Goal: Information Seeking & Learning: Learn about a topic

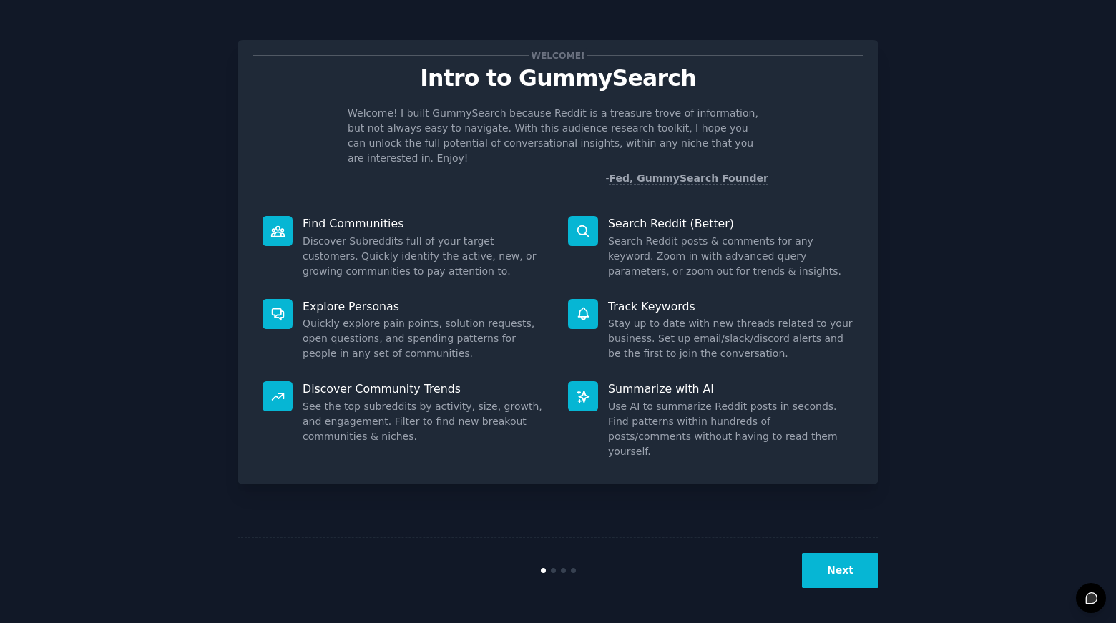
click at [837, 572] on button "Next" at bounding box center [840, 570] width 77 height 35
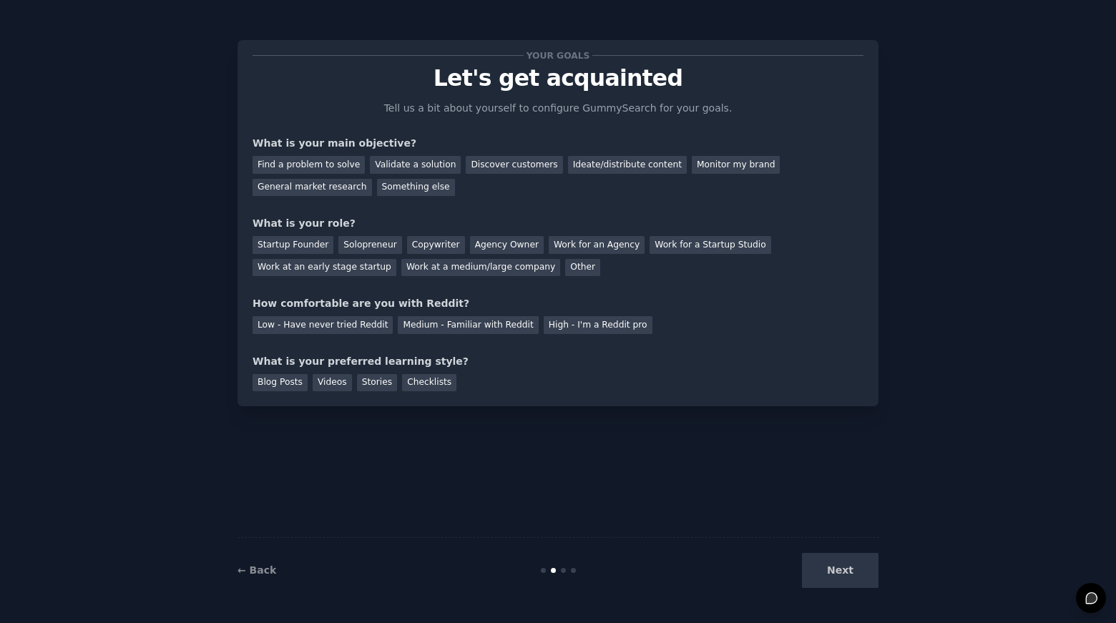
click at [848, 574] on div "Next" at bounding box center [772, 570] width 214 height 35
click at [862, 571] on div "Next" at bounding box center [772, 570] width 214 height 35
click at [860, 572] on div "Next" at bounding box center [772, 570] width 214 height 35
click at [864, 575] on div "Next" at bounding box center [772, 570] width 214 height 35
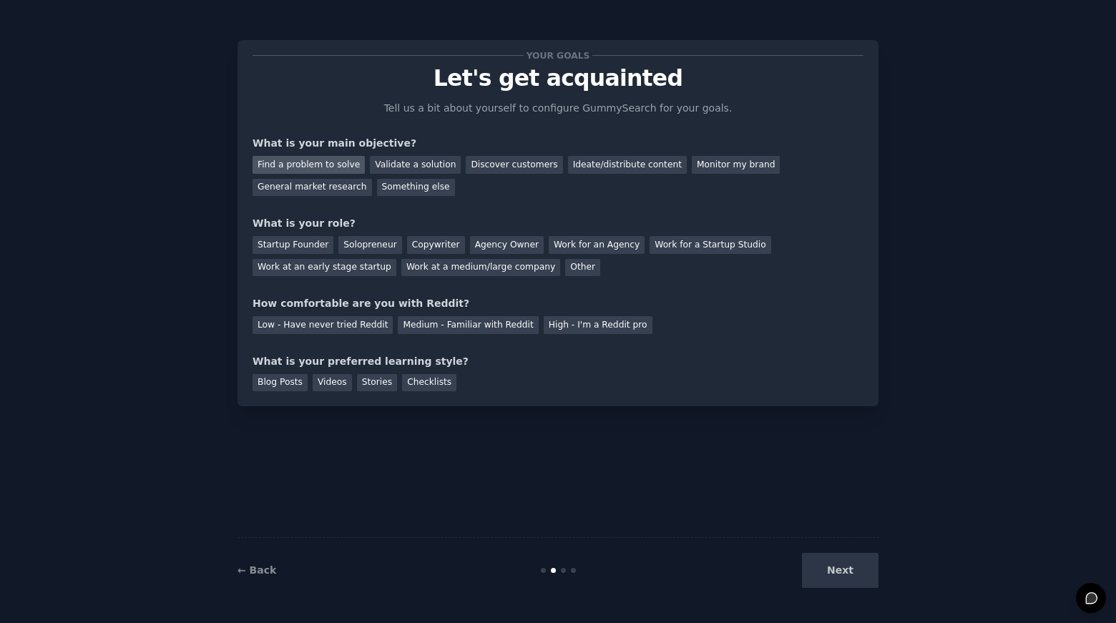
click at [294, 166] on div "Find a problem to solve" at bounding box center [309, 165] width 112 height 18
click at [304, 248] on div "Startup Founder" at bounding box center [293, 245] width 81 height 18
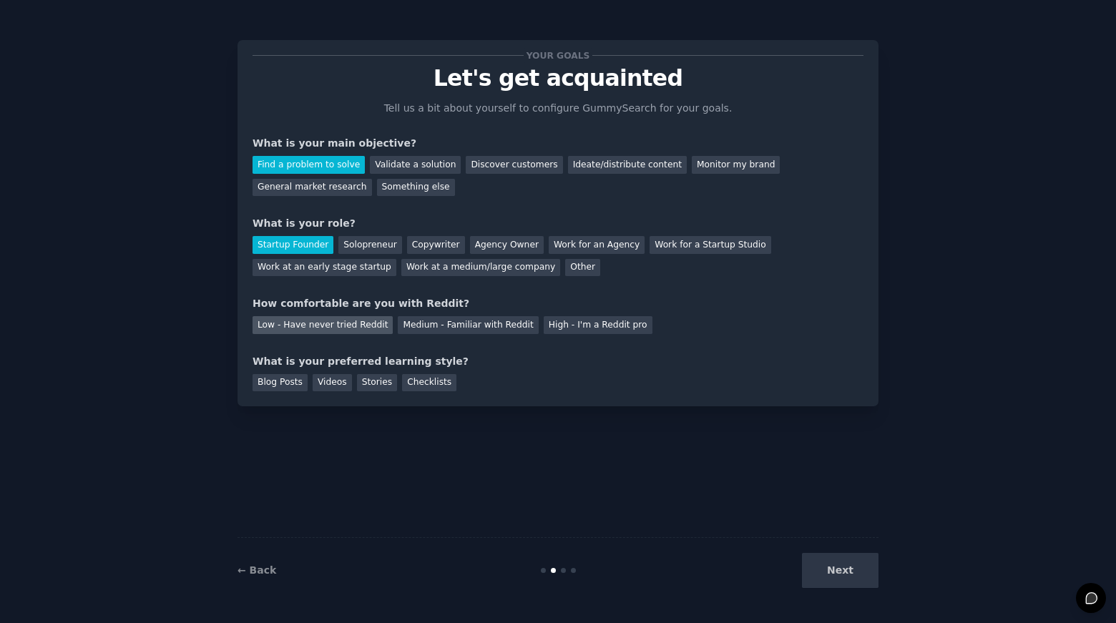
click at [301, 320] on div "Low - Have never tried Reddit" at bounding box center [323, 325] width 140 height 18
click at [283, 390] on div "Blog Posts" at bounding box center [280, 383] width 55 height 18
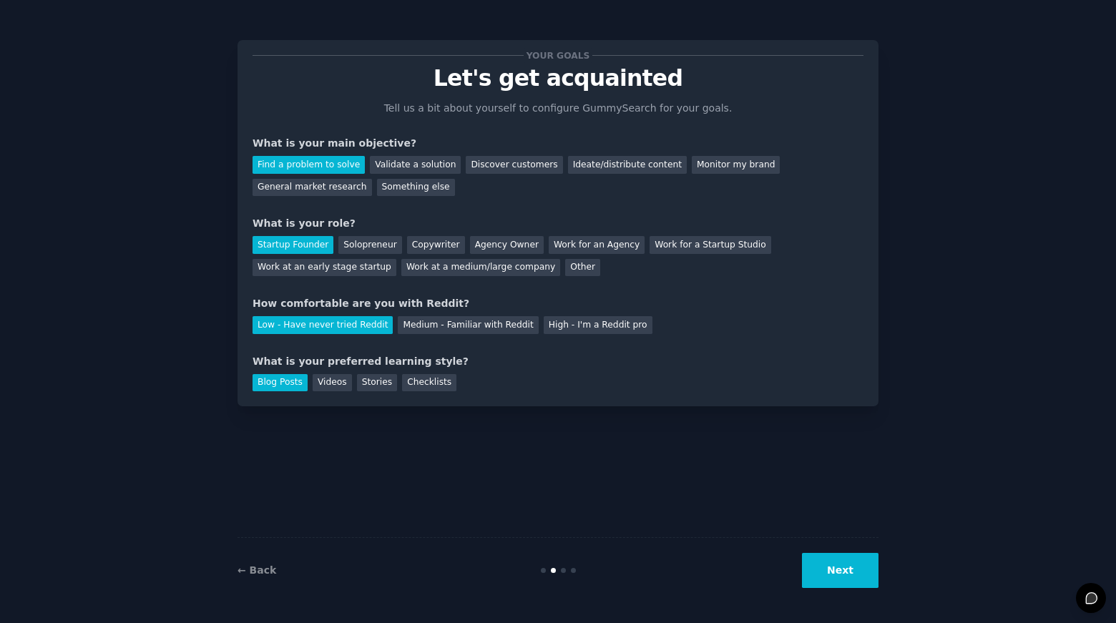
click at [859, 571] on button "Next" at bounding box center [840, 570] width 77 height 35
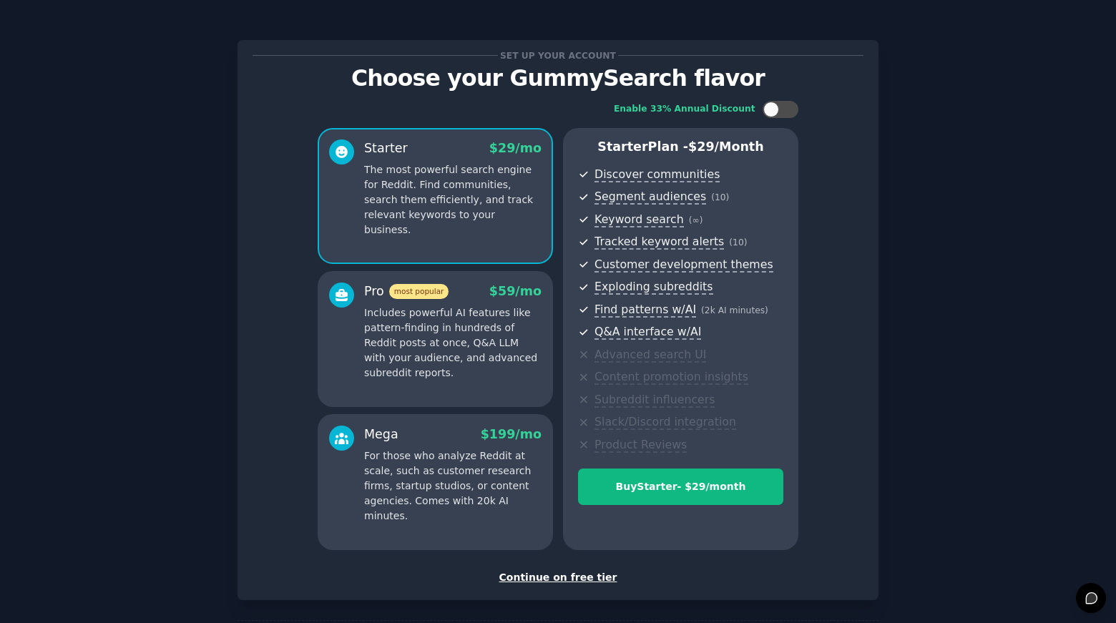
click at [435, 336] on p "Includes powerful AI features like pattern-finding in hundreds of Reddit posts …" at bounding box center [452, 343] width 177 height 75
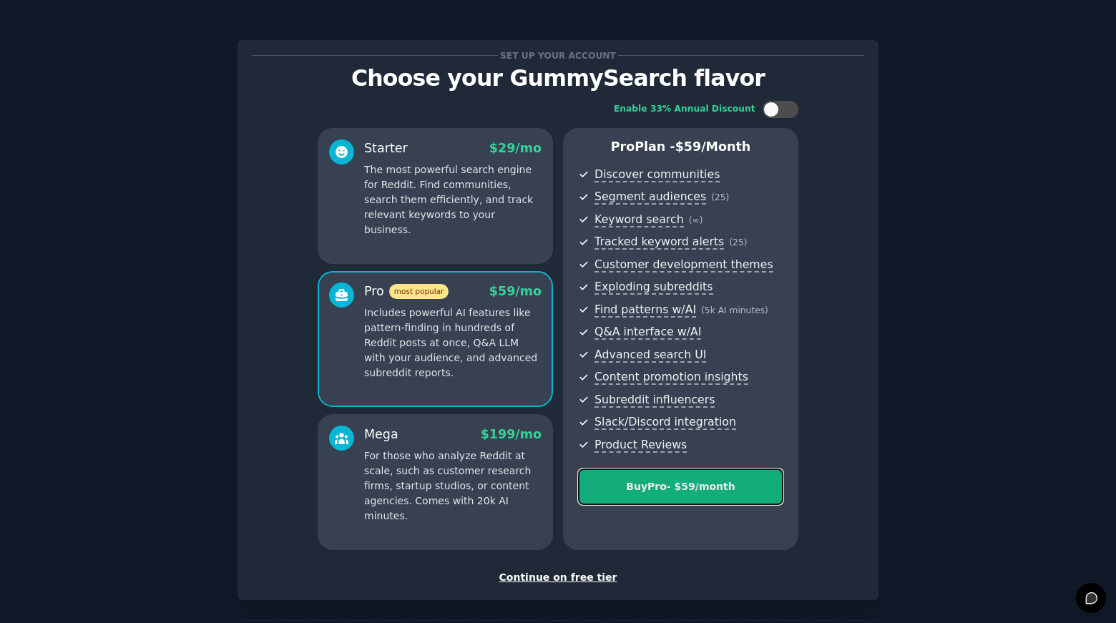
click at [697, 483] on div "Buy Pro - $ 59 /month" at bounding box center [681, 486] width 204 height 15
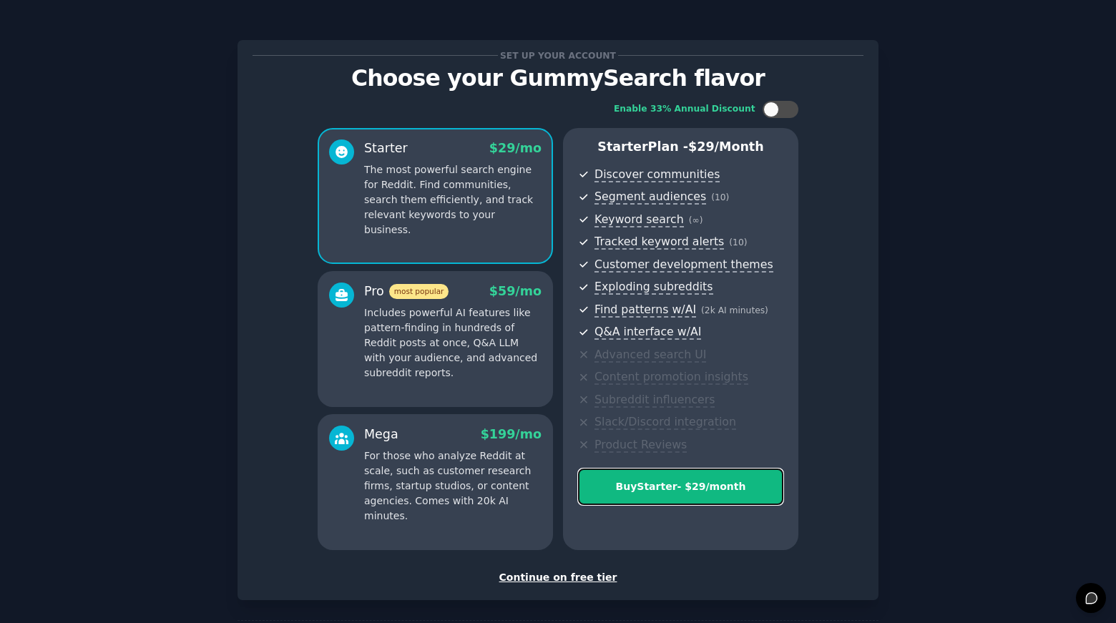
click at [681, 484] on div "Buy Starter - $ 29 /month" at bounding box center [681, 486] width 204 height 15
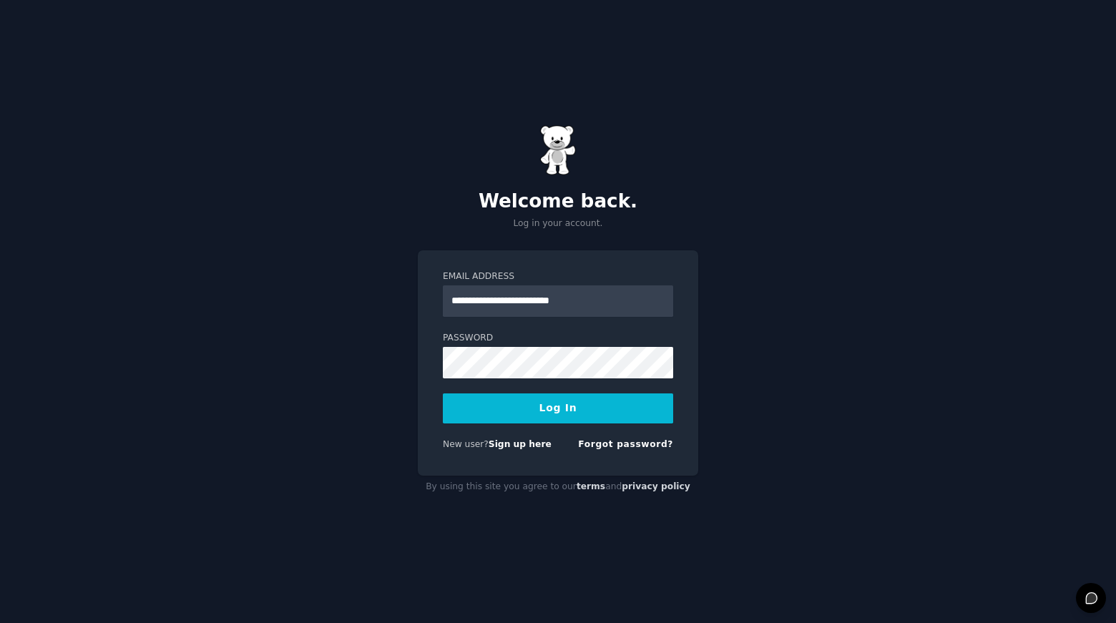
type input "**********"
click at [567, 414] on button "Log In" at bounding box center [558, 409] width 230 height 30
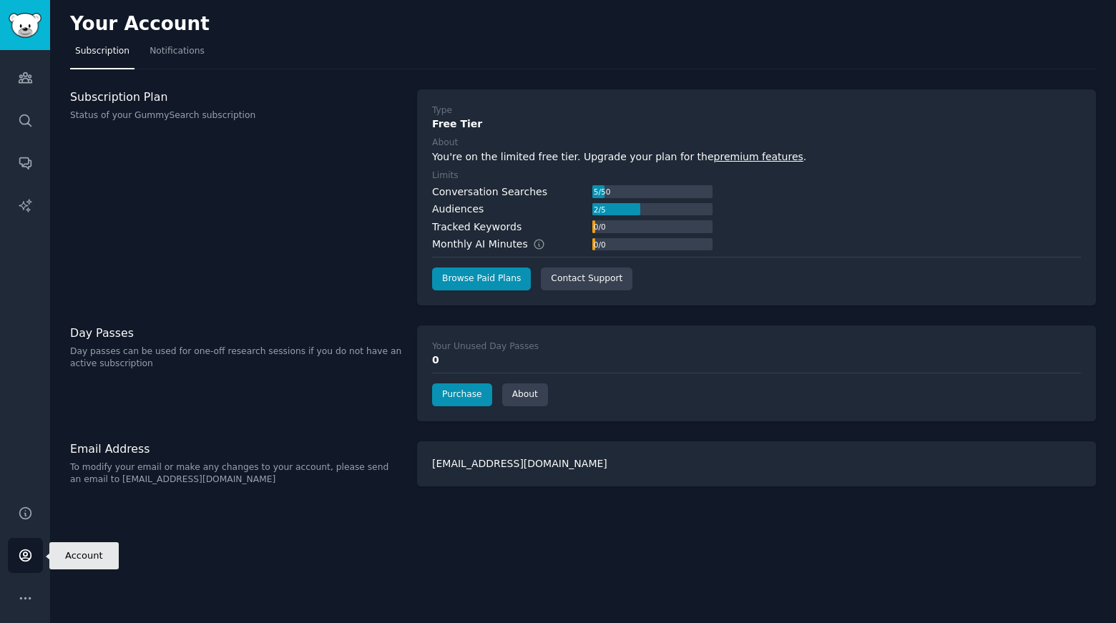
click at [24, 557] on icon "Sidebar" at bounding box center [25, 555] width 15 height 15
click at [499, 276] on link "Browse Paid Plans" at bounding box center [481, 279] width 99 height 23
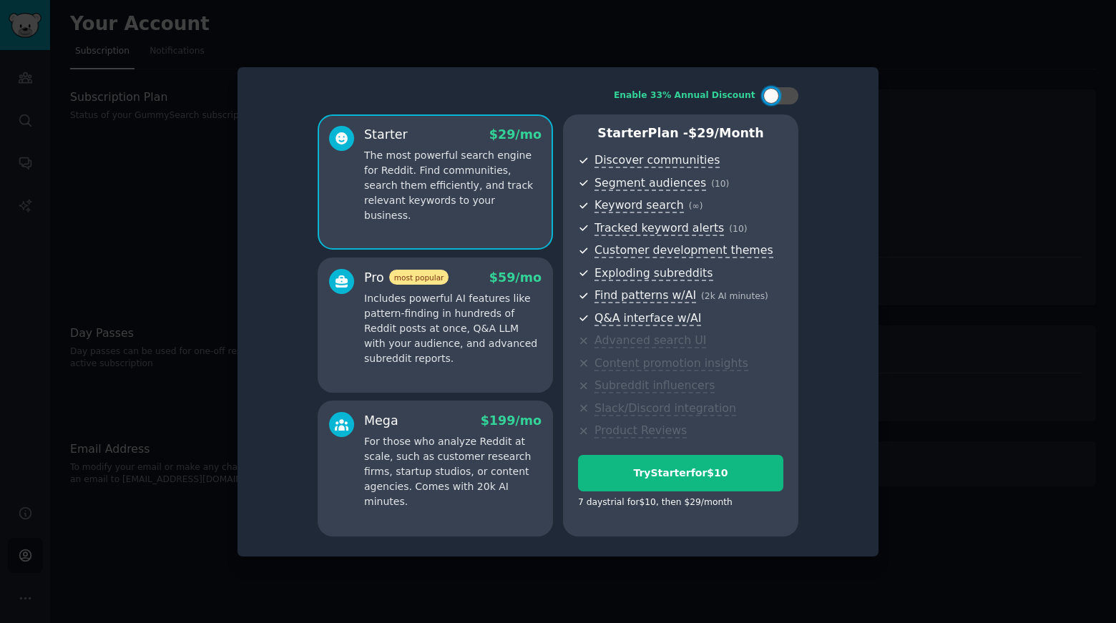
click at [453, 316] on p "Includes powerful AI features like pattern-finding in hundreds of Reddit posts …" at bounding box center [452, 328] width 177 height 75
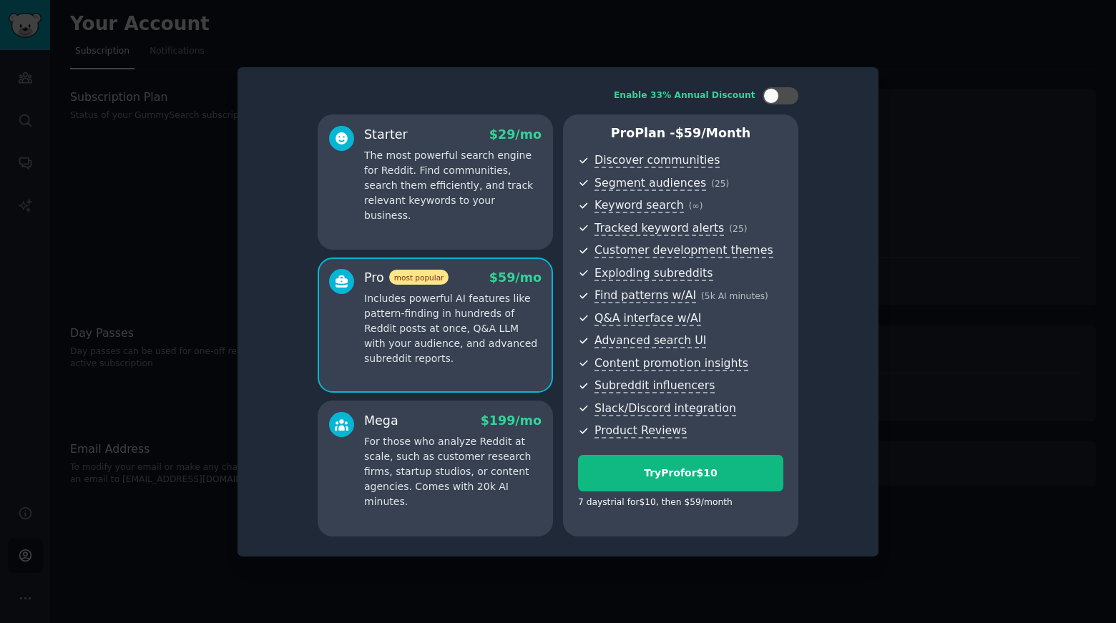
click at [421, 167] on p "The most powerful search engine for Reddit. Find communities, search them effic…" at bounding box center [452, 185] width 177 height 75
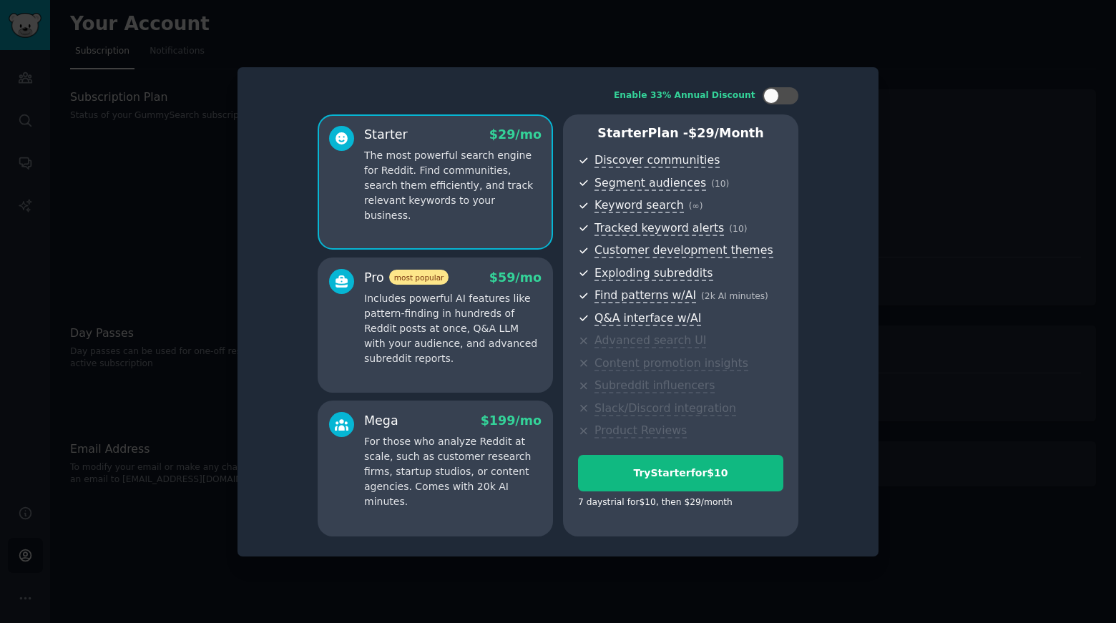
click at [432, 250] on div "Starter $ 29 /mo The most powerful search engine for Reddit. Find communities, …" at bounding box center [435, 182] width 235 height 136
click at [427, 280] on span "most popular" at bounding box center [419, 277] width 60 height 15
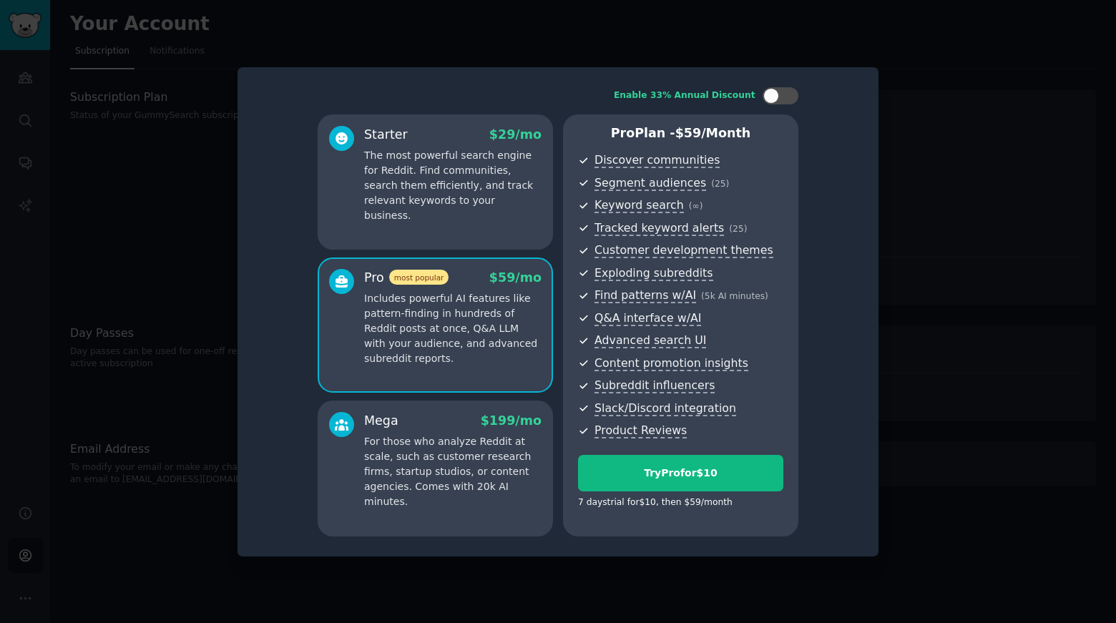
click at [443, 228] on div "Starter $ 29 /mo The most powerful search engine for Reddit. Find communities, …" at bounding box center [435, 182] width 235 height 136
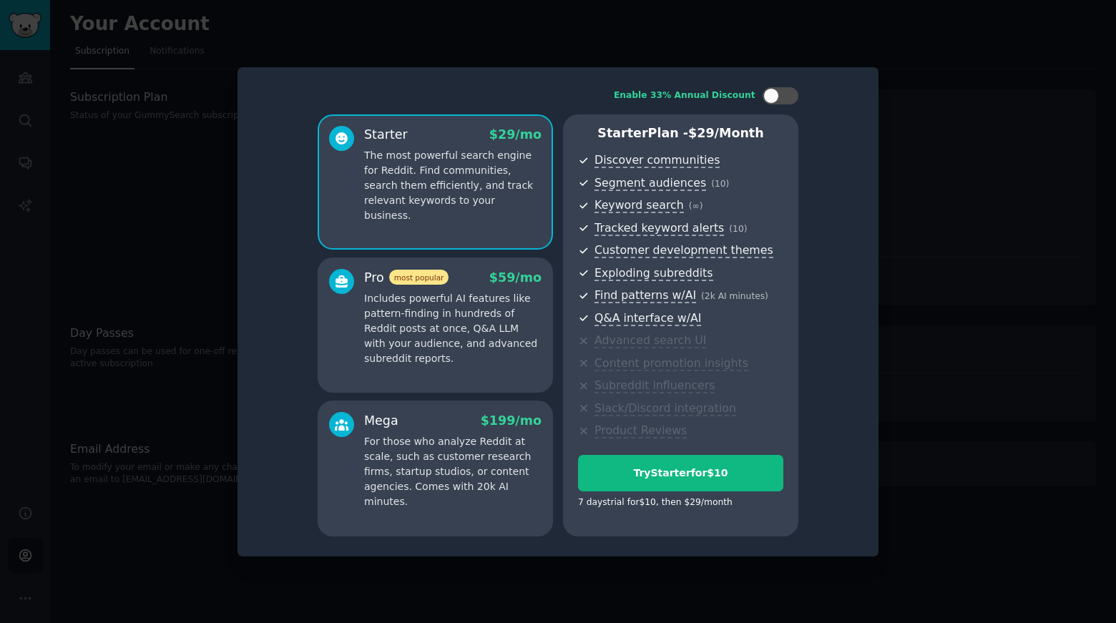
click at [455, 313] on p "Includes powerful AI features like pattern-finding in hundreds of Reddit posts …" at bounding box center [452, 328] width 177 height 75
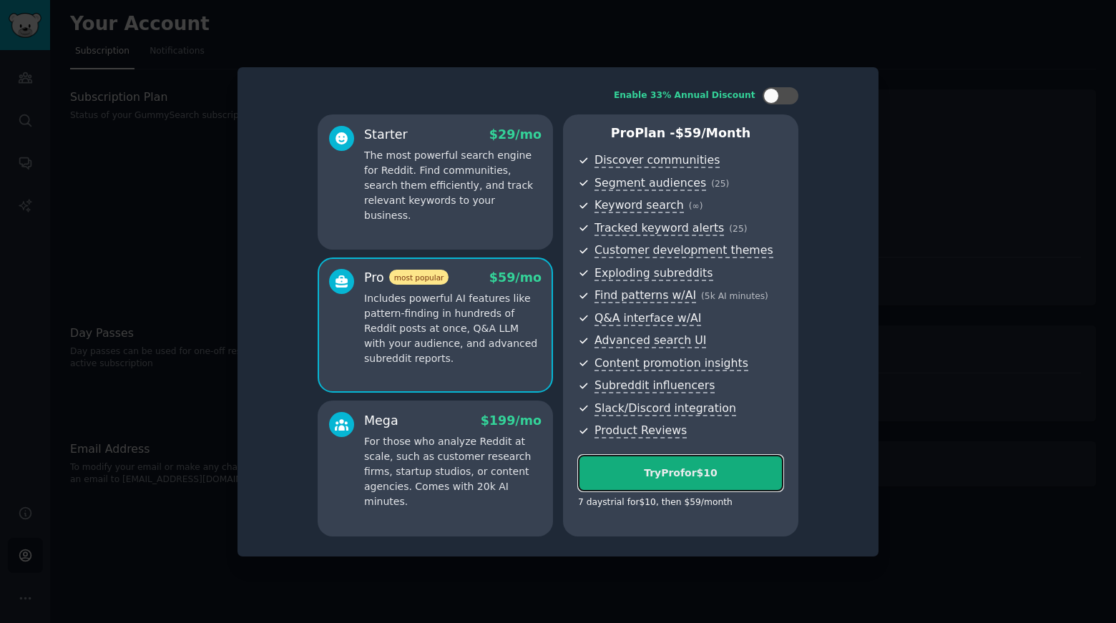
click at [682, 468] on div "Try Pro for $10" at bounding box center [681, 473] width 204 height 15
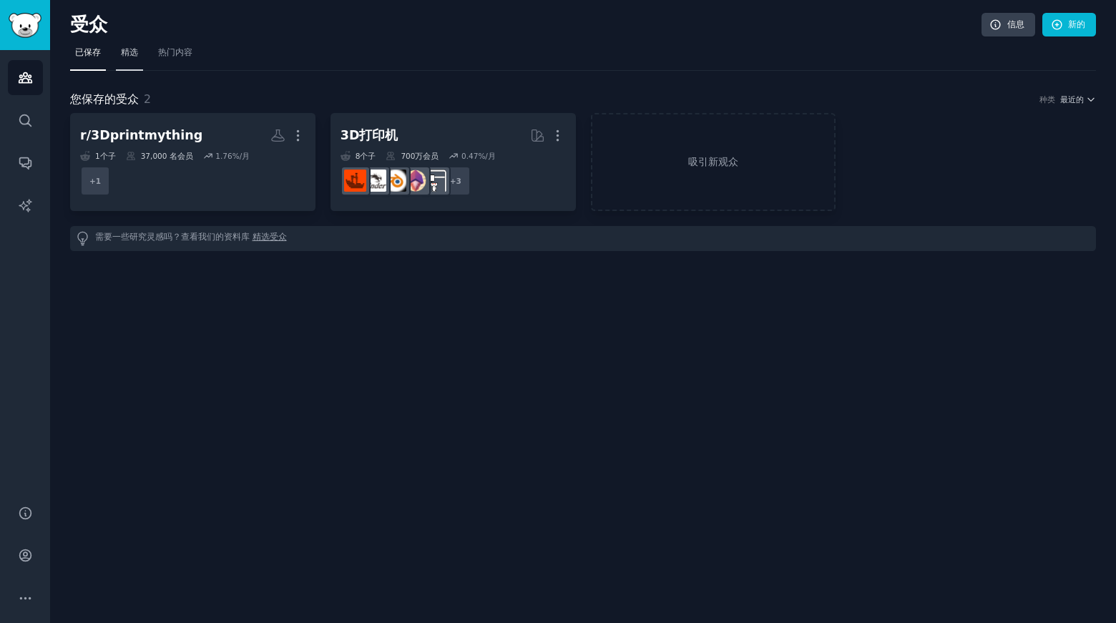
click at [137, 52] on font "精选" at bounding box center [129, 52] width 17 height 10
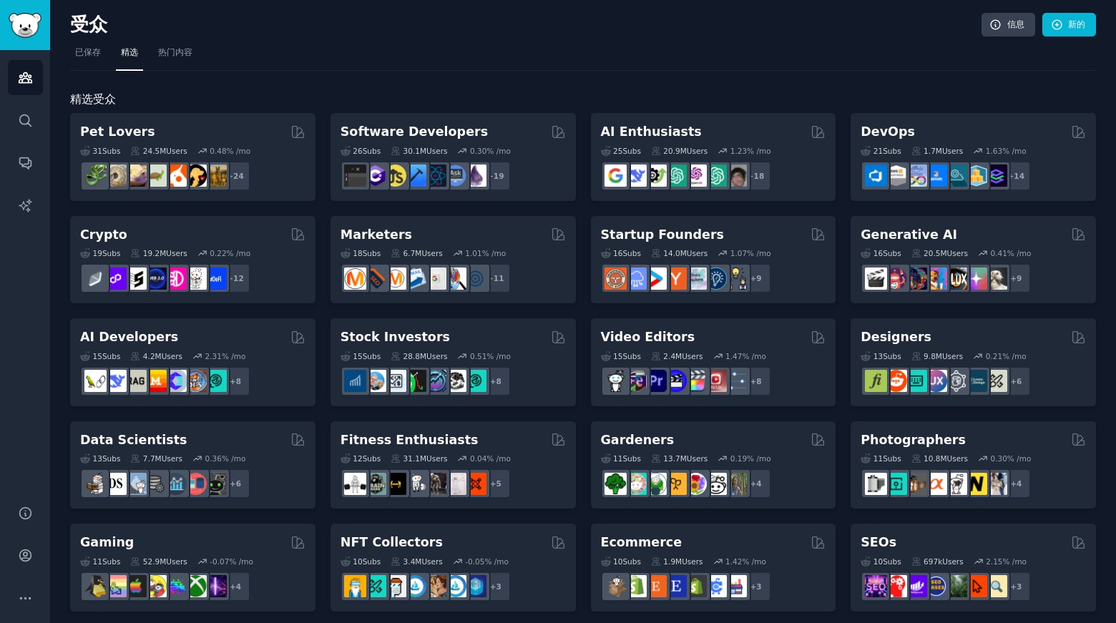
click at [629, 59] on nav "已保存 精选 热门内容" at bounding box center [583, 56] width 1026 height 29
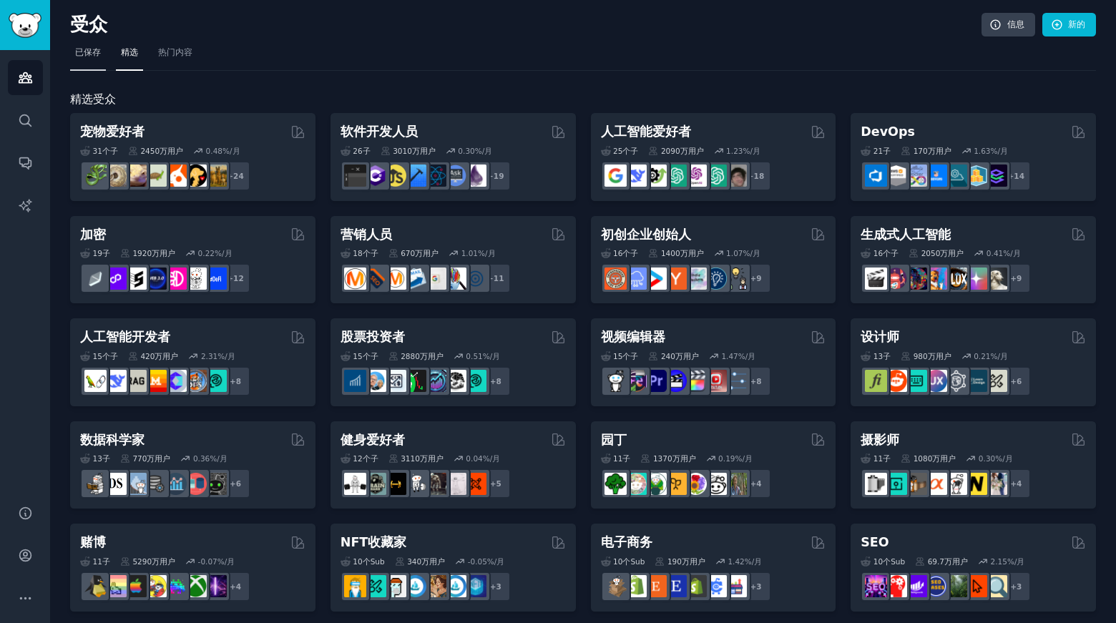
click at [88, 54] on font "已保存" at bounding box center [88, 52] width 26 height 10
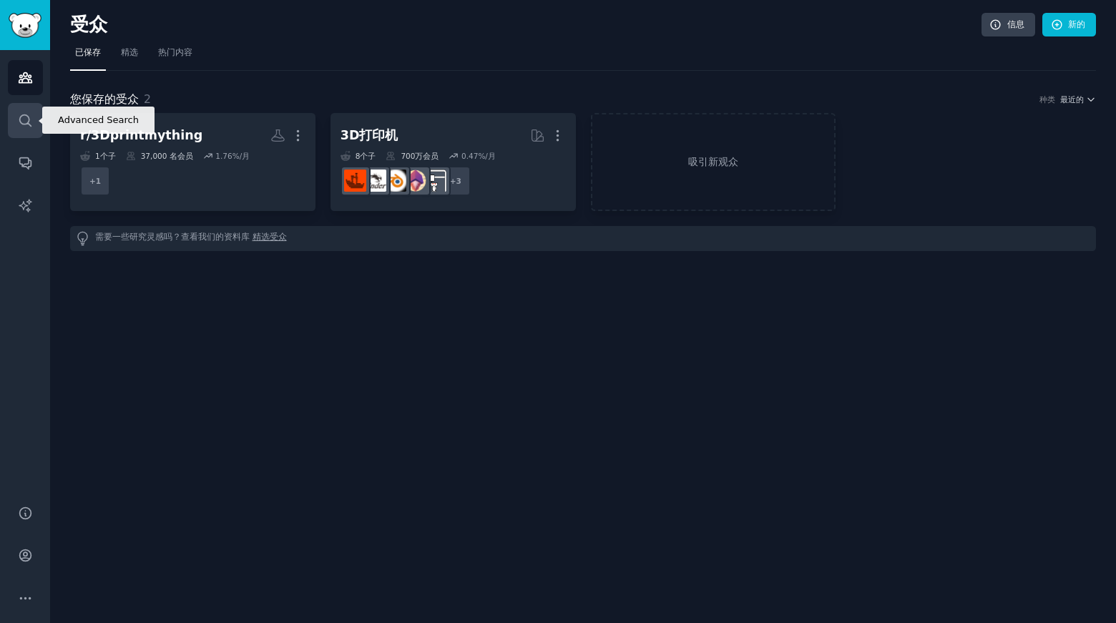
click at [25, 127] on icon "侧边栏" at bounding box center [25, 120] width 15 height 15
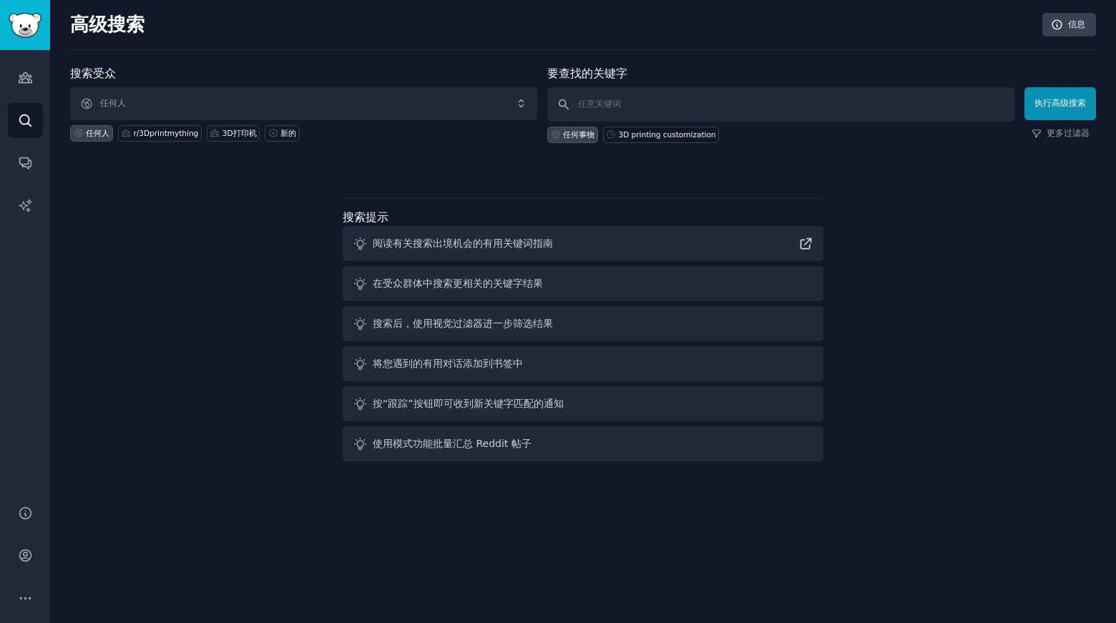
click at [230, 267] on div "搜索受众 任何人 任何人 r/3Dprintmything 3D打印机 新的 要查找的关键字 任何事物 3D printing customization 执…" at bounding box center [583, 266] width 1026 height 402
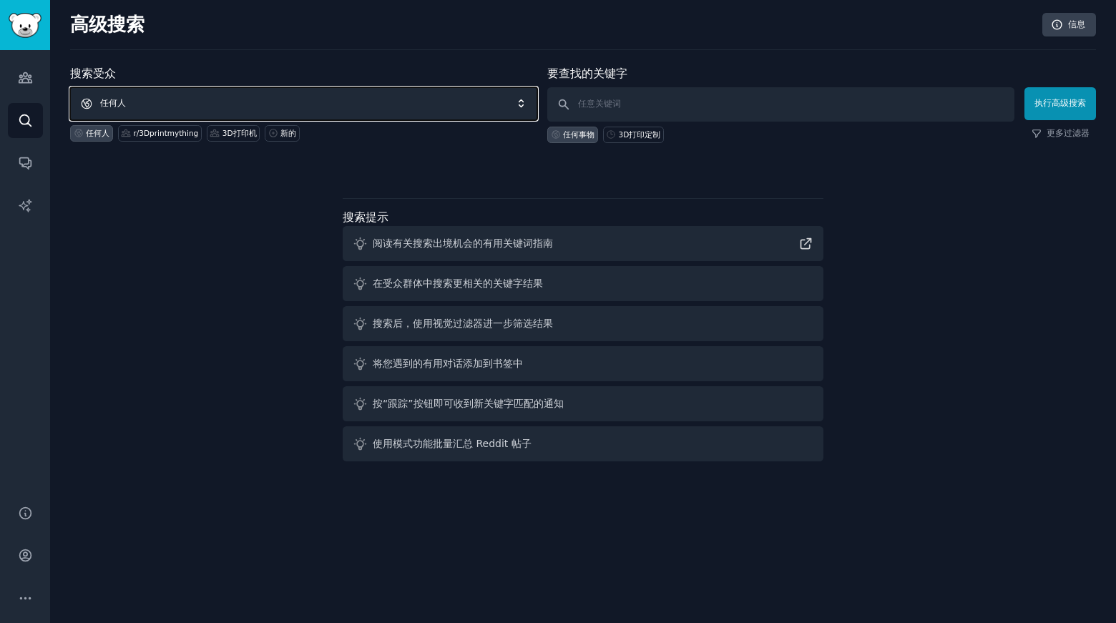
click at [166, 104] on span "任何人" at bounding box center [303, 103] width 467 height 33
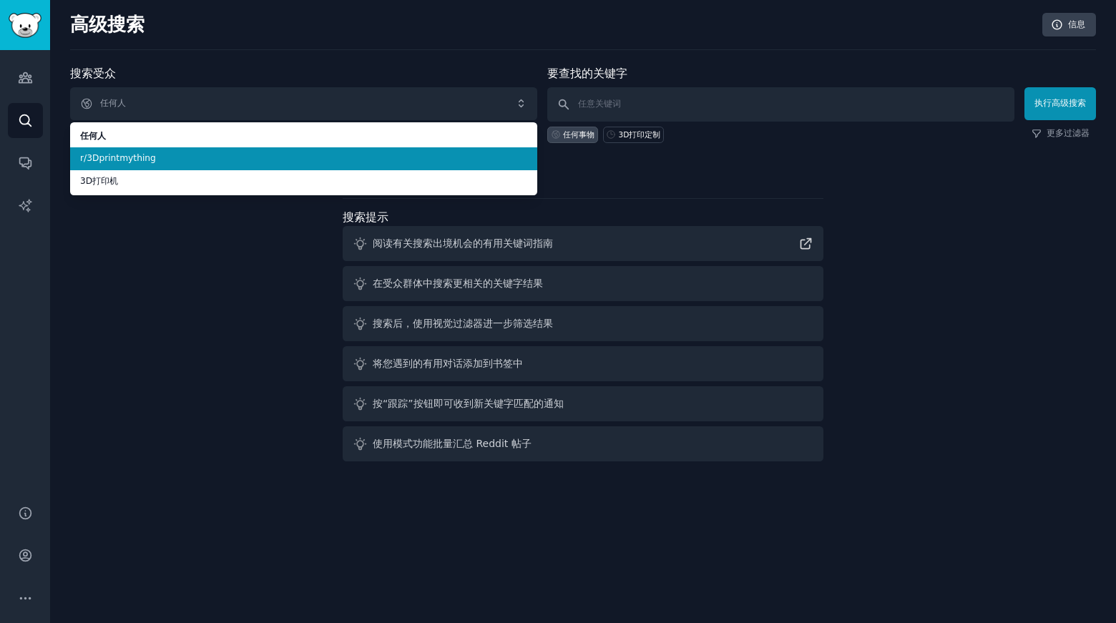
click at [160, 151] on li "r/3Dprintmything" at bounding box center [303, 158] width 467 height 23
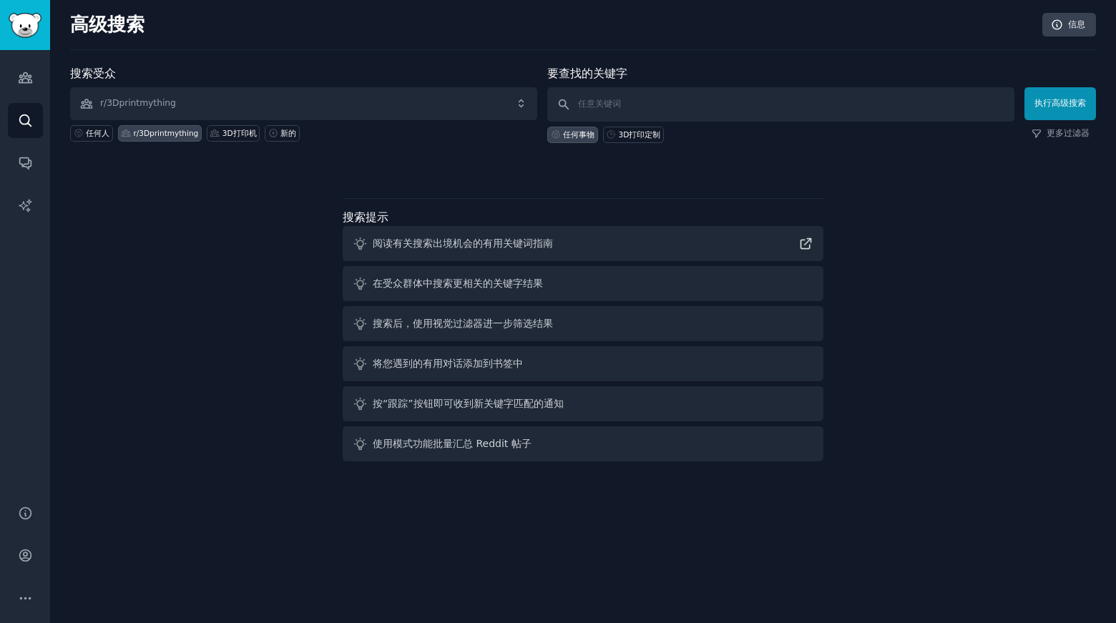
click at [221, 250] on div "搜索受众 r/3Dprintmything 任何人 r/3Dprintmything 3D打印机 新的 要查找的关键字 任何事物 3D打印定制 执行高级搜索 …" at bounding box center [583, 266] width 1026 height 402
click at [647, 108] on input "text" at bounding box center [780, 104] width 467 height 34
type input "custom"
click at [1051, 104] on font "执行高级搜索" at bounding box center [1061, 103] width 52 height 10
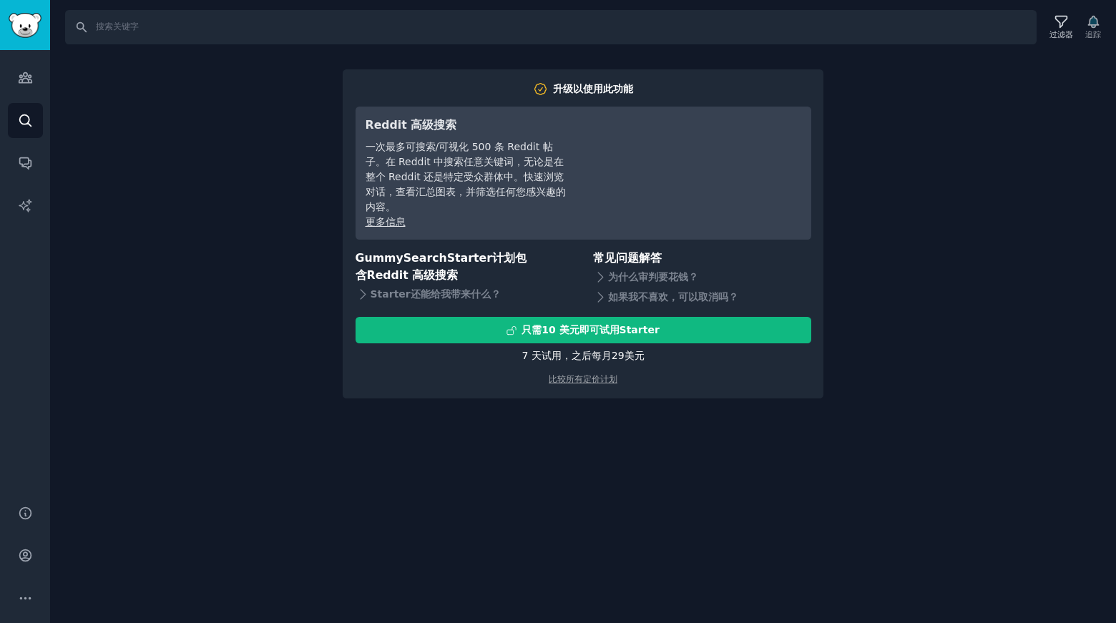
click at [255, 308] on div "搜索 过滤器 追踪 升级以使用此功能 Reddit 高级搜索 一次最多可搜索/可视化 500 条 Reddit 帖子。在 Reddit 中搜索任意关键词，无论…" at bounding box center [583, 311] width 1066 height 623
click at [968, 165] on div "搜索 过滤器 追踪 升级以使用此功能 Reddit 高级搜索 一次最多可搜索/可视化 500 条 Reddit 帖子。在 Reddit 中搜索任意关键词，无论…" at bounding box center [583, 311] width 1066 height 623
click at [122, 128] on div "搜索 过滤器 追踪 升级以使用此功能 Reddit 高级搜索 一次最多可搜索/可视化 500 条 Reddit 帖子。在 Reddit 中搜索任意关键词，无论…" at bounding box center [583, 311] width 1066 height 623
click at [15, 109] on link "搜索" at bounding box center [25, 120] width 35 height 35
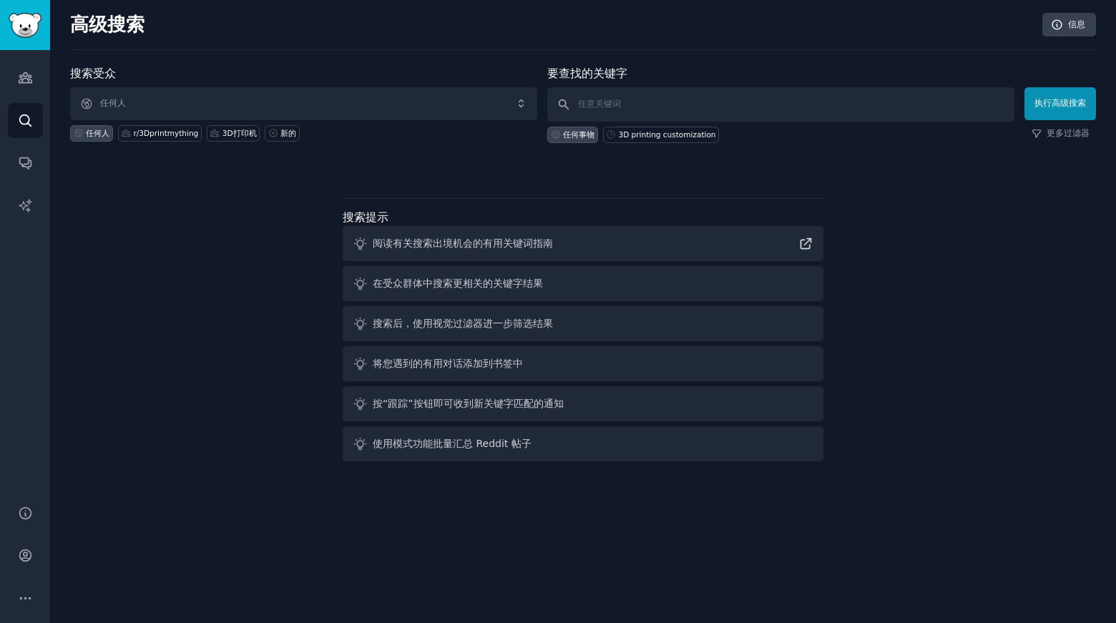
click at [244, 234] on div "搜索受众 任何人 任何人 r/3Dprintmything 3D打印机 新的 要查找的关键字 任何事物 3D printing customization 执…" at bounding box center [583, 266] width 1026 height 402
click at [27, 70] on icon "侧边栏" at bounding box center [25, 77] width 15 height 15
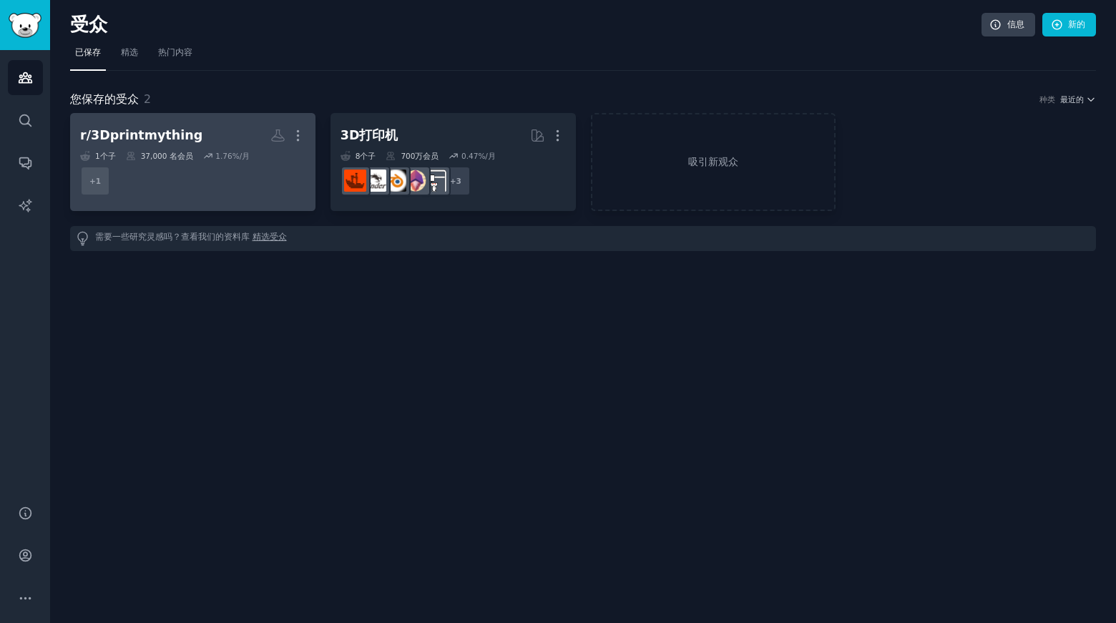
click at [223, 133] on h2 "r/3Dprintmything 更多的" at bounding box center [192, 135] width 225 height 25
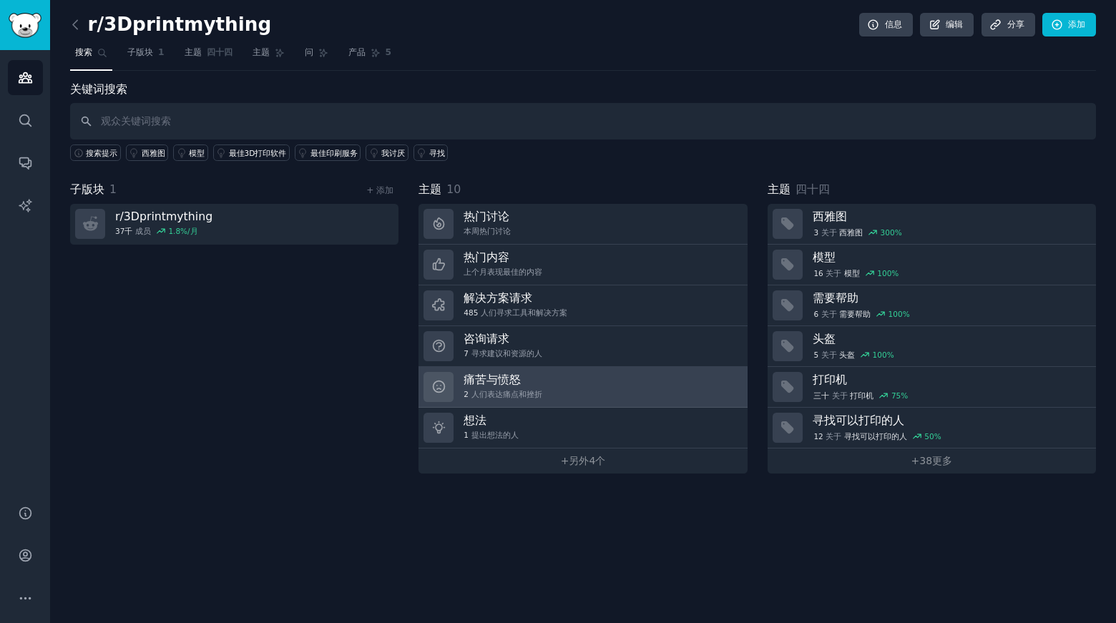
click at [523, 384] on h3 "痛苦与愤怒" at bounding box center [503, 379] width 78 height 15
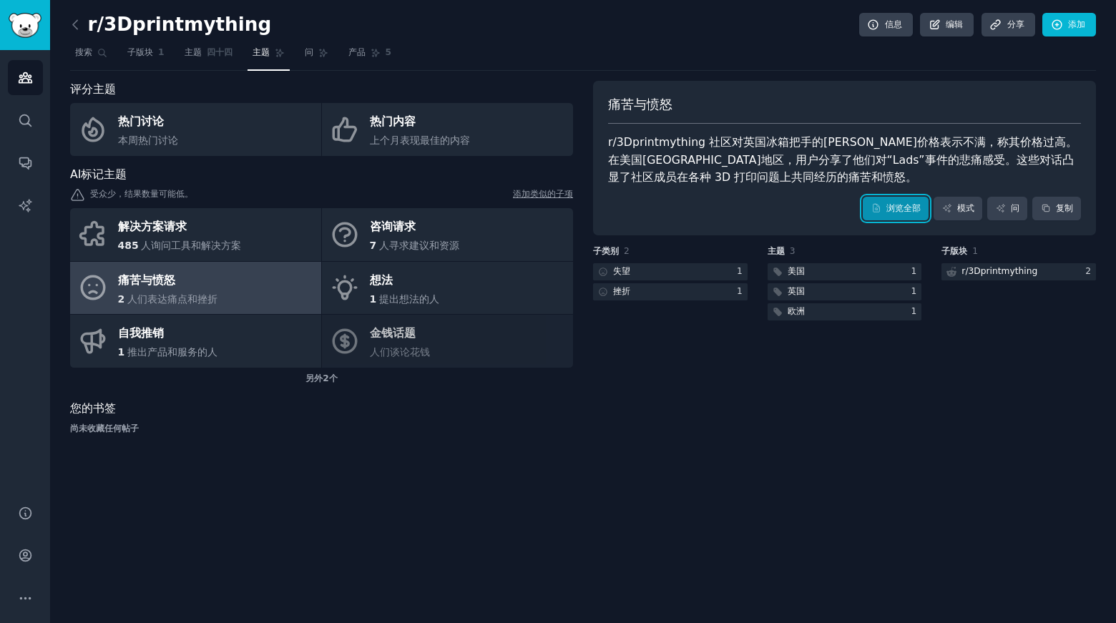
click at [900, 204] on font "浏览全部" at bounding box center [904, 208] width 34 height 10
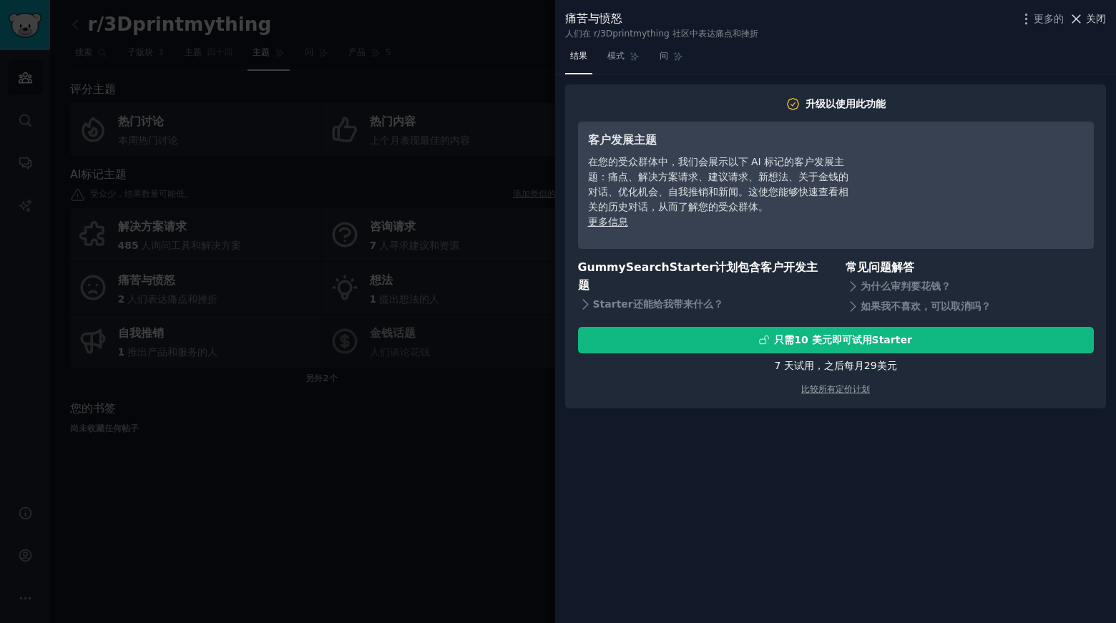
click at [1083, 18] on icon at bounding box center [1076, 18] width 15 height 15
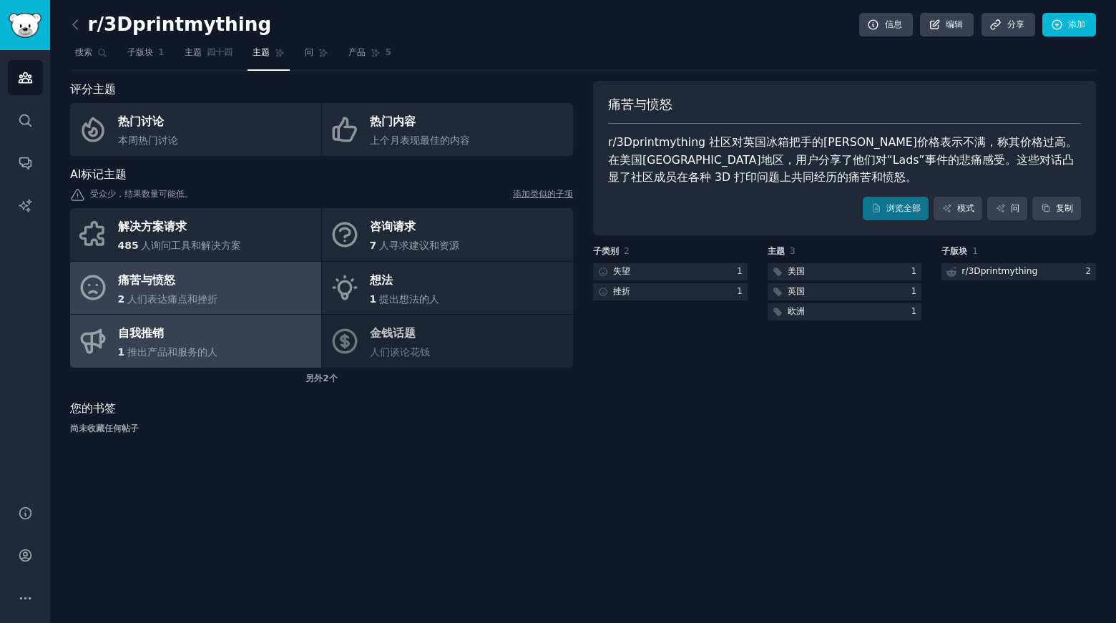
click at [183, 349] on font "推出产品和服务的人" at bounding box center [172, 351] width 90 height 11
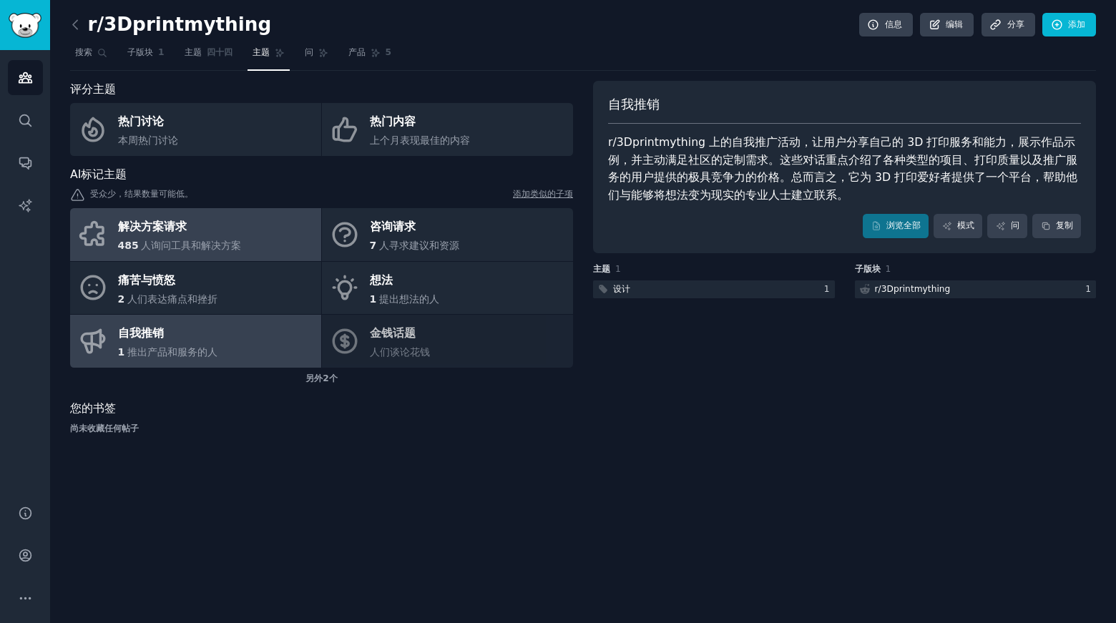
click at [170, 234] on font "解决方案请求" at bounding box center [152, 227] width 69 height 18
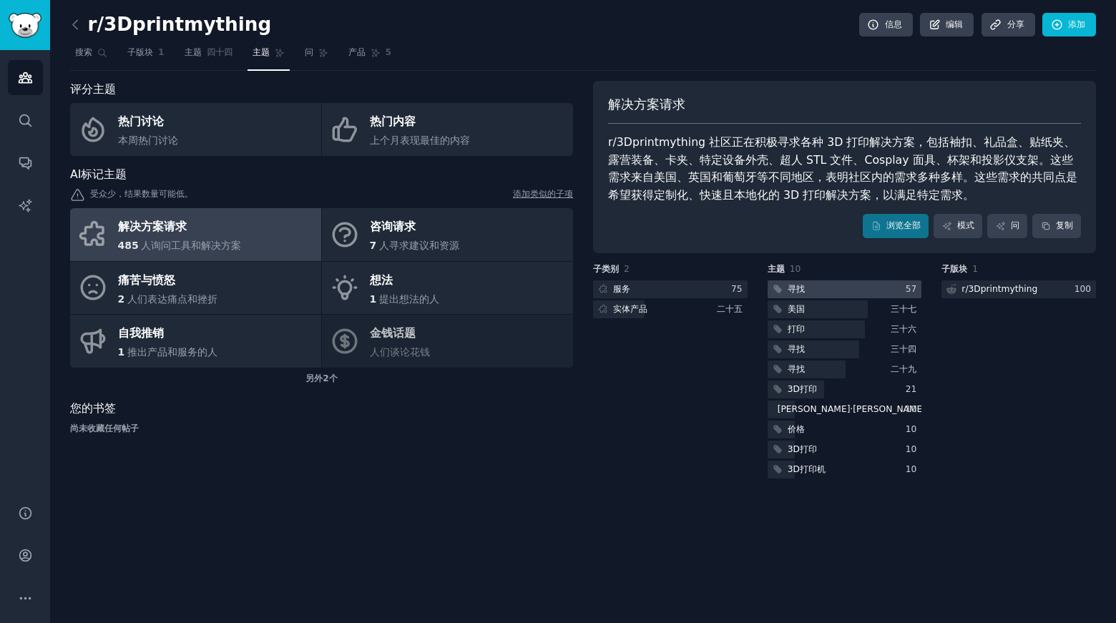
click at [847, 287] on div at bounding box center [845, 290] width 155 height 18
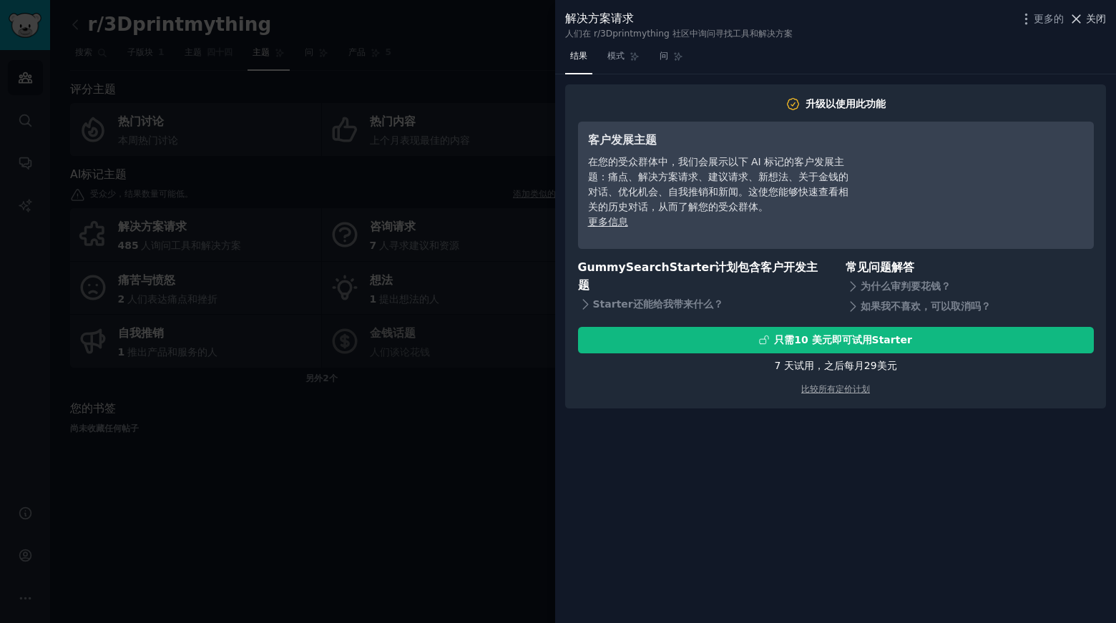
click at [1089, 17] on font "关闭" at bounding box center [1096, 18] width 20 height 11
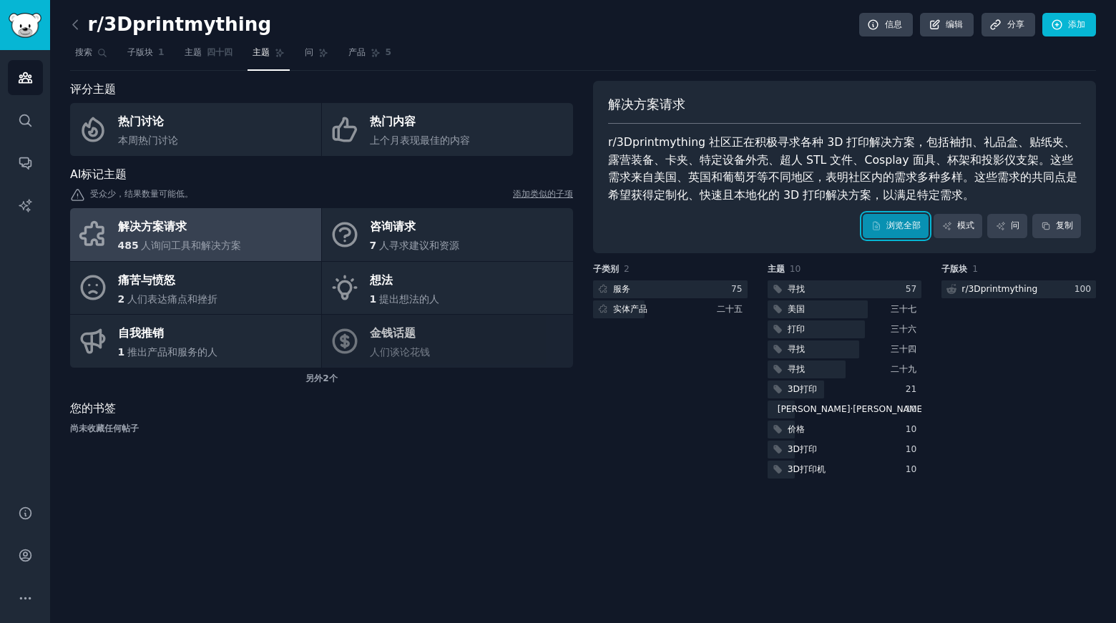
click at [912, 228] on font "浏览全部" at bounding box center [904, 225] width 34 height 10
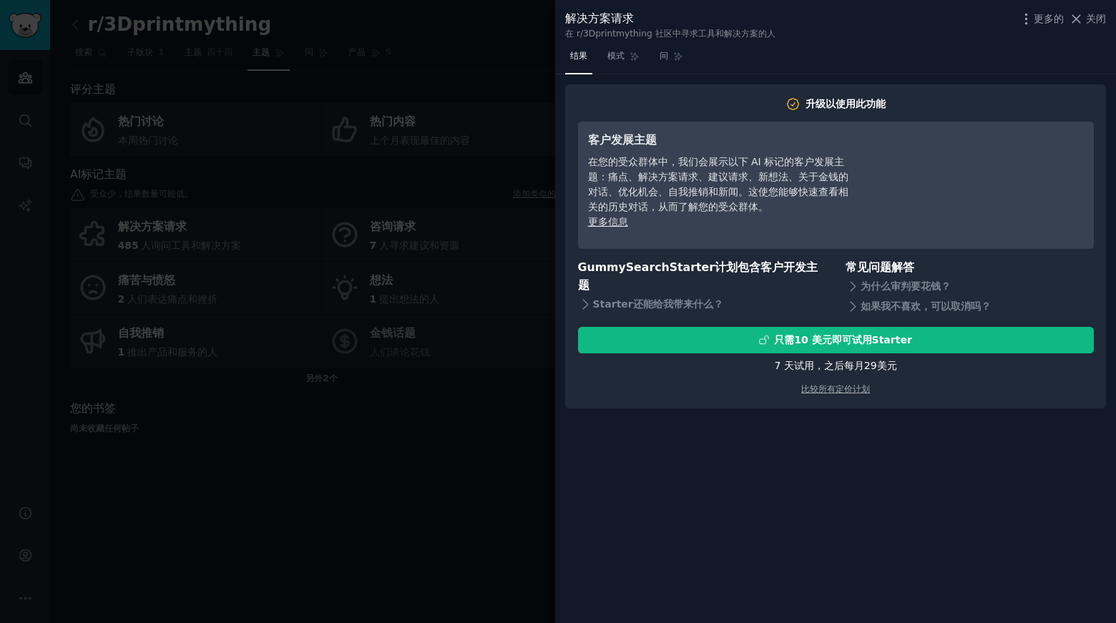
click at [592, 52] on link "结果" at bounding box center [578, 59] width 27 height 29
click at [618, 51] on font "模式" at bounding box center [616, 56] width 17 height 10
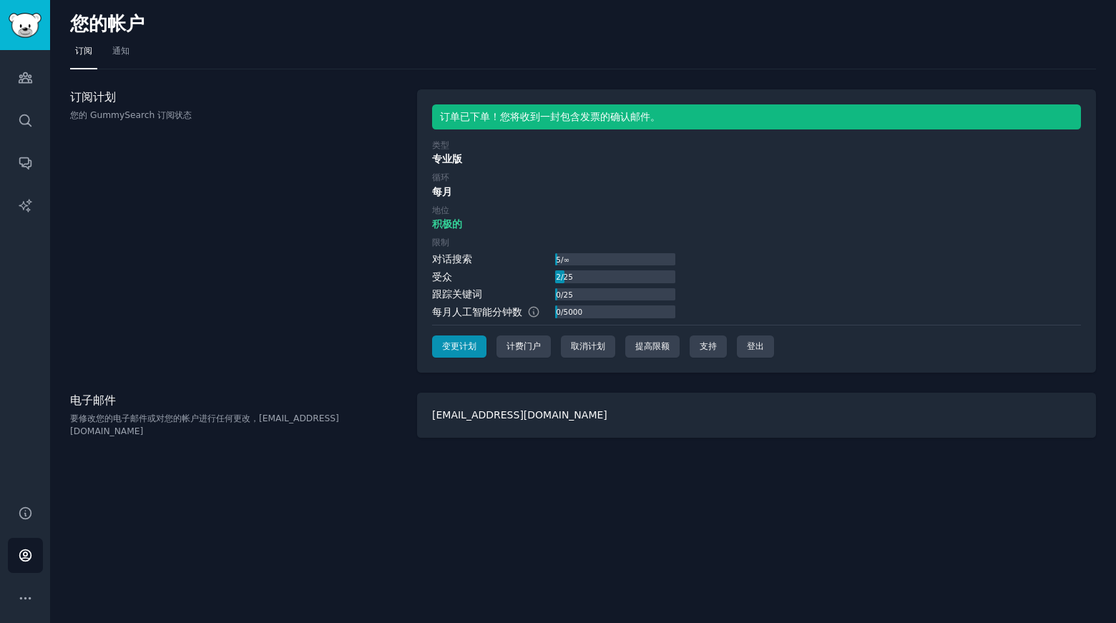
click at [225, 226] on div "订阅计划 您的 GummySearch 订阅状态" at bounding box center [236, 231] width 332 height 284
click at [19, 84] on icon "侧边栏" at bounding box center [25, 77] width 15 height 15
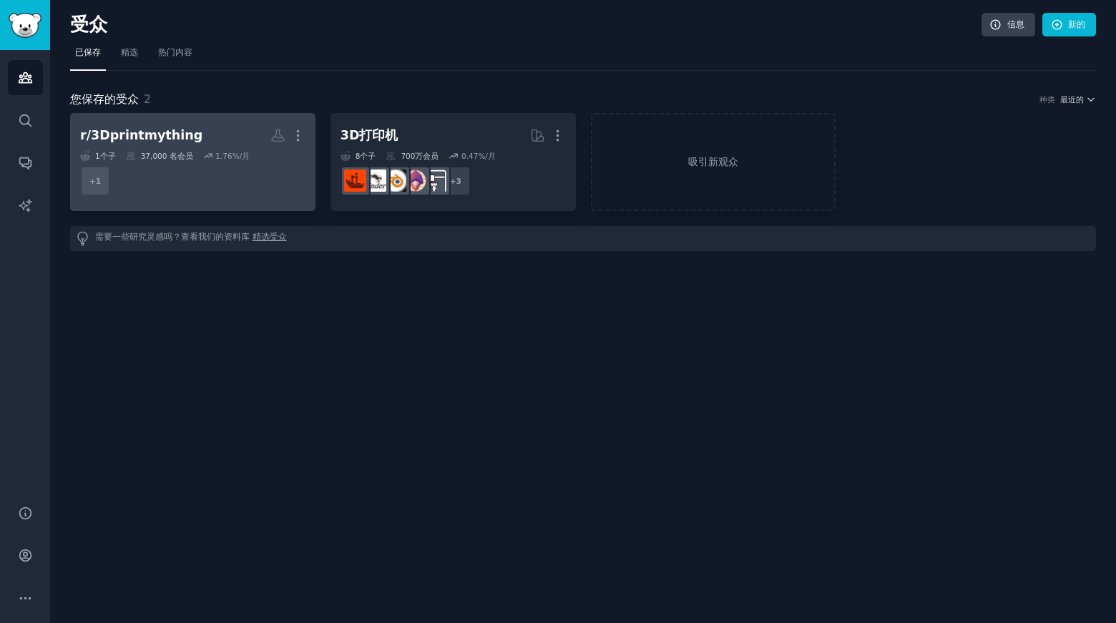
click at [162, 135] on font "r/3Dprintmything" at bounding box center [141, 135] width 122 height 14
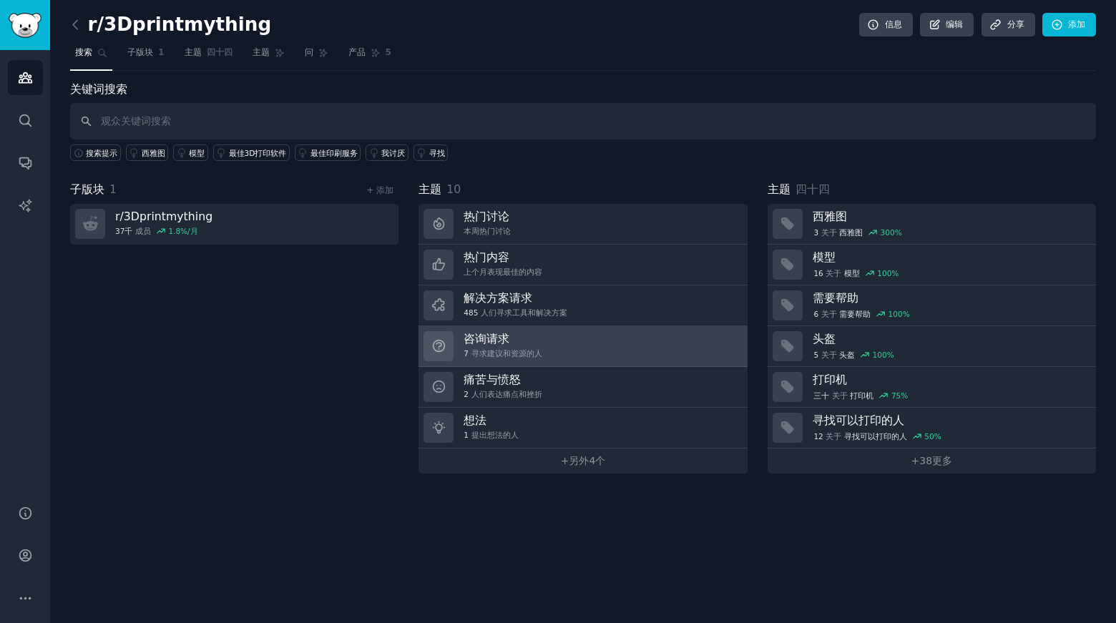
click at [521, 343] on h3 "咨询请求" at bounding box center [503, 338] width 78 height 15
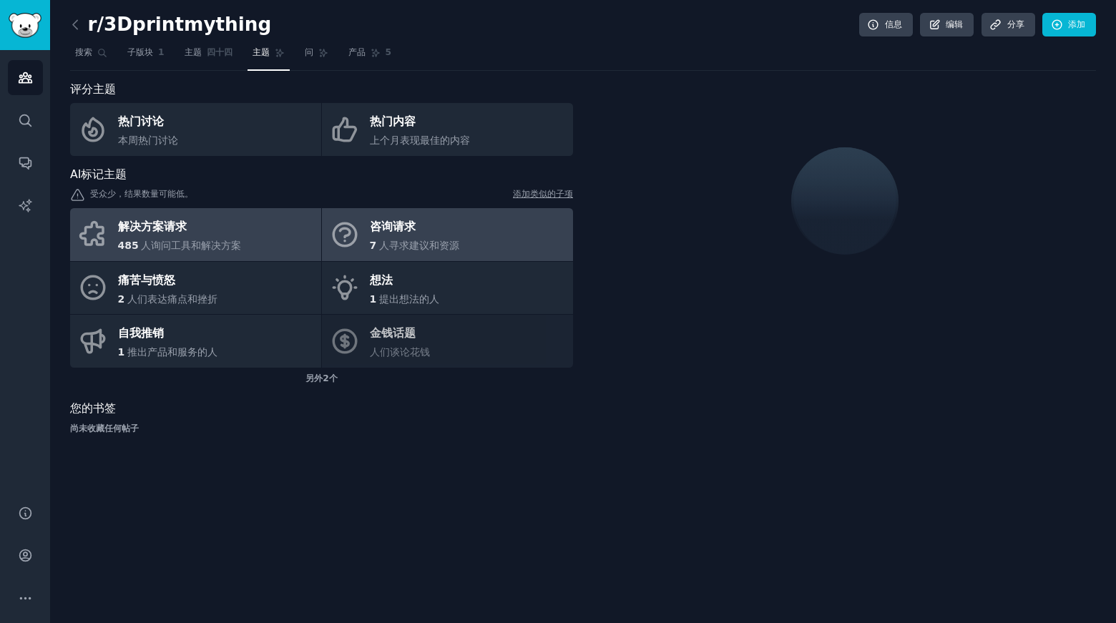
click at [239, 232] on link "解决方案请求 485 人询问工具和解决方案" at bounding box center [195, 234] width 251 height 53
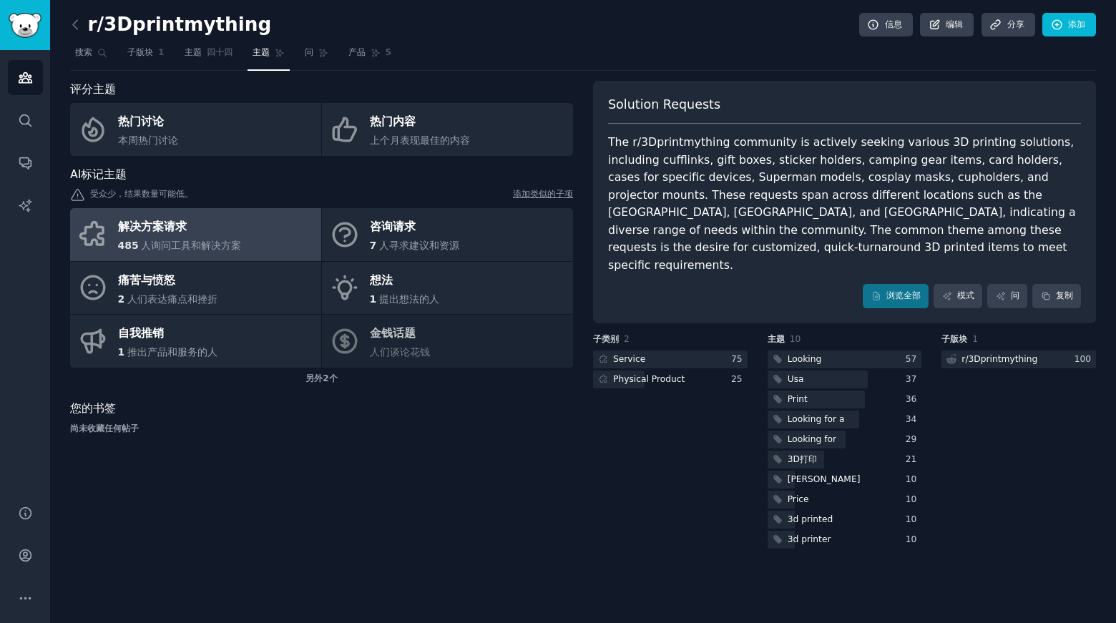
click at [178, 223] on font "解决方案请求" at bounding box center [152, 227] width 69 height 14
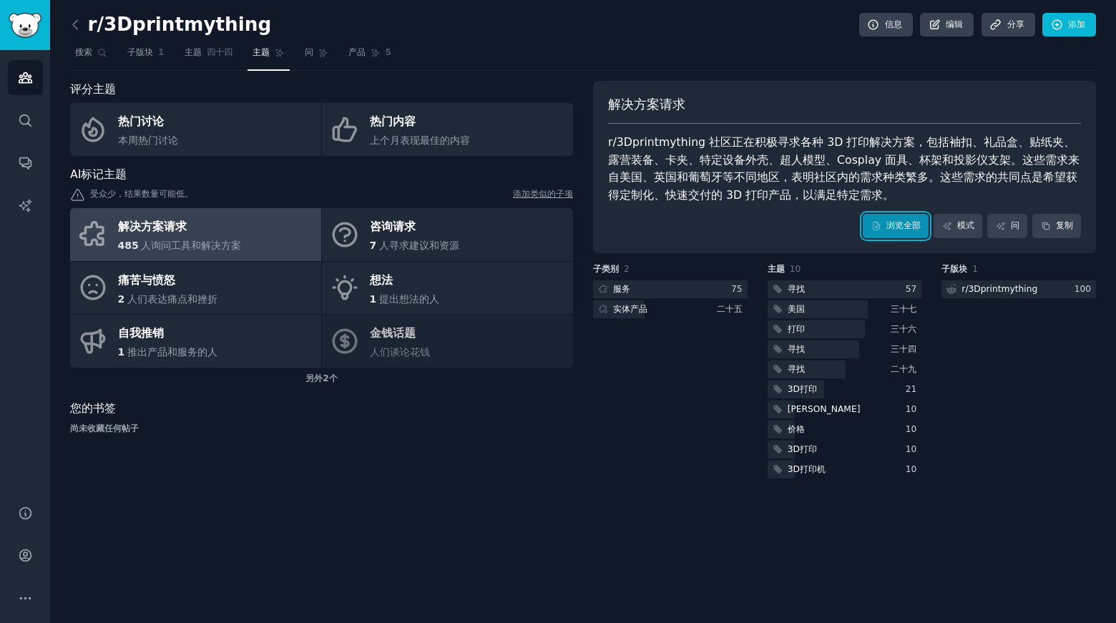
click at [887, 222] on font "浏览全部" at bounding box center [904, 225] width 34 height 10
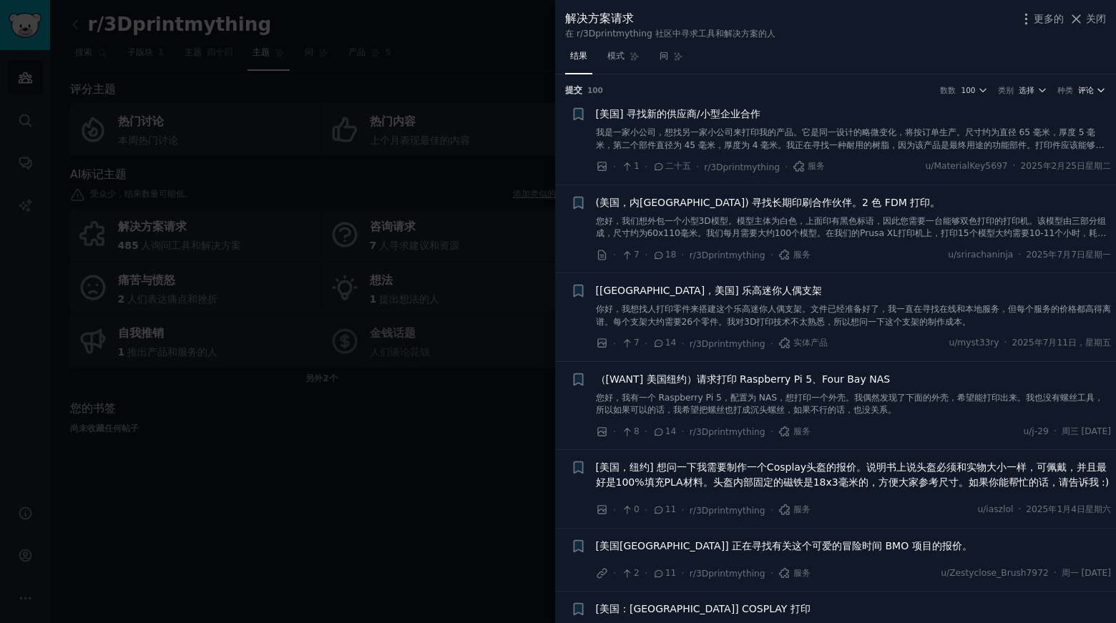
click at [1096, 92] on icon "button" at bounding box center [1101, 90] width 10 height 10
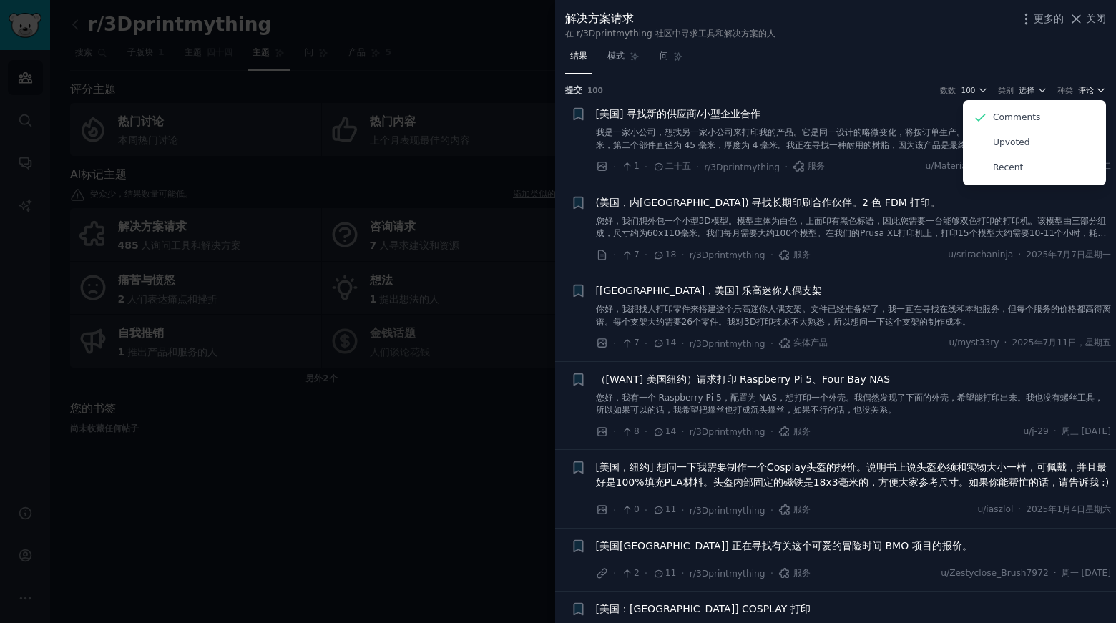
click at [1096, 92] on icon "button" at bounding box center [1101, 90] width 10 height 10
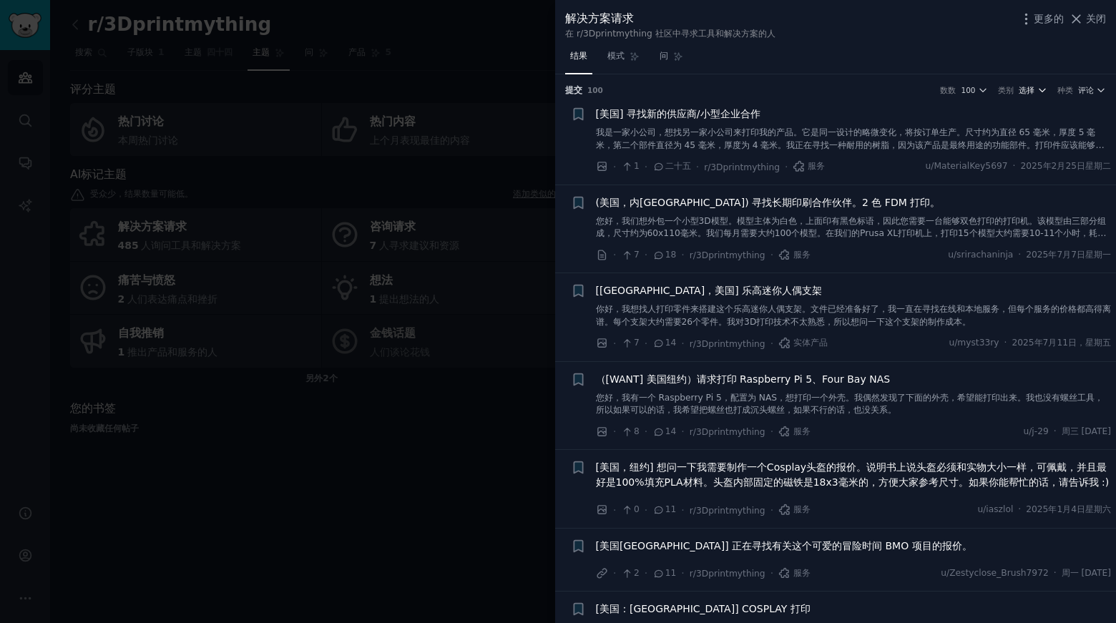
click at [1042, 90] on icon "button" at bounding box center [1042, 90] width 6 height 3
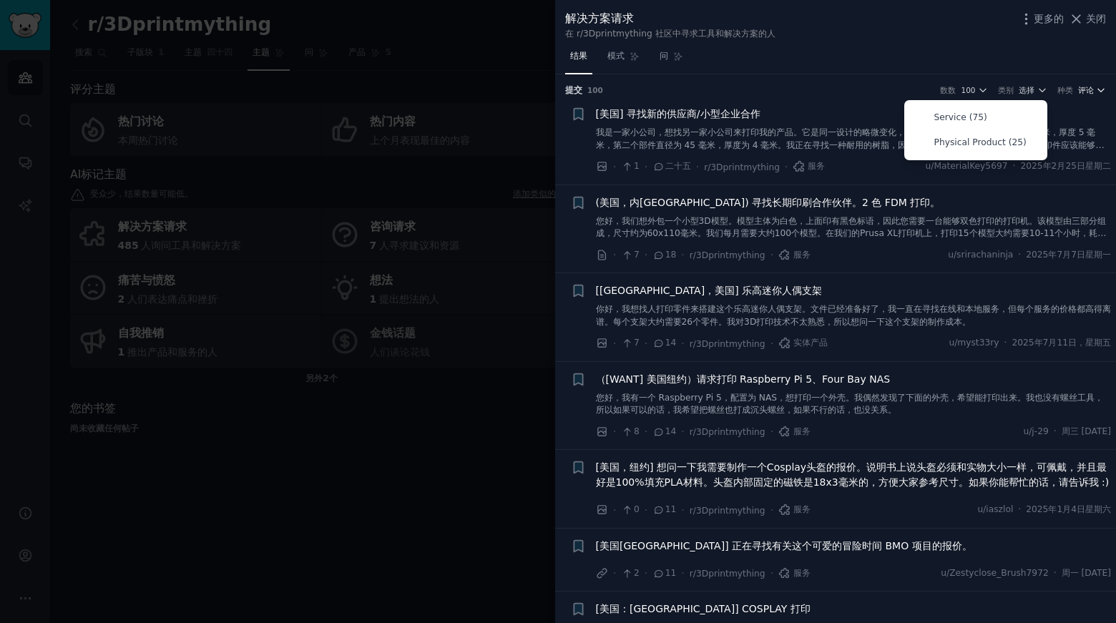
click at [1085, 89] on font "评论" at bounding box center [1086, 90] width 16 height 9
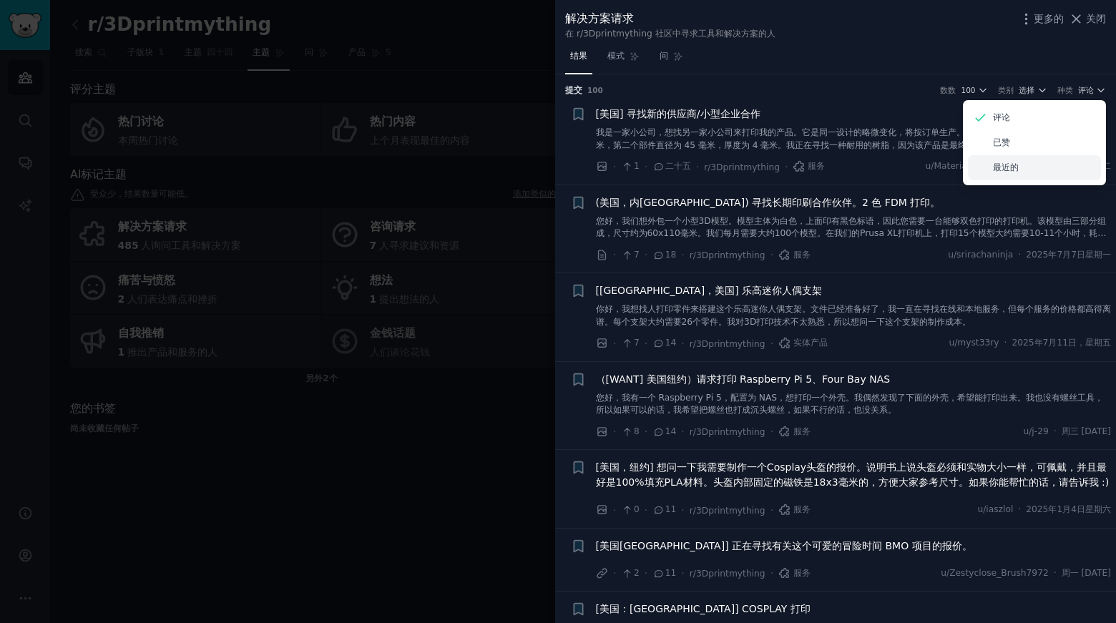
click at [1007, 165] on font "最近的" at bounding box center [1006, 167] width 26 height 10
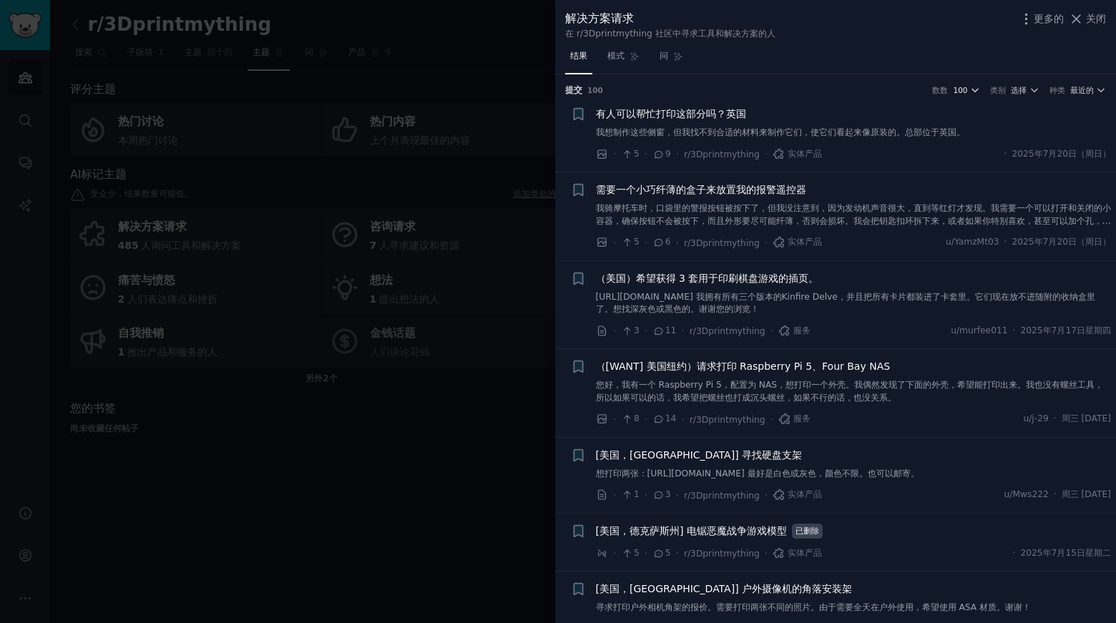
click at [970, 91] on icon "button" at bounding box center [975, 90] width 10 height 10
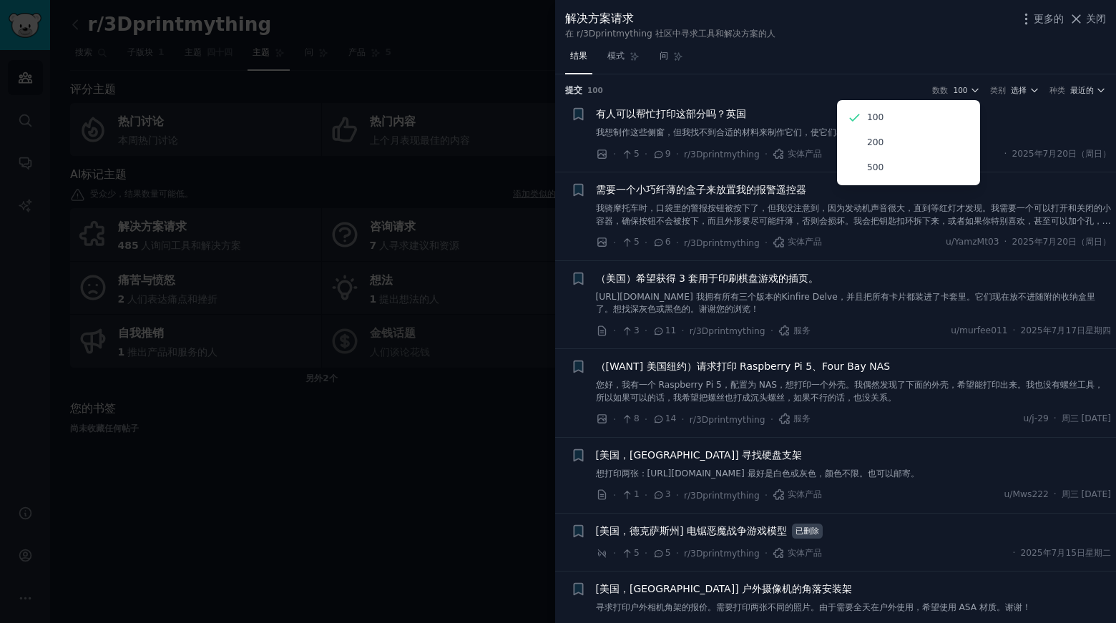
click at [817, 62] on div "结果 模式 问" at bounding box center [835, 59] width 561 height 29
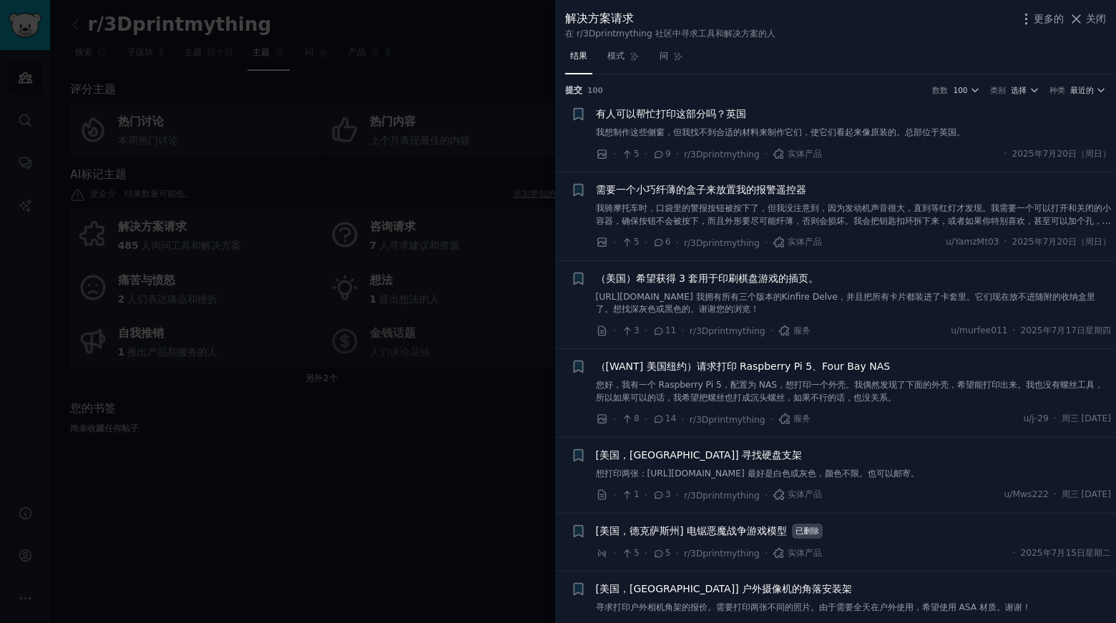
click at [695, 114] on font "有人可以帮忙打印这部分吗？英国" at bounding box center [671, 113] width 150 height 11
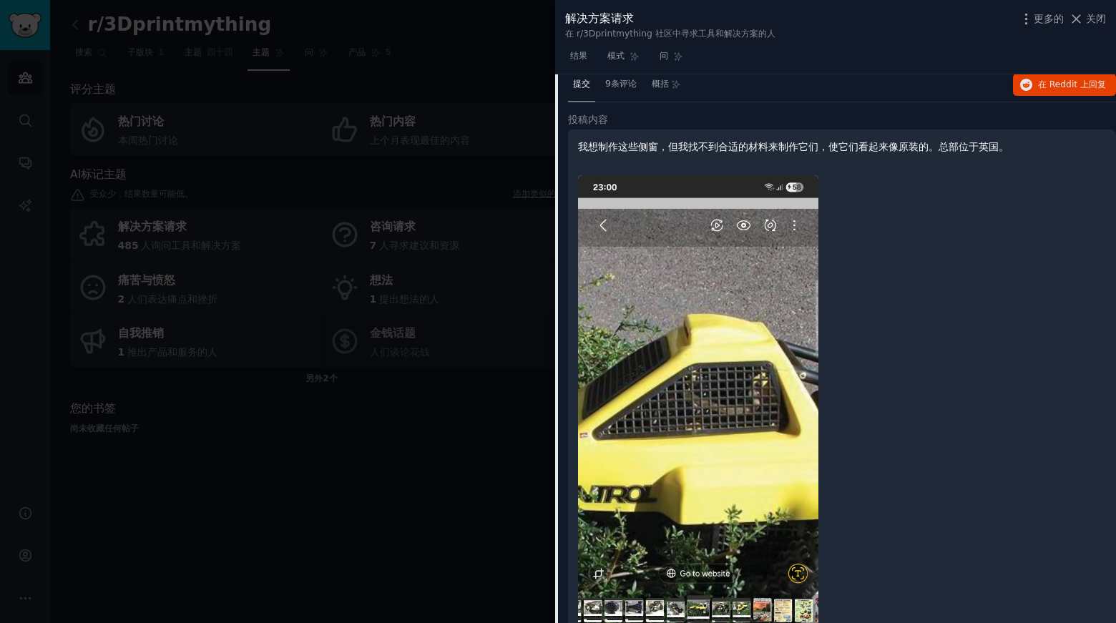
scroll to position [22, 0]
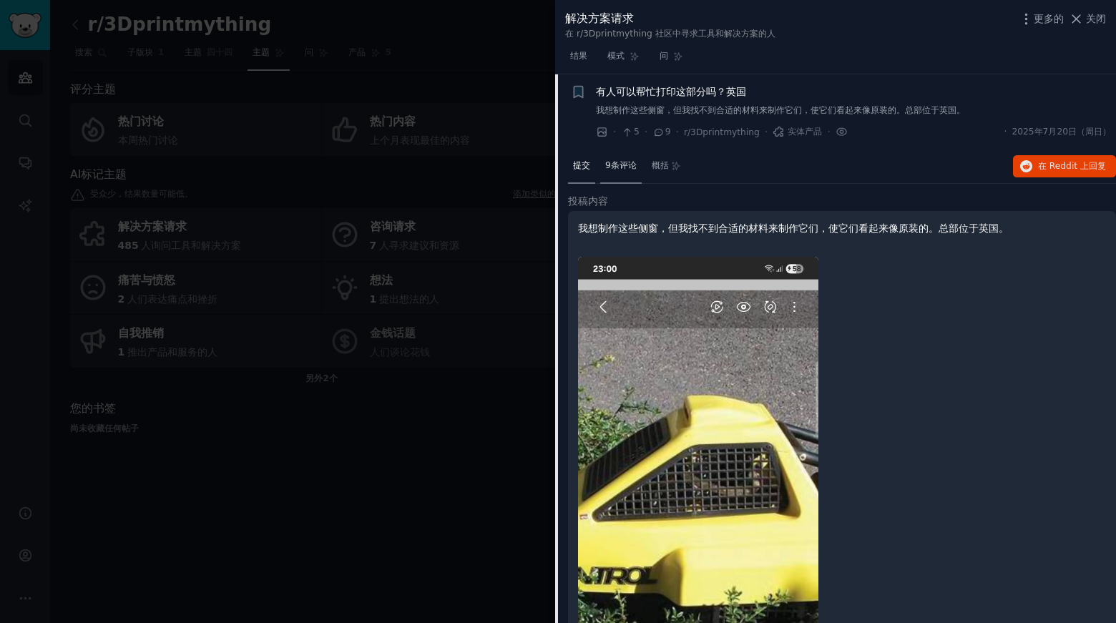
click at [617, 162] on font "9条评论" at bounding box center [620, 165] width 31 height 10
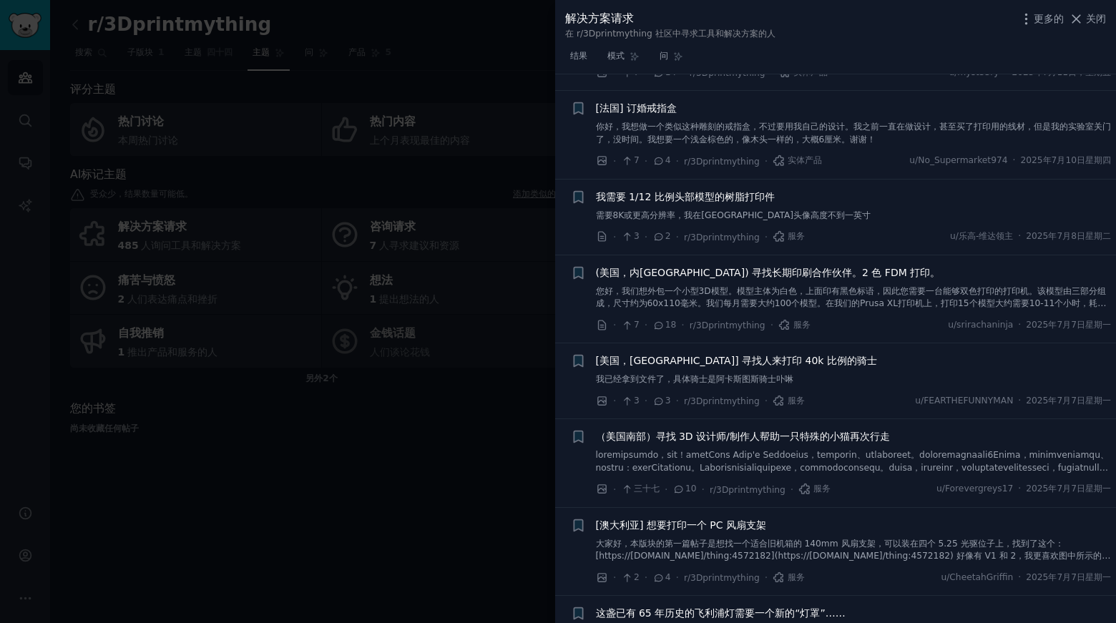
scroll to position [1789, 0]
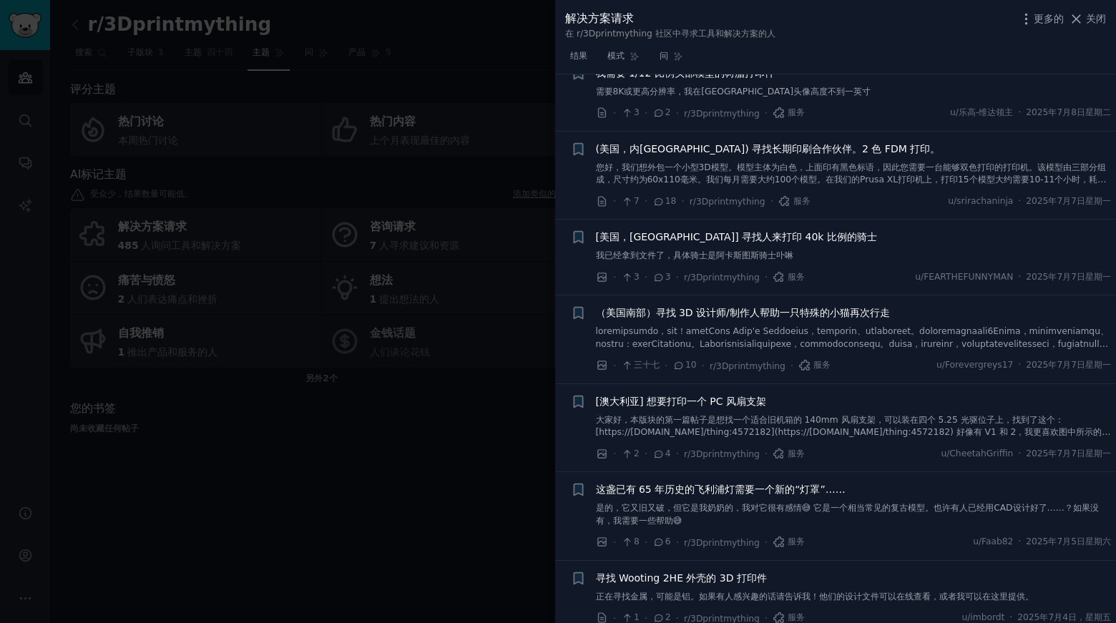
click at [724, 243] on font "[美国，北卡罗来纳州] 寻找人来打印 40k 比例的骑士" at bounding box center [736, 236] width 281 height 11
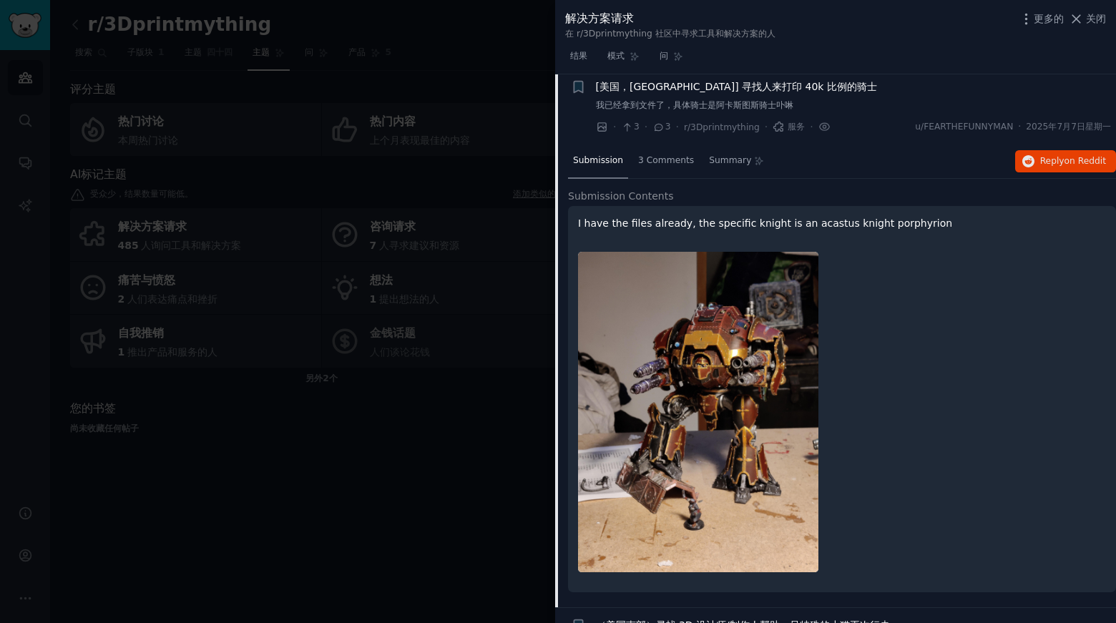
scroll to position [1708, 0]
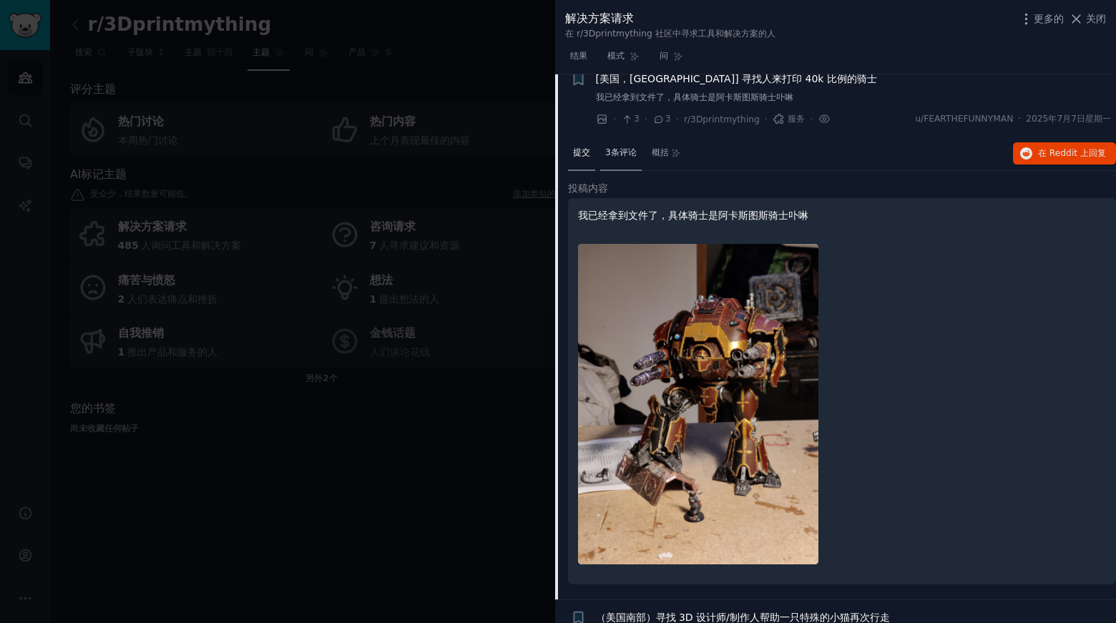
click at [622, 157] on font "3条评论" at bounding box center [620, 152] width 31 height 10
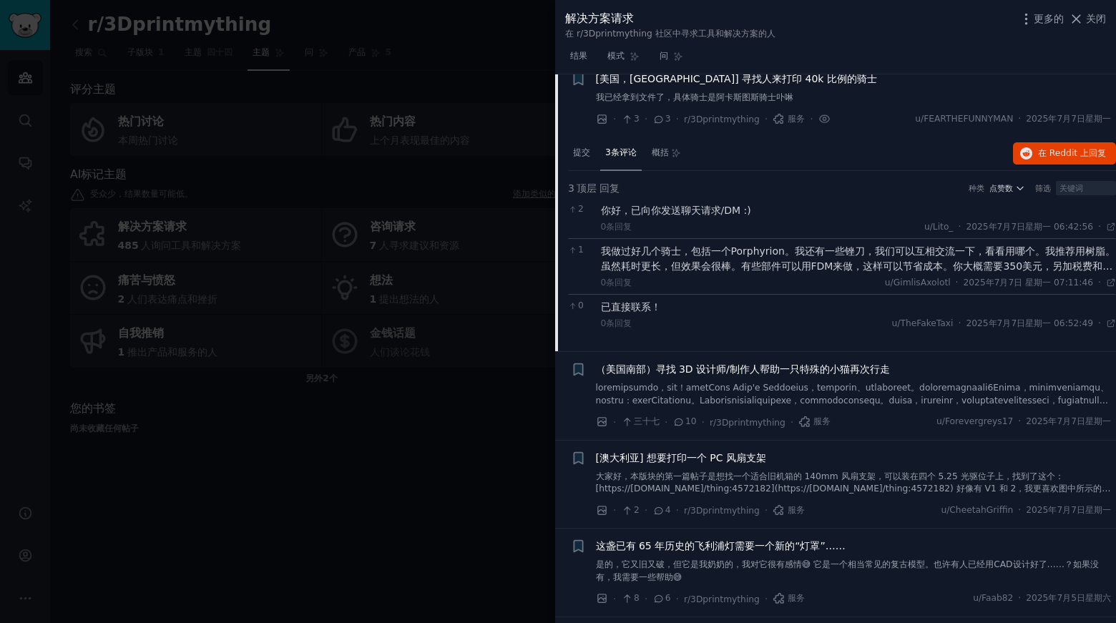
click at [1067, 271] on div "我做过好几个骑士，包括一个Porphyrion。我还有一些锉刀，我们可以互相交流一下，看看用哪个。我推荐用树脂。虽然耗时更长，但效果会很棒。有些部件可以用FD…" at bounding box center [859, 259] width 516 height 30
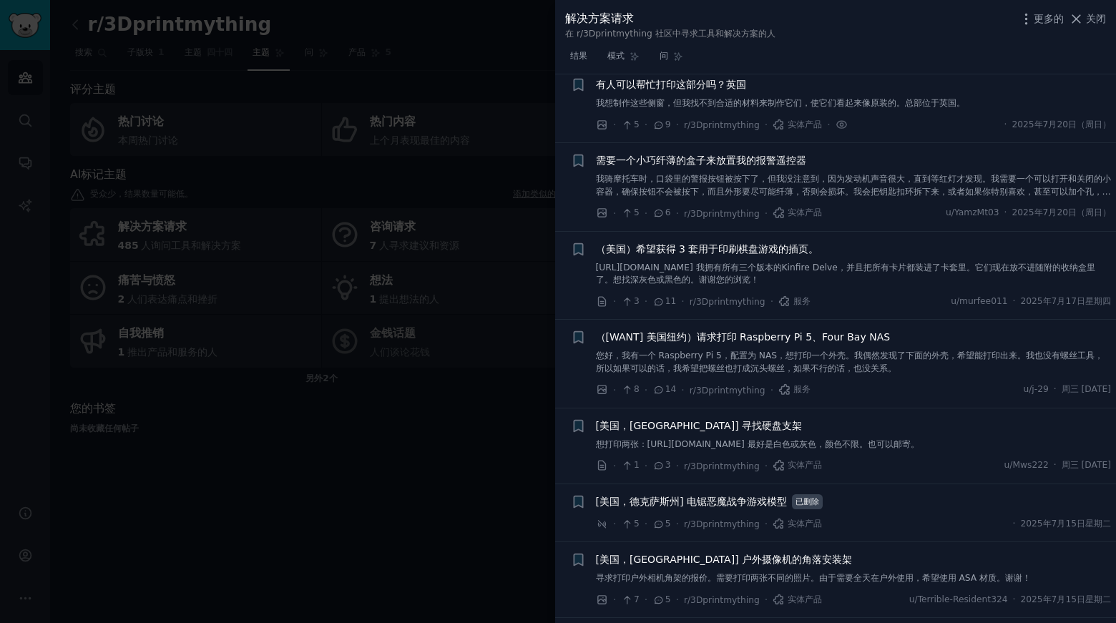
scroll to position [0, 0]
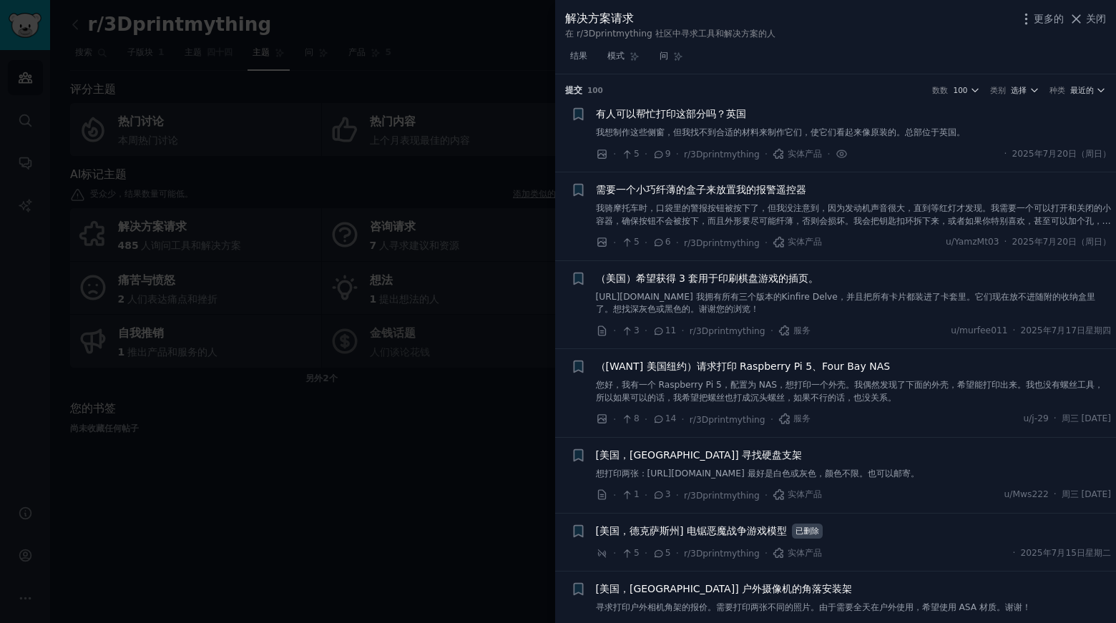
click at [1085, 84] on h3 "提交 ​ 100 数数 100 类别 选择 种类 最近的" at bounding box center [835, 90] width 541 height 13
click at [1079, 92] on font "最近的" at bounding box center [1083, 90] width 24 height 9
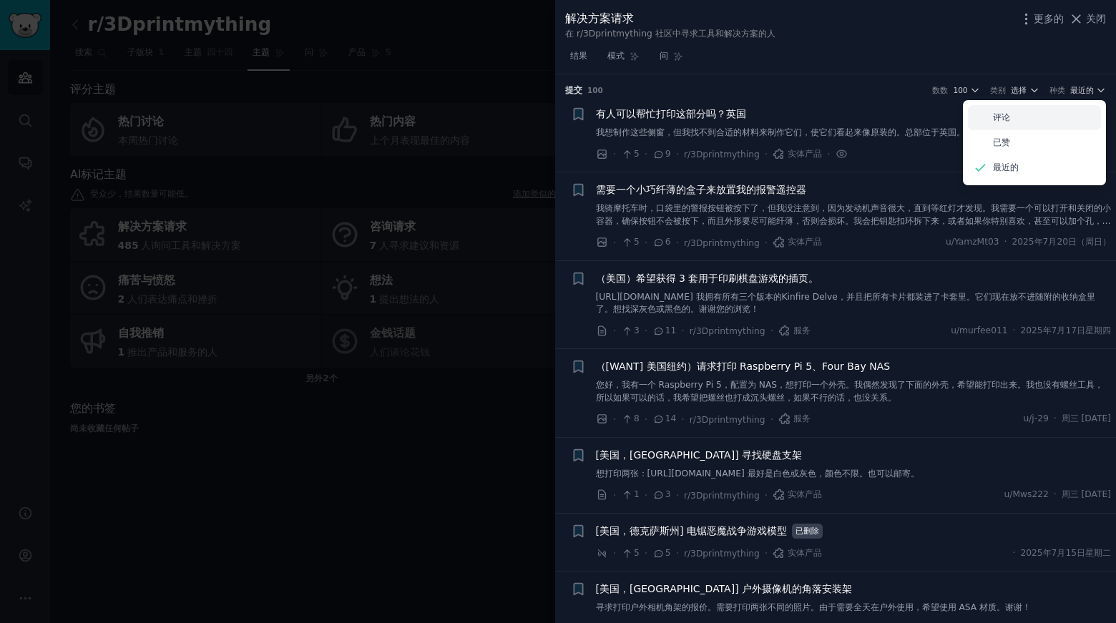
click at [1038, 117] on div "评论" at bounding box center [1034, 117] width 133 height 25
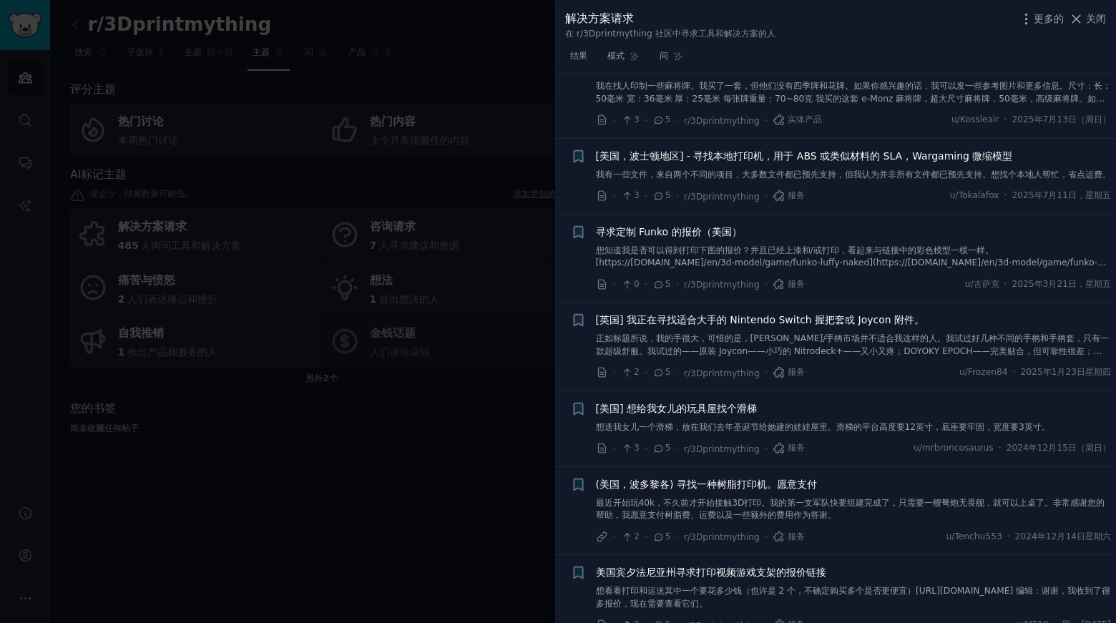
scroll to position [2934, 0]
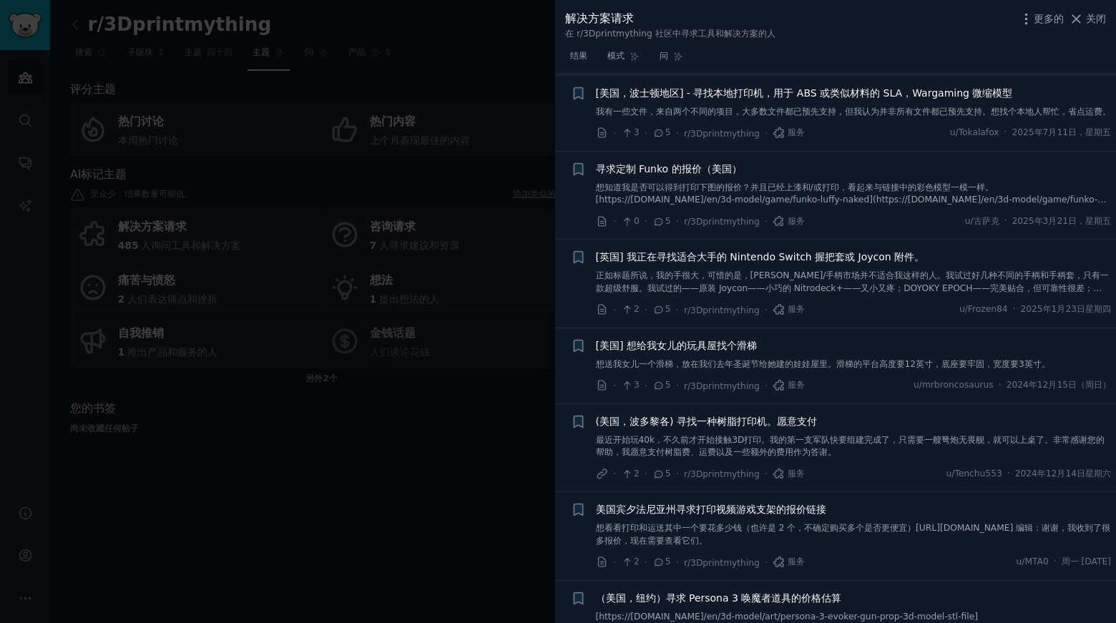
click at [666, 170] on li "+ 寻求定制 Funko 的报价（美国） 想知道我是否可以得到打印下图的报价？并且已经上漆和/或打印，看起来与链接中的彩色模型一模一样。[https://cu…" at bounding box center [835, 196] width 561 height 88
click at [655, 227] on icon at bounding box center [659, 222] width 13 height 10
click at [693, 175] on font "寻求定制 Funko 的报价（美国）" at bounding box center [669, 168] width 146 height 11
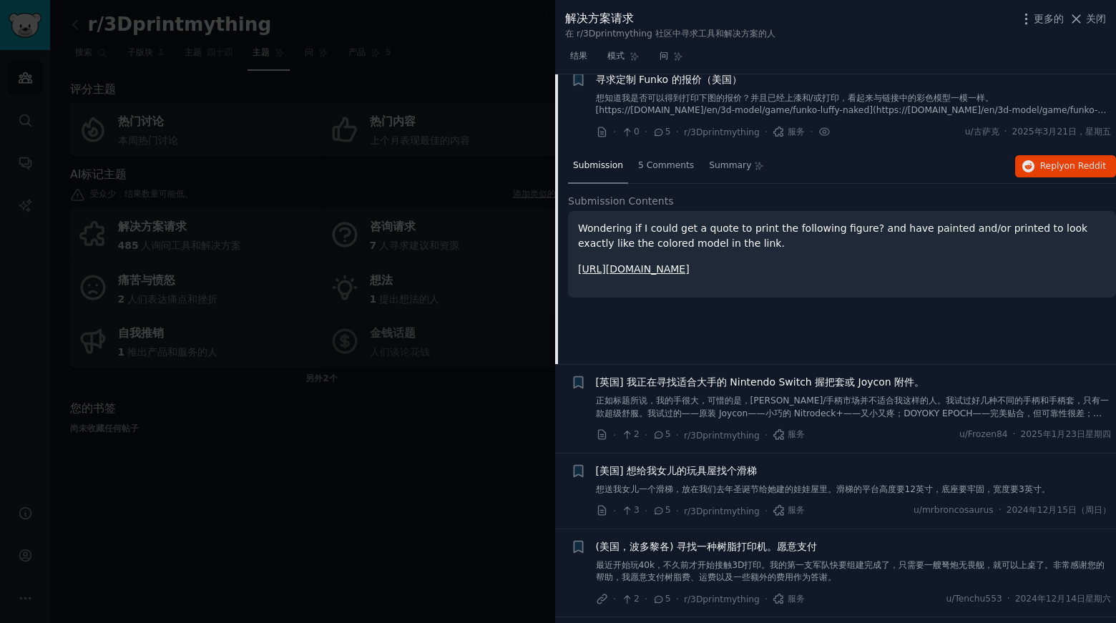
scroll to position [3024, 0]
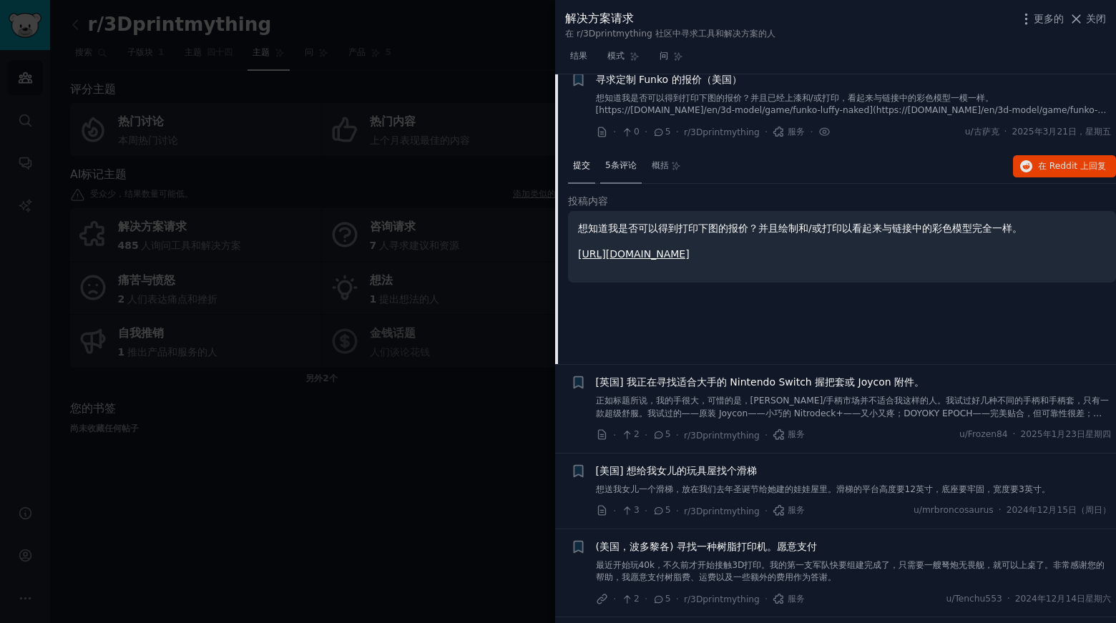
click at [626, 170] on font "5条评论" at bounding box center [620, 165] width 31 height 10
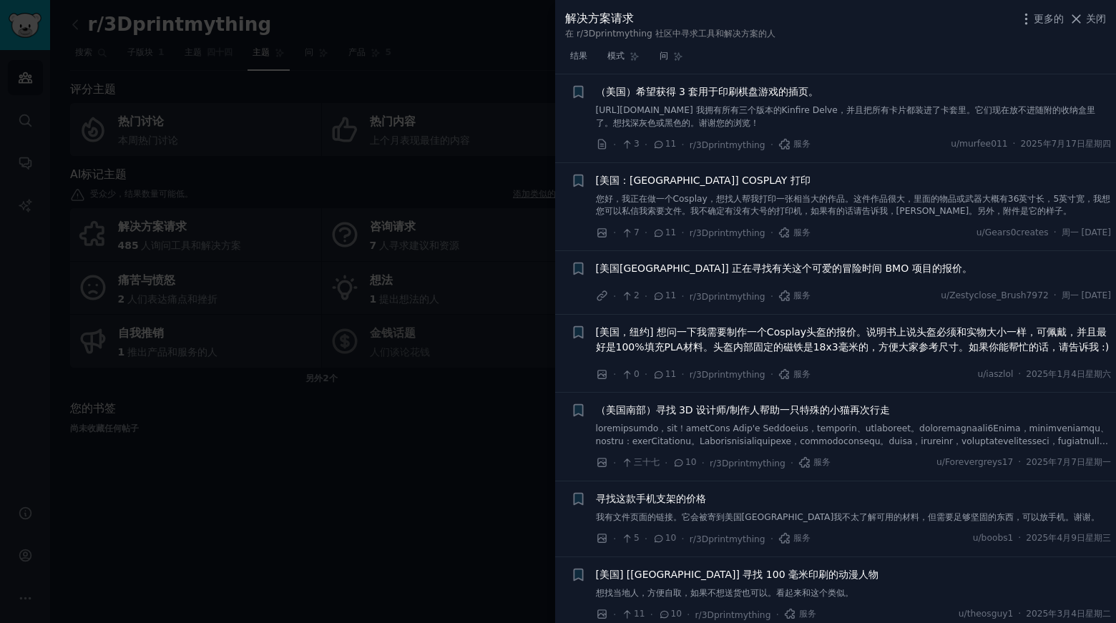
scroll to position [0, 0]
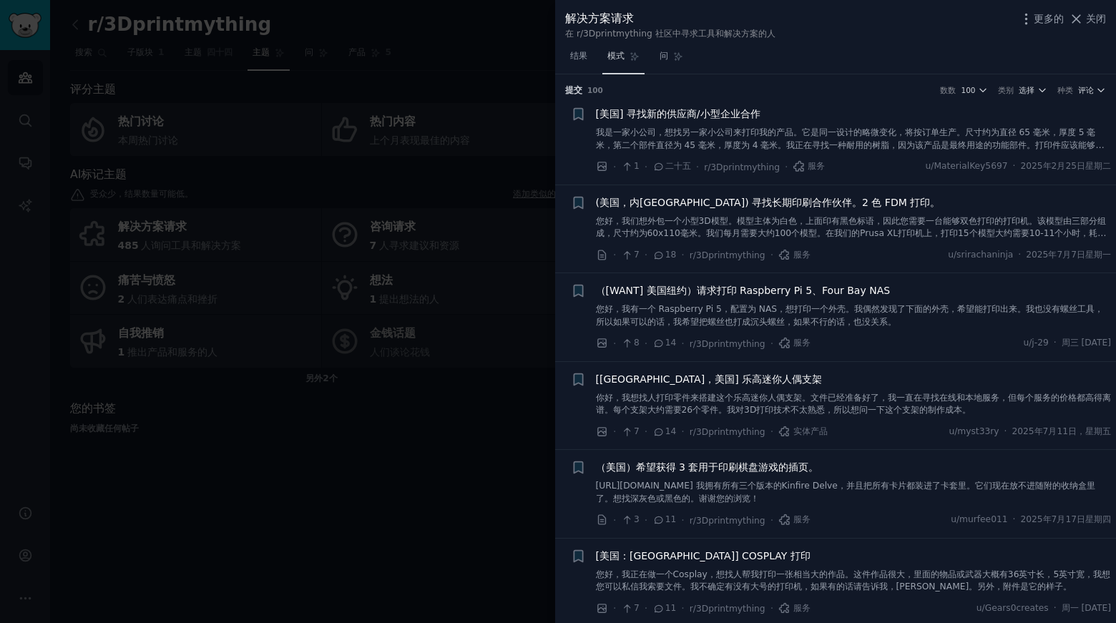
click at [618, 58] on font "模式" at bounding box center [616, 56] width 17 height 10
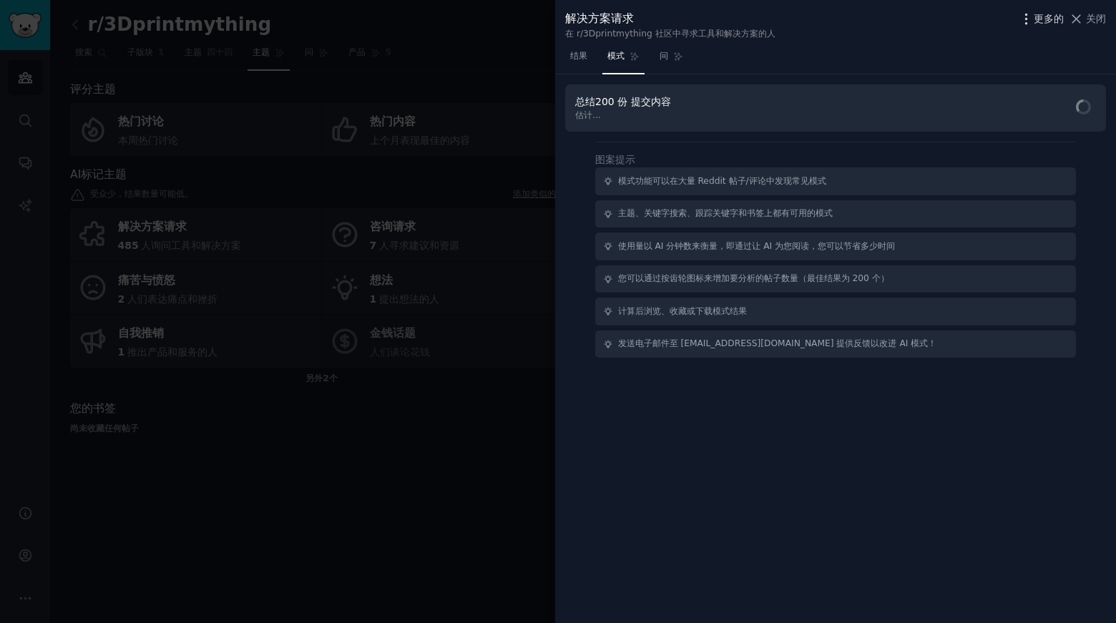
click at [1025, 21] on icon "button" at bounding box center [1026, 18] width 15 height 15
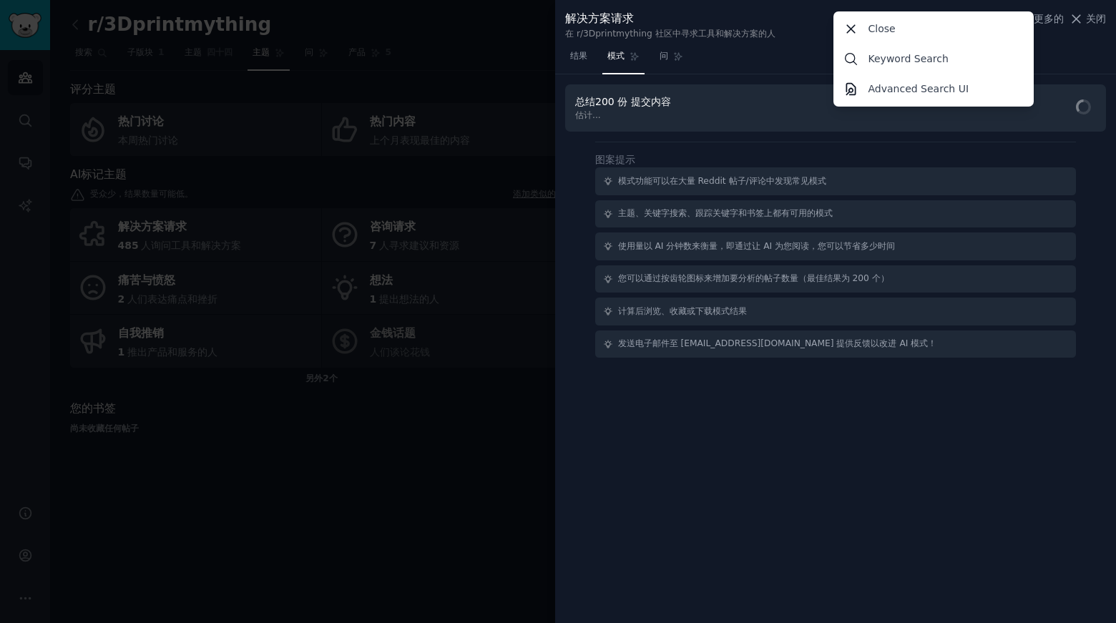
click at [1086, 59] on div "结果 模式 问" at bounding box center [835, 59] width 561 height 29
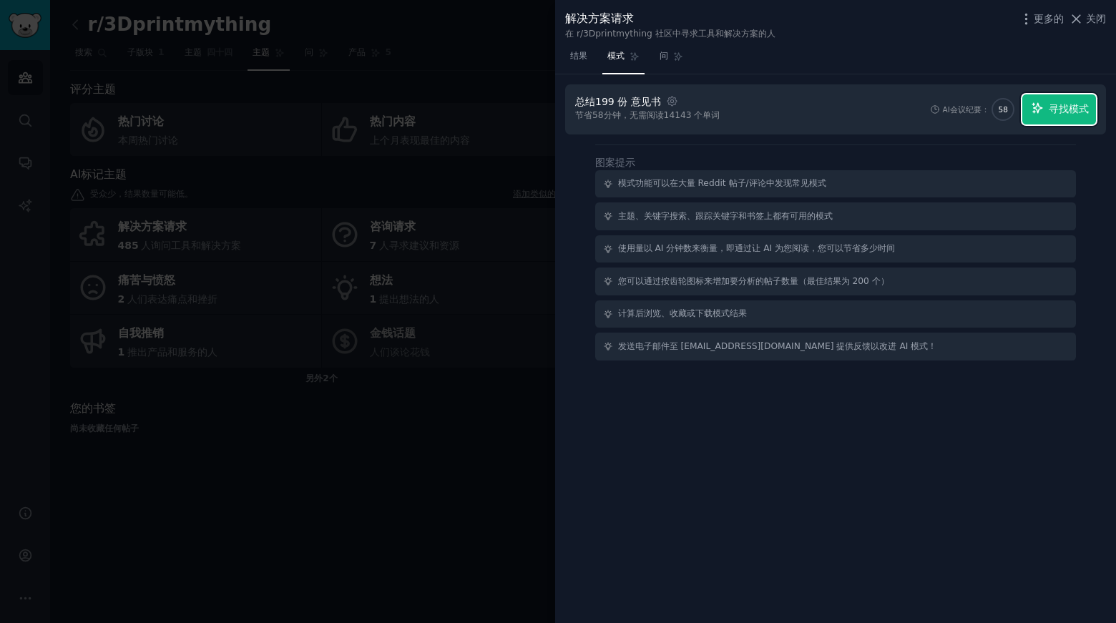
click at [1051, 104] on font "寻找模式" at bounding box center [1069, 108] width 40 height 11
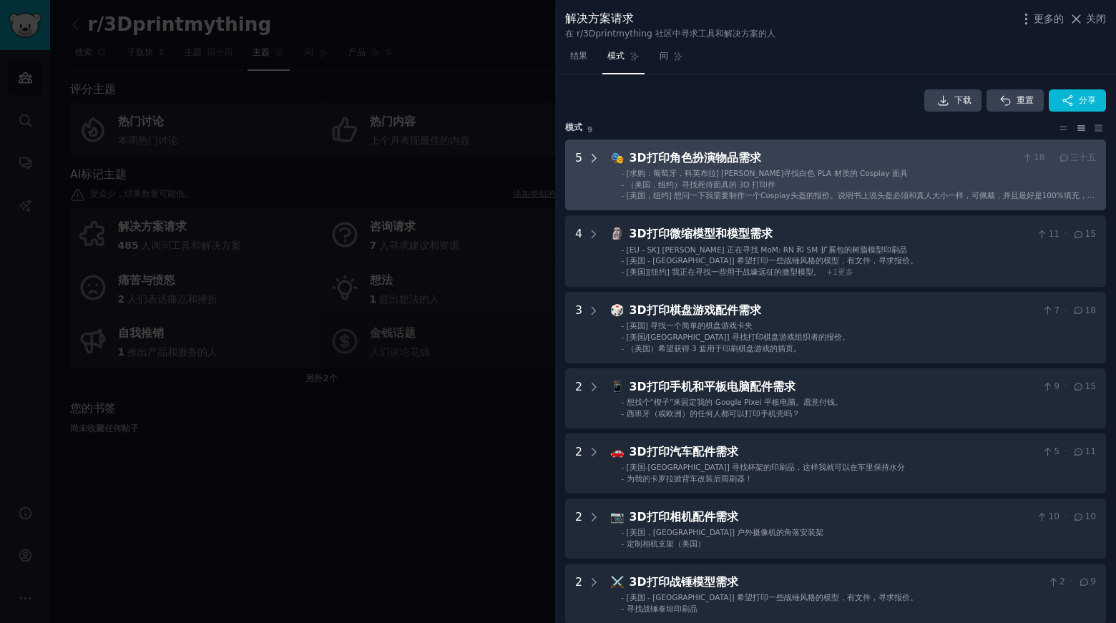
click at [595, 156] on icon at bounding box center [594, 158] width 13 height 13
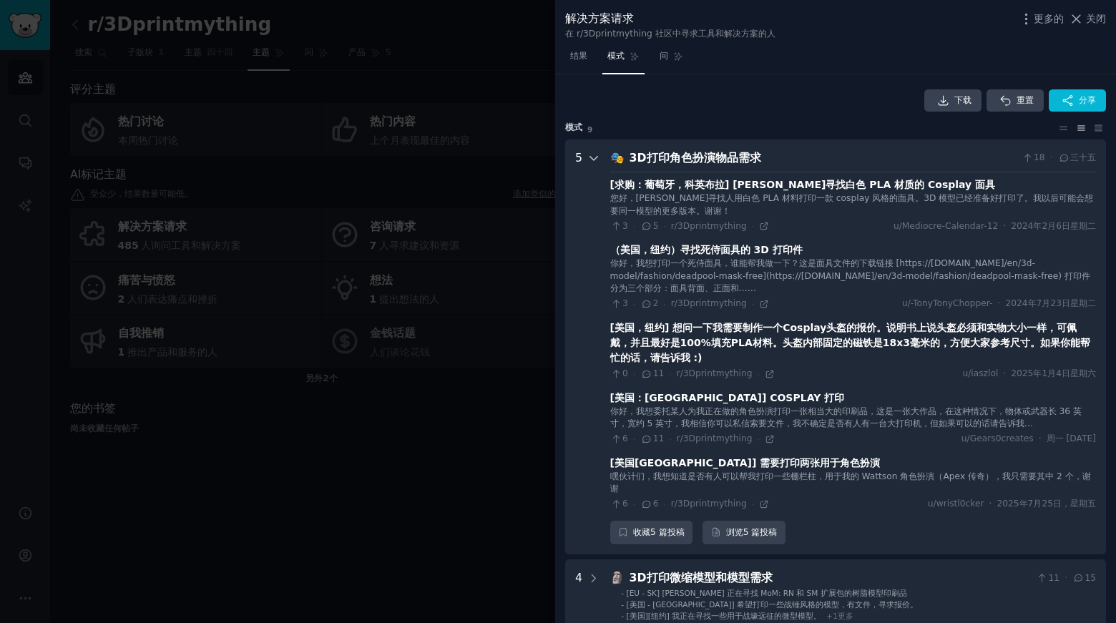
click at [596, 157] on icon at bounding box center [593, 159] width 7 height 4
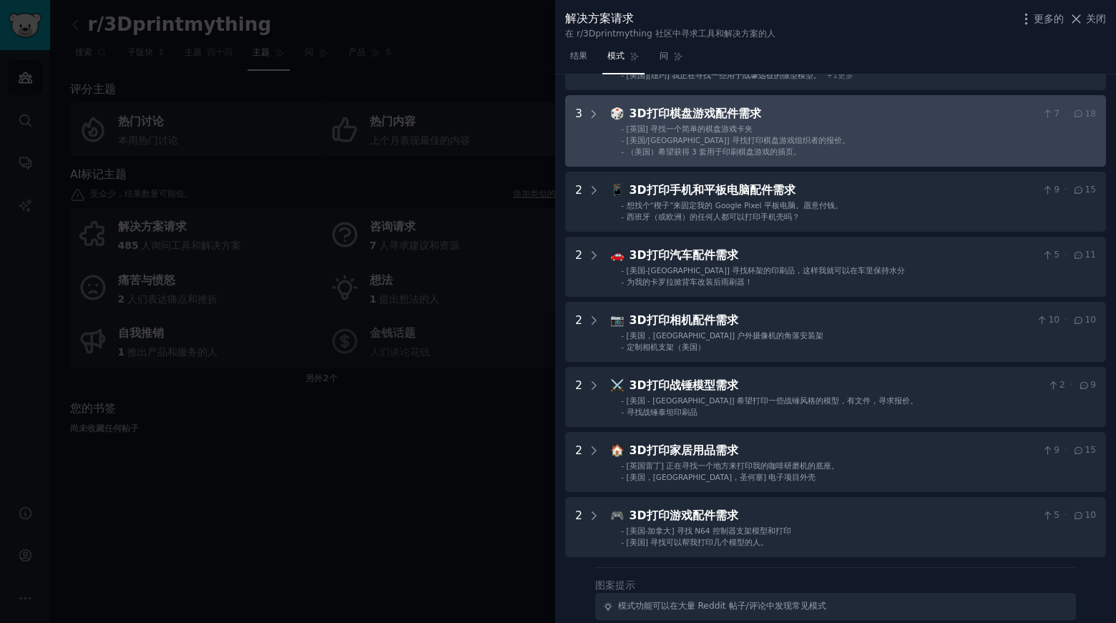
scroll to position [215, 0]
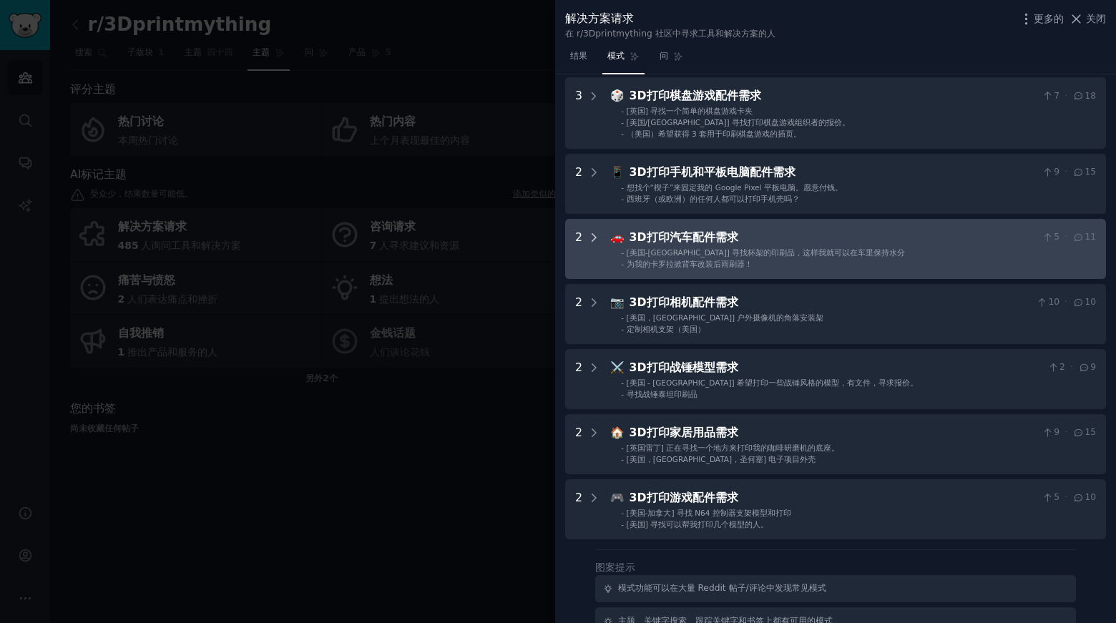
click at [594, 238] on icon at bounding box center [595, 237] width 4 height 7
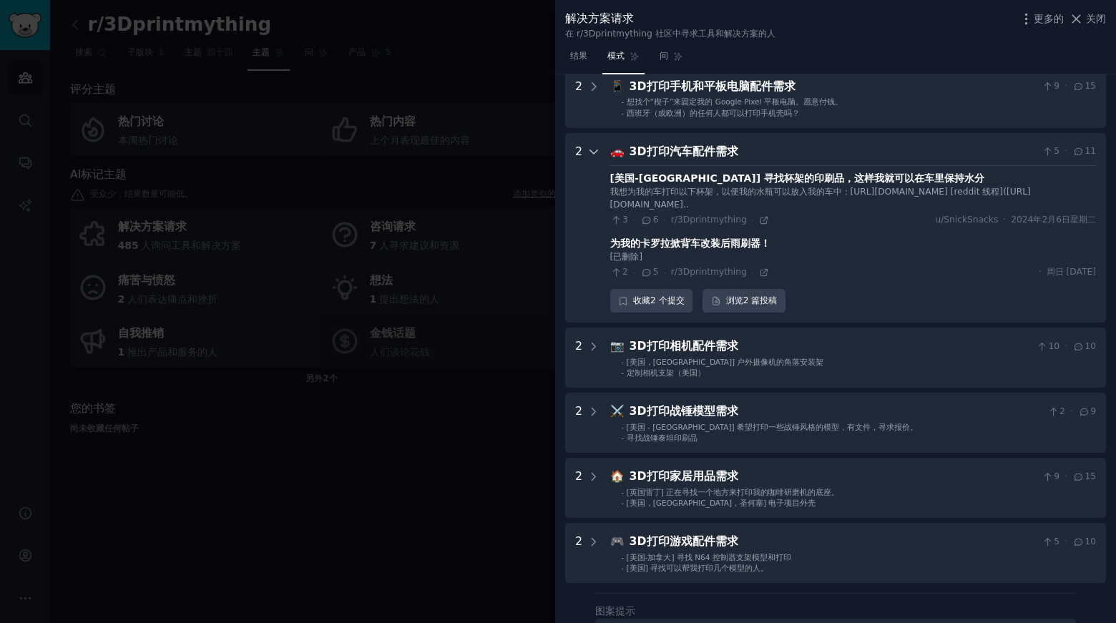
scroll to position [288, 0]
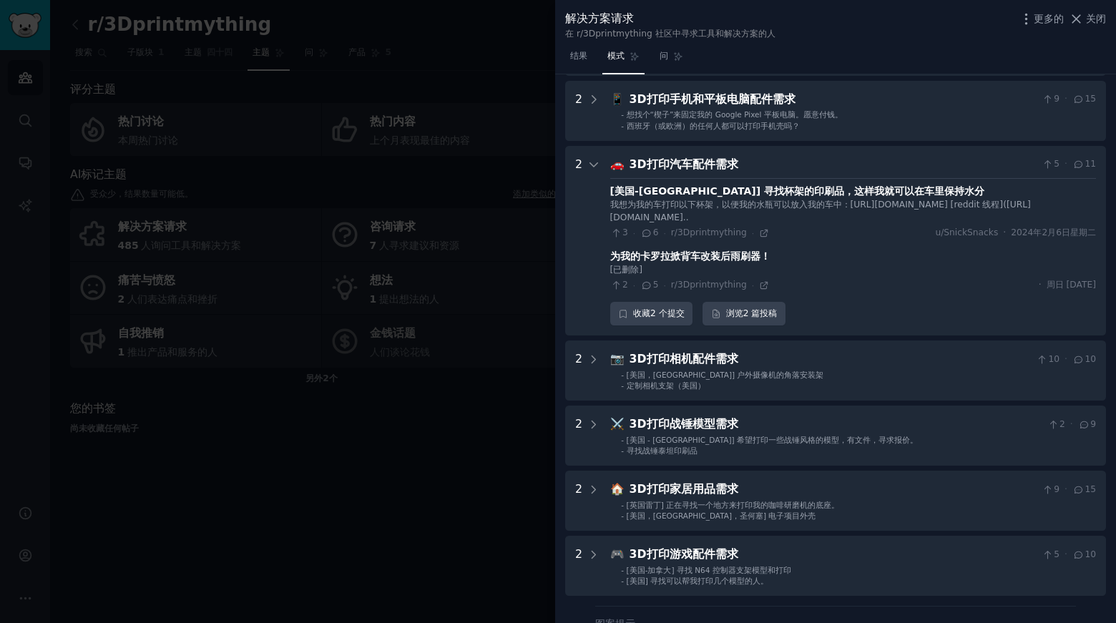
click at [647, 238] on icon at bounding box center [646, 233] width 13 height 10
click at [744, 318] on font "2 篇" at bounding box center [752, 313] width 17 height 10
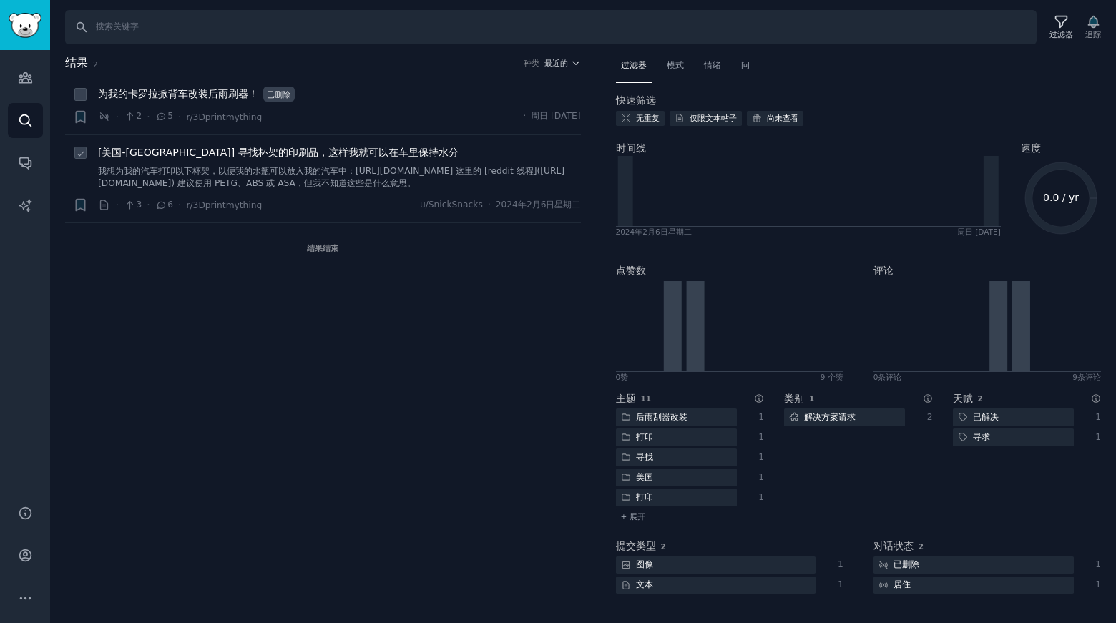
click at [162, 204] on icon at bounding box center [161, 205] width 13 height 10
click at [164, 116] on icon at bounding box center [161, 117] width 13 height 10
click at [14, 120] on link "搜索" at bounding box center [25, 120] width 35 height 35
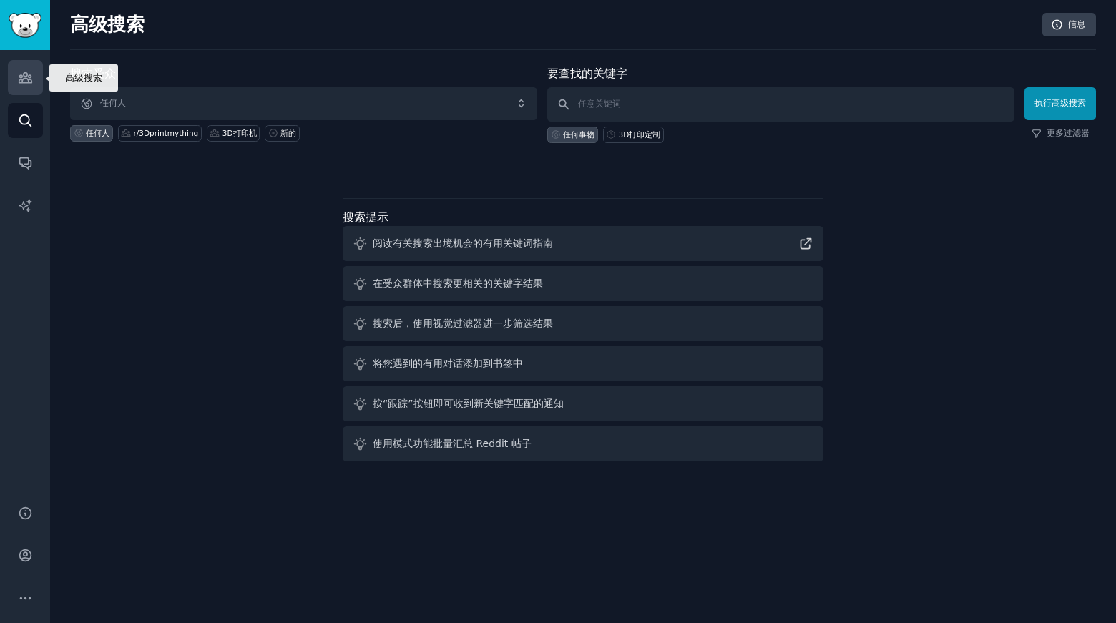
click at [28, 77] on icon "侧边栏" at bounding box center [25, 78] width 13 height 10
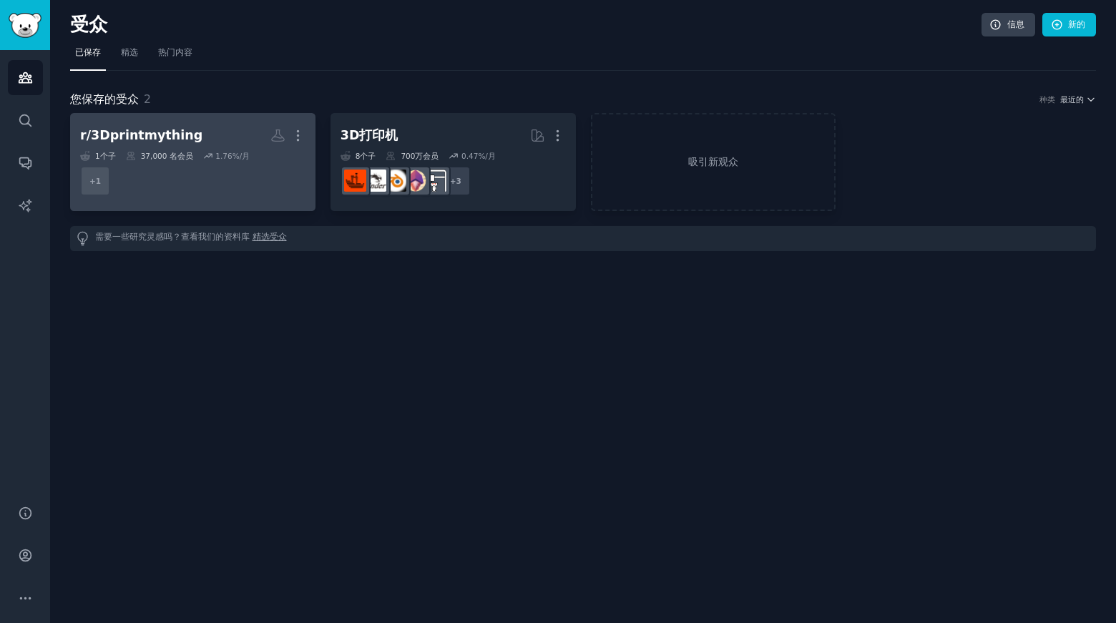
click at [198, 140] on h2 "r/3Dprintmything 更多的" at bounding box center [192, 135] width 225 height 25
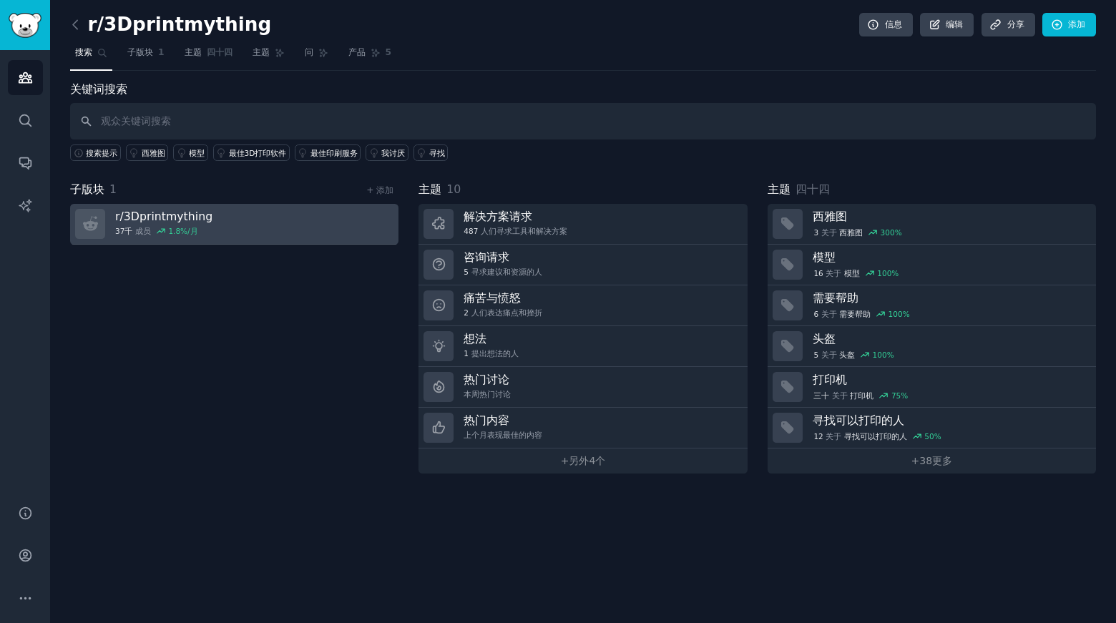
click at [246, 220] on link "r/ 3Dprintmything 37千 成员 1.8 %/月" at bounding box center [234, 224] width 328 height 41
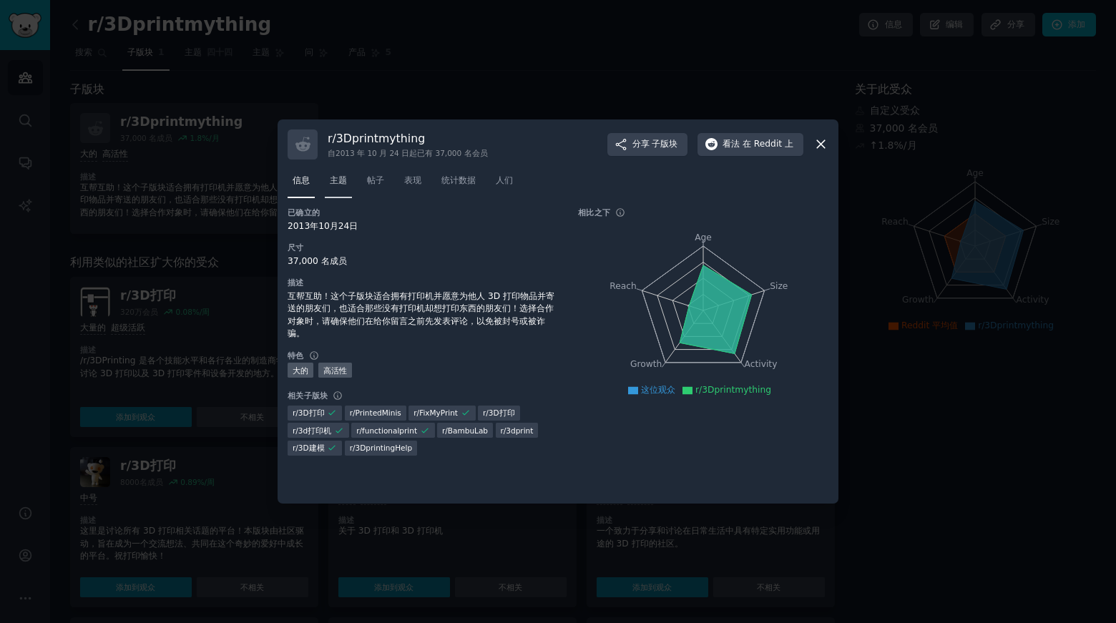
click at [341, 175] on font "主题" at bounding box center [338, 180] width 17 height 10
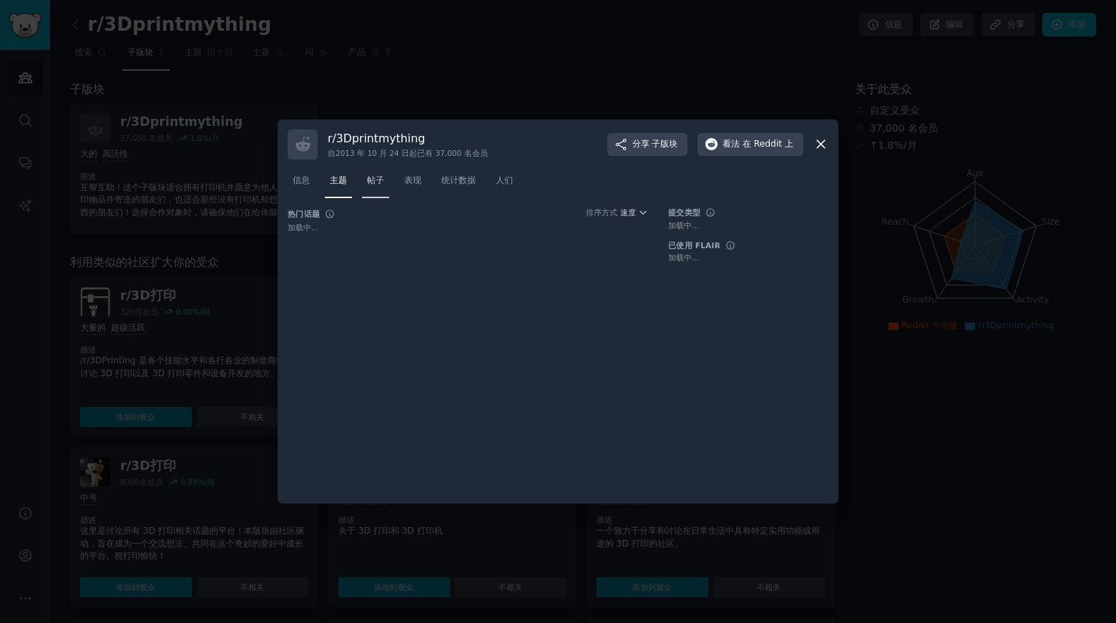
click at [382, 177] on font "帖子" at bounding box center [375, 180] width 17 height 10
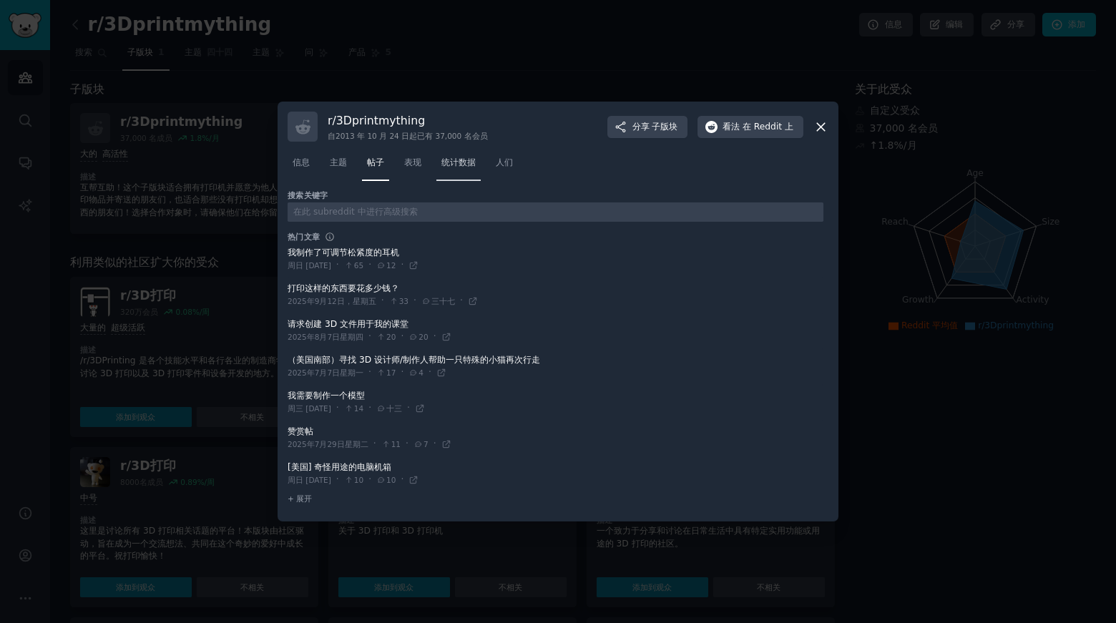
click at [463, 162] on font "统计数据" at bounding box center [459, 162] width 34 height 10
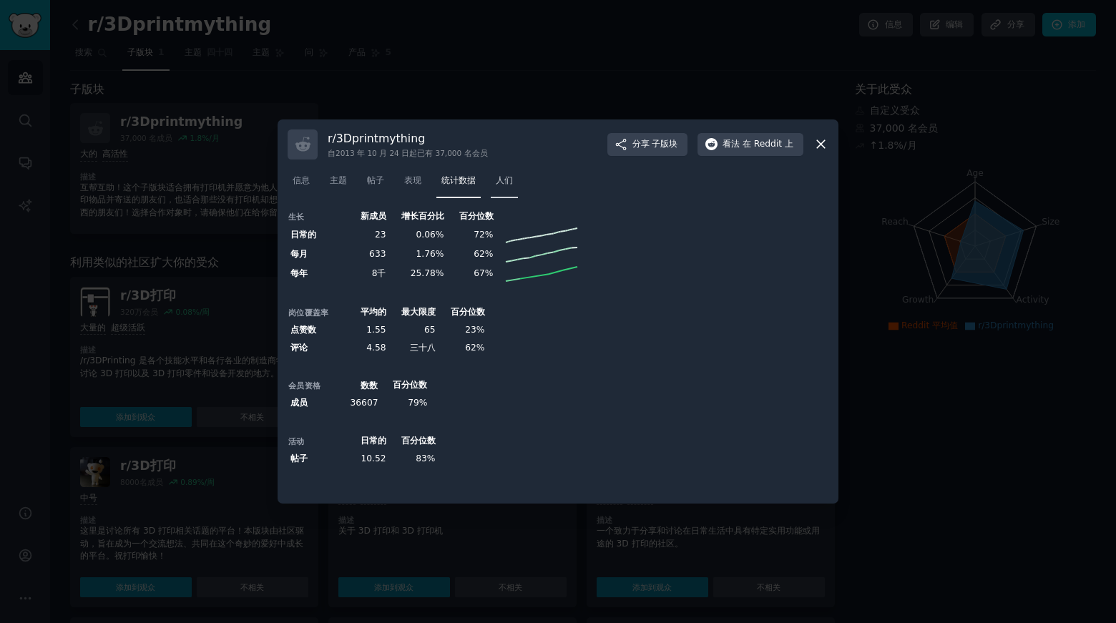
click at [510, 181] on font "人们" at bounding box center [504, 180] width 17 height 10
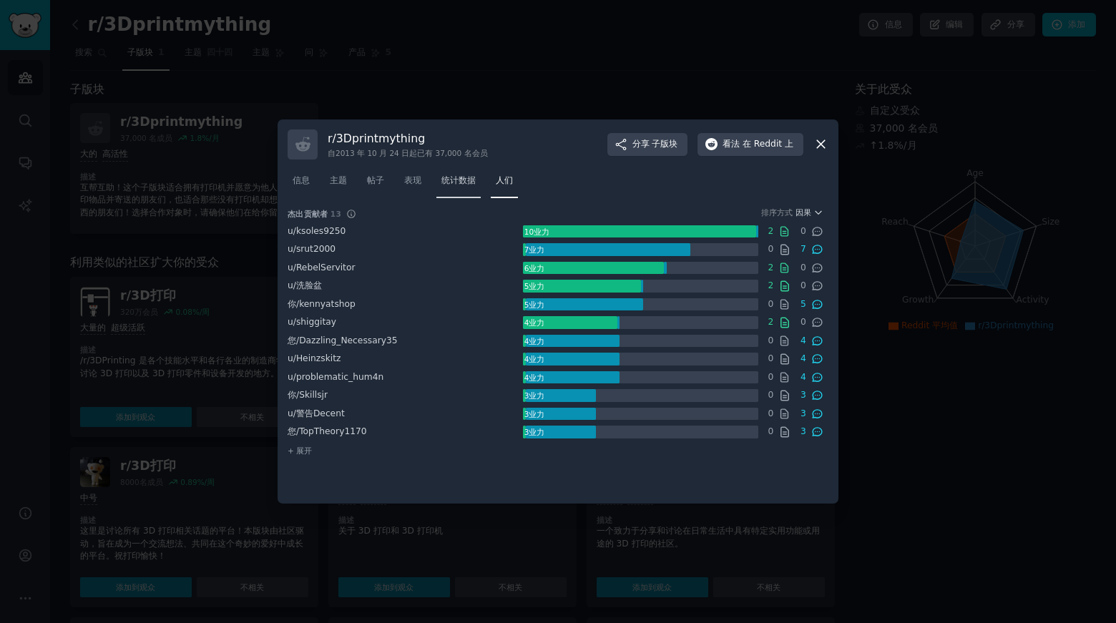
click at [463, 182] on font "统计数据" at bounding box center [459, 180] width 34 height 10
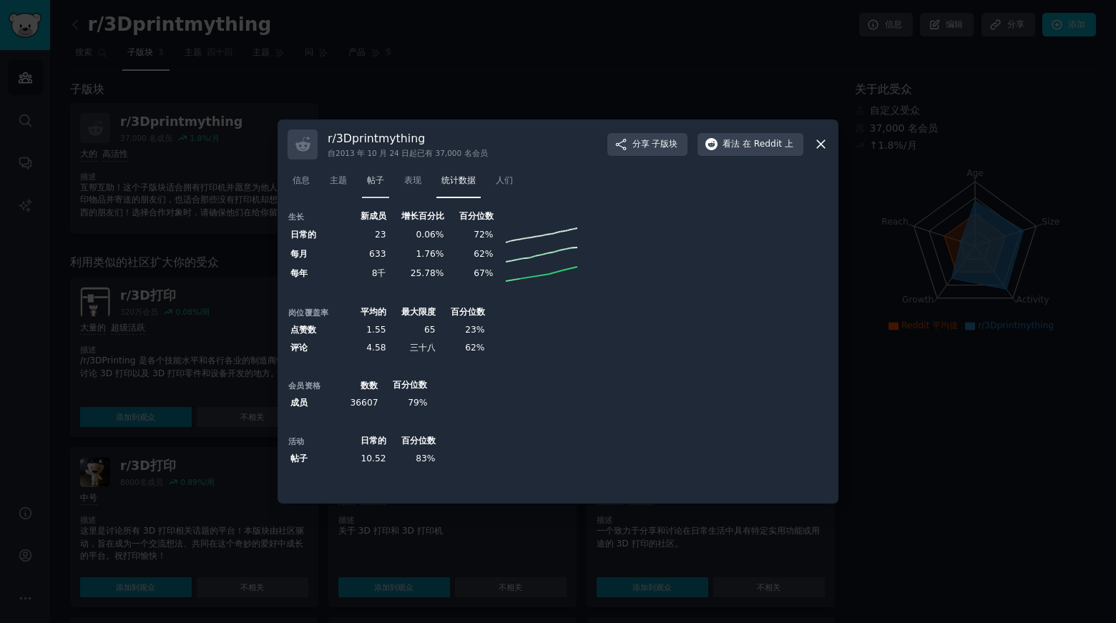
click at [376, 178] on font "帖子" at bounding box center [375, 180] width 17 height 10
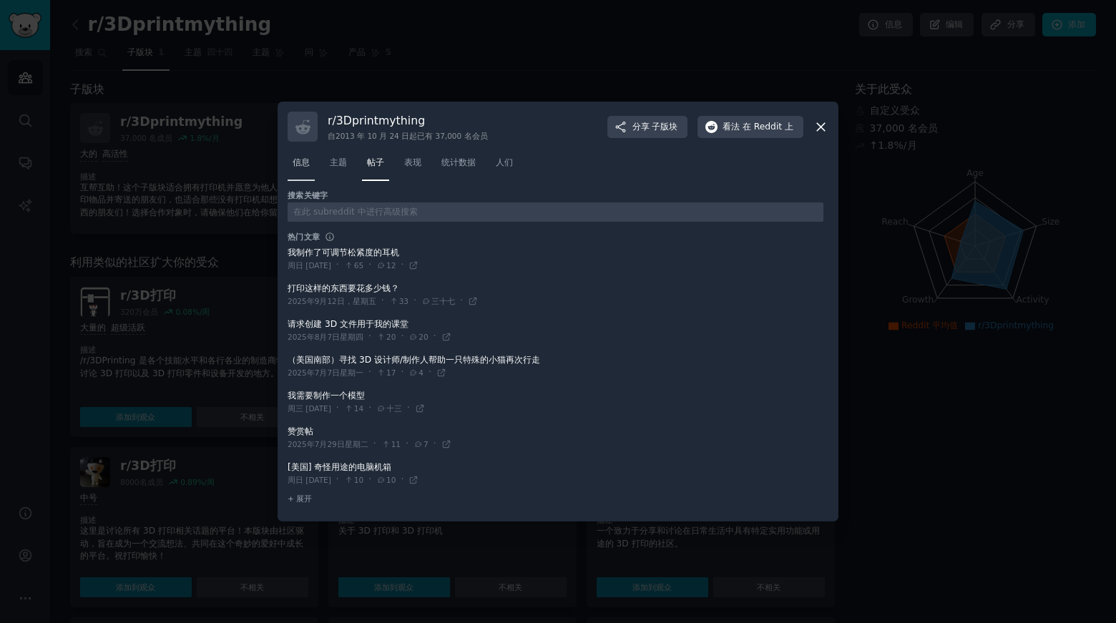
click at [314, 168] on link "信息" at bounding box center [301, 166] width 27 height 29
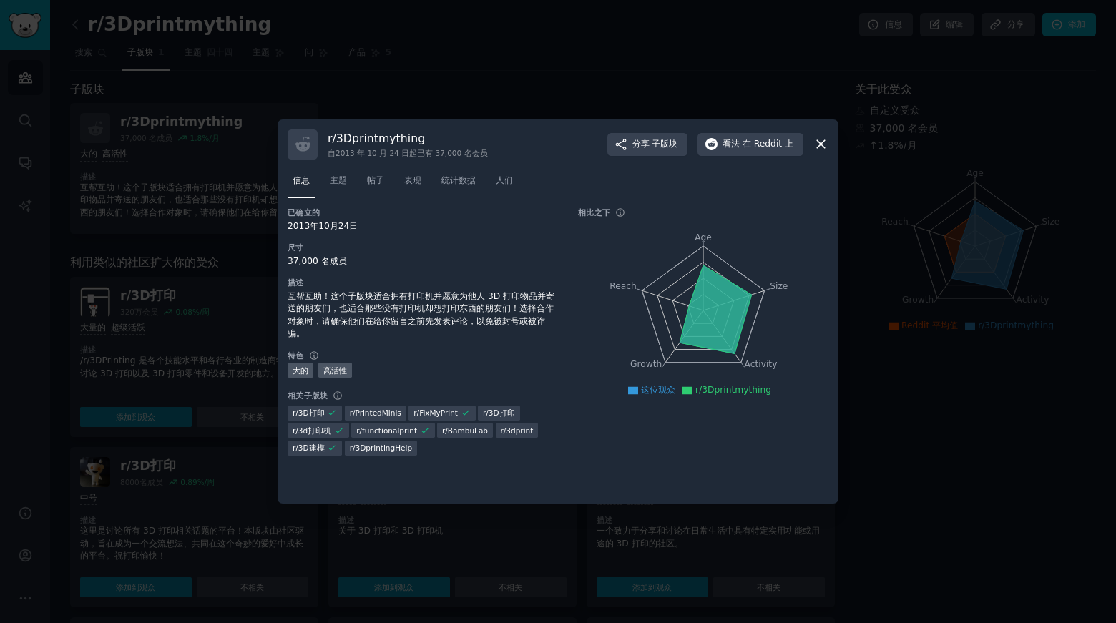
click at [823, 146] on icon at bounding box center [821, 145] width 8 height 8
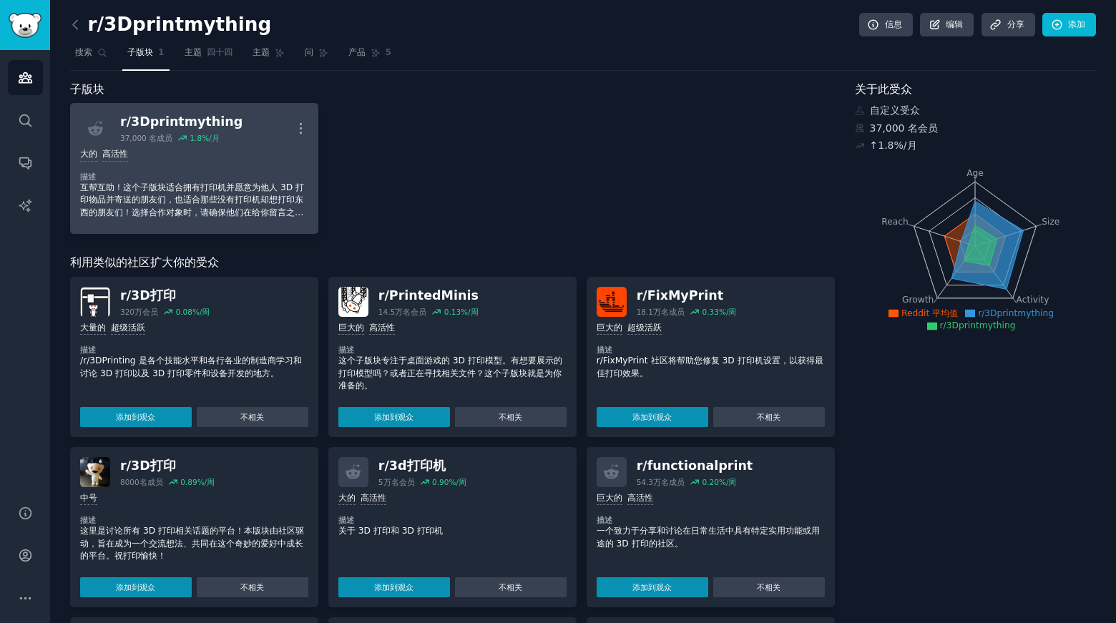
click at [197, 121] on font "3Dprintmything" at bounding box center [187, 121] width 112 height 14
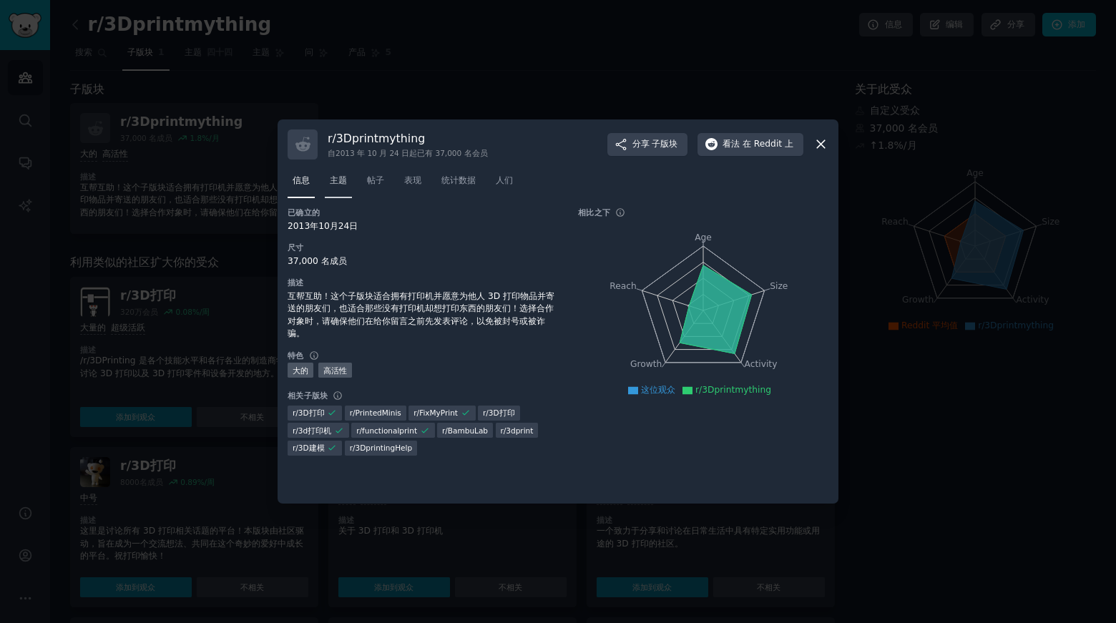
click at [333, 182] on font "主题" at bounding box center [338, 180] width 17 height 10
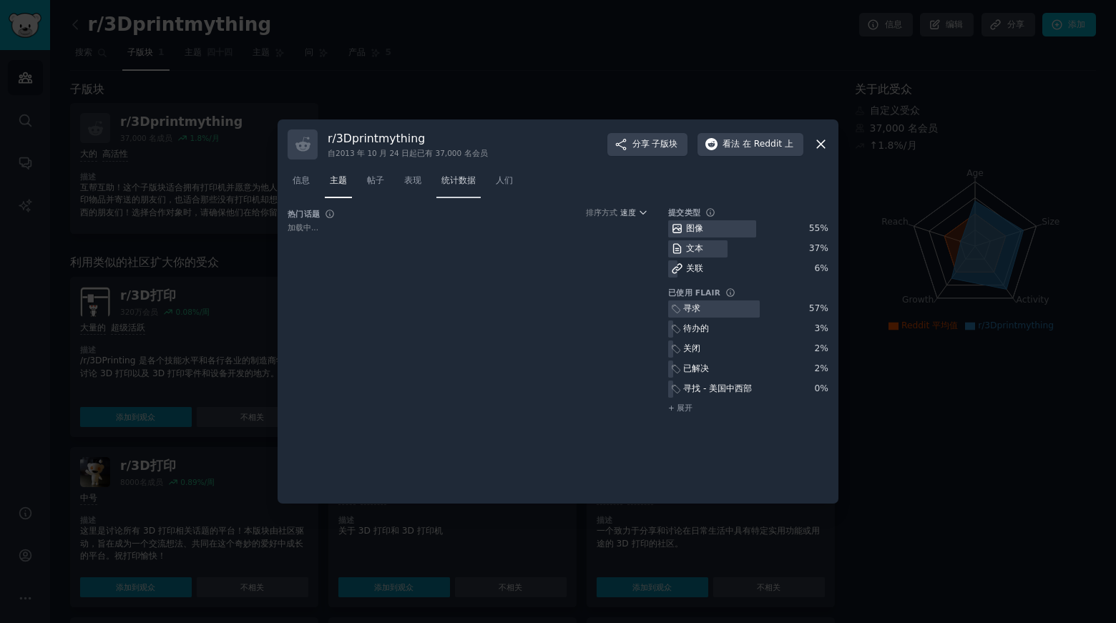
click at [439, 179] on link "统计数据" at bounding box center [459, 184] width 44 height 29
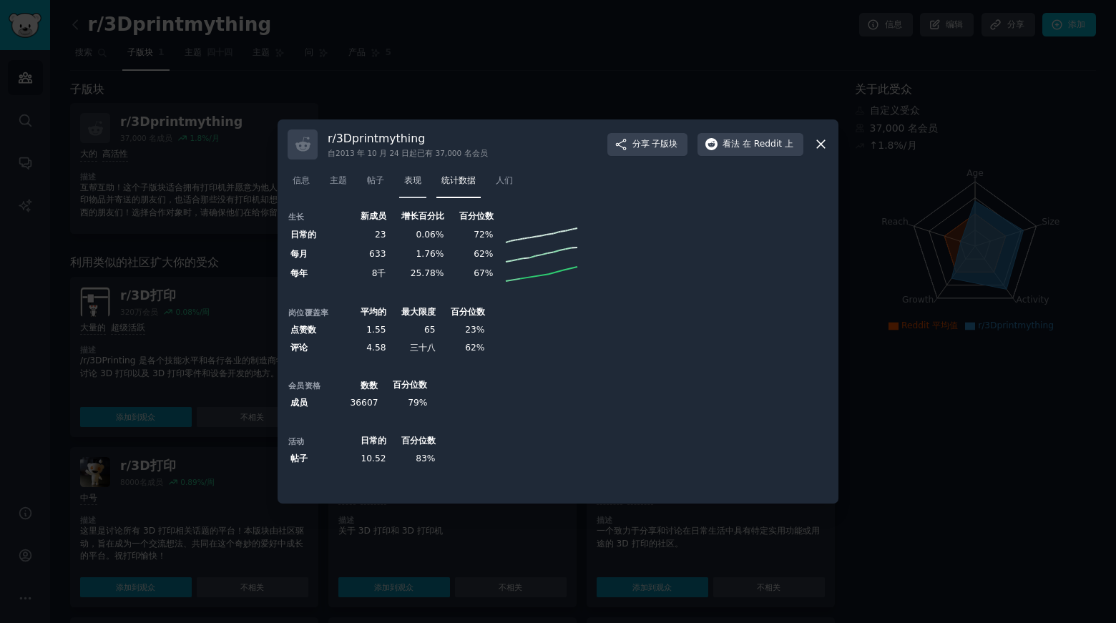
click at [420, 178] on font "表现" at bounding box center [412, 180] width 17 height 10
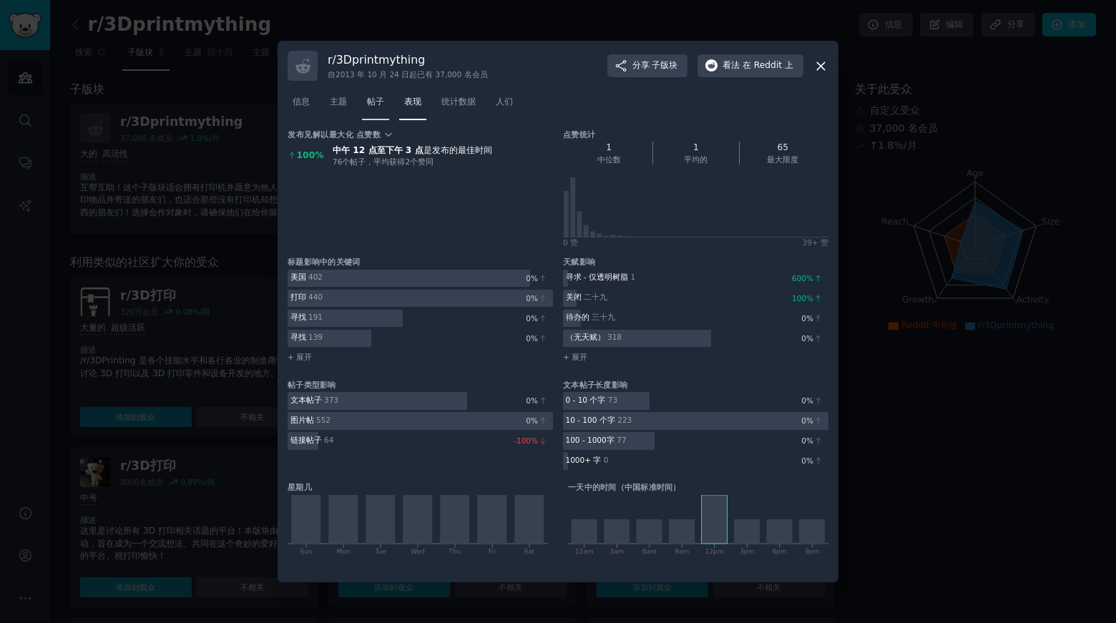
click at [380, 109] on link "帖子" at bounding box center [375, 105] width 27 height 29
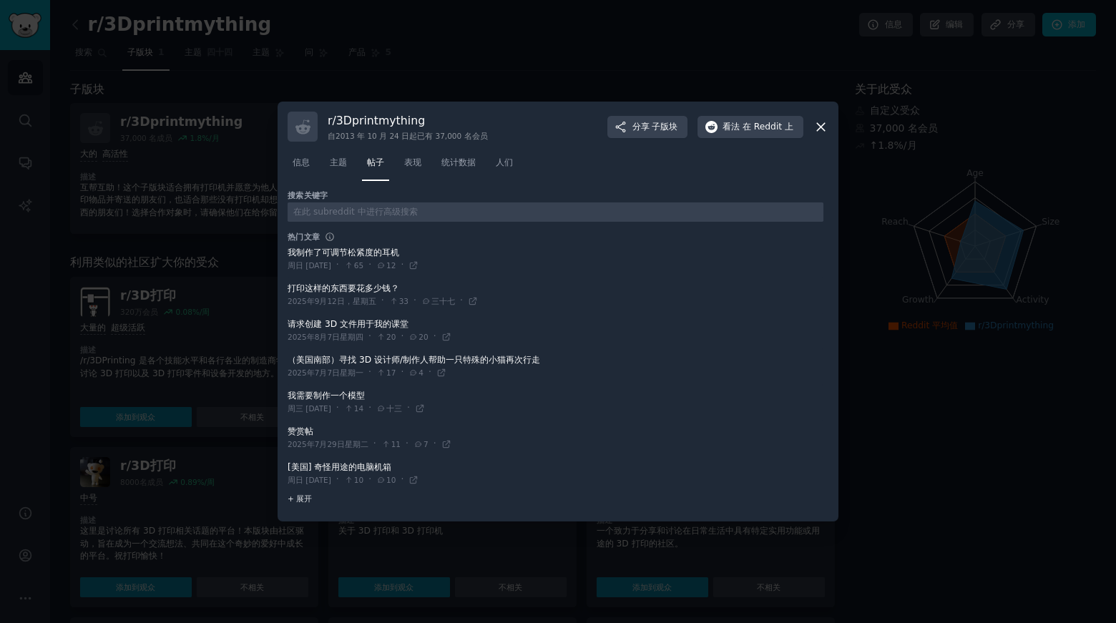
click at [301, 503] on span "+ 展开" at bounding box center [300, 499] width 24 height 10
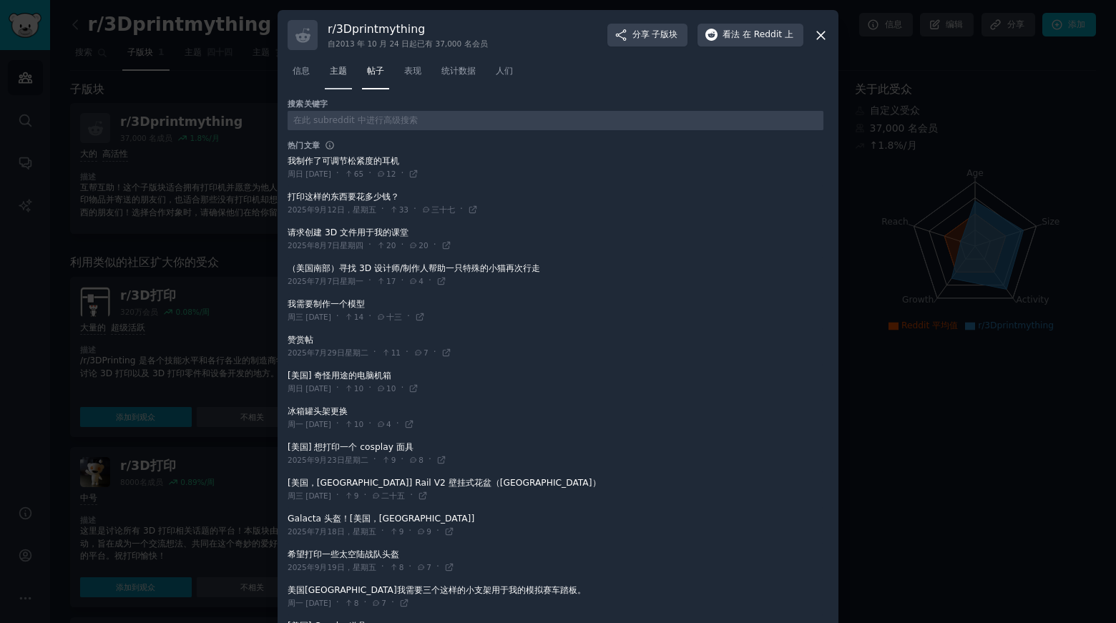
click at [338, 67] on font "主题" at bounding box center [338, 71] width 17 height 10
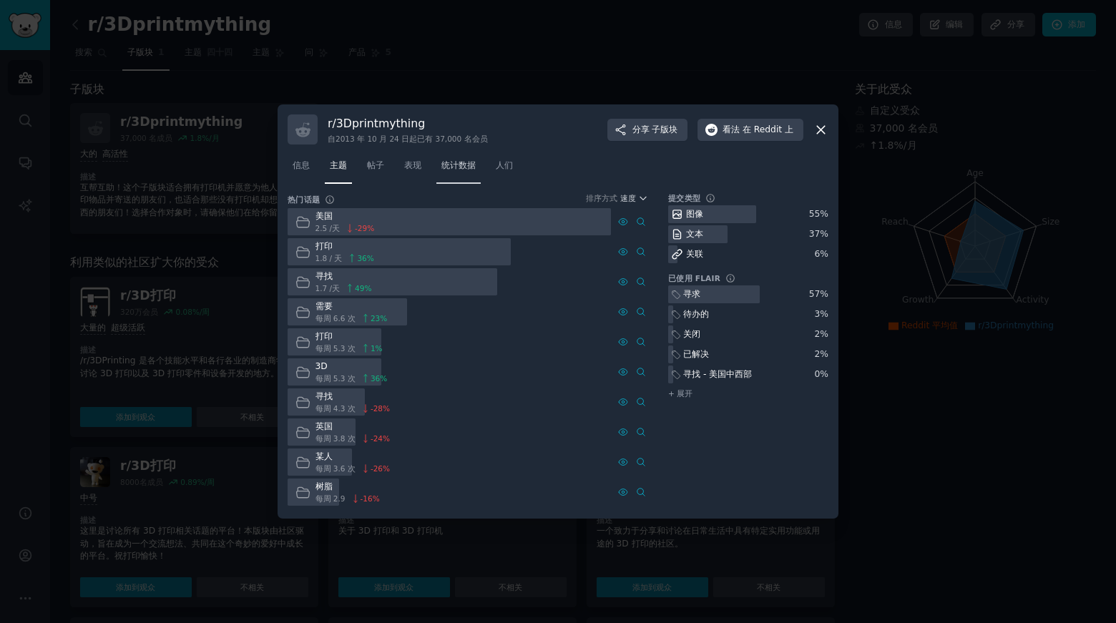
click at [465, 164] on font "统计数据" at bounding box center [459, 165] width 34 height 10
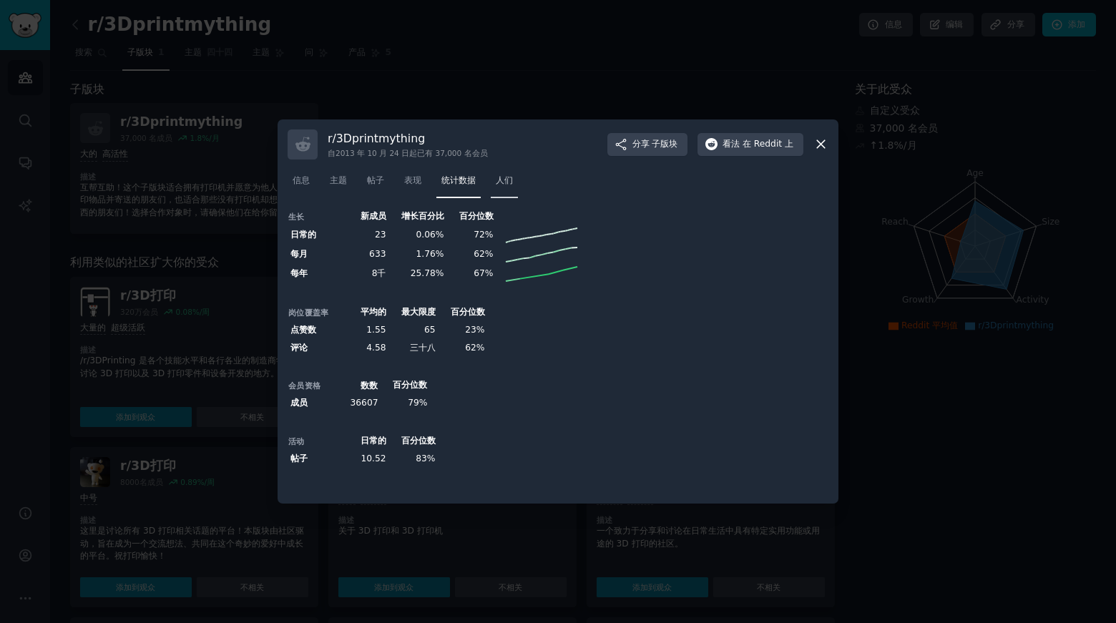
click at [501, 178] on font "人们" at bounding box center [504, 180] width 17 height 10
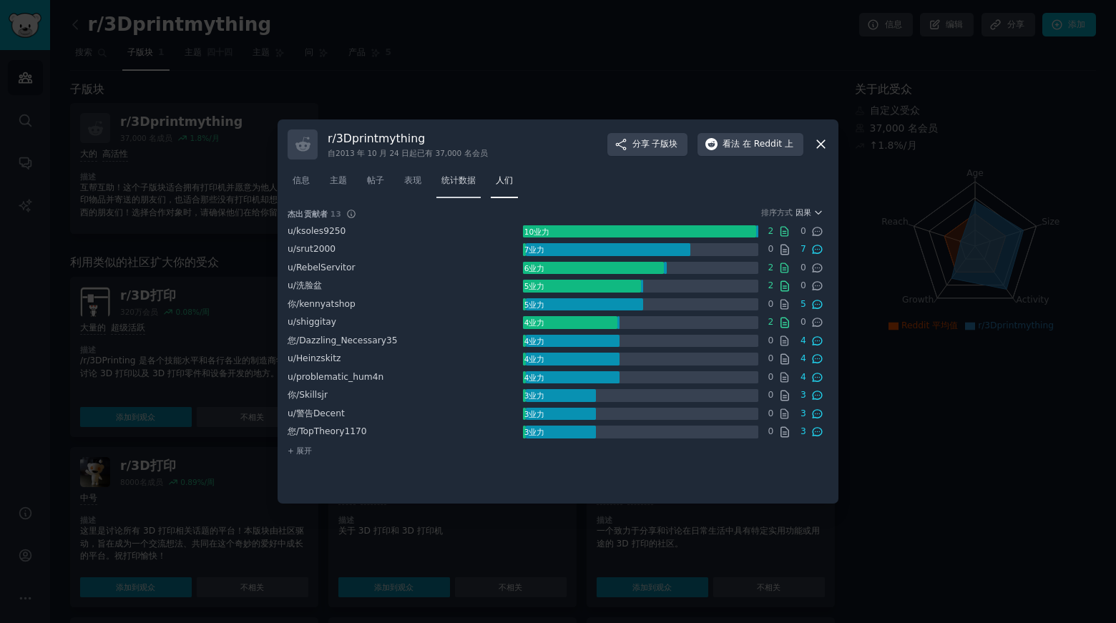
click at [441, 177] on link "统计数据" at bounding box center [459, 184] width 44 height 29
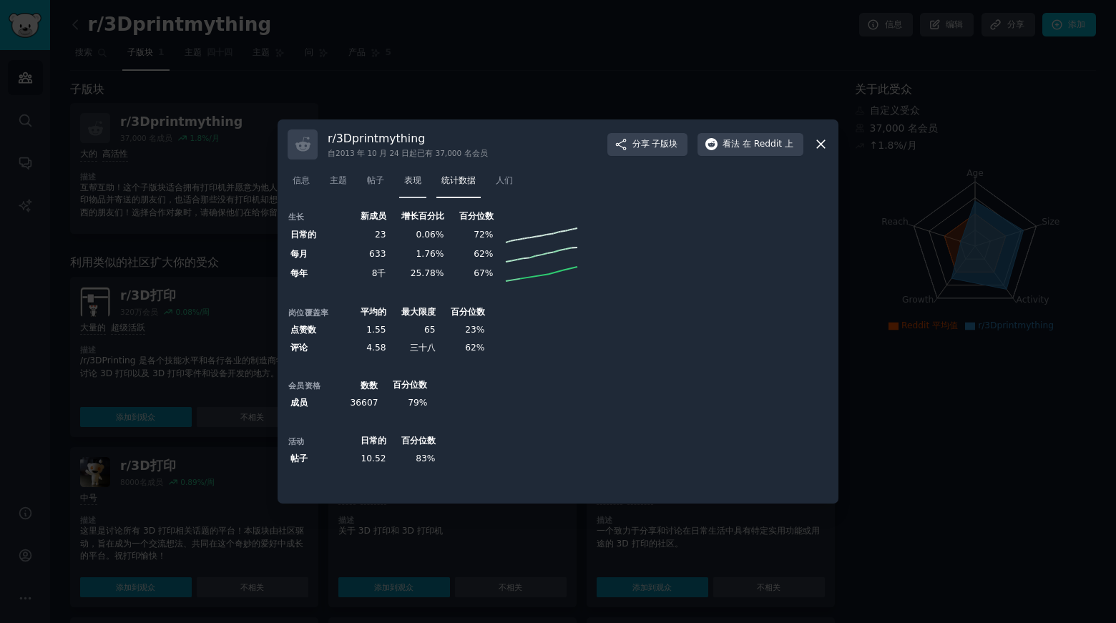
click at [417, 180] on font "表现" at bounding box center [412, 180] width 17 height 10
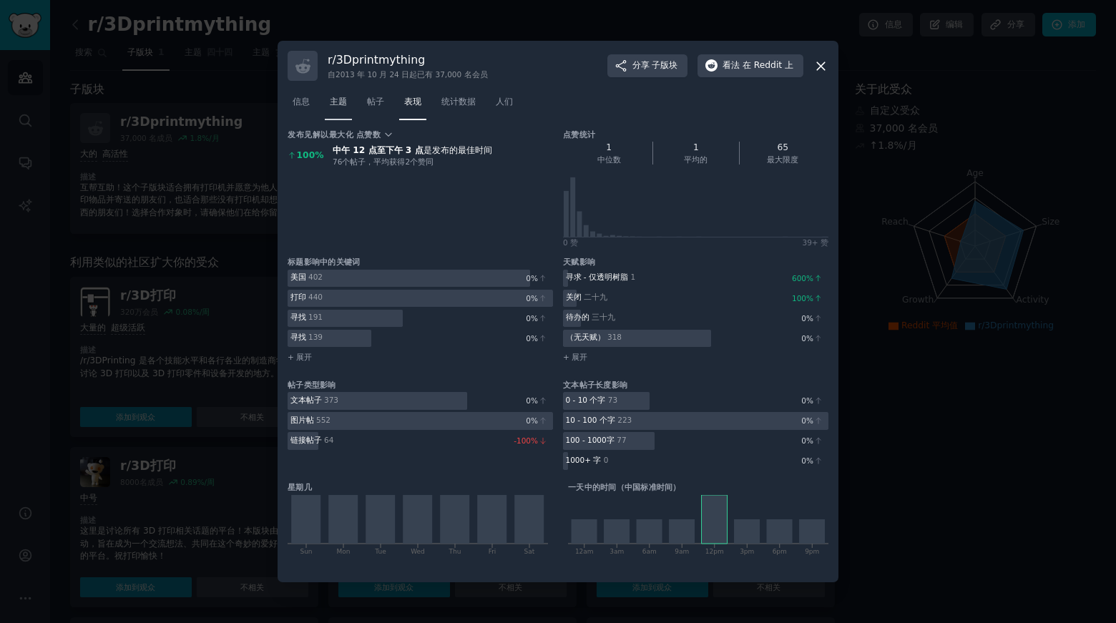
click at [339, 105] on font "主题" at bounding box center [338, 102] width 17 height 10
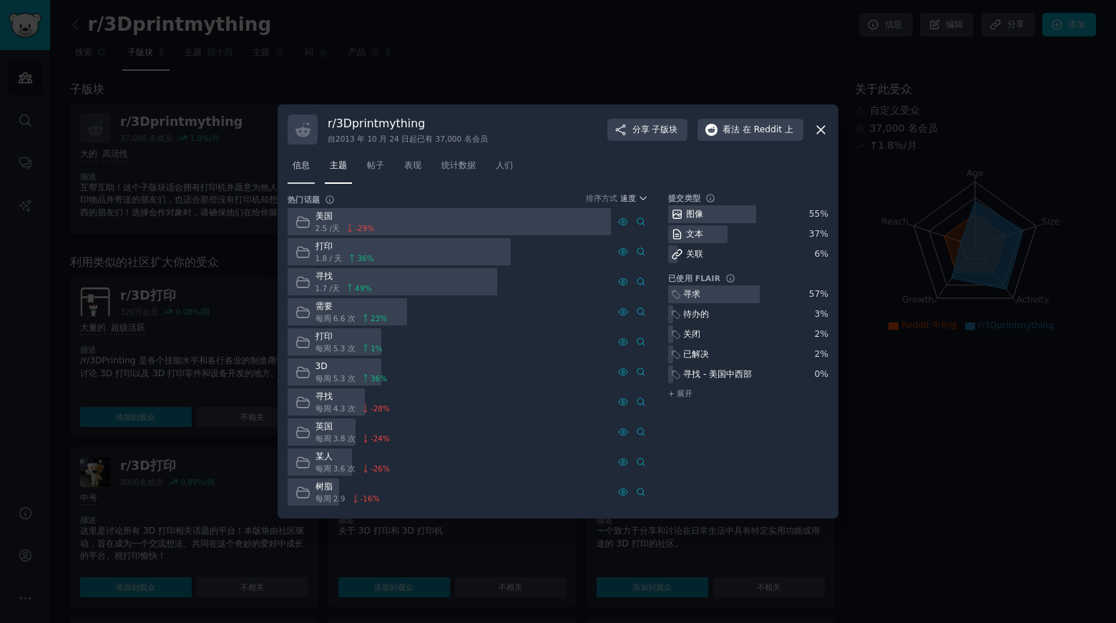
click at [305, 172] on link "信息" at bounding box center [301, 169] width 27 height 29
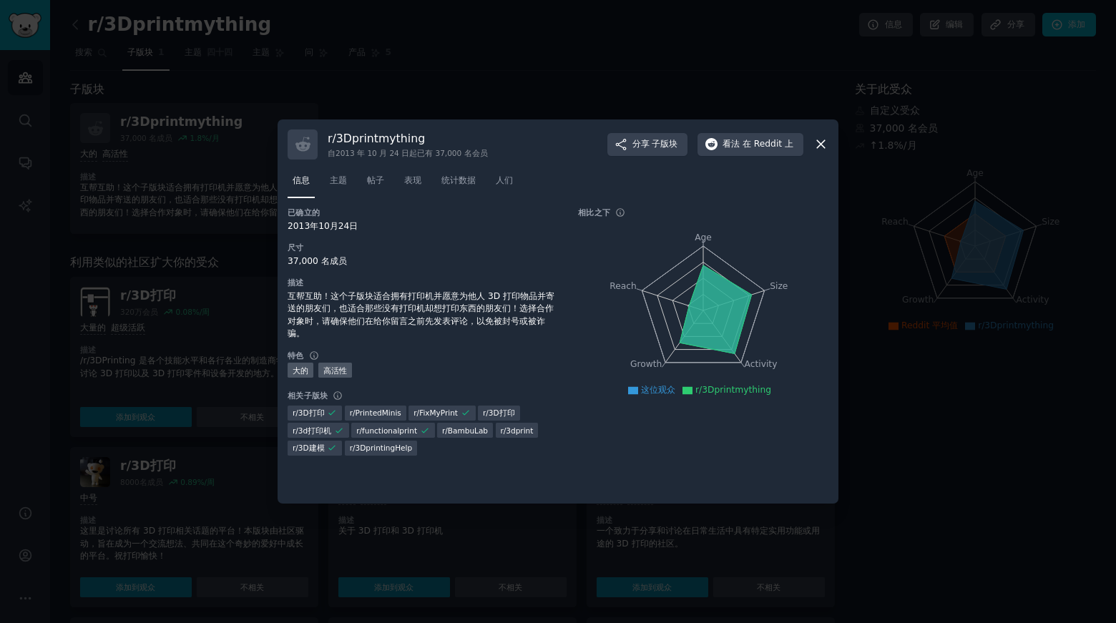
click at [613, 207] on div "信息 主题 帖子 表现 统计数据 人们" at bounding box center [558, 184] width 541 height 49
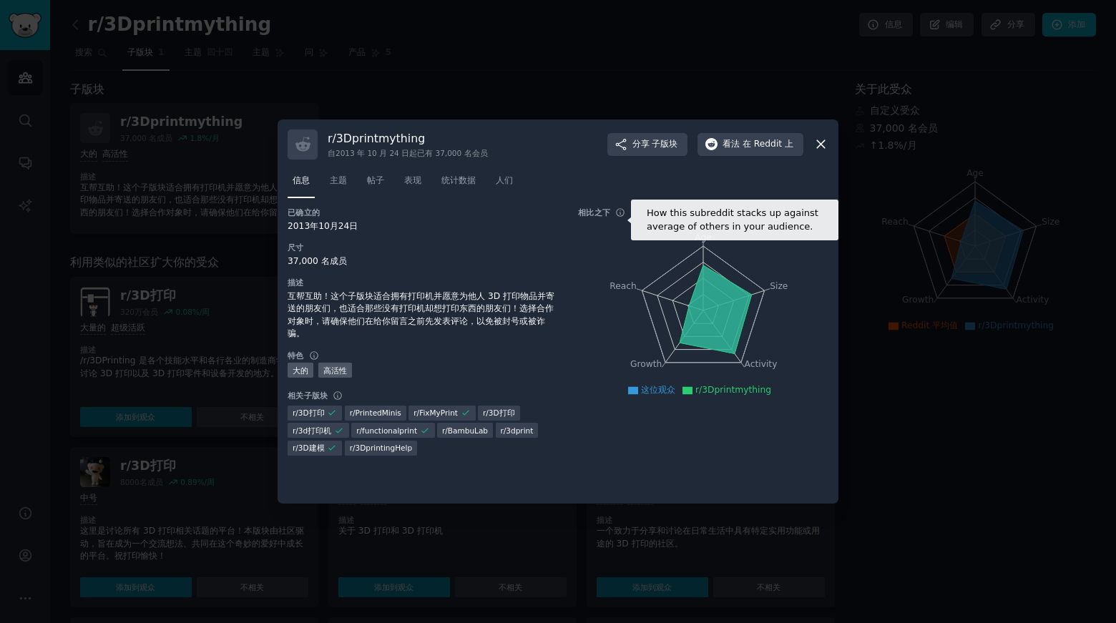
click at [616, 212] on icon at bounding box center [620, 213] width 10 height 10
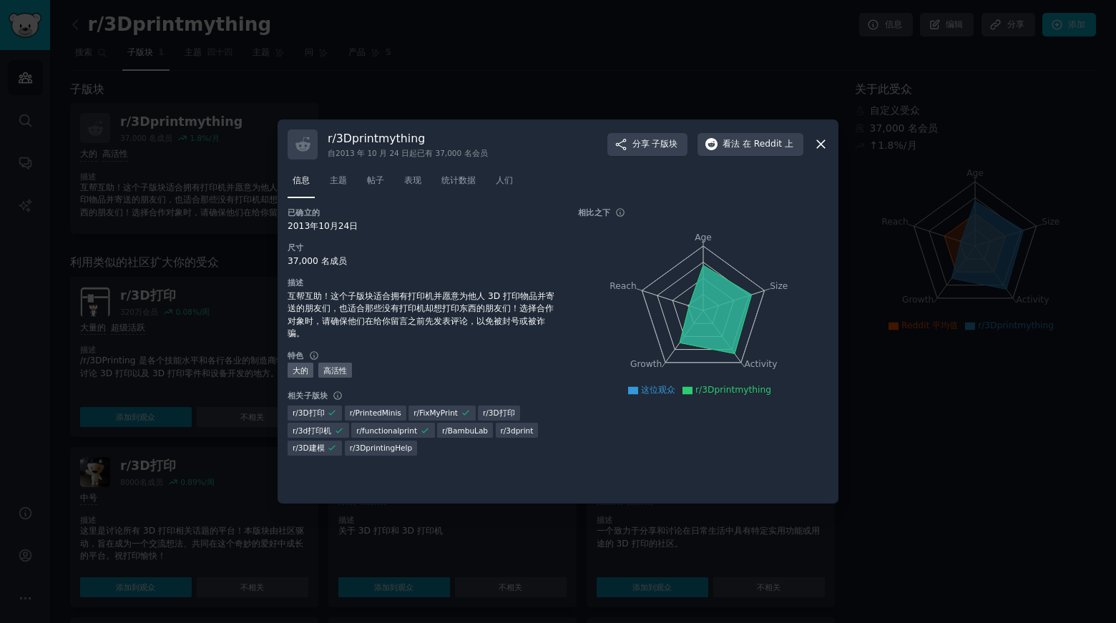
click at [819, 150] on icon at bounding box center [821, 144] width 15 height 15
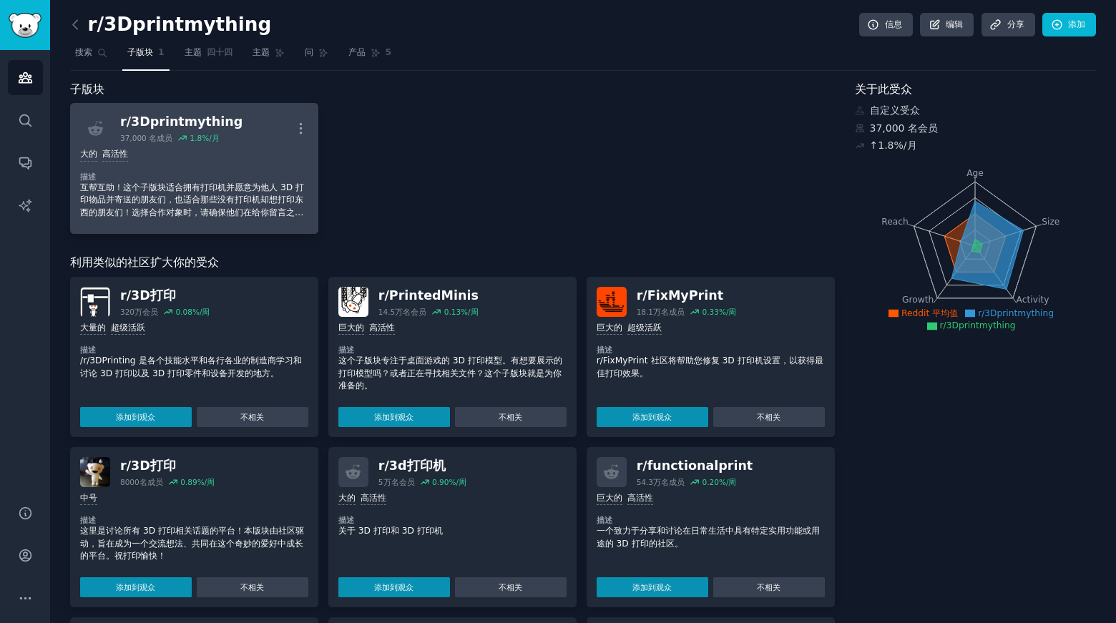
click at [269, 151] on div "大的 高活性" at bounding box center [194, 155] width 228 height 14
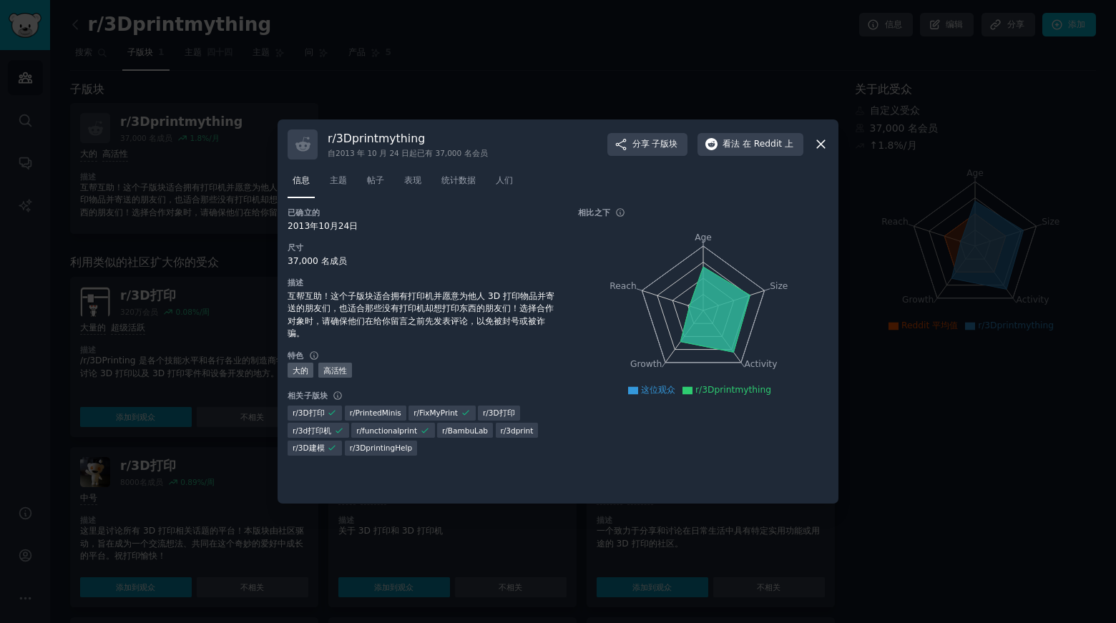
click at [832, 145] on div "r/ 3Dprintmything 自2013 年 10 月 24 日起 已有 37,000 名 会员 分享 子版块 看法 在 Reddit 上 信息 主题 …" at bounding box center [558, 312] width 561 height 385
click at [829, 145] on div "r/ 3Dprintmything 自2013 年 10 月 24 日起 已有 37,000 名 会员 分享 子版块 看法 在 Reddit 上 信息 主题 …" at bounding box center [558, 312] width 561 height 385
click at [822, 139] on icon at bounding box center [821, 144] width 15 height 15
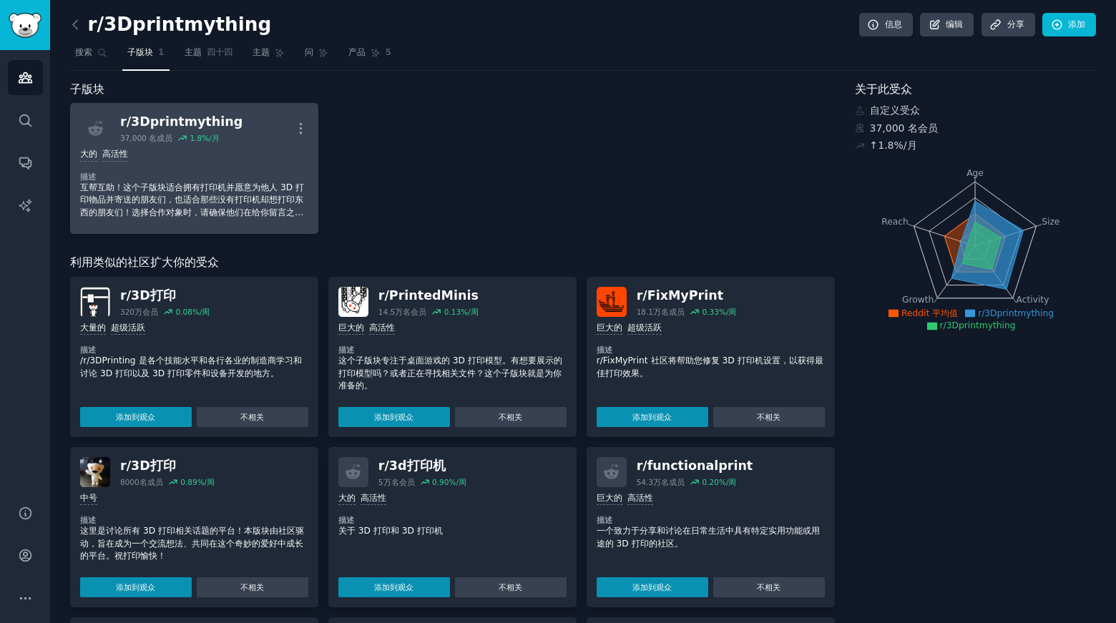
click at [162, 120] on font "3Dprintmything" at bounding box center [187, 121] width 112 height 14
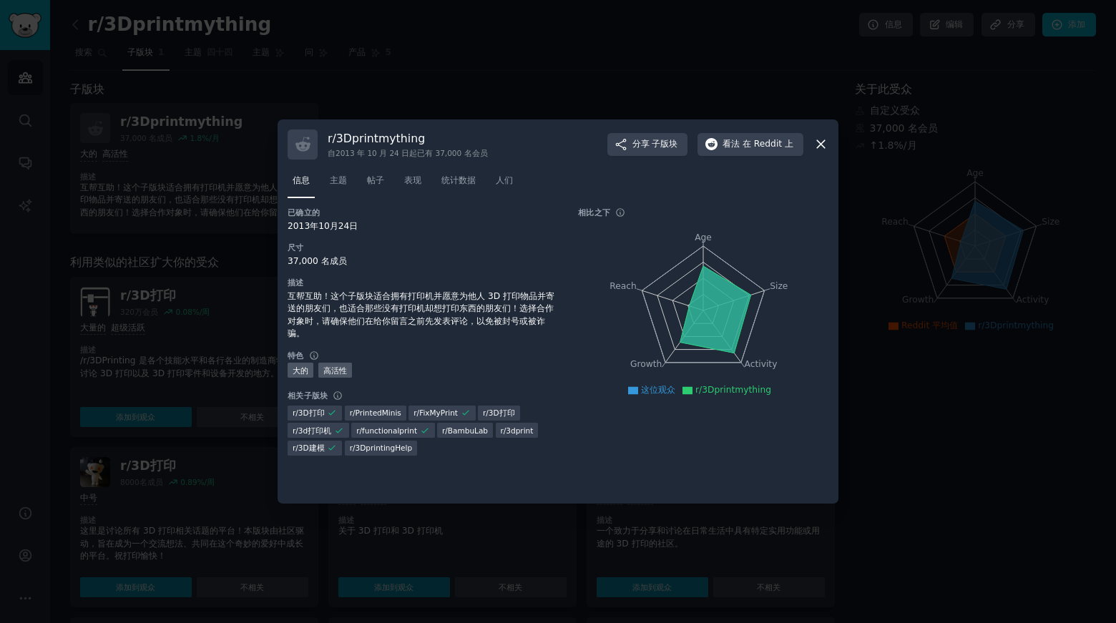
click at [822, 142] on icon at bounding box center [821, 144] width 15 height 15
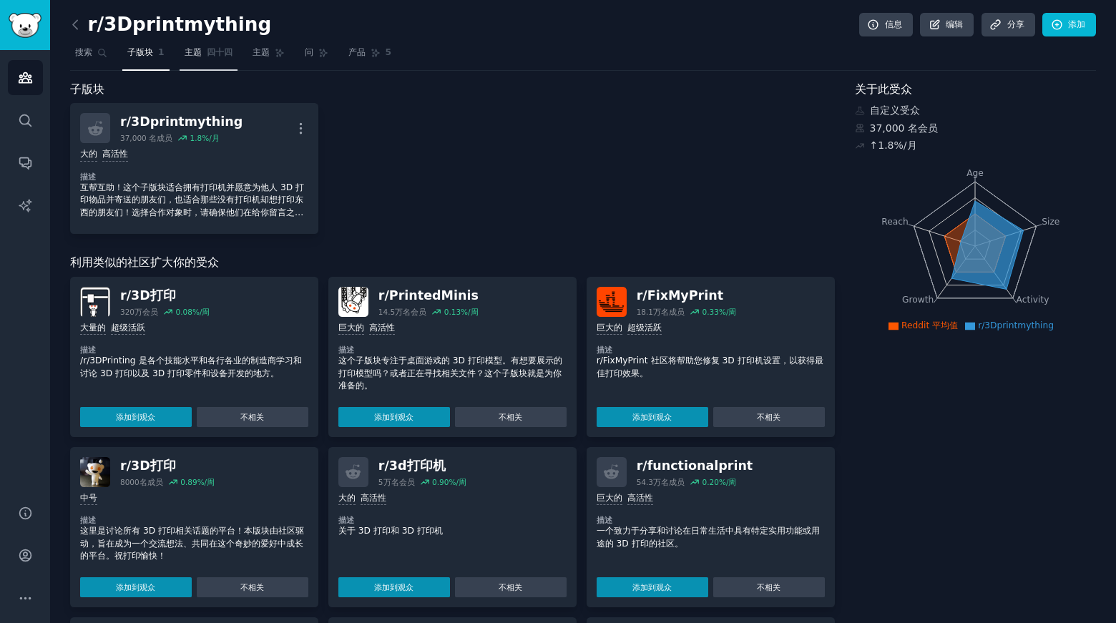
click at [191, 54] on font "主题" at bounding box center [193, 52] width 17 height 10
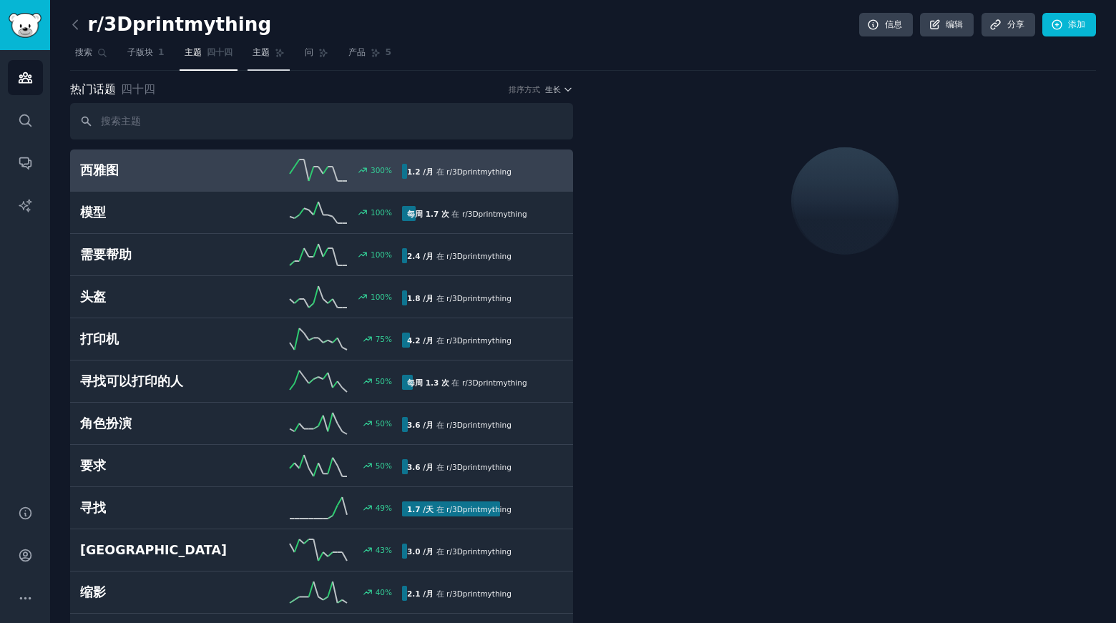
click at [271, 49] on link "主题" at bounding box center [269, 56] width 42 height 29
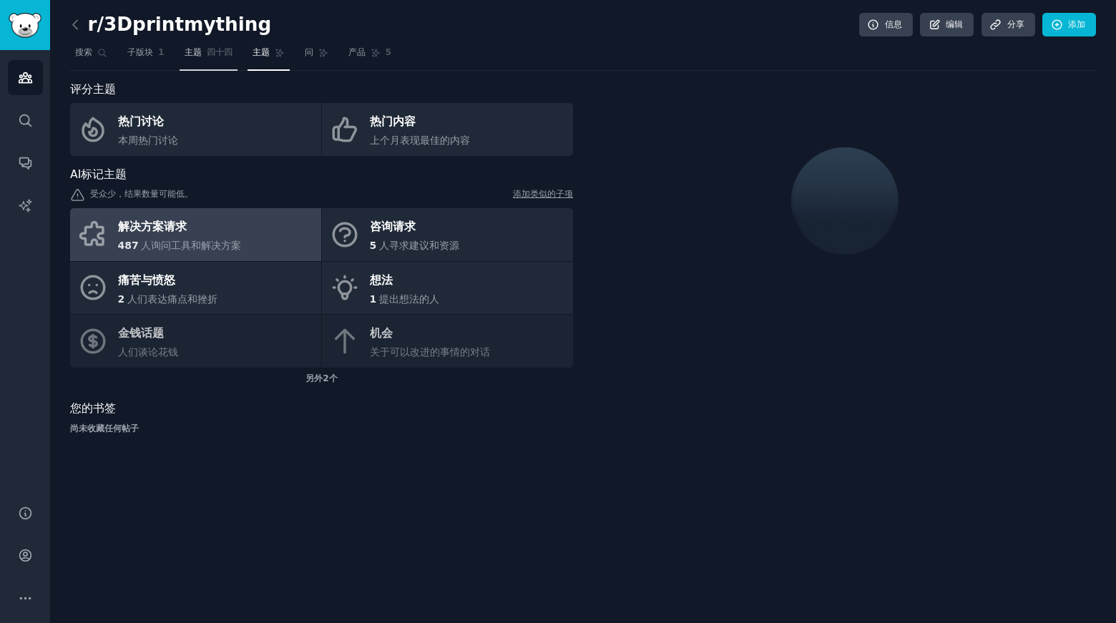
click at [206, 58] on link "主题 四十四" at bounding box center [209, 56] width 58 height 29
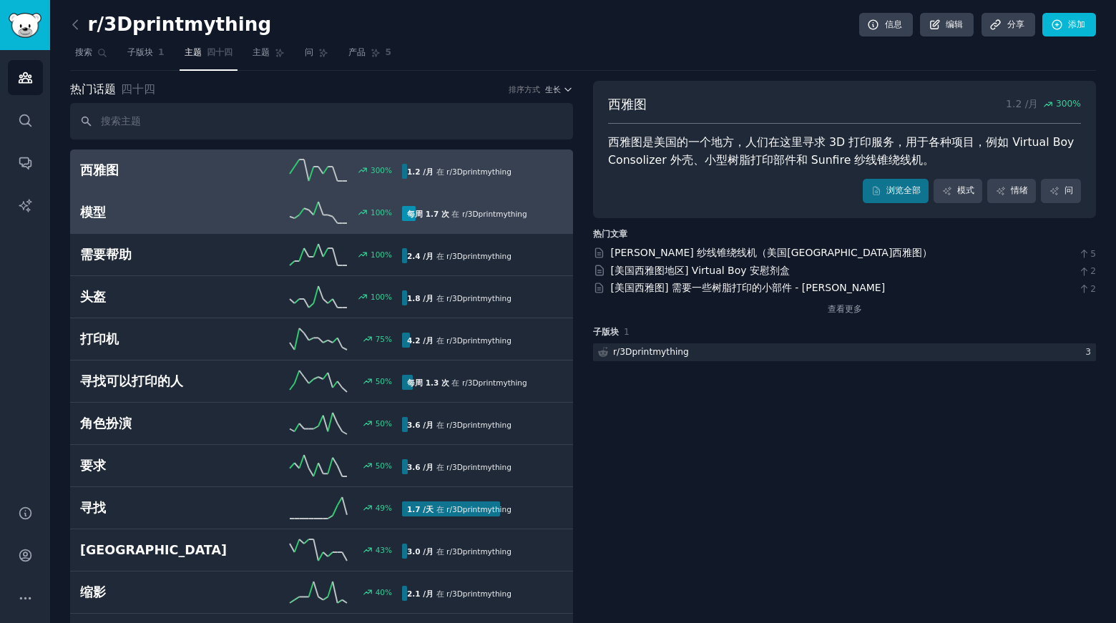
click at [171, 215] on h2 "模型" at bounding box center [160, 213] width 161 height 18
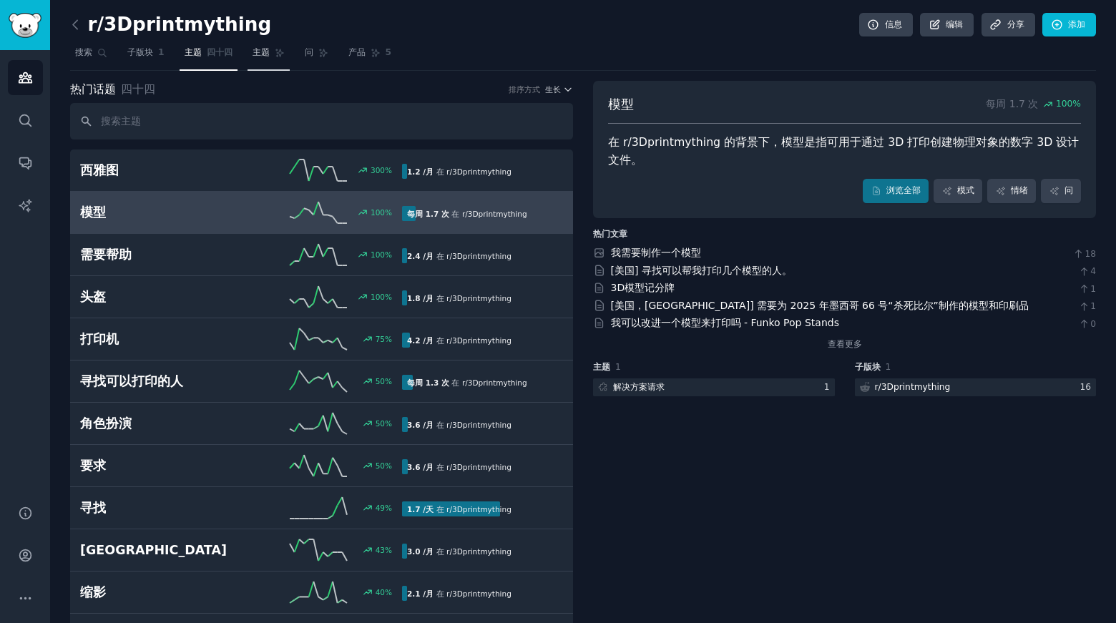
click at [265, 49] on font "主题" at bounding box center [261, 52] width 17 height 10
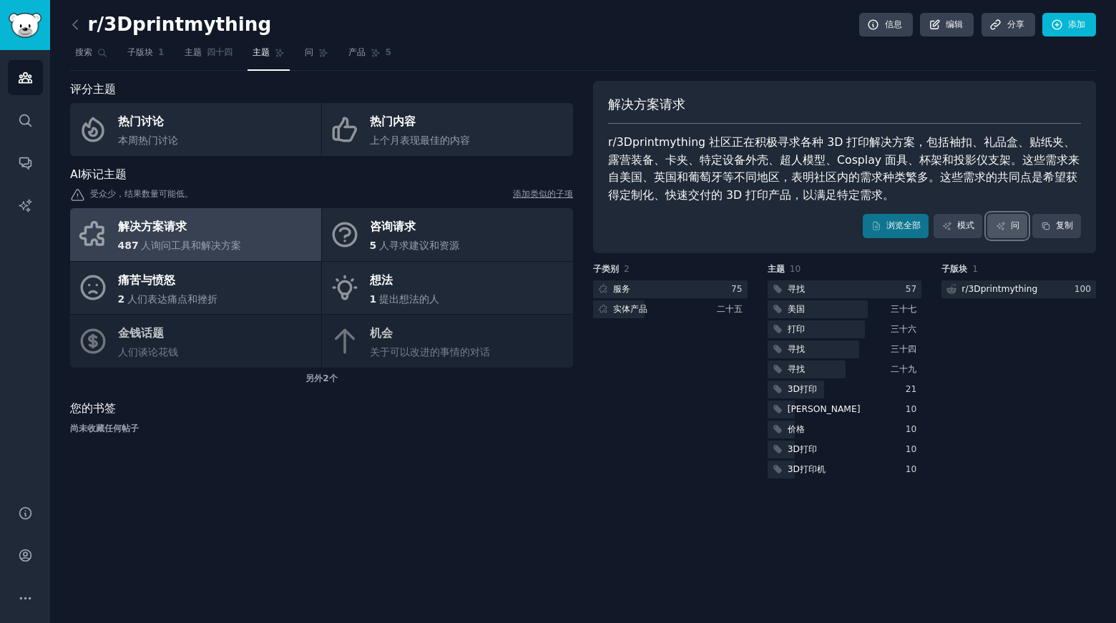
click at [1004, 223] on icon at bounding box center [1001, 226] width 8 height 8
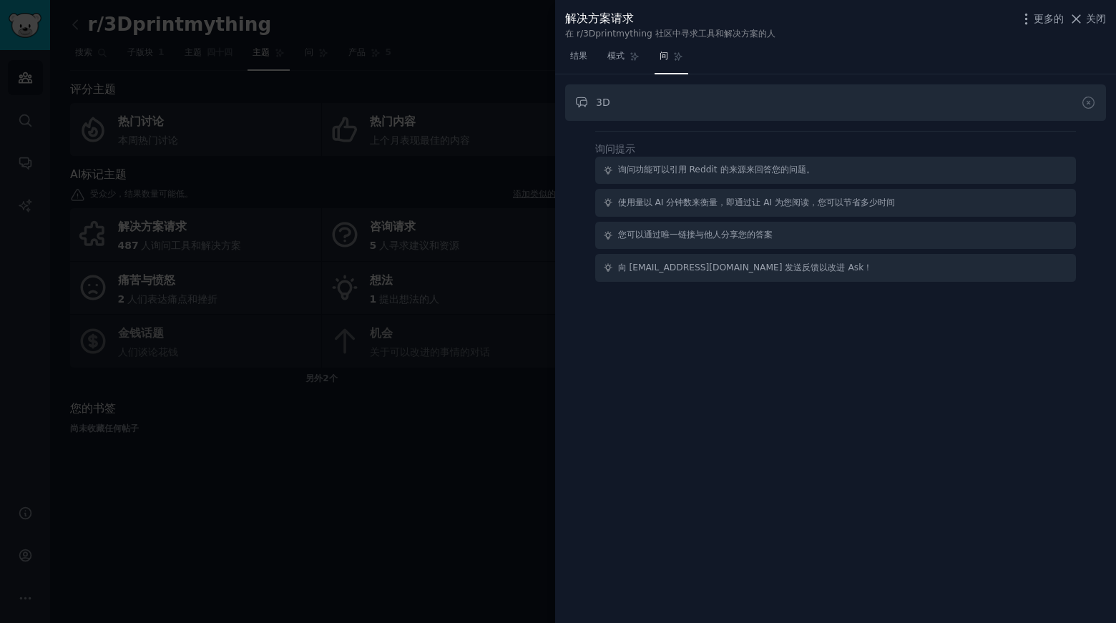
type input "3"
type input "custom"
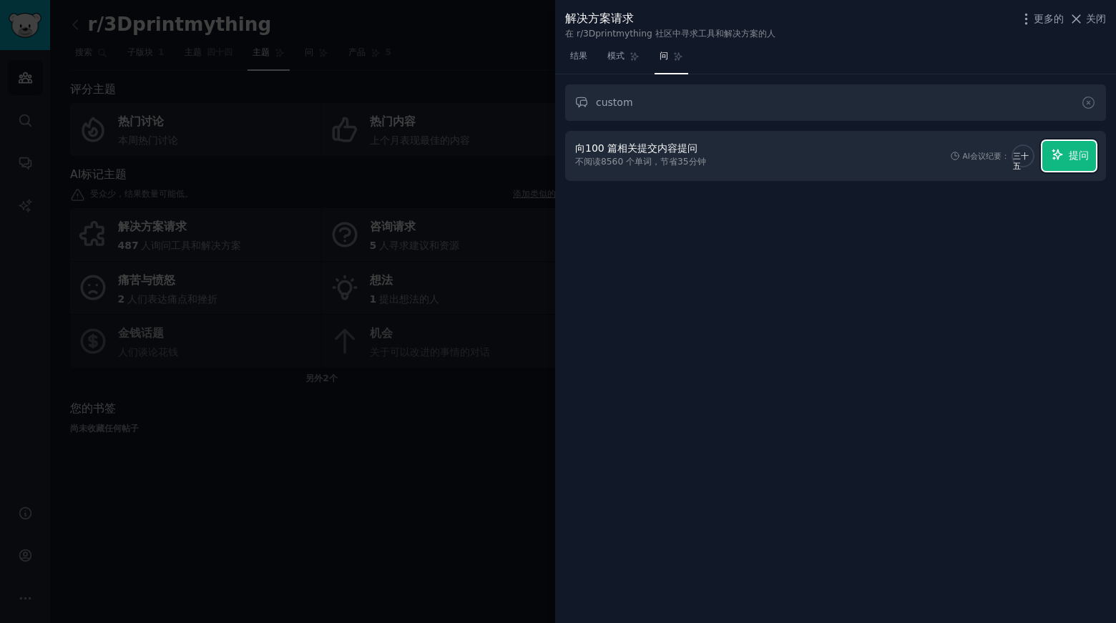
click at [1069, 155] on font "提问" at bounding box center [1079, 155] width 20 height 11
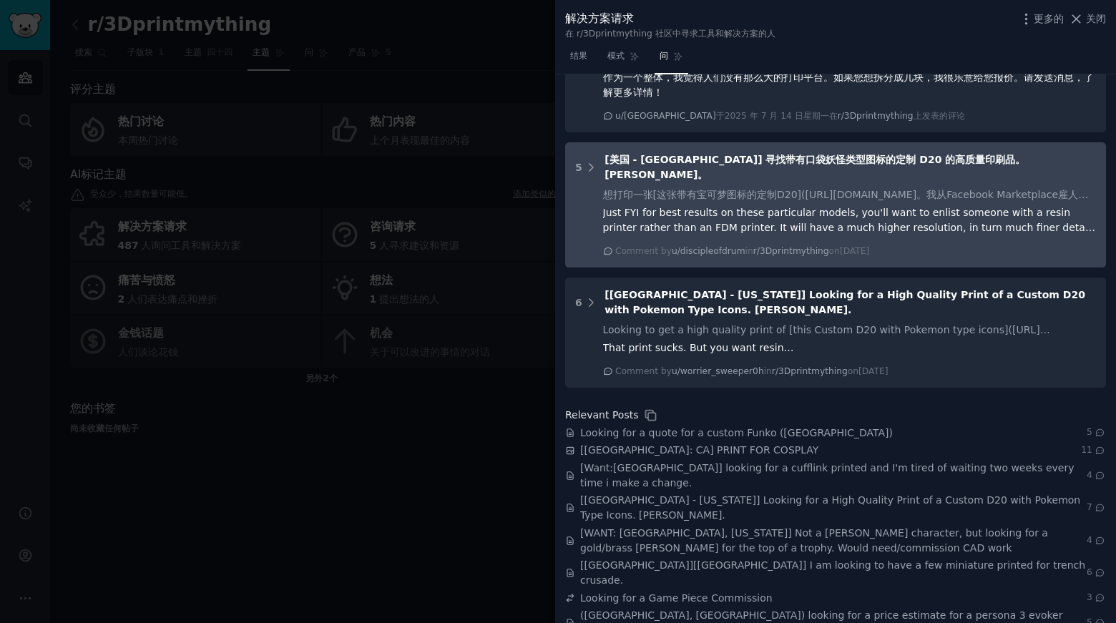
scroll to position [708, 0]
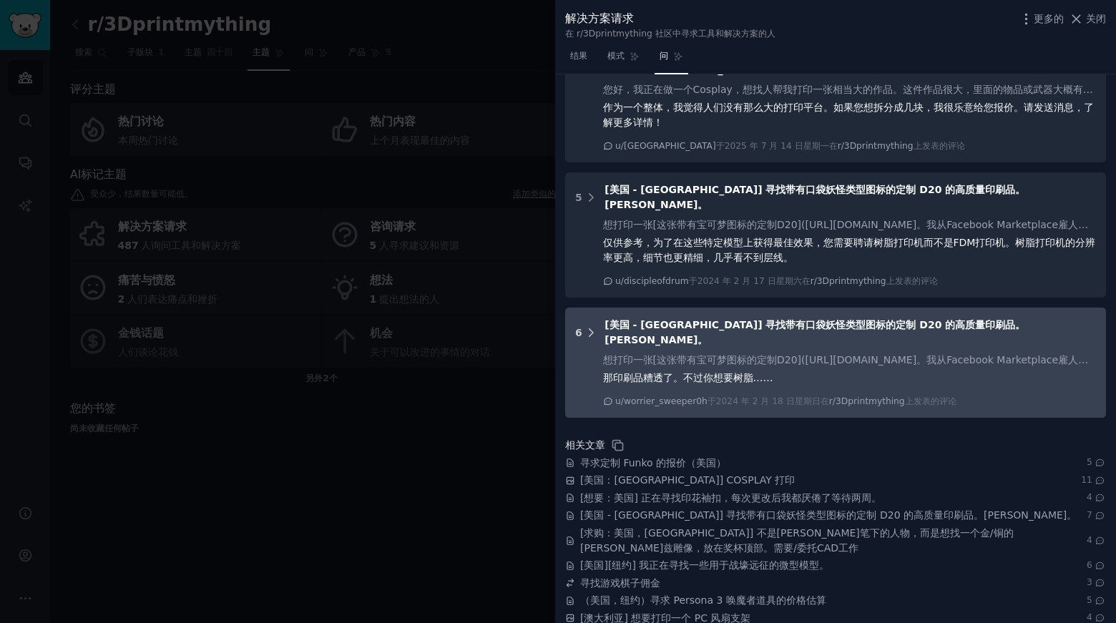
click at [590, 326] on icon at bounding box center [591, 332] width 13 height 13
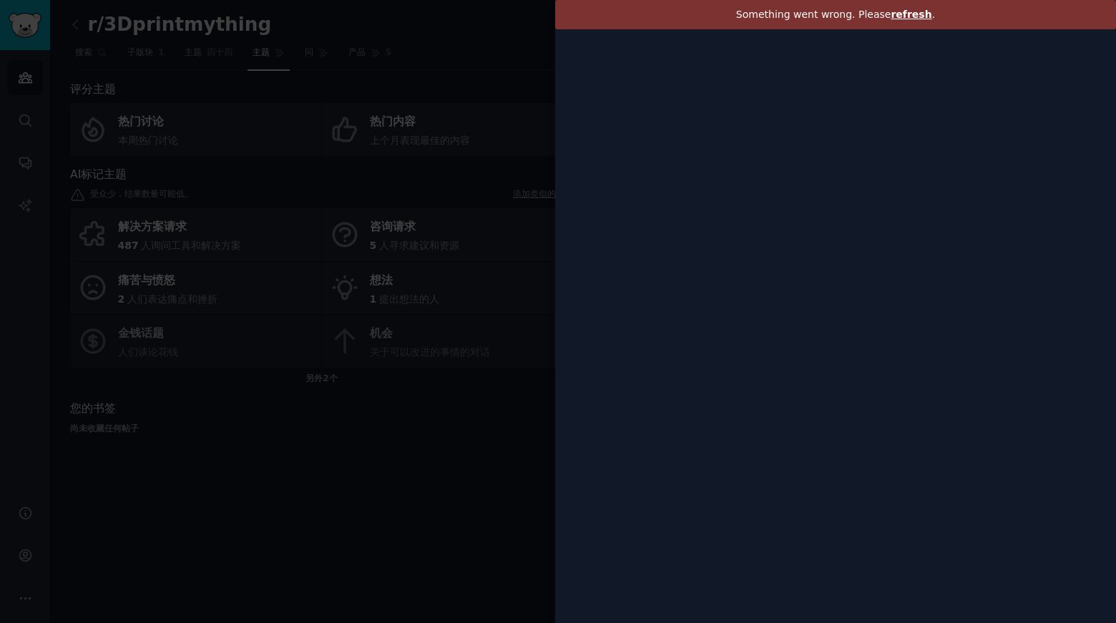
click at [907, 14] on span "refresh" at bounding box center [911, 14] width 41 height 11
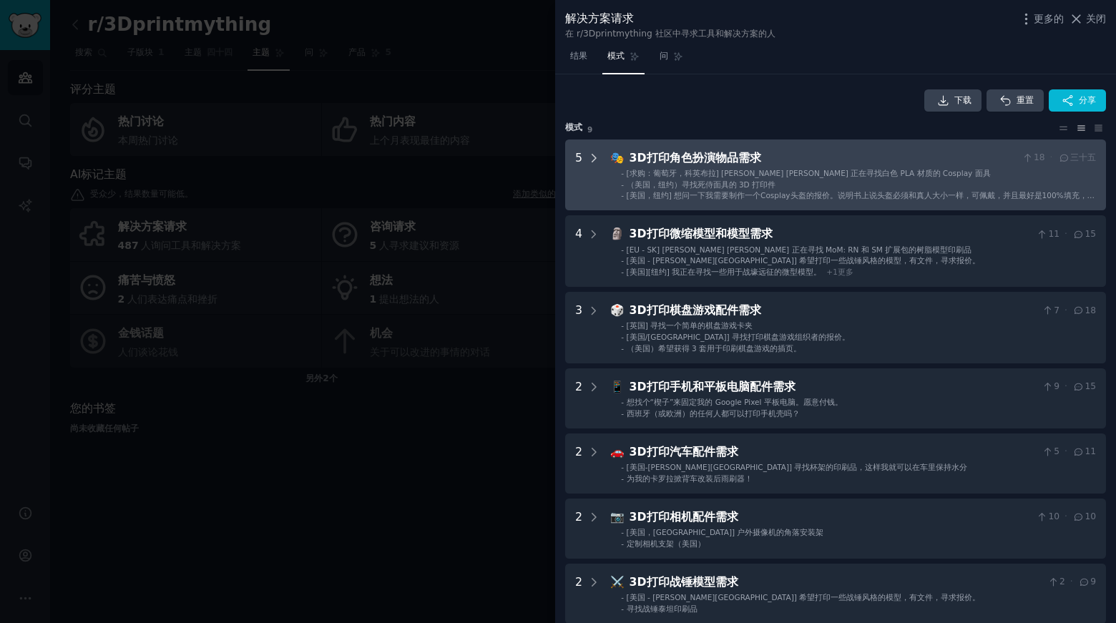
click at [598, 169] on div at bounding box center [594, 176] width 13 height 52
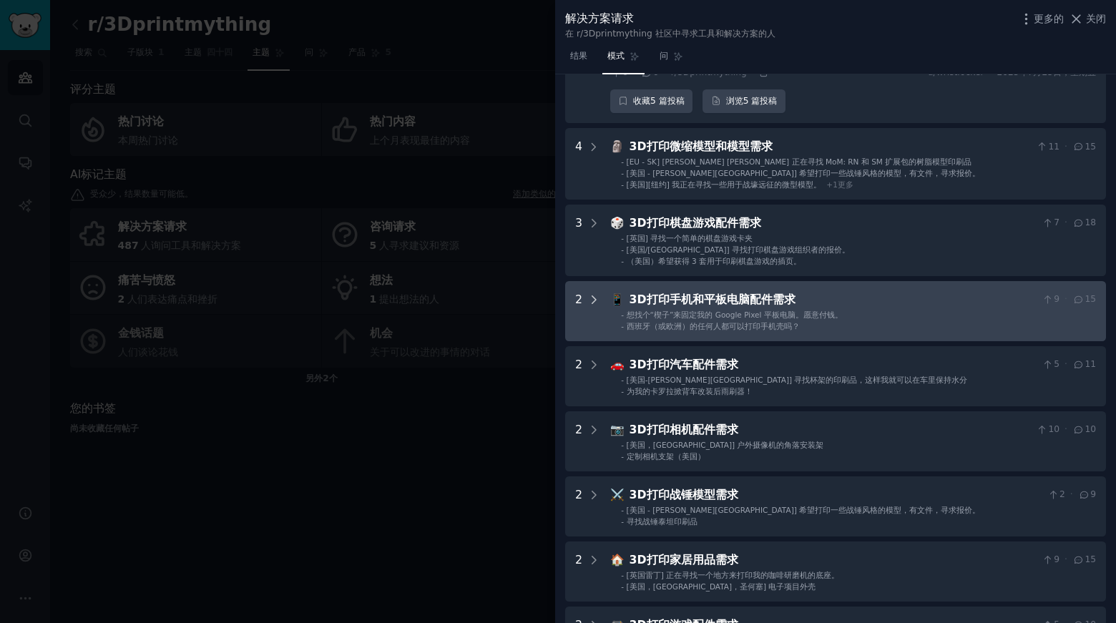
scroll to position [429, 0]
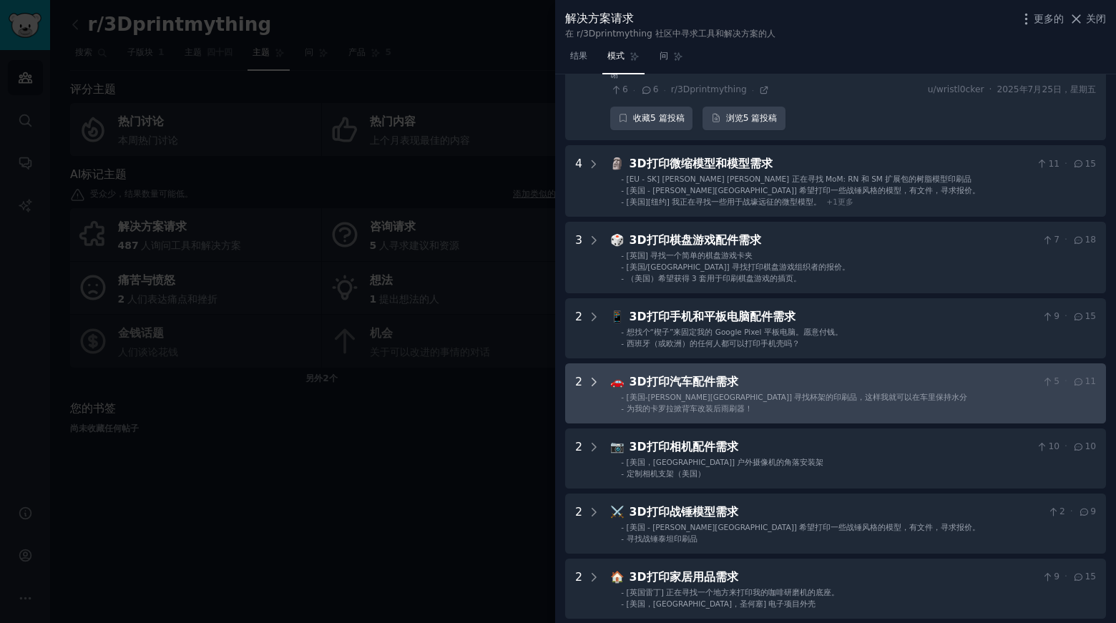
click at [588, 376] on icon at bounding box center [594, 382] width 13 height 13
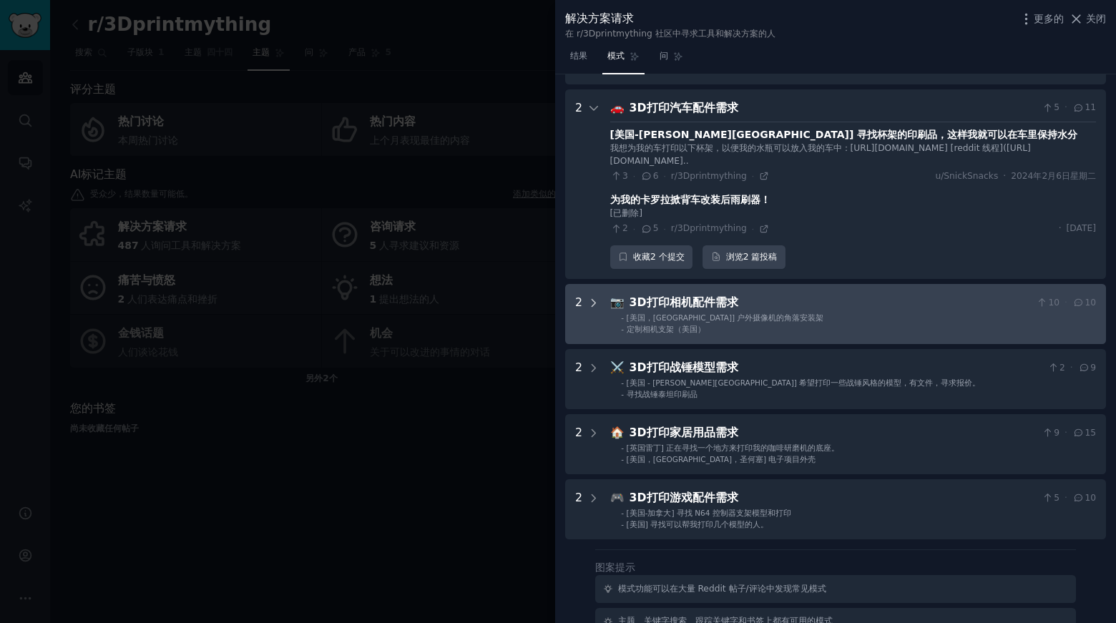
click at [592, 308] on div at bounding box center [594, 314] width 13 height 40
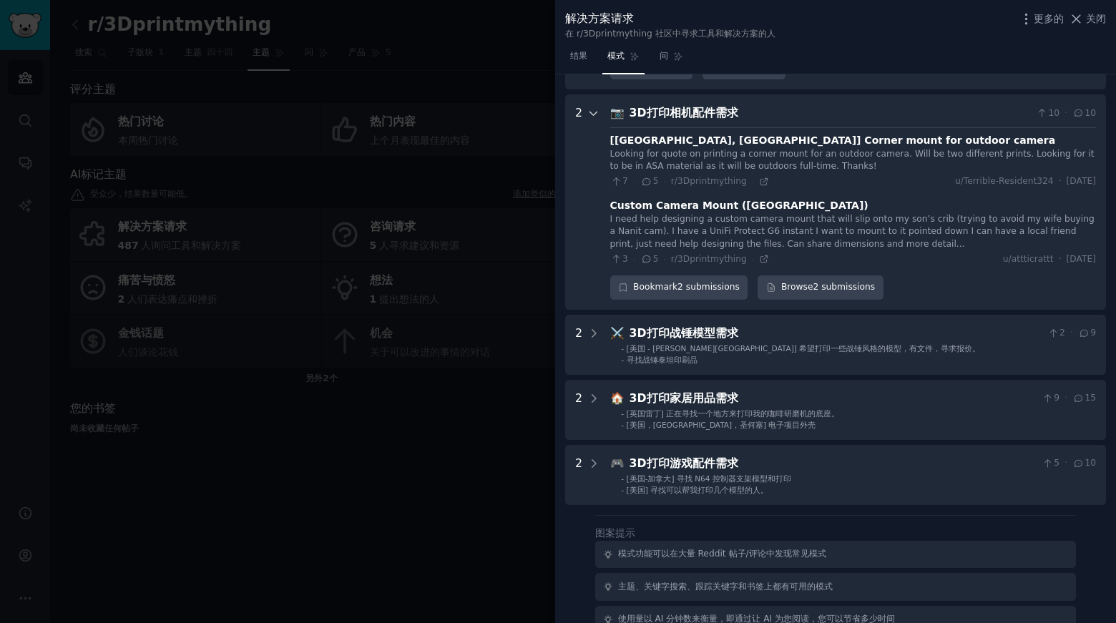
scroll to position [911, 0]
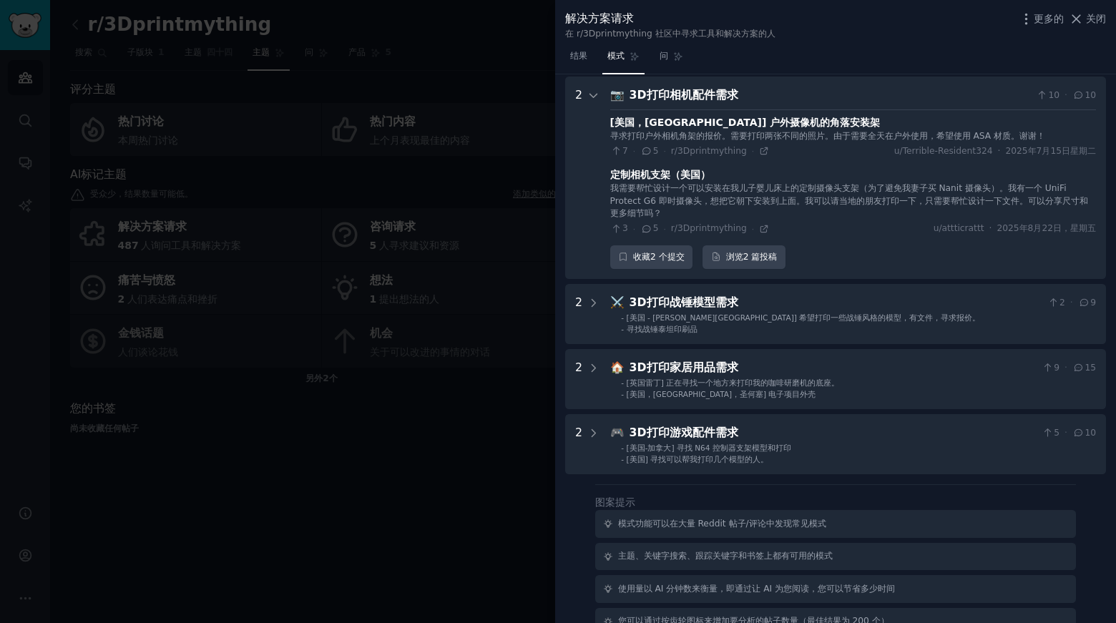
click at [653, 225] on font "5" at bounding box center [656, 228] width 6 height 10
click at [653, 226] on font "5" at bounding box center [656, 228] width 6 height 10
click at [640, 232] on span "5" at bounding box center [649, 229] width 18 height 13
click at [648, 173] on font "定制相机支架（美国）" at bounding box center [660, 174] width 100 height 11
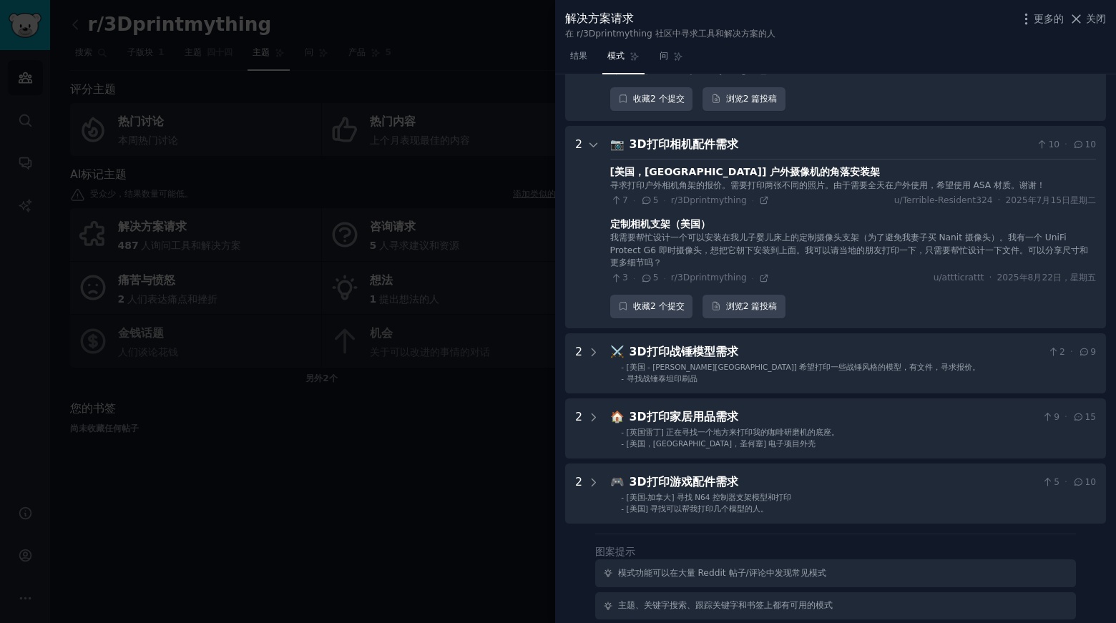
scroll to position [839, 0]
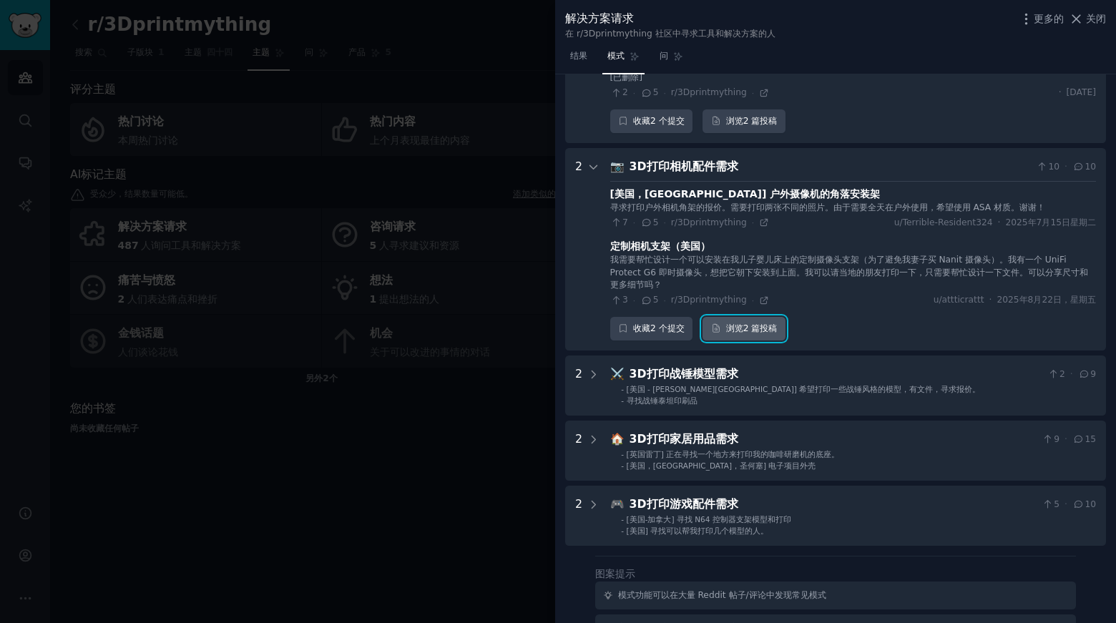
click at [754, 331] on font "2 篇" at bounding box center [752, 328] width 17 height 10
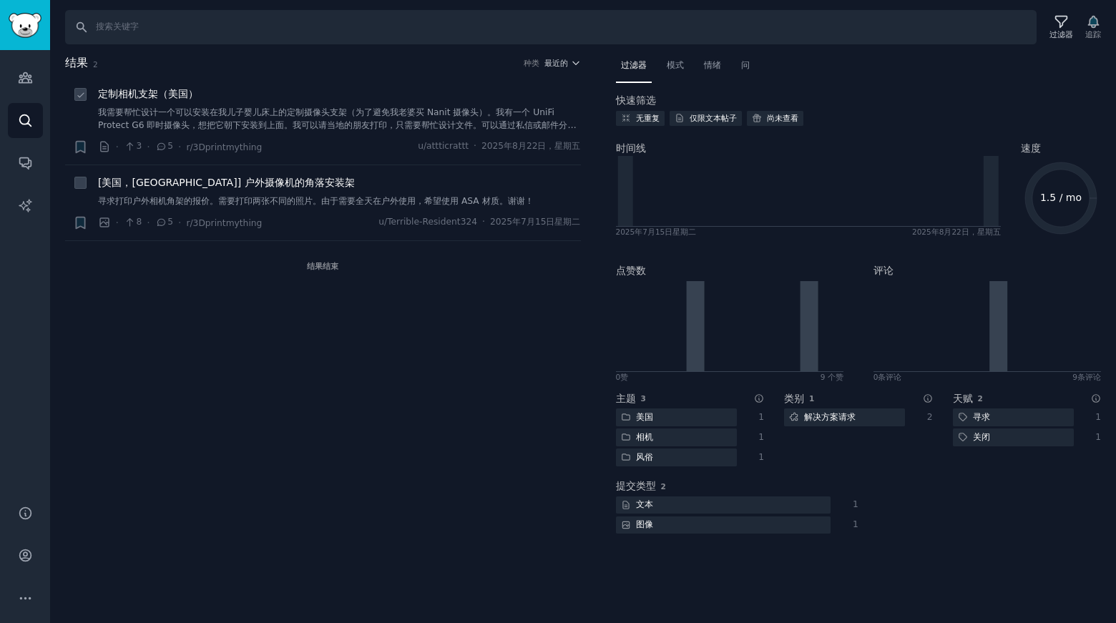
click at [162, 149] on icon at bounding box center [161, 146] width 8 height 6
click at [244, 114] on font "我需要帮忙设计一个可以安装在我儿子婴儿床上的定制摄像头支架（为了避免我老婆买 Nanit 摄像头）。我有一个 UniFi Protect G6 即时摄像头，想…" at bounding box center [337, 124] width 479 height 35
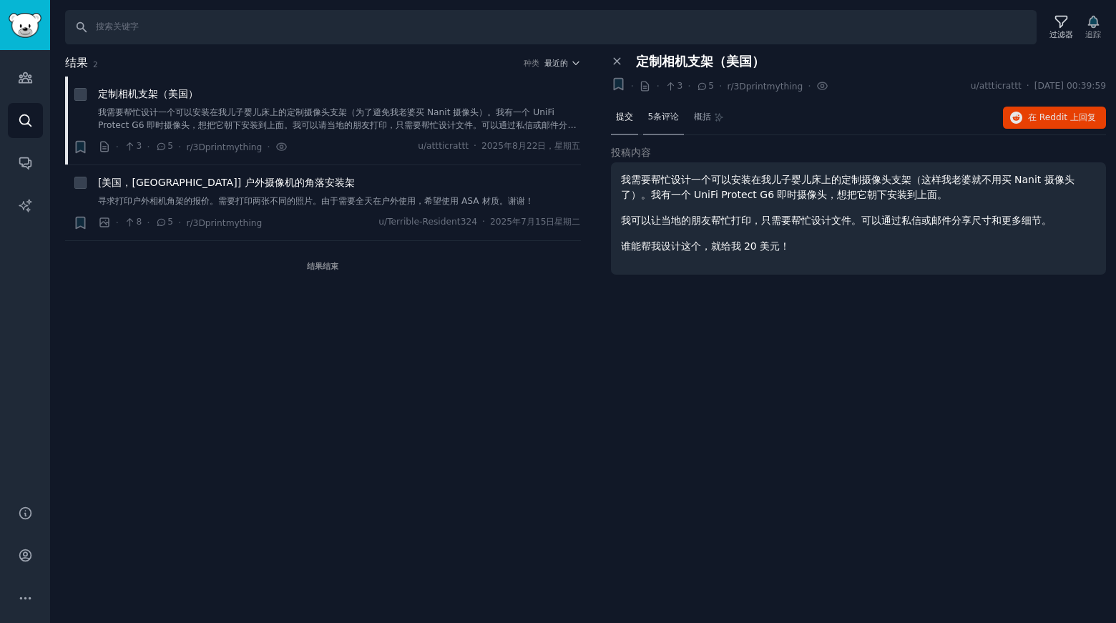
click at [669, 117] on font "5条评论" at bounding box center [663, 117] width 31 height 10
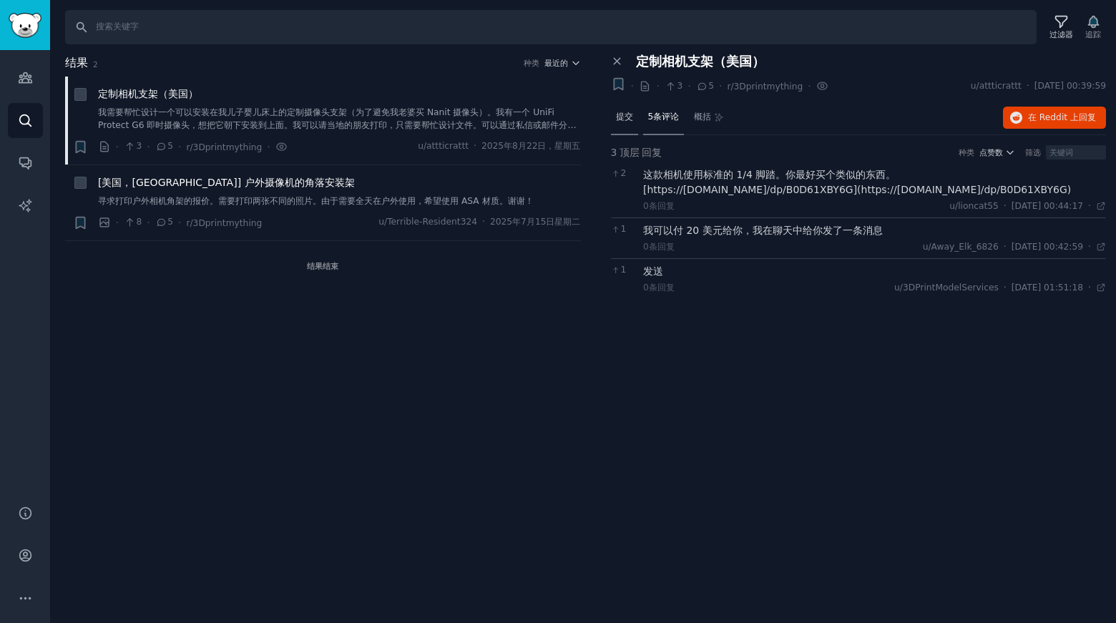
click at [624, 125] on div "提交" at bounding box center [624, 118] width 27 height 34
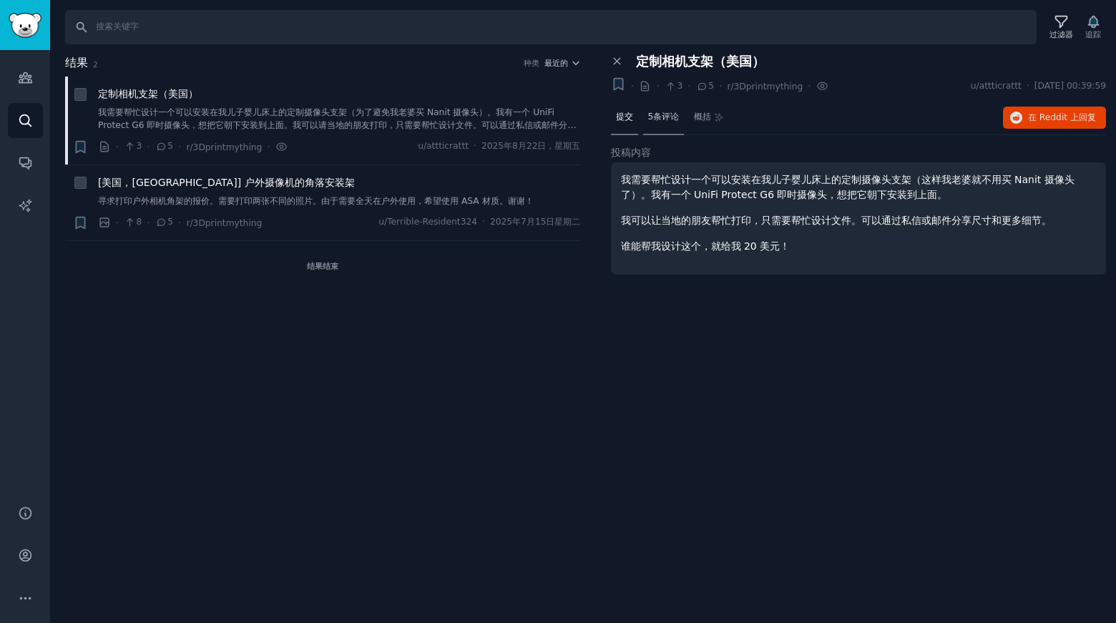
click at [658, 119] on font "5条评论" at bounding box center [663, 117] width 31 height 10
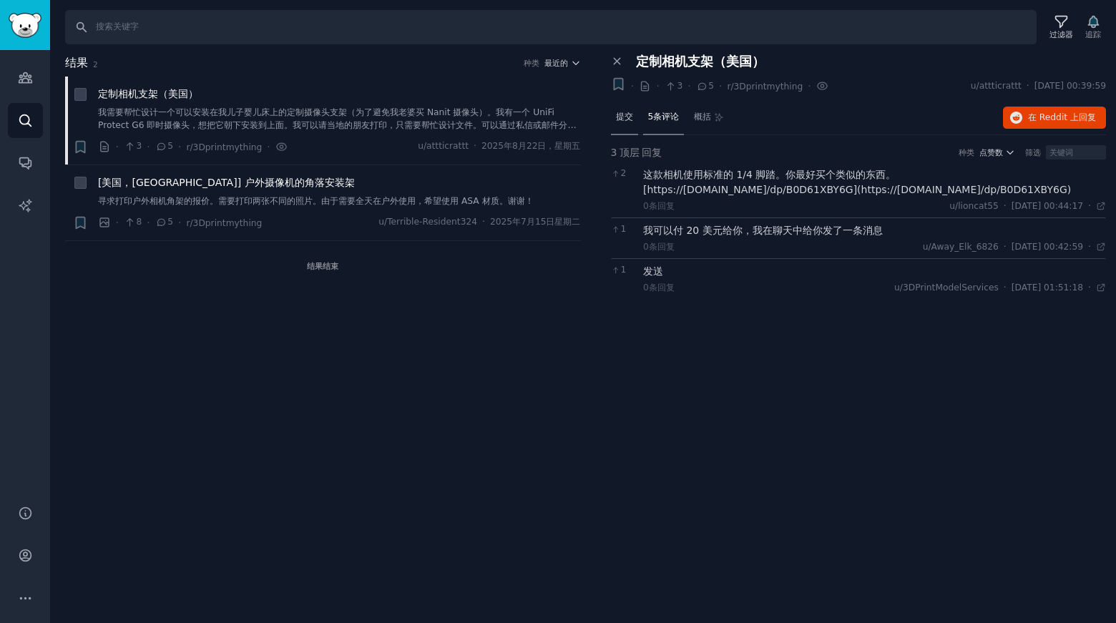
click at [625, 125] on div "提交" at bounding box center [624, 118] width 27 height 34
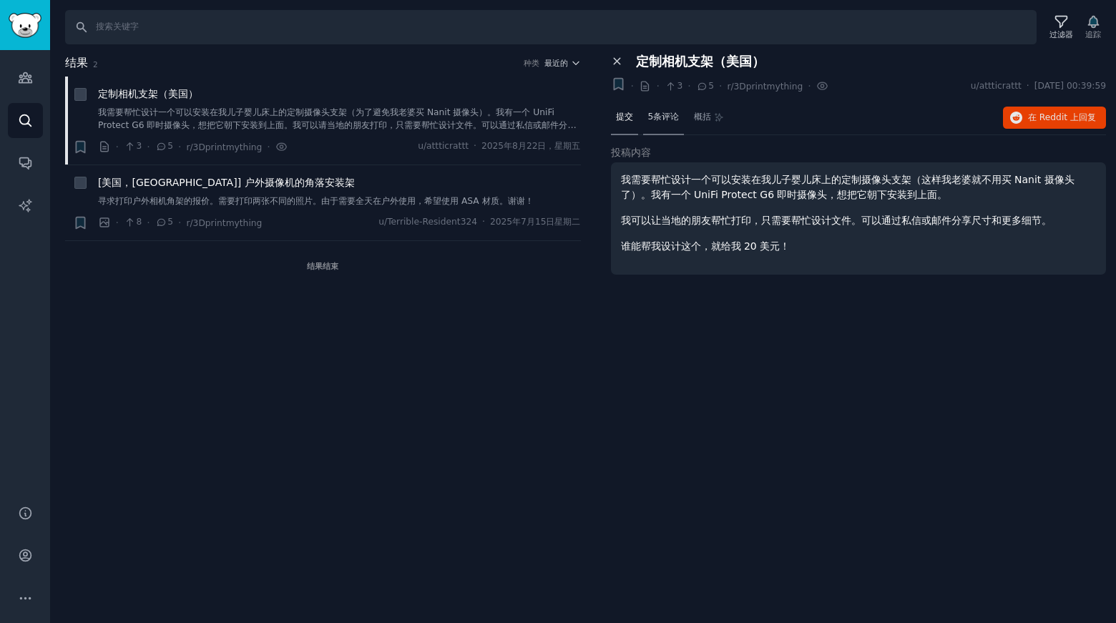
click at [615, 62] on icon at bounding box center [617, 62] width 6 height 6
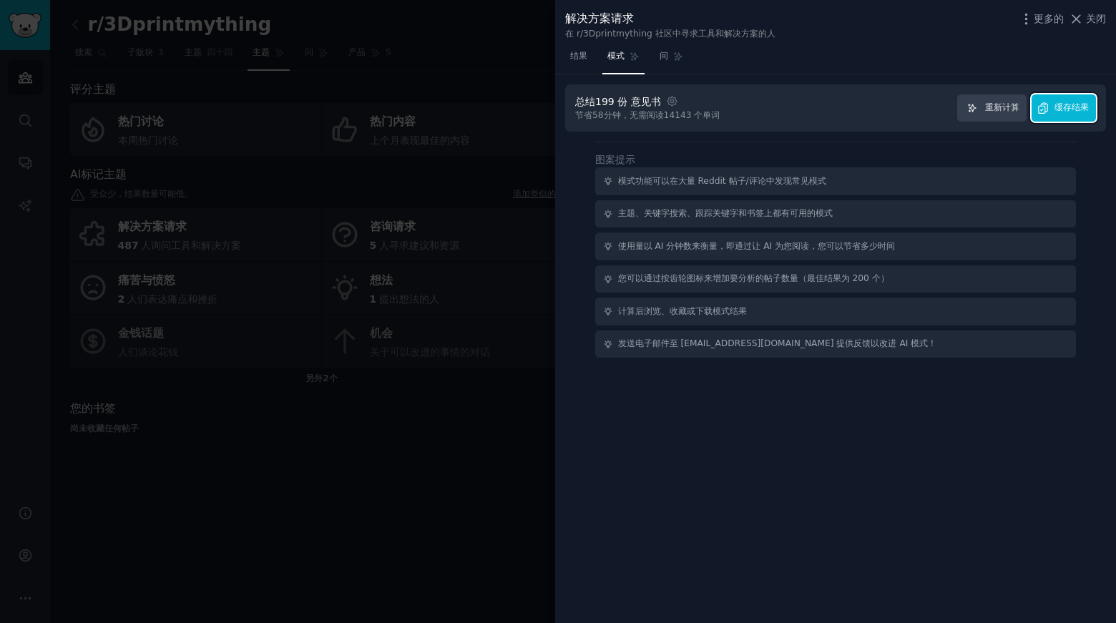
click at [1071, 107] on font "缓存结果" at bounding box center [1072, 107] width 34 height 10
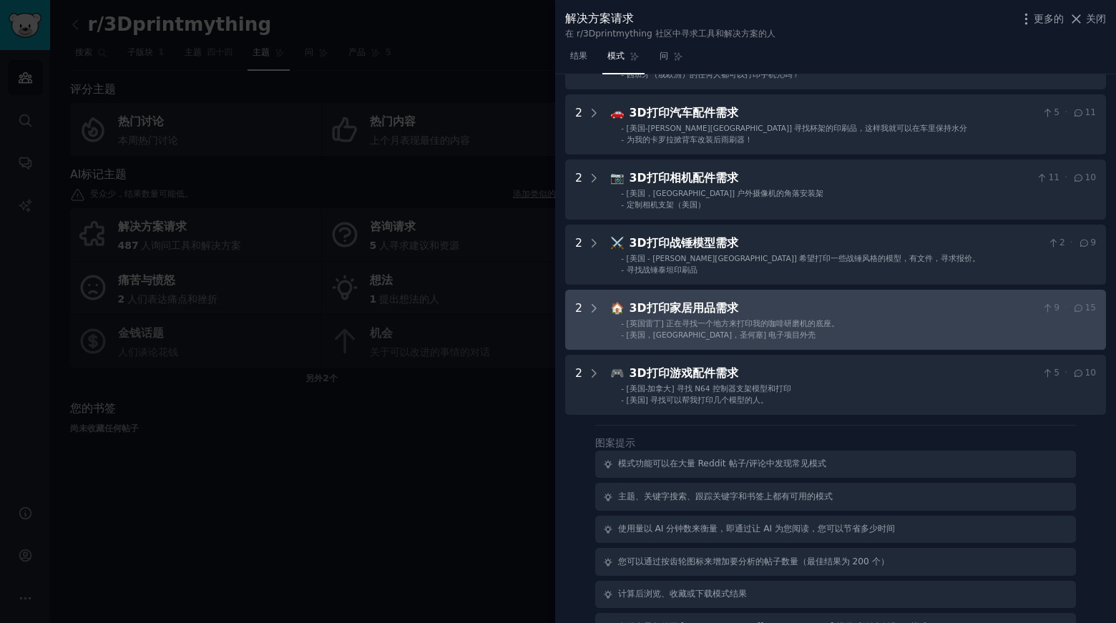
scroll to position [372, 0]
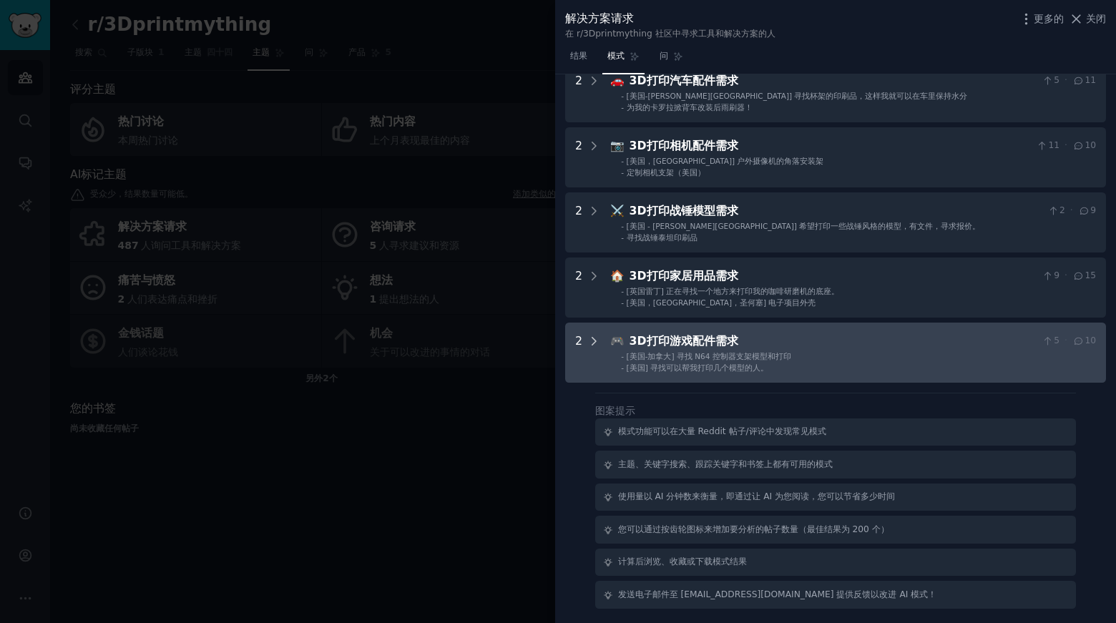
click at [590, 348] on div at bounding box center [594, 353] width 13 height 40
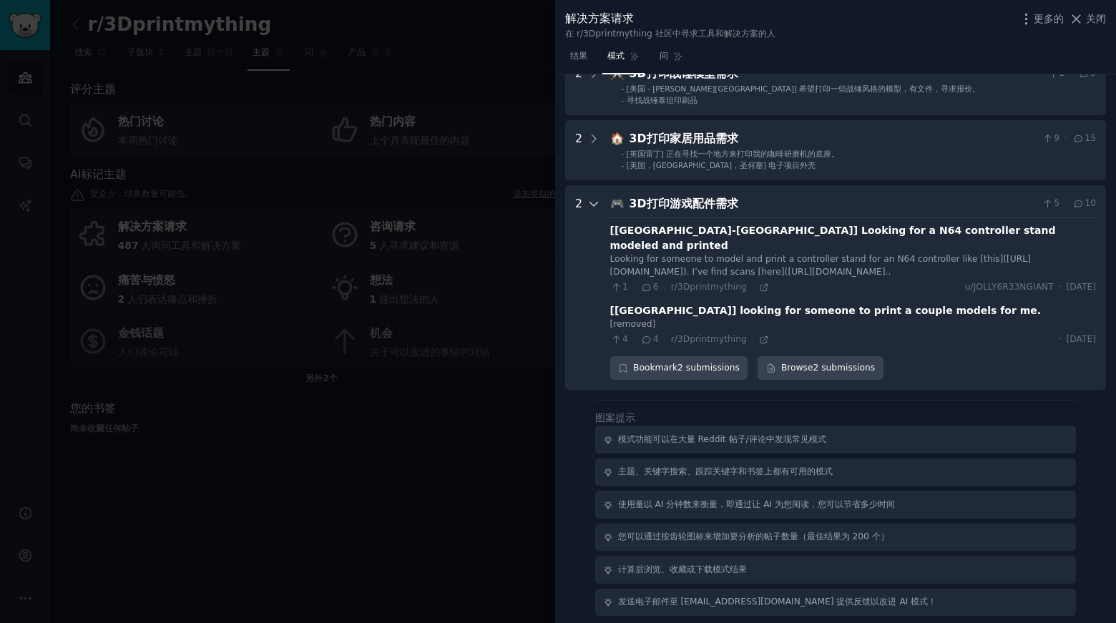
scroll to position [515, 0]
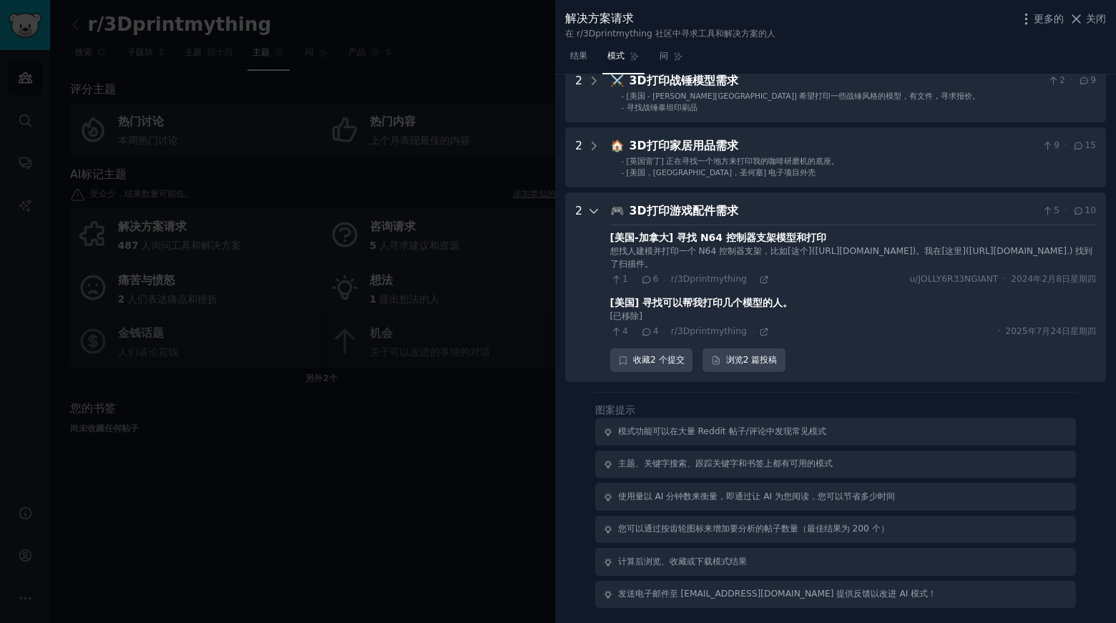
click at [592, 205] on icon at bounding box center [594, 211] width 13 height 13
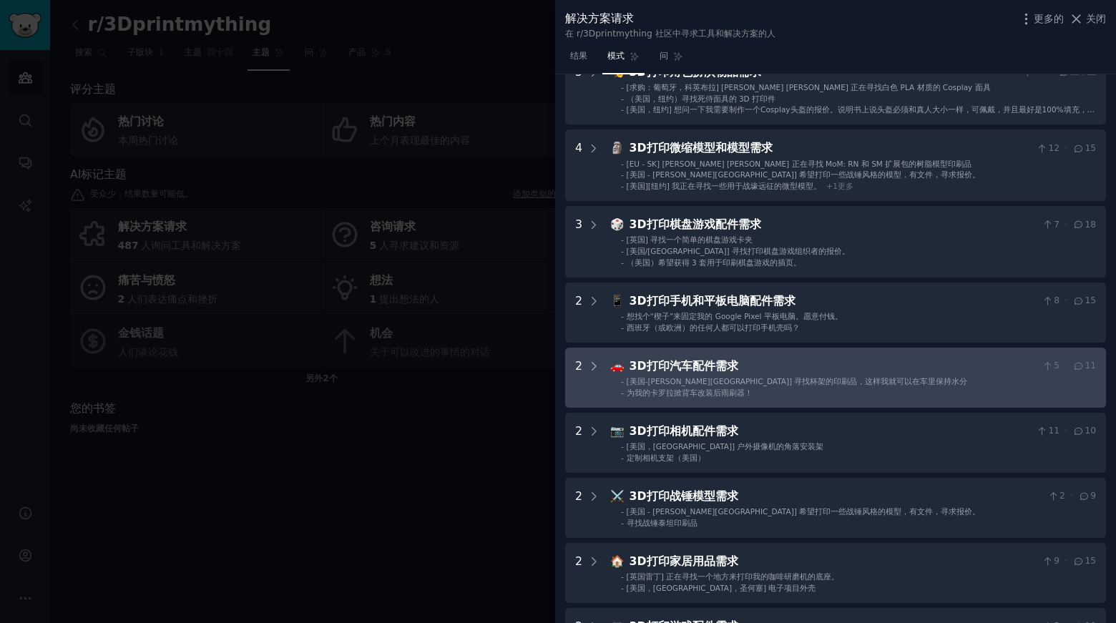
scroll to position [0, 0]
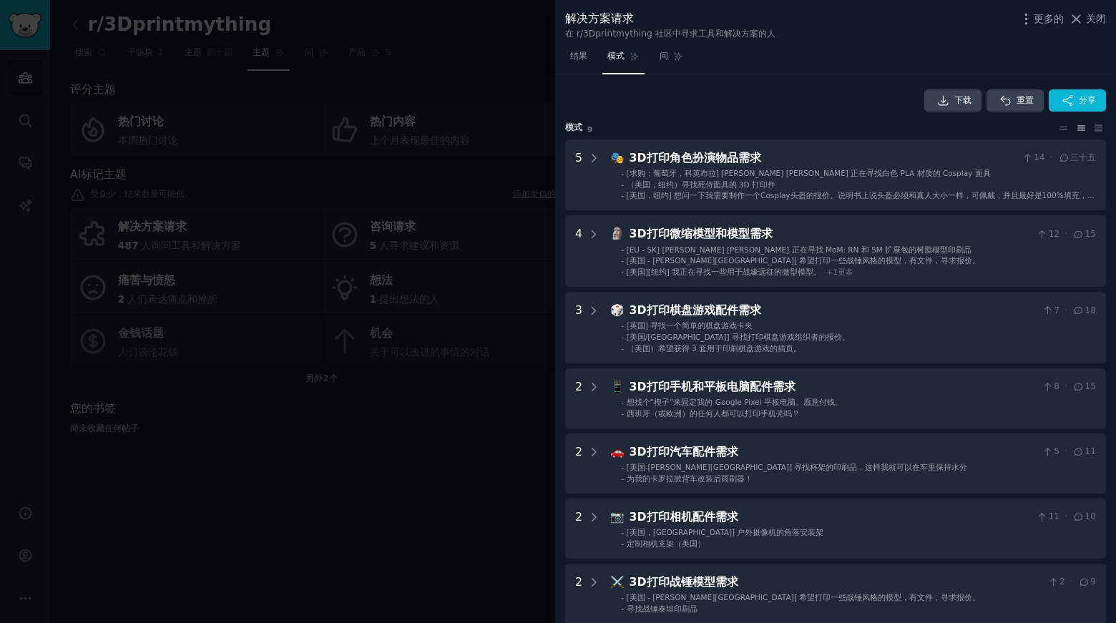
click at [652, 34] on font "在 r/3Dprintmything 社区中寻求工具和解决方案的人" at bounding box center [670, 34] width 210 height 10
drag, startPoint x: 669, startPoint y: 32, endPoint x: 577, endPoint y: 42, distance: 92.8
click at [577, 42] on div "解决方案请求 在 r/3Dprintmything 社区中寻求工具和解决方案的人 更多的 关闭" at bounding box center [835, 22] width 561 height 45
copy font "r/3Dprintmything 社区"
click at [750, 39] on div "在 r/3Dprintmything 社区中寻求工具和解决方案的人" at bounding box center [670, 34] width 210 height 13
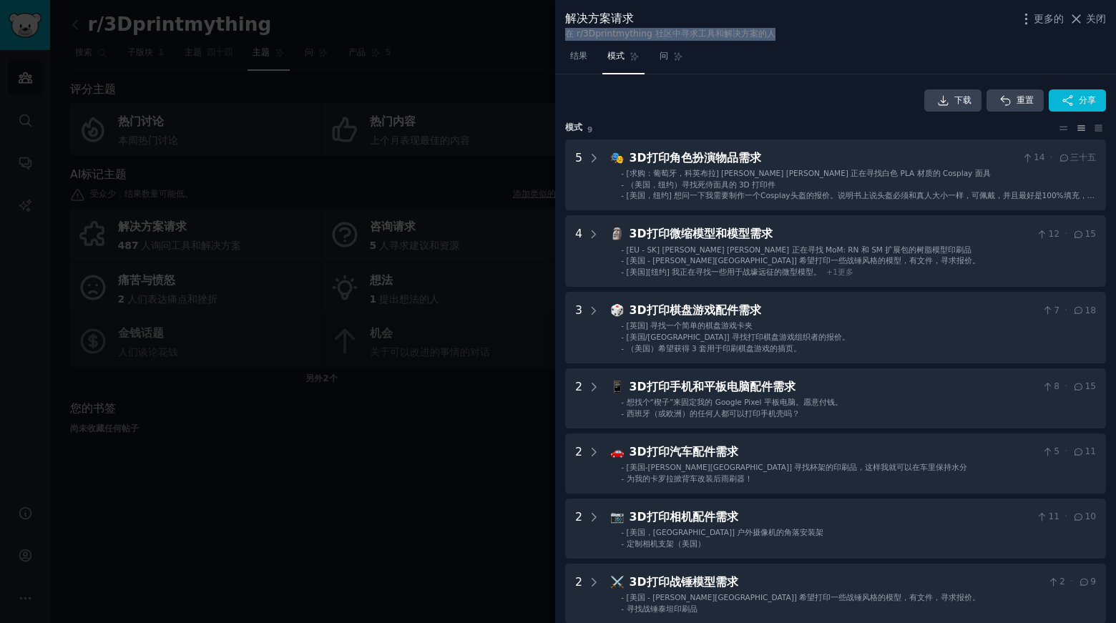
drag, startPoint x: 784, startPoint y: 33, endPoint x: 562, endPoint y: 33, distance: 221.1
click at [562, 33] on div "解决方案请求 在 r/3Dprintmything 社区中寻求工具和解决方案的人 更多的 关闭" at bounding box center [835, 22] width 561 height 45
copy font "在 r/3Dprintmything 社区中寻求工具和解决方案的人"
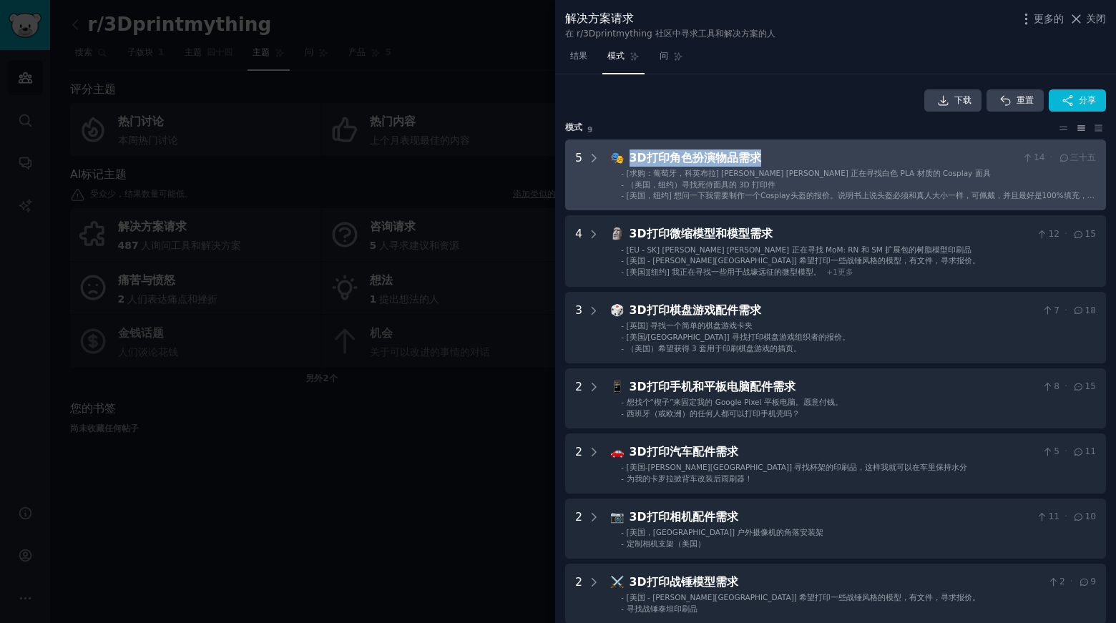
drag, startPoint x: 770, startPoint y: 160, endPoint x: 630, endPoint y: 161, distance: 140.3
click at [630, 161] on div "3D打印角色扮演物品需求" at bounding box center [823, 159] width 387 height 18
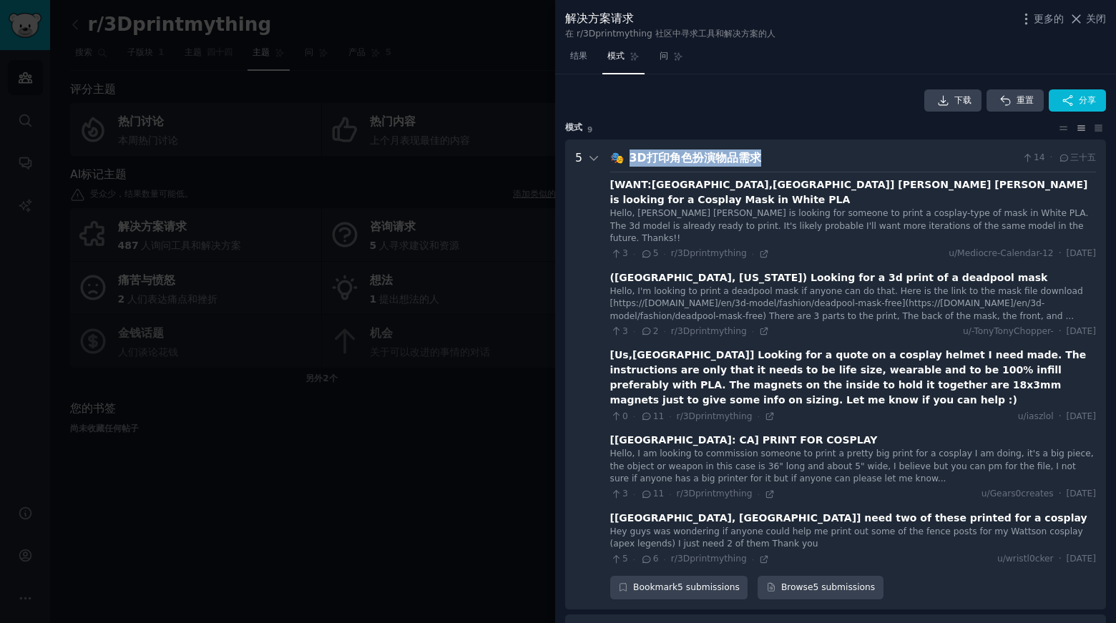
scroll to position [65, 0]
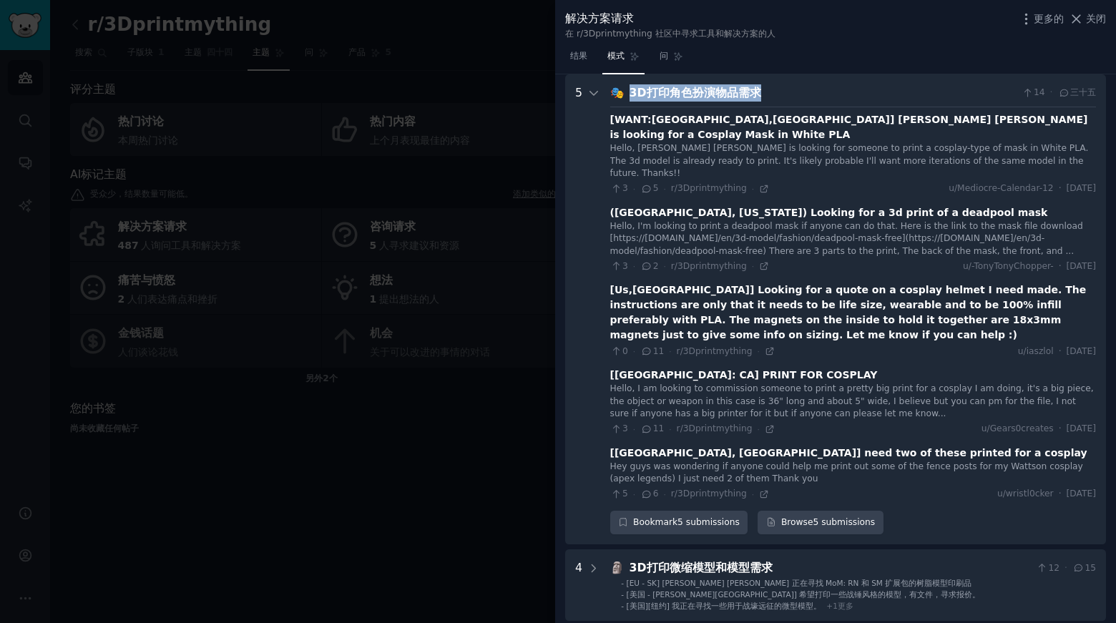
copy font "3D打印角色扮演物品需求"
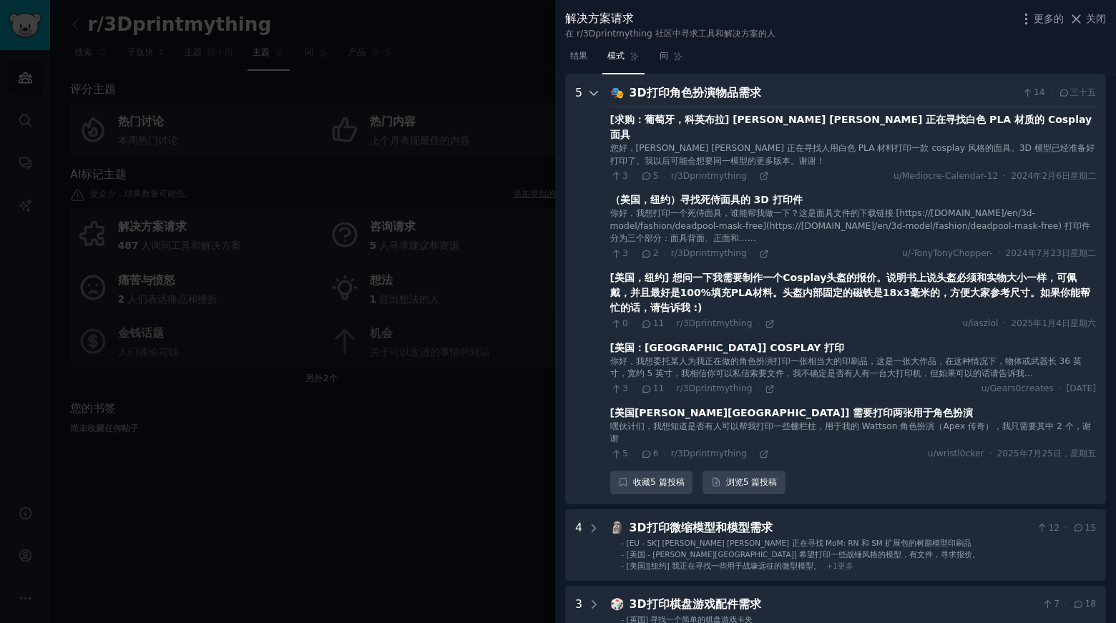
click at [595, 92] on icon at bounding box center [593, 94] width 7 height 4
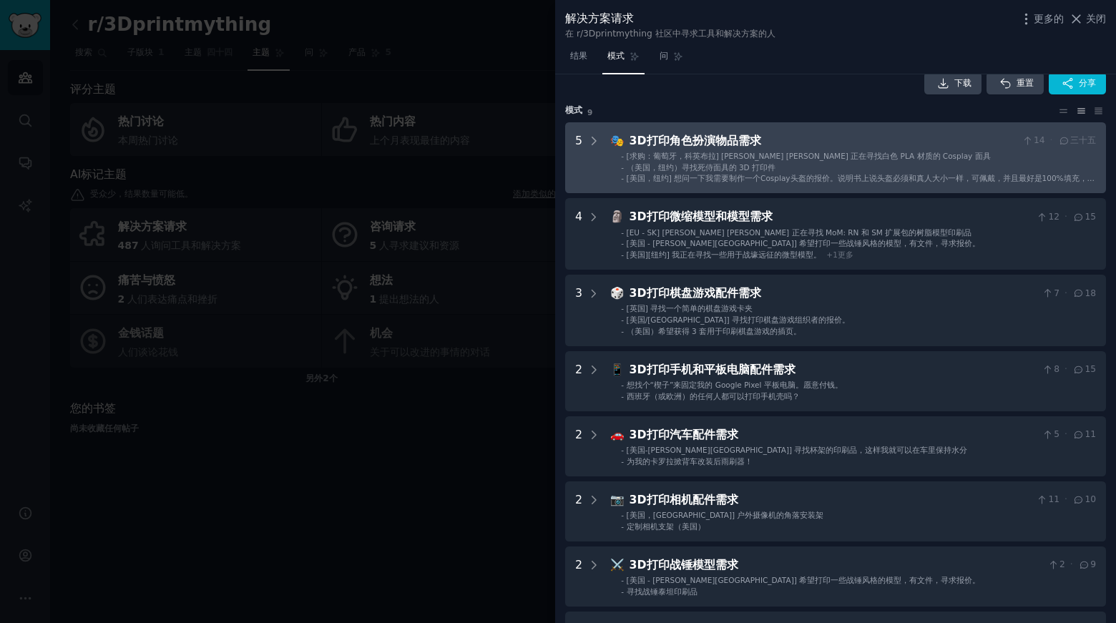
scroll to position [0, 0]
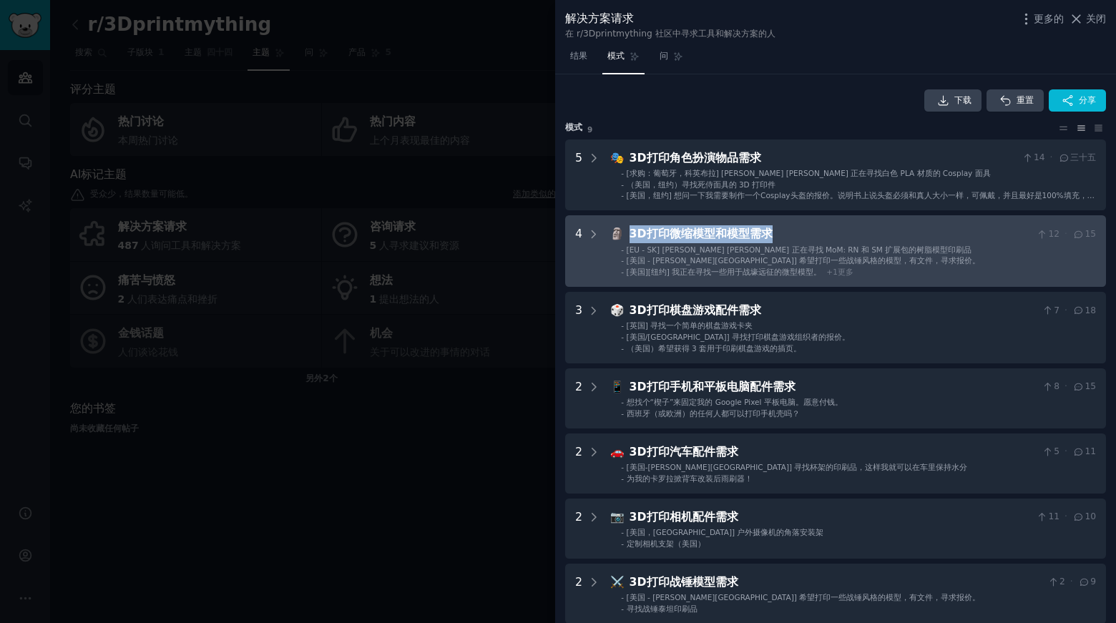
drag, startPoint x: 781, startPoint y: 230, endPoint x: 633, endPoint y: 239, distance: 147.7
click at [633, 239] on div "3D打印微缩模型和模型需求" at bounding box center [830, 234] width 401 height 18
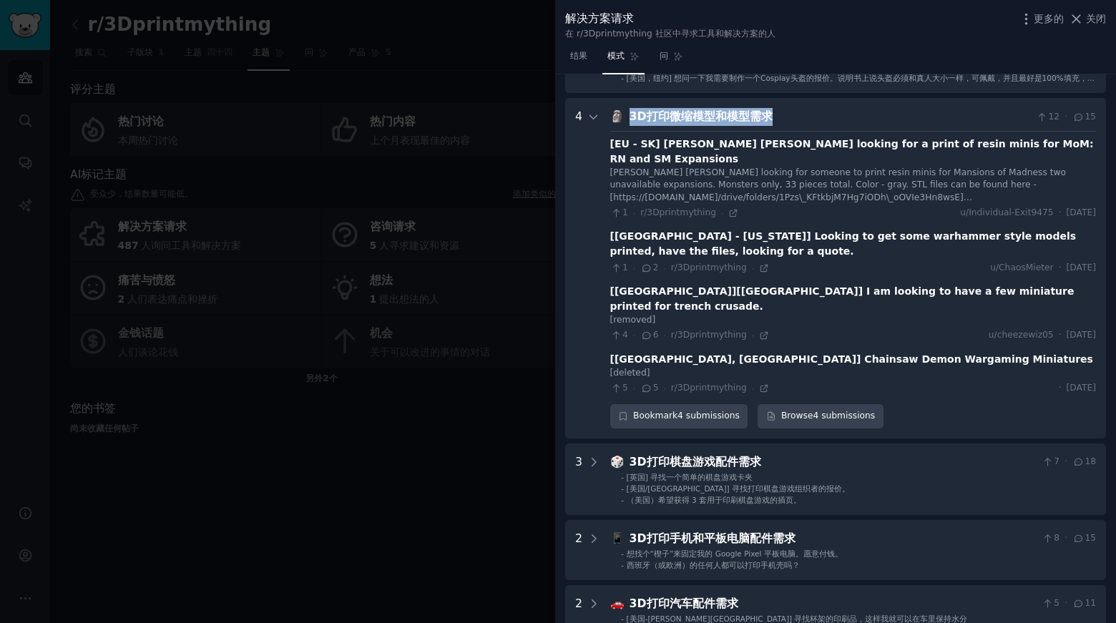
copy font "3D打印微缩模型和模型需求"
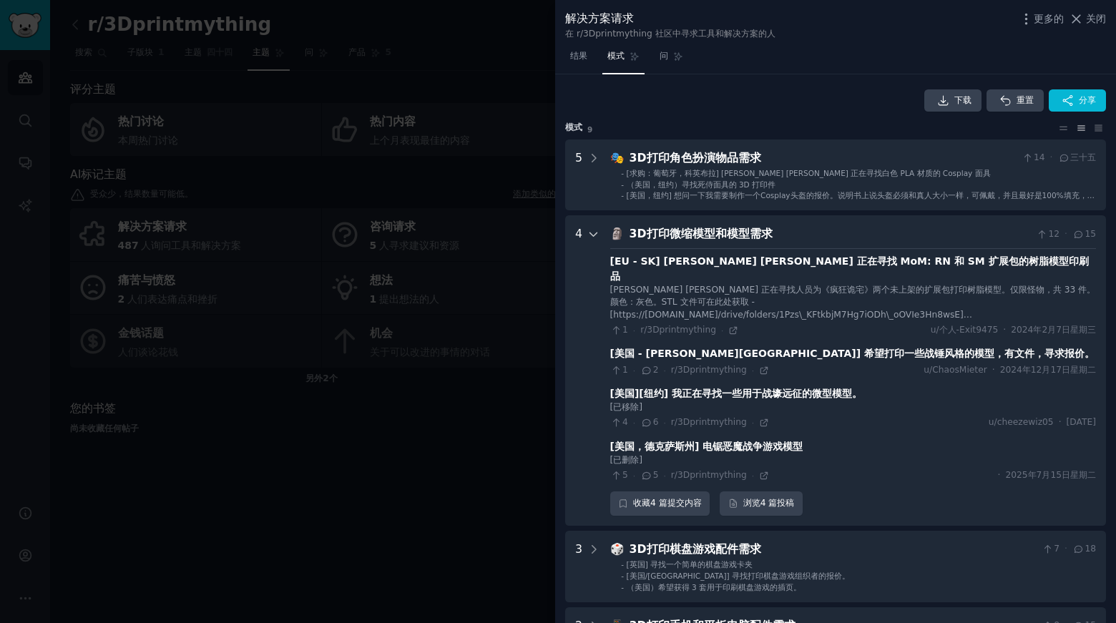
click at [595, 240] on icon at bounding box center [594, 234] width 13 height 13
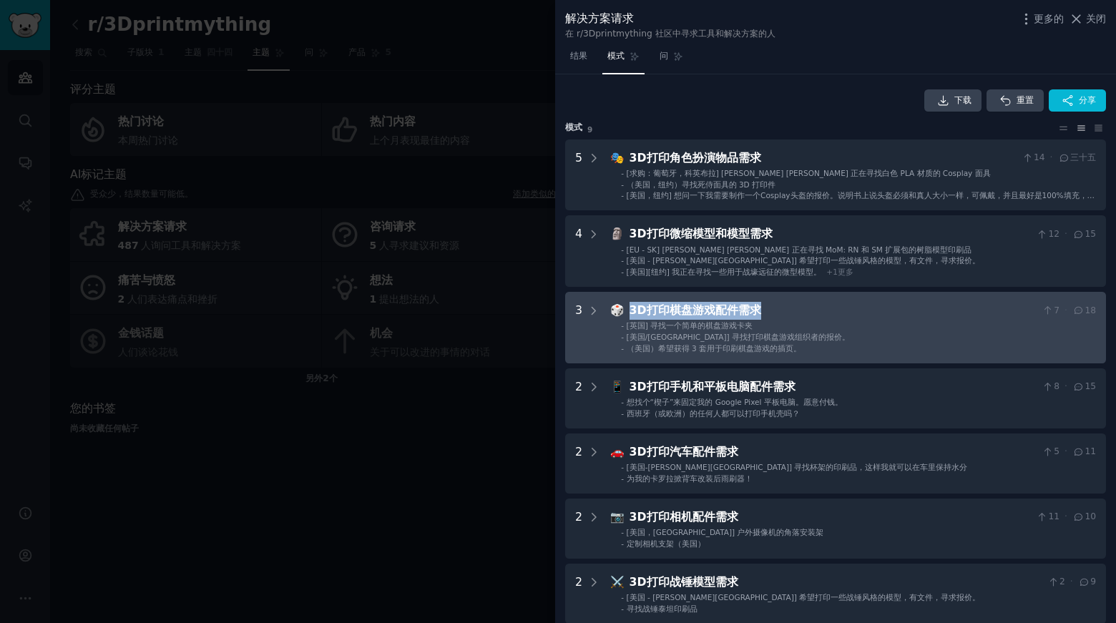
drag, startPoint x: 766, startPoint y: 311, endPoint x: 625, endPoint y: 301, distance: 140.6
click at [625, 301] on accessories "3 🎲 3D打印棋盘游戏配件需求 7 · 18 - [英国] 寻找一个简单的棋盘游戏卡夹 - [美国/加利福尼亚州] 寻找打印棋盘游戏组织者的报价。 - （美…" at bounding box center [835, 328] width 541 height 72
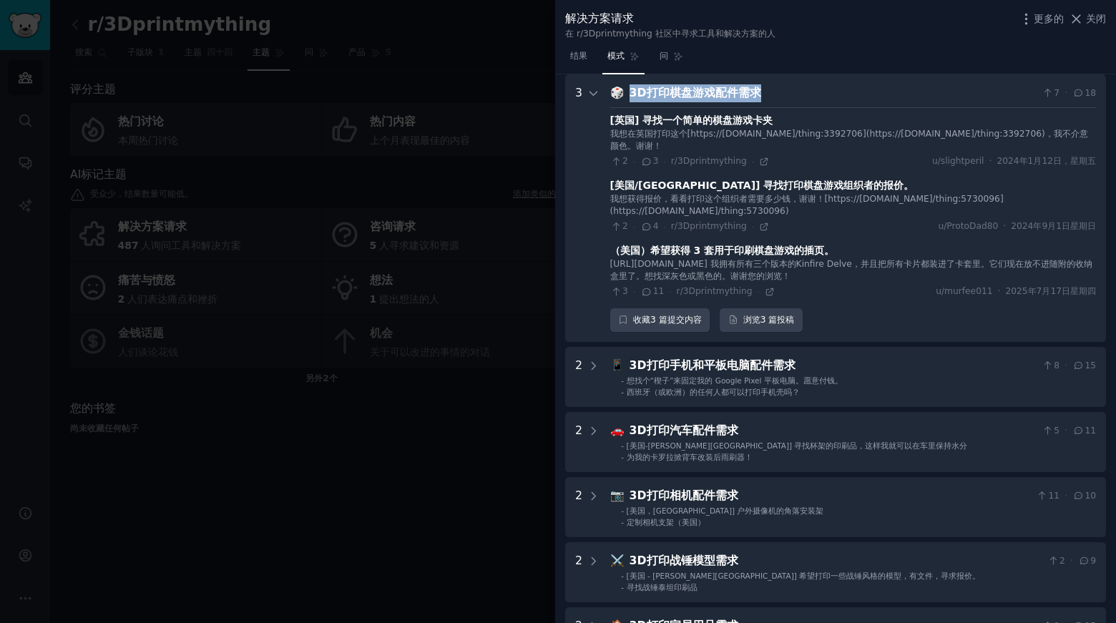
scroll to position [3, 0]
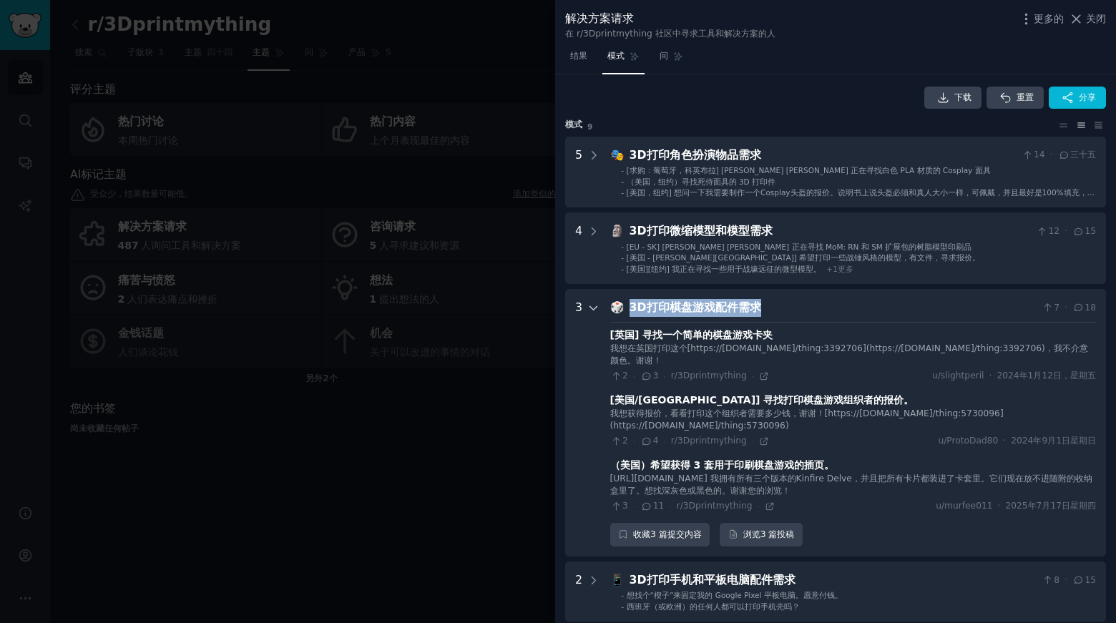
copy div "🎲 3D打印棋盘游戏配件需求"
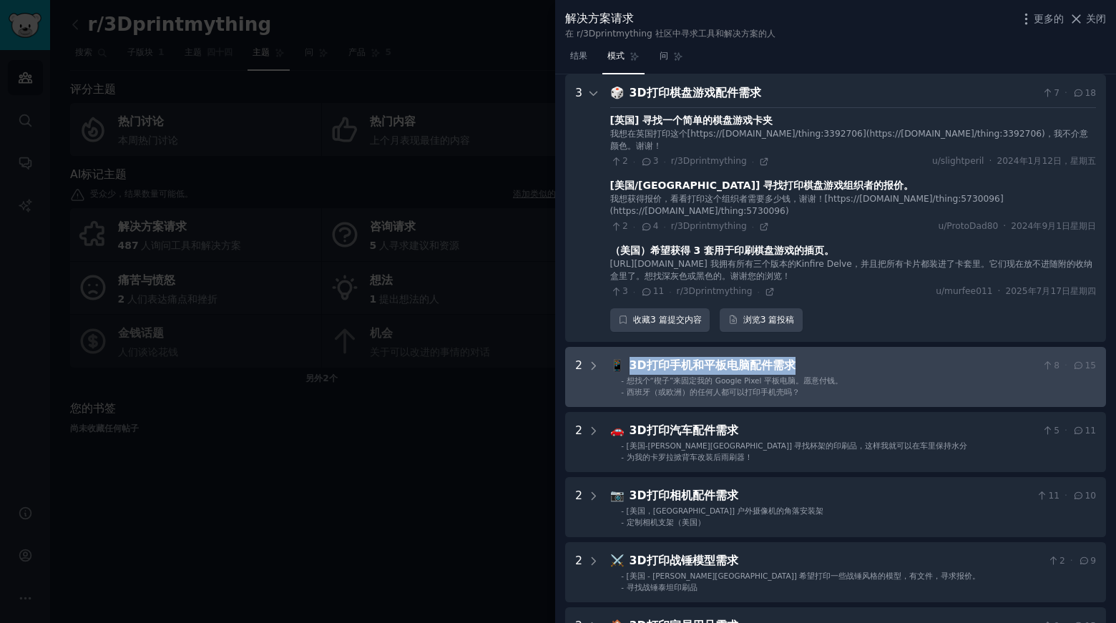
drag, startPoint x: 631, startPoint y: 365, endPoint x: 798, endPoint y: 359, distance: 166.8
click at [798, 359] on div "3D打印手机和平板电脑配件需求" at bounding box center [833, 366] width 407 height 18
copy font "3D打印手机和平板电脑配件需求"
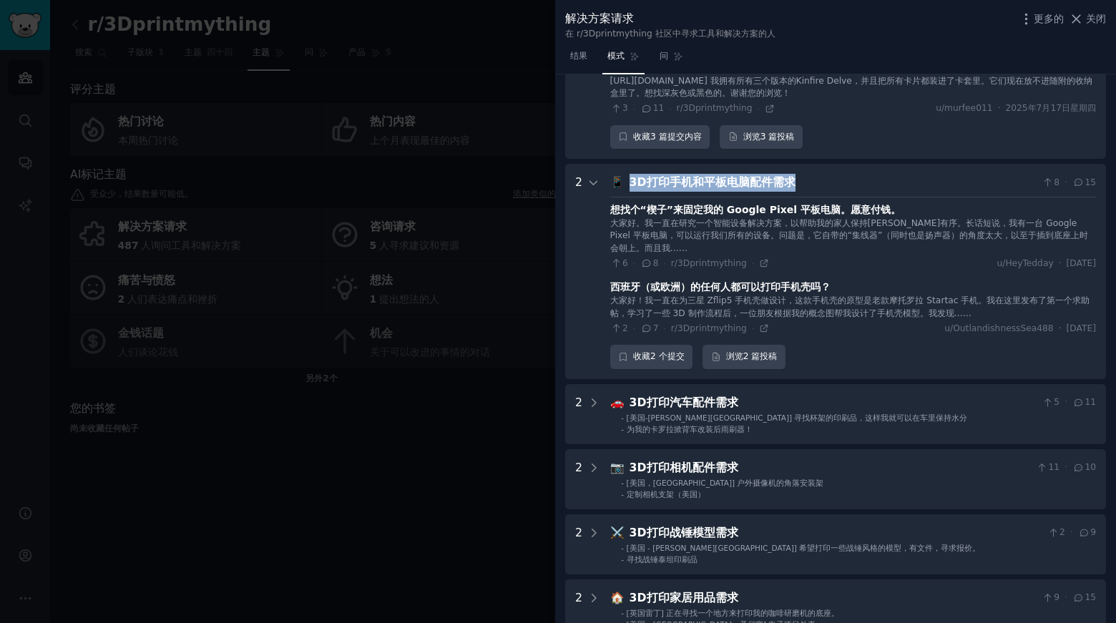
scroll to position [419, 0]
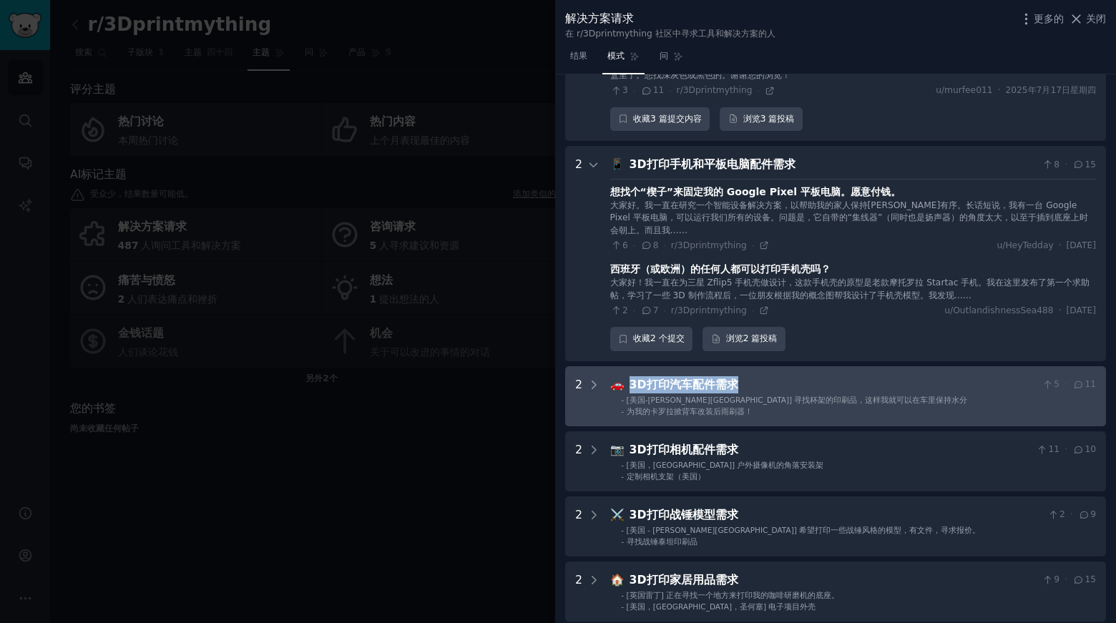
drag, startPoint x: 739, startPoint y: 380, endPoint x: 631, endPoint y: 387, distance: 108.3
click at [631, 387] on div "3D打印汽车配件需求" at bounding box center [833, 385] width 407 height 18
copy font "3D打印汽车配件需求"
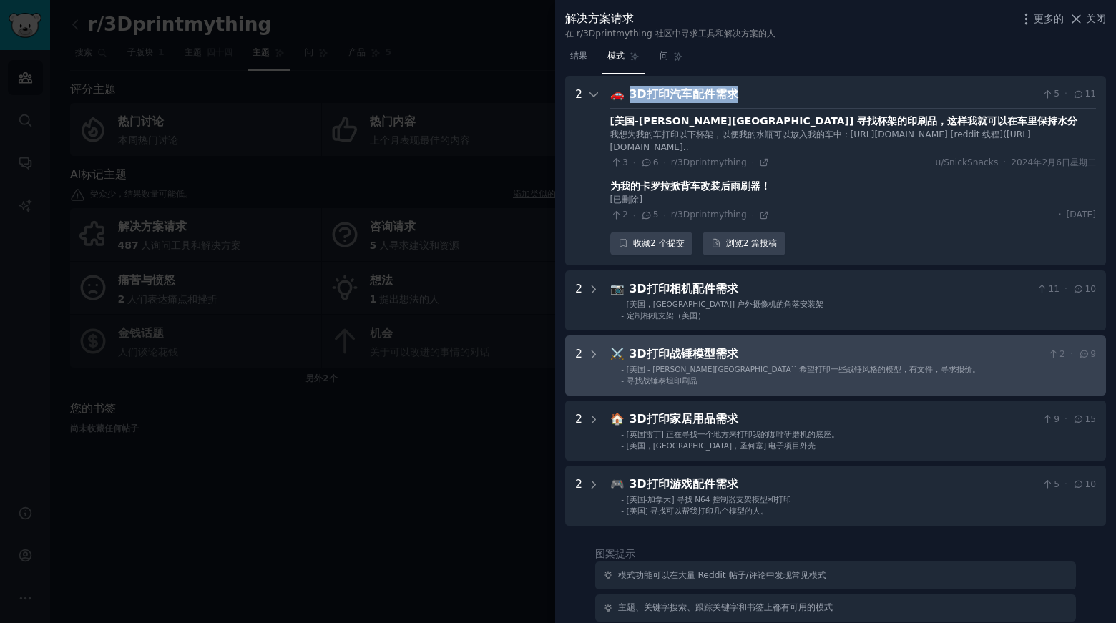
scroll to position [711, 0]
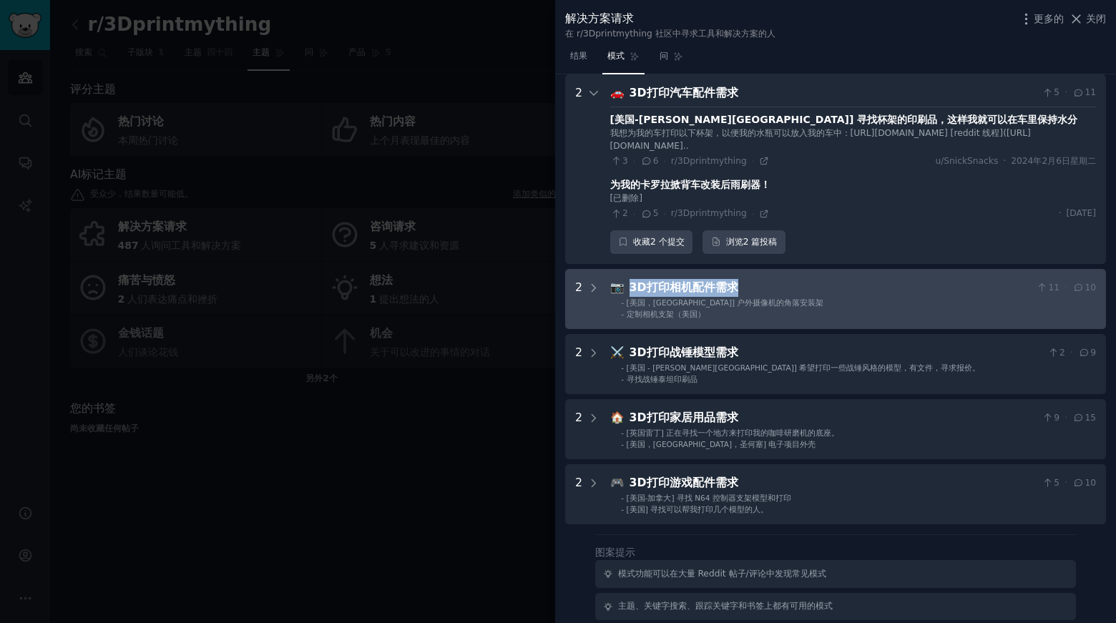
copy font "3D打印相机配件需求"
drag, startPoint x: 740, startPoint y: 300, endPoint x: 629, endPoint y: 299, distance: 110.9
click at [629, 297] on div "📷 3D打印相机配件需求 11 · 10" at bounding box center [853, 288] width 486 height 18
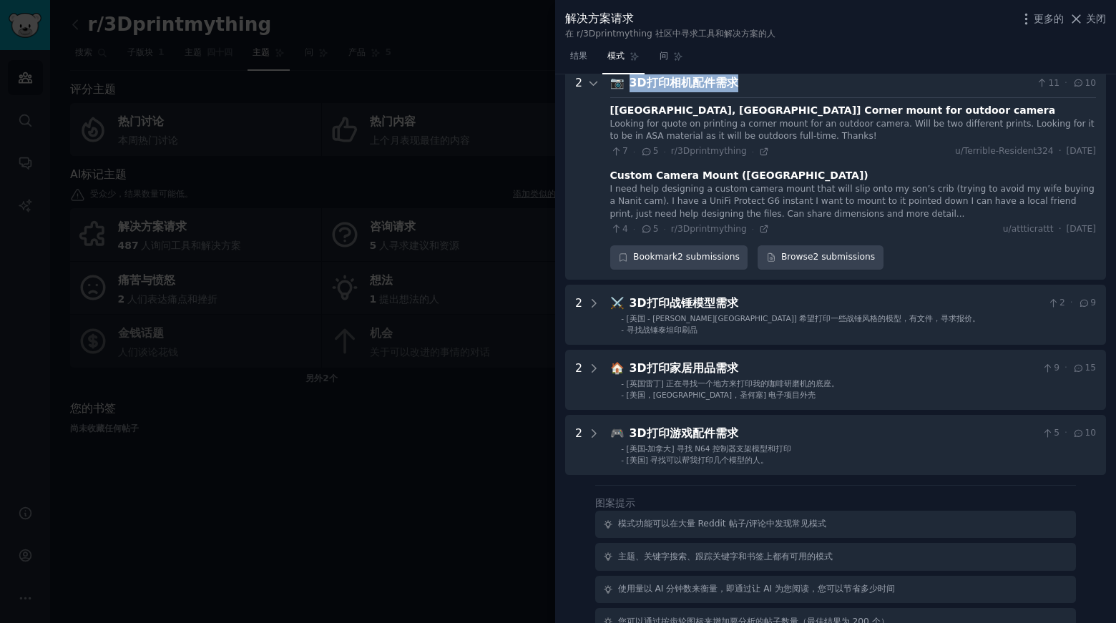
scroll to position [918, 0]
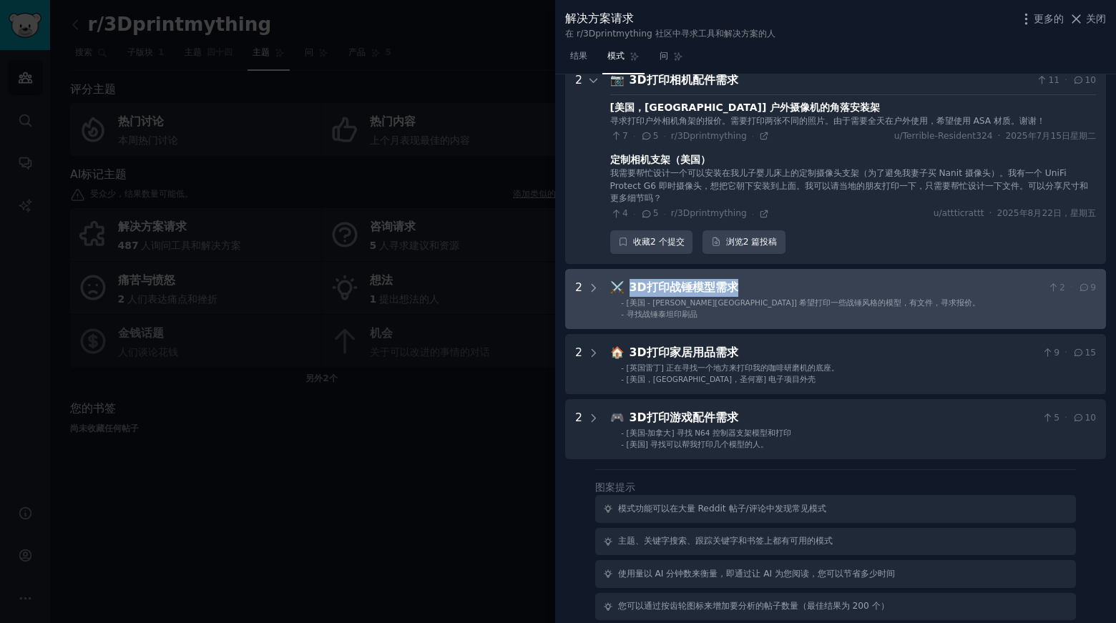
drag, startPoint x: 739, startPoint y: 305, endPoint x: 631, endPoint y: 301, distance: 108.1
click at [631, 297] on div "3D打印战锤模型需求" at bounding box center [836, 288] width 413 height 18
copy font "3D打印战锤模型需求"
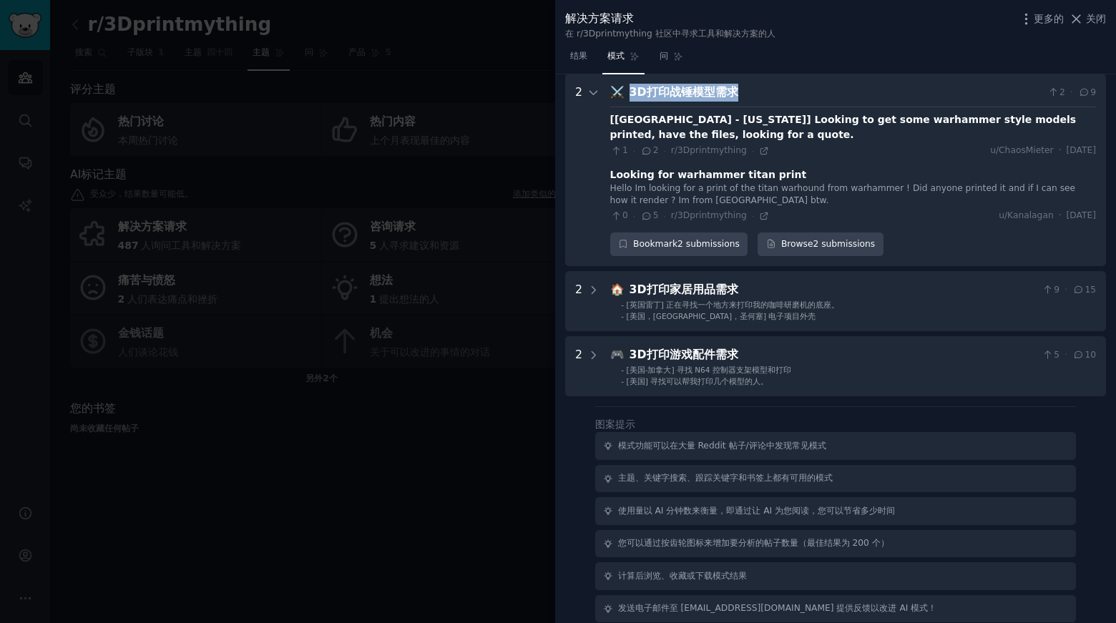
scroll to position [1113, 0]
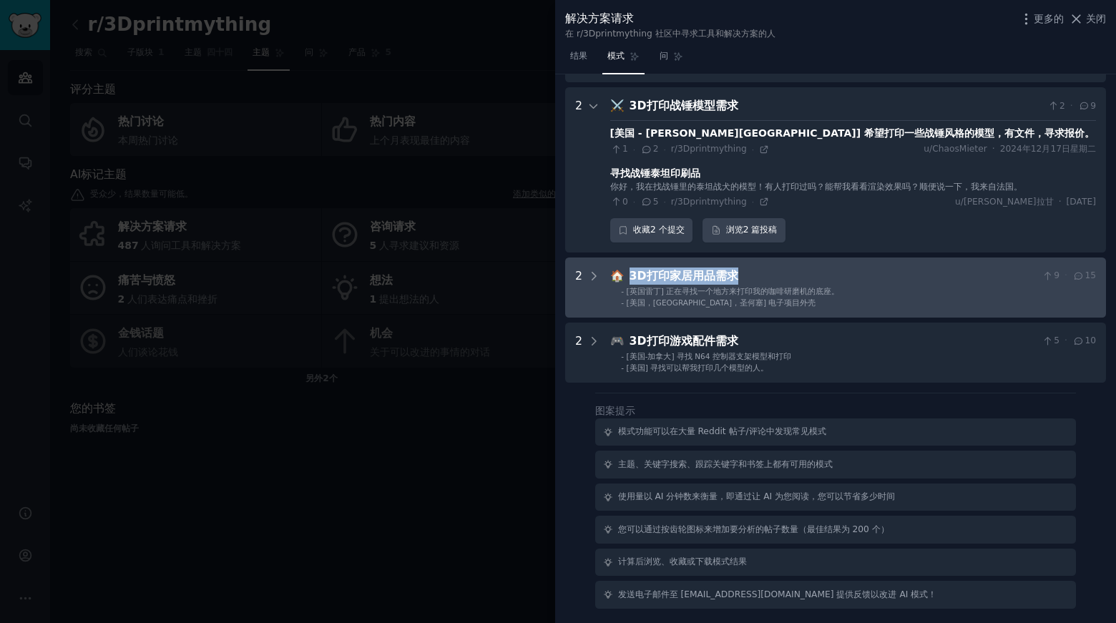
drag, startPoint x: 754, startPoint y: 279, endPoint x: 631, endPoint y: 281, distance: 122.4
click at [631, 281] on div "3D打印家居用品需求" at bounding box center [833, 277] width 407 height 18
copy font "3D打印家居用品需求"
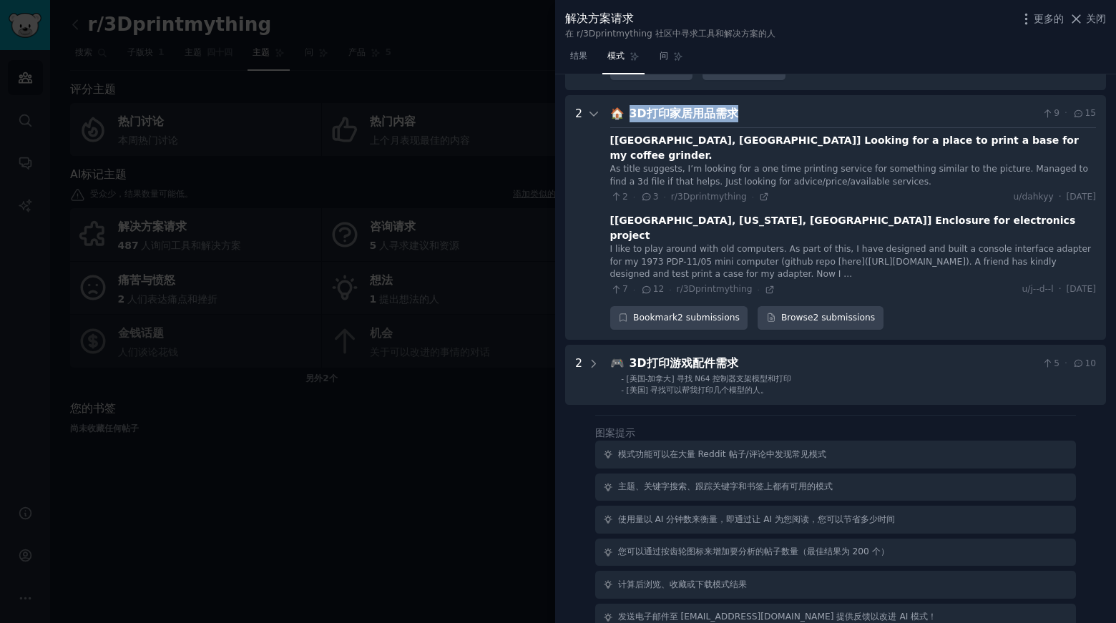
scroll to position [1267, 0]
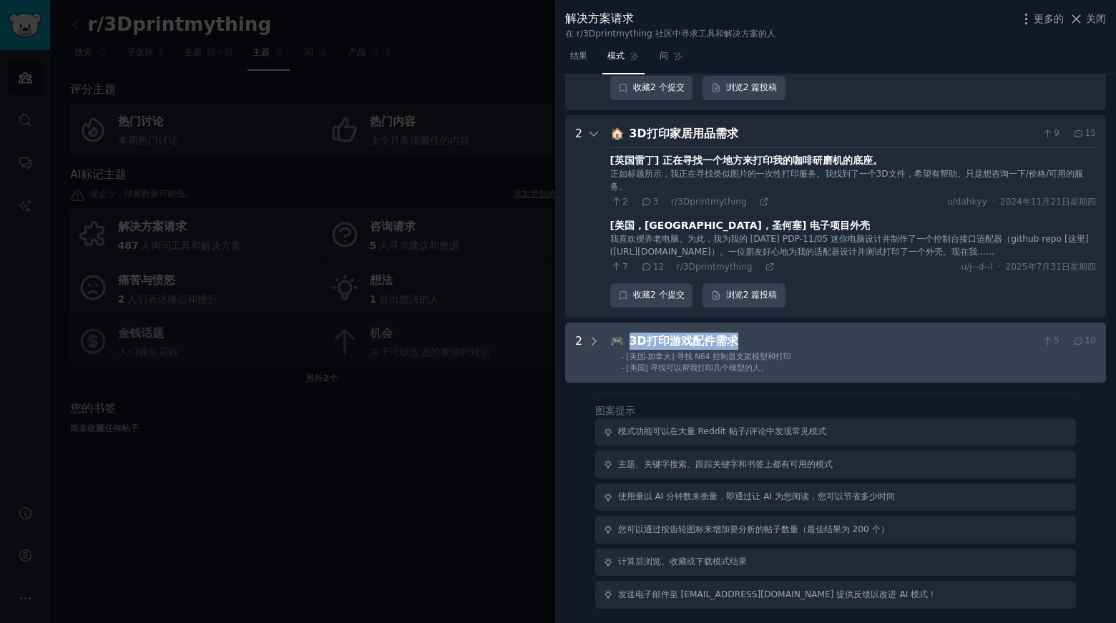
drag, startPoint x: 746, startPoint y: 335, endPoint x: 630, endPoint y: 342, distance: 116.2
click at [630, 342] on div "3D打印游戏配件需求" at bounding box center [833, 342] width 407 height 18
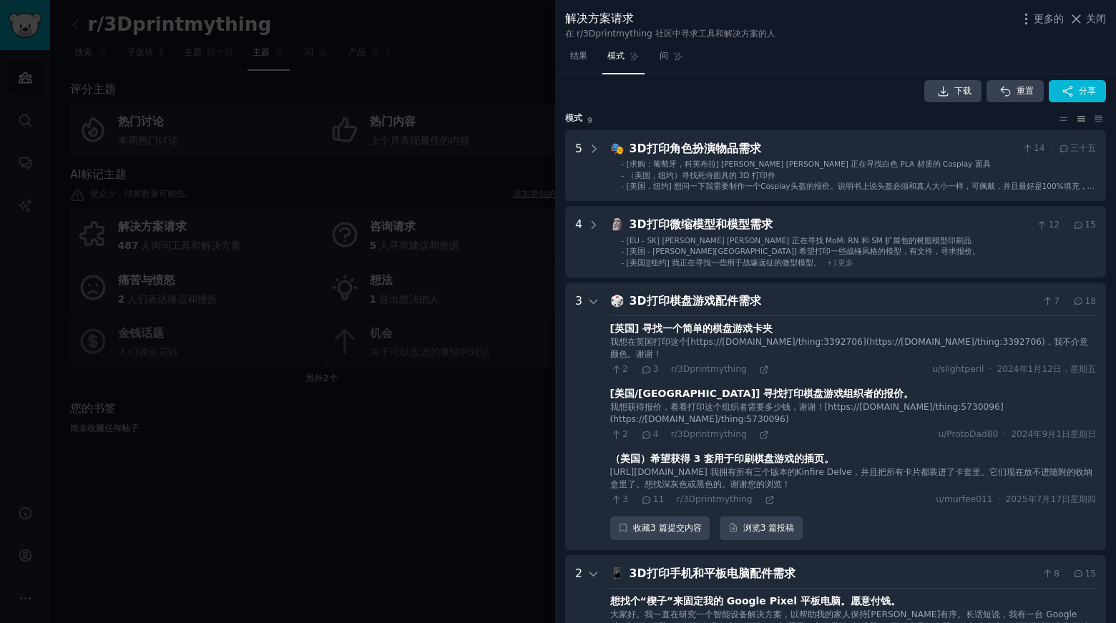
scroll to position [0, 0]
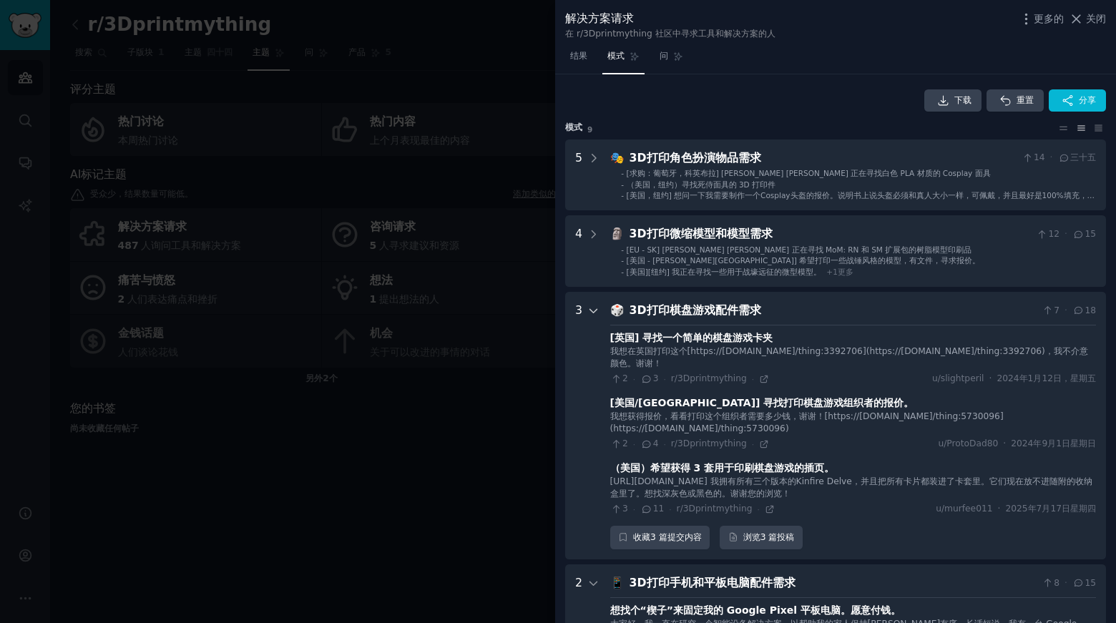
click at [596, 311] on icon at bounding box center [594, 311] width 13 height 13
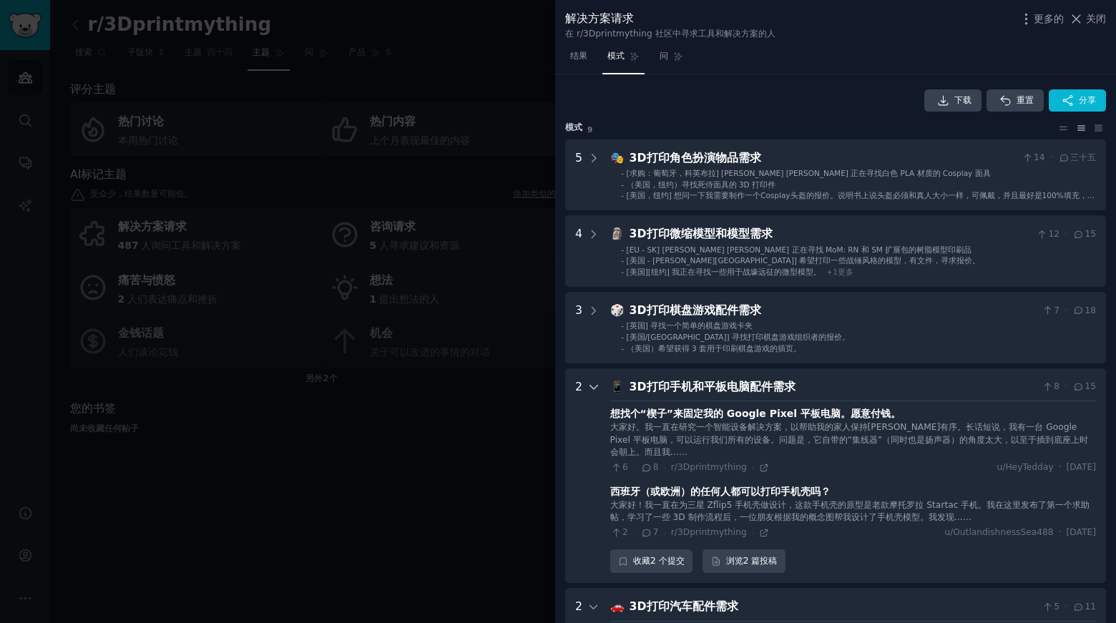
click at [590, 391] on icon at bounding box center [594, 387] width 13 height 13
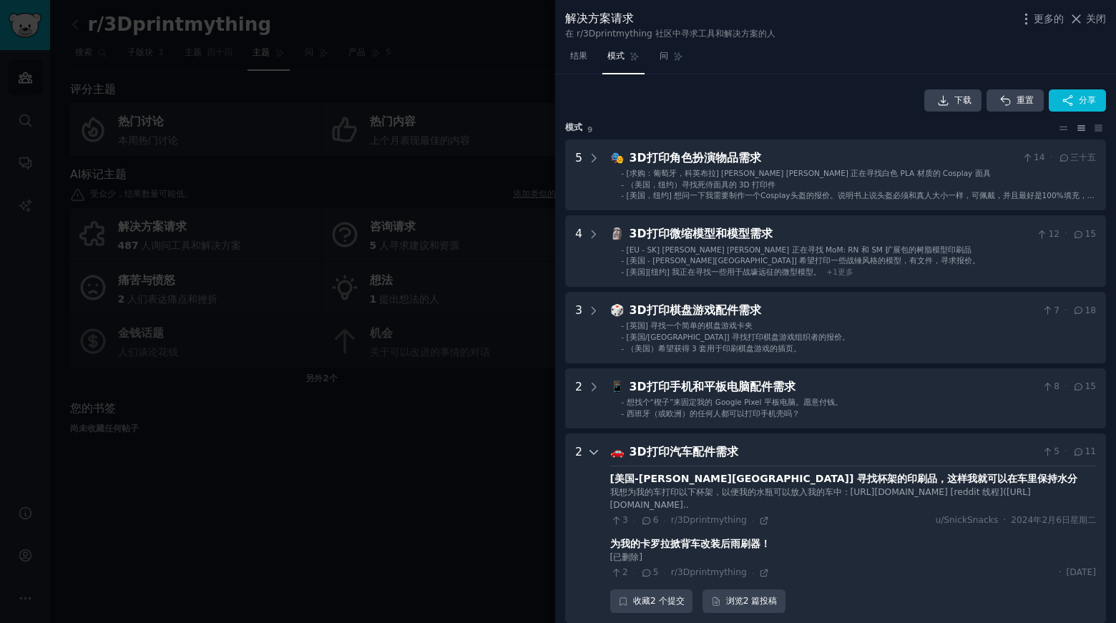
click at [591, 452] on icon at bounding box center [593, 453] width 7 height 4
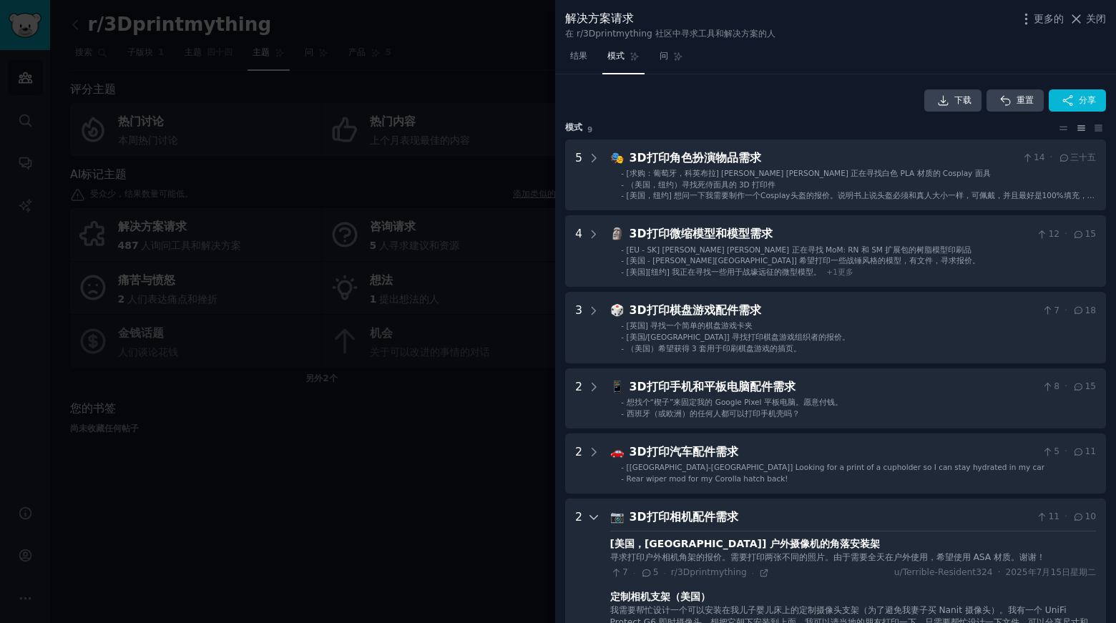
click at [598, 510] on div at bounding box center [594, 600] width 13 height 182
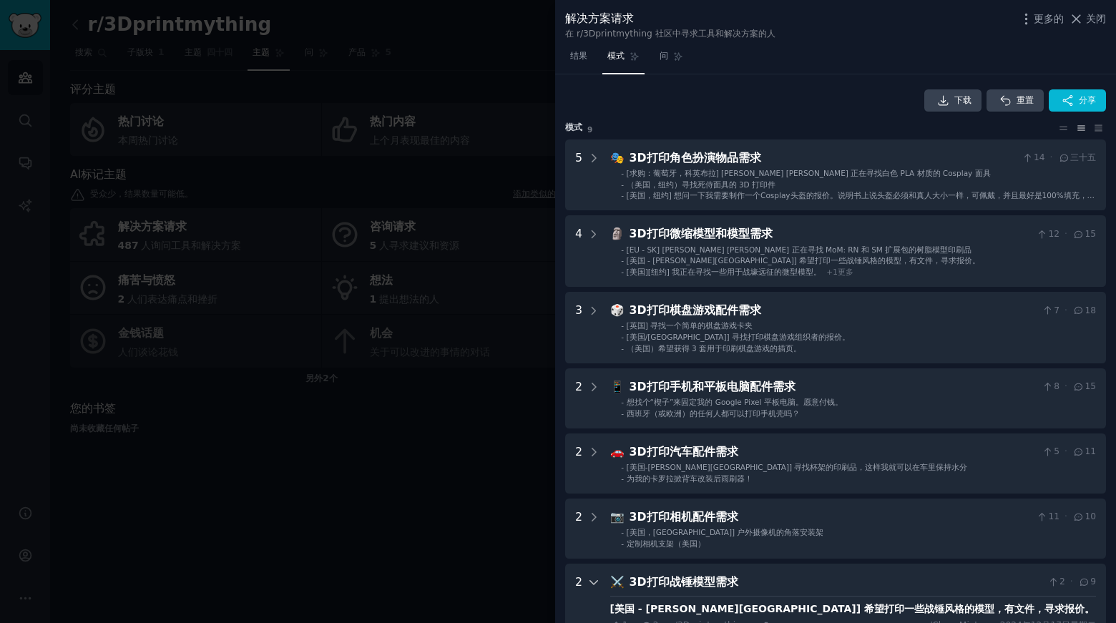
click at [588, 588] on icon at bounding box center [594, 582] width 13 height 13
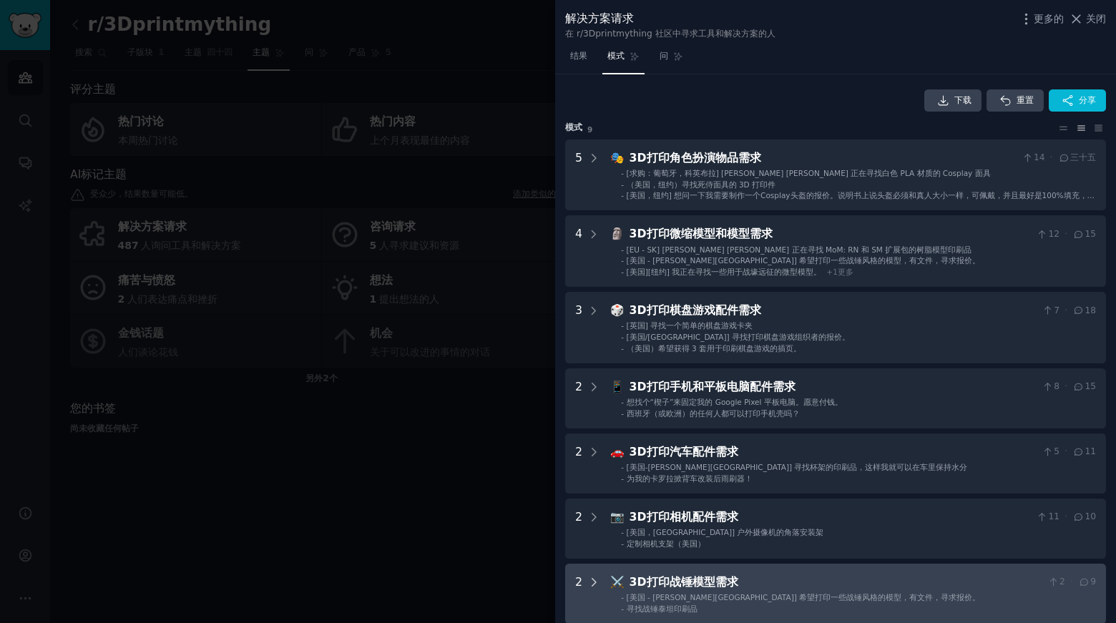
scroll to position [286, 0]
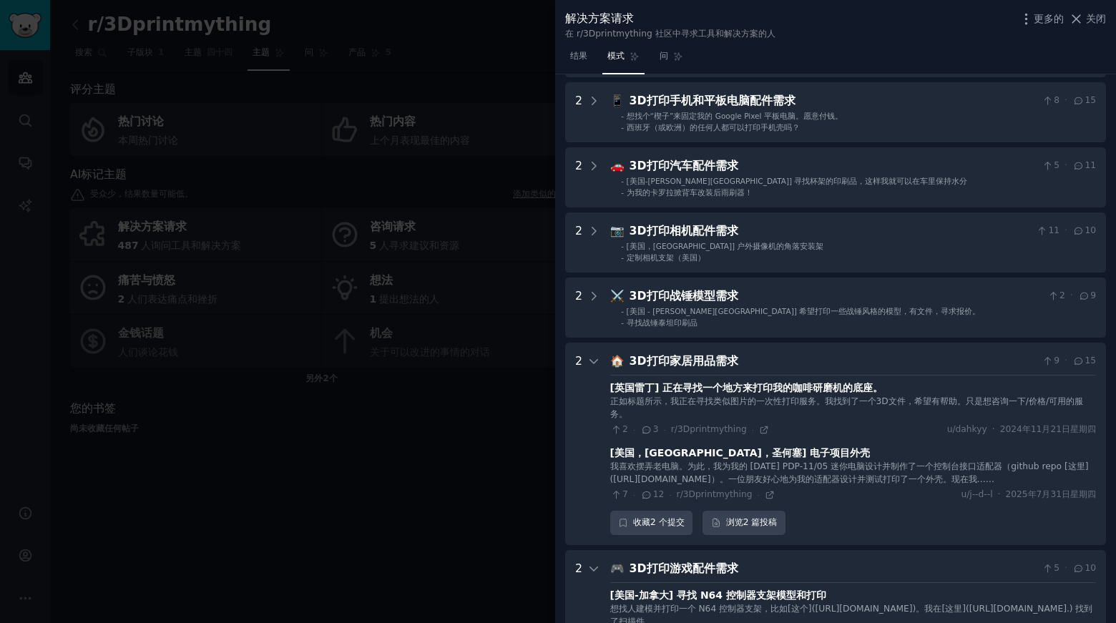
click at [585, 364] on div "2" at bounding box center [587, 444] width 25 height 182
click at [598, 363] on icon at bounding box center [594, 361] width 13 height 13
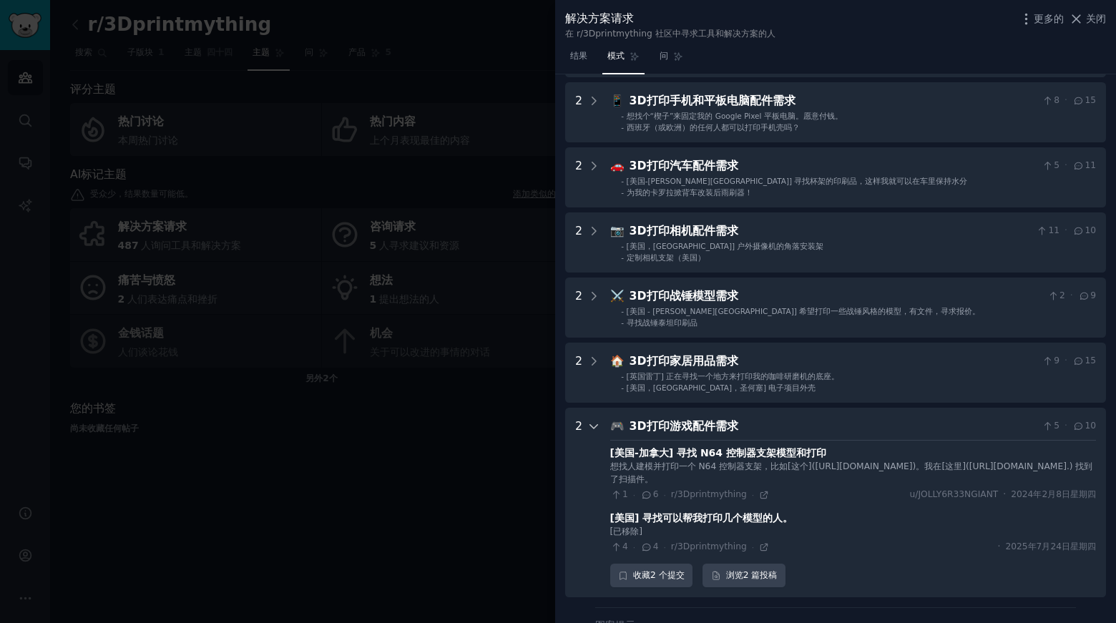
click at [590, 435] on div at bounding box center [594, 503] width 13 height 170
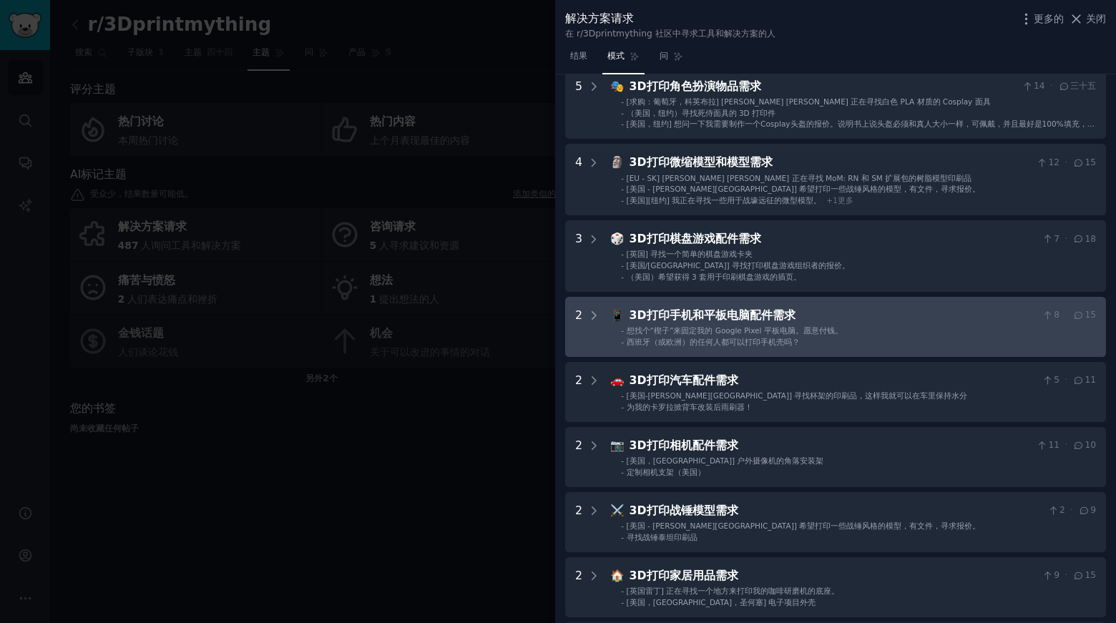
scroll to position [0, 0]
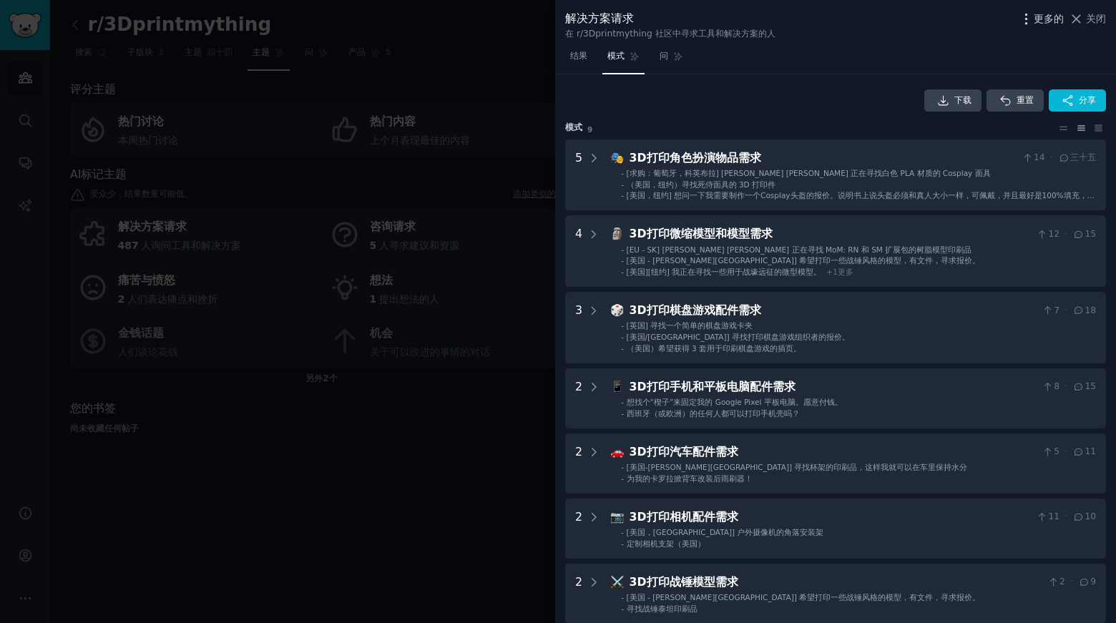
click at [1039, 18] on font "更多的" at bounding box center [1049, 18] width 30 height 11
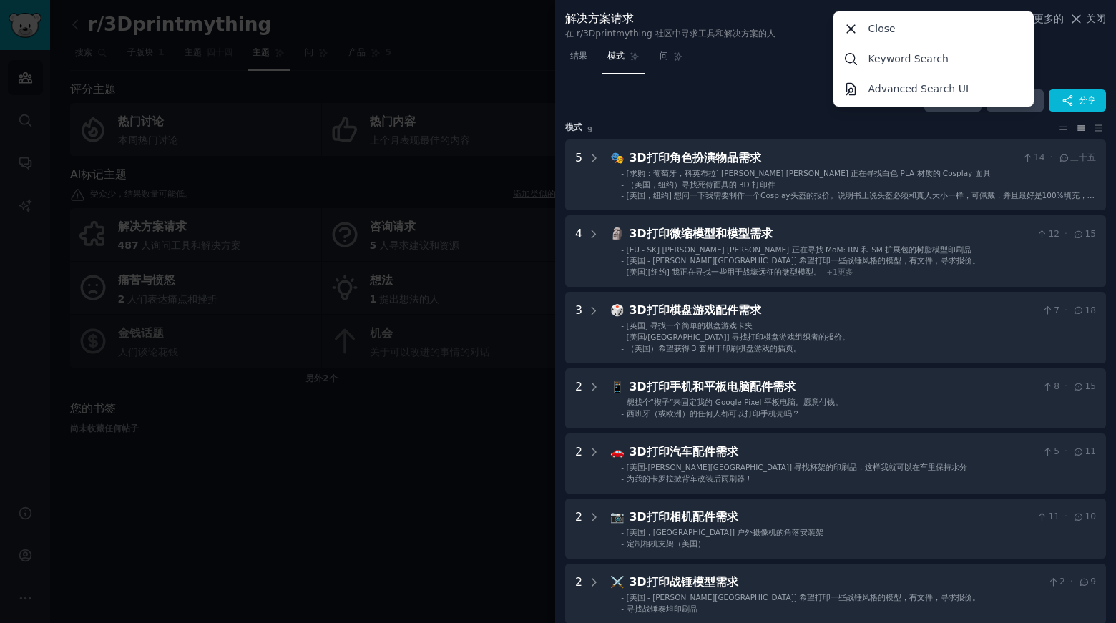
click at [1088, 53] on div "结果 模式 问" at bounding box center [835, 59] width 561 height 29
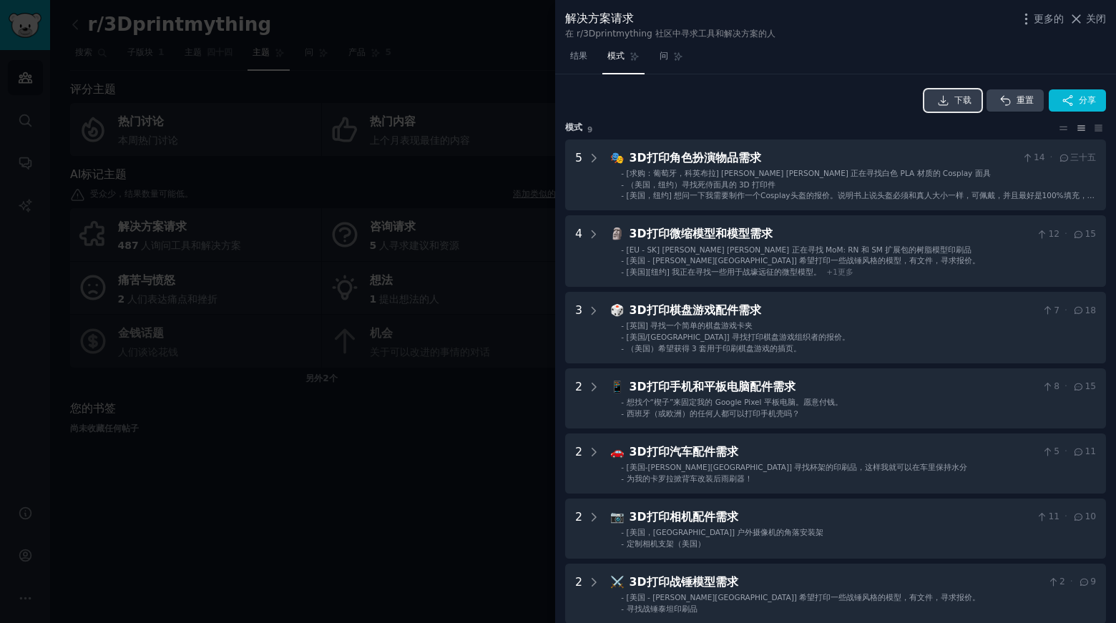
click at [955, 102] on font "下载" at bounding box center [963, 100] width 17 height 10
click at [1098, 130] on icon at bounding box center [1098, 128] width 15 height 10
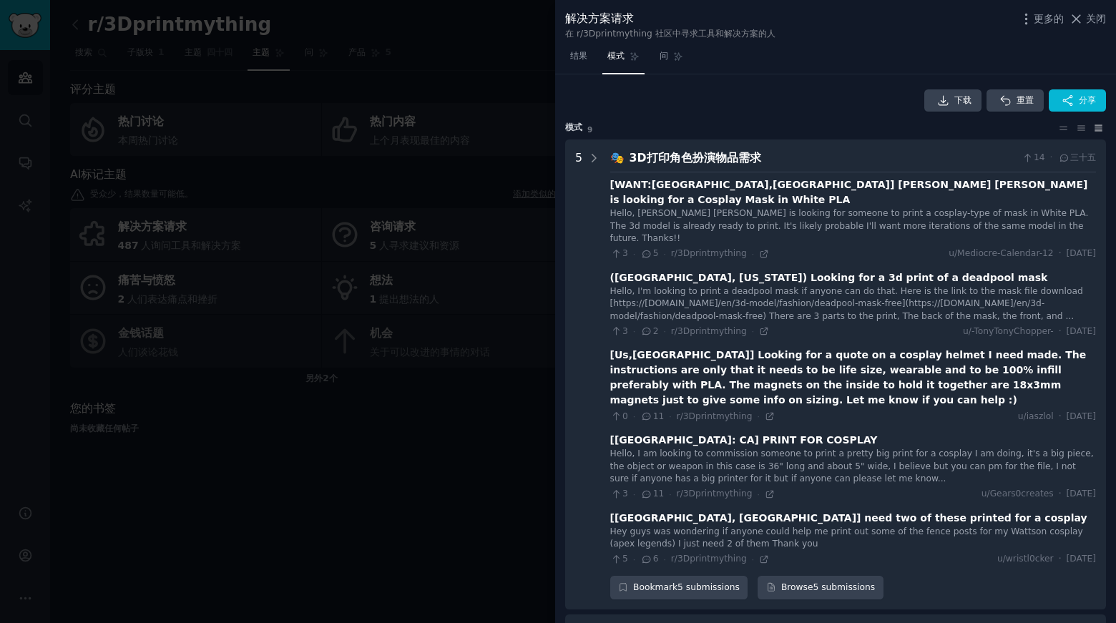
click at [1098, 130] on icon at bounding box center [1098, 128] width 15 height 10
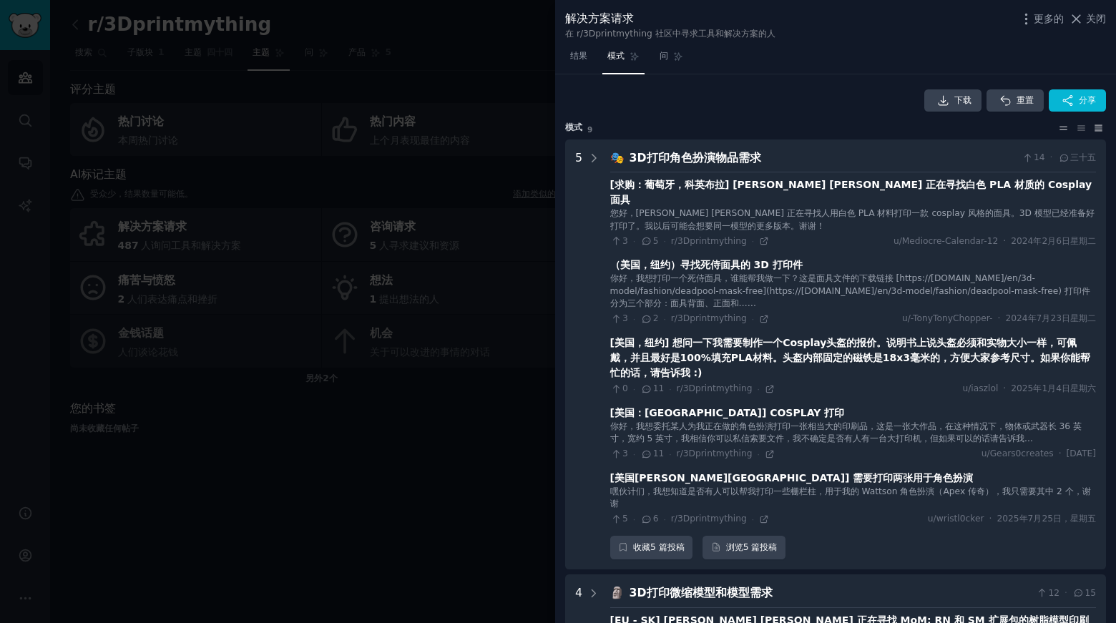
click at [1061, 129] on icon at bounding box center [1064, 128] width 7 height 3
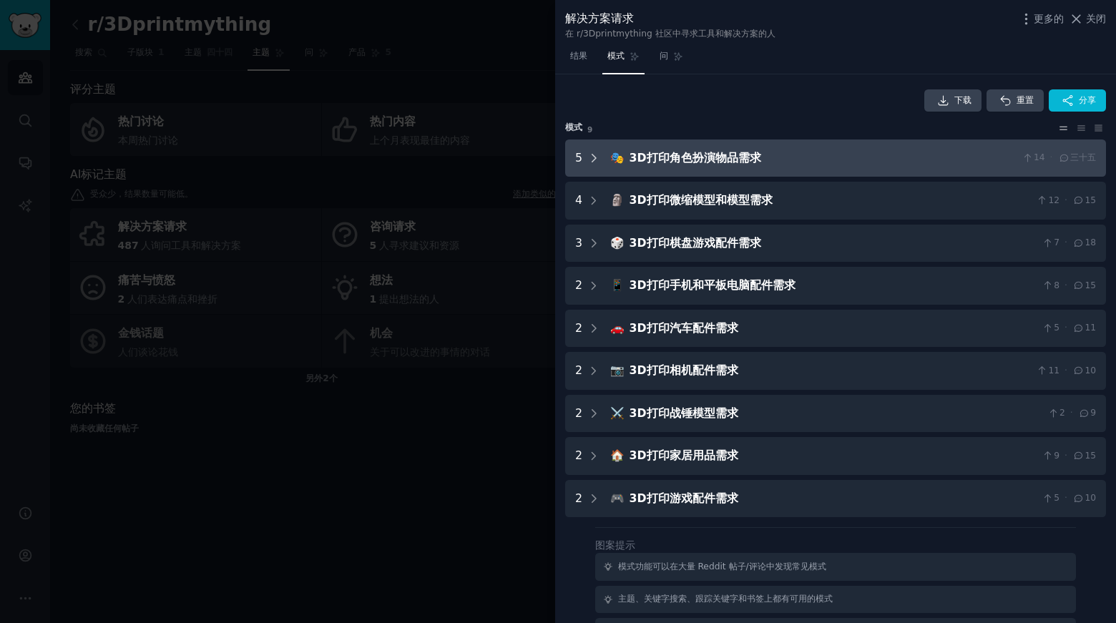
click at [592, 159] on icon at bounding box center [594, 158] width 13 height 13
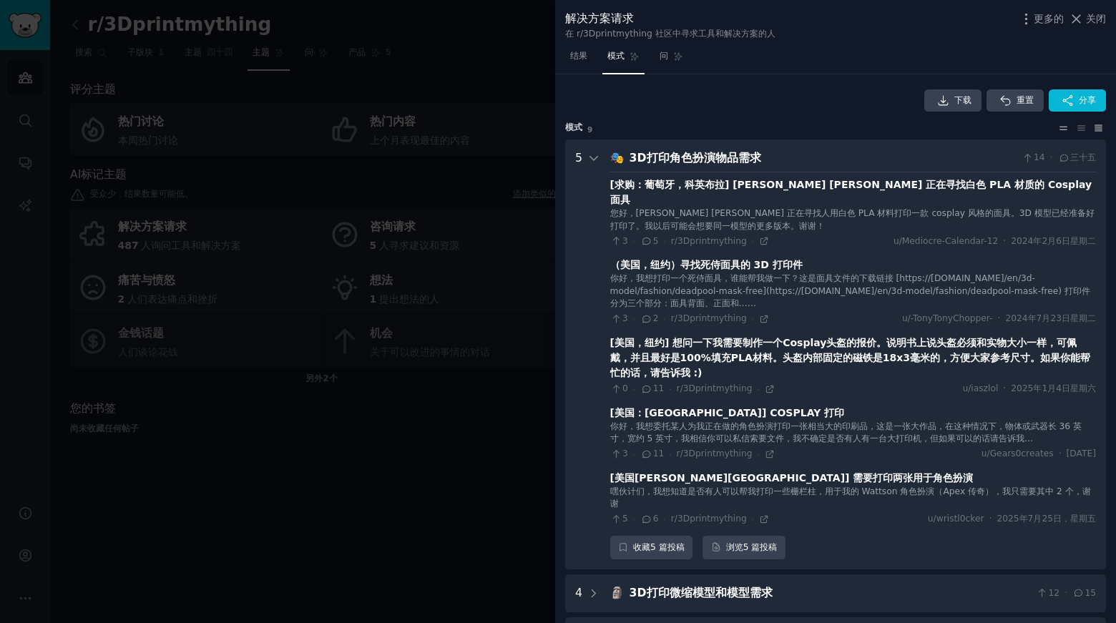
click at [1097, 129] on icon at bounding box center [1099, 128] width 7 height 6
click at [955, 97] on font "下载" at bounding box center [963, 100] width 17 height 10
click at [1030, 104] on font "重置" at bounding box center [1025, 100] width 17 height 10
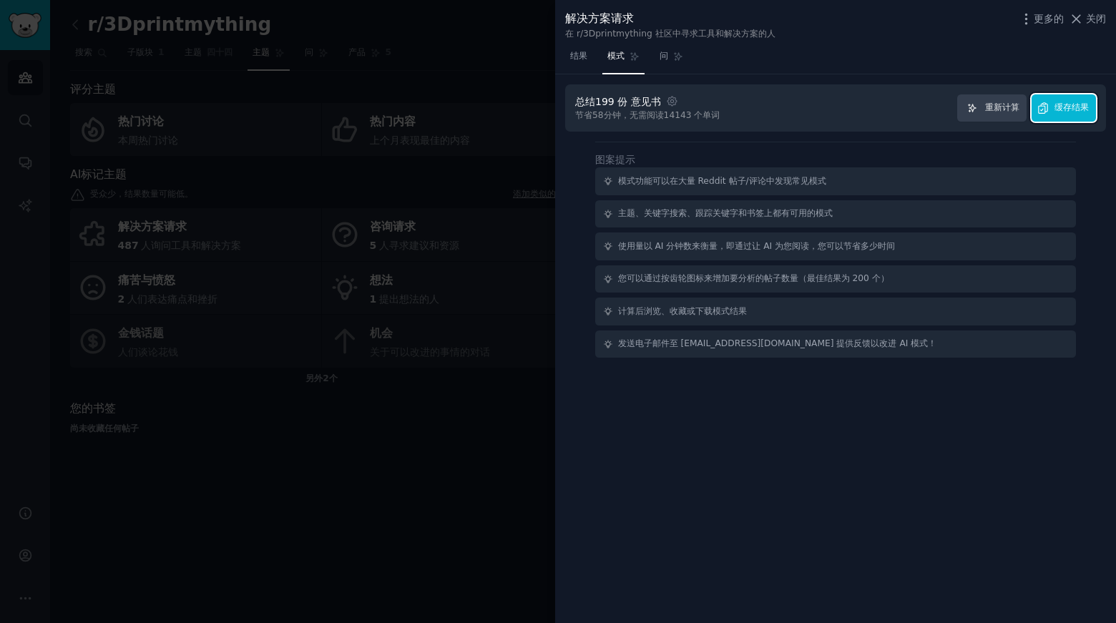
click at [1073, 111] on font "缓存结果" at bounding box center [1072, 107] width 34 height 10
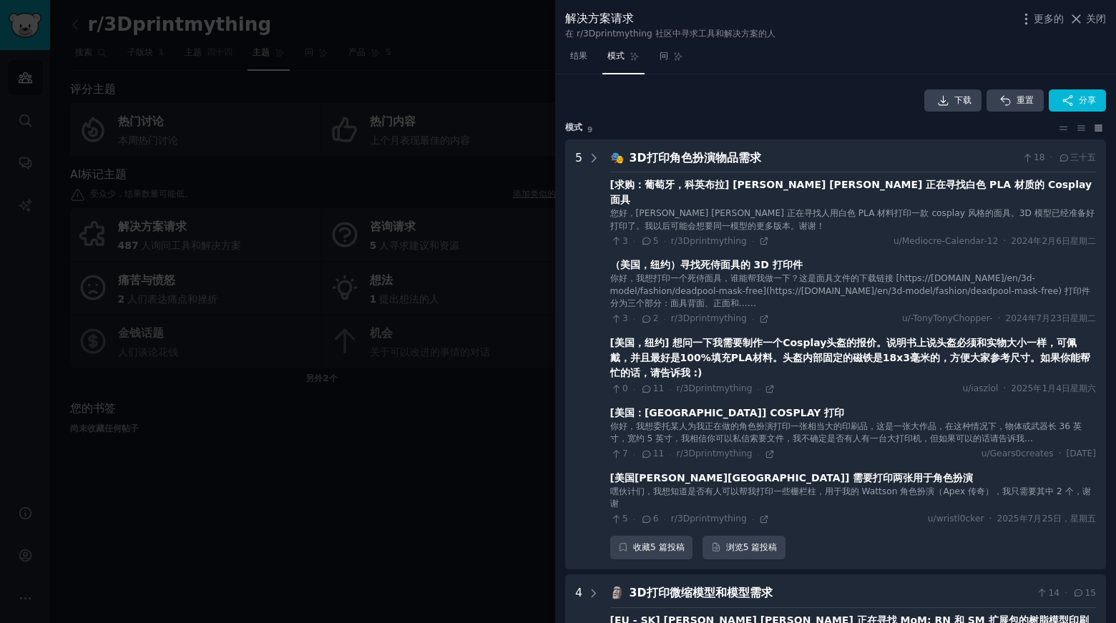
click at [584, 157] on div "5" at bounding box center [587, 355] width 25 height 411
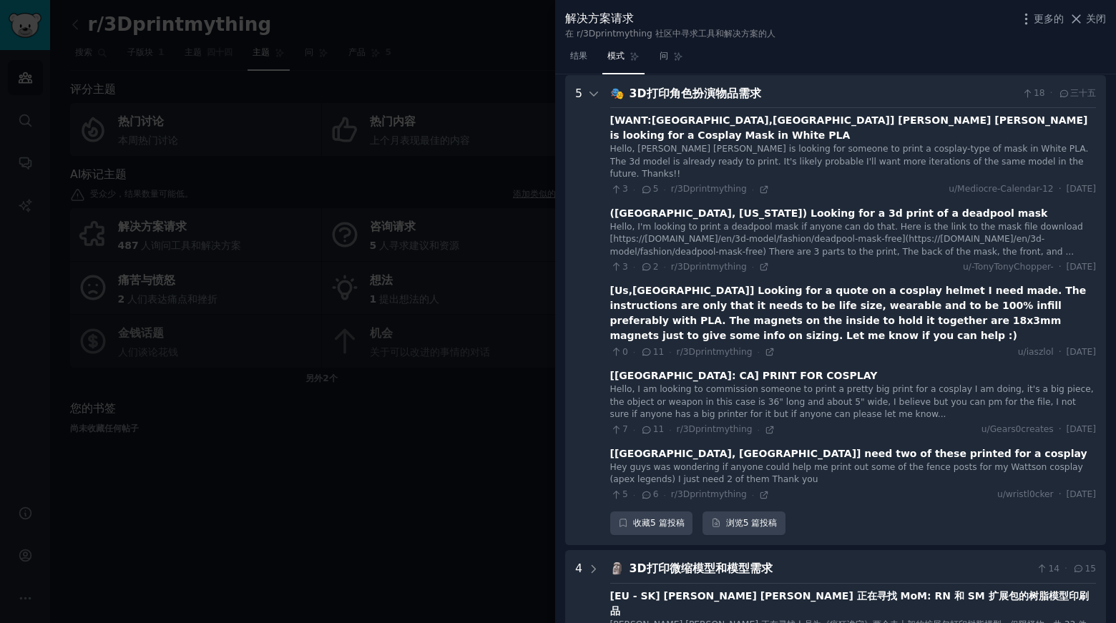
scroll to position [65, 0]
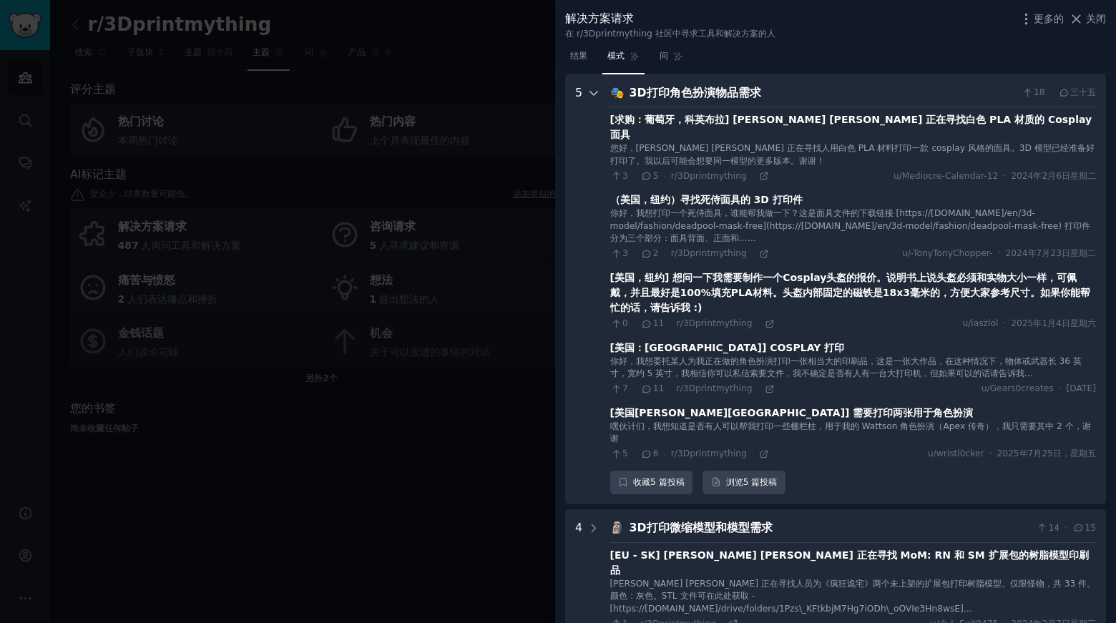
click at [588, 94] on icon at bounding box center [594, 93] width 13 height 13
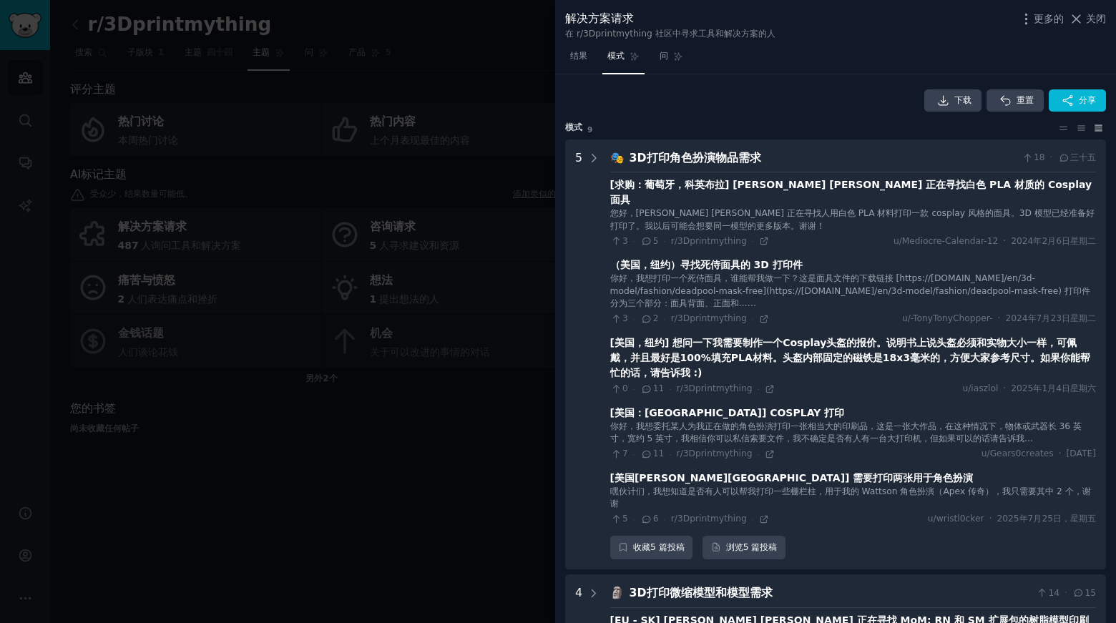
click at [1059, 122] on div "模式 ​ 9" at bounding box center [835, 128] width 541 height 13
click at [1059, 127] on icon at bounding box center [1063, 128] width 15 height 10
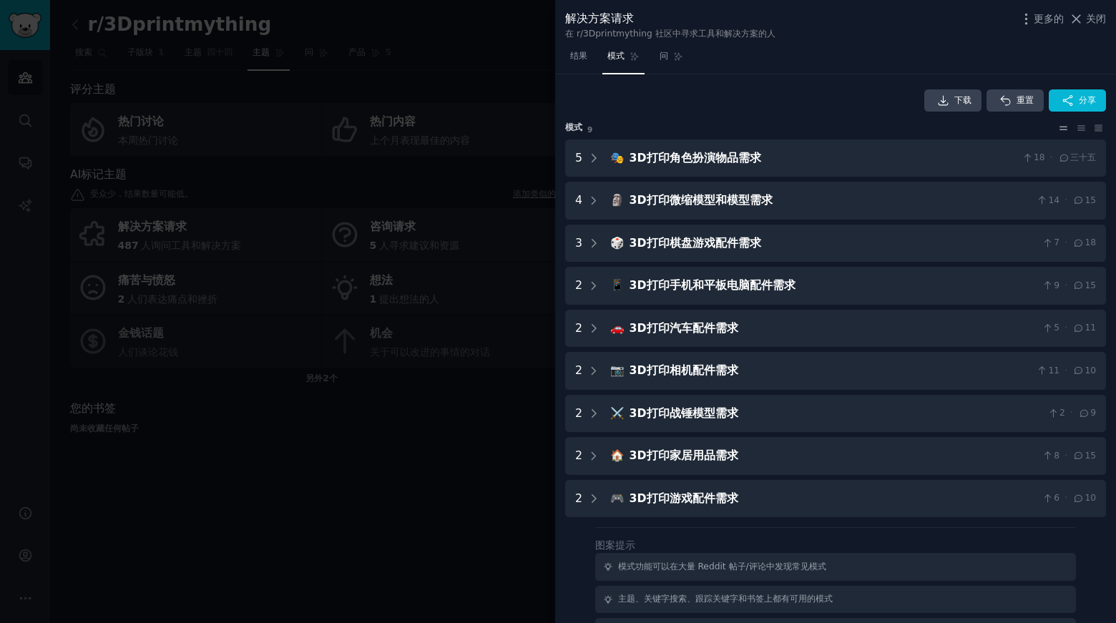
click at [764, 121] on div "下载 重置 分享 模式 ​ 9 5 🎭 3D打印角色扮演物品需求 18 · 三十五 4 🗿 3D打印微缩模型和模型需求 14 · 15 3 🎲 3D打印棋盘游…" at bounding box center [835, 303] width 541 height 429
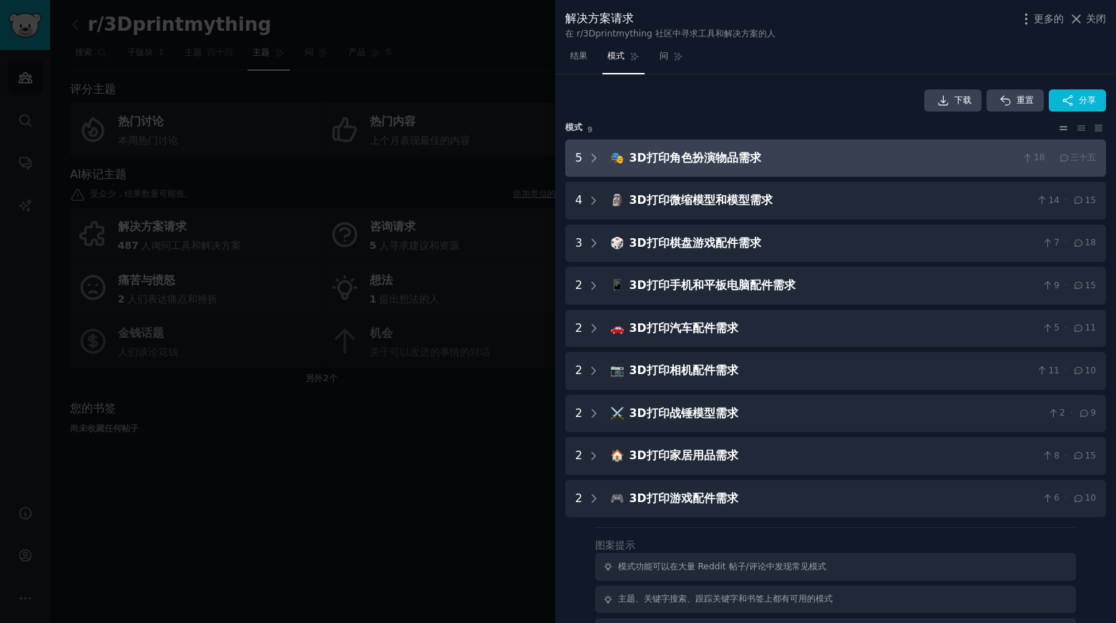
click at [603, 151] on items "5 🎭 3D打印角色扮演物品需求 18 · 三十五" at bounding box center [835, 159] width 541 height 38
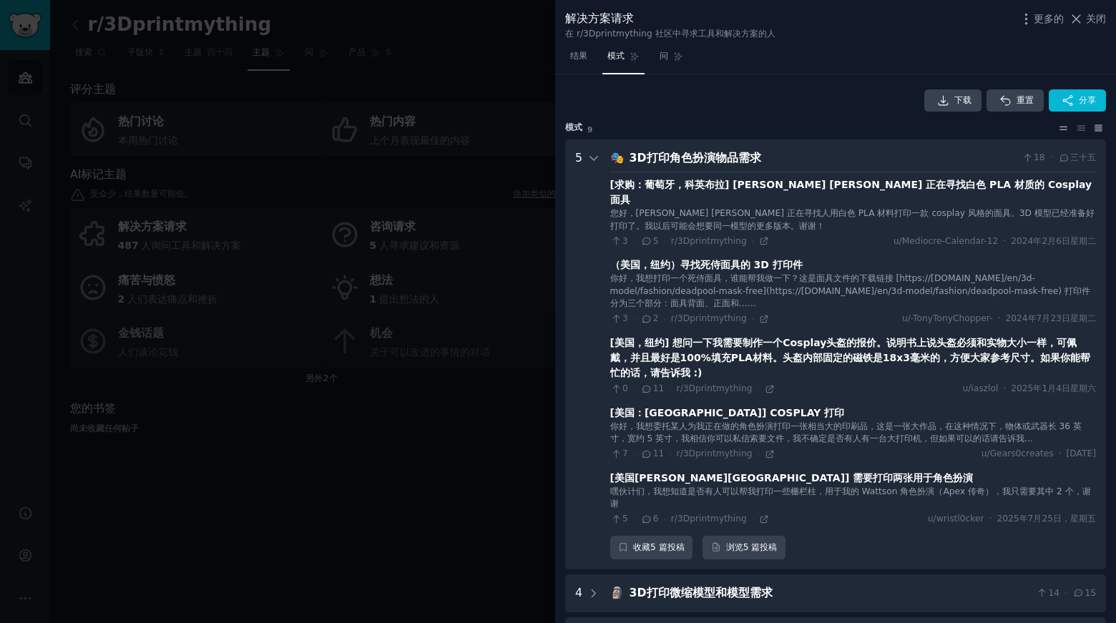
click at [1098, 130] on icon at bounding box center [1098, 128] width 15 height 10
click at [570, 54] on font "结果" at bounding box center [578, 56] width 17 height 10
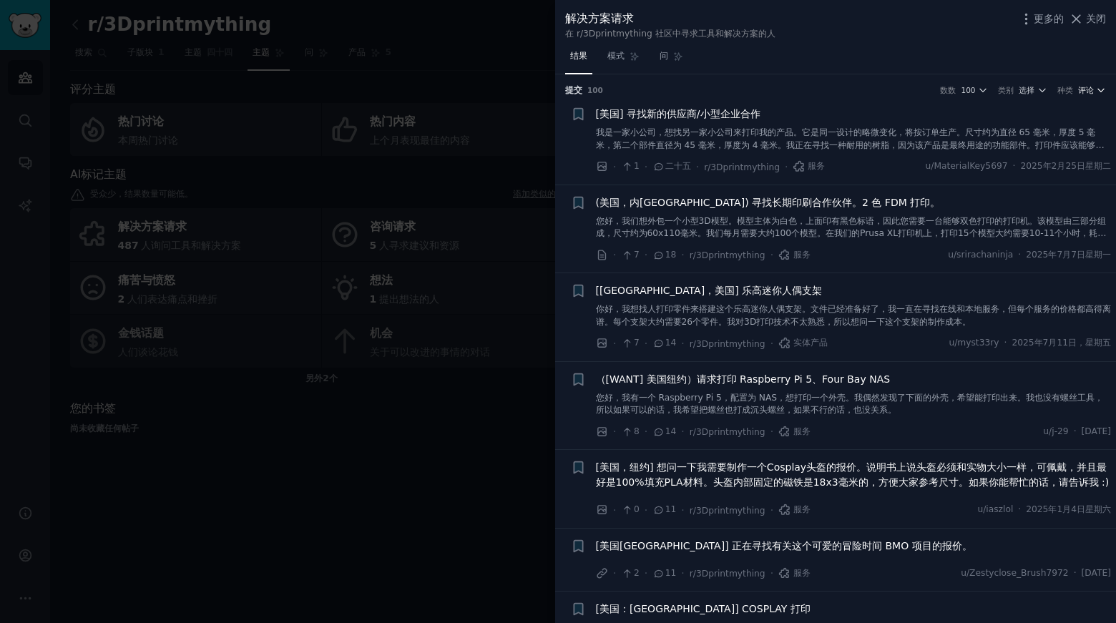
click at [1088, 87] on font "评论" at bounding box center [1086, 90] width 16 height 9
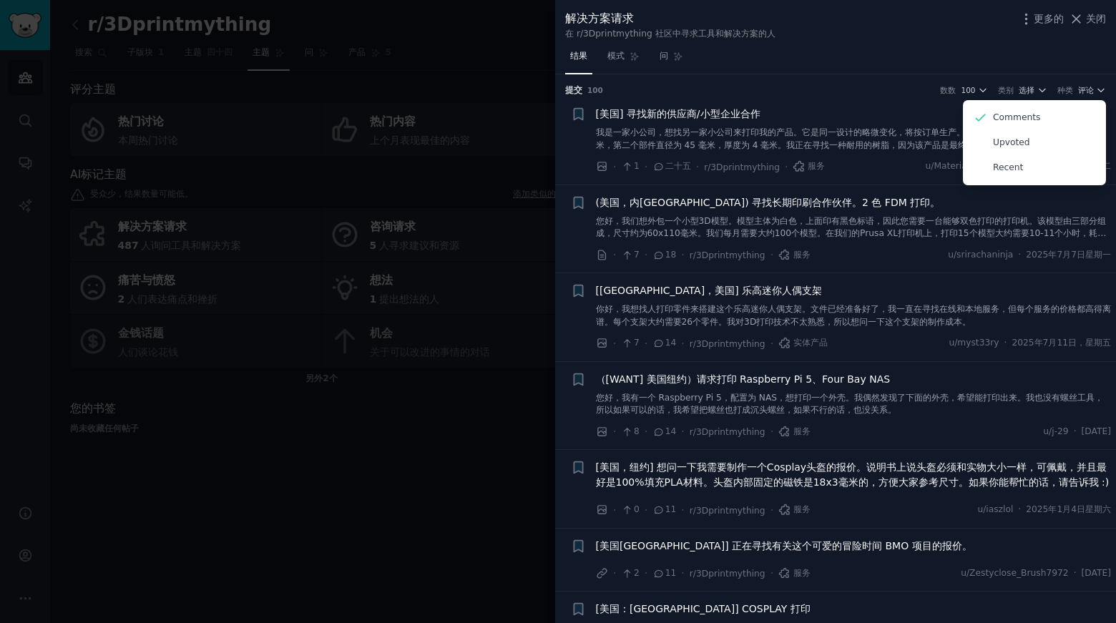
click at [1078, 50] on div "结果 模式 问" at bounding box center [835, 59] width 561 height 29
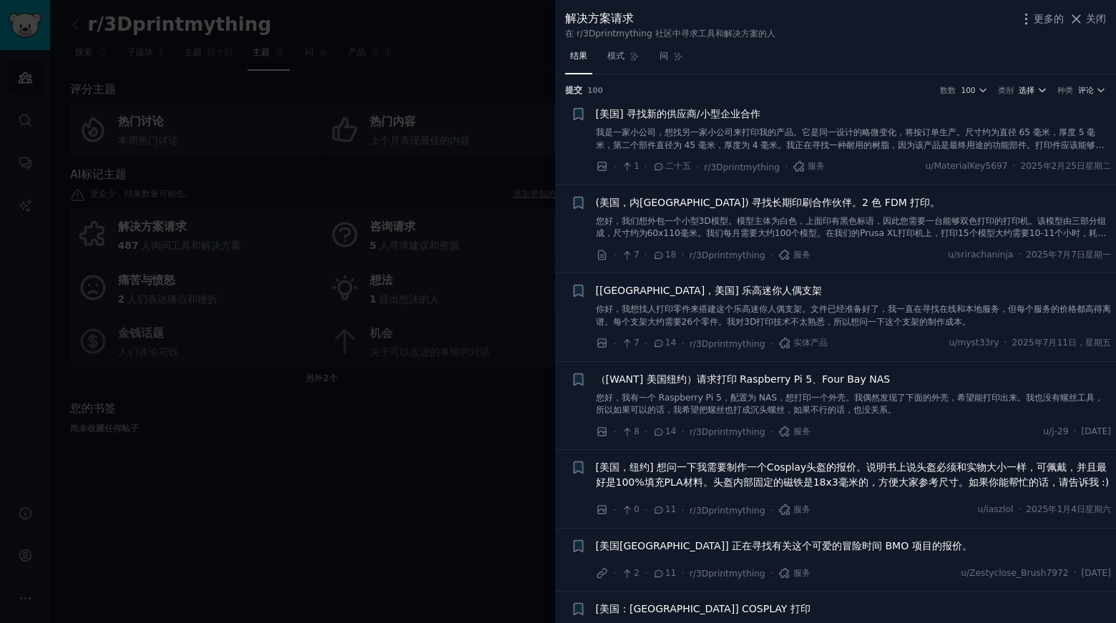
click at [1041, 89] on icon "button" at bounding box center [1043, 90] width 10 height 10
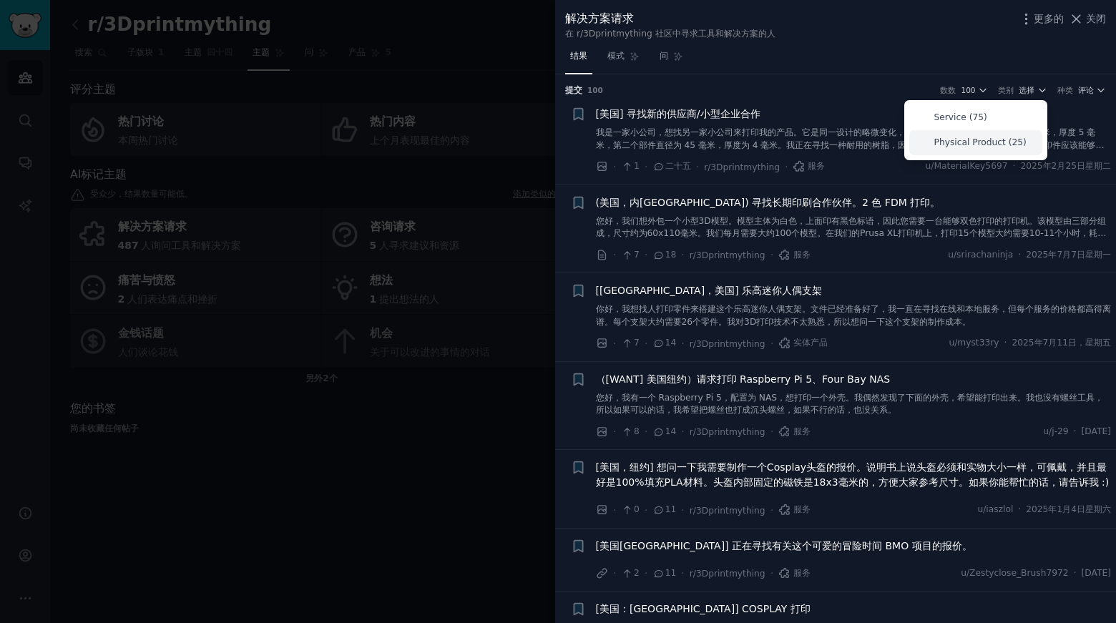
click at [1005, 146] on p "Physical Product (25)" at bounding box center [981, 143] width 92 height 13
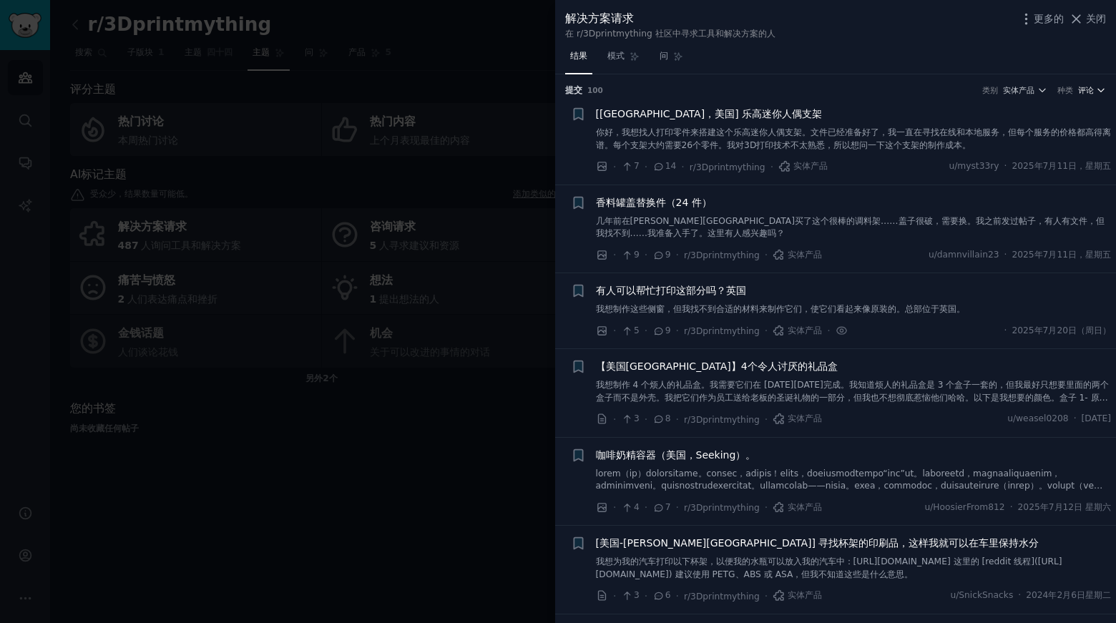
click at [1090, 91] on font "评论" at bounding box center [1086, 90] width 16 height 9
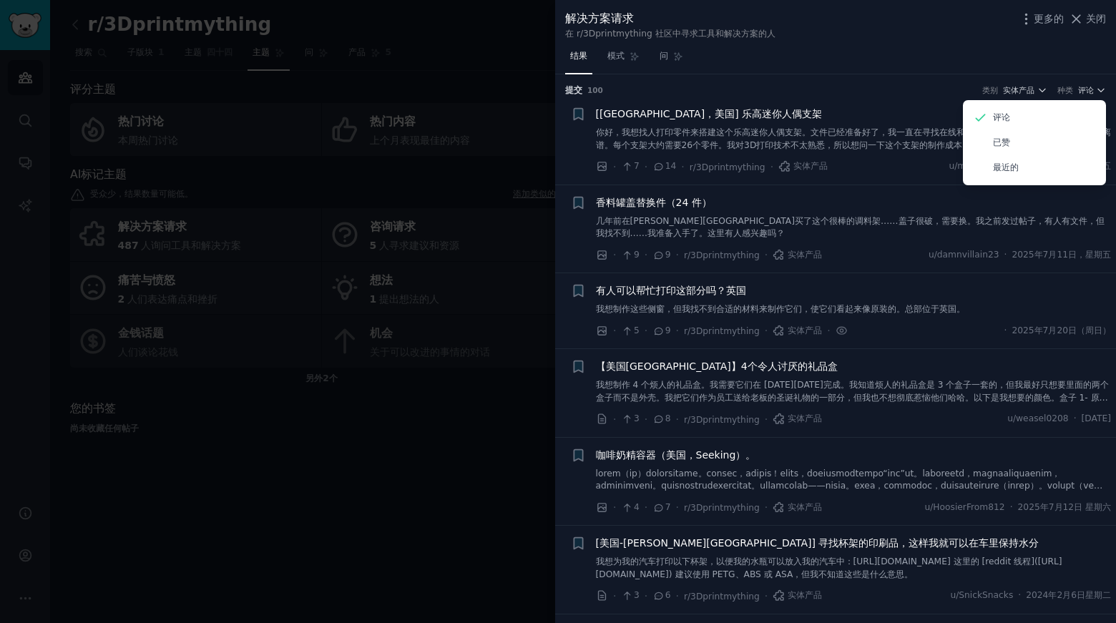
click at [1041, 84] on h3 "提交 ​ 100 类别 实体产品 种类 评论 评论 已赞 最近的" at bounding box center [835, 90] width 541 height 13
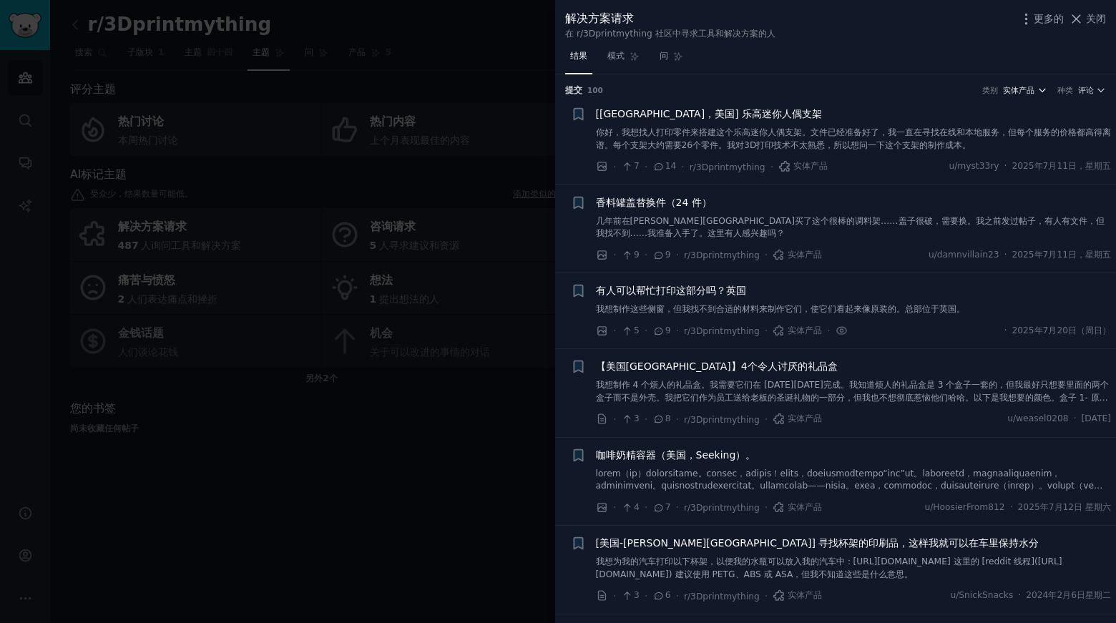
click at [1039, 89] on icon "button" at bounding box center [1042, 90] width 6 height 3
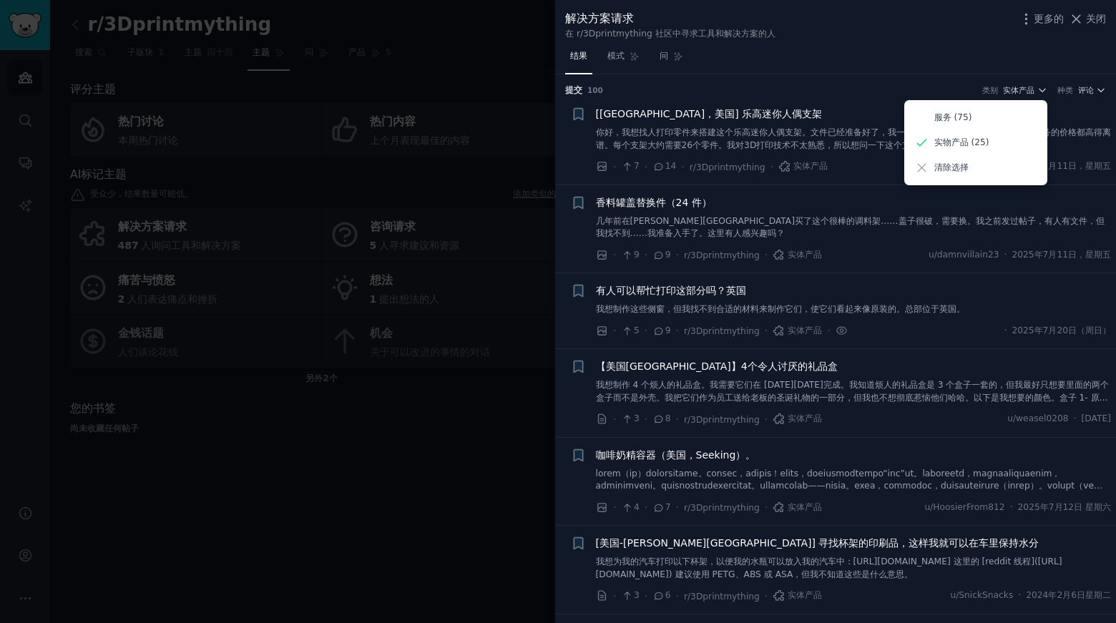
click at [851, 97] on li "+ [FL，美国] 乐高迷你人偶支架 你好，我想找人打印零件来搭建这个乐高迷你人偶支架。文件已经准备好了，我一直在寻找在线和本地服务，但每个服务的价格都高得离…" at bounding box center [835, 141] width 561 height 88
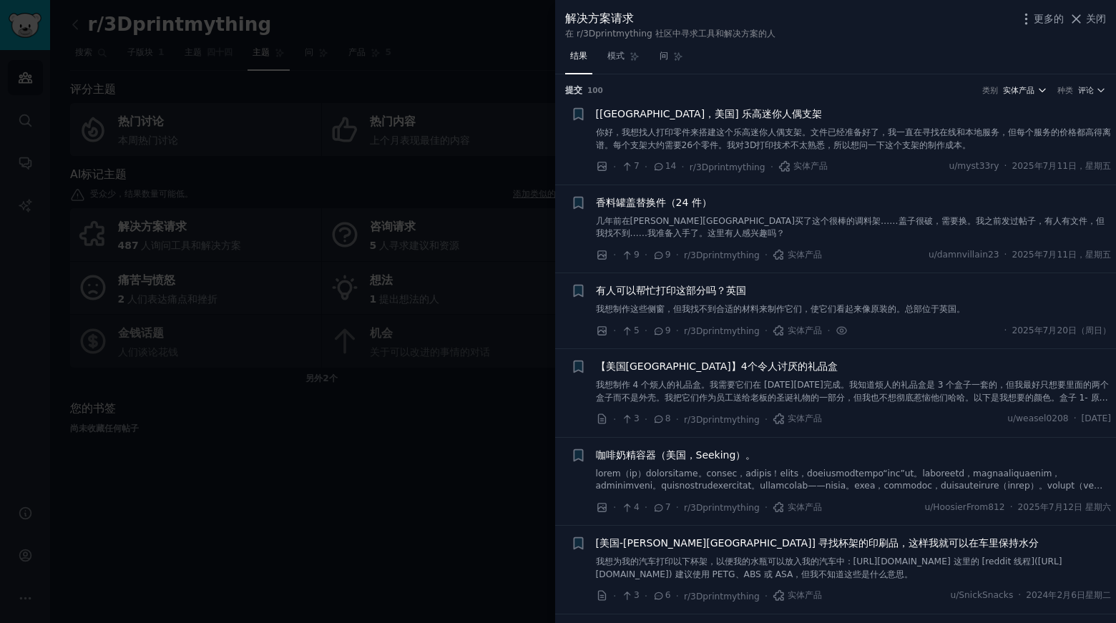
click at [1030, 94] on font "实体产品" at bounding box center [1018, 90] width 31 height 9
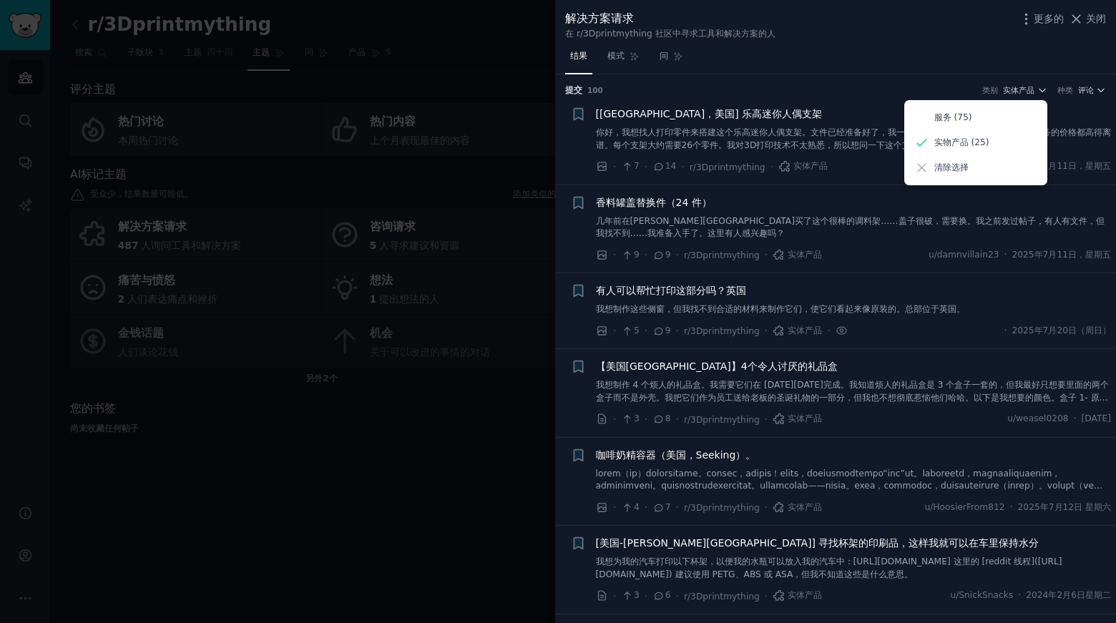
click at [829, 93] on h3 "提交 ​ 100 类别 实体产品 服务 (75) 实物产品 (25) 清除选择 种类 评论" at bounding box center [835, 90] width 541 height 13
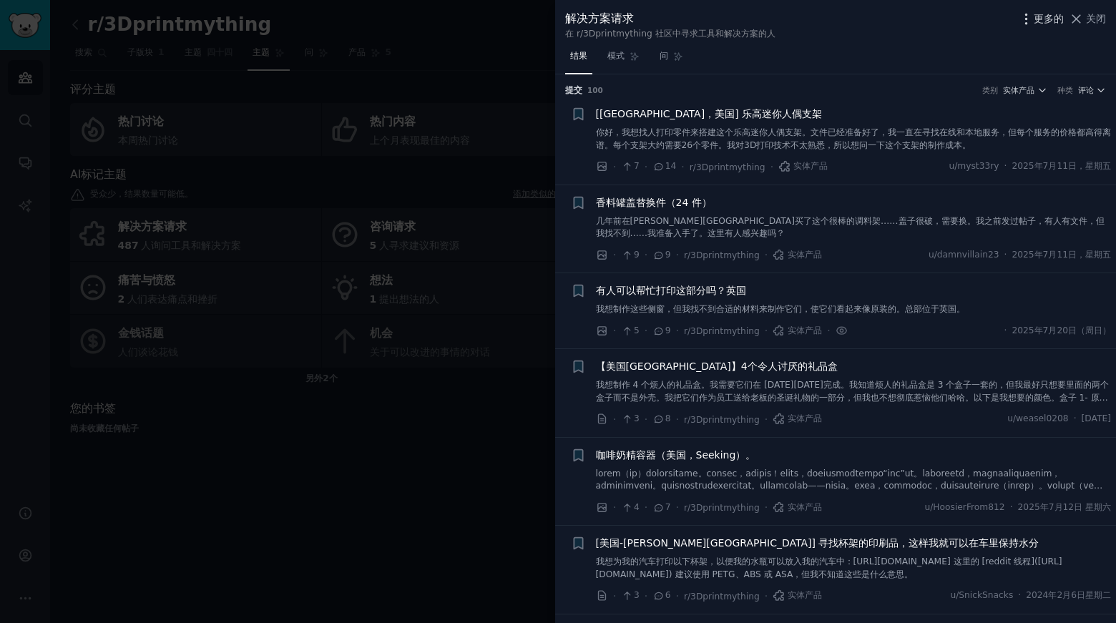
click at [1029, 22] on icon "button" at bounding box center [1026, 18] width 15 height 15
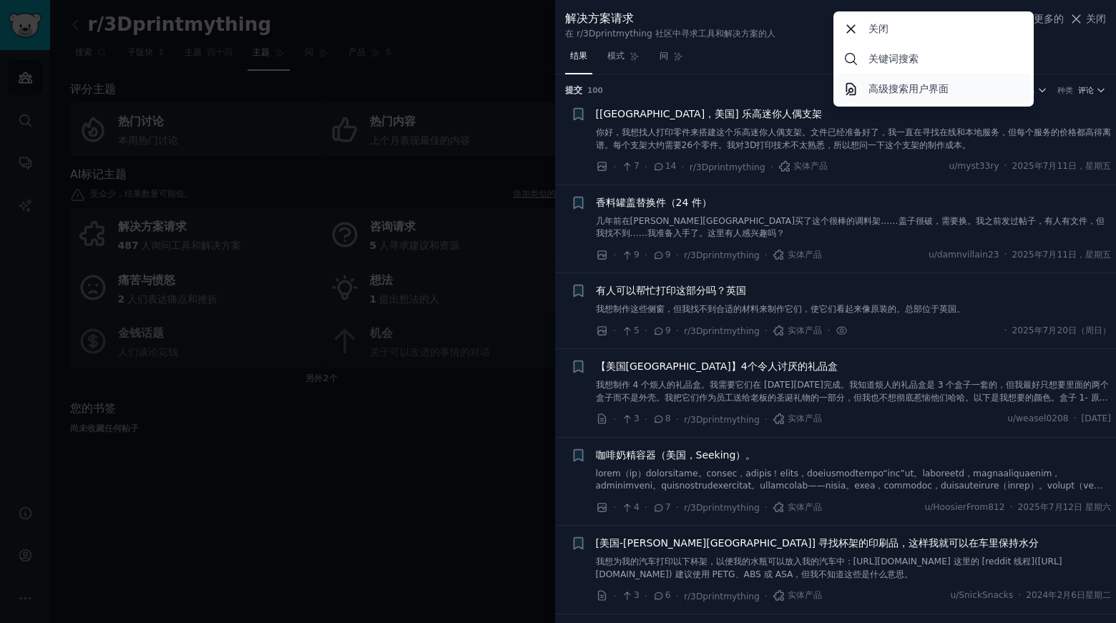
click at [916, 92] on font "高级搜索用户界面" at bounding box center [909, 88] width 80 height 11
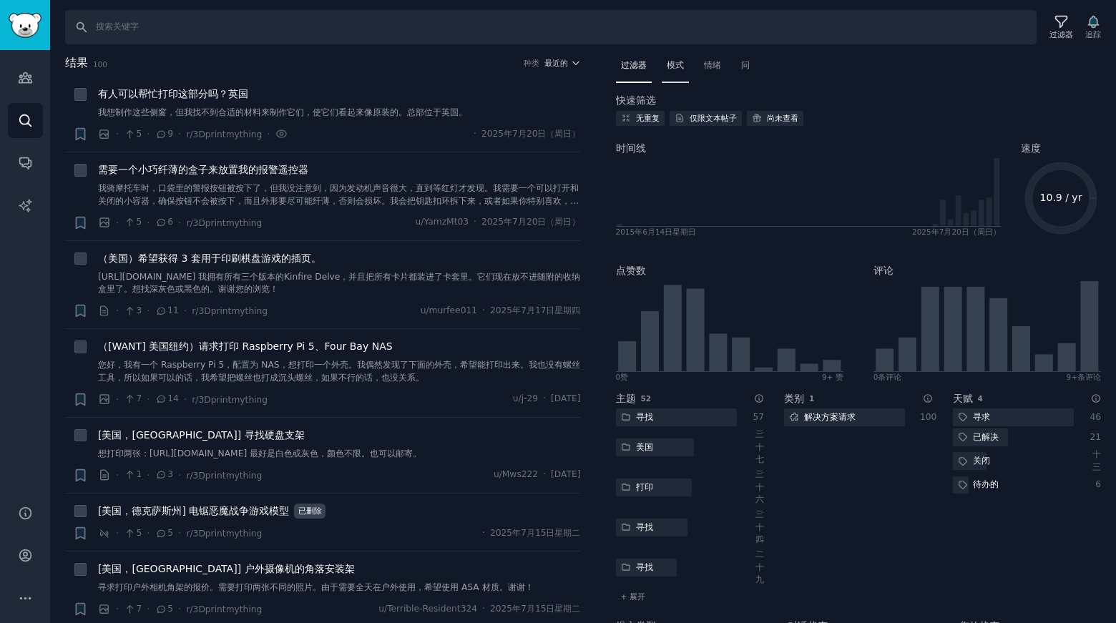
click at [678, 64] on font "模式" at bounding box center [675, 65] width 17 height 10
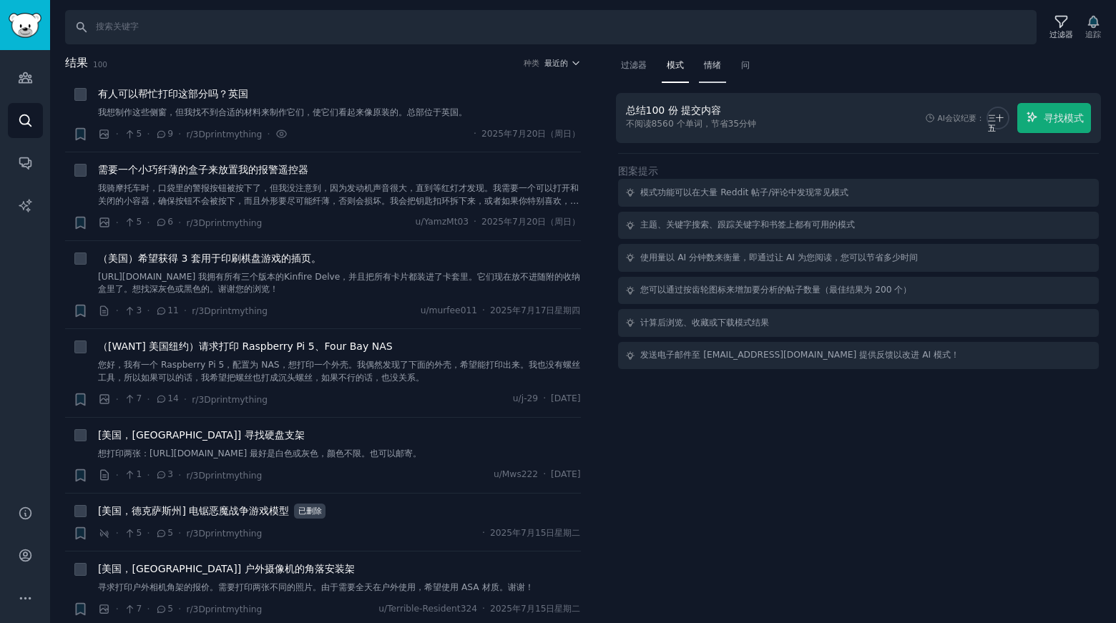
click at [721, 68] on font "情绪" at bounding box center [712, 65] width 17 height 10
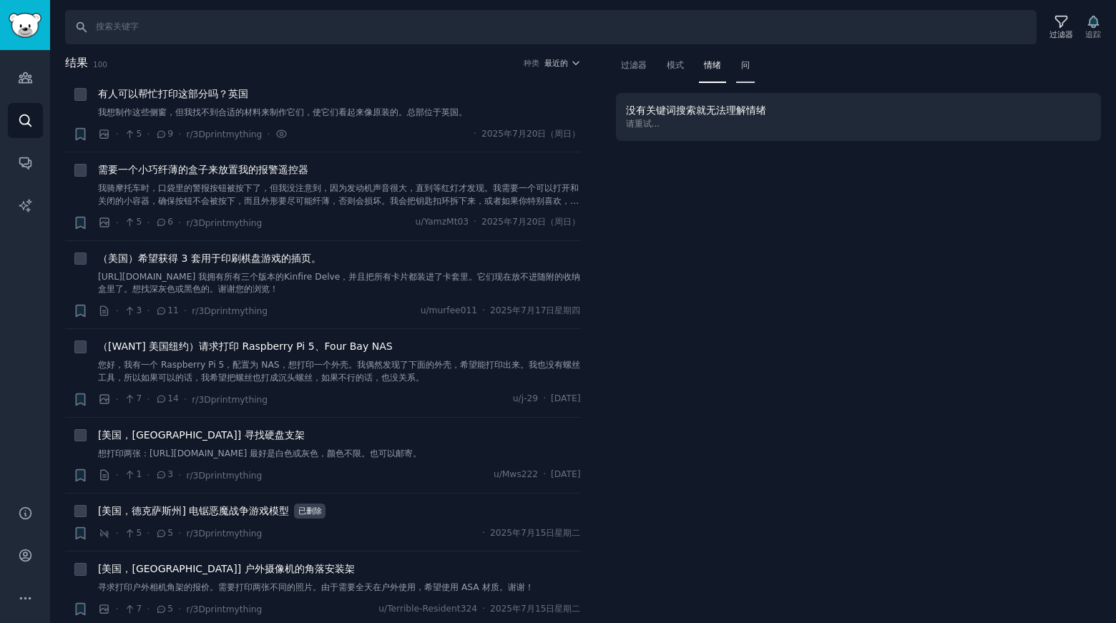
click at [750, 73] on div "问" at bounding box center [745, 68] width 19 height 29
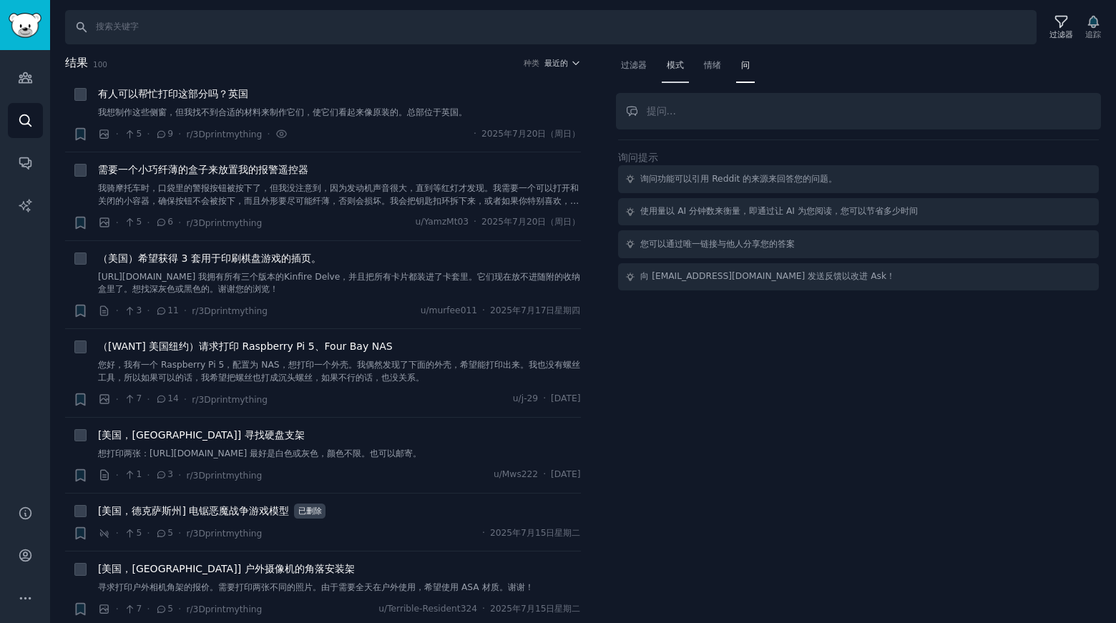
click at [666, 59] on div "模式" at bounding box center [675, 68] width 27 height 29
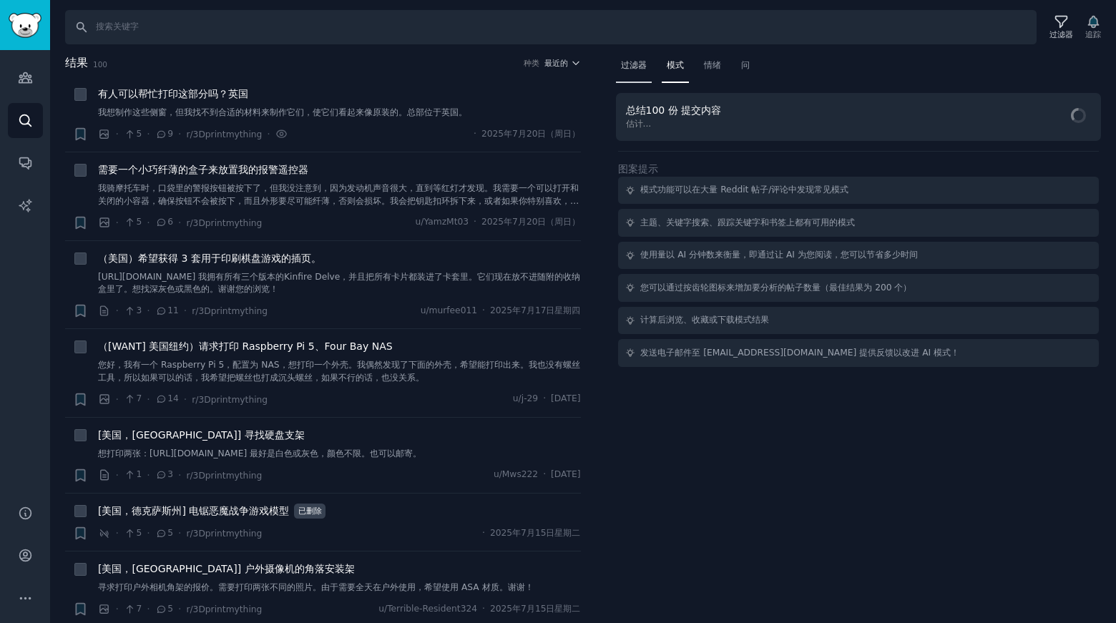
click at [644, 64] on font "过滤器" at bounding box center [634, 65] width 26 height 10
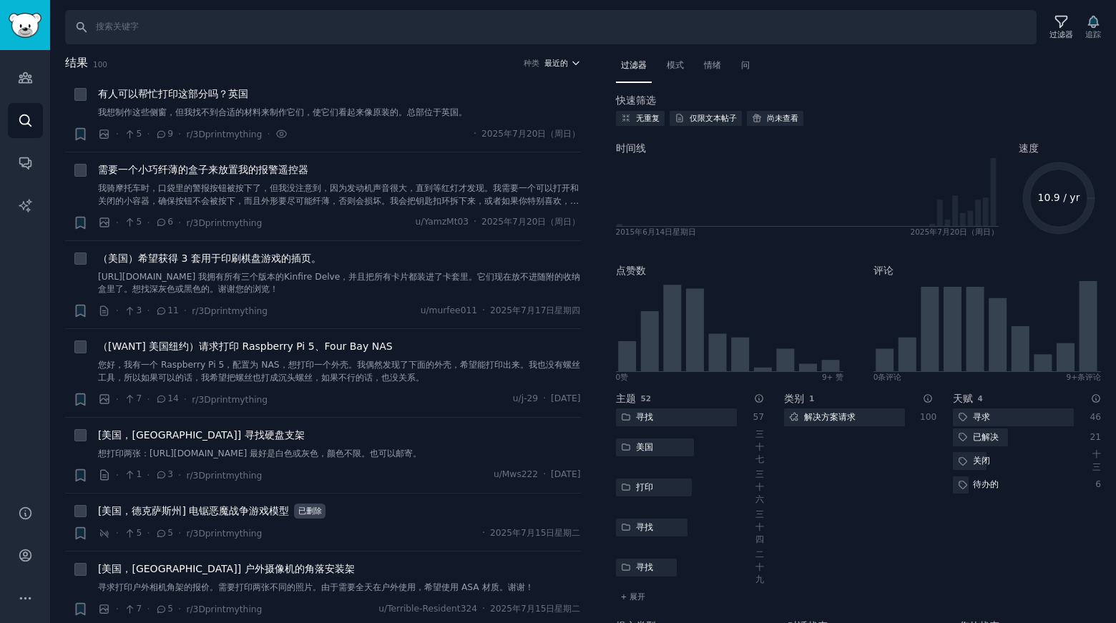
click at [564, 63] on font "最近的" at bounding box center [557, 63] width 24 height 9
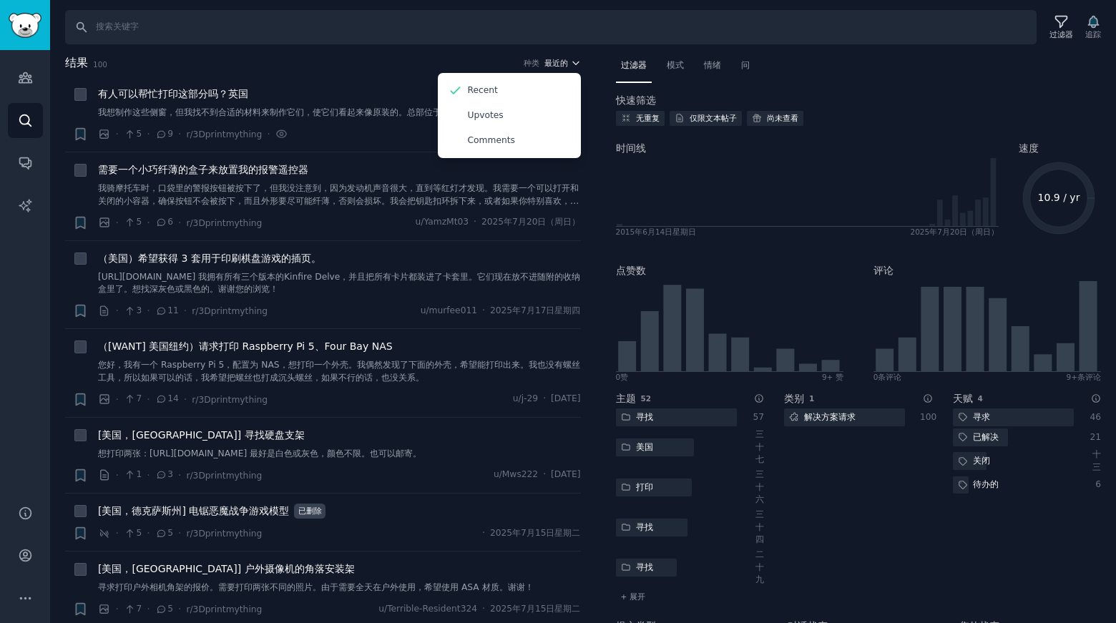
click at [564, 63] on font "最近的" at bounding box center [557, 63] width 24 height 9
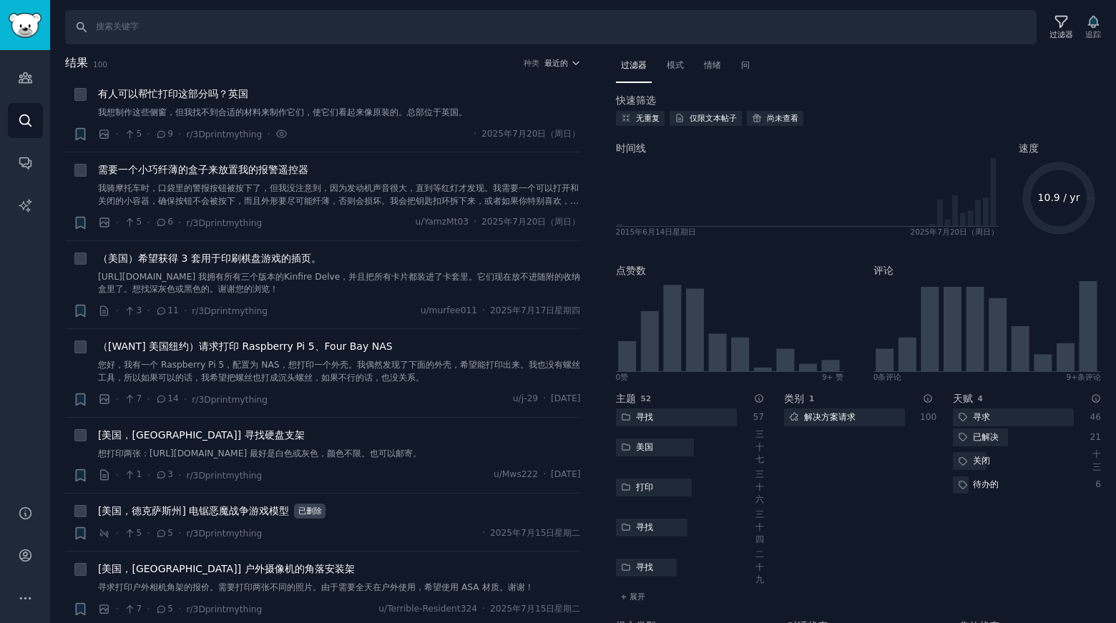
click at [1098, 21] on div "过滤器 追踪" at bounding box center [1074, 27] width 64 height 30
click at [1093, 26] on div "过滤器 追踪" at bounding box center [1074, 27] width 64 height 30
click at [1060, 201] on text "10.9 / yr" at bounding box center [1059, 197] width 42 height 11
click at [84, 98] on icon at bounding box center [81, 95] width 10 height 10
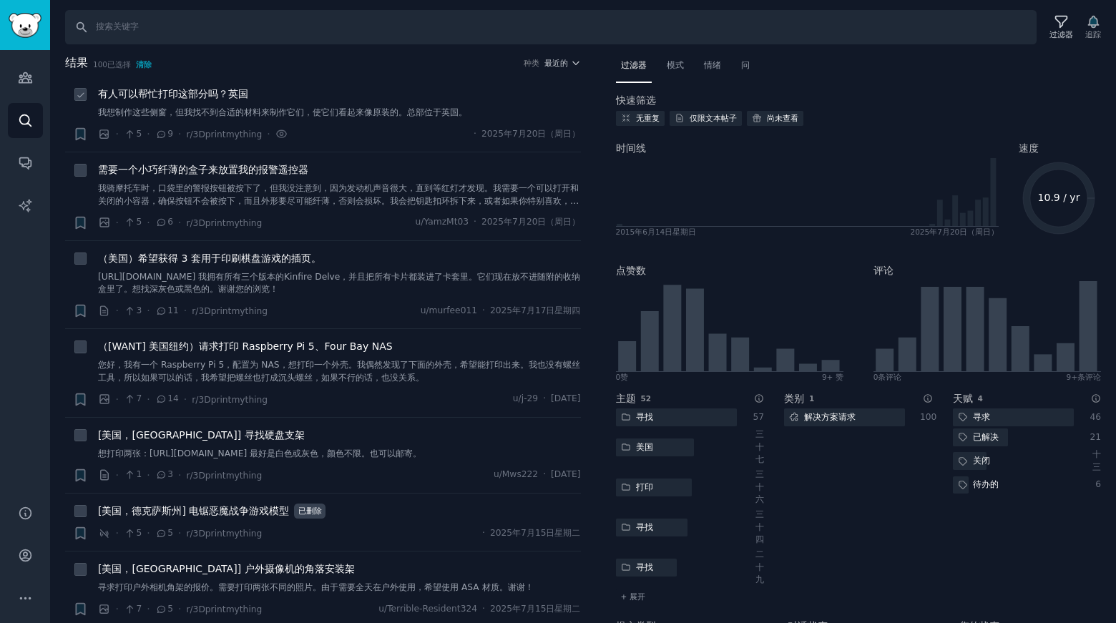
checkbox input "false"
click at [278, 133] on icon at bounding box center [282, 134] width 13 height 15
click at [277, 132] on icon at bounding box center [282, 133] width 10 height 7
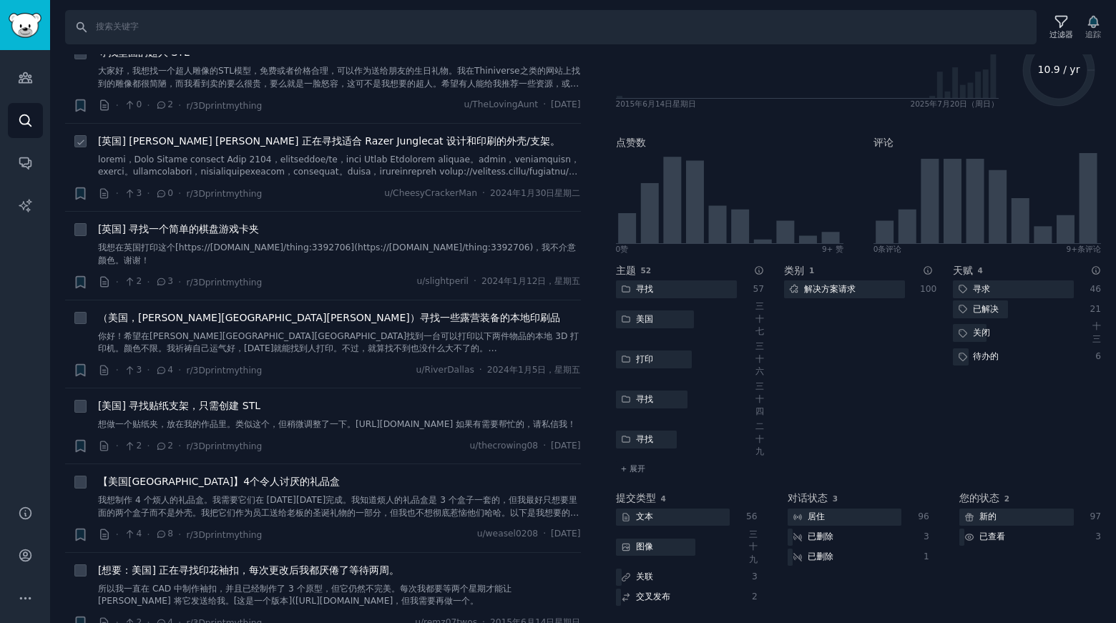
scroll to position [7853, 0]
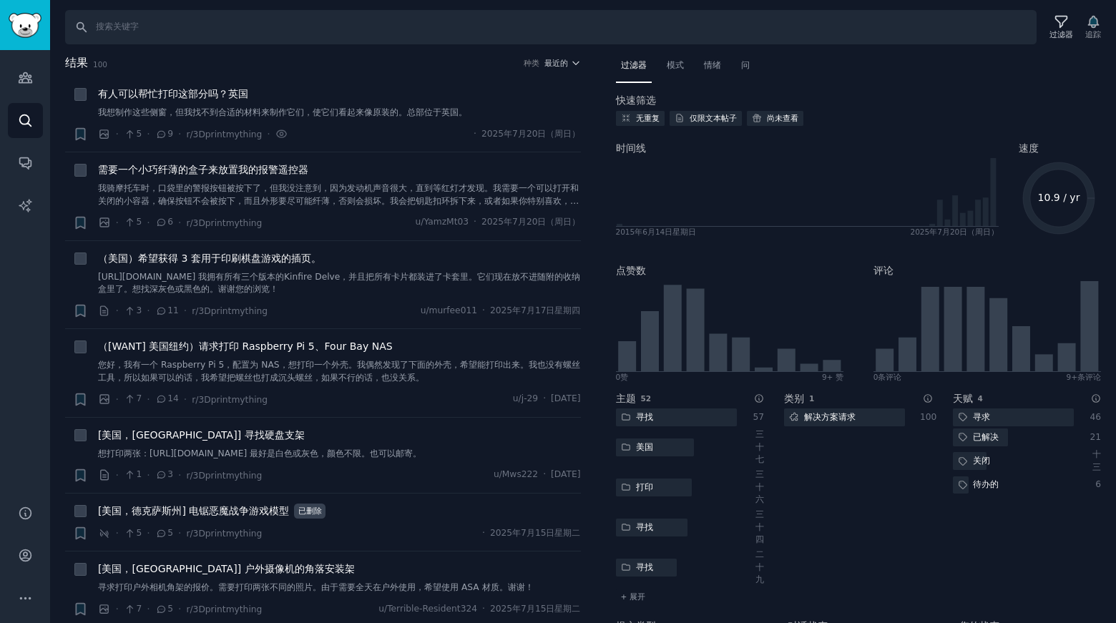
click at [578, 90] on div "结果 100 种类 最近的 + 有人可以帮忙打印这部分吗？英国 我想制作这些侧窗，但我找不到合适的材料来制作它们，使它们看起来像原装的。总部位于英国。 · 5…" at bounding box center [333, 339] width 536 height 570
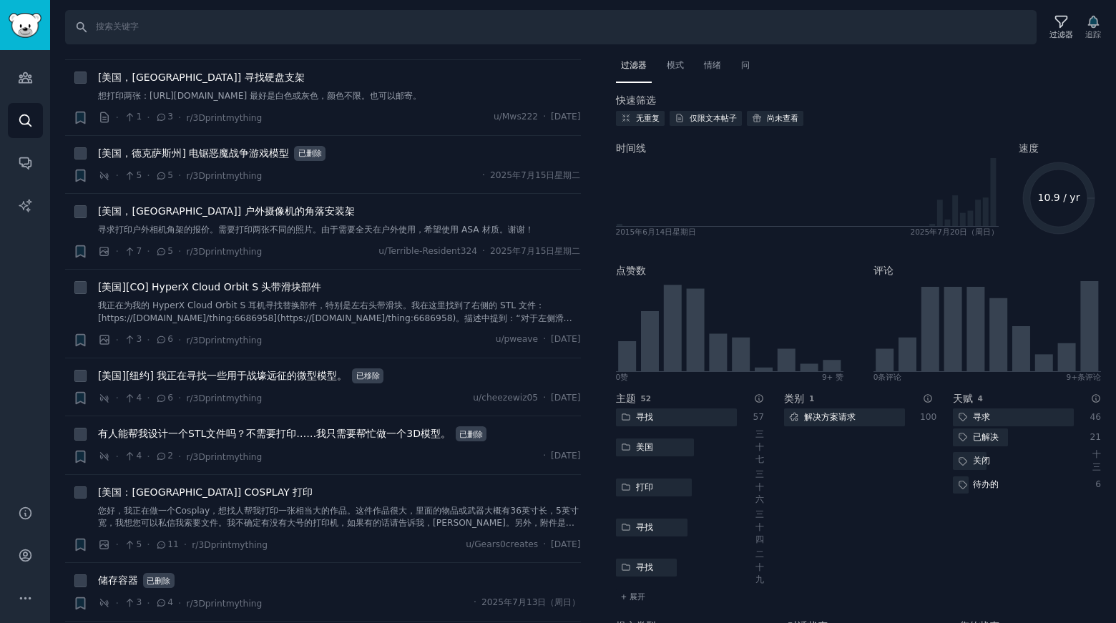
click at [603, 57] on div "过滤器 模式 情绪 问 快速筛选 无重复 仅限文本帖子 尚未查看 时间线 2015年6月14日星期日 2025年7月20日（周日） 速度 10.9 / yr …" at bounding box center [859, 339] width 516 height 570
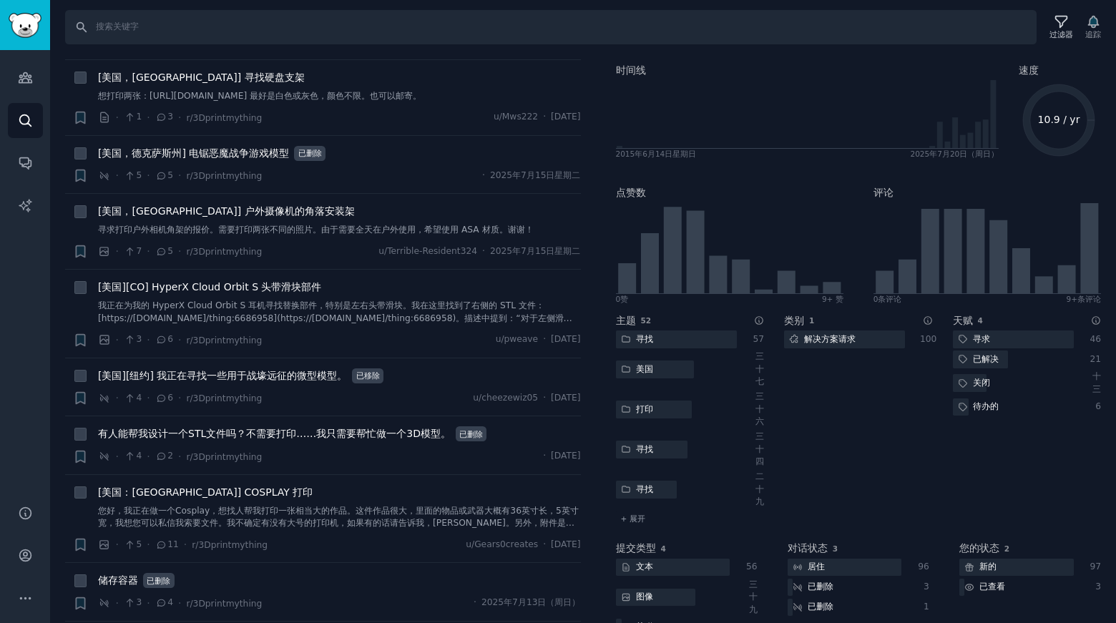
scroll to position [57, 0]
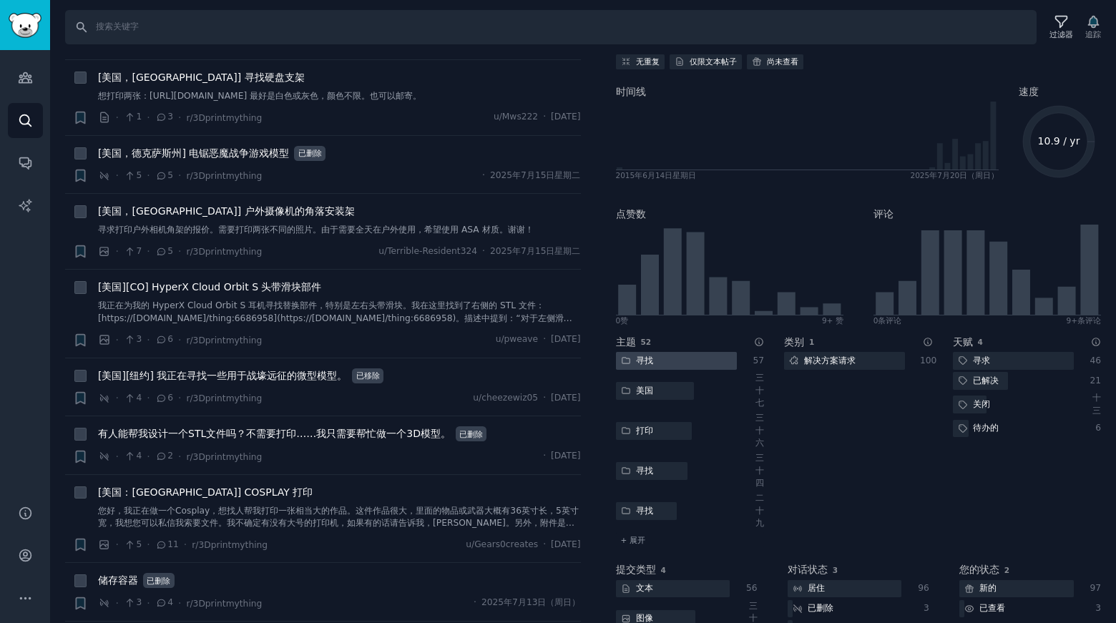
click at [677, 356] on div at bounding box center [676, 361] width 121 height 18
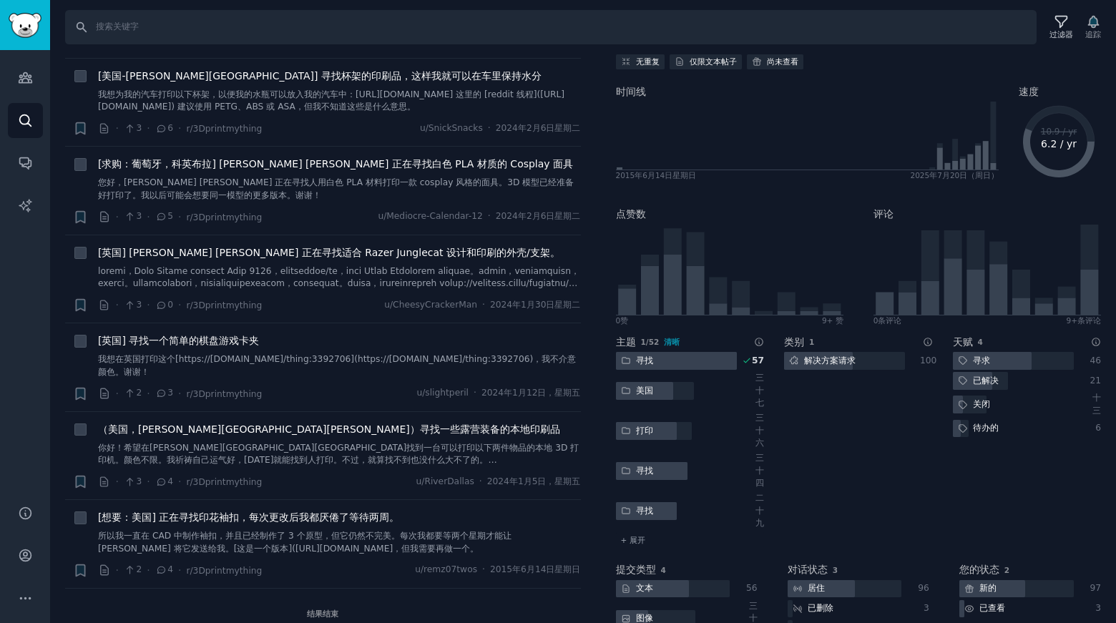
scroll to position [4270, 0]
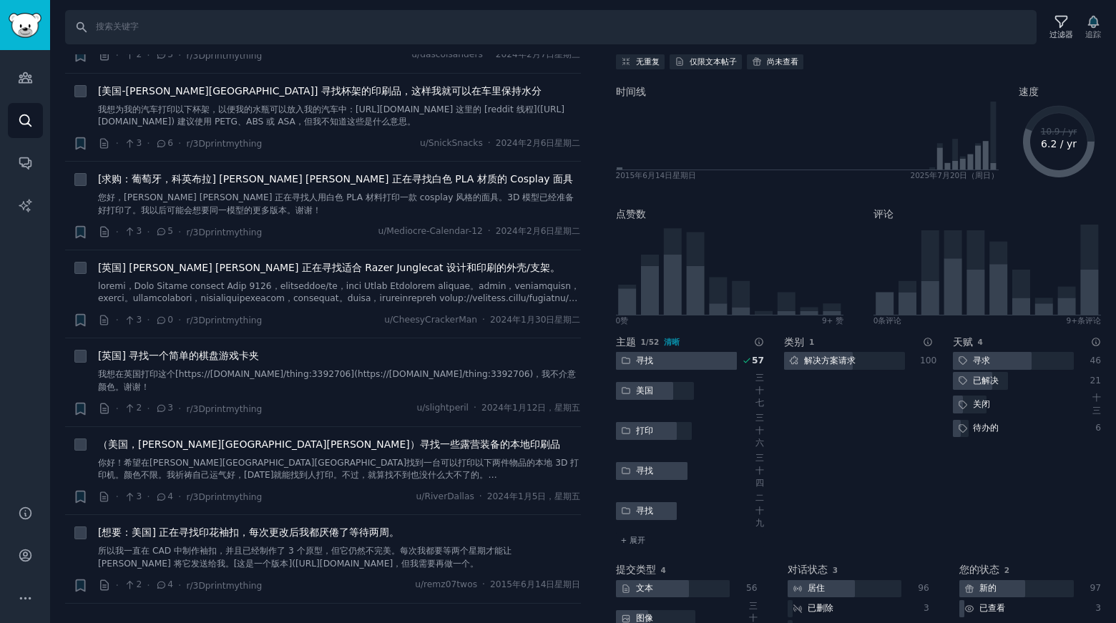
click at [703, 359] on div at bounding box center [676, 361] width 121 height 18
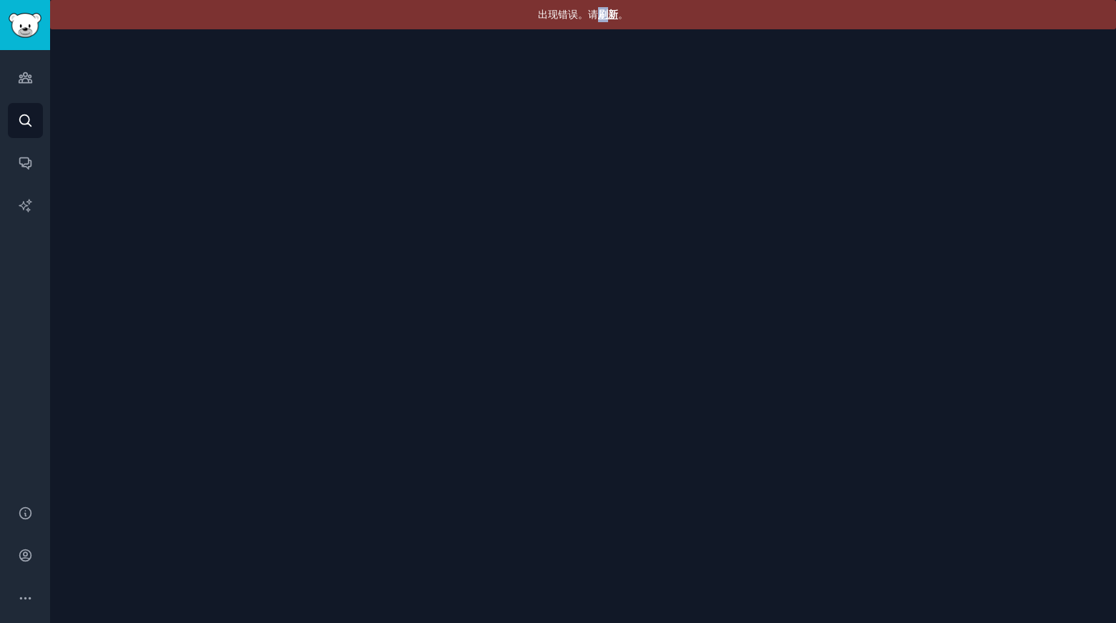
click at [603, 14] on font "刷新" at bounding box center [608, 14] width 20 height 11
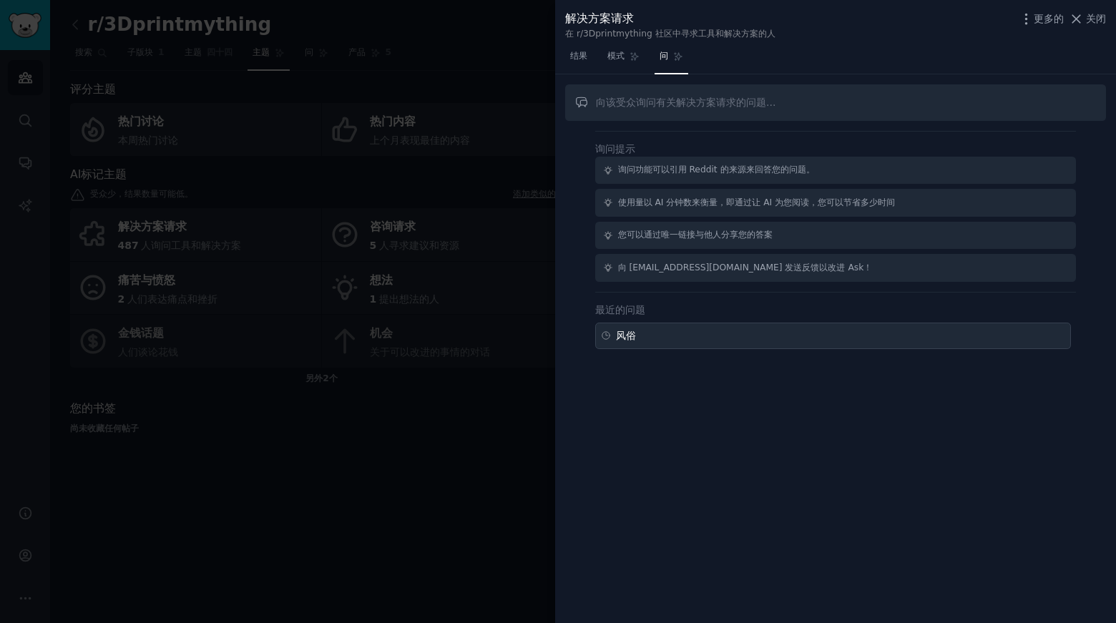
click at [635, 337] on font "风俗" at bounding box center [626, 335] width 20 height 11
type input "custom"
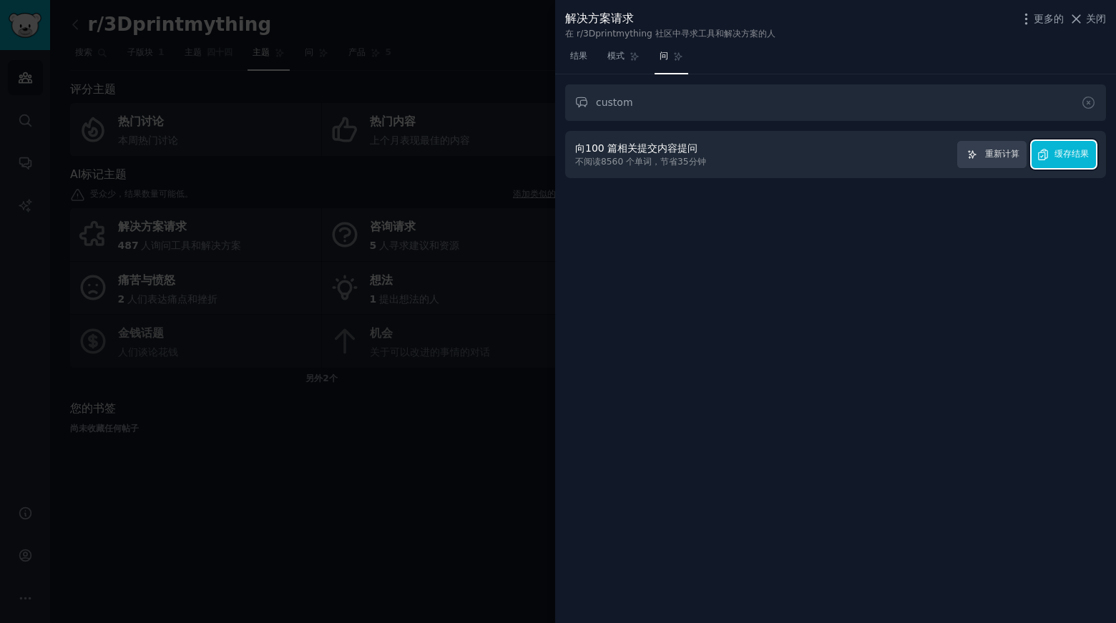
click at [1068, 158] on font "缓存结果" at bounding box center [1072, 154] width 34 height 10
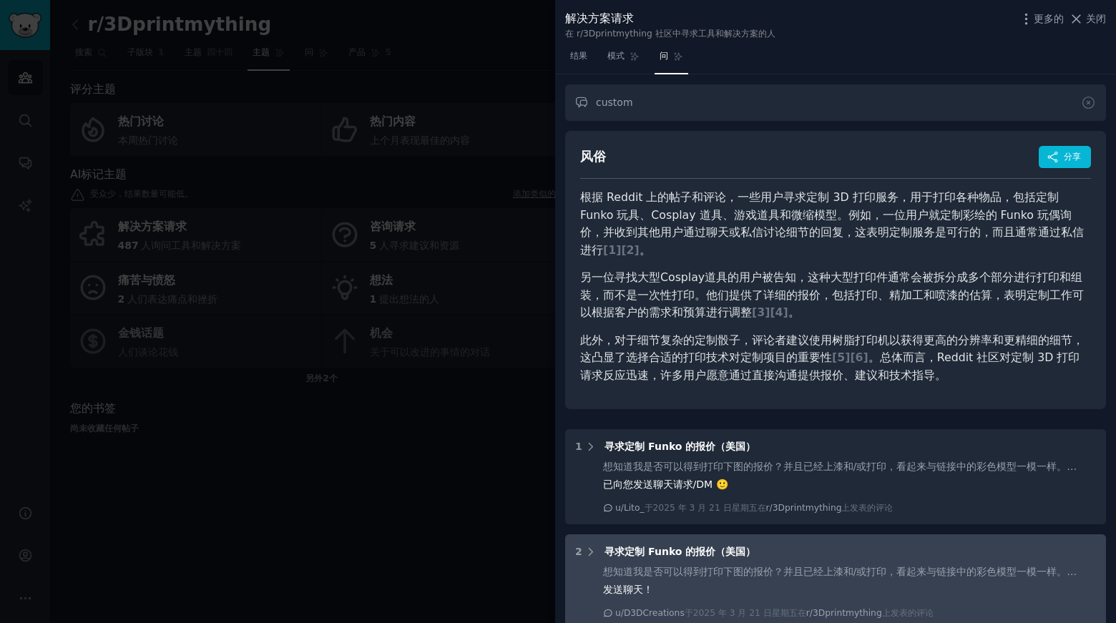
click at [796, 149] on div "风俗 分享" at bounding box center [835, 163] width 511 height 34
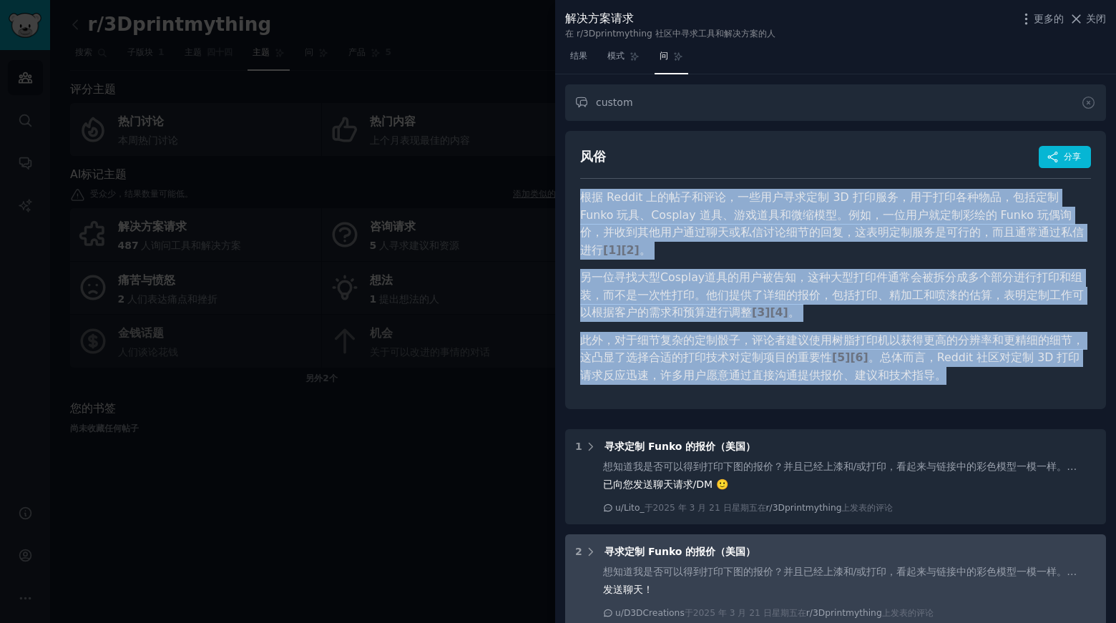
drag, startPoint x: 940, startPoint y: 380, endPoint x: 579, endPoint y: 198, distance: 404.8
click at [579, 198] on div "风俗 分享 根据 Reddit 上的帖子和评论，一些用户寻求定制 3D 打印服务，用于打印各种物品，包括定制 Funko 玩具、Cosplay 道具、游戏道具…" at bounding box center [835, 270] width 541 height 279
copy article "lo Ipsumd sitamet，consecte 9A elit，seddoeiu，temp Incid ut、Laboree do、magnaaliq。…"
click at [1046, 15] on font "更多的" at bounding box center [1049, 18] width 30 height 11
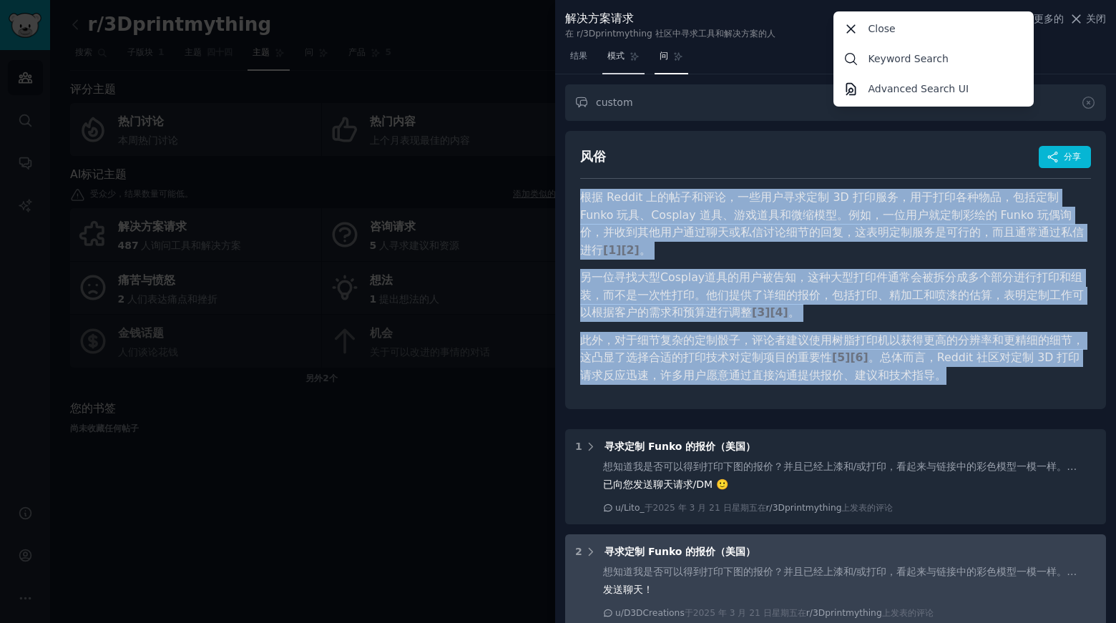
click at [629, 62] on link "模式" at bounding box center [624, 59] width 42 height 29
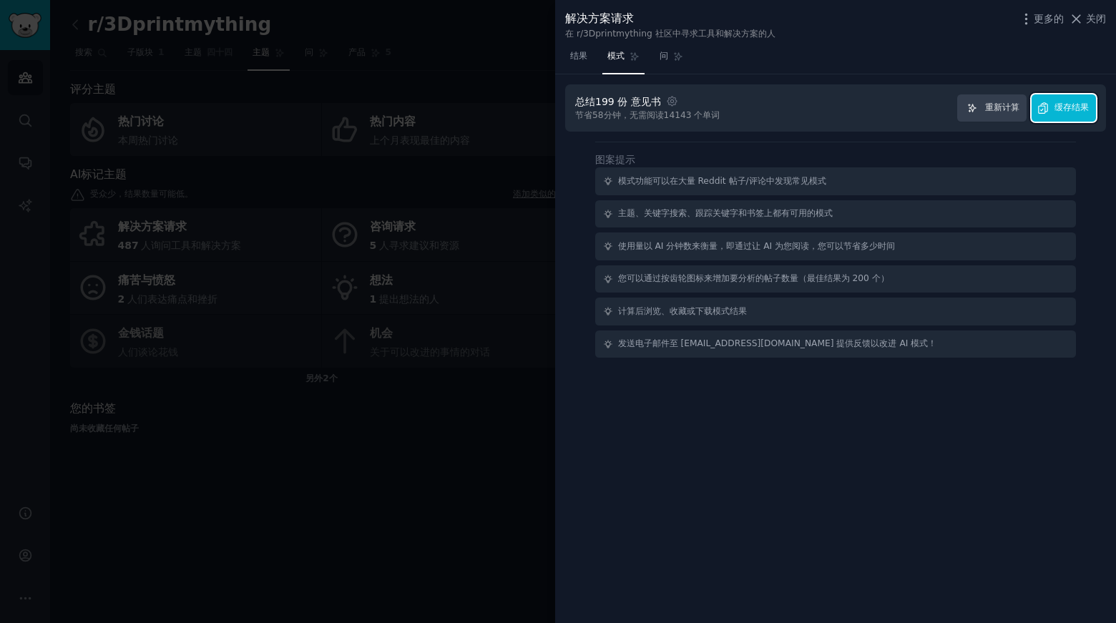
click at [1066, 108] on font "缓存结果" at bounding box center [1072, 107] width 34 height 10
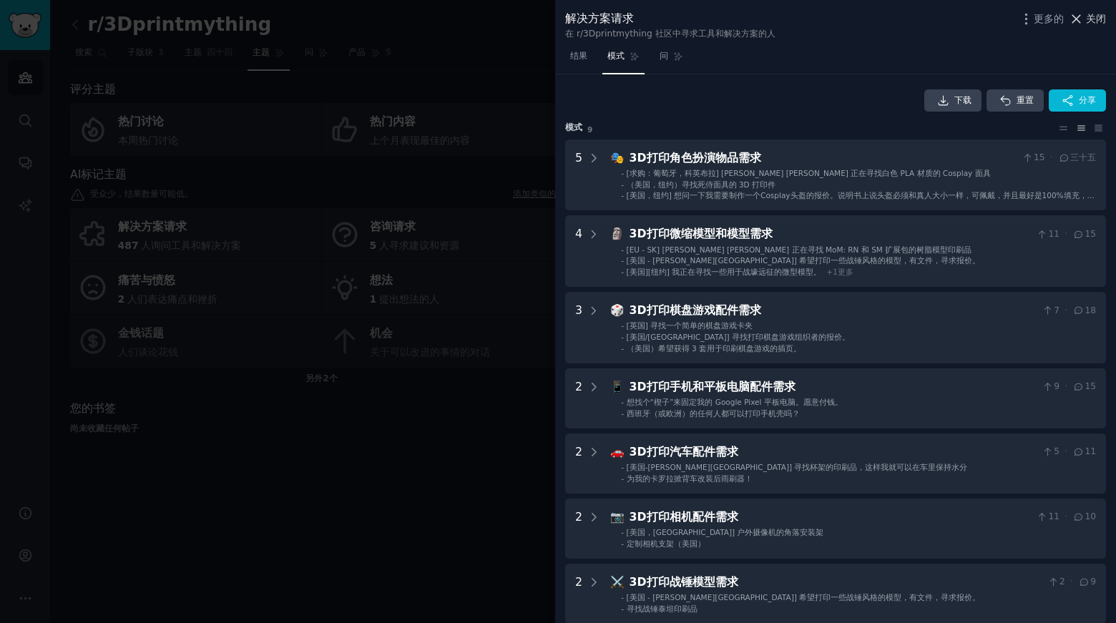
click at [1082, 16] on icon at bounding box center [1076, 18] width 15 height 15
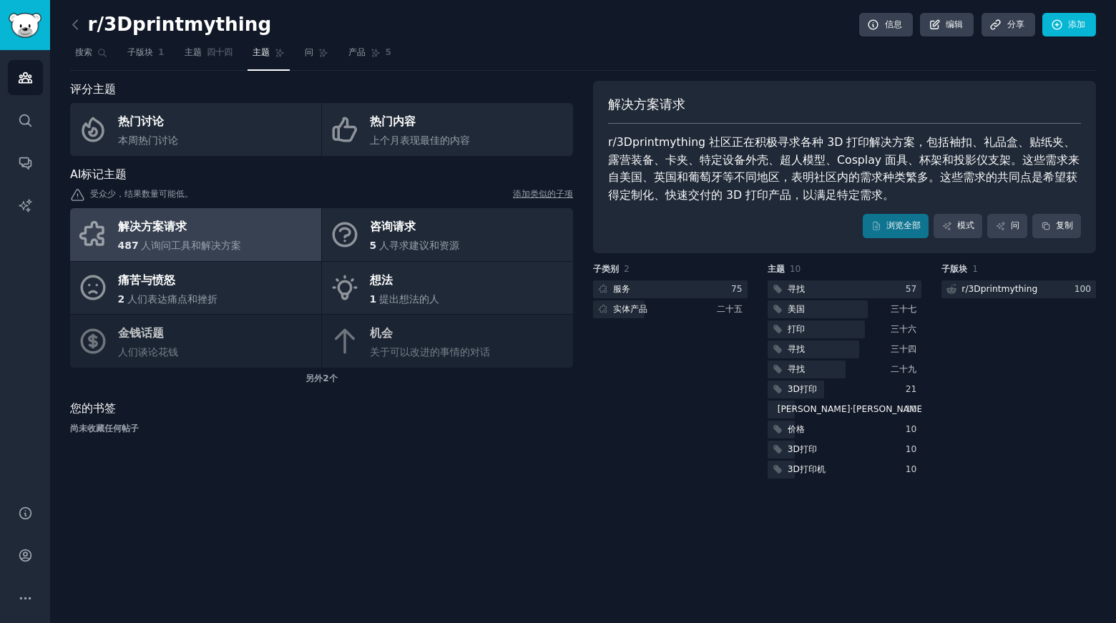
click at [684, 414] on div "子类别 2 服务 75 实体产品 二十五" at bounding box center [670, 372] width 155 height 218
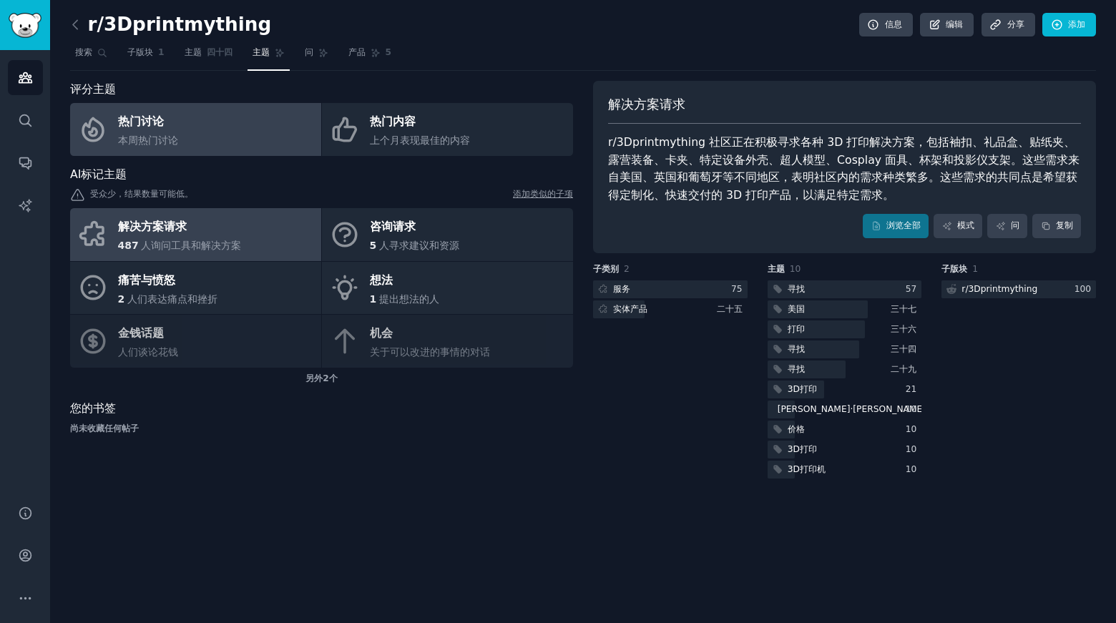
click at [155, 121] on font "热门讨论" at bounding box center [141, 121] width 46 height 14
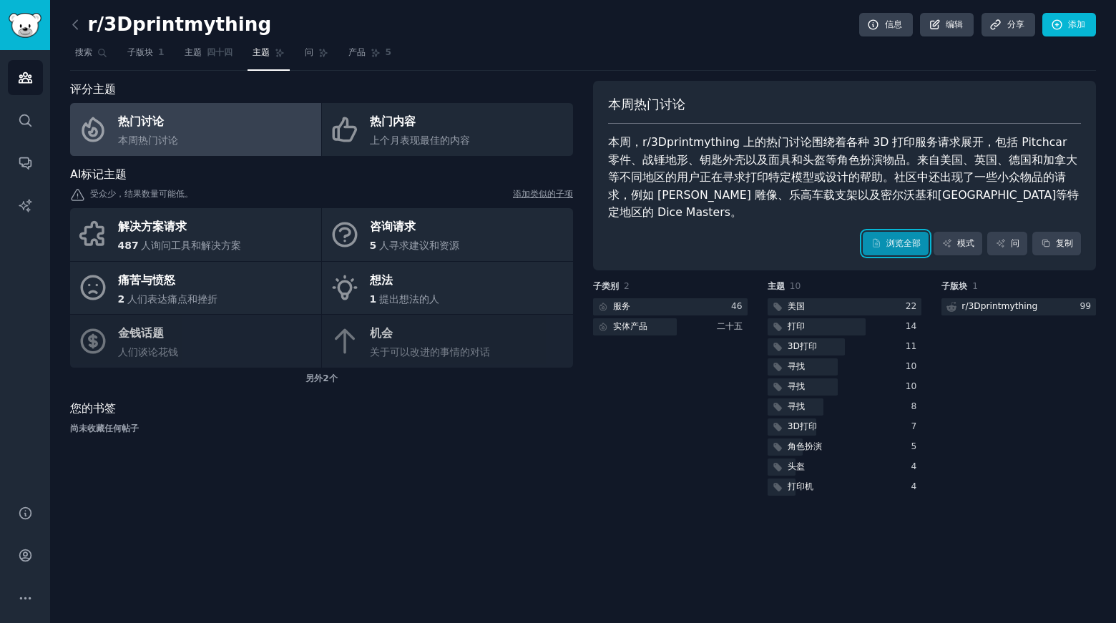
click at [881, 248] on link "浏览全部" at bounding box center [896, 244] width 66 height 24
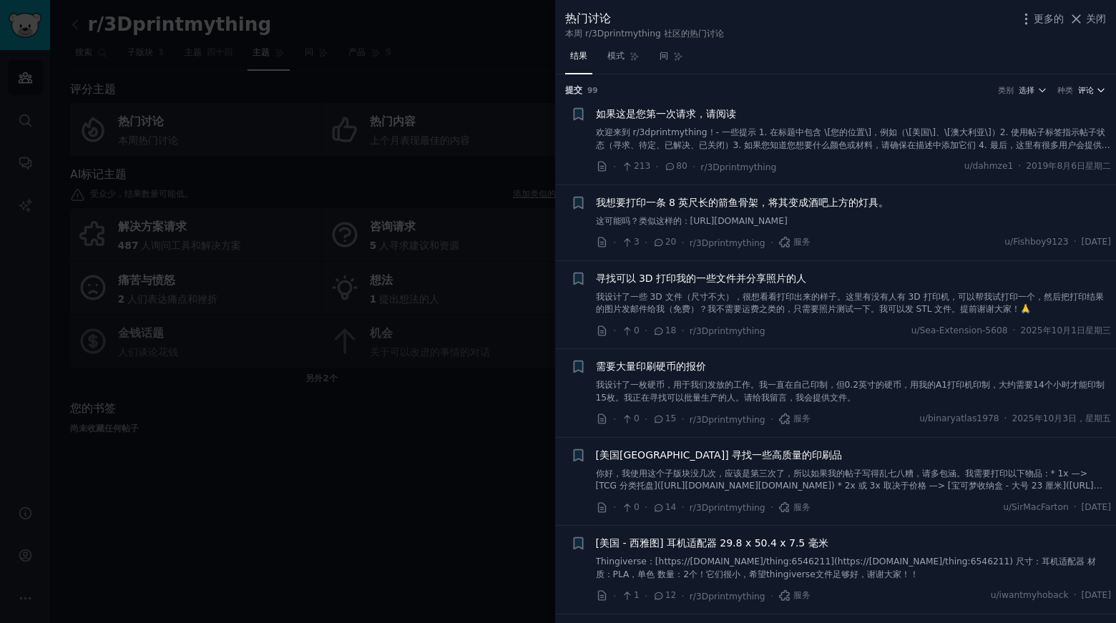
click at [1081, 86] on font "评论" at bounding box center [1086, 90] width 16 height 9
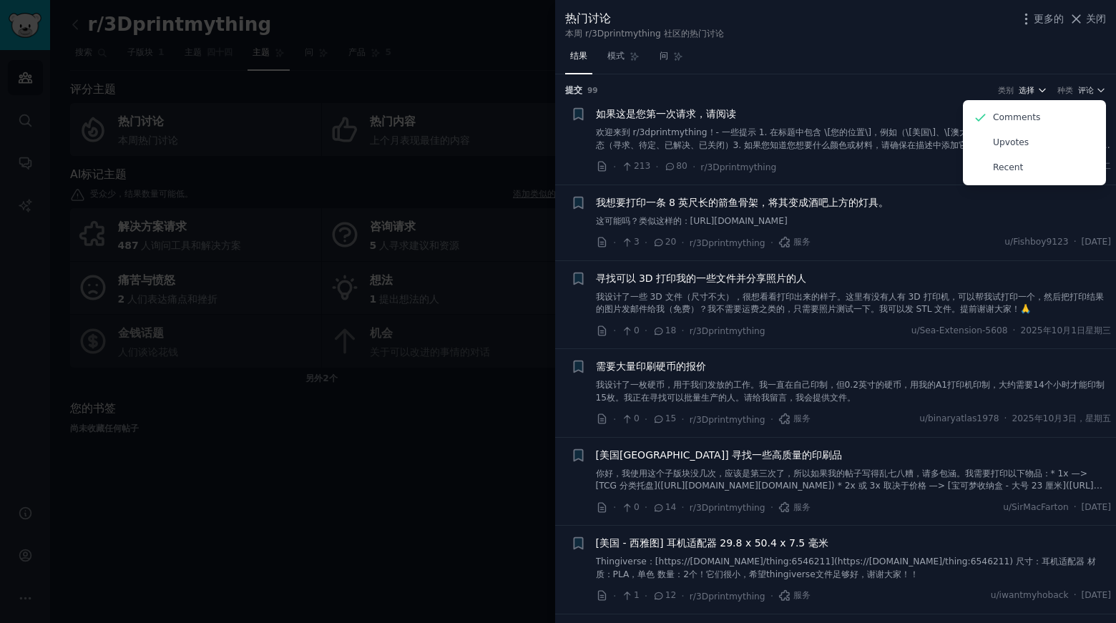
click at [1032, 94] on font "选择" at bounding box center [1027, 90] width 16 height 9
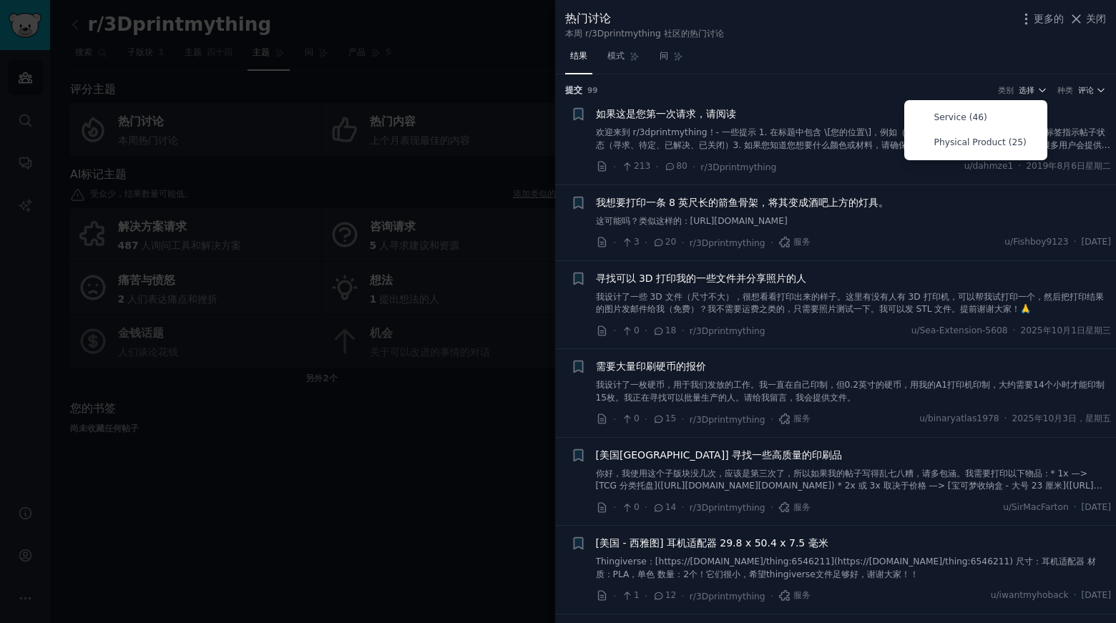
click at [910, 47] on div "结果 模式 问" at bounding box center [835, 59] width 561 height 29
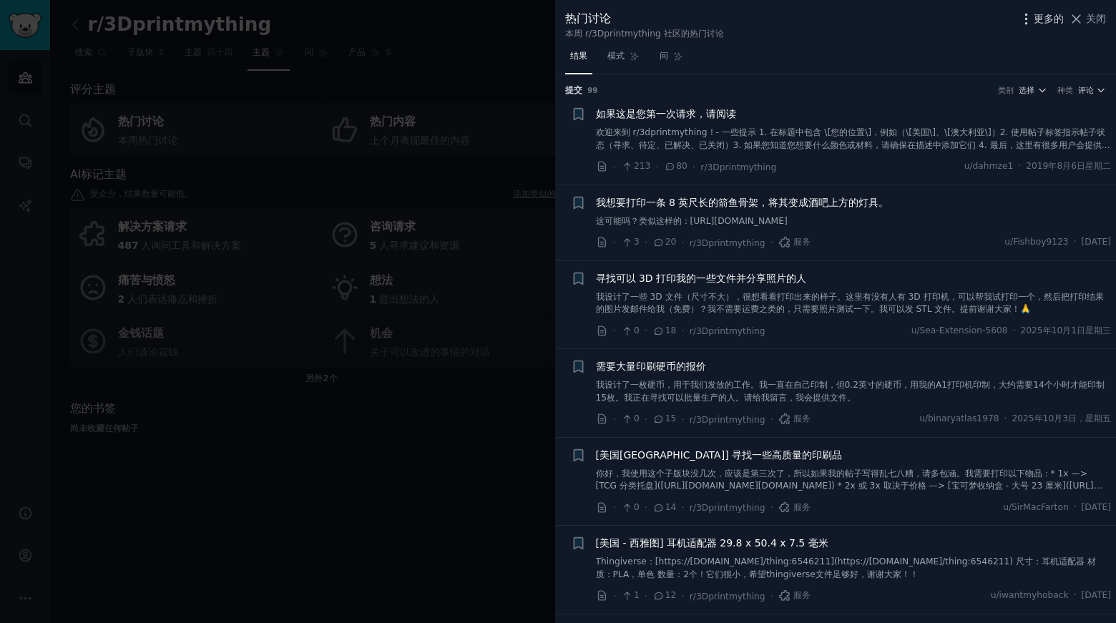
click at [1034, 13] on font "更多的" at bounding box center [1049, 18] width 30 height 11
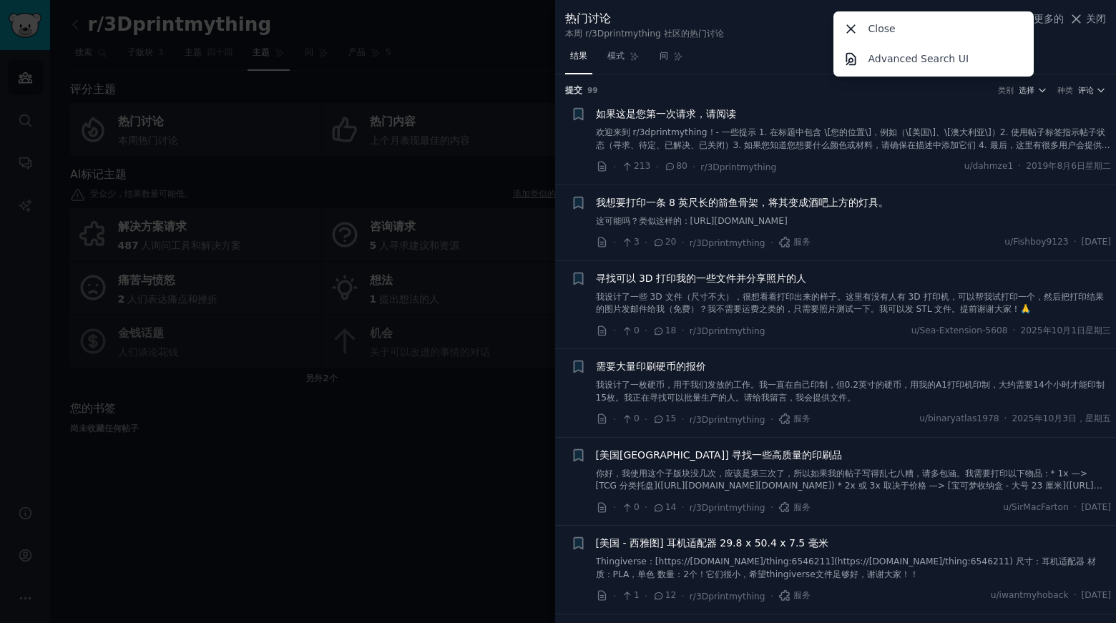
click at [755, 64] on div "结果 模式 问" at bounding box center [835, 59] width 561 height 29
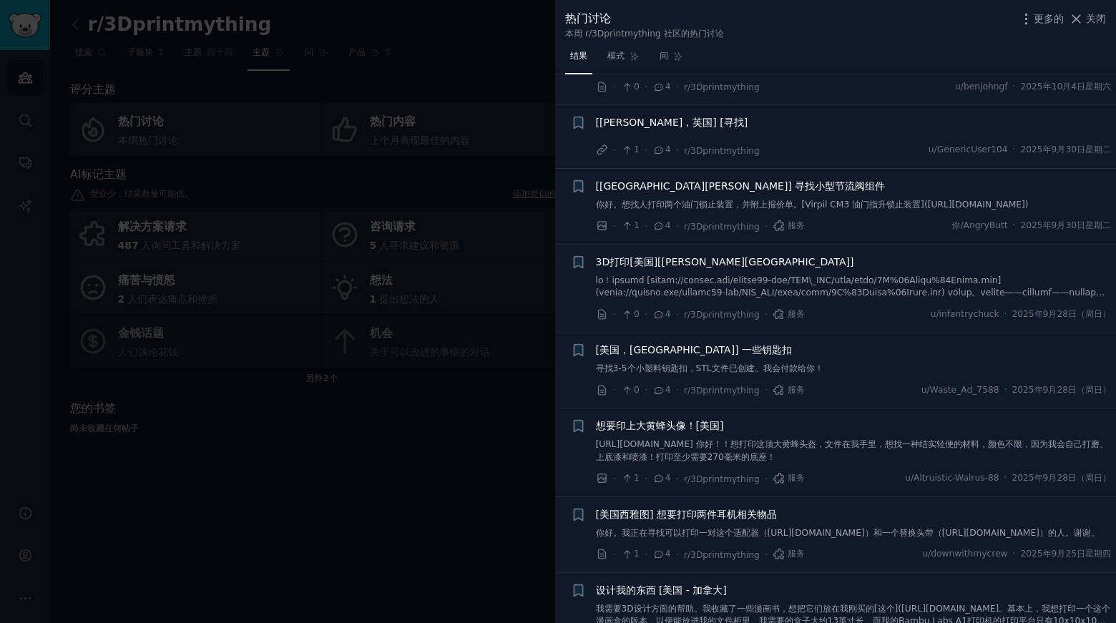
scroll to position [5510, 0]
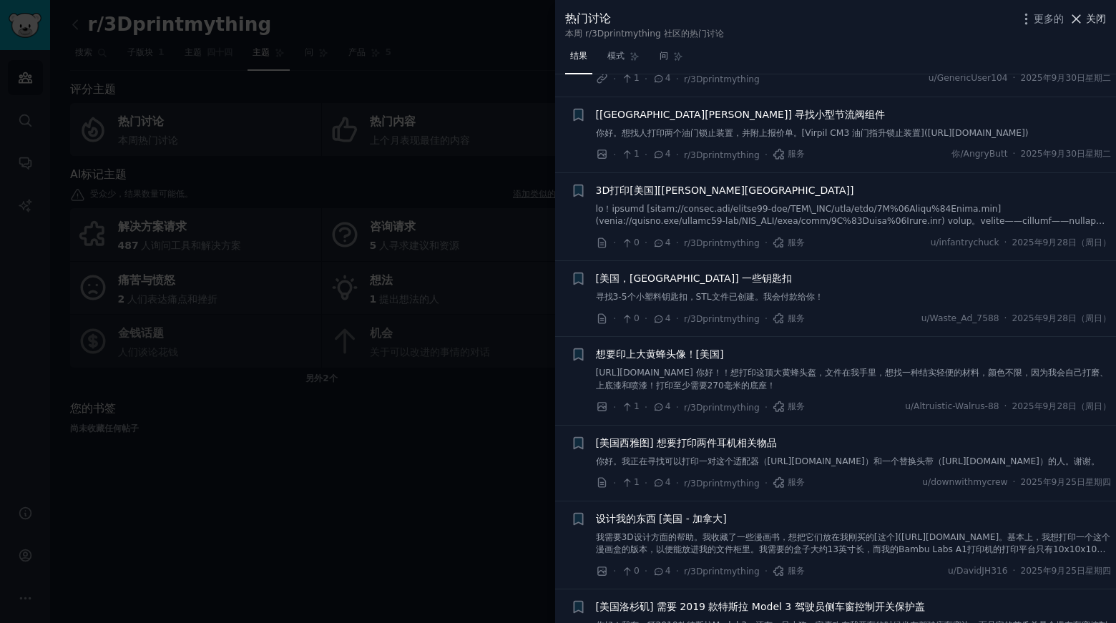
click at [1083, 16] on icon at bounding box center [1076, 18] width 15 height 15
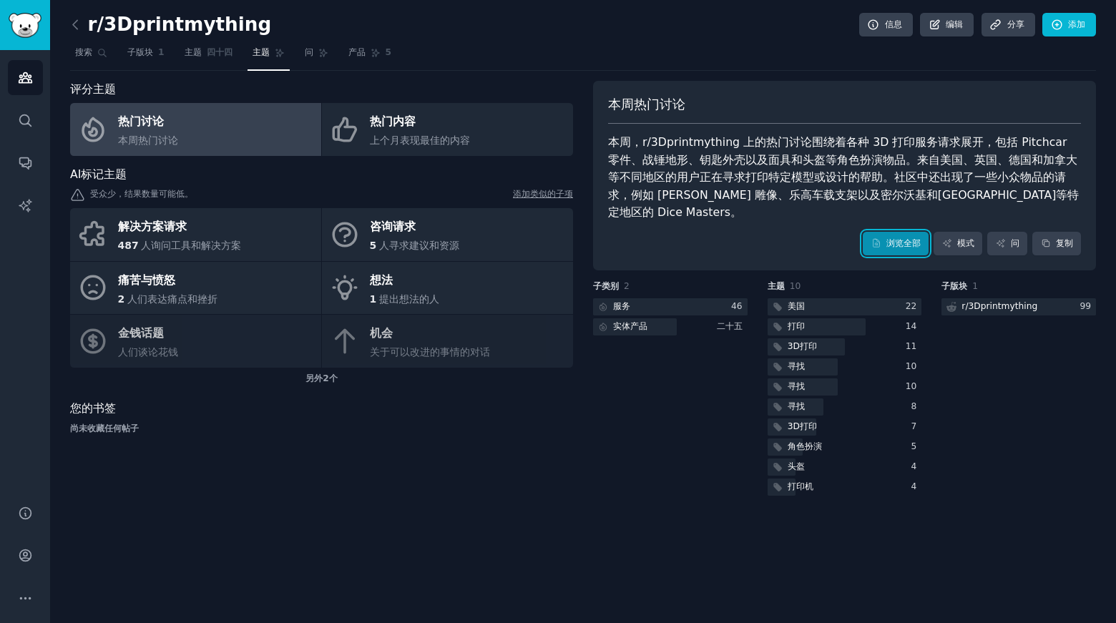
click at [903, 238] on font "浏览全部" at bounding box center [904, 243] width 34 height 10
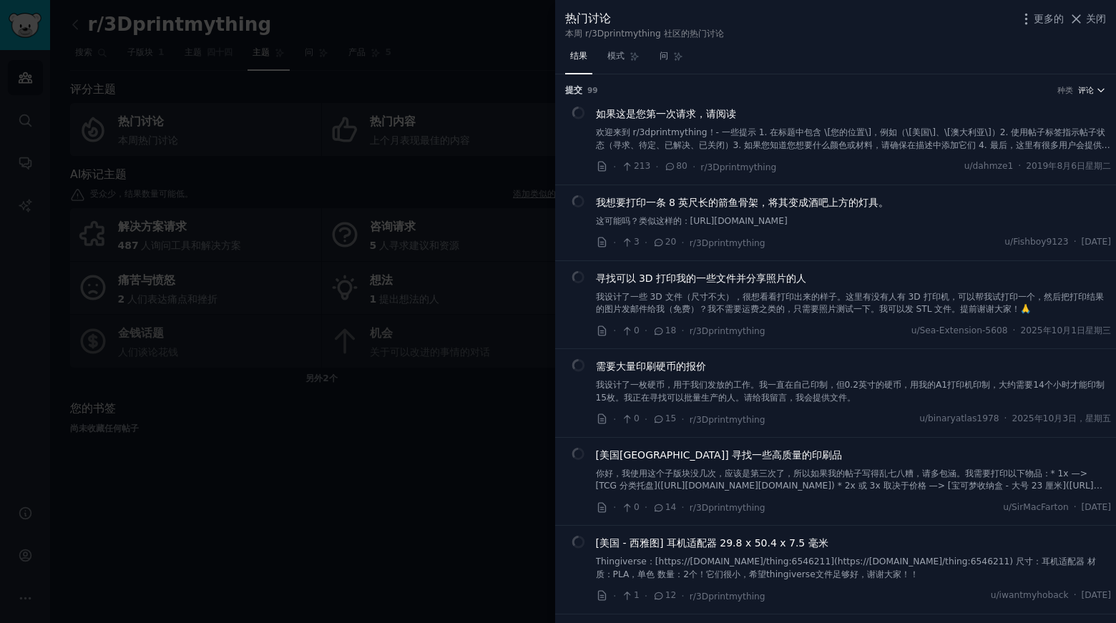
click at [1096, 88] on icon "button" at bounding box center [1101, 90] width 10 height 10
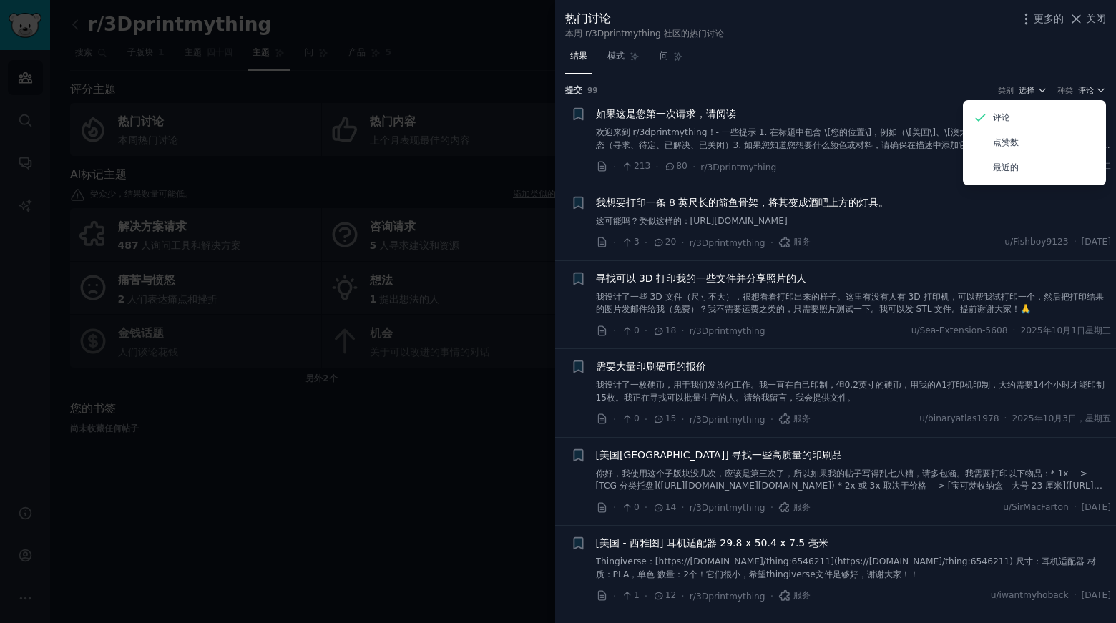
click at [898, 50] on div "结果 模式 问" at bounding box center [835, 59] width 561 height 29
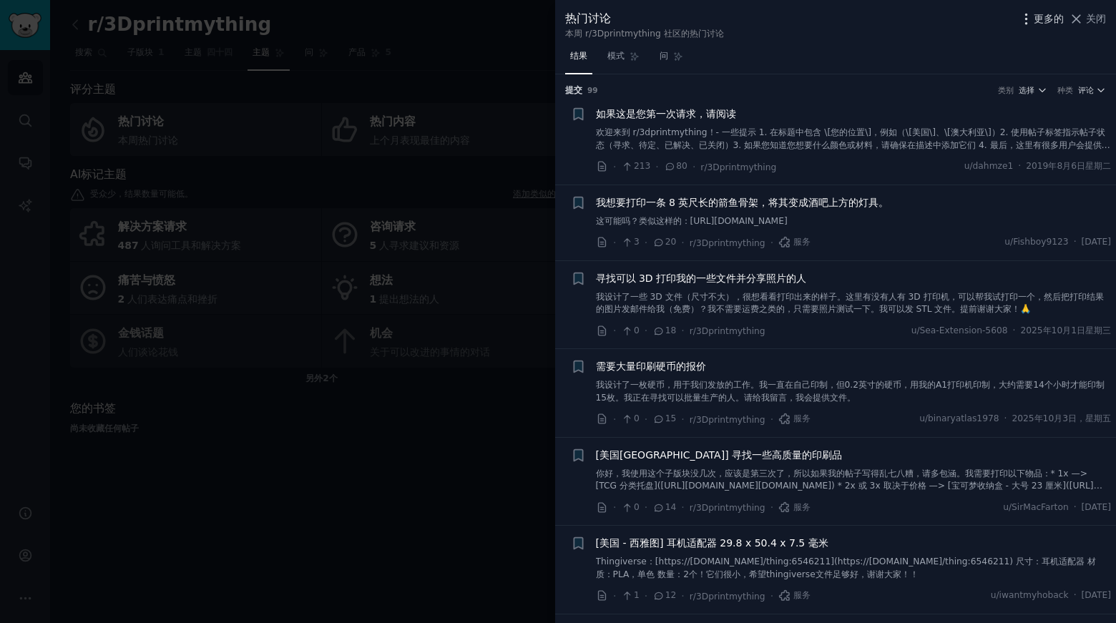
click at [1029, 14] on icon "button" at bounding box center [1026, 18] width 15 height 15
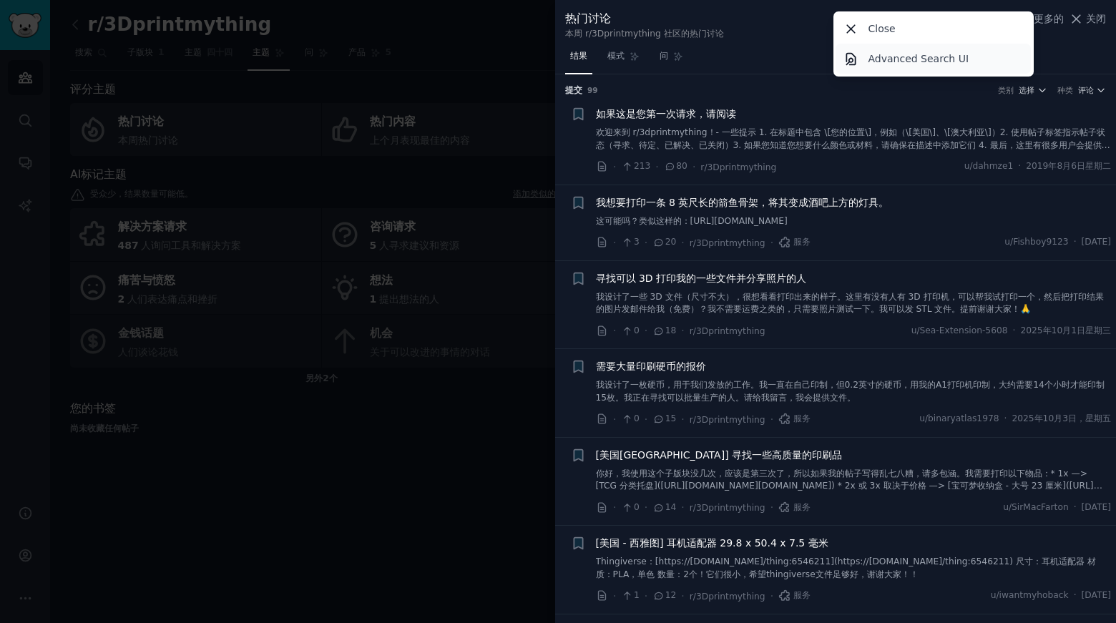
click at [886, 62] on p "Advanced Search UI" at bounding box center [919, 59] width 101 height 15
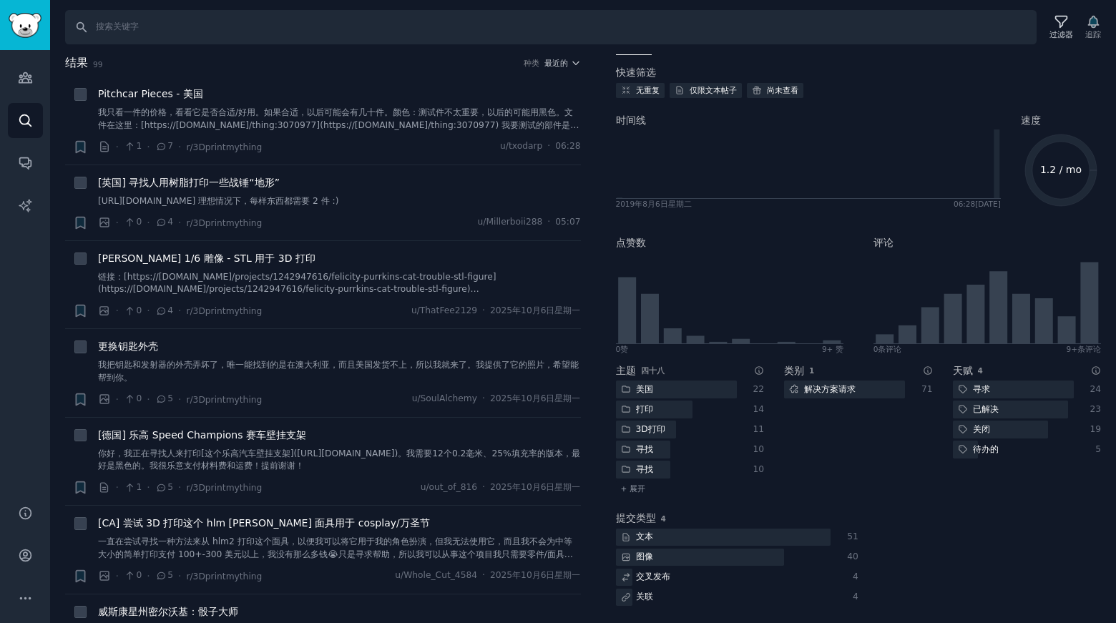
click at [1098, 28] on div "过滤器 追踪" at bounding box center [1074, 27] width 64 height 30
click at [1087, 26] on div "过滤器 追踪" at bounding box center [1074, 27] width 64 height 30
click at [1088, 26] on div "过滤器 追踪" at bounding box center [1074, 27] width 64 height 30
click at [15, 162] on link "对话" at bounding box center [25, 162] width 35 height 35
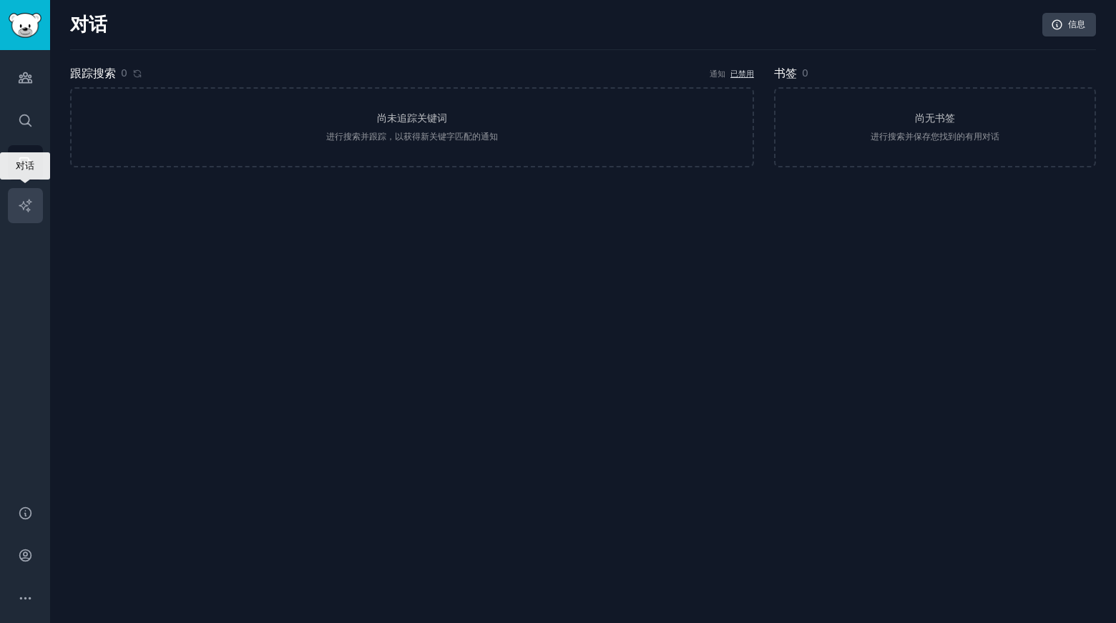
click at [19, 205] on icon "侧边栏" at bounding box center [25, 205] width 15 height 15
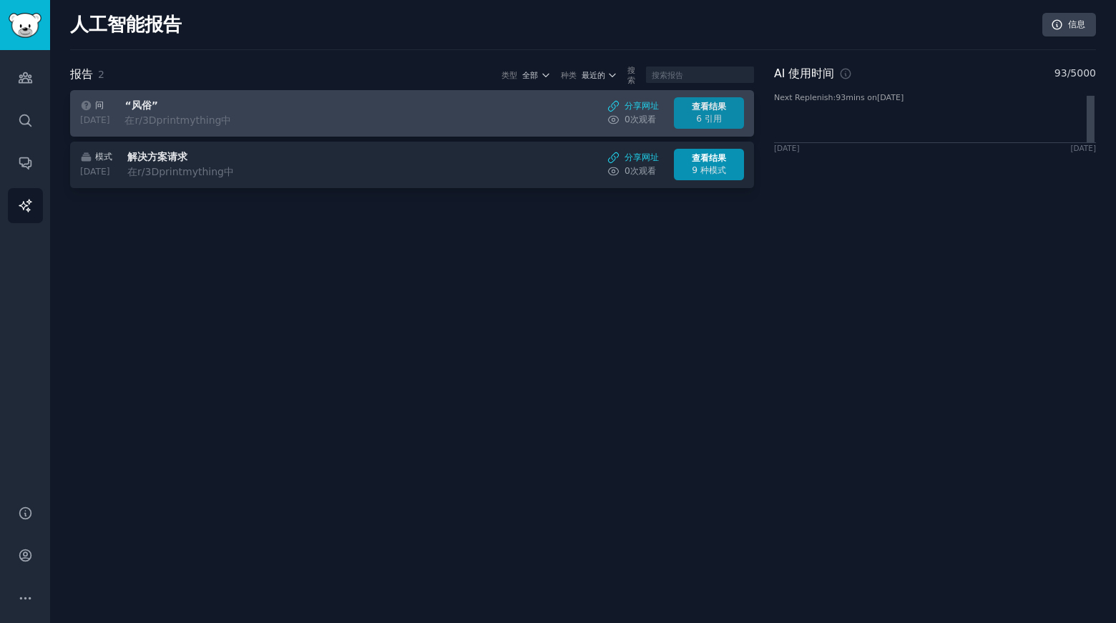
click at [712, 112] on div "查看结果" at bounding box center [710, 107] width 54 height 13
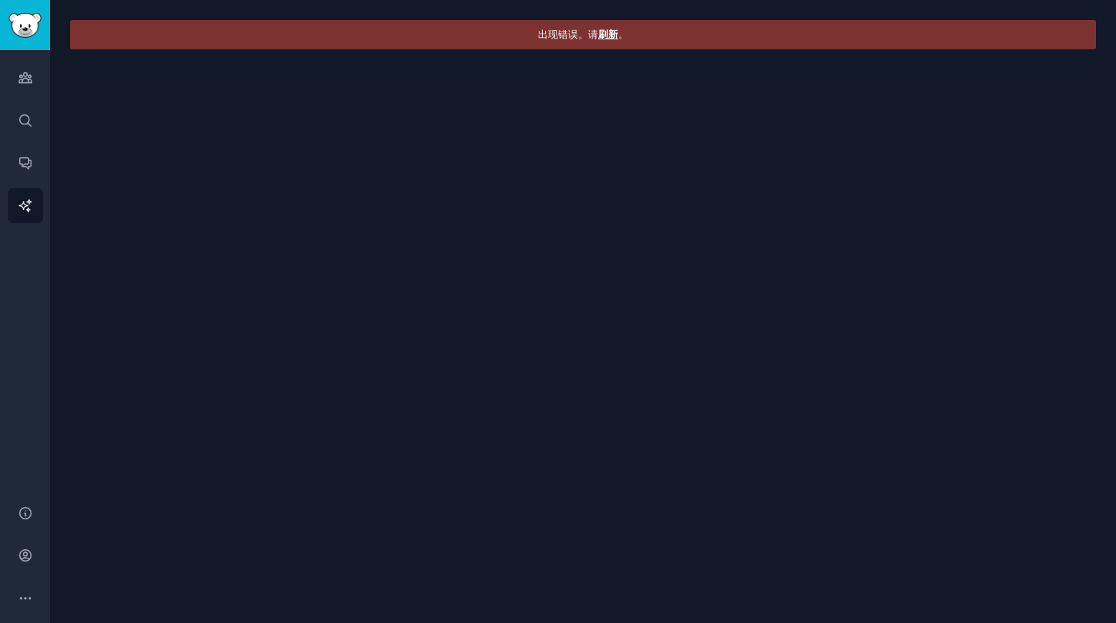
click at [613, 37] on font "刷新" at bounding box center [608, 34] width 20 height 11
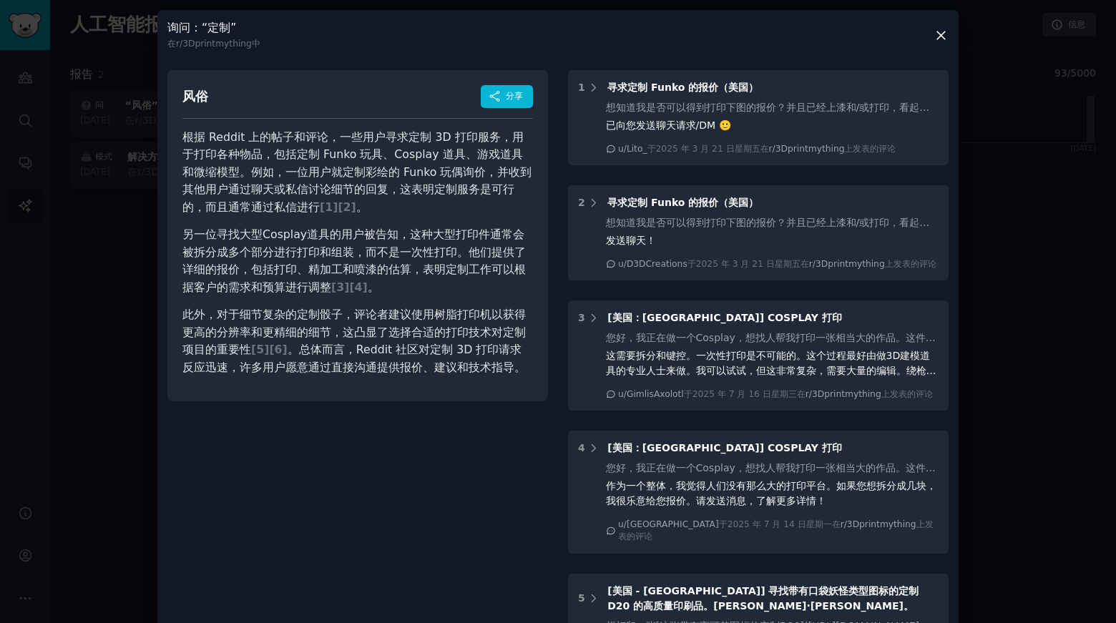
click at [950, 32] on div "询问 ： “定制” 在 r/3Dprintmything中 风俗 分享 根据 Reddit 上的帖子和评论，一些用户寻求定制 3D 打印服务，用于打印各种物品…" at bounding box center [557, 572] width 801 height 1125
click at [941, 34] on icon at bounding box center [941, 35] width 15 height 15
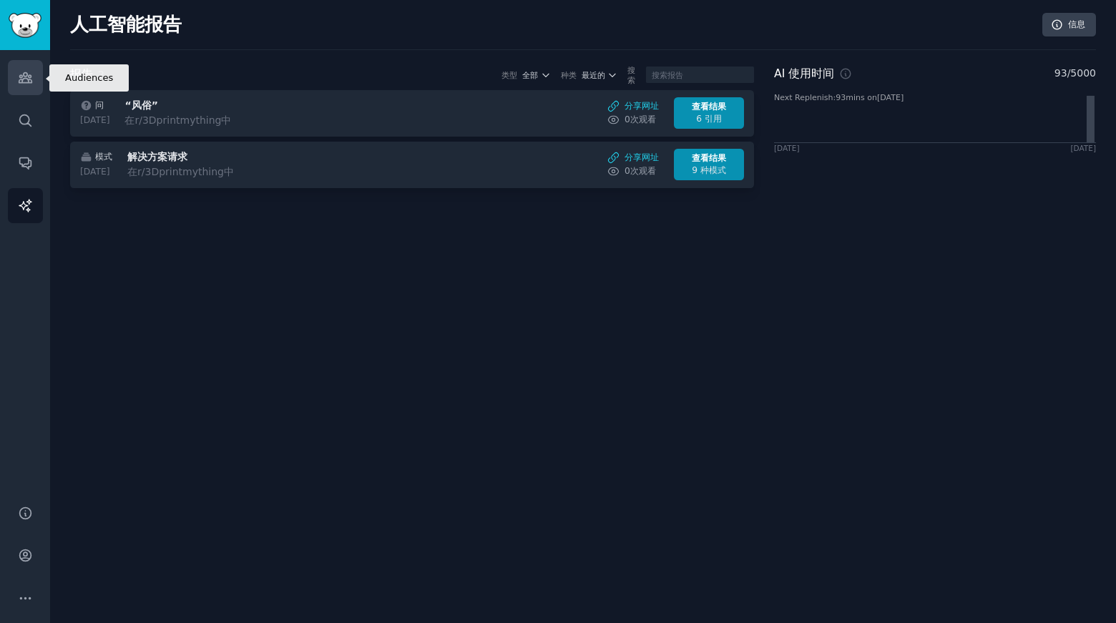
click at [20, 76] on icon "侧边栏" at bounding box center [25, 78] width 13 height 10
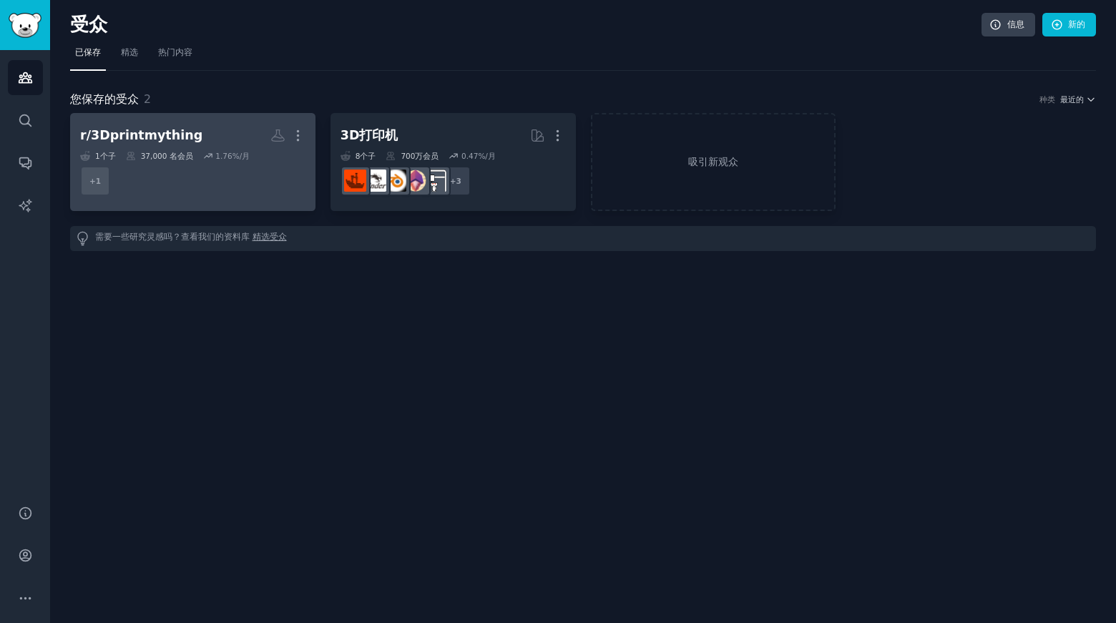
click at [160, 133] on font "r/3Dprintmything" at bounding box center [141, 135] width 122 height 14
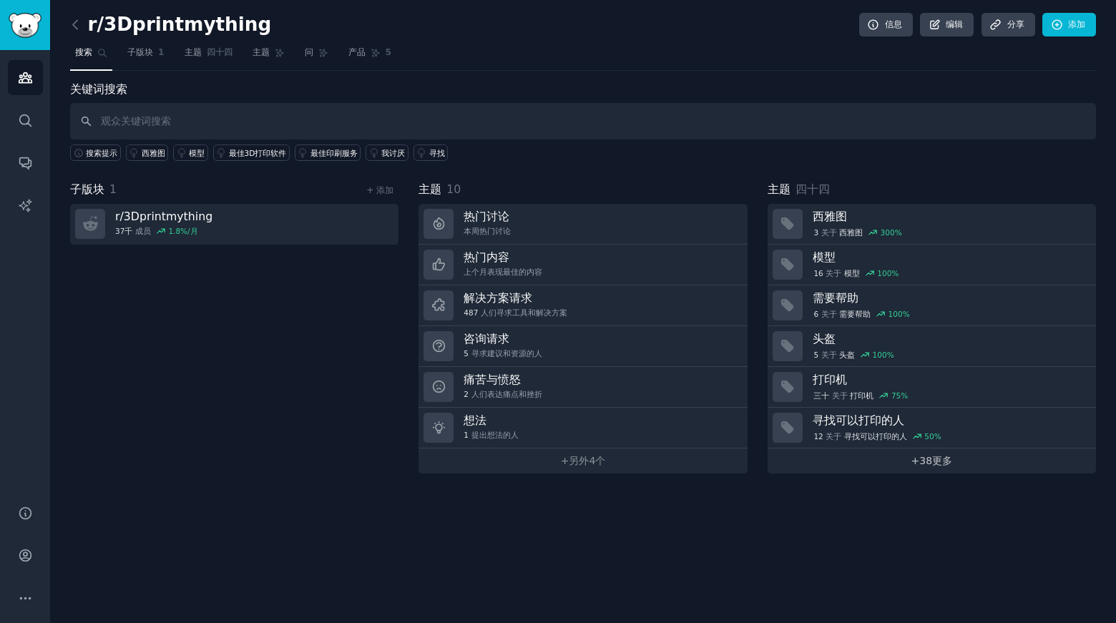
click at [918, 455] on font "+" at bounding box center [916, 460] width 9 height 11
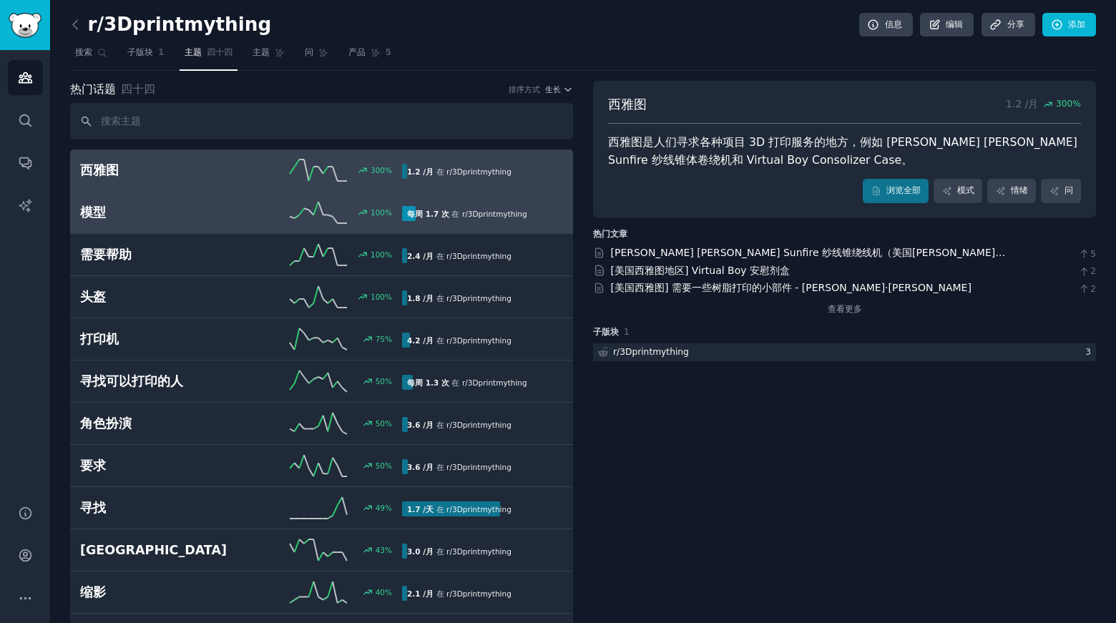
click at [223, 211] on h2 "模型" at bounding box center [160, 213] width 161 height 18
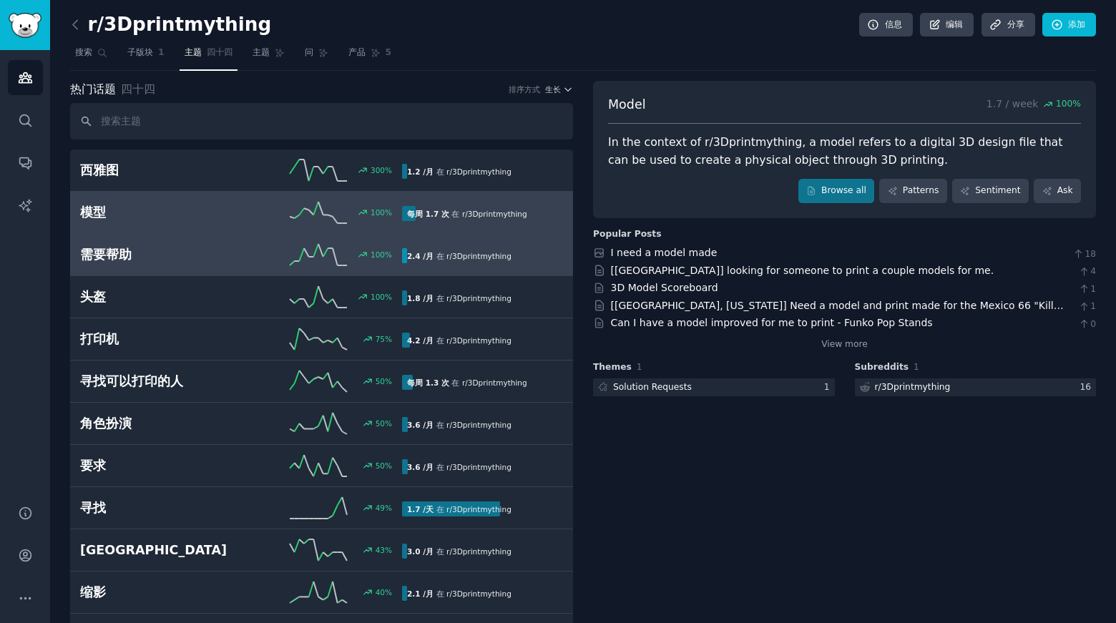
click at [220, 259] on h2 "需要帮助" at bounding box center [160, 255] width 161 height 18
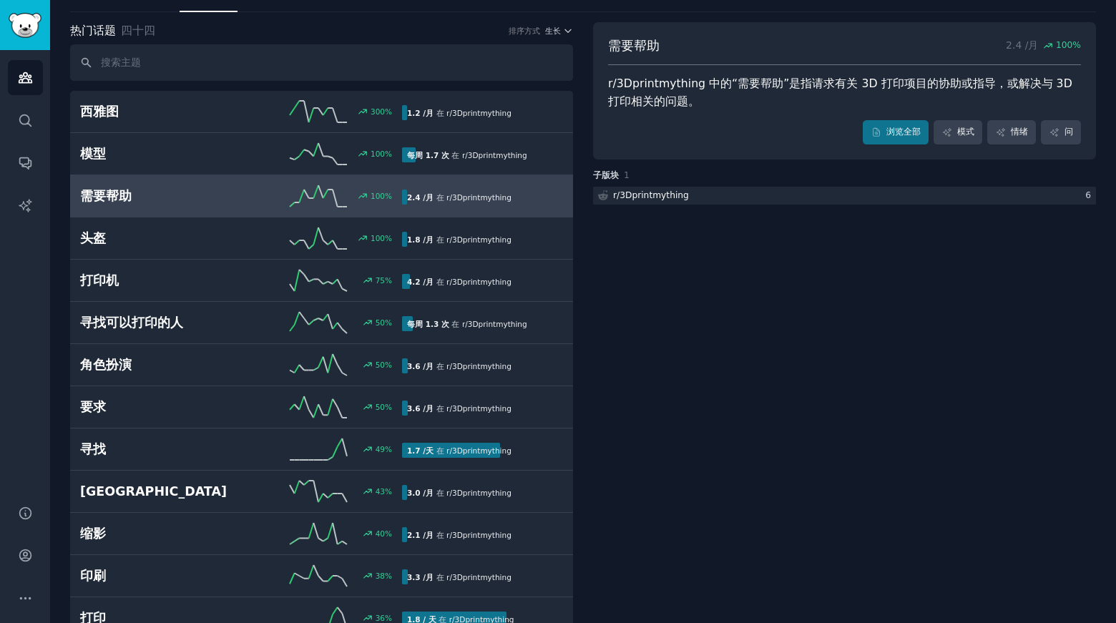
scroll to position [36, 0]
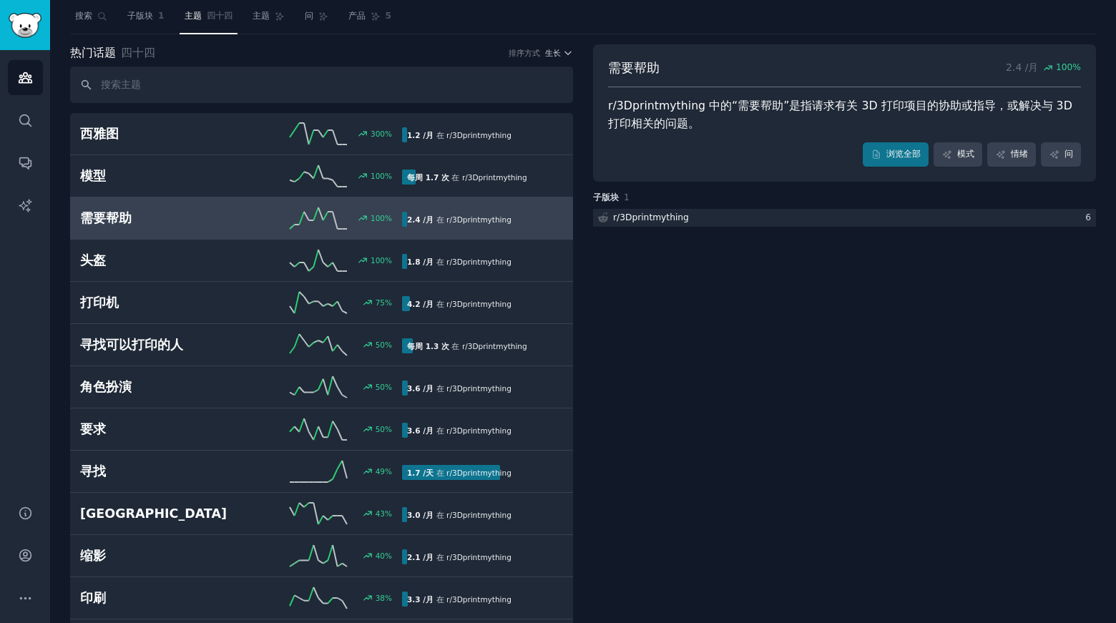
drag, startPoint x: 653, startPoint y: 316, endPoint x: 669, endPoint y: 360, distance: 47.3
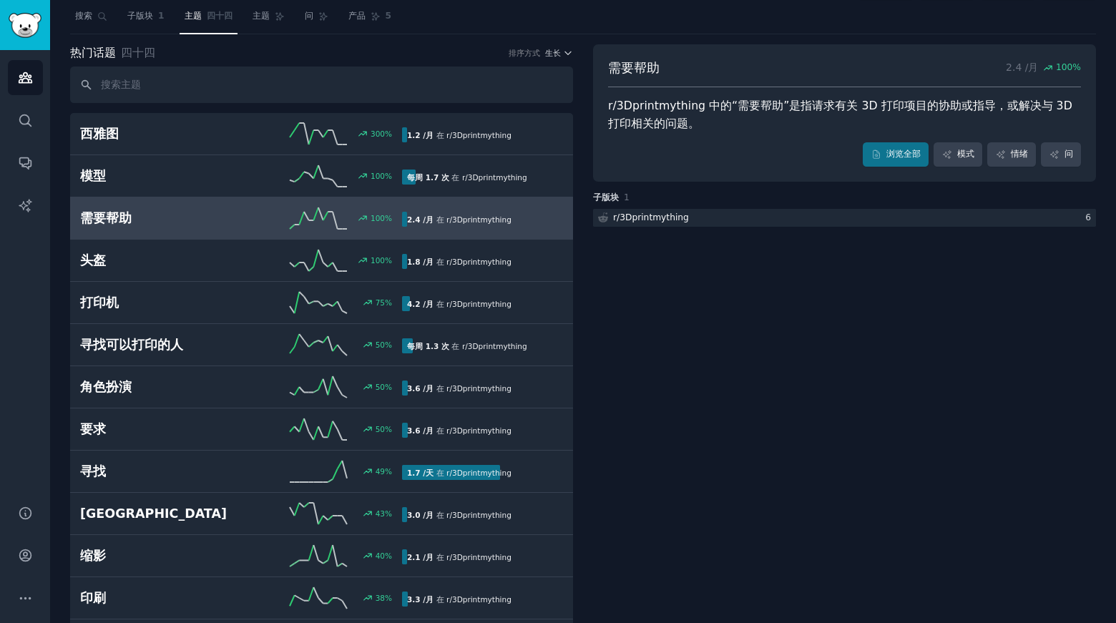
click at [260, 19] on font "主题" at bounding box center [261, 16] width 17 height 10
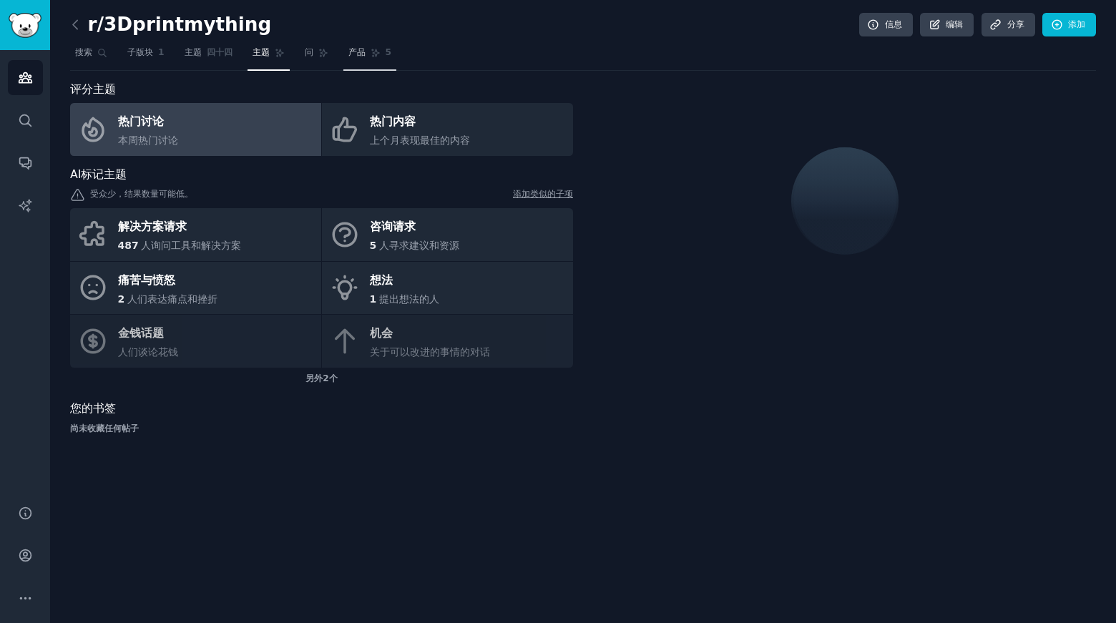
click at [349, 52] on link "产品 5" at bounding box center [370, 56] width 54 height 29
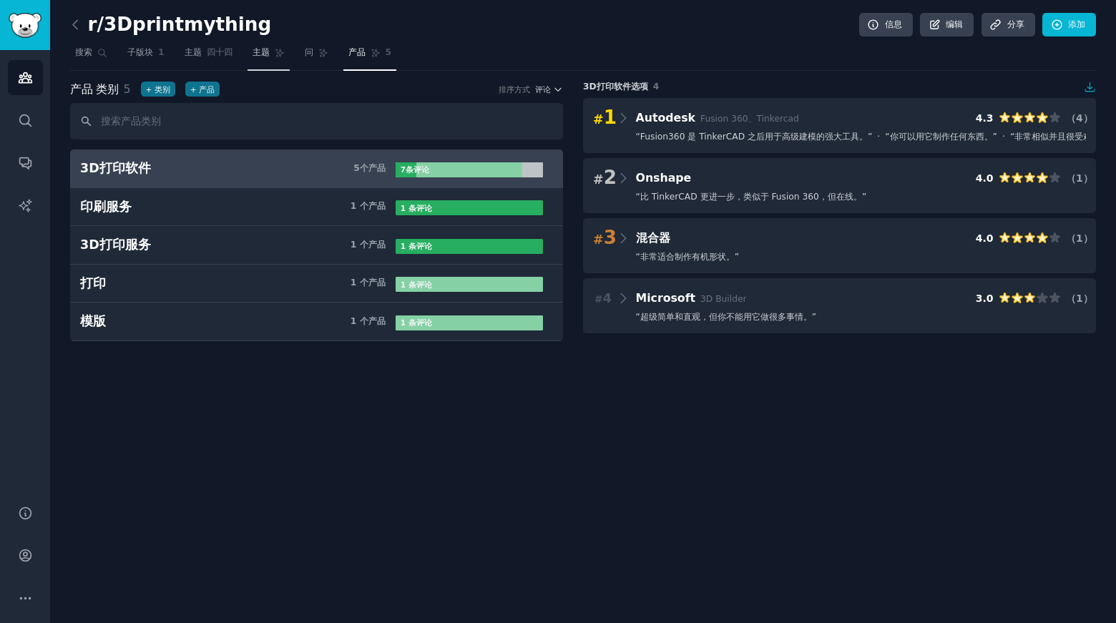
click at [270, 52] on font "主题" at bounding box center [261, 52] width 17 height 10
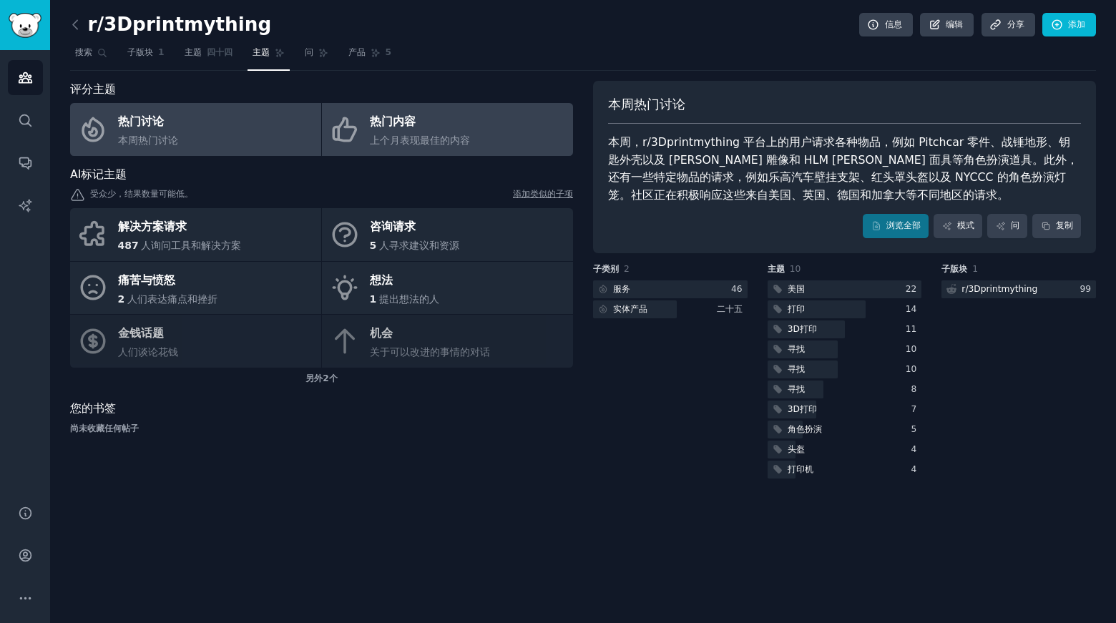
click at [486, 140] on link "热门内容 上个月表现最佳的内容" at bounding box center [447, 129] width 251 height 53
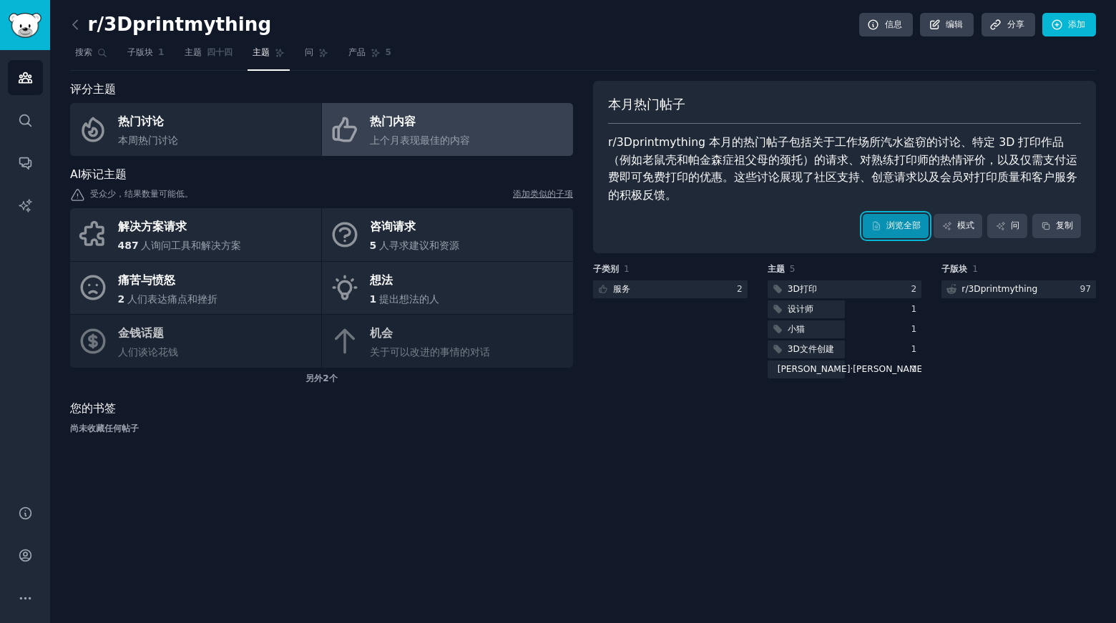
click at [880, 224] on link "浏览全部" at bounding box center [896, 226] width 66 height 24
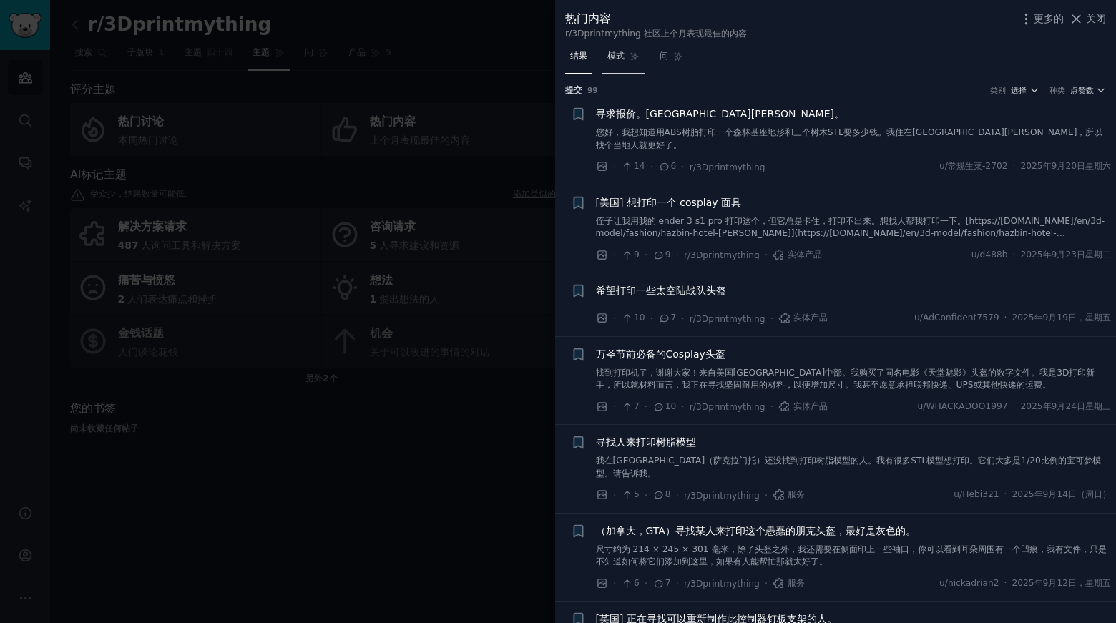
click at [622, 56] on font "模式" at bounding box center [616, 56] width 17 height 10
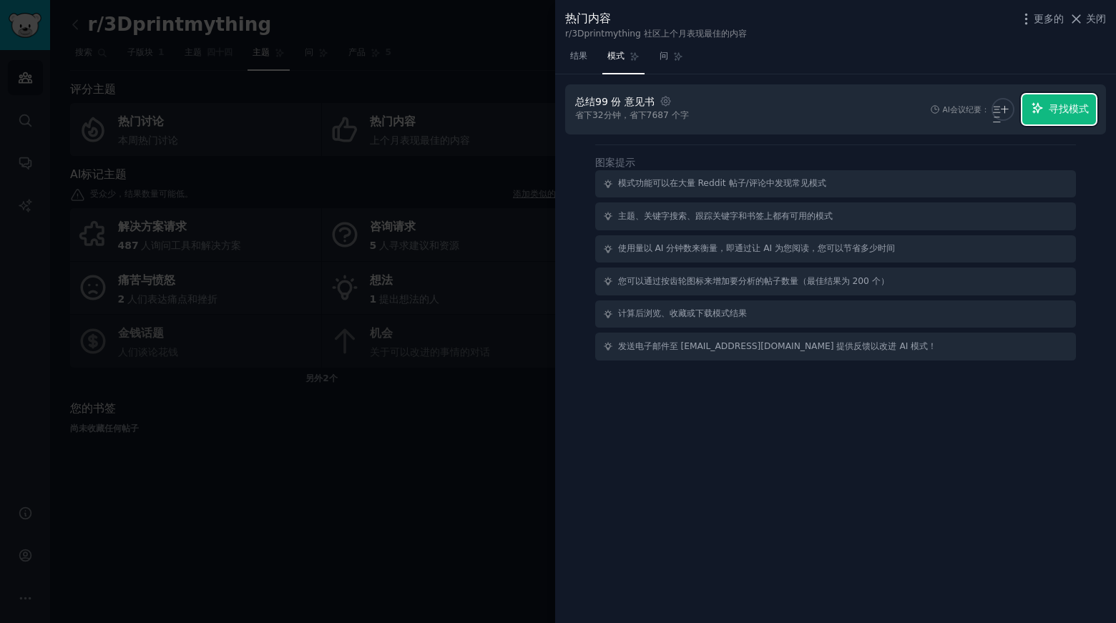
click at [1051, 105] on font "寻找模式" at bounding box center [1069, 108] width 40 height 11
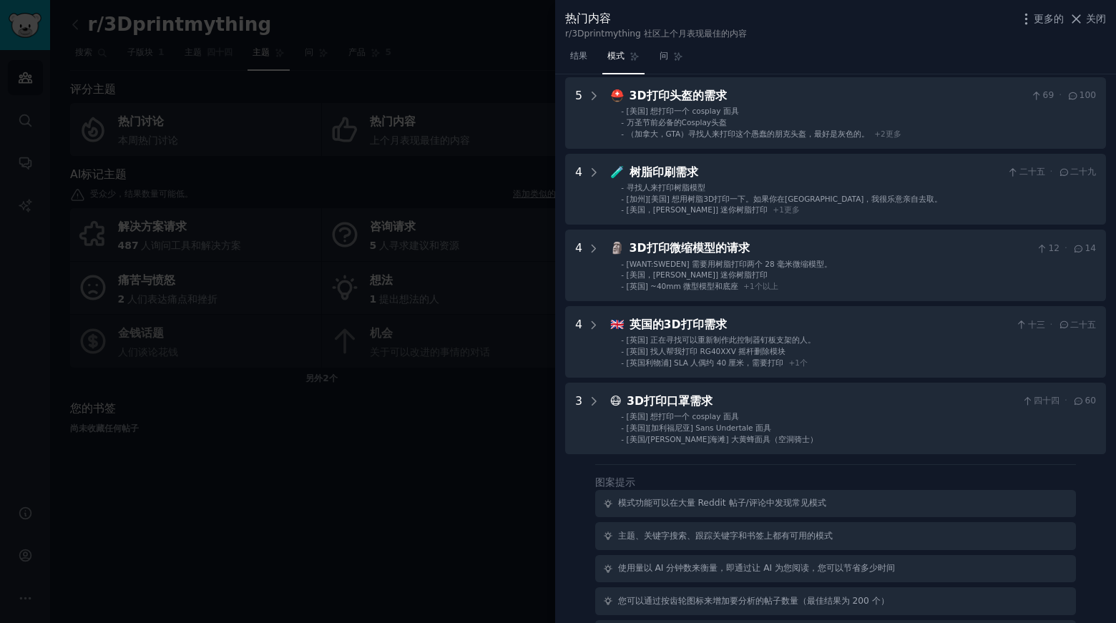
scroll to position [363, 0]
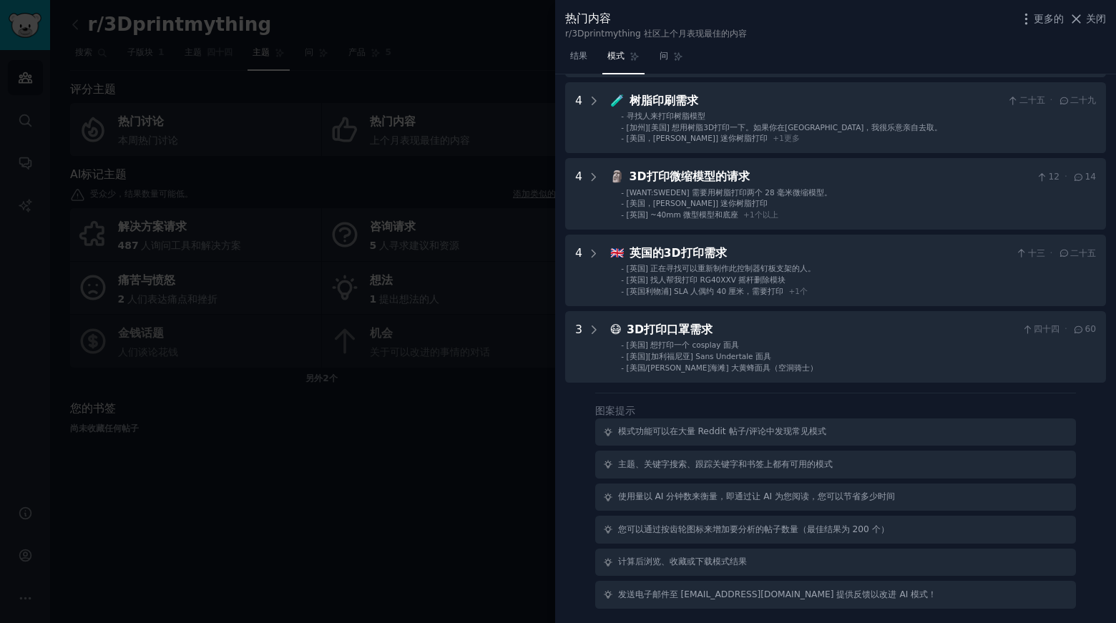
click at [802, 500] on font "使用量以 AI 分钟数来衡量，即通过让 AI 为您阅读，您可以节省多少时间" at bounding box center [757, 497] width 278 height 10
click at [605, 494] on icon at bounding box center [608, 497] width 10 height 10
click at [636, 492] on font "使用量以 AI 分钟数来衡量，即通过让 AI 为您阅读，您可以节省多少时间" at bounding box center [757, 497] width 278 height 10
click at [702, 490] on div "使用量以 AI 分钟数来衡量，即通过让 AI 为您阅读，您可以节省多少时间" at bounding box center [835, 498] width 481 height 28
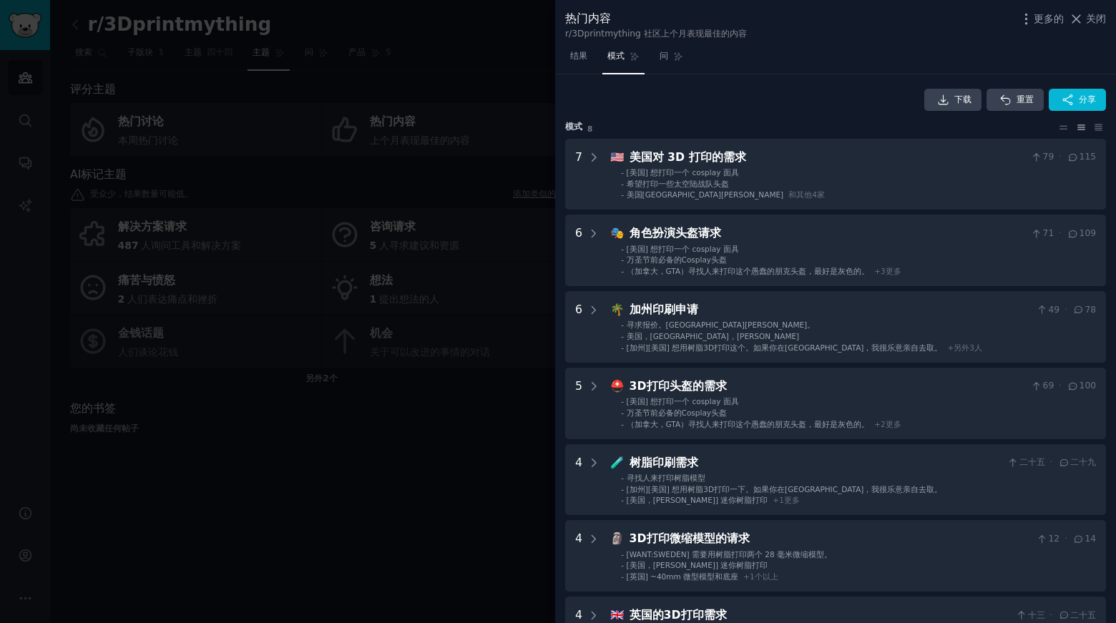
scroll to position [0, 0]
click at [1098, 132] on icon at bounding box center [1098, 128] width 15 height 10
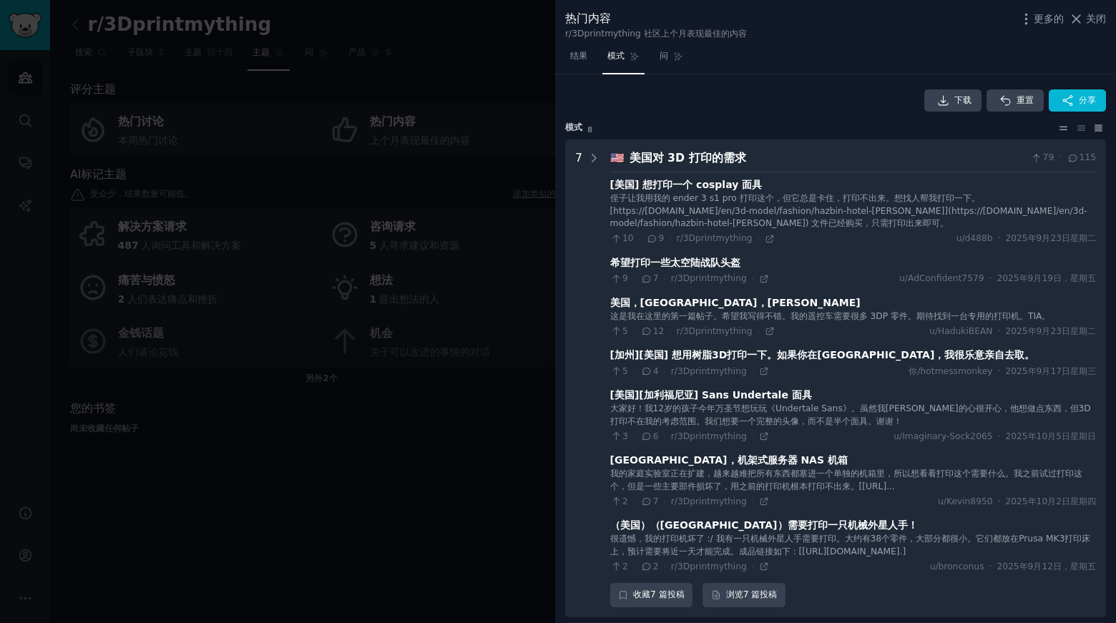
click at [1066, 130] on icon at bounding box center [1063, 128] width 15 height 10
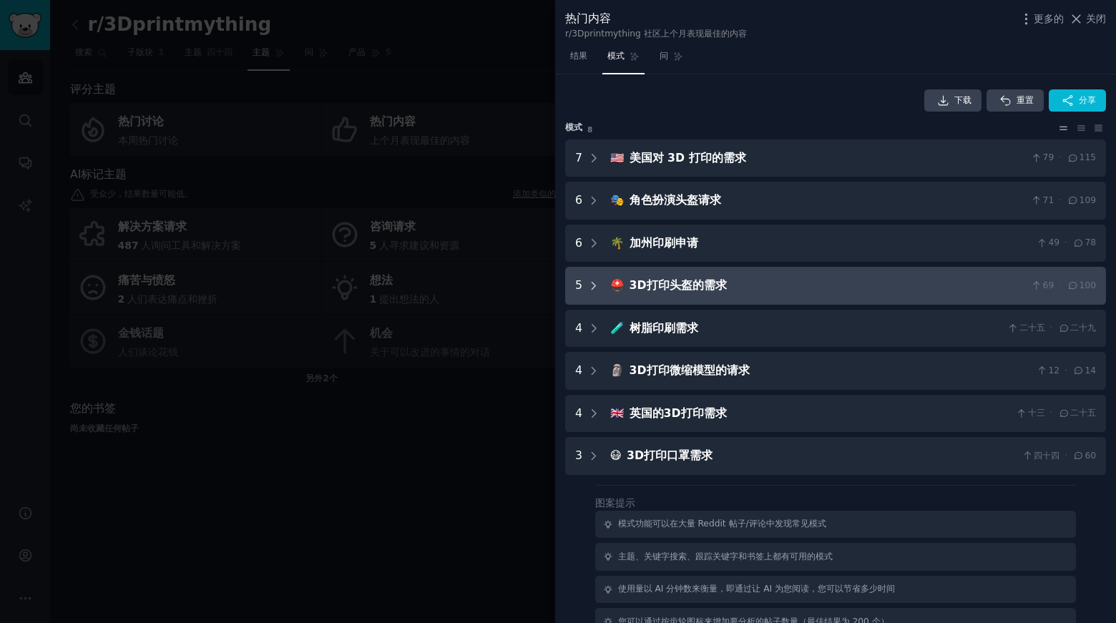
click at [596, 290] on icon at bounding box center [594, 286] width 13 height 13
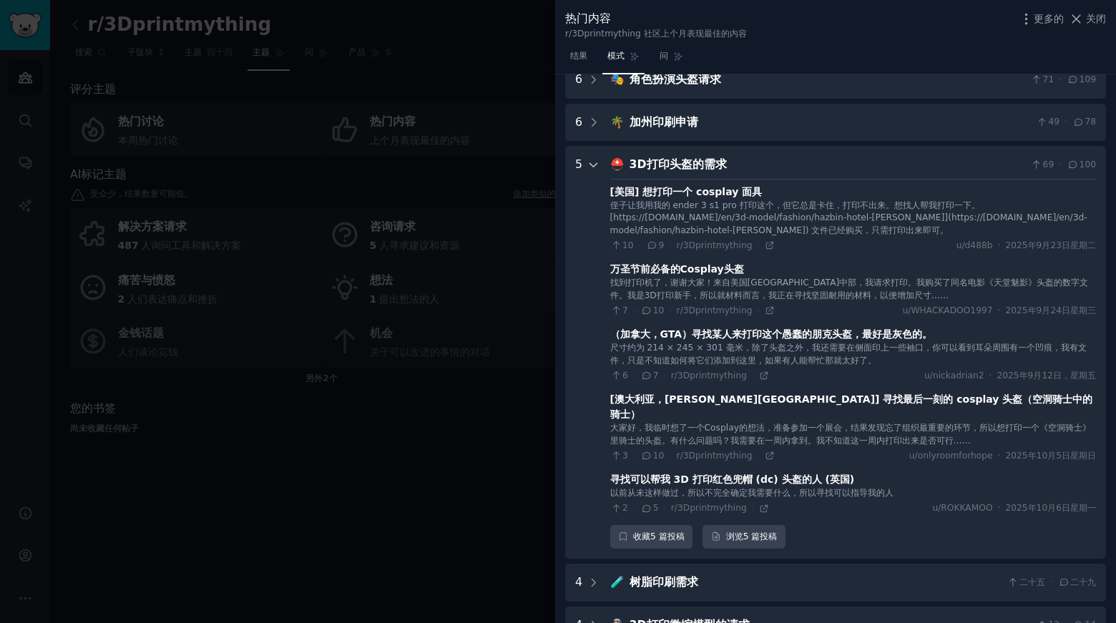
click at [595, 164] on icon at bounding box center [593, 165] width 7 height 4
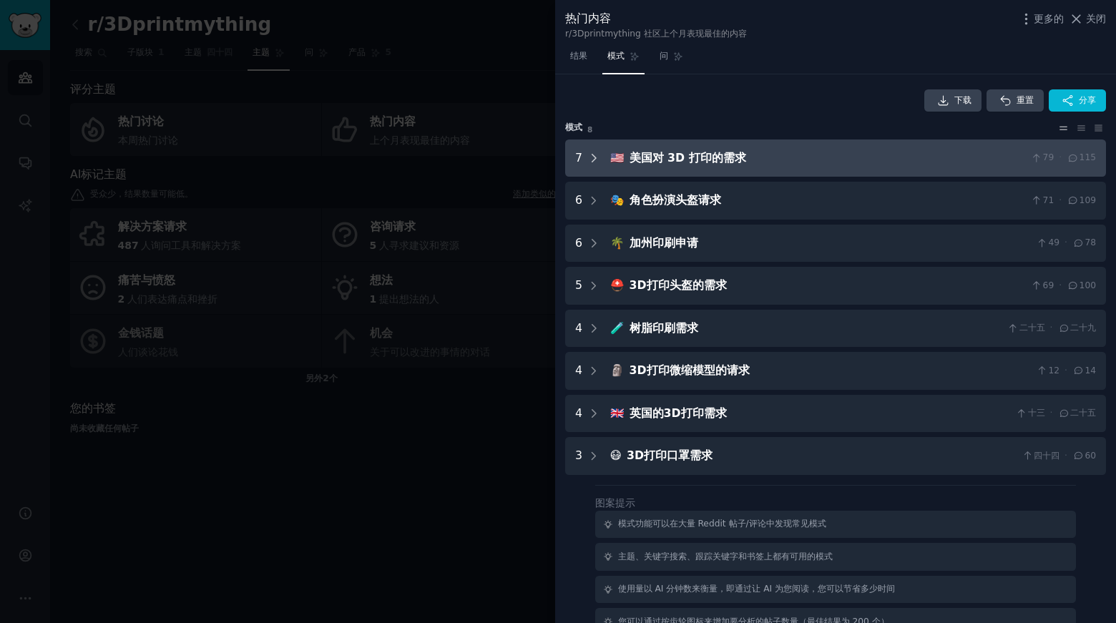
click at [590, 152] on icon at bounding box center [594, 158] width 13 height 13
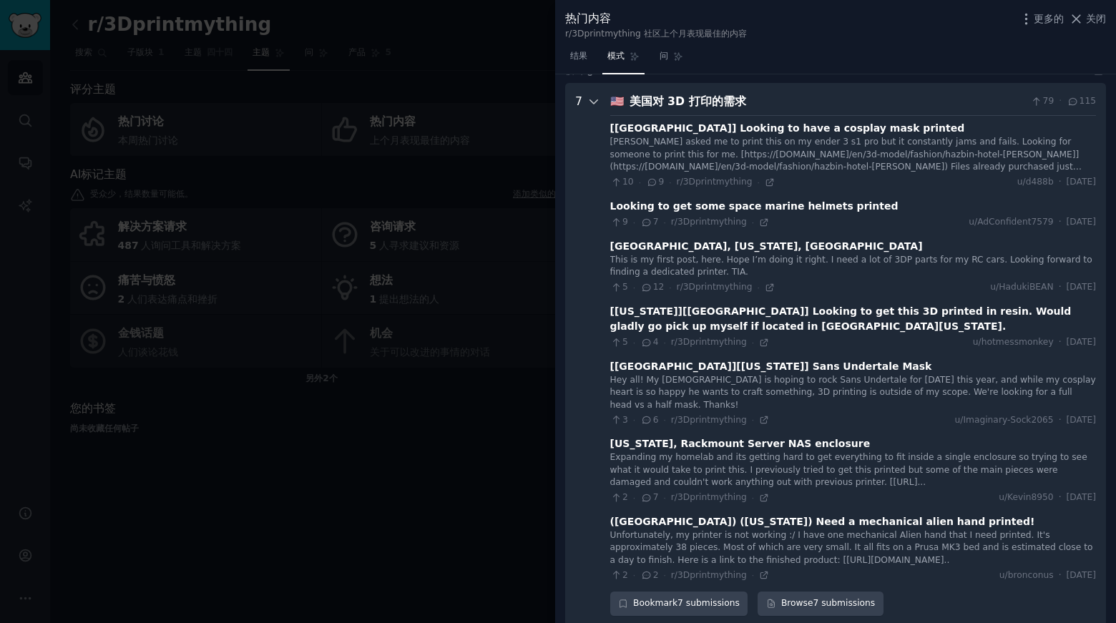
scroll to position [65, 0]
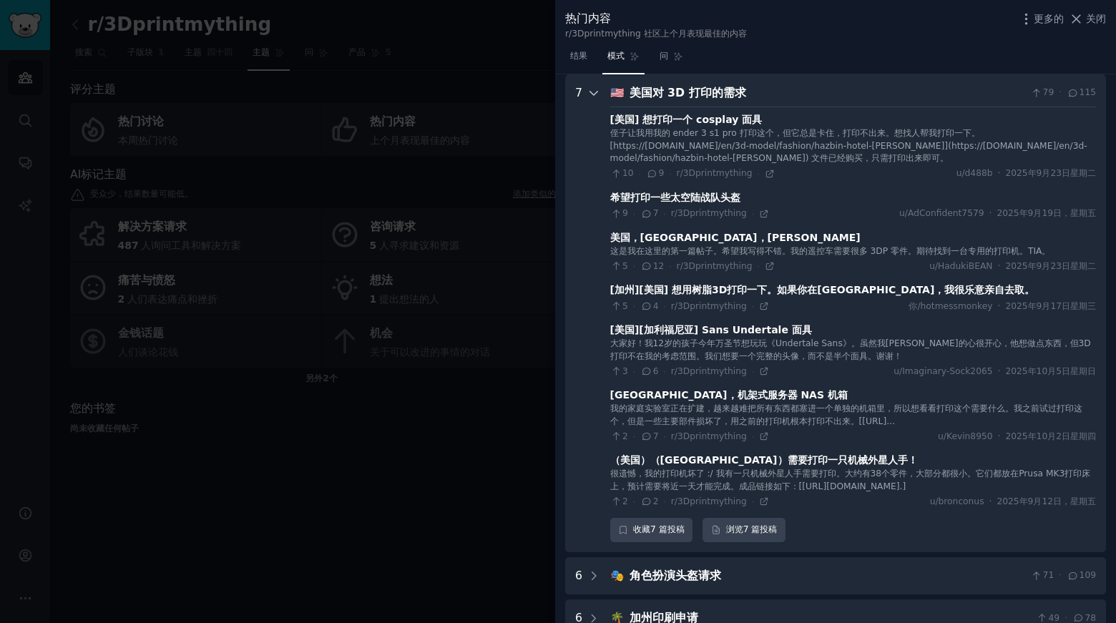
click at [596, 89] on icon at bounding box center [594, 93] width 13 height 13
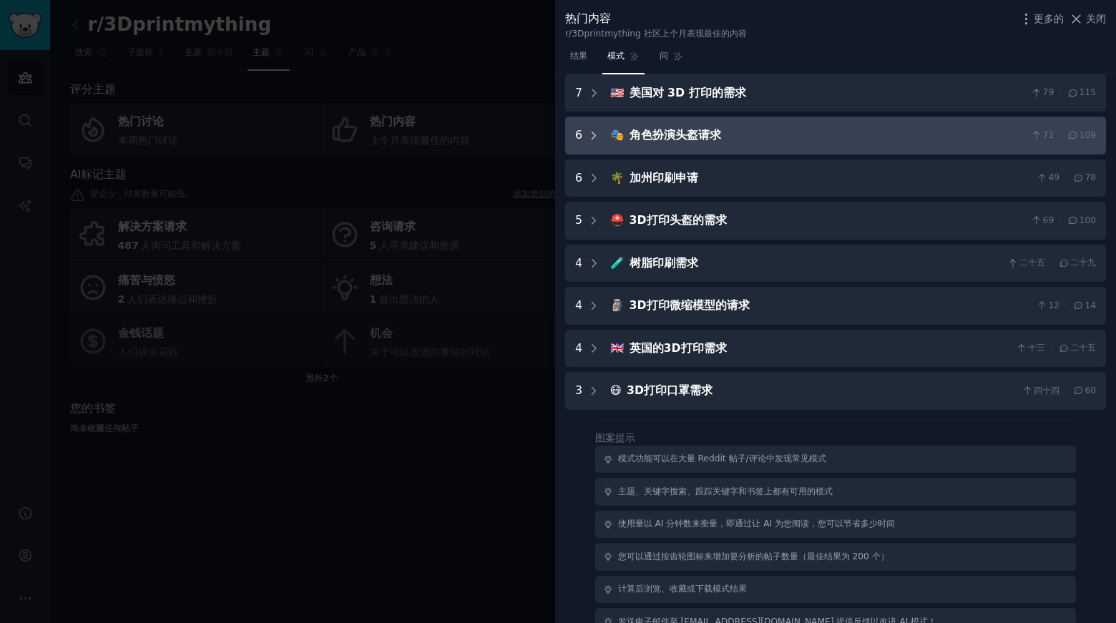
click at [593, 134] on icon at bounding box center [594, 136] width 13 height 13
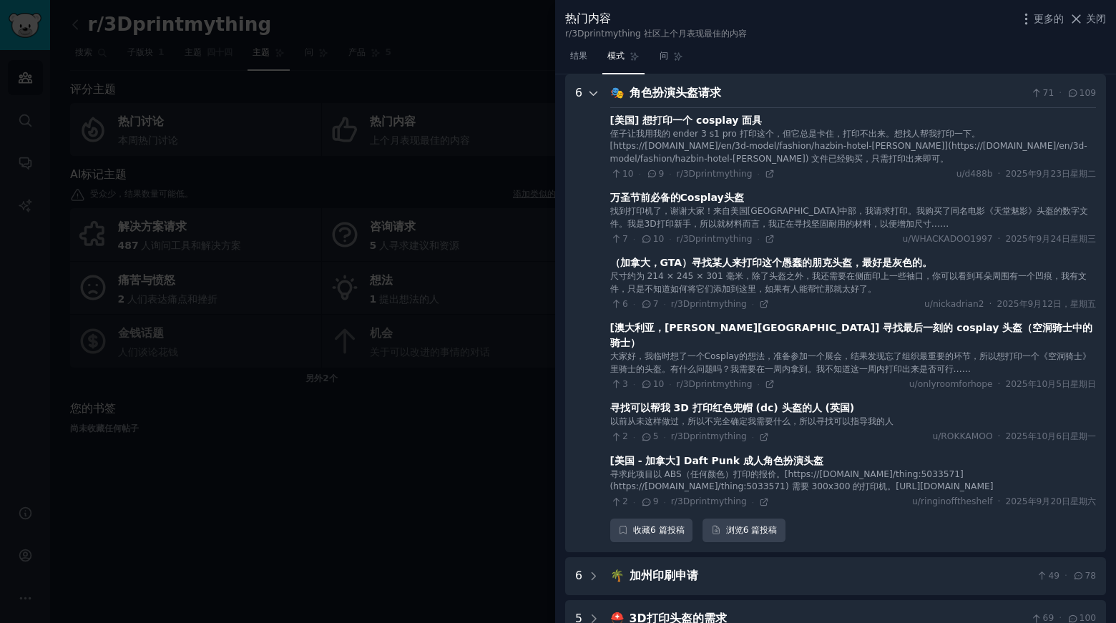
click at [593, 92] on icon at bounding box center [594, 93] width 13 height 13
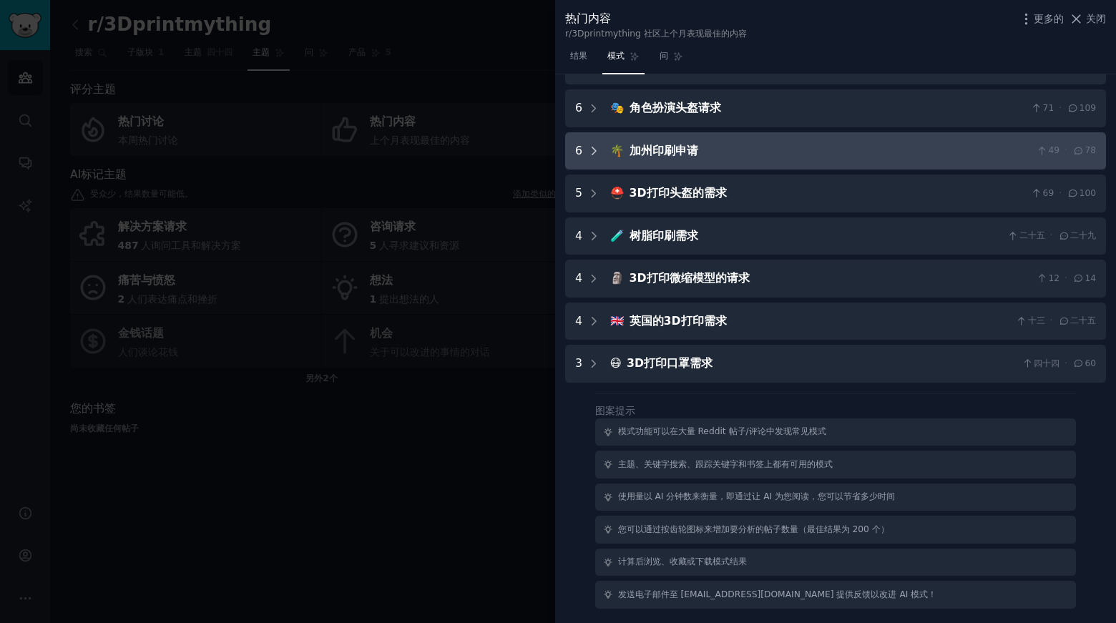
click at [590, 149] on icon at bounding box center [594, 151] width 13 height 13
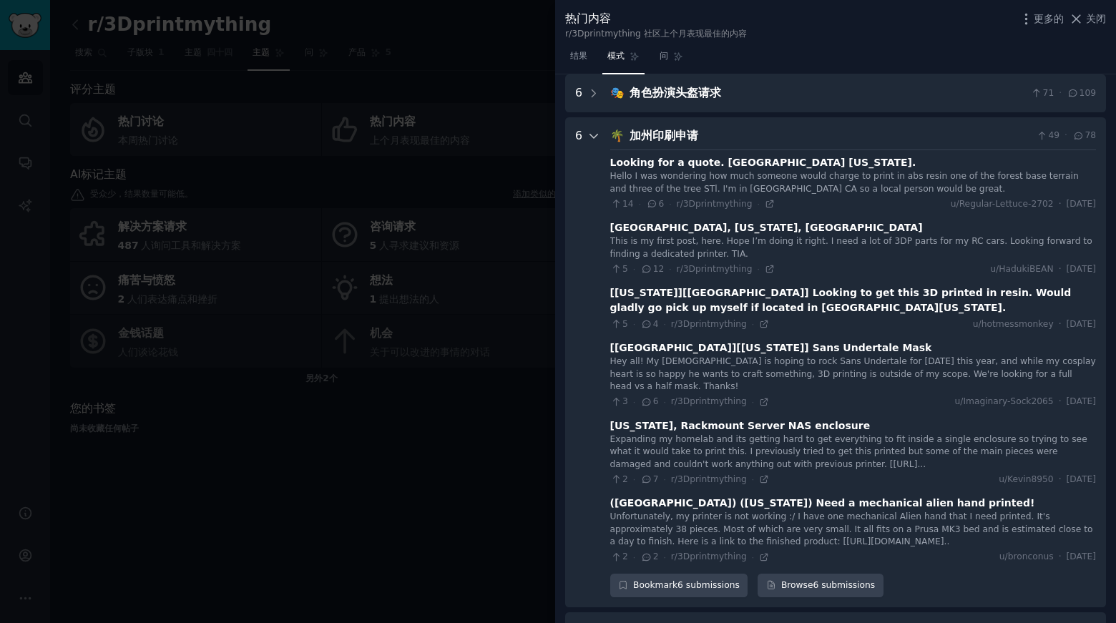
scroll to position [150, 0]
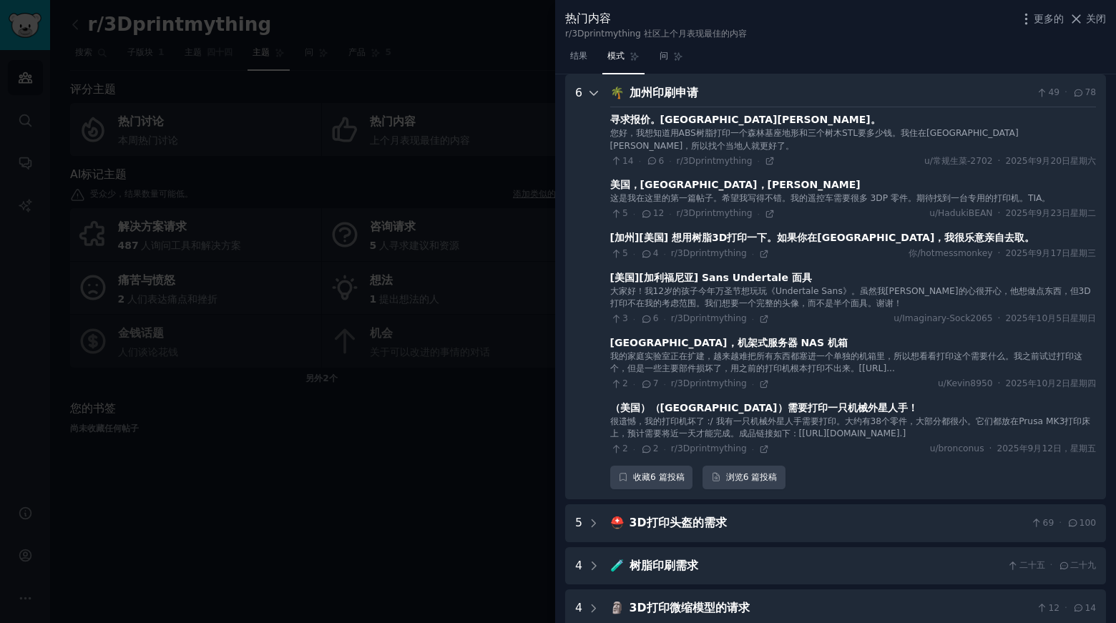
click at [588, 93] on icon at bounding box center [594, 93] width 13 height 13
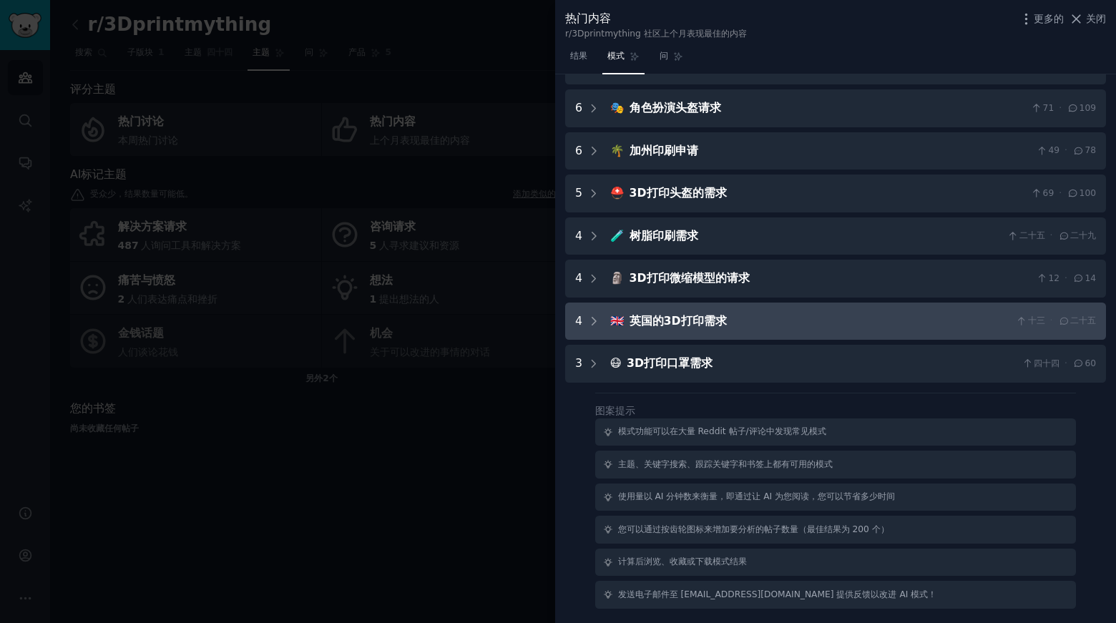
scroll to position [0, 0]
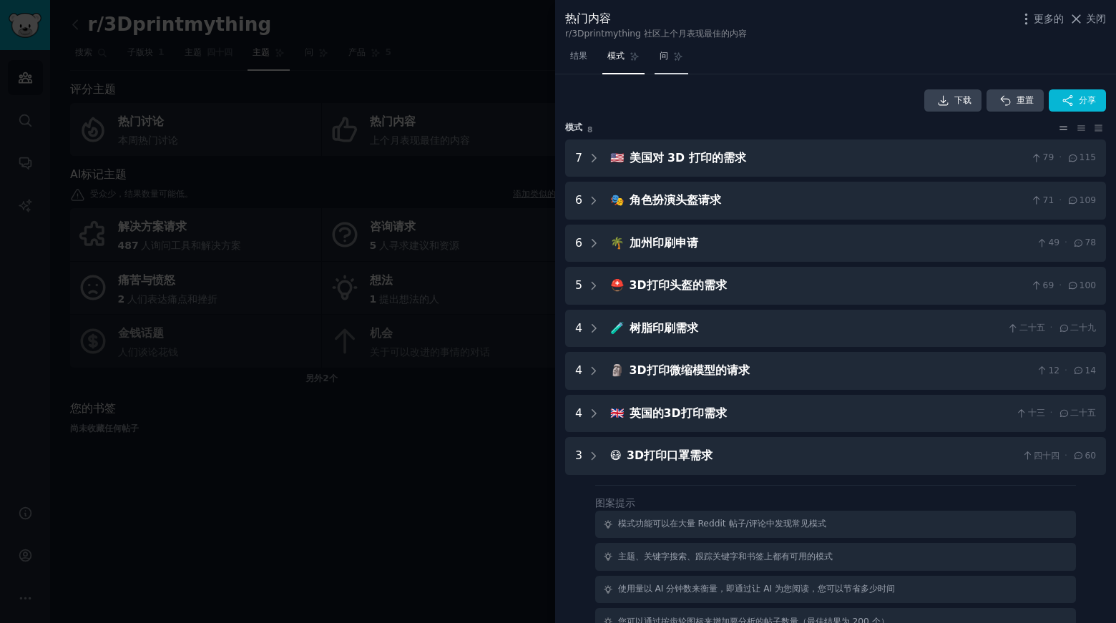
click at [658, 62] on link "问" at bounding box center [672, 59] width 34 height 29
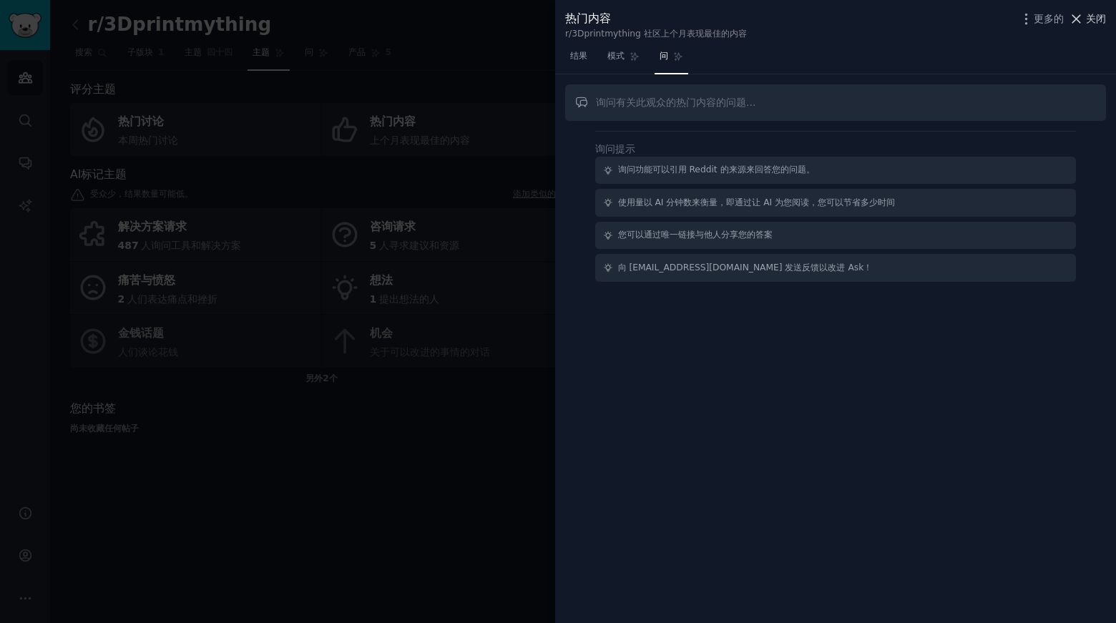
click at [1081, 21] on icon at bounding box center [1076, 18] width 15 height 15
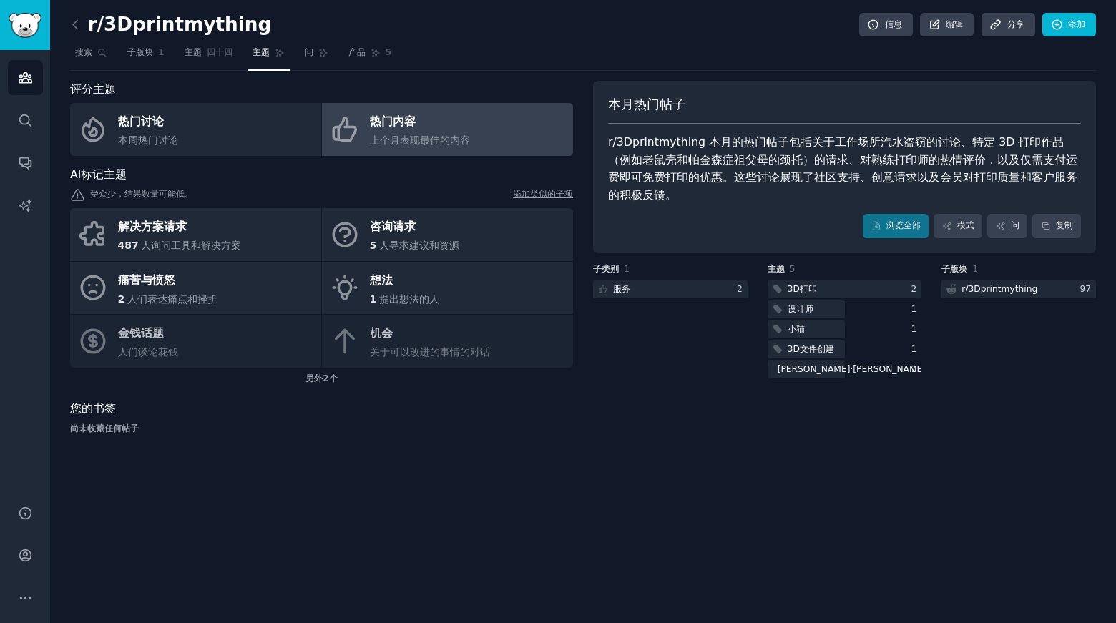
click at [406, 331] on div "解决方案请求 487 人询问工具和解决方案 咨询请求 5 人寻求建议和资源 痛苦与愤怒 2 人们表达痛点和挫折 想法 1 提出想法的人 金钱话题 人们谈论花钱…" at bounding box center [321, 288] width 503 height 160
click at [374, 336] on div "解决方案请求 487 人询问工具和解决方案 咨询请求 5 人寻求建议和资源 痛苦与愤怒 2 人们表达痛点和挫折 想法 1 提出想法的人 金钱话题 人们谈论花钱…" at bounding box center [321, 288] width 503 height 160
click at [353, 351] on div "解决方案请求 487 人询问工具和解决方案 咨询请求 5 人寻求建议和资源 痛苦与愤怒 2 人们表达痛点和挫折 想法 1 提出想法的人 金钱话题 人们谈论花钱…" at bounding box center [321, 288] width 503 height 160
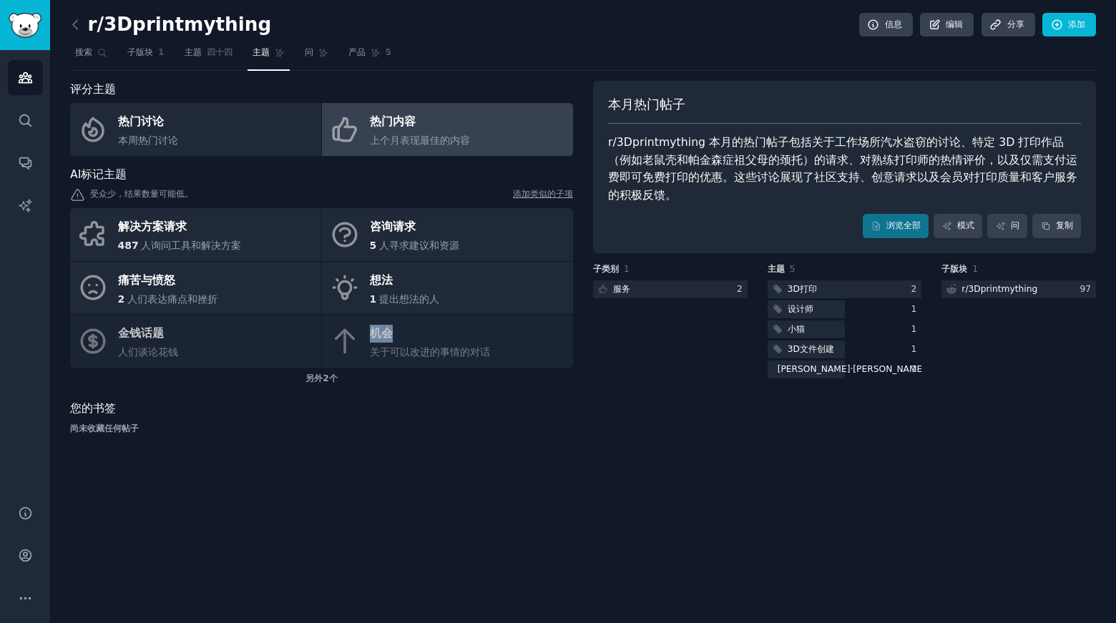
click at [353, 351] on div "解决方案请求 487 人询问工具和解决方案 咨询请求 5 人寻求建议和资源 痛苦与愤怒 2 人们表达痛点和挫折 想法 1 提出想法的人 金钱话题 人们谈论花钱…" at bounding box center [321, 288] width 503 height 160
click at [422, 397] on div "评分主题 热门讨论 本周热门讨论 热门内容 上个月表现最佳的内容 AI标记主题 受众少，结果数量可能低。 添加类似的子项 解决方案请求 487 人询问工具和解…" at bounding box center [321, 263] width 503 height 365
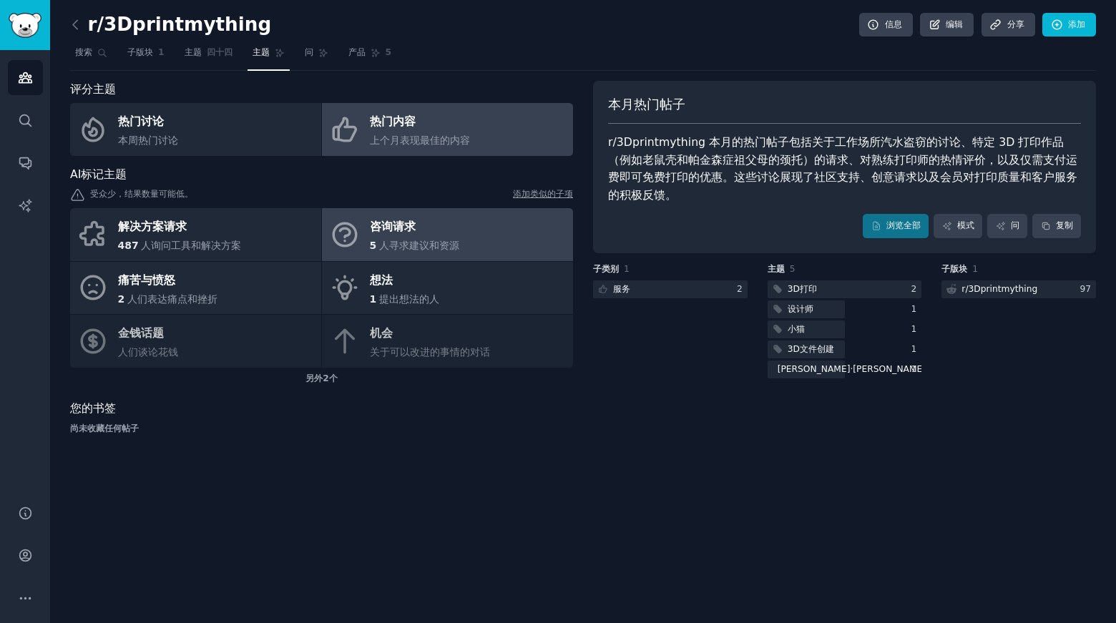
click at [395, 245] on font "人寻求建议和资源" at bounding box center [419, 245] width 80 height 11
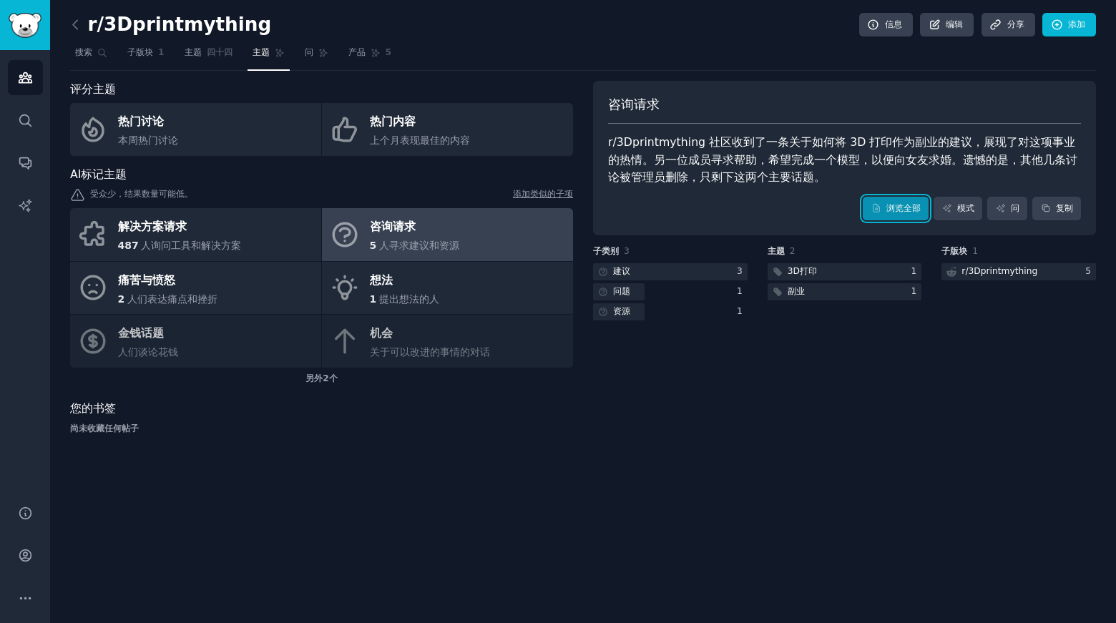
click at [892, 207] on font "浏览全部" at bounding box center [904, 208] width 34 height 10
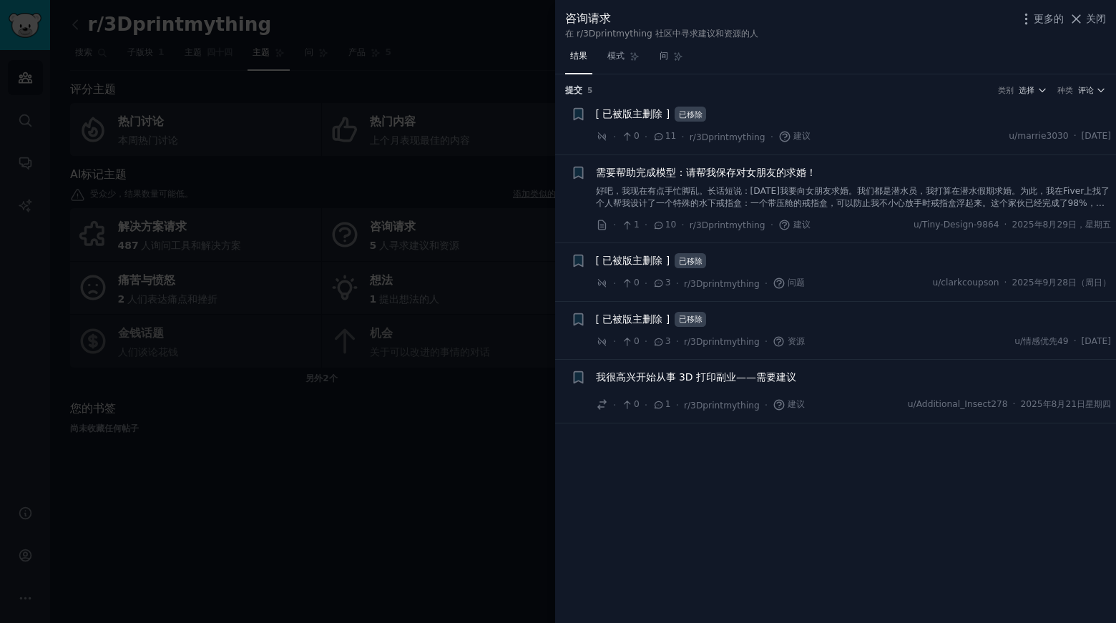
click at [683, 377] on font "我很高兴开始从事 3D 打印副业——需要建议" at bounding box center [696, 376] width 201 height 11
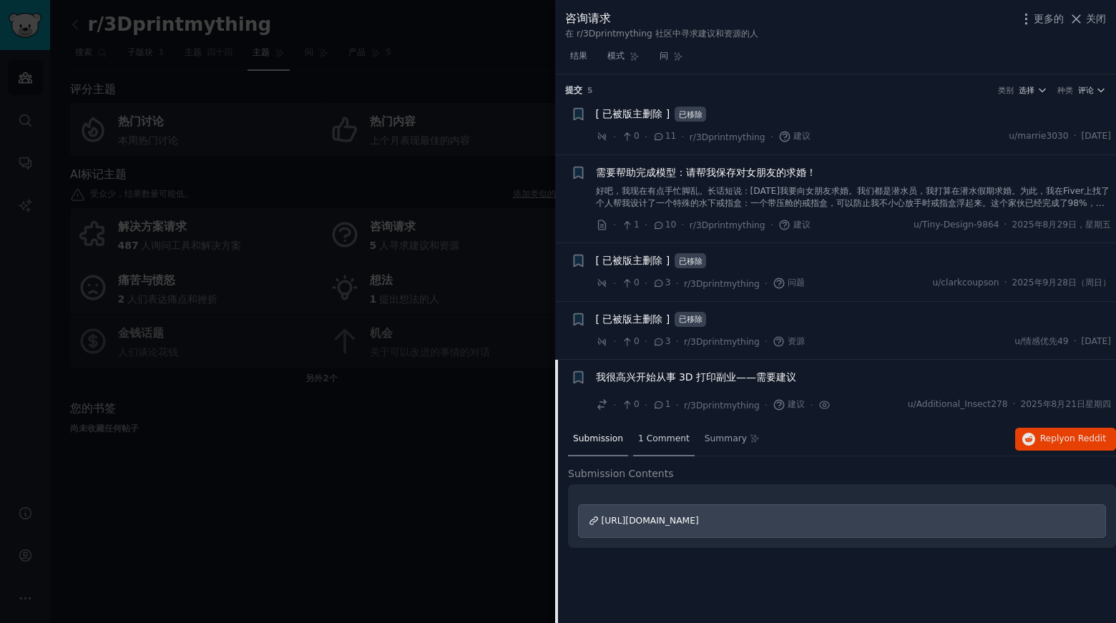
scroll to position [14, 0]
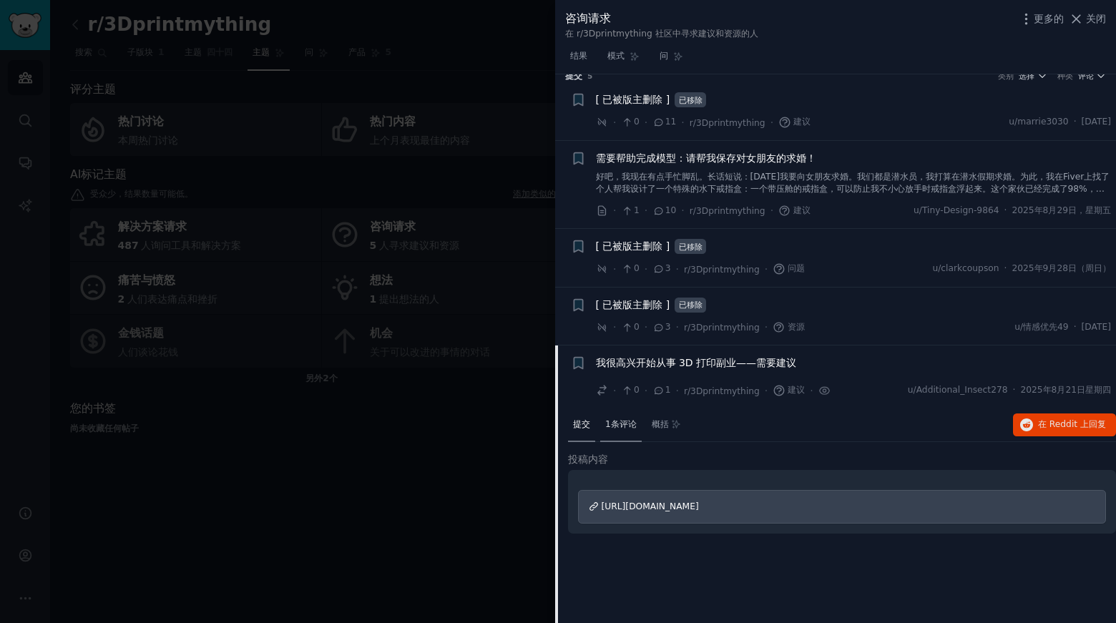
click at [629, 426] on font "1条评论" at bounding box center [620, 424] width 31 height 10
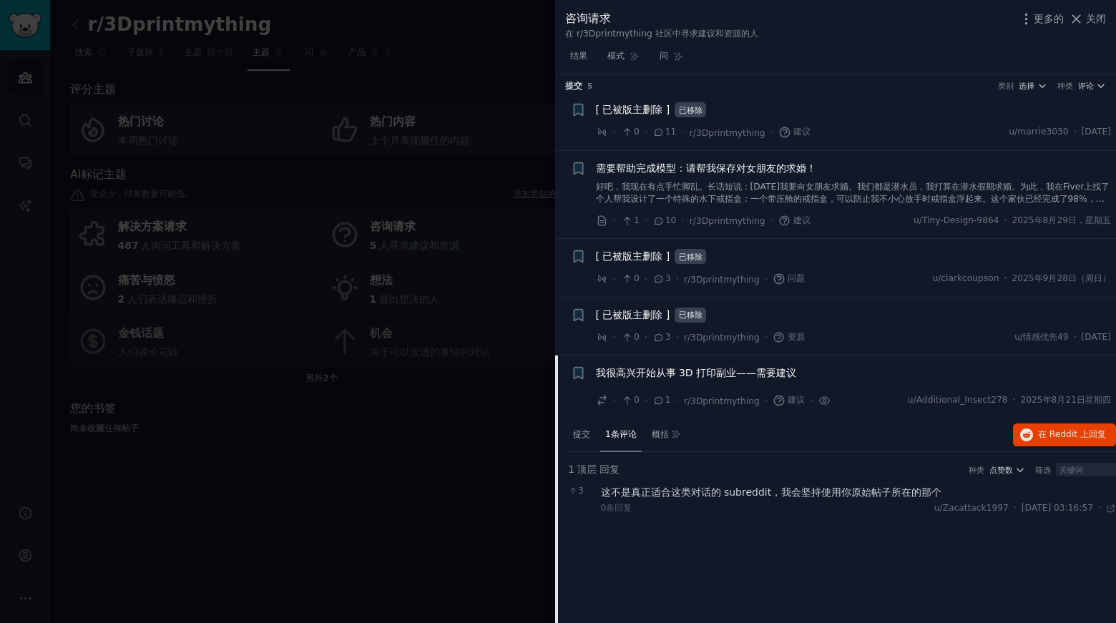
scroll to position [0, 0]
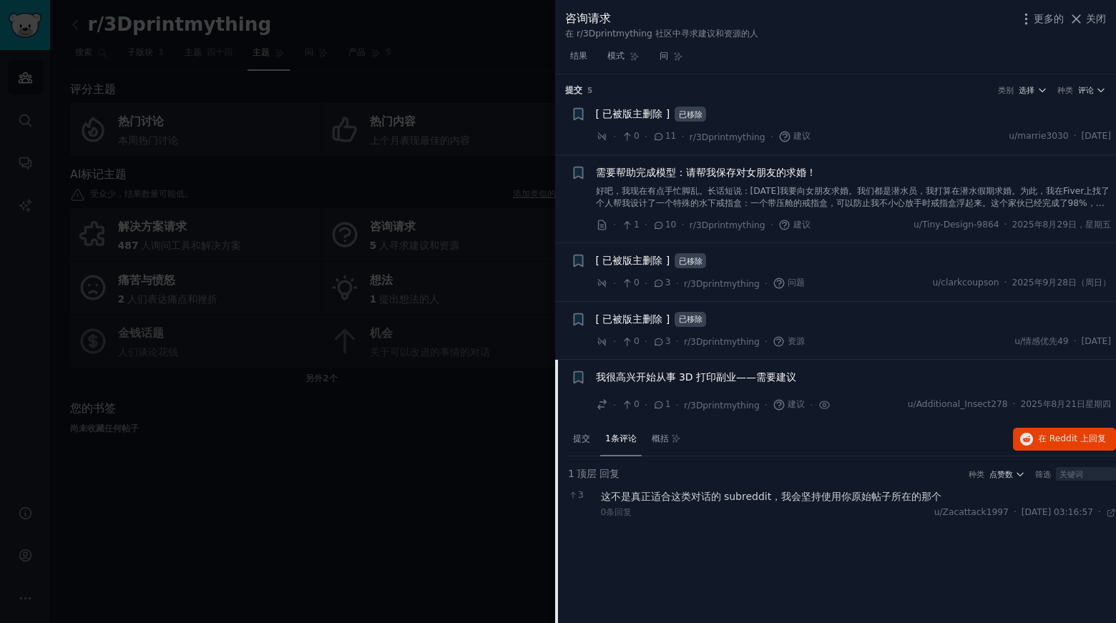
click at [668, 169] on font "需要帮助完成模型：请帮我保存对女朋友的求婚！" at bounding box center [706, 172] width 220 height 11
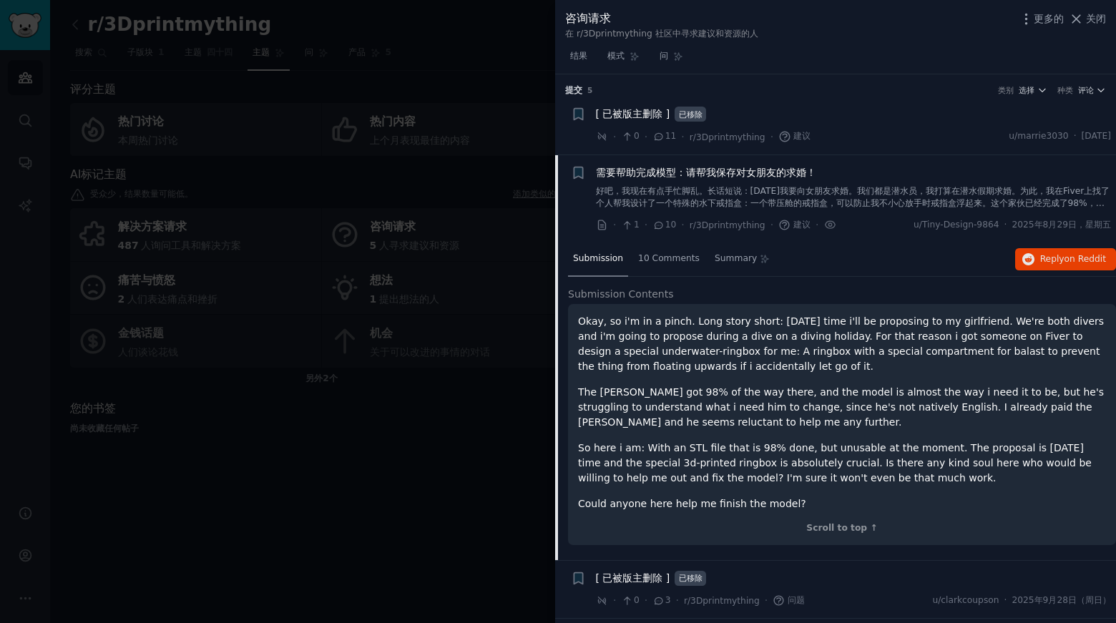
scroll to position [72, 0]
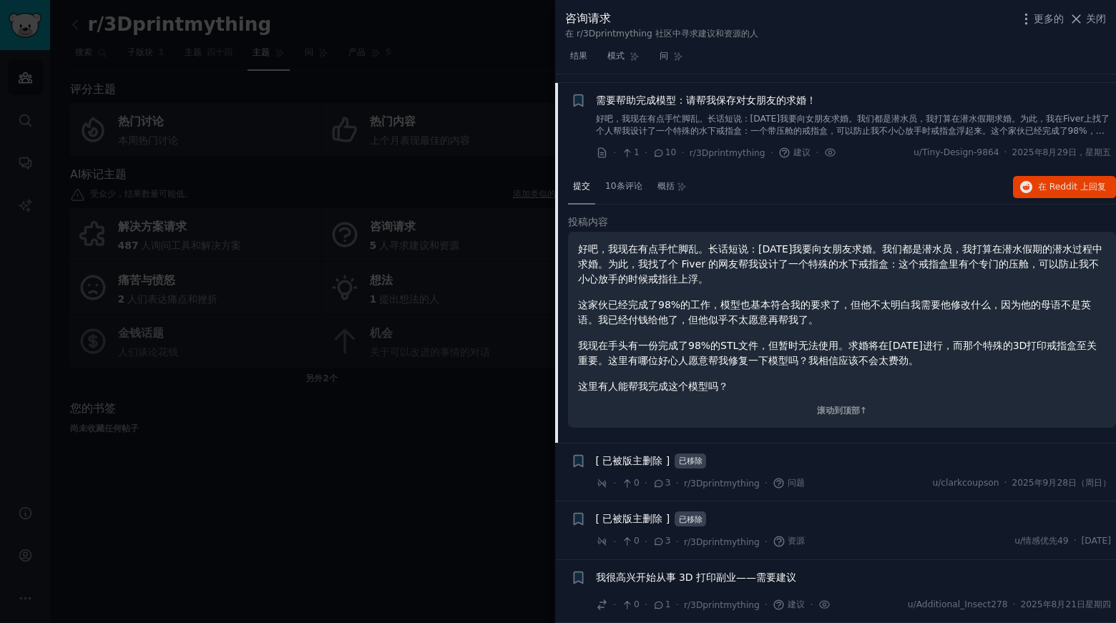
click at [663, 151] on icon at bounding box center [659, 153] width 13 height 10
click at [660, 159] on span "10" at bounding box center [665, 153] width 24 height 13
click at [658, 150] on icon at bounding box center [659, 153] width 13 height 10
click at [622, 182] on font "10条评论" at bounding box center [623, 186] width 37 height 10
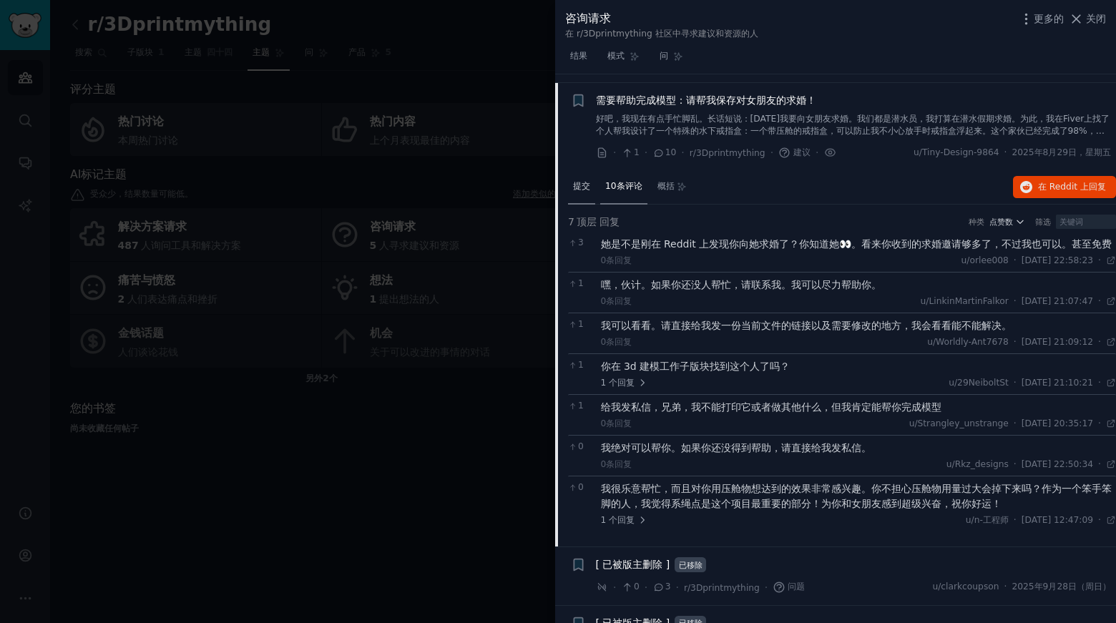
click at [590, 183] on font "提交" at bounding box center [581, 186] width 17 height 10
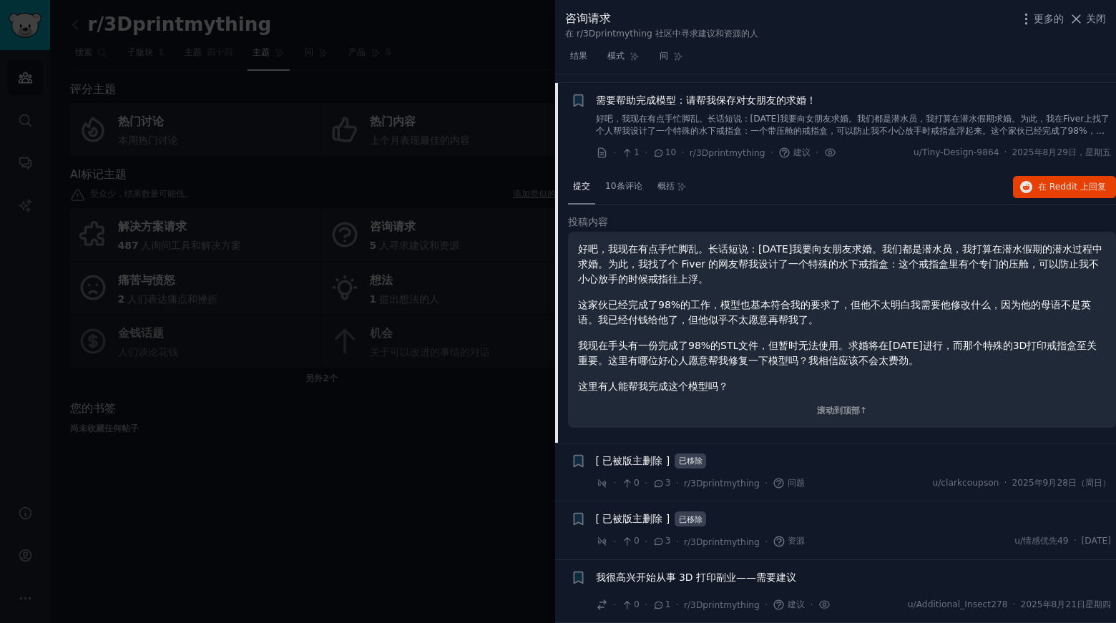
scroll to position [0, 0]
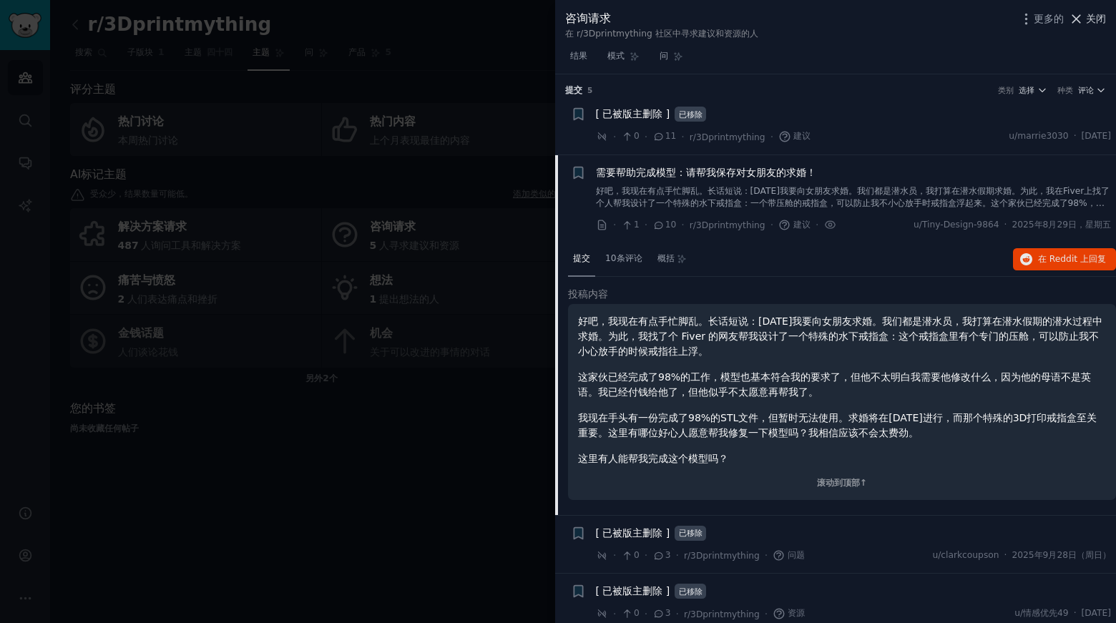
click at [1101, 13] on font "关闭" at bounding box center [1096, 18] width 20 height 11
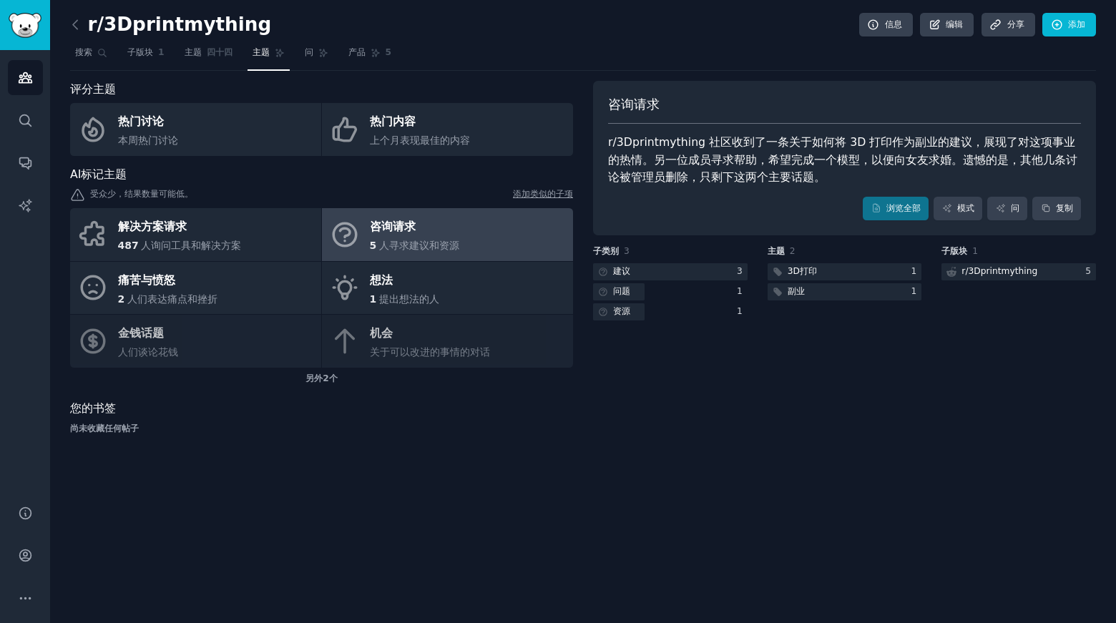
click at [713, 427] on div "咨询请求 r/3Dprintmything 社区收到了一条关于如何将 3D 打印作为副业的建议，展现了对这项事业的热情。另一位成员寻求帮助，希望完成一个模型，…" at bounding box center [844, 263] width 503 height 365
click at [852, 265] on div at bounding box center [845, 272] width 155 height 18
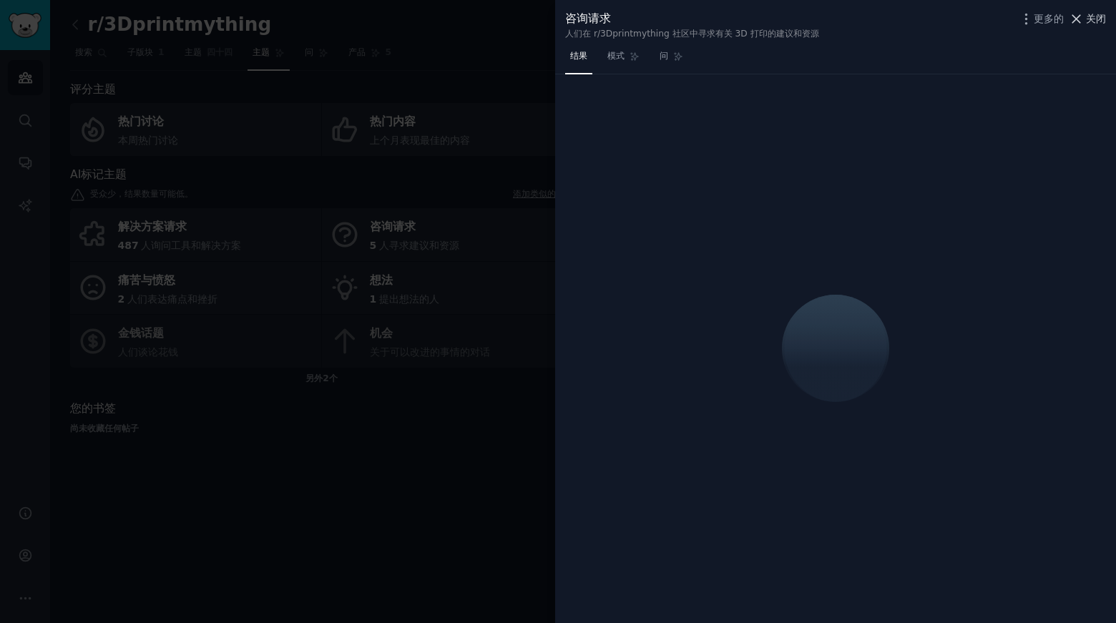
click at [1095, 20] on font "关闭" at bounding box center [1096, 18] width 20 height 11
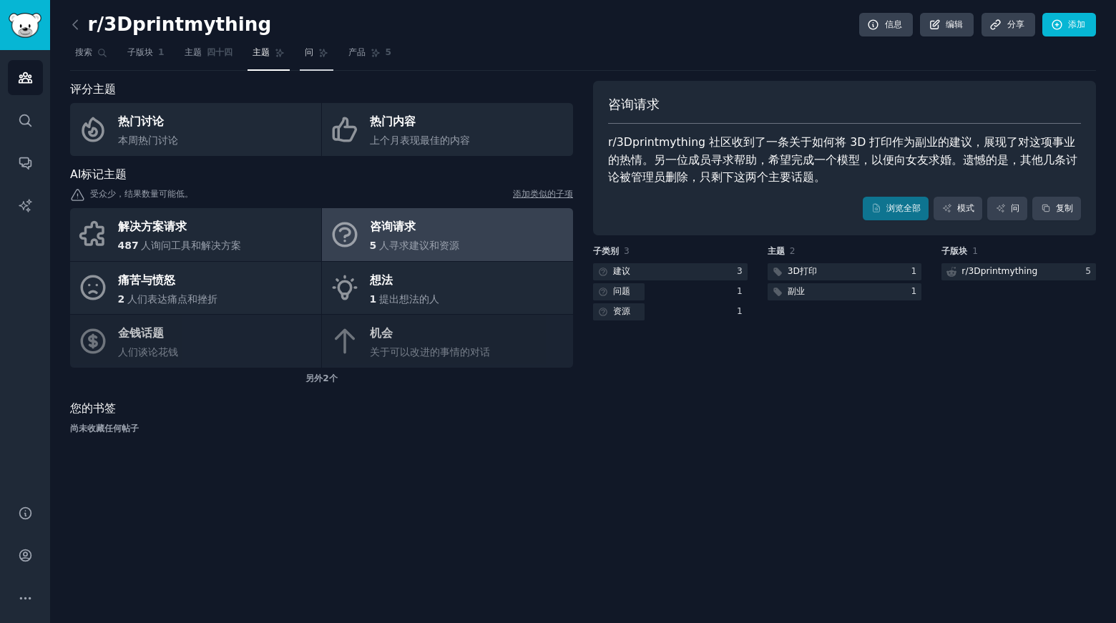
click at [316, 53] on link "问" at bounding box center [317, 56] width 34 height 29
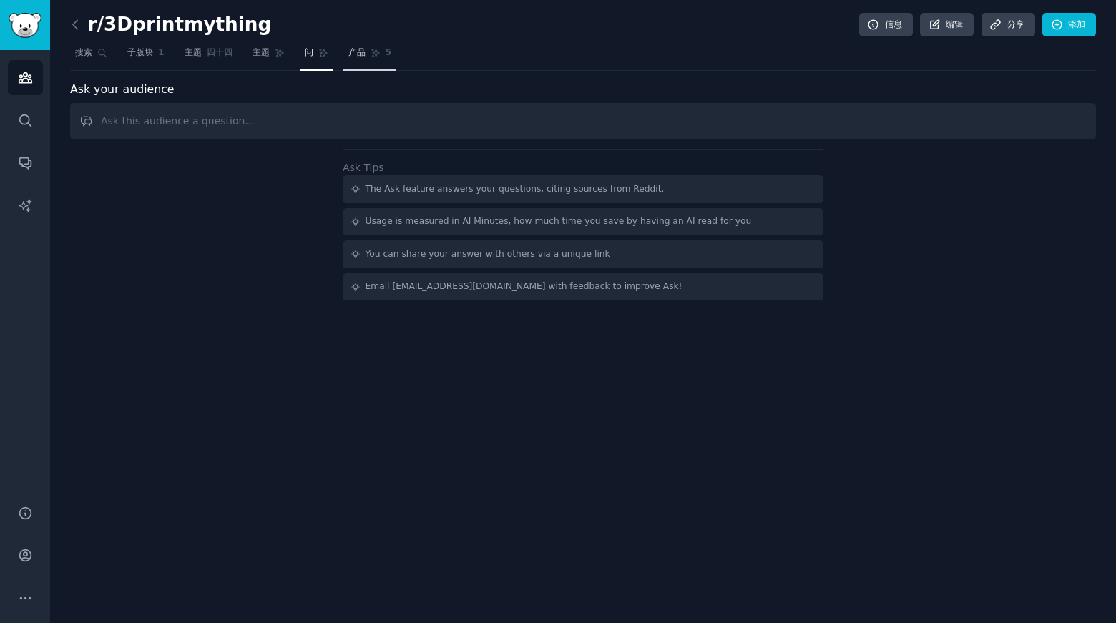
click at [364, 52] on font "产品" at bounding box center [357, 52] width 17 height 10
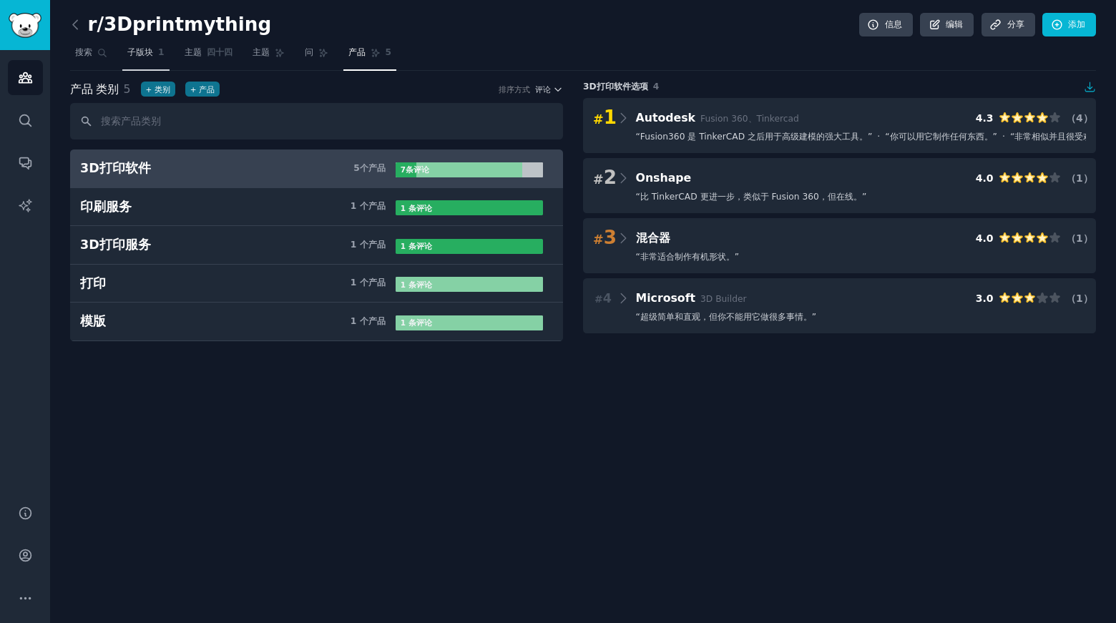
click at [137, 62] on link "子版块 1" at bounding box center [145, 56] width 47 height 29
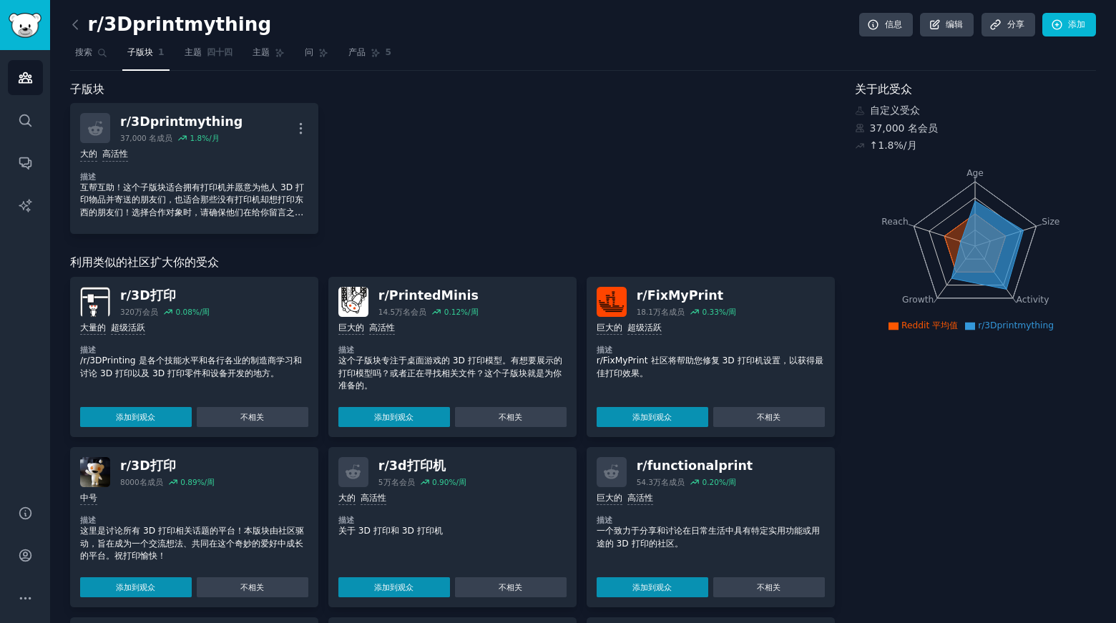
click at [165, 300] on font "3D打印" at bounding box center [153, 295] width 45 height 14
click at [146, 298] on font "3D打印" at bounding box center [153, 295] width 45 height 14
click at [131, 414] on font "添加到观众" at bounding box center [135, 417] width 39 height 9
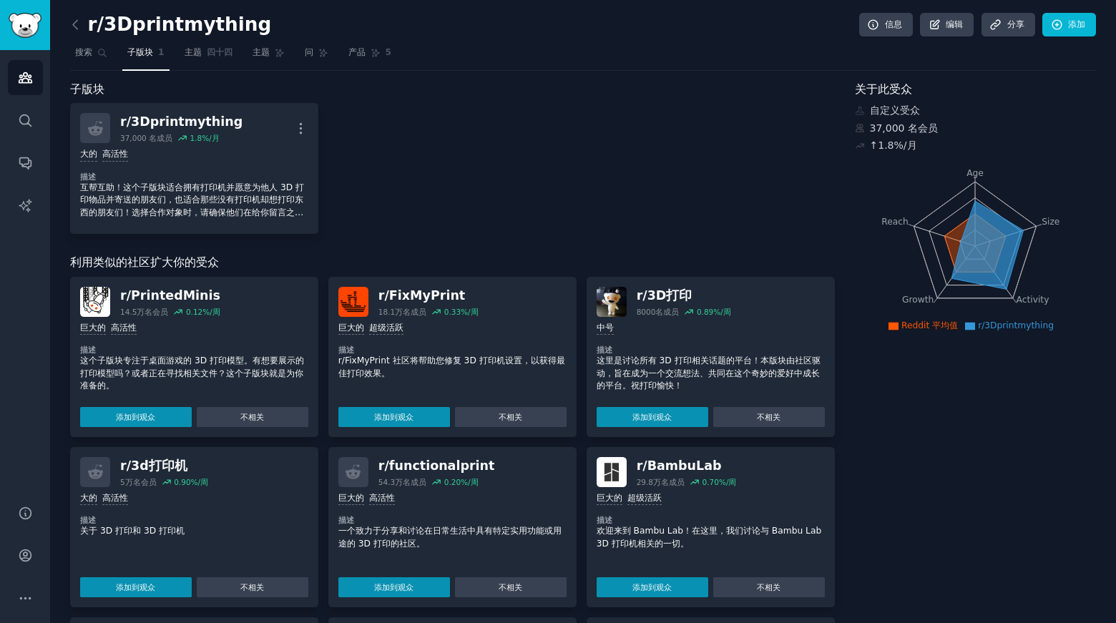
click at [386, 191] on div "r/ 3Dprintmything 37,000 名 成员 1.8 %/月 更多的 大的 高活性 描述 互帮互助！这个子版块适合拥有打印机并愿意为他人 3D …" at bounding box center [452, 168] width 765 height 131
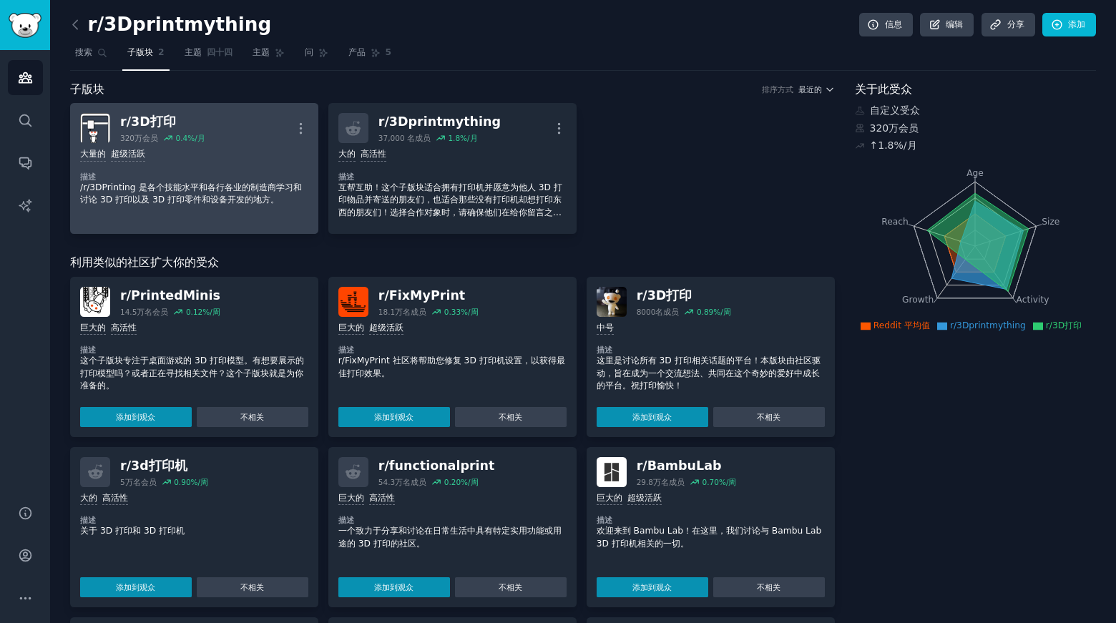
click at [154, 118] on font "3D打印" at bounding box center [153, 121] width 45 height 14
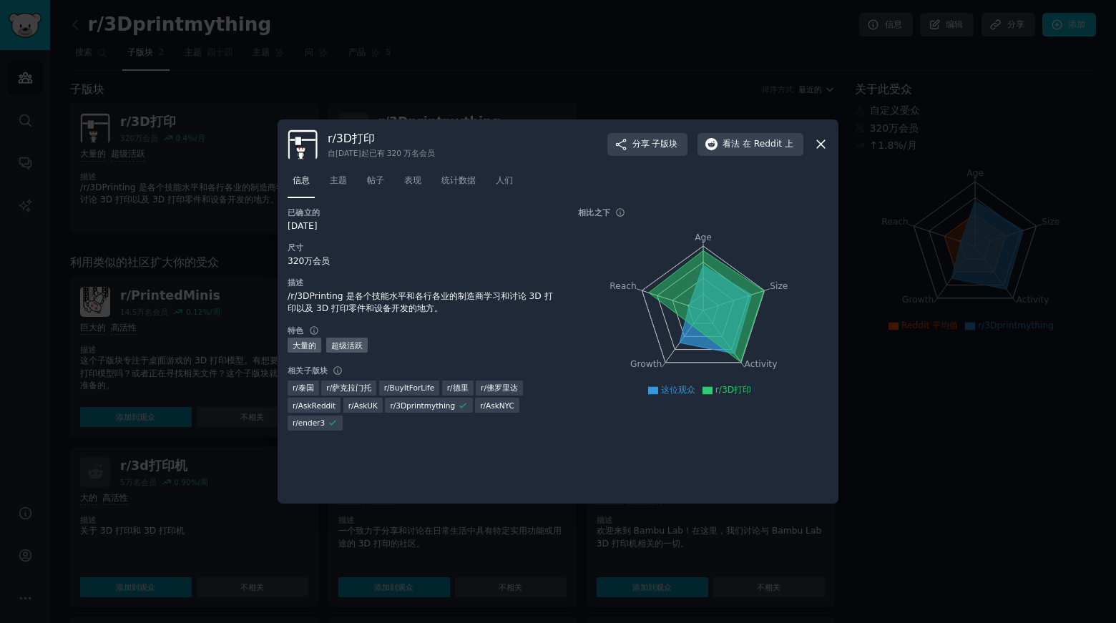
click at [825, 142] on icon at bounding box center [821, 144] width 15 height 15
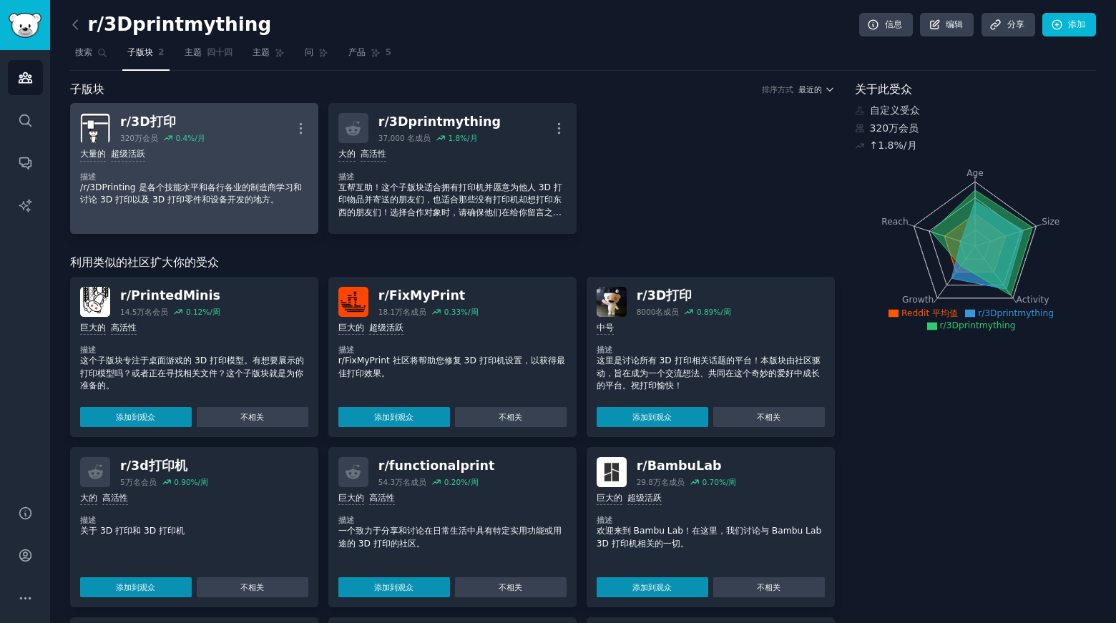
click at [208, 132] on div "r/ 3D打印 320万 会员 0.4 %/月 更多的" at bounding box center [194, 128] width 228 height 30
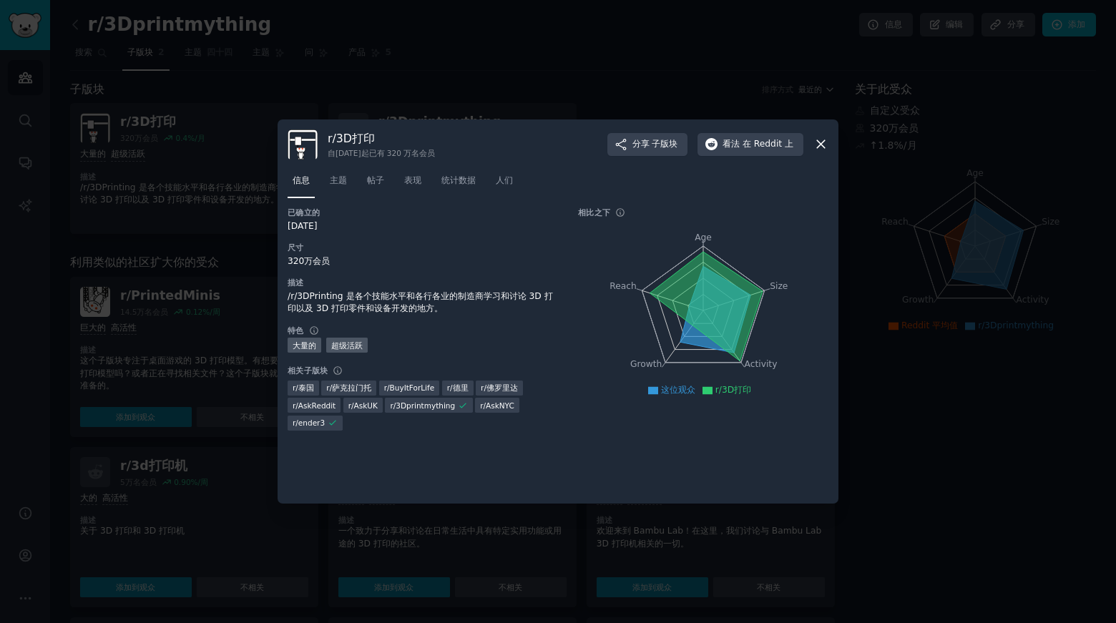
click at [824, 142] on icon at bounding box center [821, 144] width 15 height 15
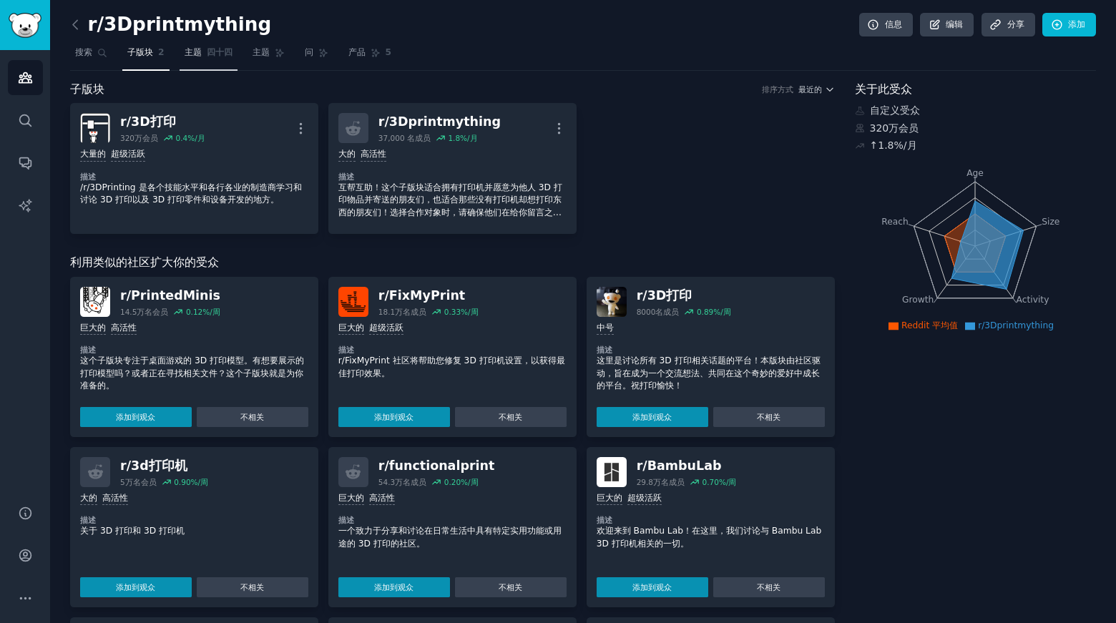
click at [225, 49] on font "四十四" at bounding box center [220, 52] width 26 height 10
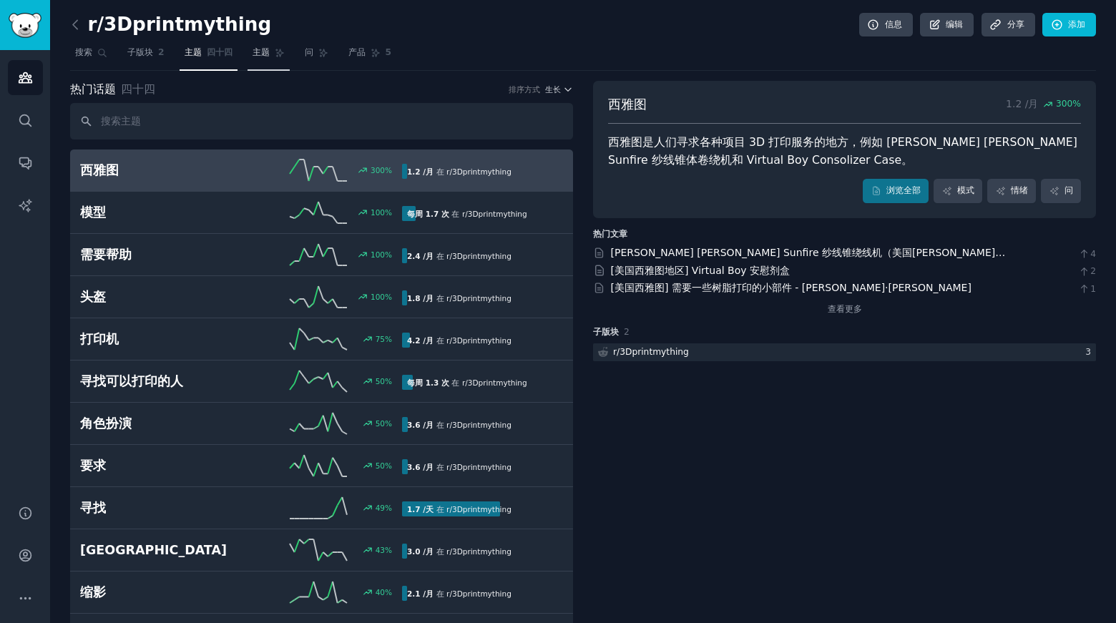
click at [260, 52] on font "主题" at bounding box center [261, 52] width 17 height 10
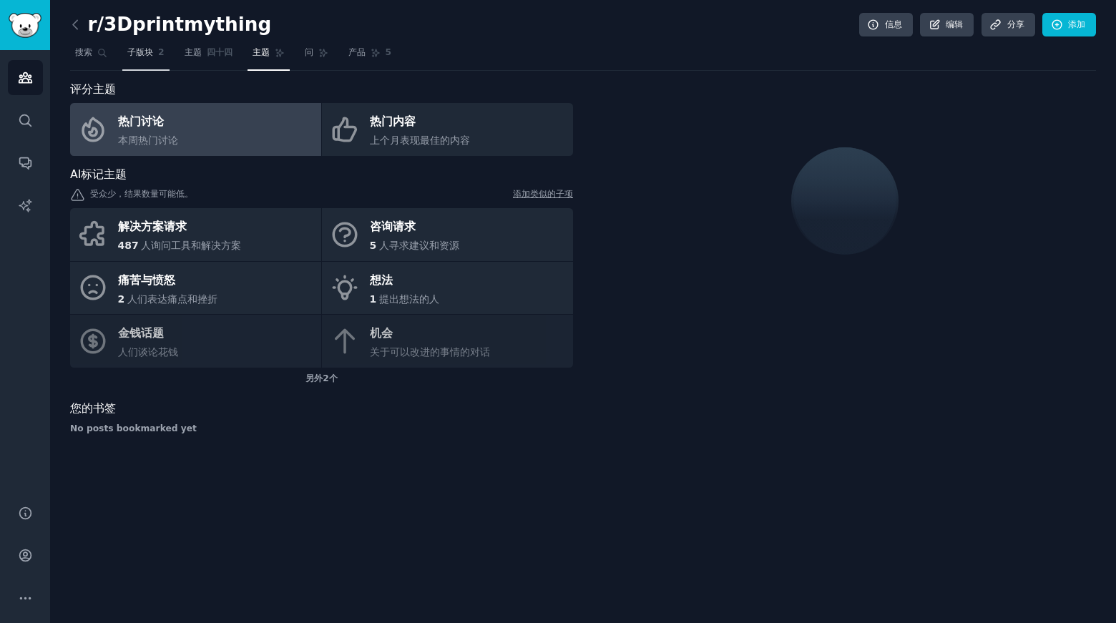
click at [140, 56] on font "子版块" at bounding box center [140, 52] width 26 height 10
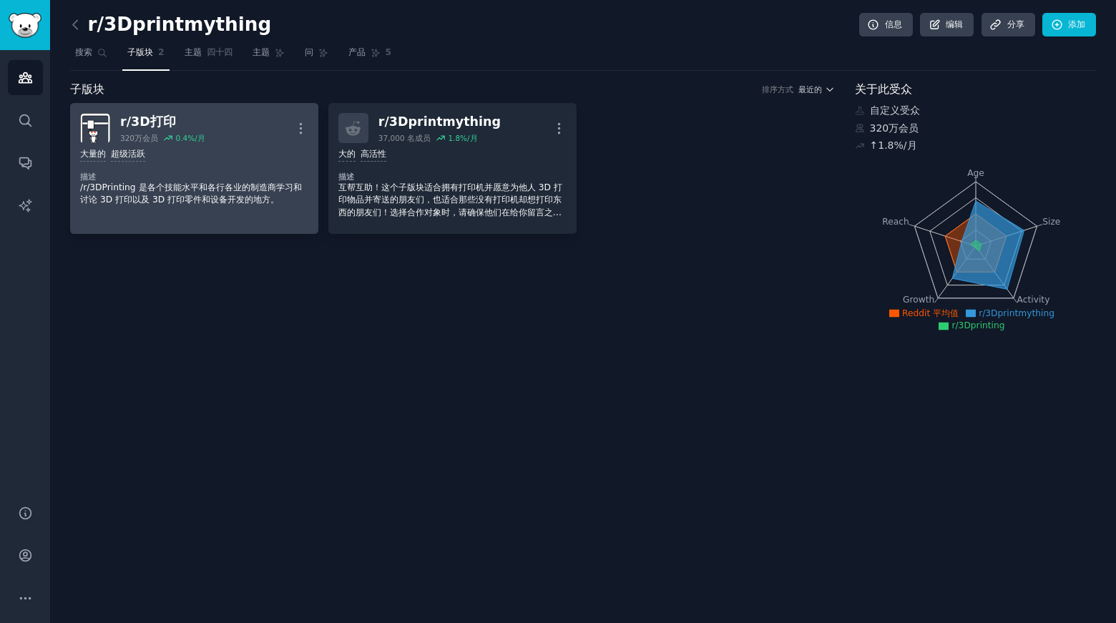
click at [136, 121] on font "3D打印" at bounding box center [153, 121] width 45 height 14
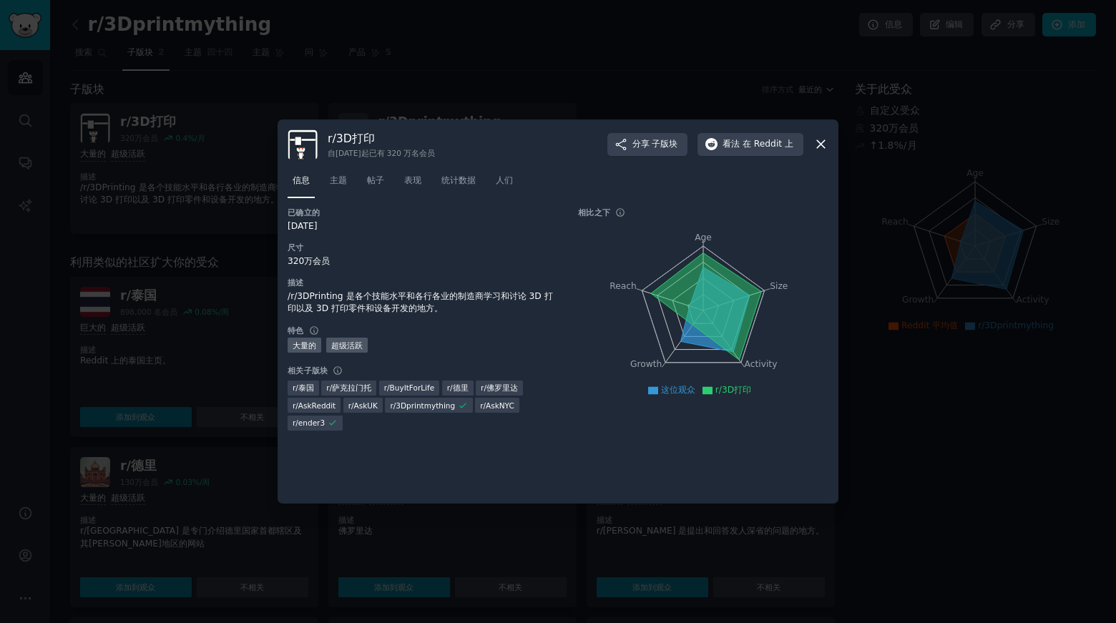
click at [817, 145] on icon at bounding box center [821, 144] width 15 height 15
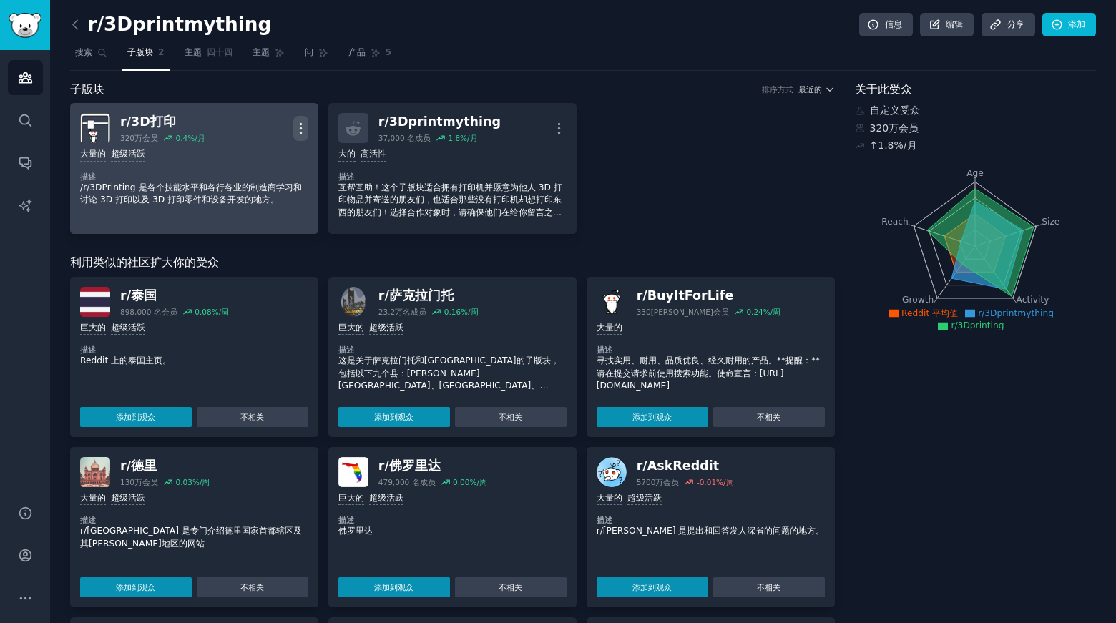
click at [302, 121] on icon "button" at bounding box center [300, 128] width 15 height 15
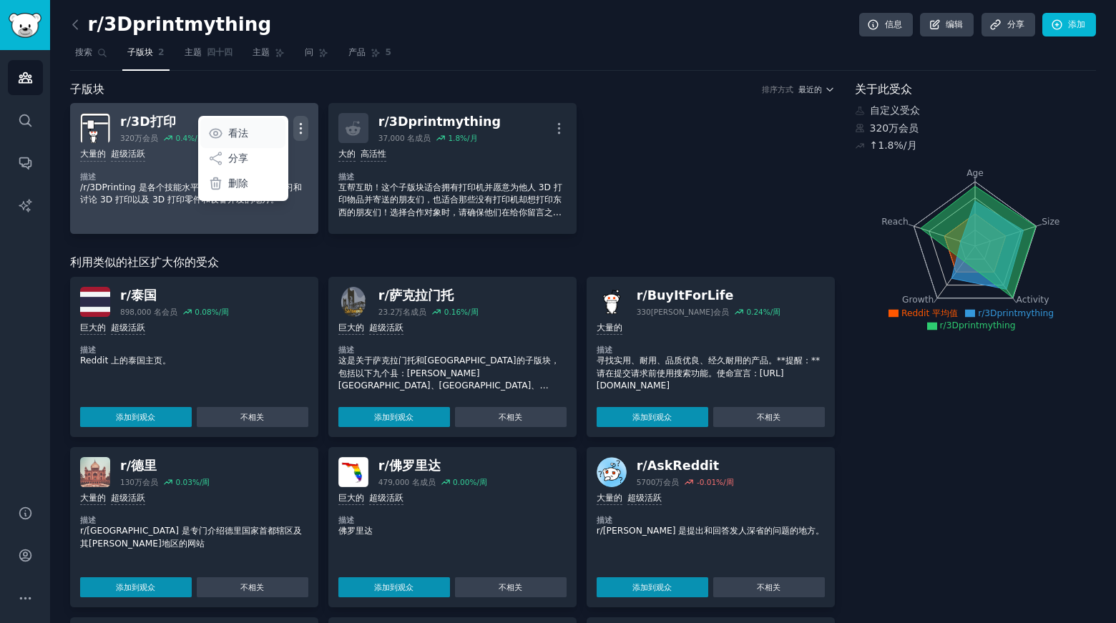
click at [261, 132] on link "看法" at bounding box center [242, 133] width 85 height 30
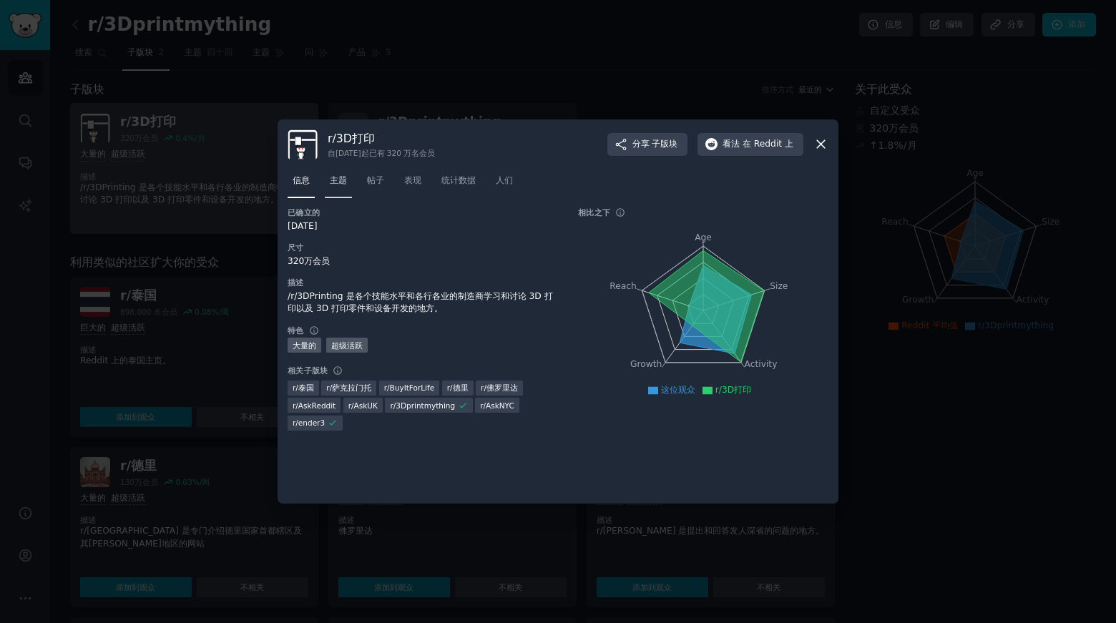
click at [340, 172] on link "主题" at bounding box center [338, 184] width 27 height 29
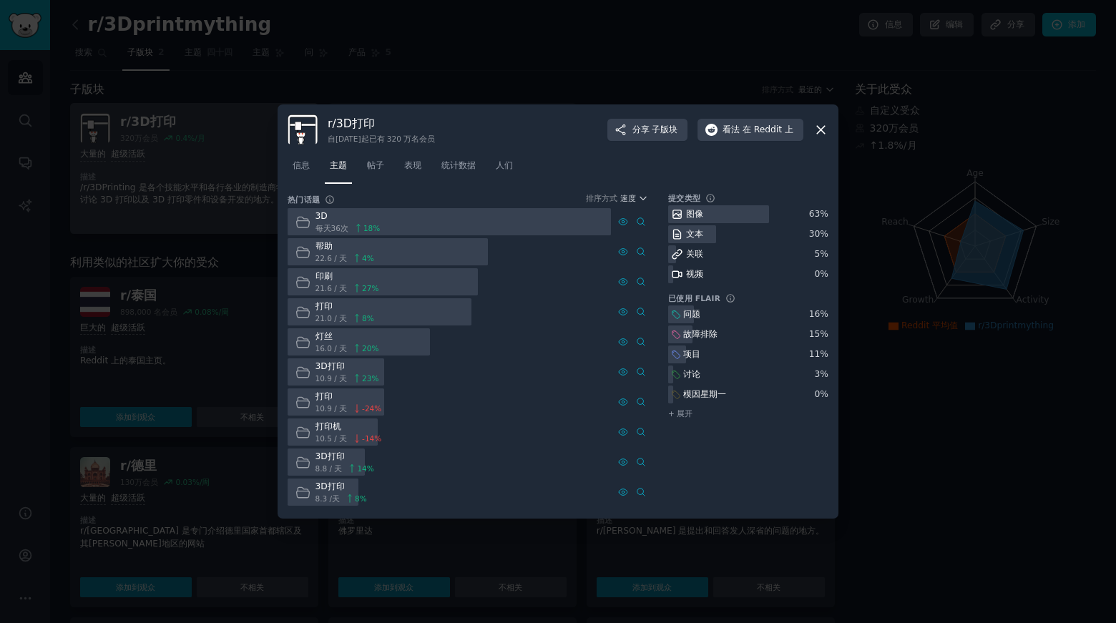
click at [822, 125] on icon at bounding box center [821, 129] width 15 height 15
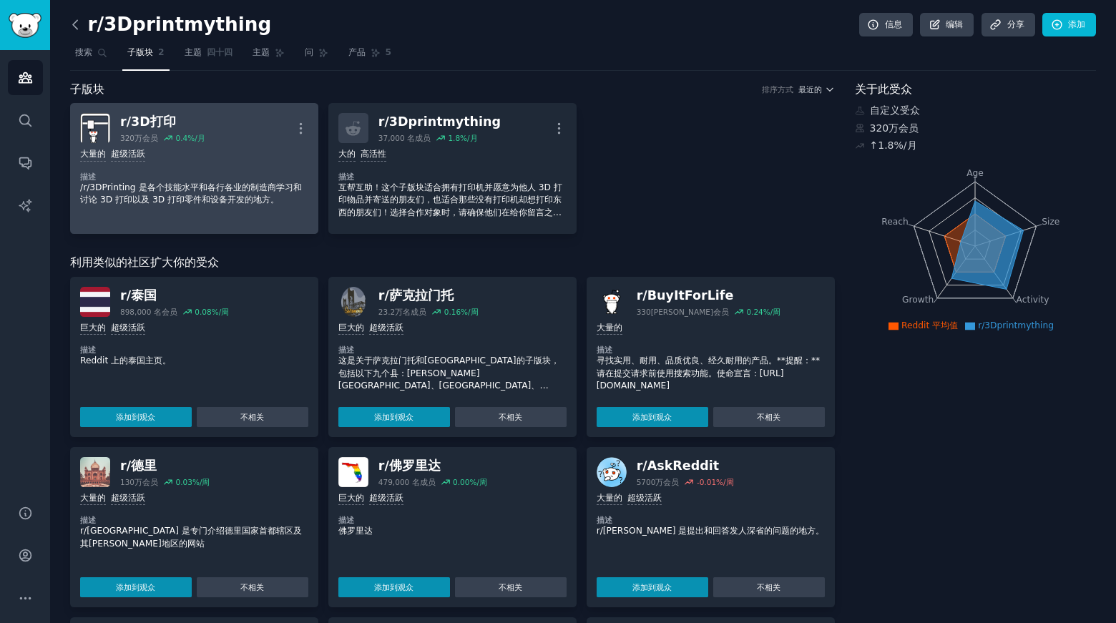
click at [71, 24] on icon at bounding box center [75, 24] width 15 height 15
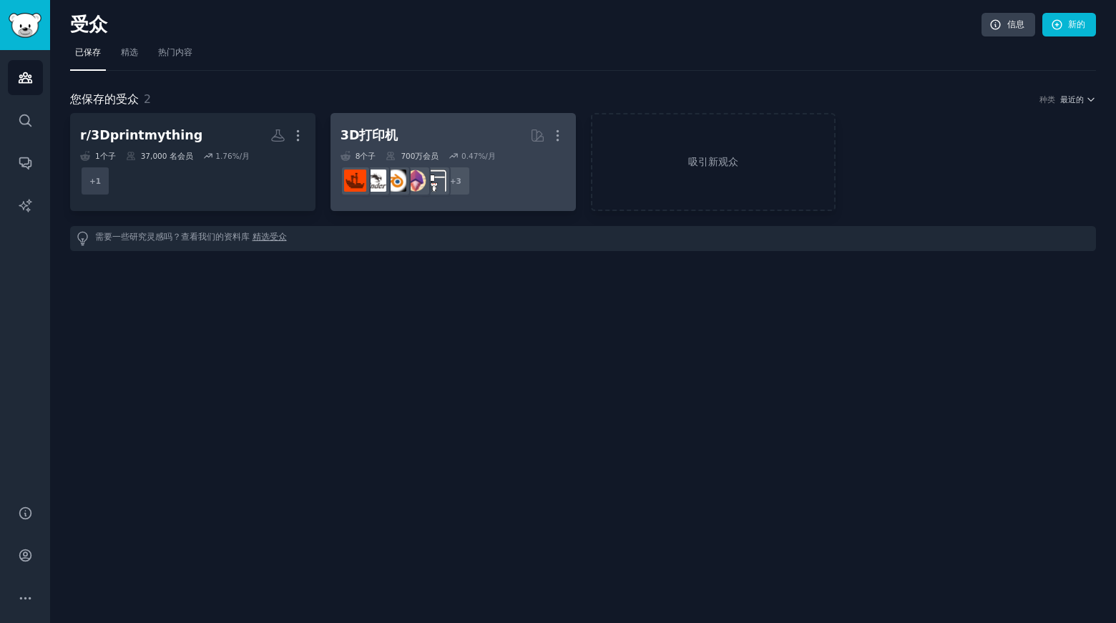
click at [397, 142] on h2 "3D打印机 更多的" at bounding box center [453, 135] width 225 height 25
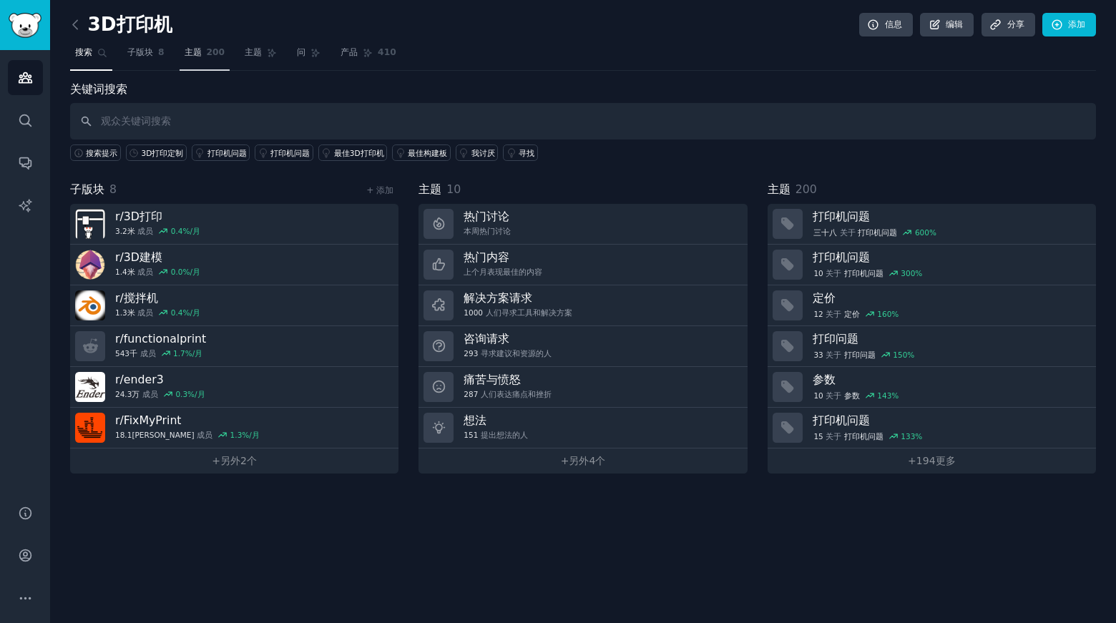
click at [220, 54] on font "200" at bounding box center [216, 52] width 19 height 10
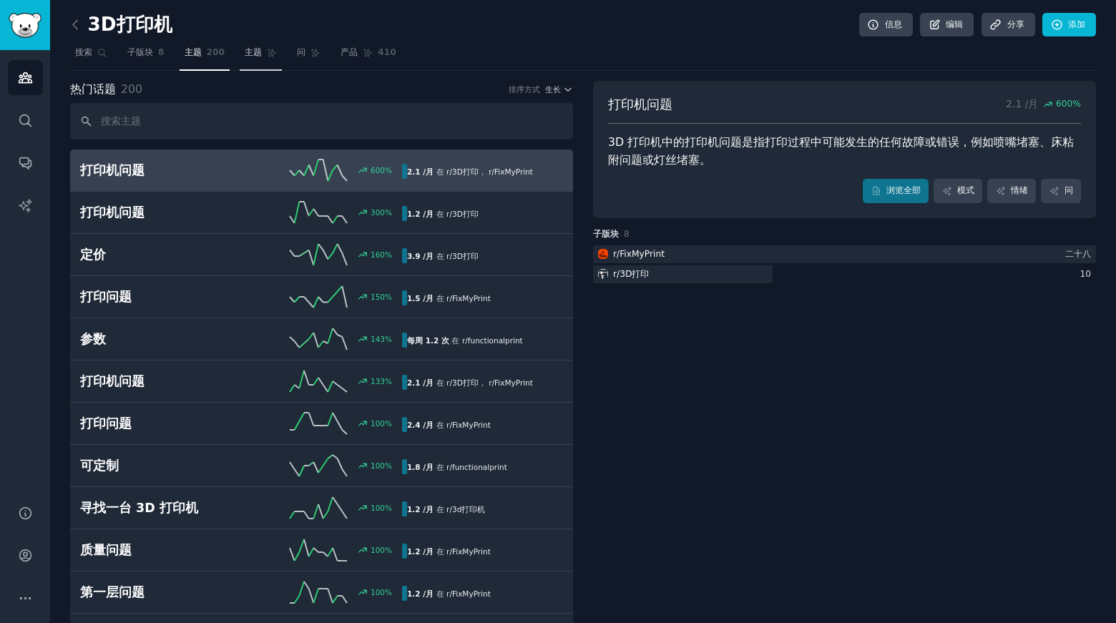
click at [260, 55] on font "主题" at bounding box center [253, 52] width 17 height 10
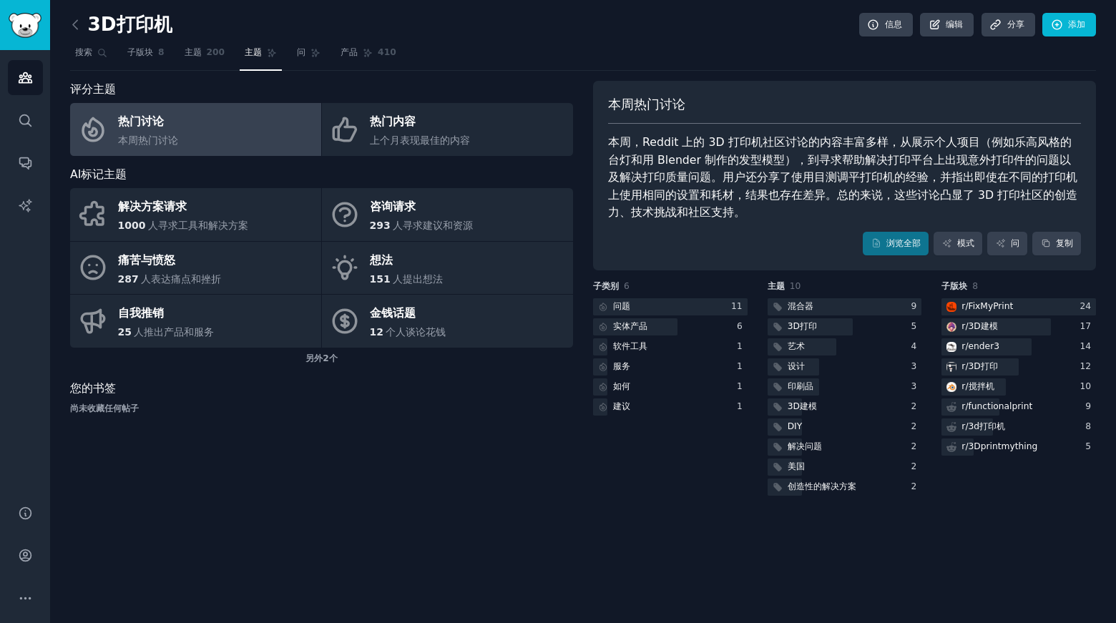
click at [215, 137] on link "热门讨论 本周热门讨论" at bounding box center [195, 129] width 251 height 53
click at [890, 245] on font "浏览全部" at bounding box center [904, 243] width 34 height 10
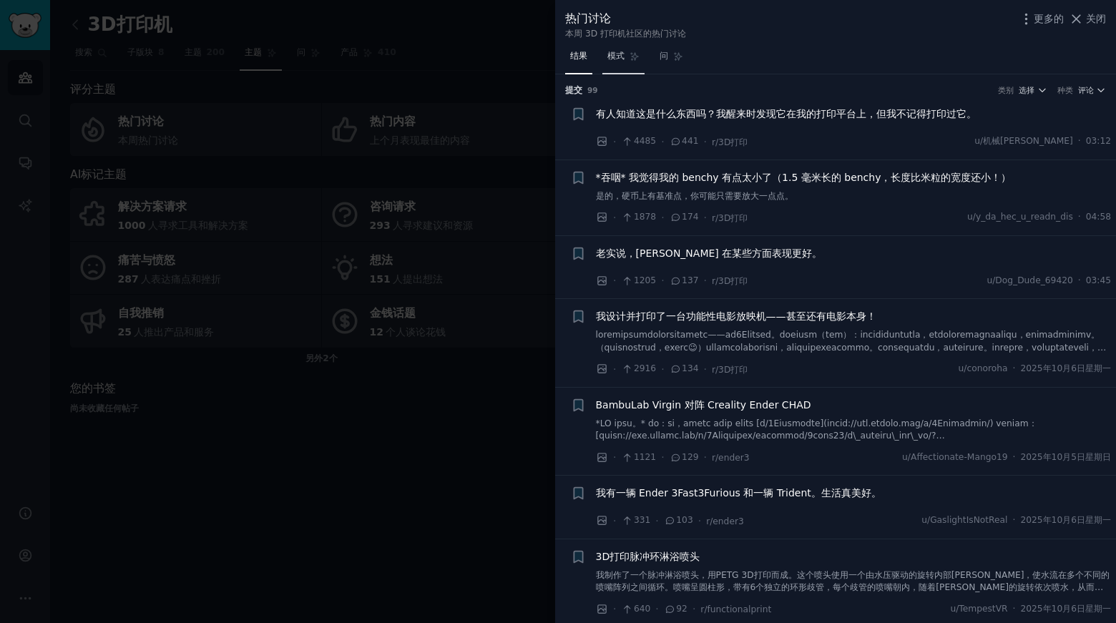
click at [613, 52] on font "模式" at bounding box center [616, 56] width 17 height 10
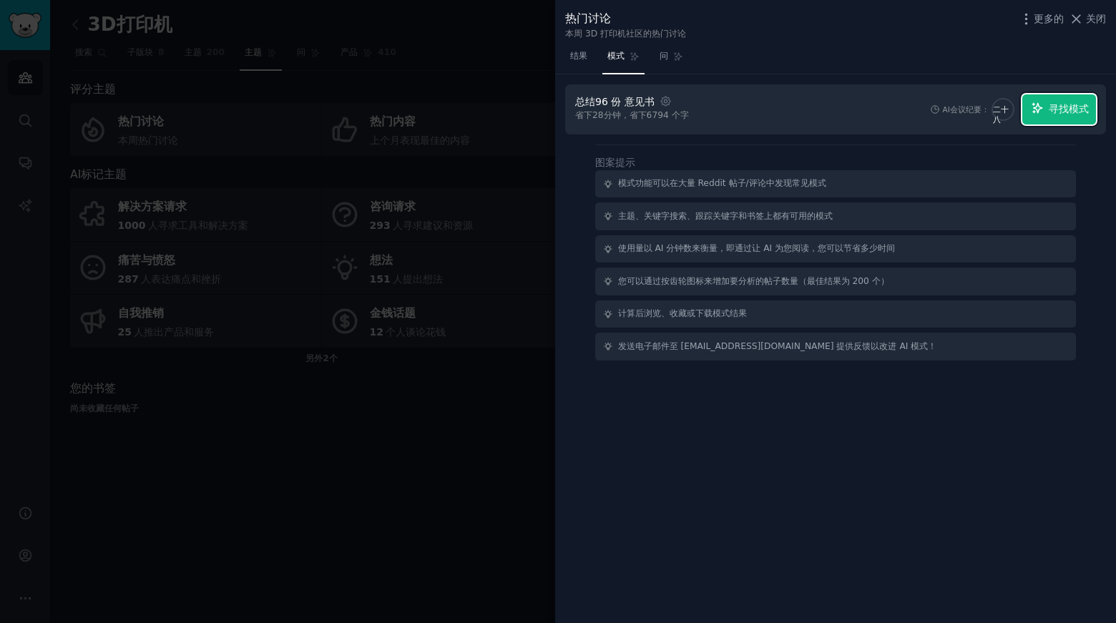
click at [1071, 111] on font "寻找模式" at bounding box center [1069, 108] width 40 height 11
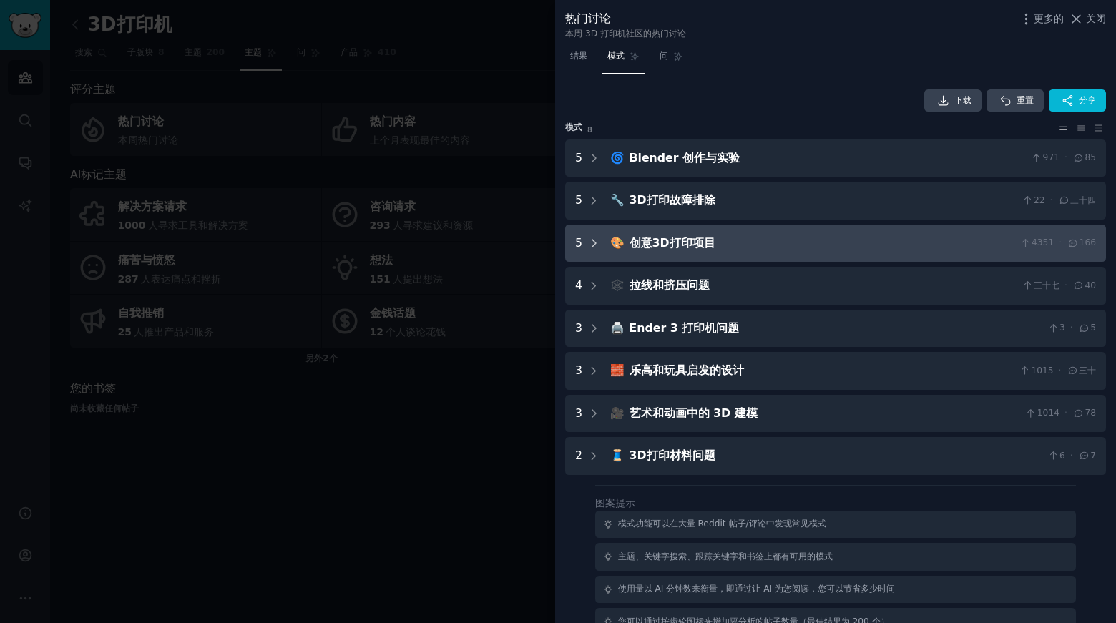
click at [591, 240] on icon at bounding box center [594, 243] width 13 height 13
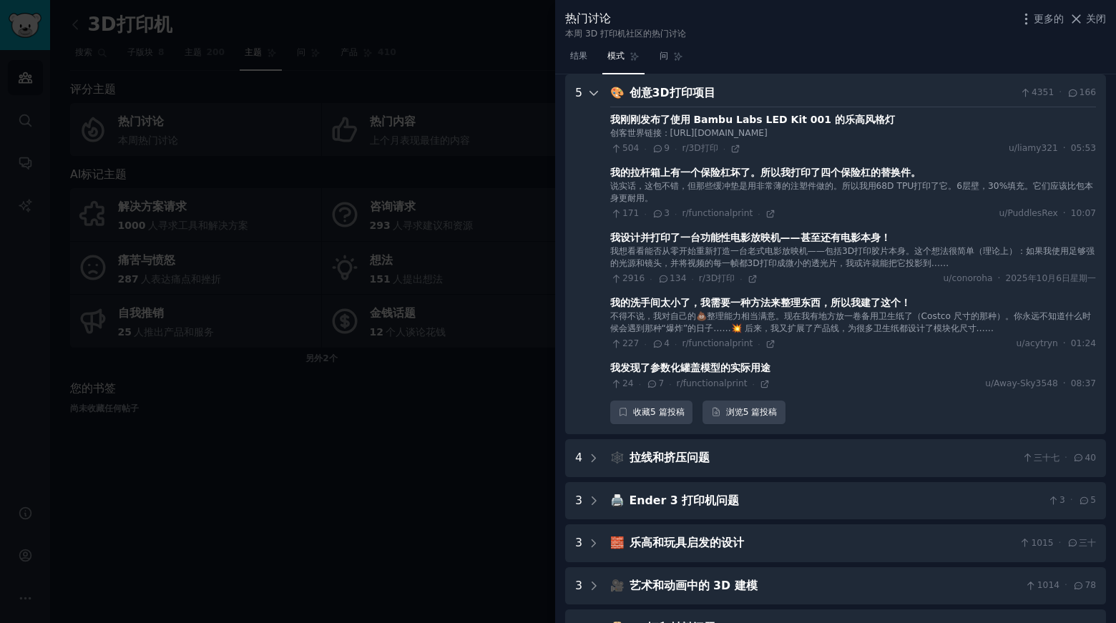
scroll to position [79, 0]
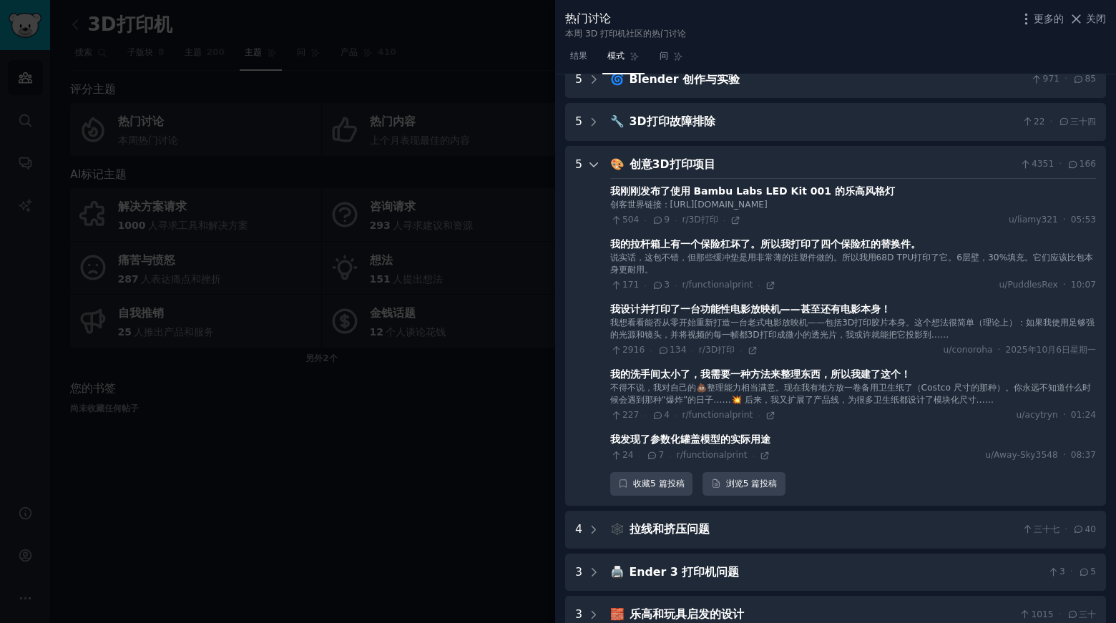
click at [597, 160] on icon at bounding box center [594, 164] width 13 height 13
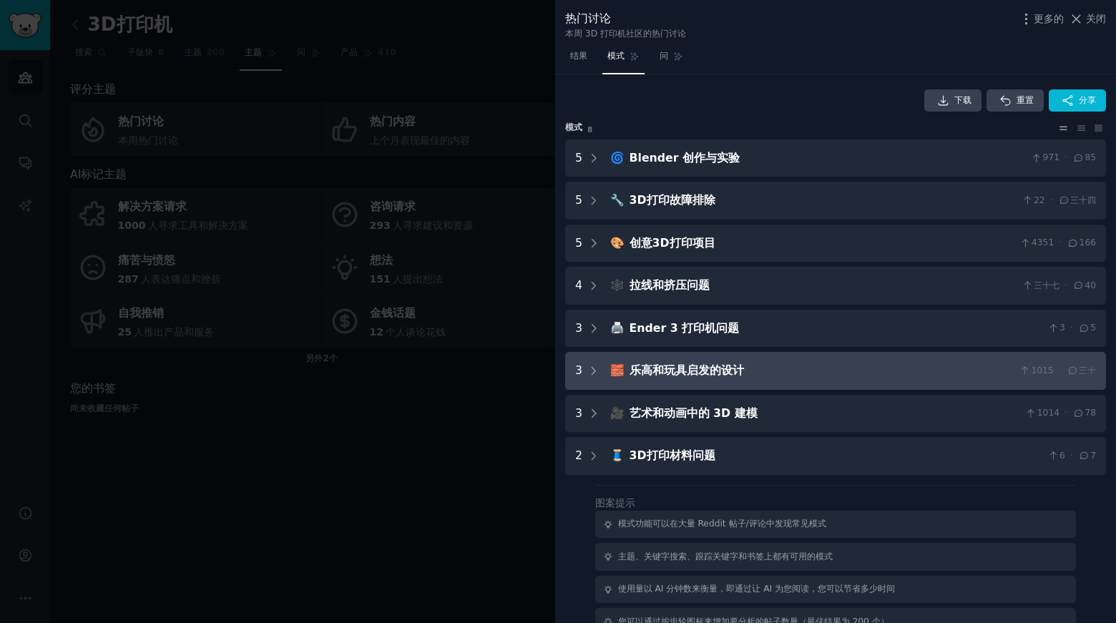
scroll to position [0, 0]
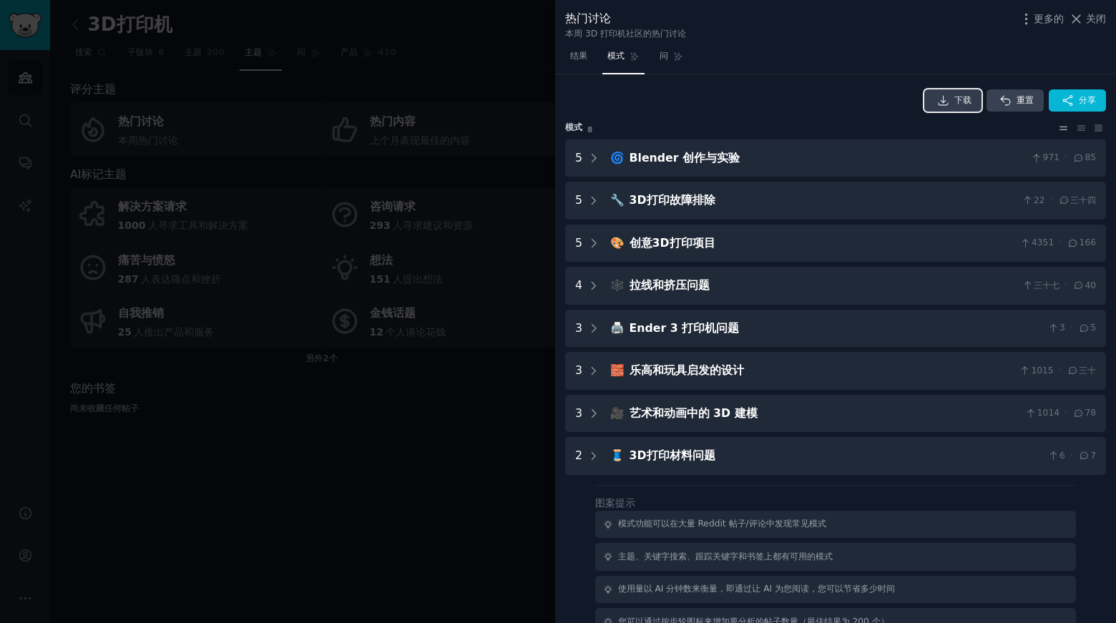
click at [937, 99] on icon at bounding box center [943, 100] width 13 height 13
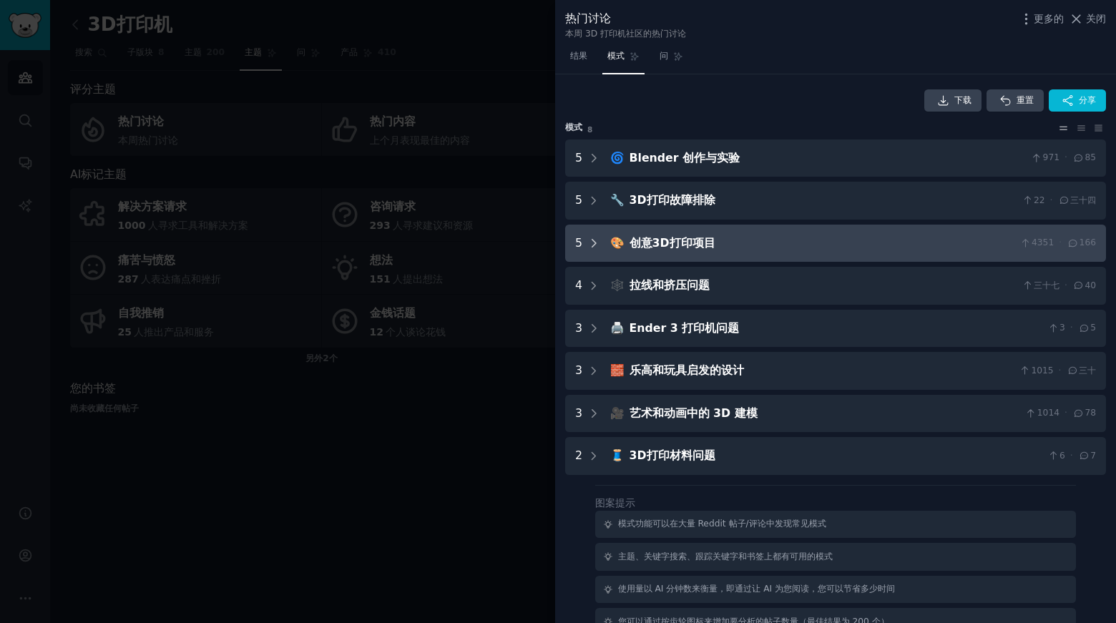
click at [588, 239] on icon at bounding box center [594, 243] width 13 height 13
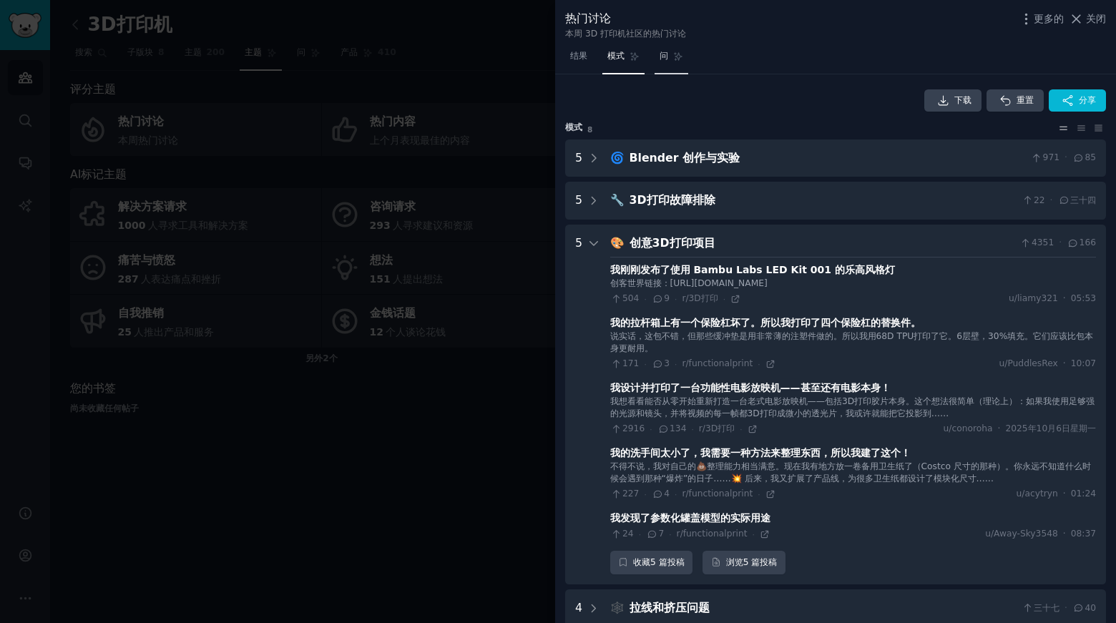
click at [661, 51] on font "问" at bounding box center [664, 56] width 9 height 10
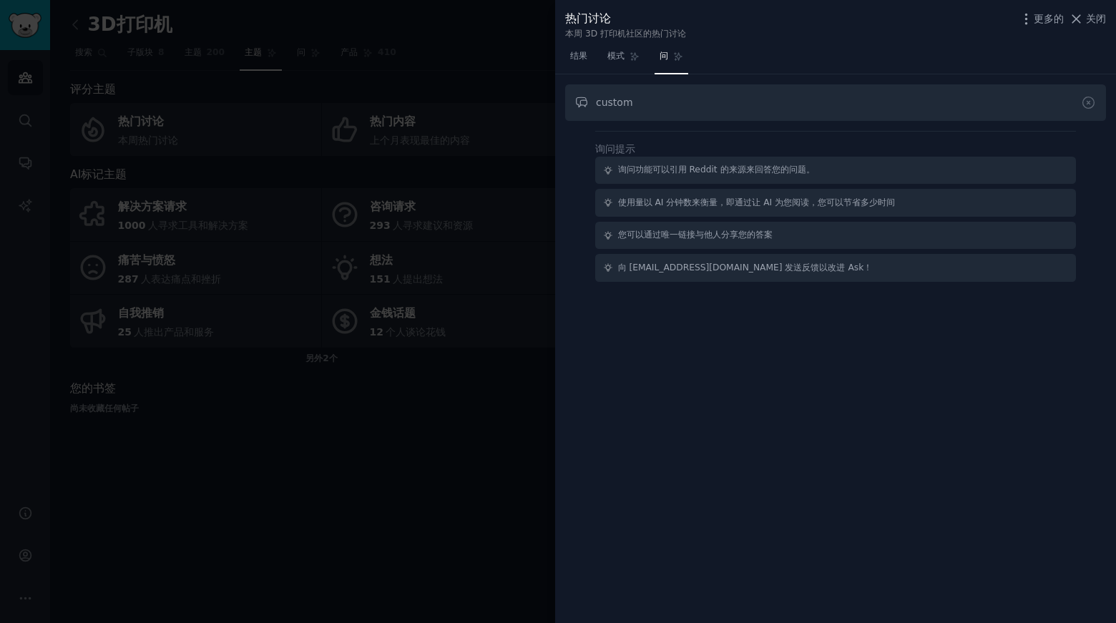
type input "custom"
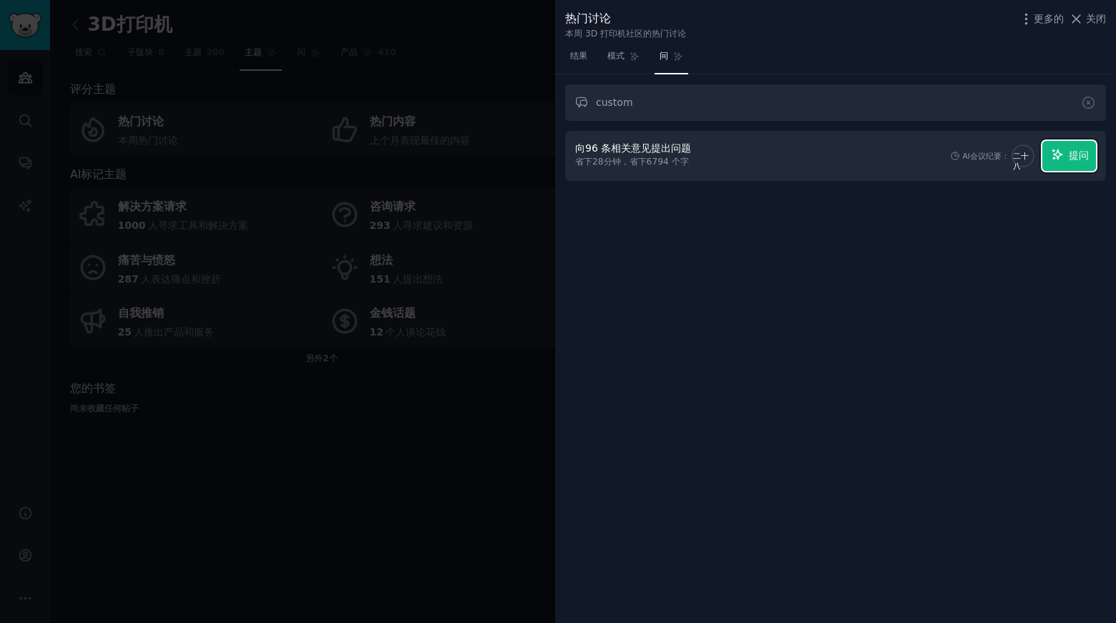
click at [1069, 153] on font "提问" at bounding box center [1079, 155] width 20 height 11
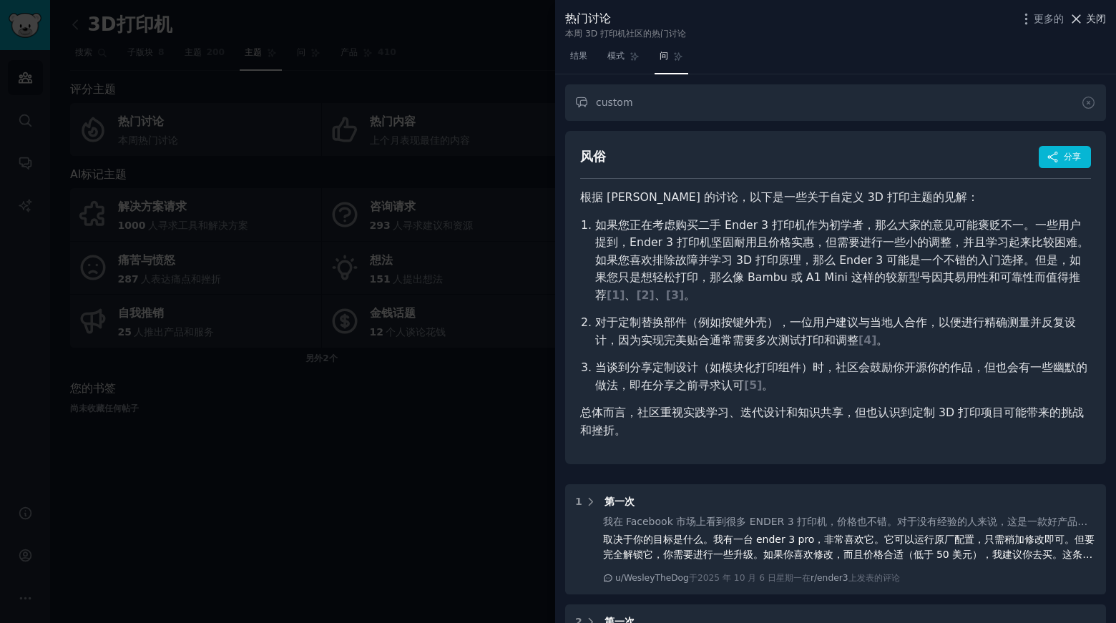
click at [1099, 21] on font "关闭" at bounding box center [1096, 18] width 20 height 11
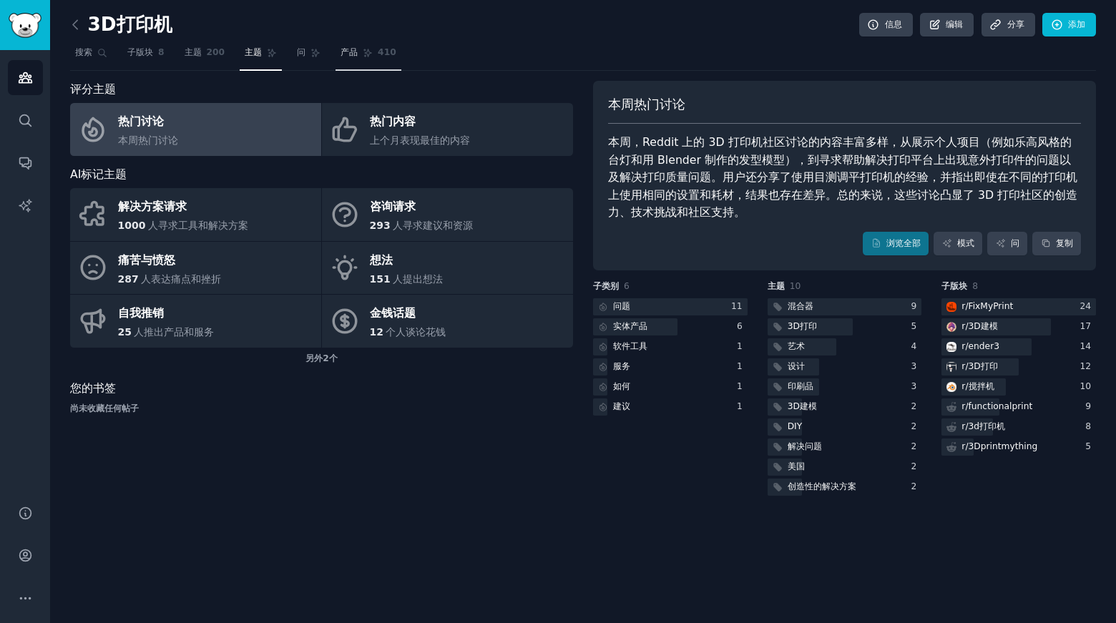
click at [356, 57] on font "产品" at bounding box center [349, 52] width 17 height 10
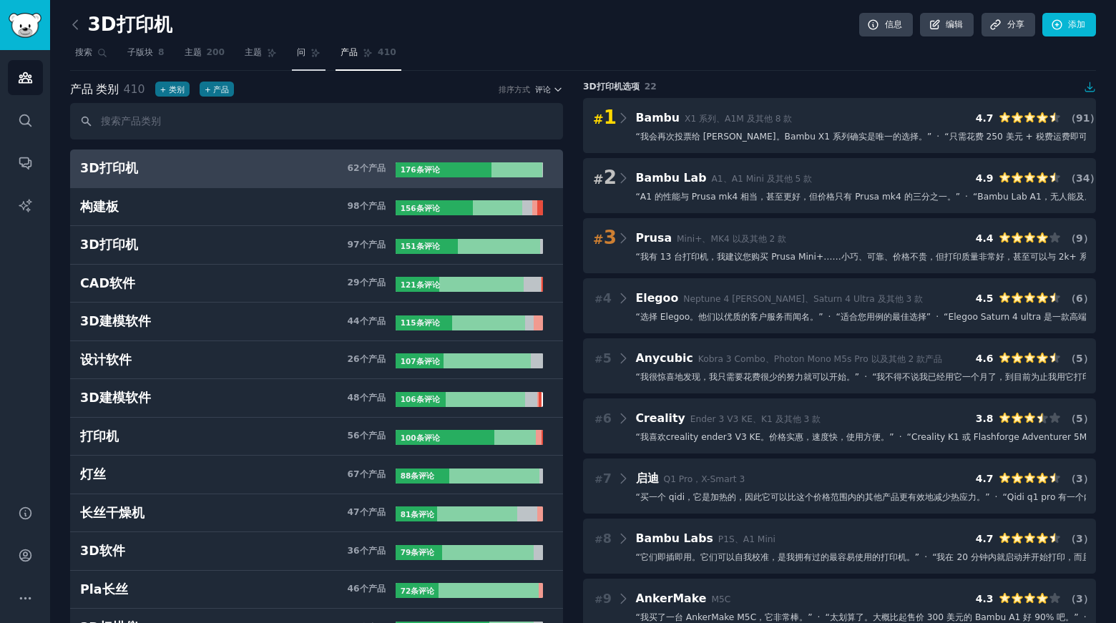
click at [303, 54] on font "问" at bounding box center [301, 52] width 9 height 10
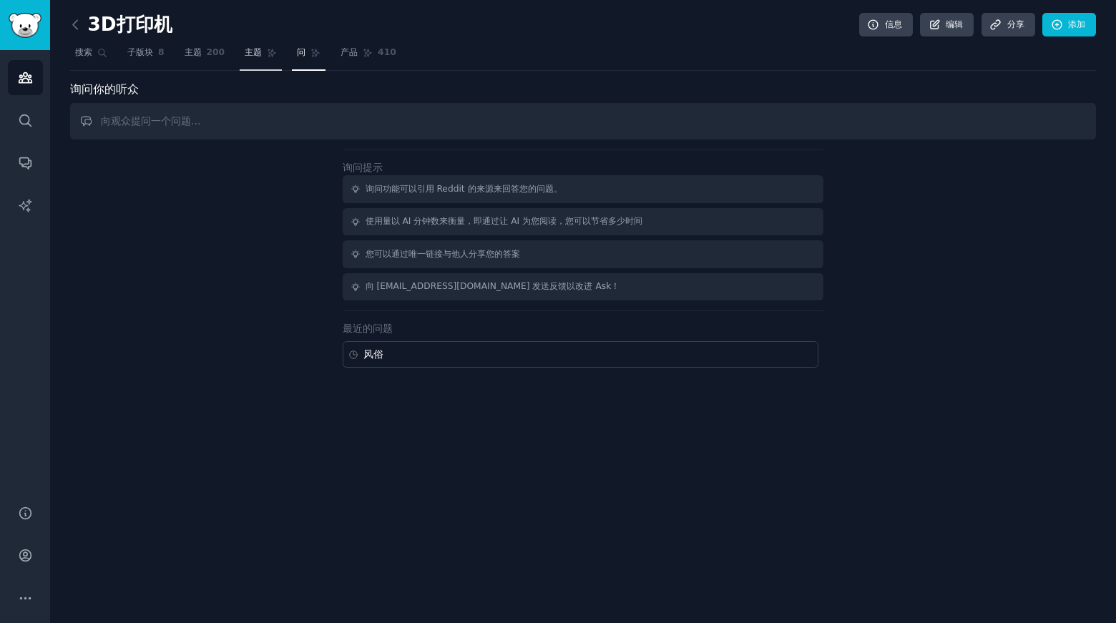
click at [247, 57] on font "主题" at bounding box center [253, 52] width 17 height 10
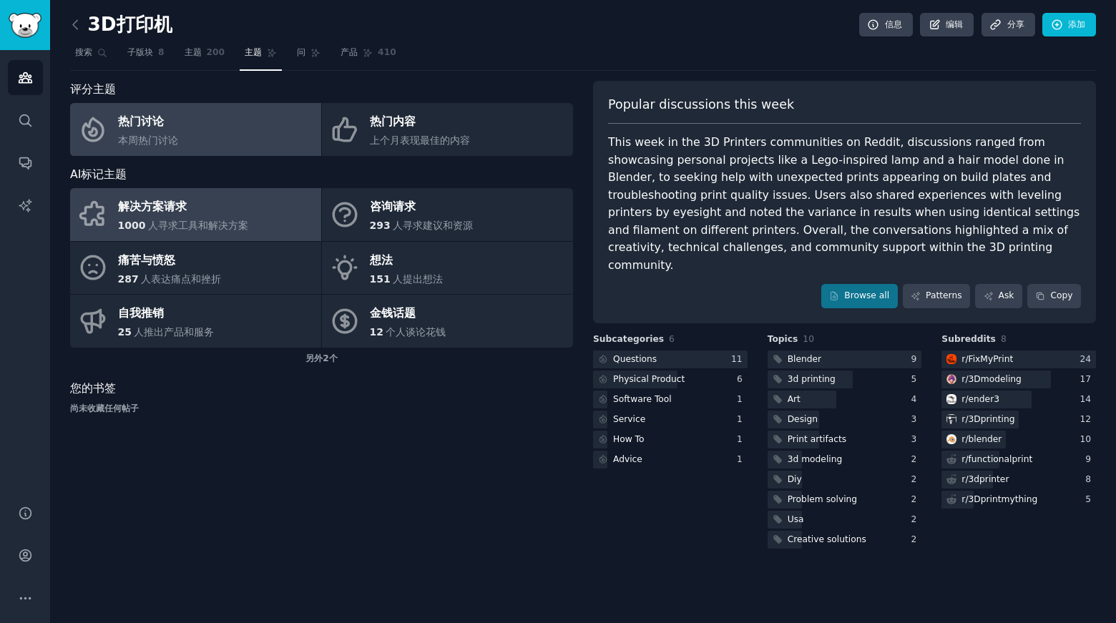
click at [234, 217] on div "解决方案请求" at bounding box center [183, 207] width 130 height 23
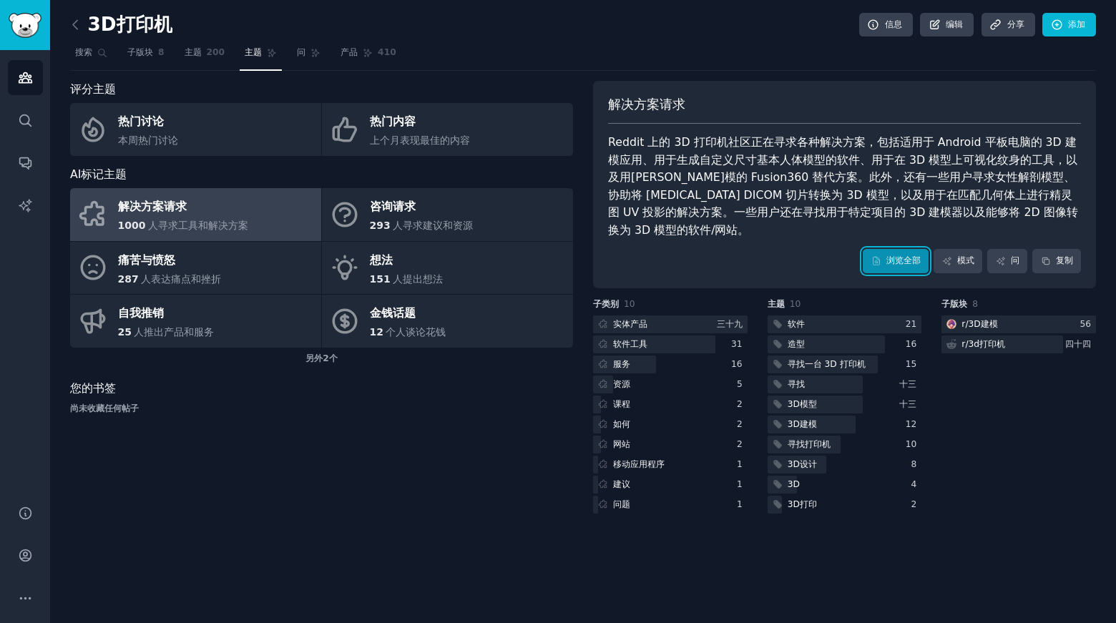
click at [912, 249] on link "浏览全部" at bounding box center [896, 261] width 66 height 24
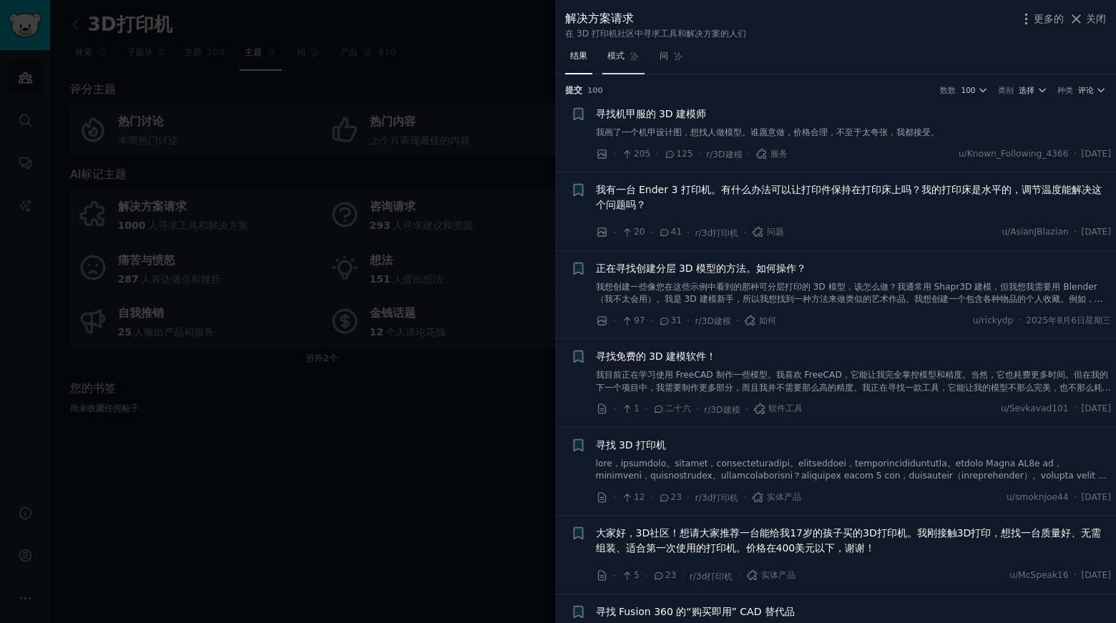
click at [628, 49] on link "模式" at bounding box center [624, 59] width 42 height 29
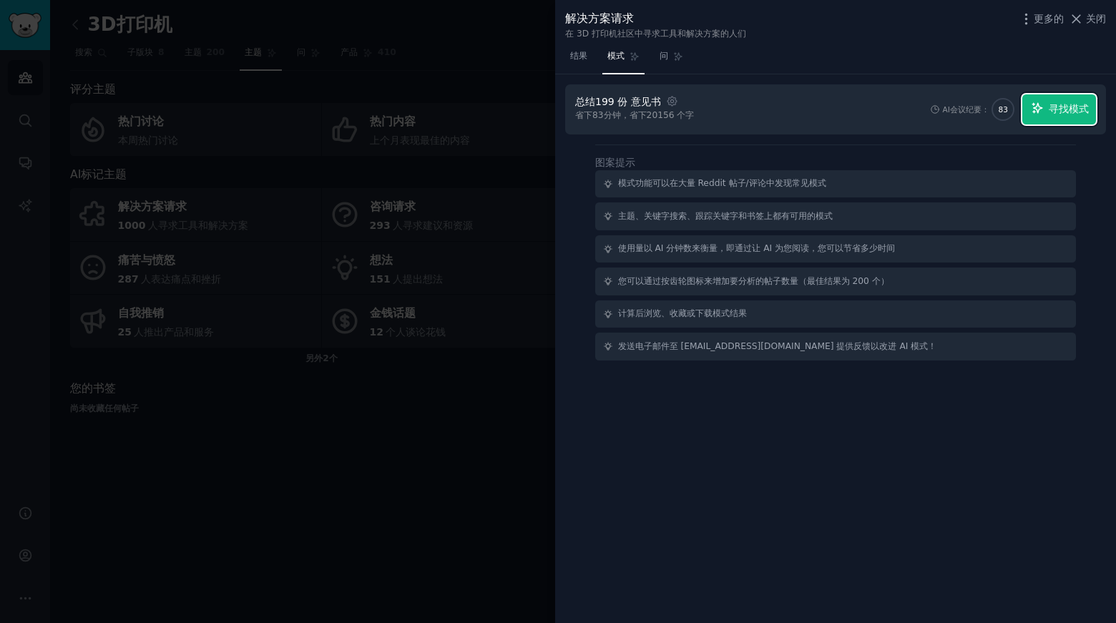
click at [1070, 114] on font "寻找模式" at bounding box center [1069, 108] width 40 height 11
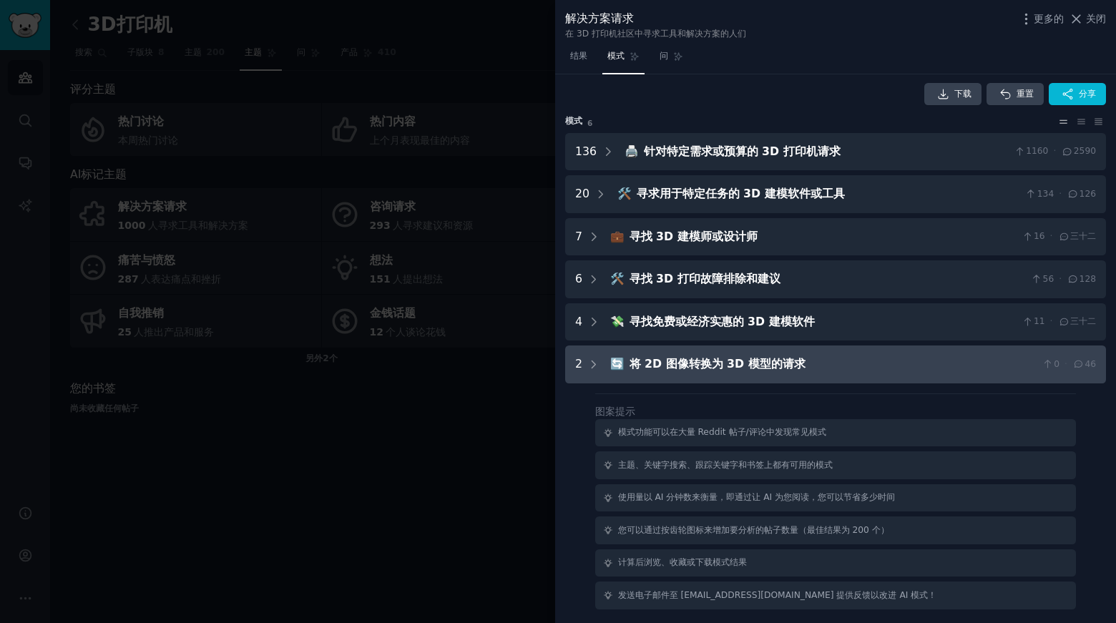
scroll to position [7, 0]
click at [596, 364] on icon at bounding box center [594, 364] width 13 height 13
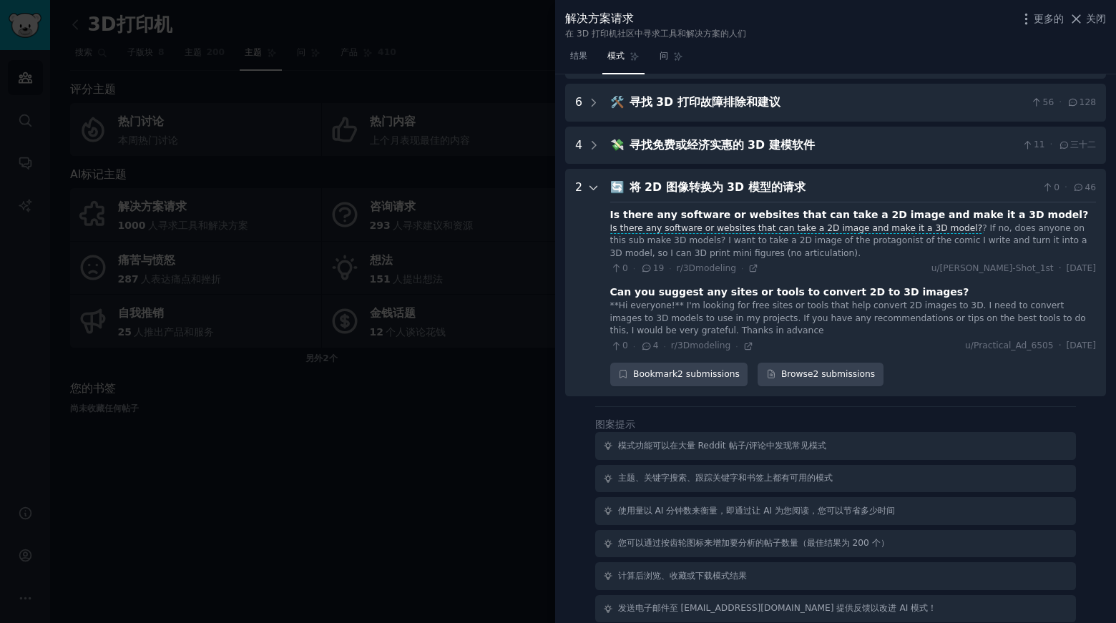
scroll to position [172, 0]
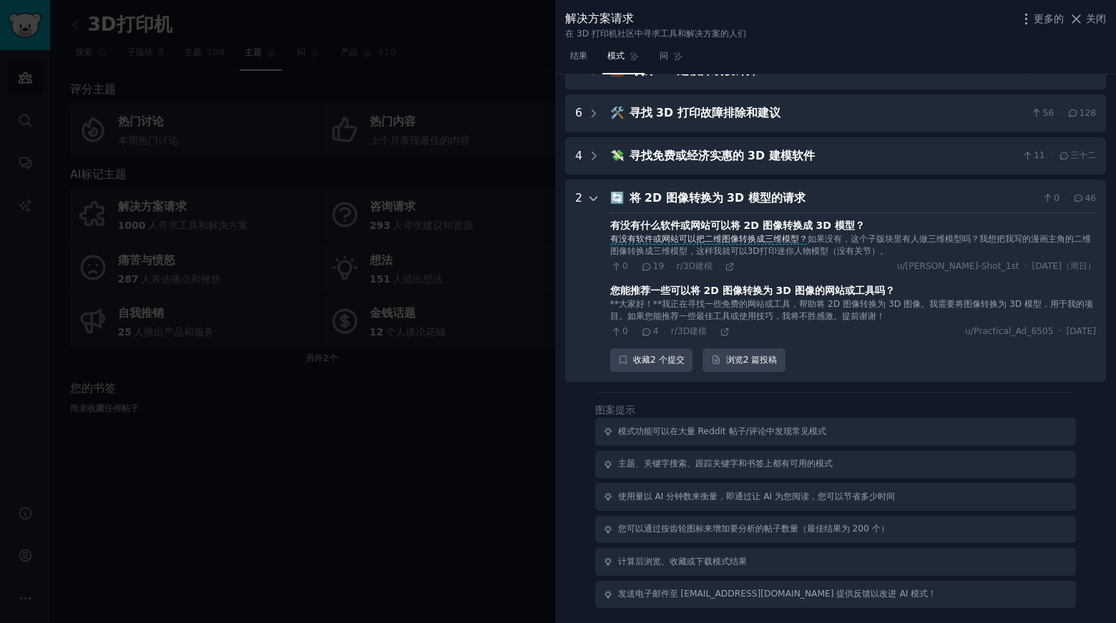
click at [591, 193] on icon at bounding box center [594, 199] width 13 height 13
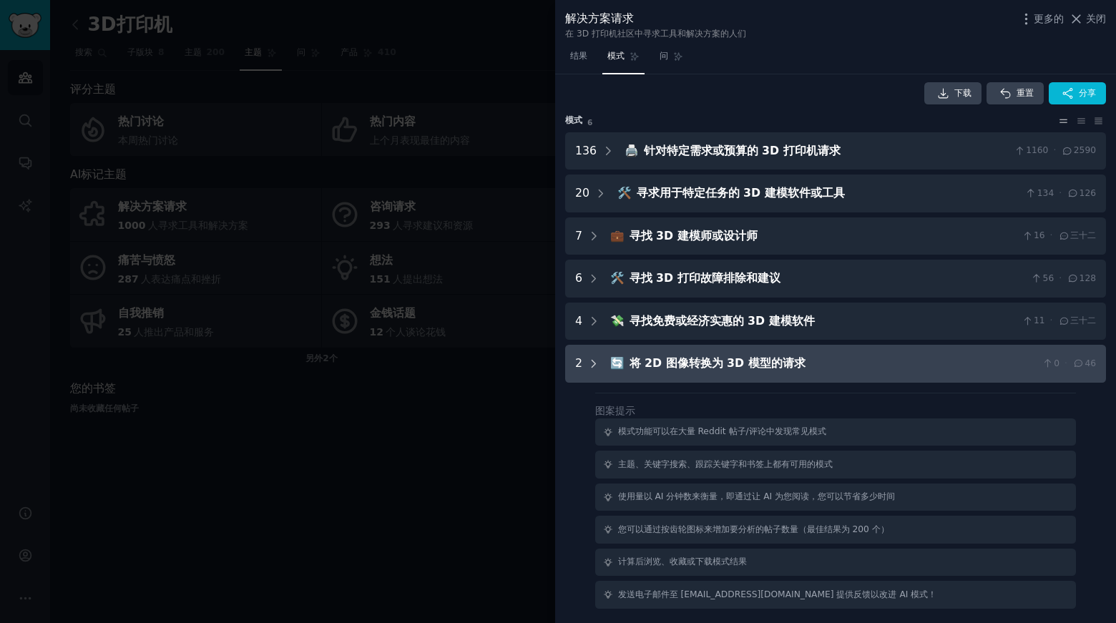
scroll to position [0, 0]
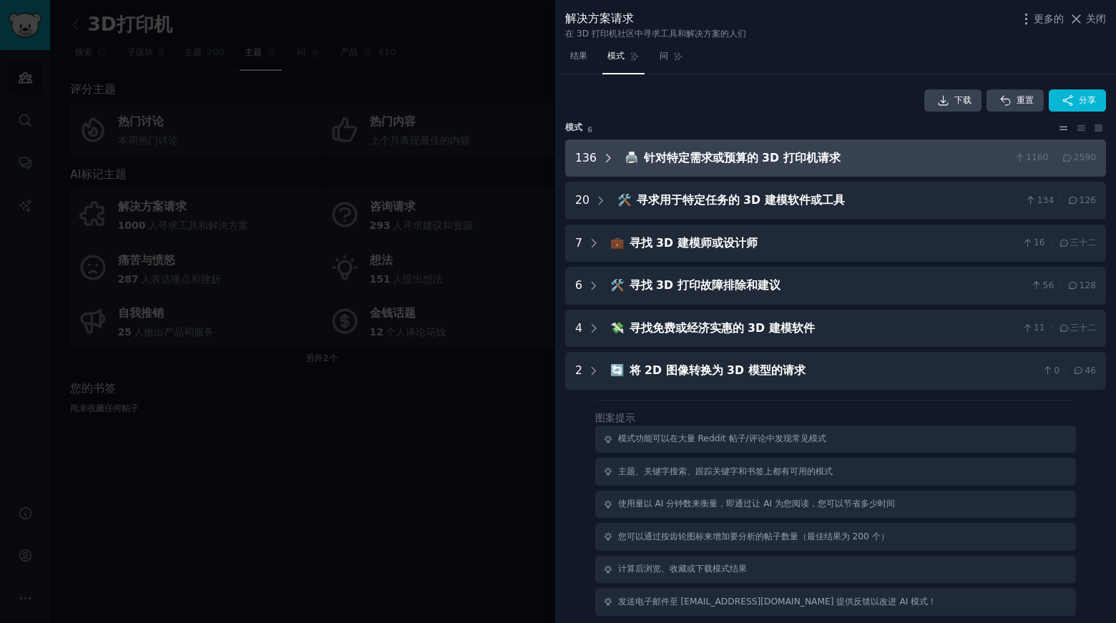
click at [608, 154] on icon at bounding box center [608, 158] width 13 height 13
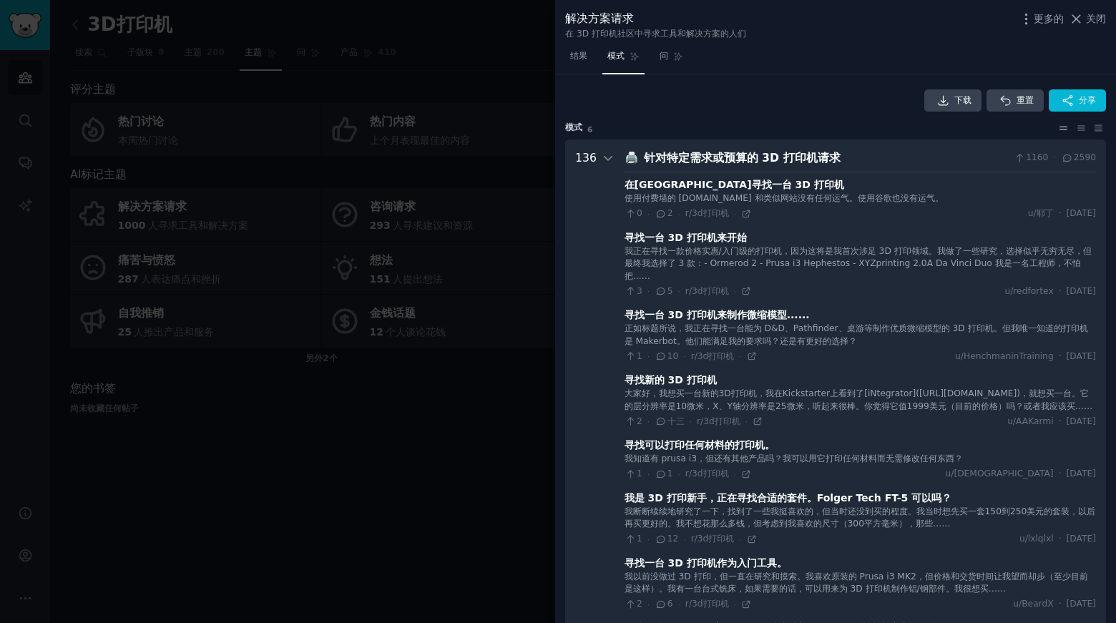
click at [1064, 124] on icon at bounding box center [1063, 128] width 15 height 10
click at [1061, 125] on icon at bounding box center [1063, 128] width 15 height 10
click at [587, 162] on font "136" at bounding box center [585, 158] width 21 height 14
click at [605, 157] on icon at bounding box center [608, 158] width 13 height 13
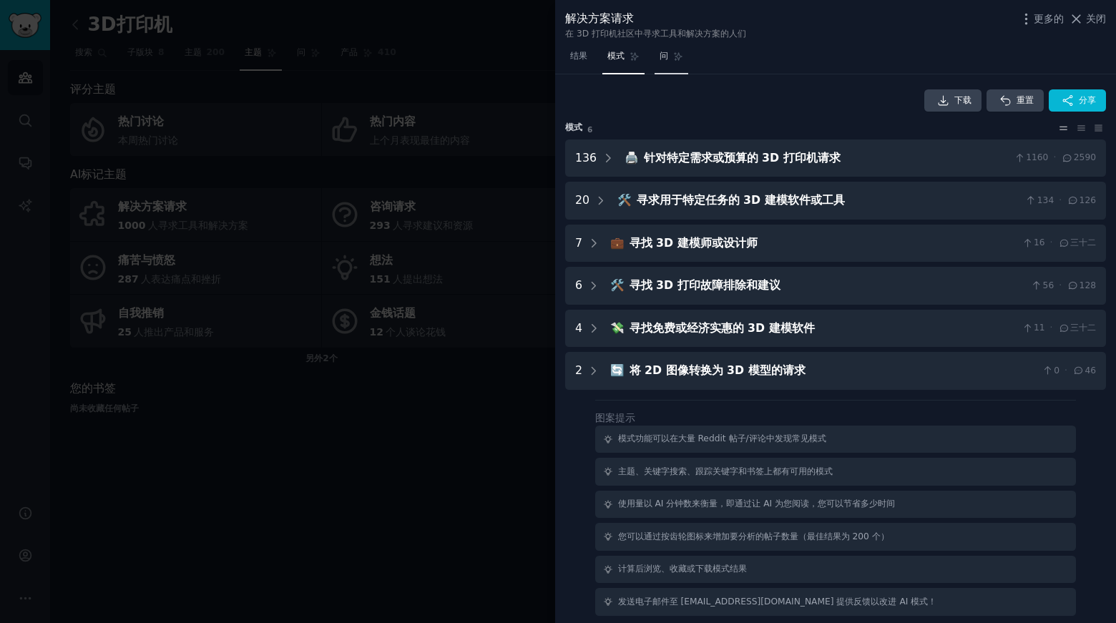
click at [672, 57] on link "问" at bounding box center [672, 59] width 34 height 29
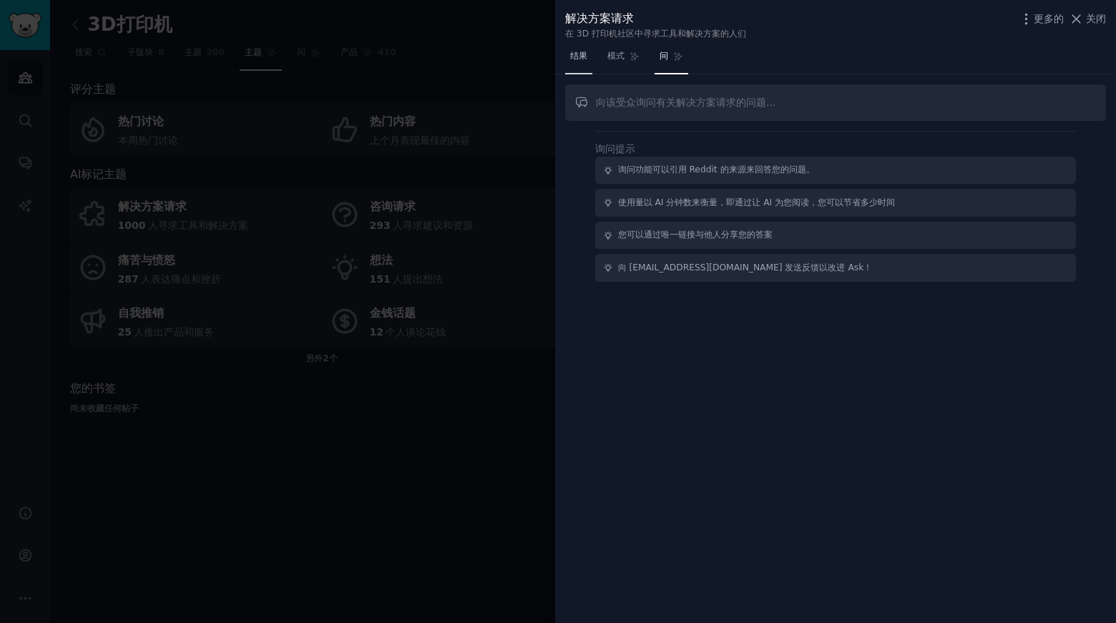
click at [575, 54] on font "结果" at bounding box center [578, 56] width 17 height 10
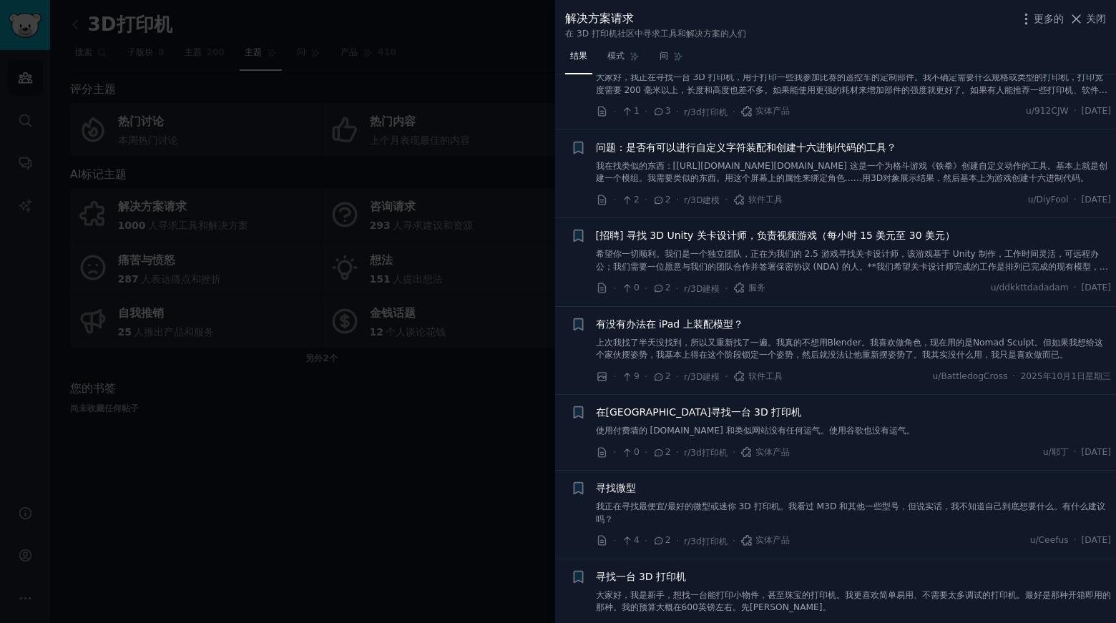
scroll to position [5195, 0]
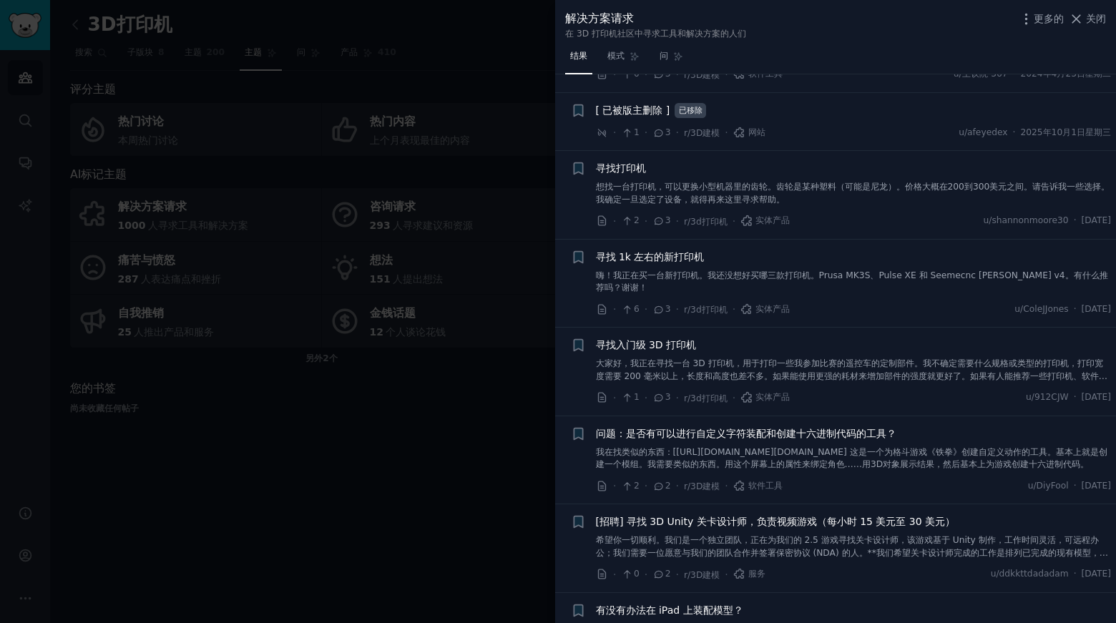
click at [28, 122] on div at bounding box center [558, 311] width 1116 height 623
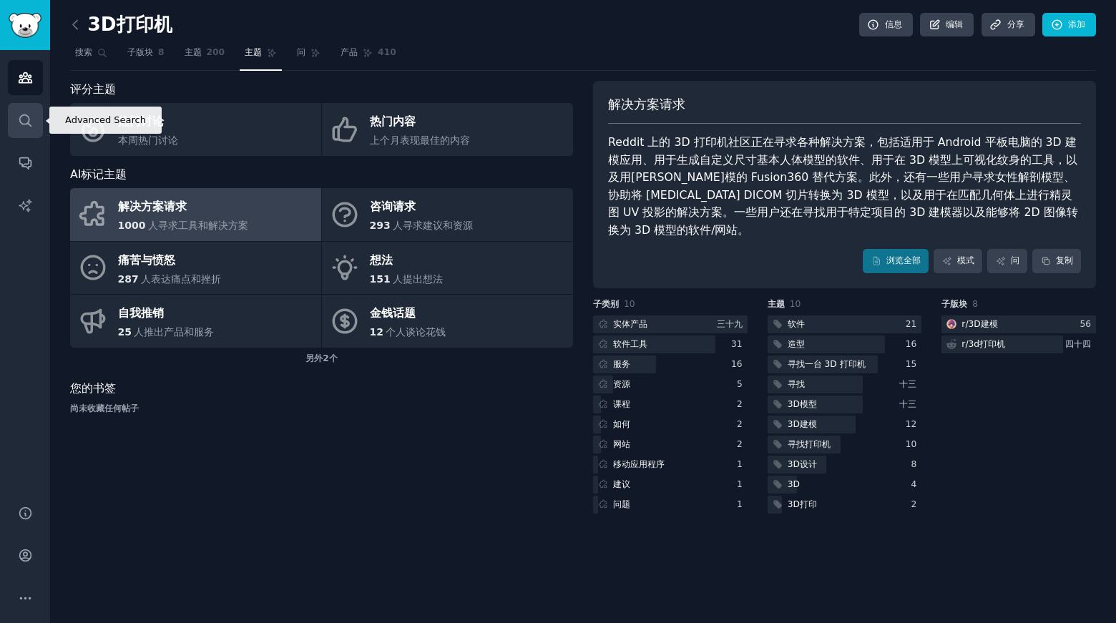
click at [27, 120] on icon "侧边栏" at bounding box center [25, 120] width 15 height 15
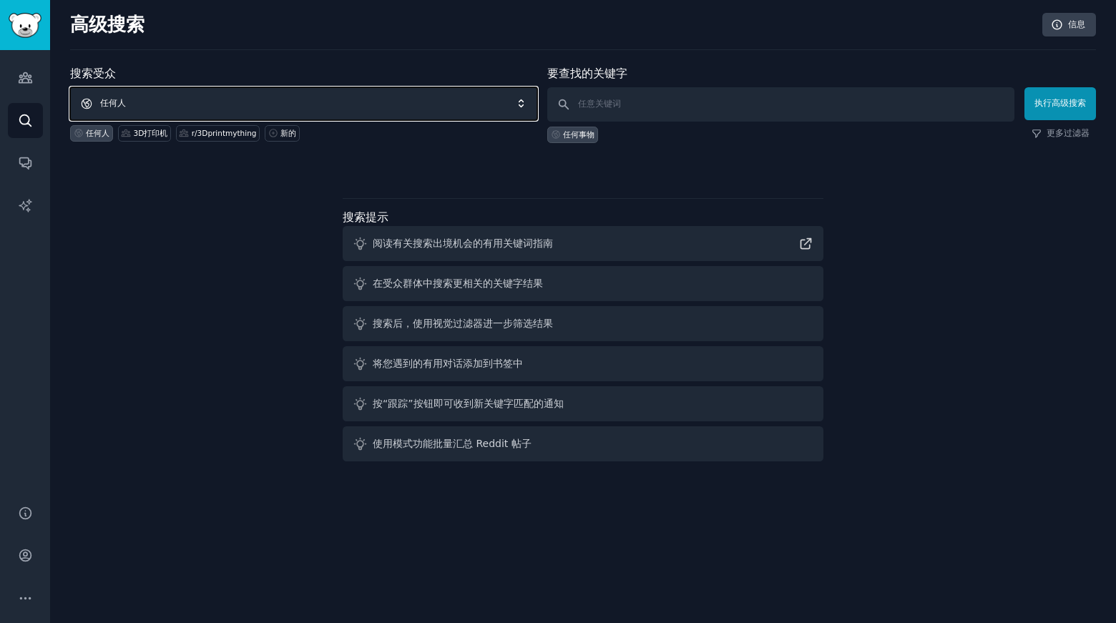
click at [199, 94] on span "任何人" at bounding box center [303, 103] width 467 height 33
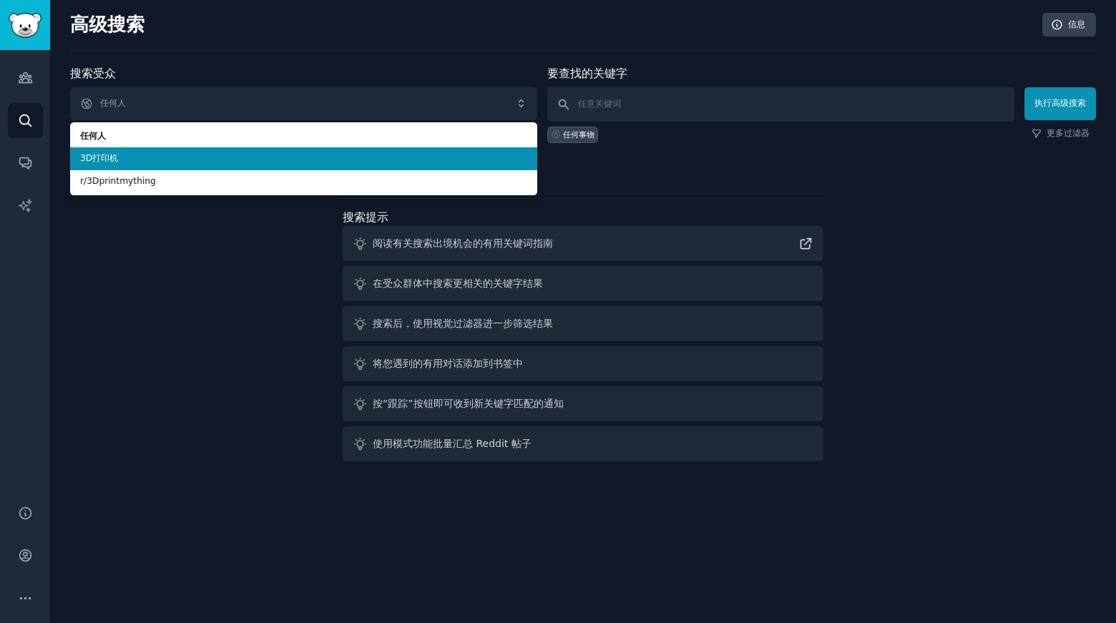
click at [130, 157] on span "3D打印机" at bounding box center [303, 158] width 447 height 13
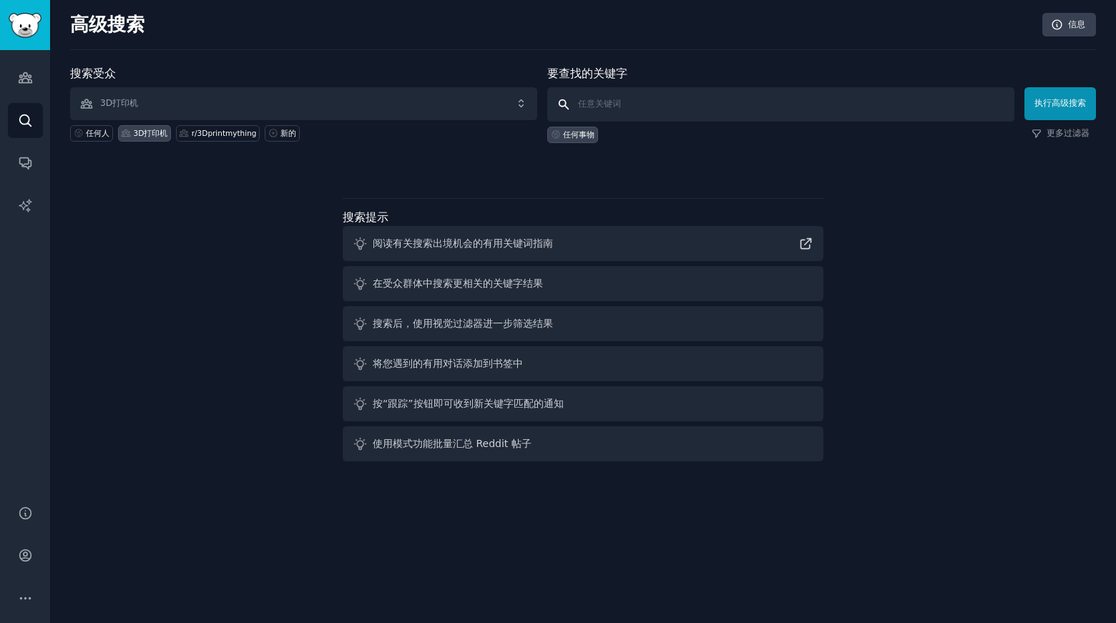
click at [618, 102] on input "text" at bounding box center [780, 104] width 467 height 34
type input "custom"
click at [1062, 101] on font "执行高级搜索" at bounding box center [1061, 103] width 52 height 10
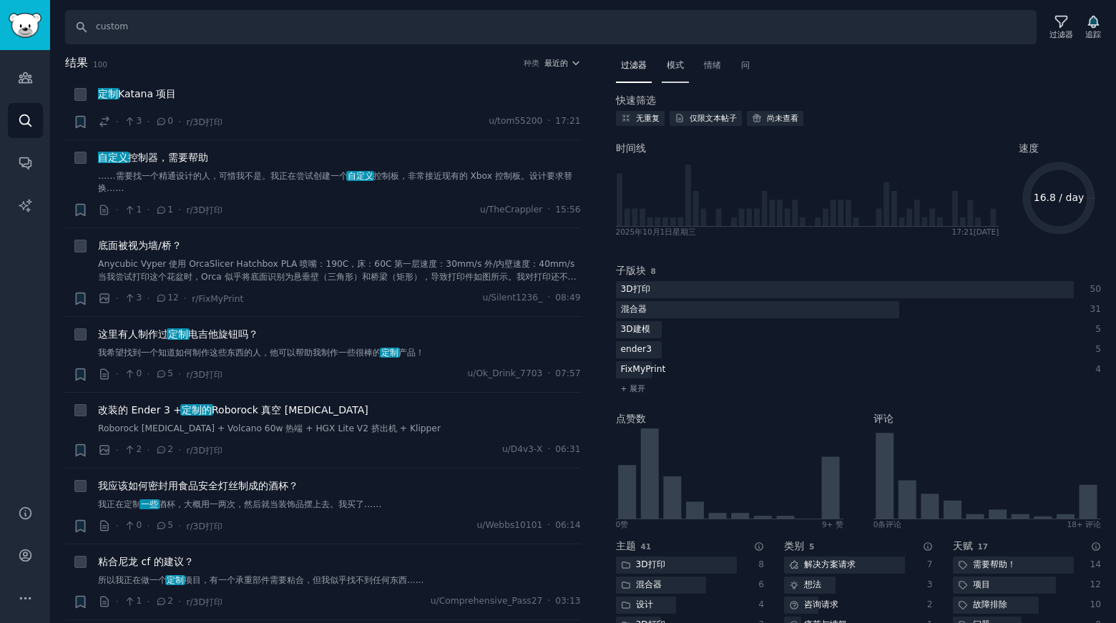
click at [678, 65] on font "模式" at bounding box center [675, 65] width 17 height 10
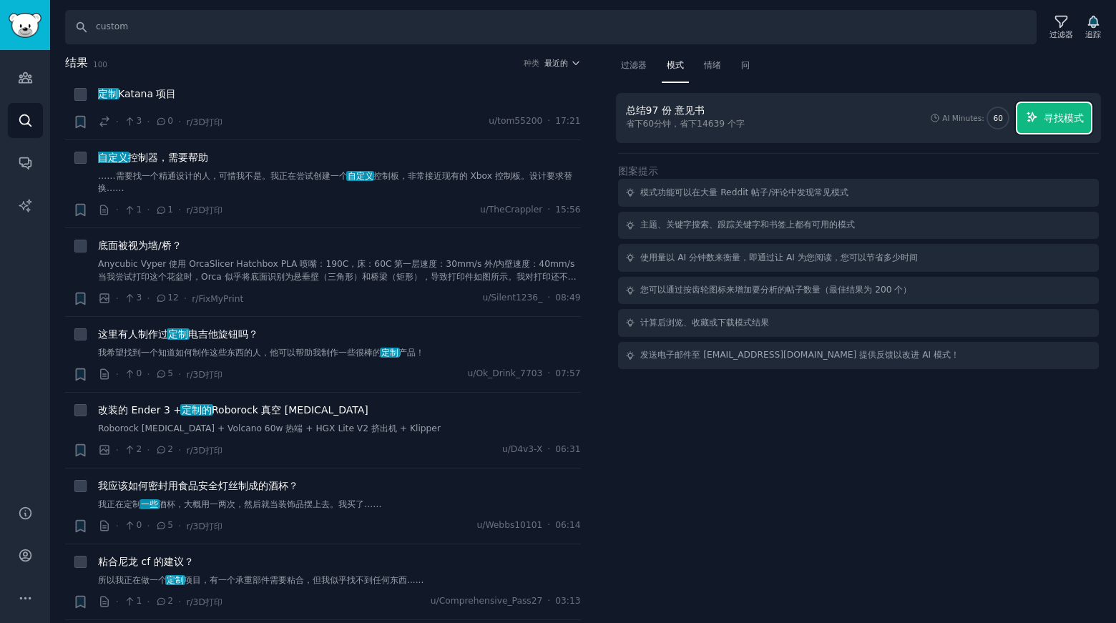
click at [1053, 116] on font "寻找模式" at bounding box center [1064, 117] width 40 height 11
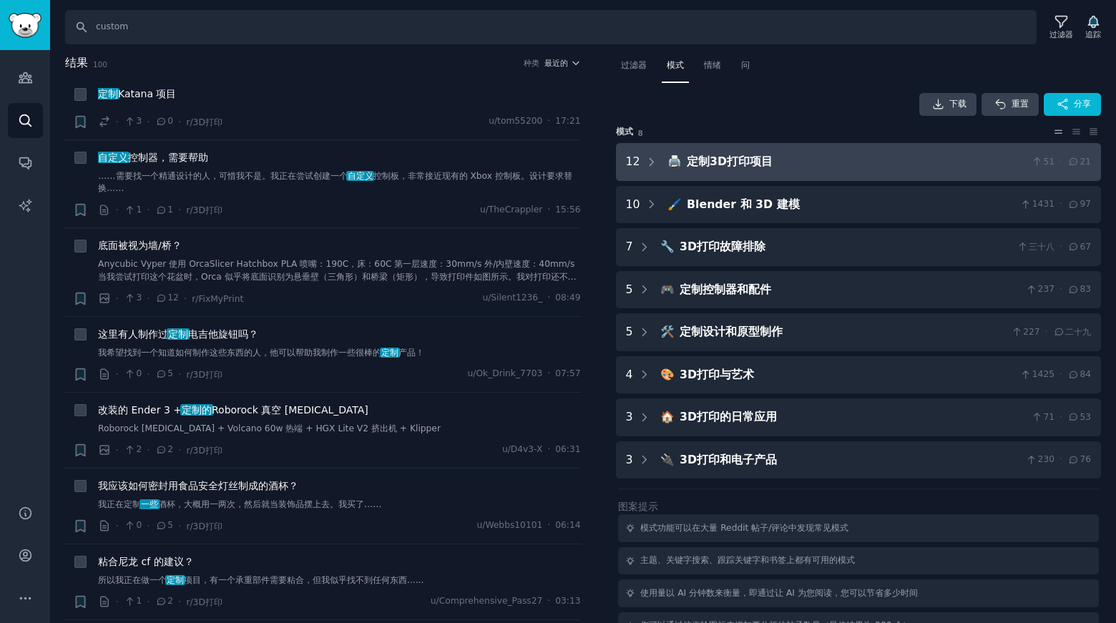
click at [643, 162] on div "12" at bounding box center [642, 162] width 32 height 18
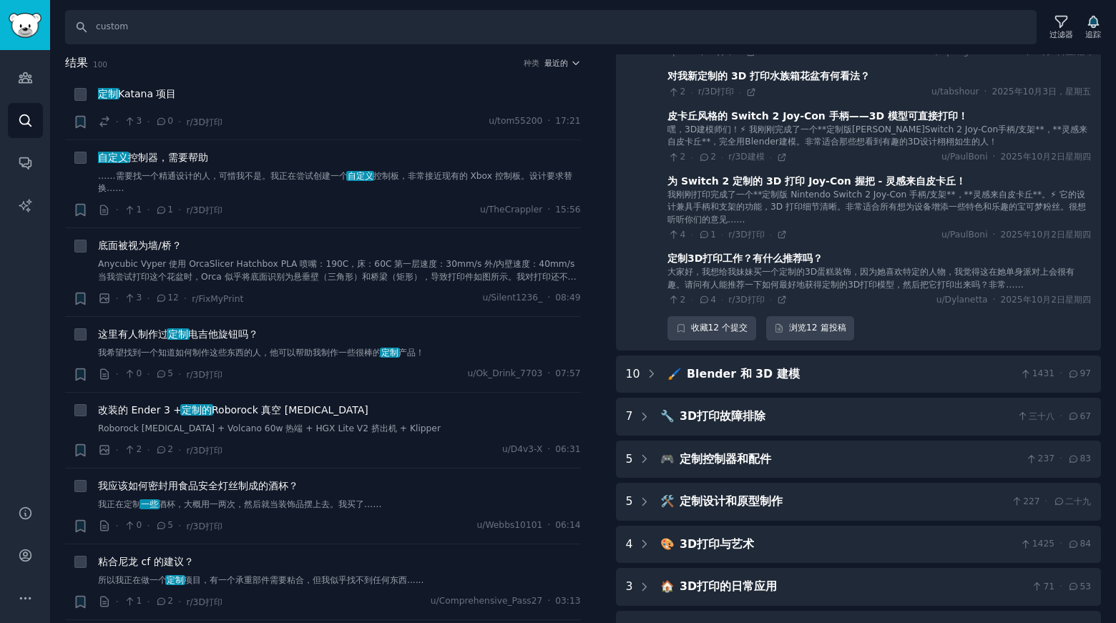
scroll to position [661, 0]
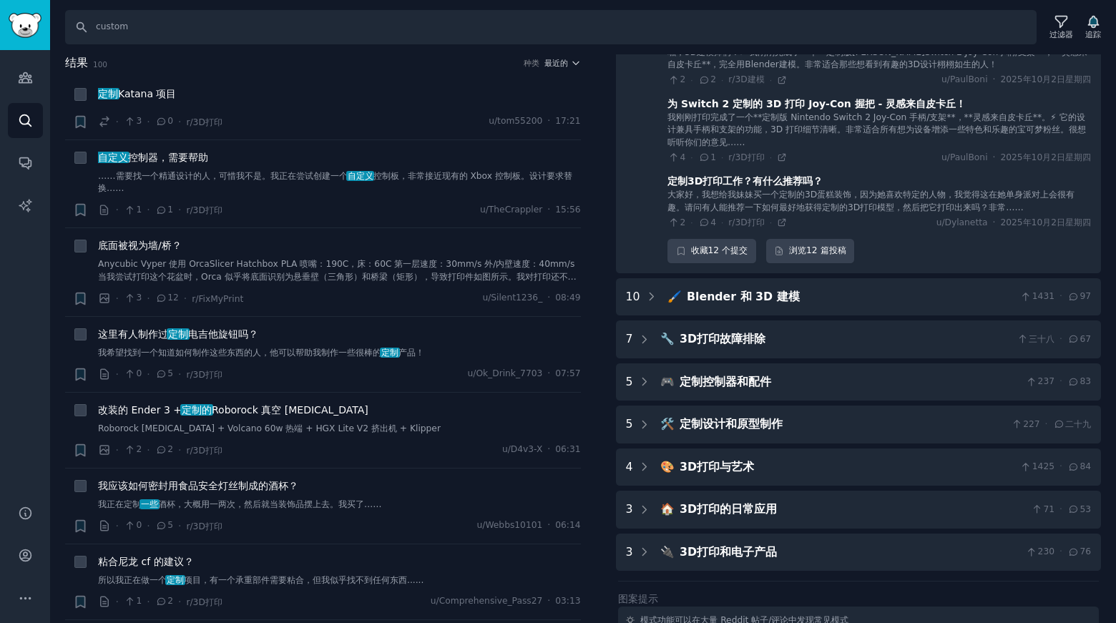
click at [753, 187] on font "定制3D打印工作？有什么推荐吗？" at bounding box center [745, 180] width 155 height 11
click at [748, 187] on font "定制3D打印工作？有什么推荐吗？" at bounding box center [745, 180] width 155 height 11
click at [703, 226] on icon at bounding box center [705, 223] width 8 height 6
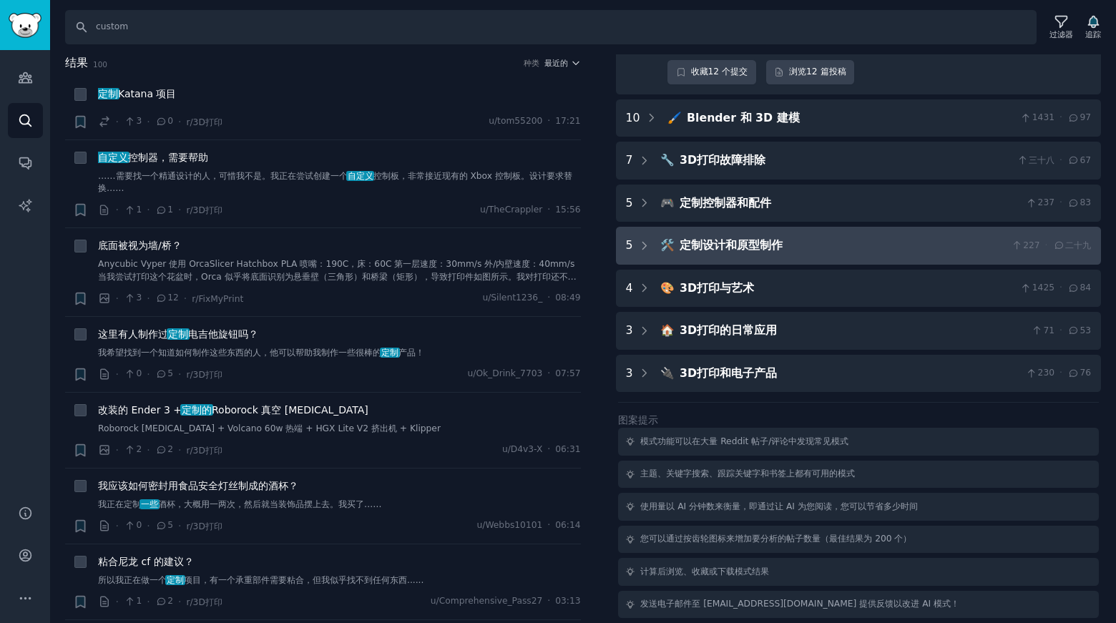
scroll to position [709, 0]
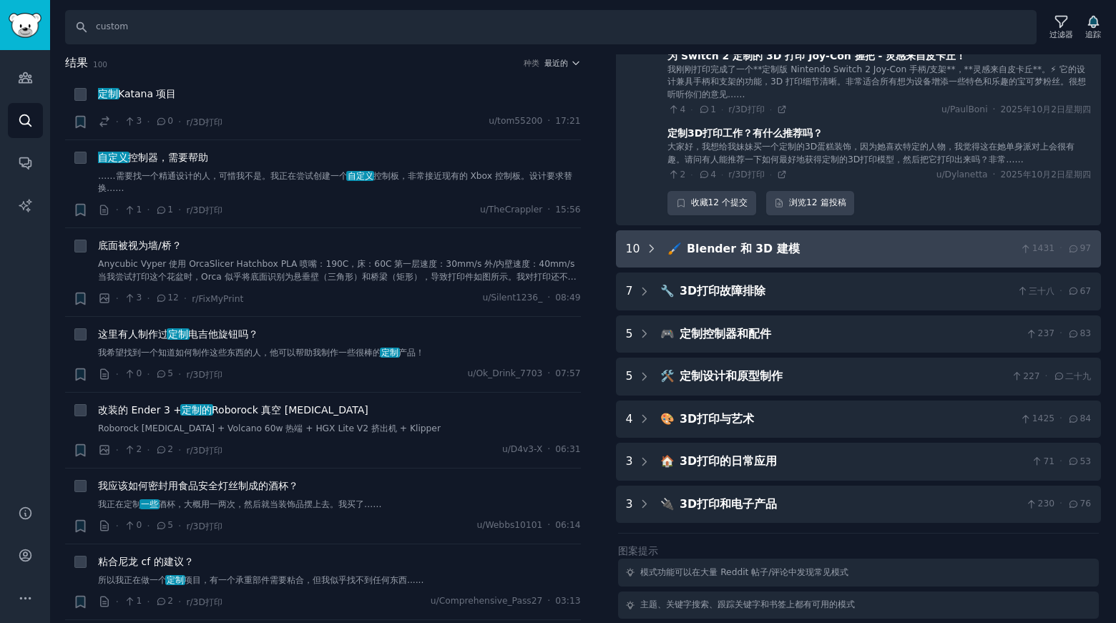
click at [645, 255] on icon at bounding box center [651, 249] width 13 height 13
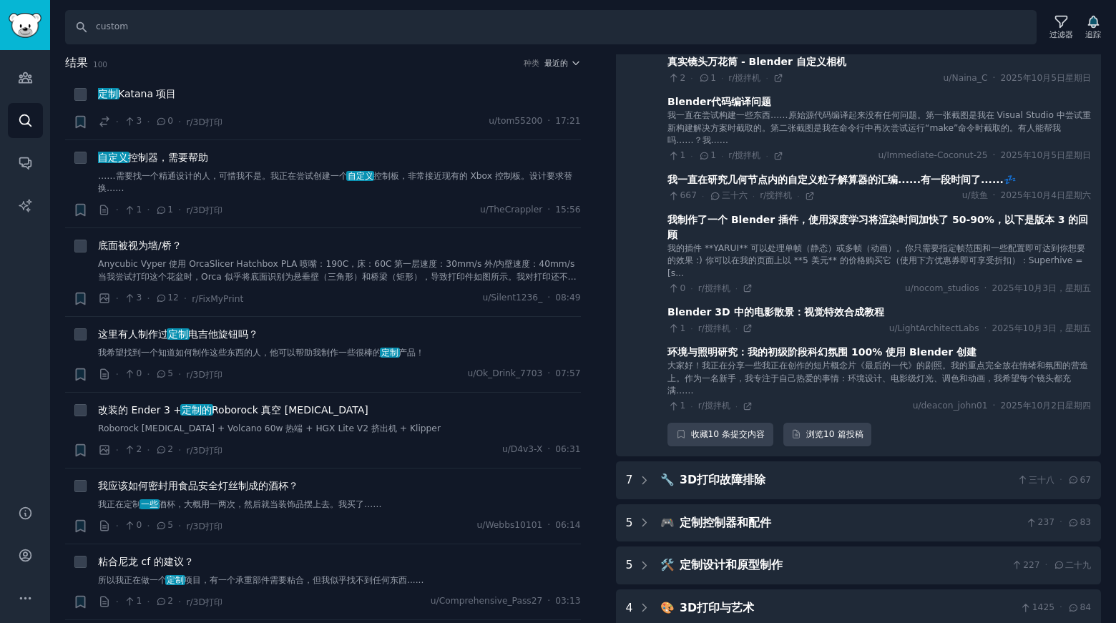
scroll to position [1255, 0]
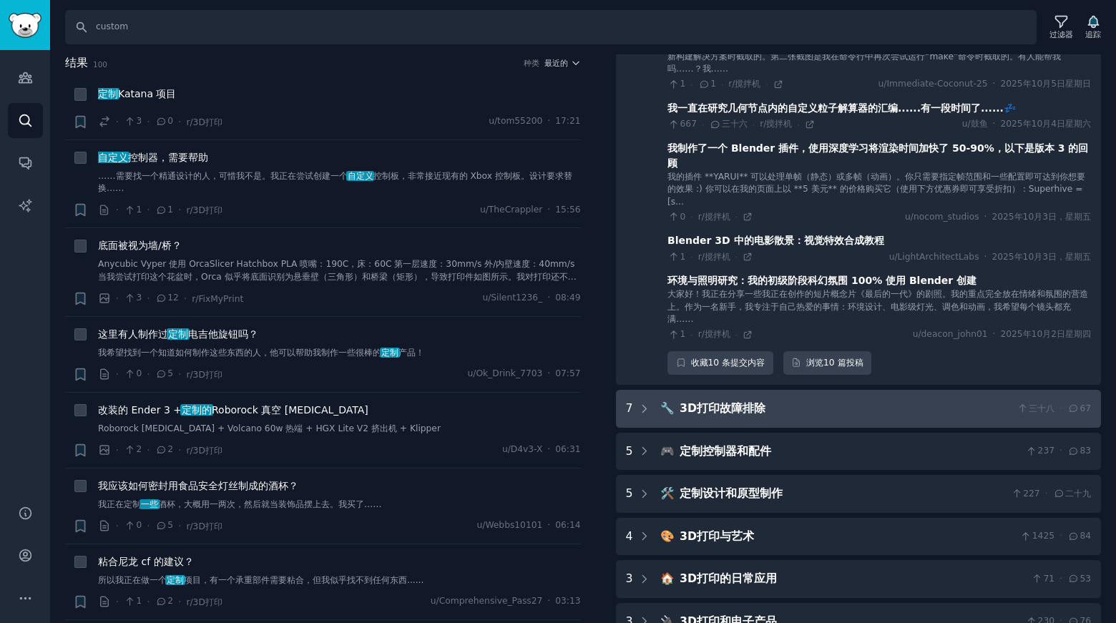
click at [633, 412] on div "7" at bounding box center [638, 409] width 25 height 18
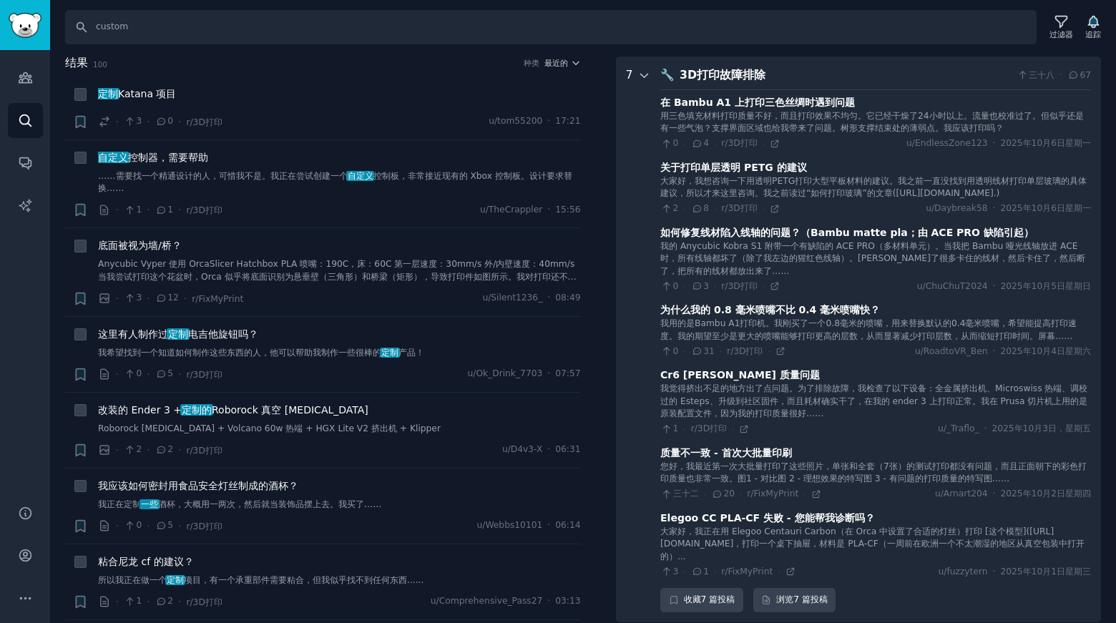
scroll to position [2042, 0]
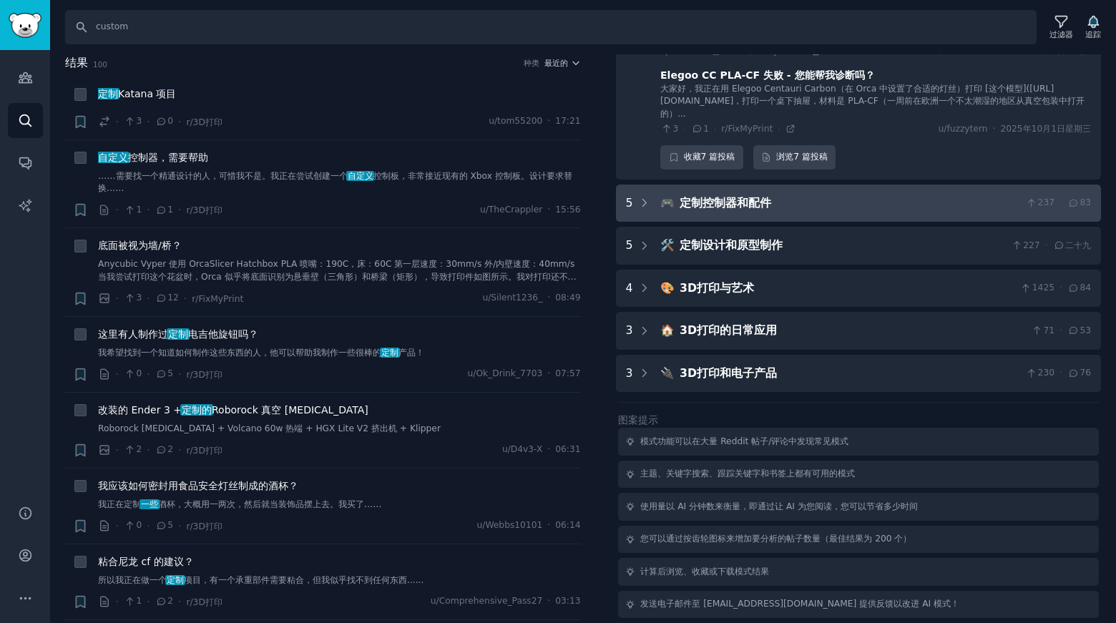
click at [634, 210] on div "5" at bounding box center [638, 204] width 25 height 18
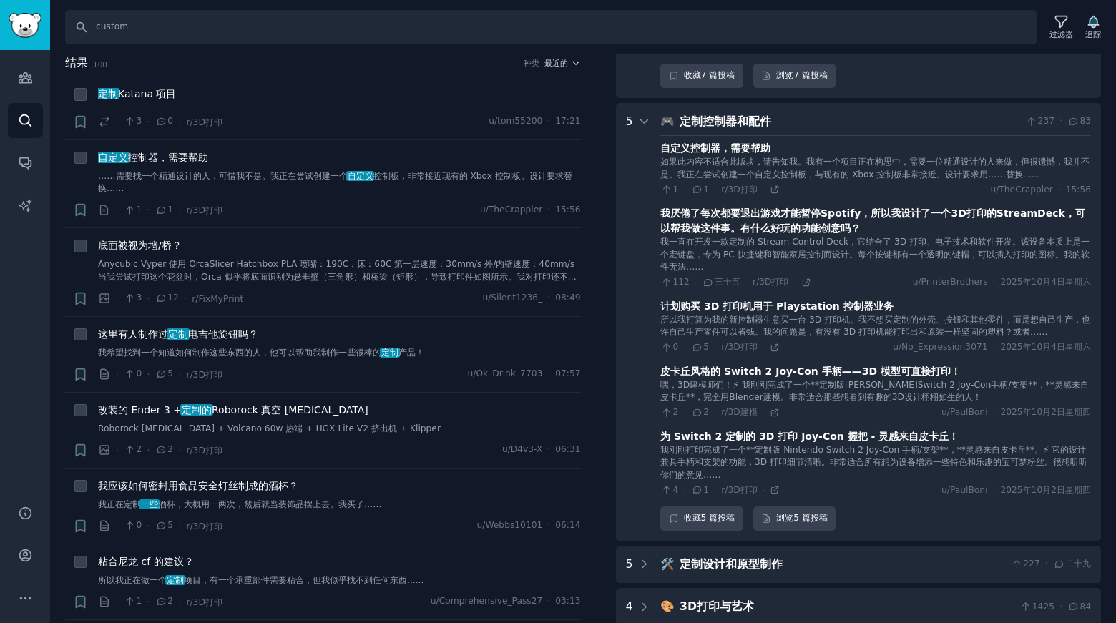
scroll to position [2100, 0]
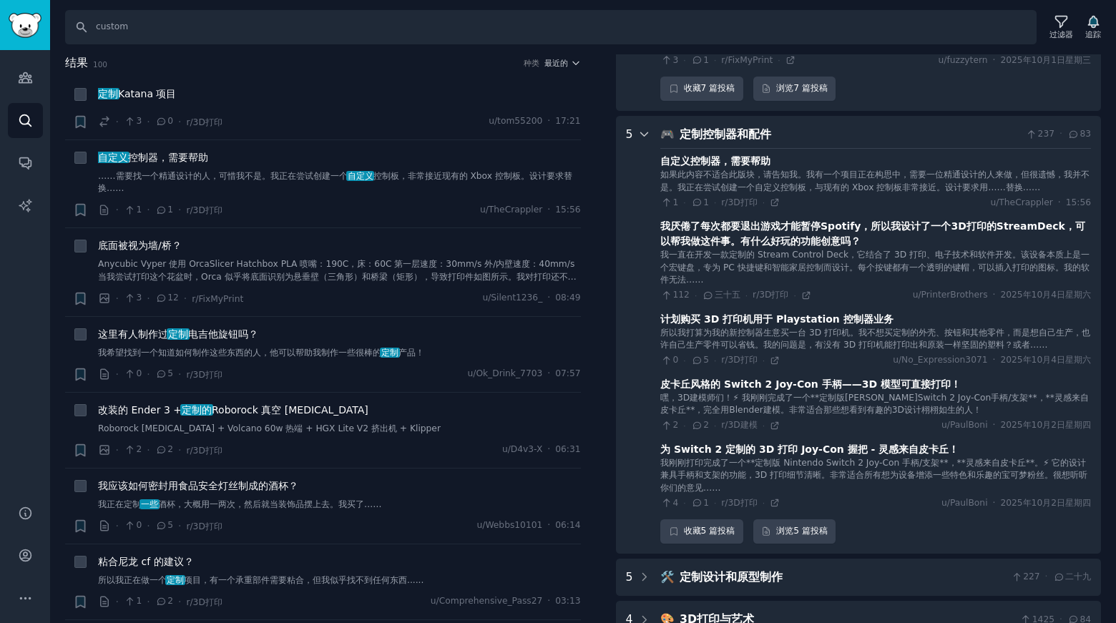
click at [646, 141] on icon at bounding box center [644, 134] width 13 height 13
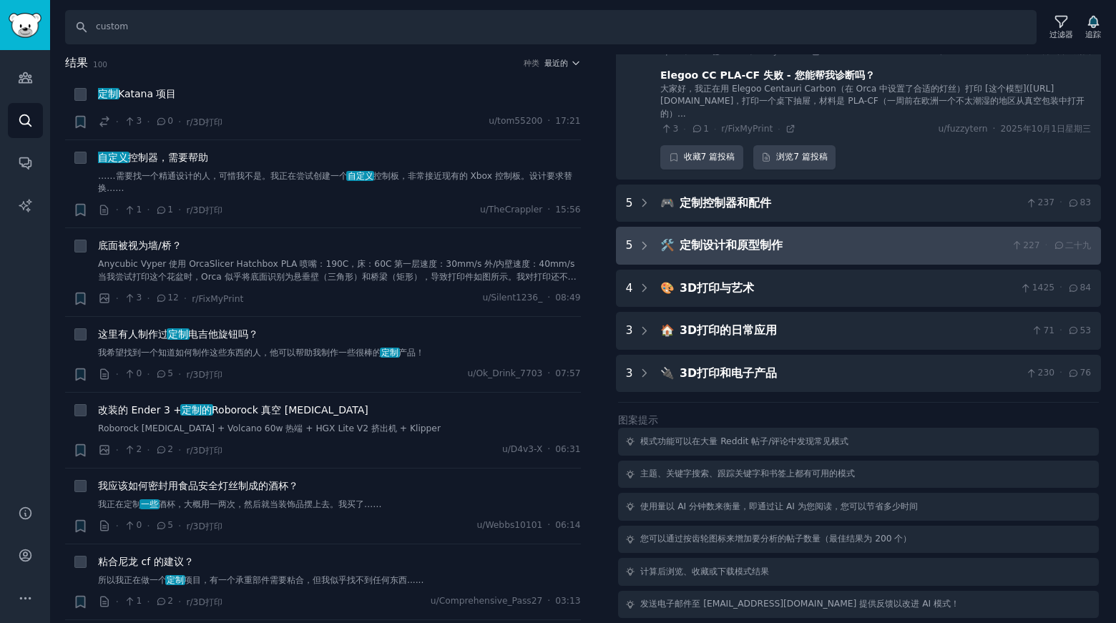
click at [633, 242] on div "5" at bounding box center [638, 246] width 25 height 18
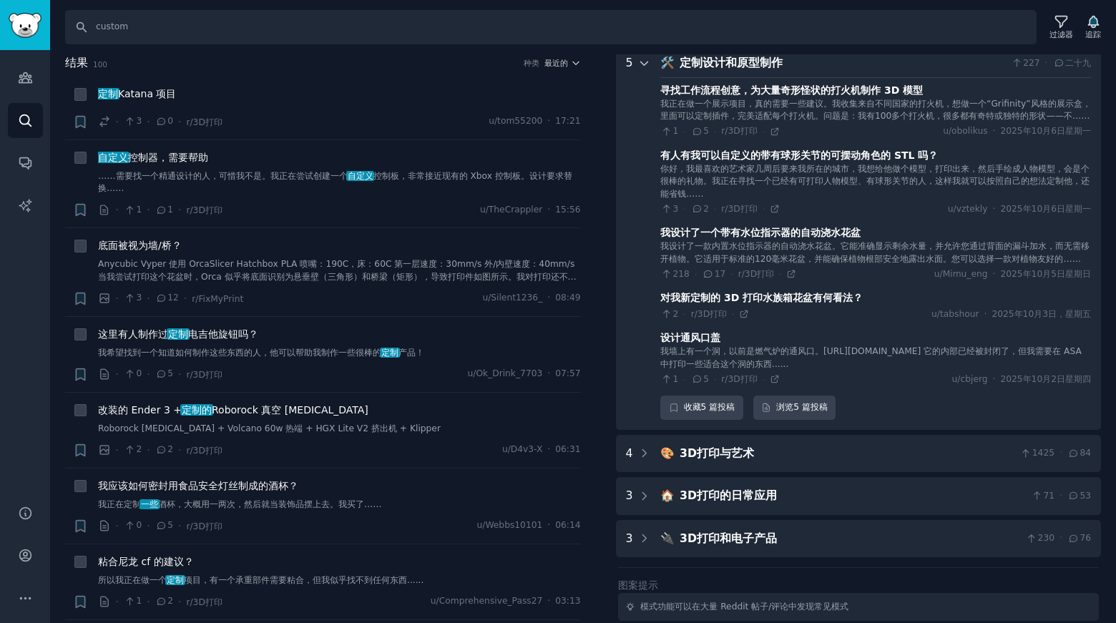
scroll to position [2143, 0]
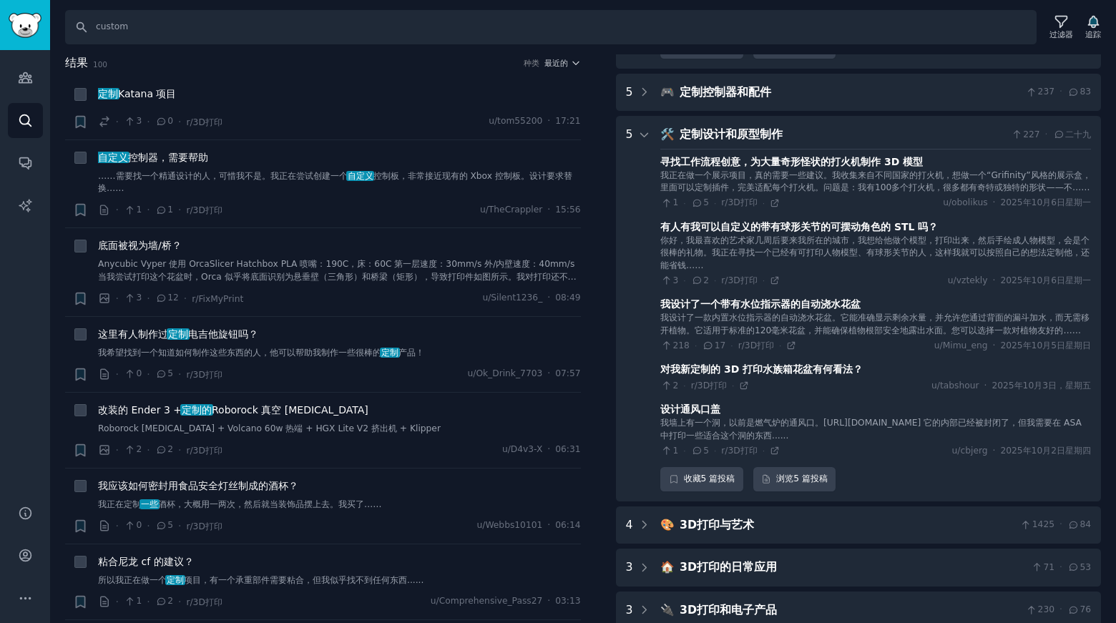
click at [635, 137] on div "5" at bounding box center [638, 309] width 25 height 366
click at [640, 142] on icon at bounding box center [644, 135] width 13 height 13
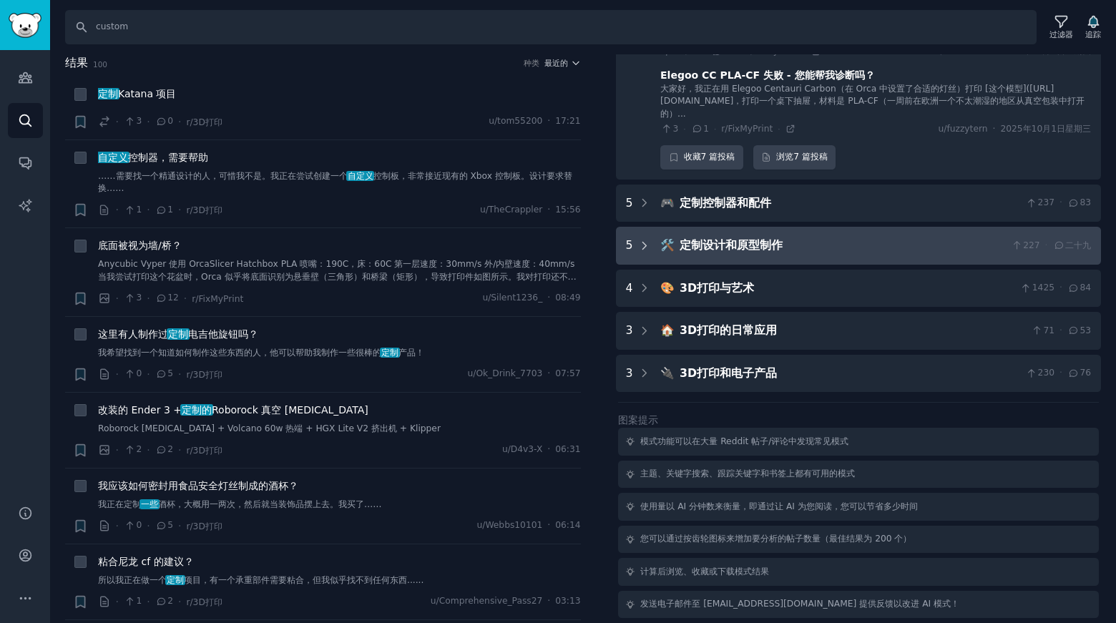
scroll to position [2042, 0]
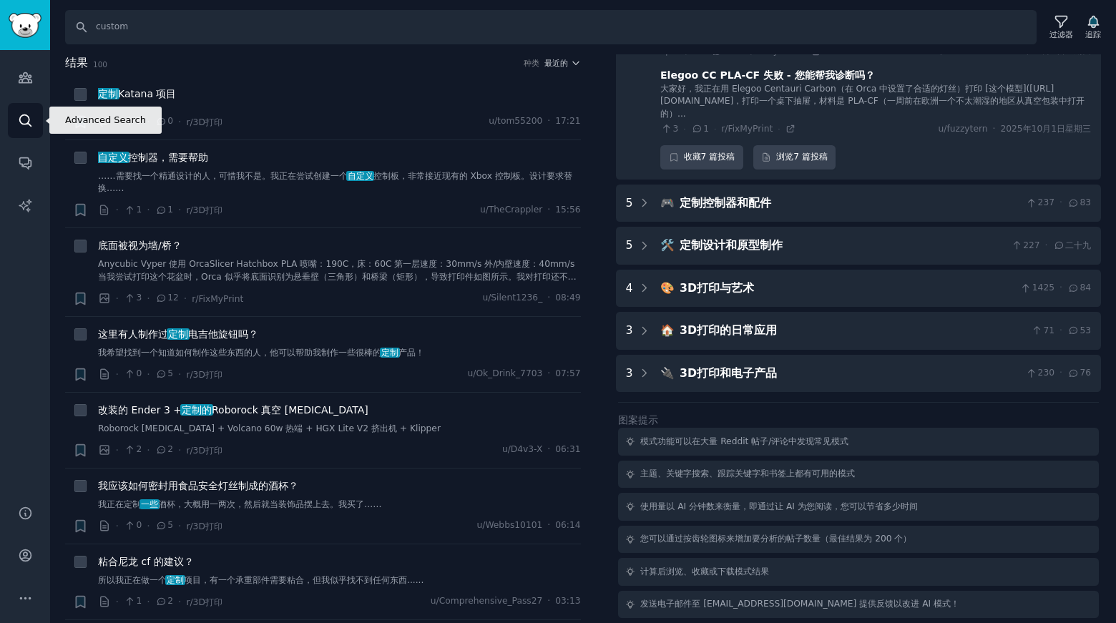
click at [22, 127] on icon "侧边栏" at bounding box center [25, 120] width 15 height 15
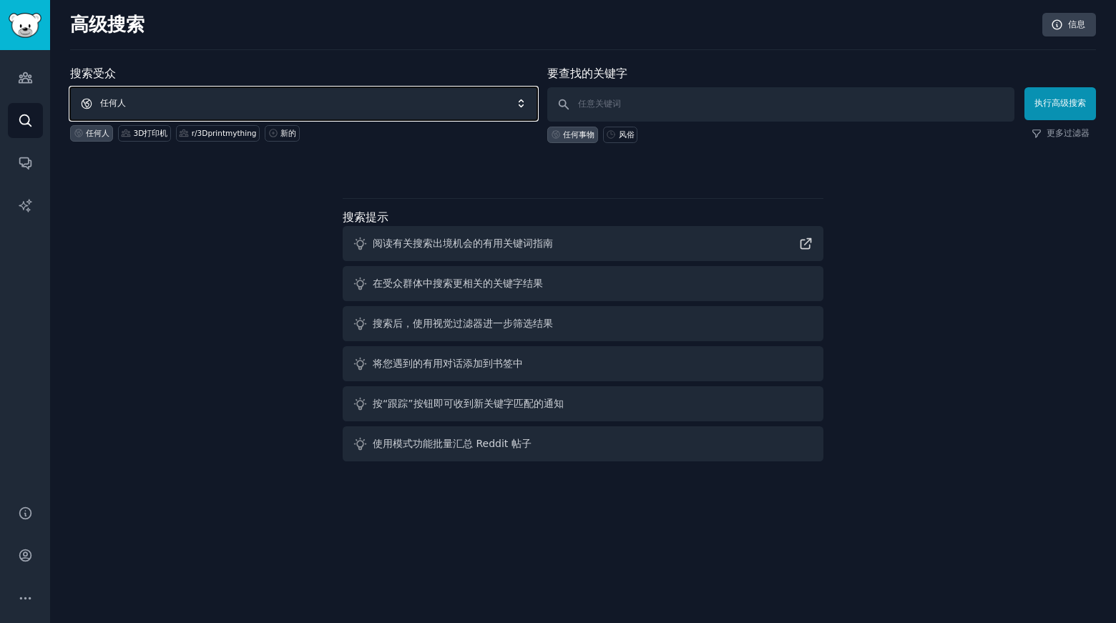
click at [131, 102] on span "任何人" at bounding box center [303, 103] width 467 height 33
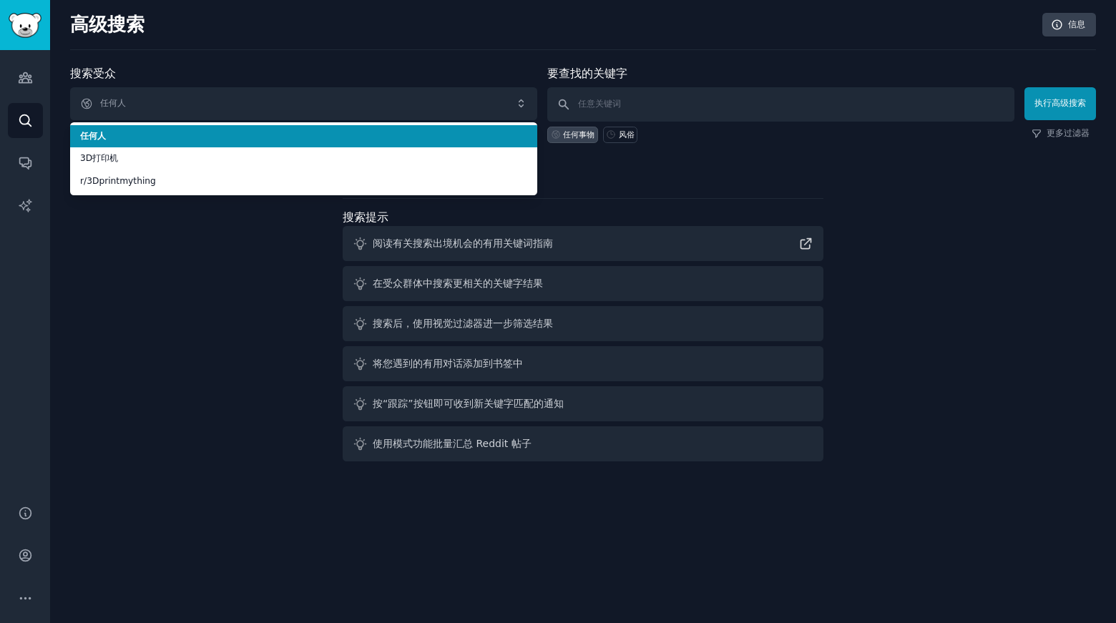
click at [318, 132] on span "任何人" at bounding box center [303, 136] width 447 height 13
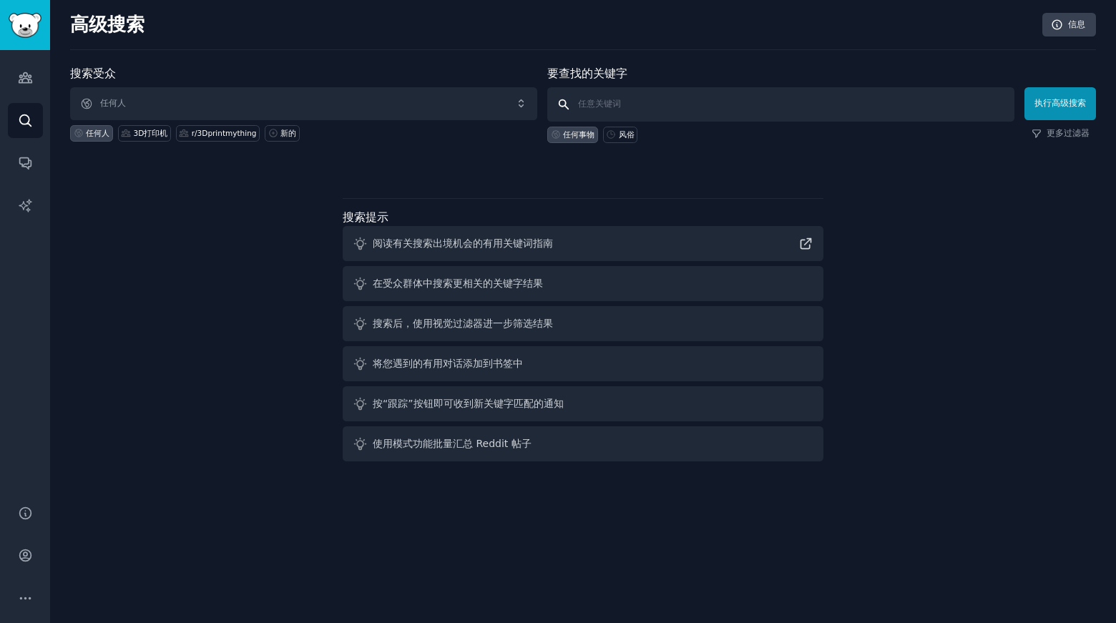
click at [647, 100] on input "text" at bounding box center [780, 104] width 467 height 34
type input "3D print custom"
click at [1064, 101] on font "执行高级搜索" at bounding box center [1061, 103] width 52 height 10
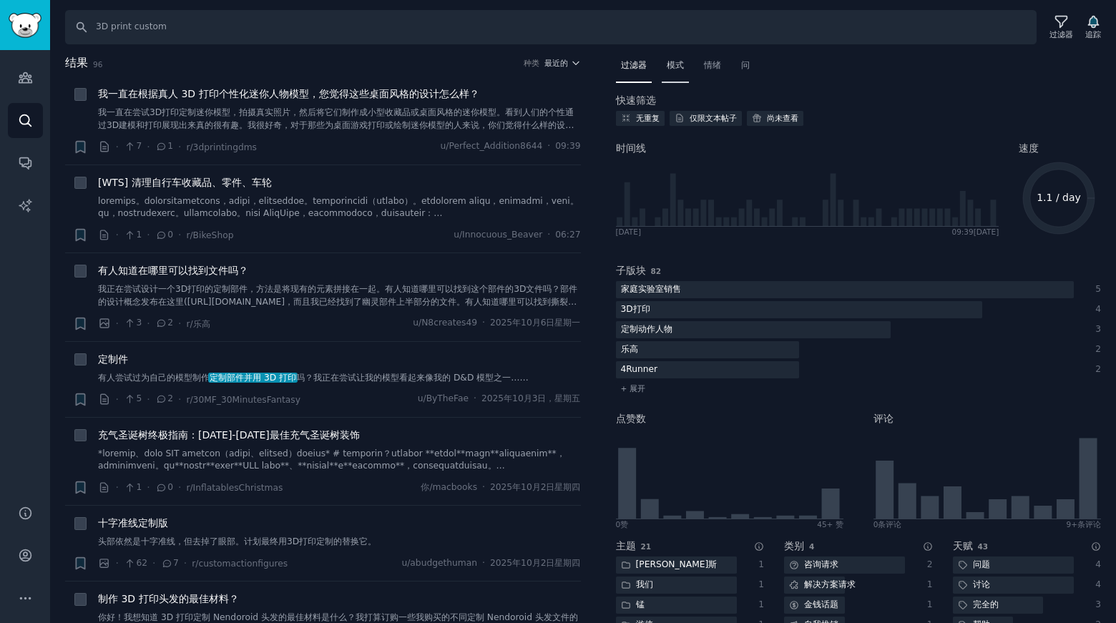
click at [676, 67] on font "模式" at bounding box center [675, 65] width 17 height 10
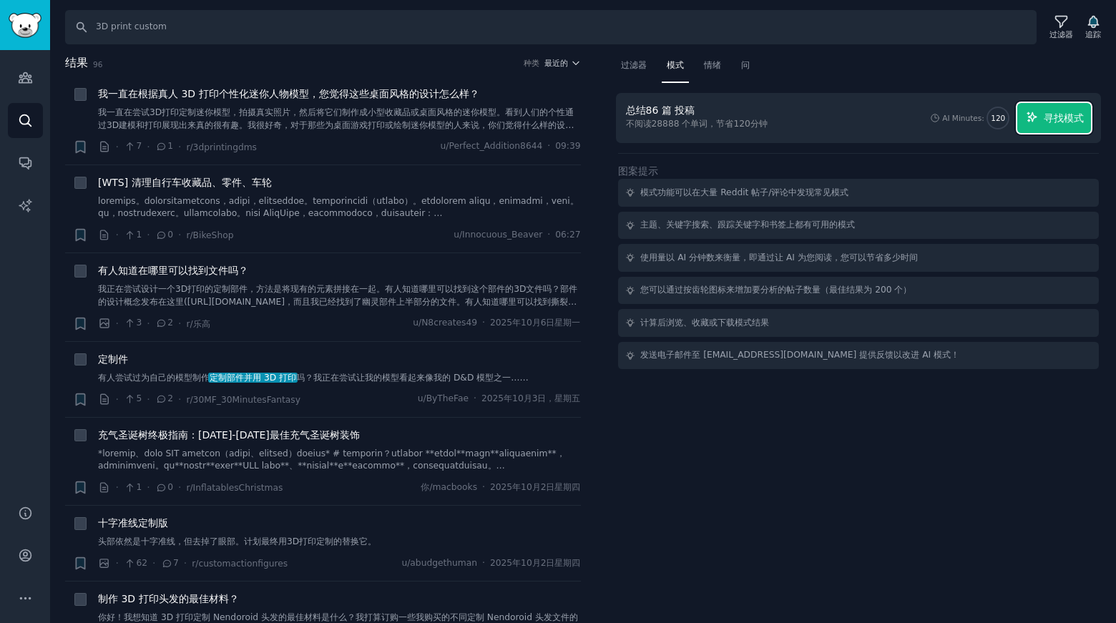
click at [1053, 119] on font "寻找模式" at bounding box center [1064, 117] width 40 height 11
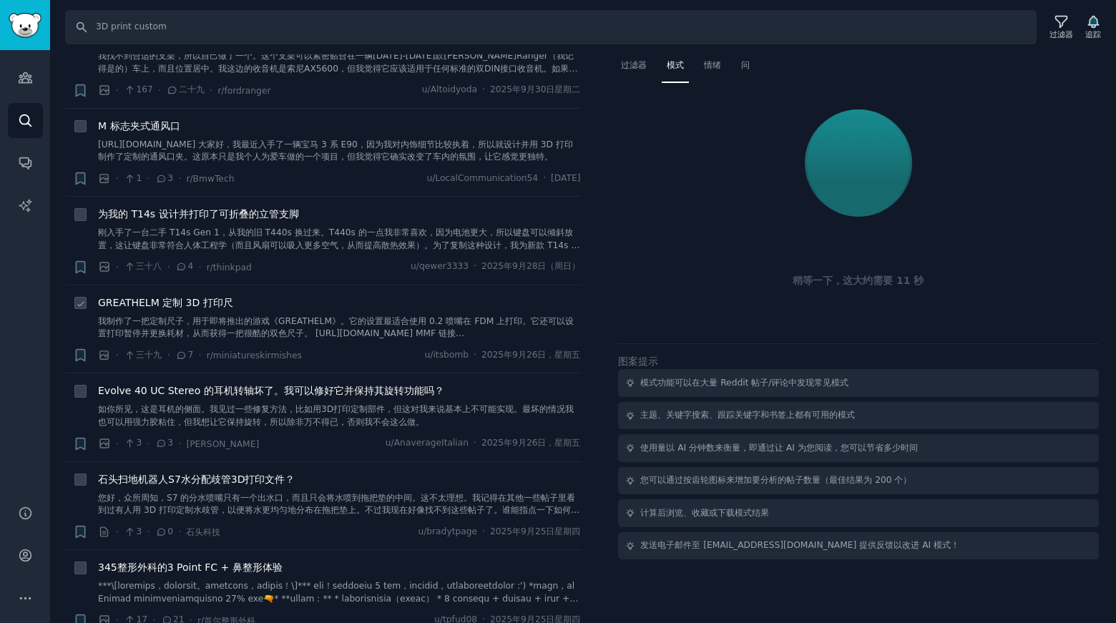
scroll to position [1073, 0]
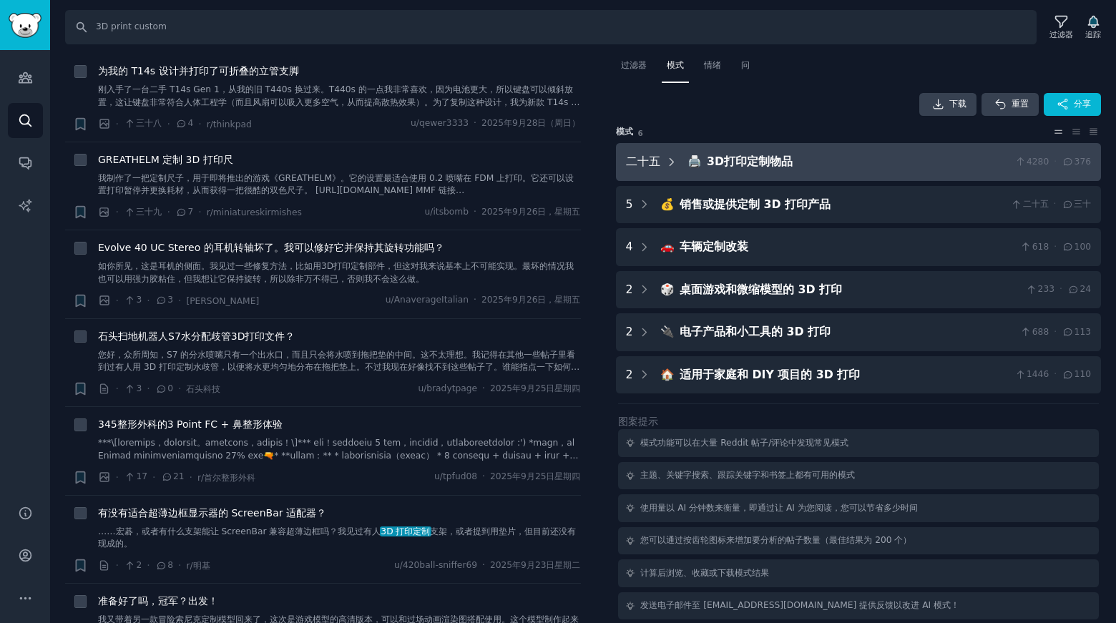
click at [671, 167] on icon at bounding box center [672, 162] width 13 height 13
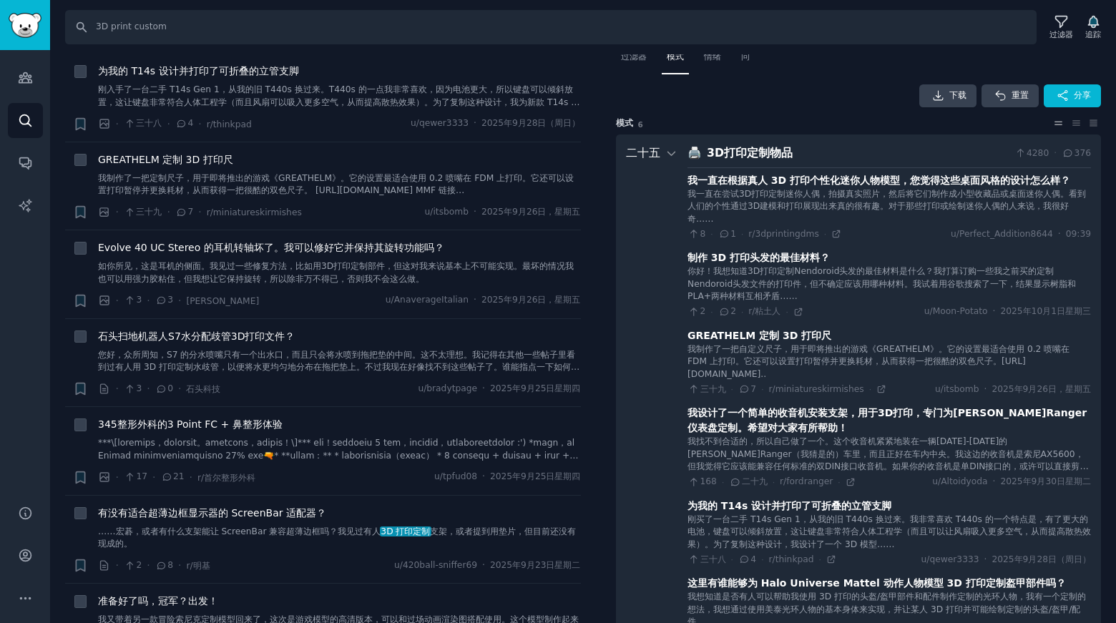
scroll to position [0, 0]
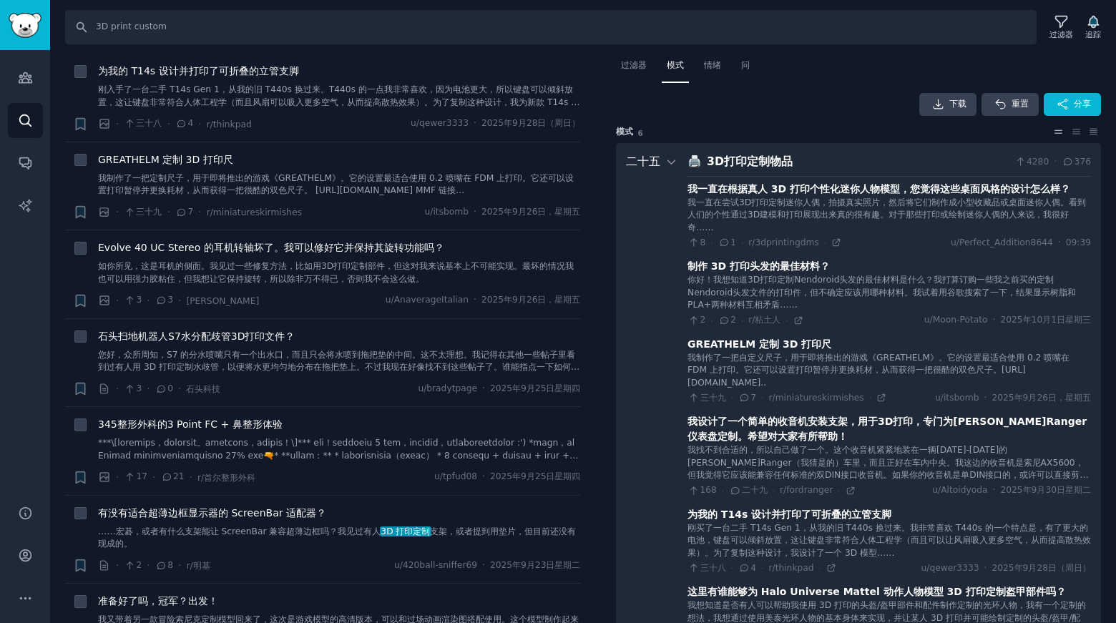
click at [668, 157] on icon at bounding box center [672, 162] width 13 height 13
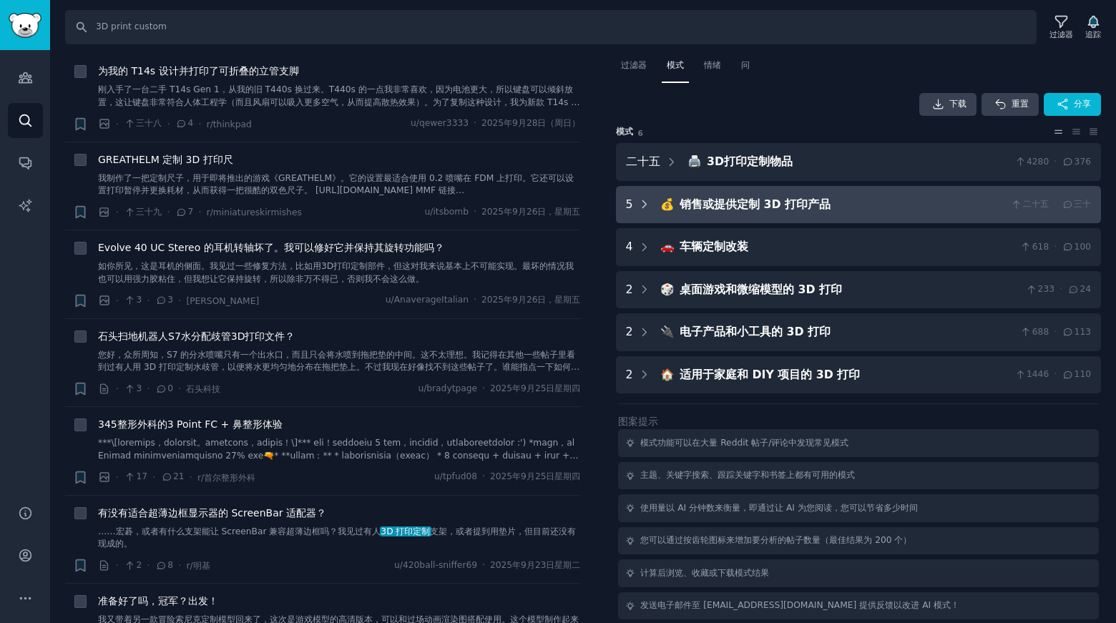
click at [639, 210] on div at bounding box center [644, 205] width 13 height 18
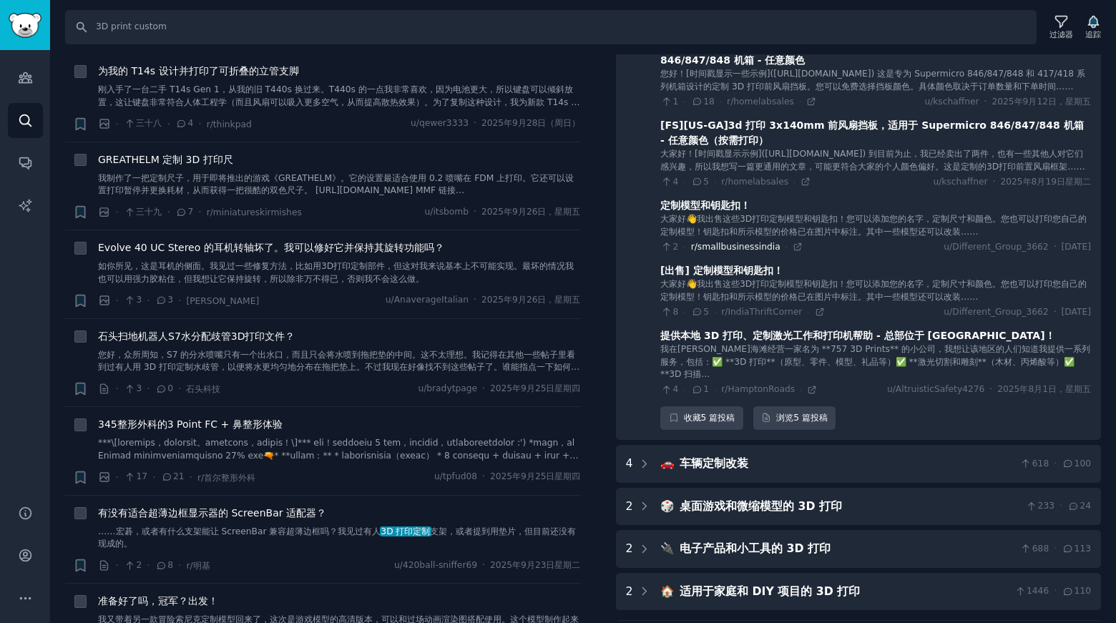
scroll to position [203, 0]
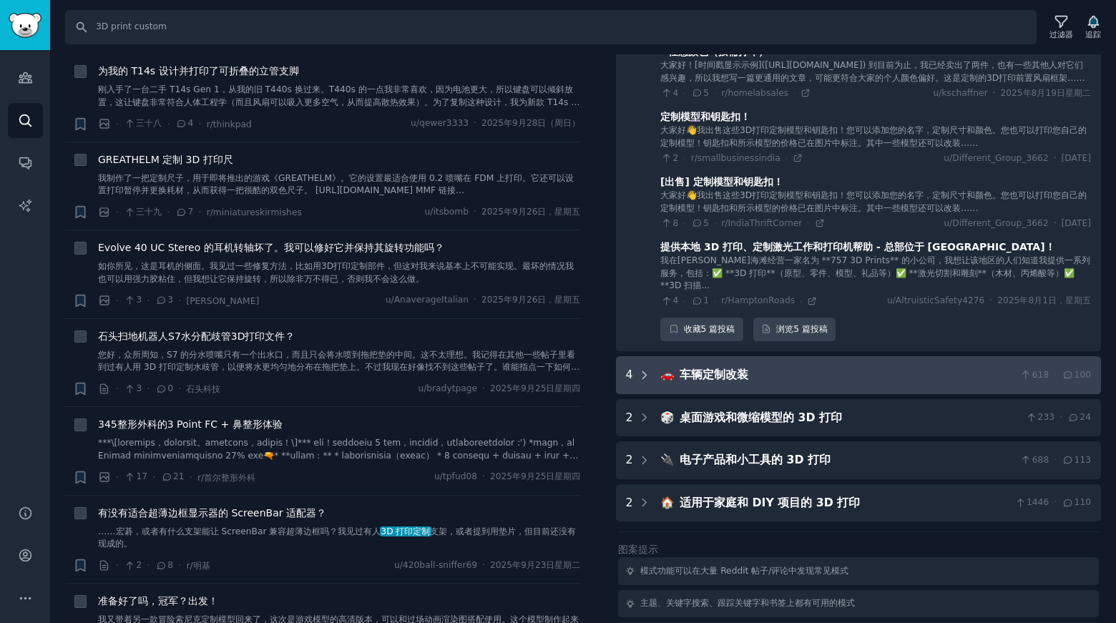
click at [644, 382] on icon at bounding box center [644, 375] width 13 height 13
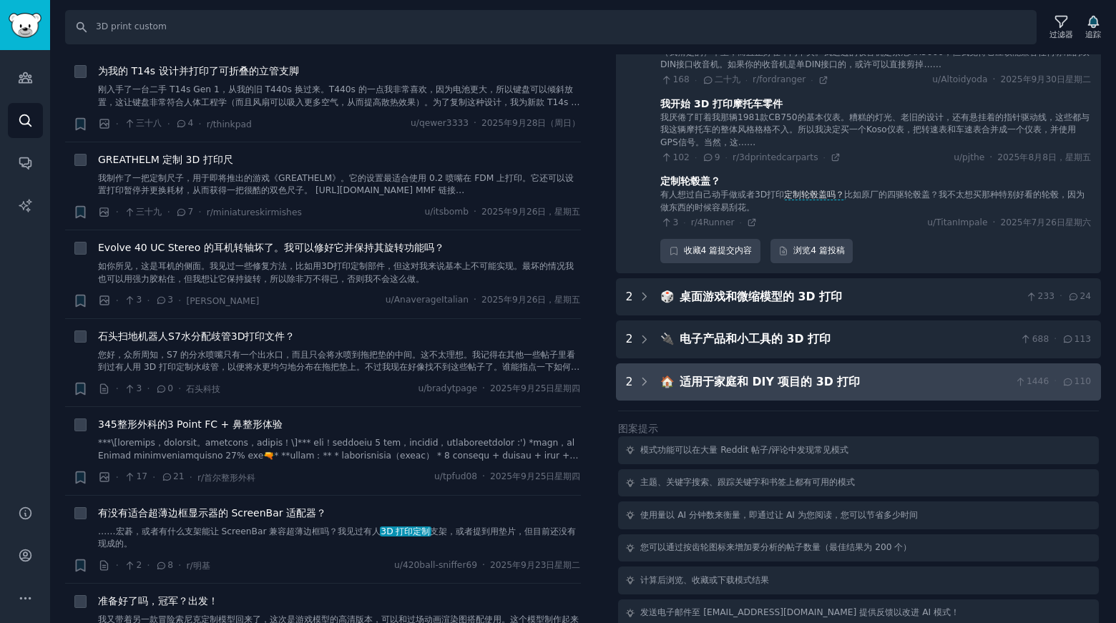
scroll to position [745, 0]
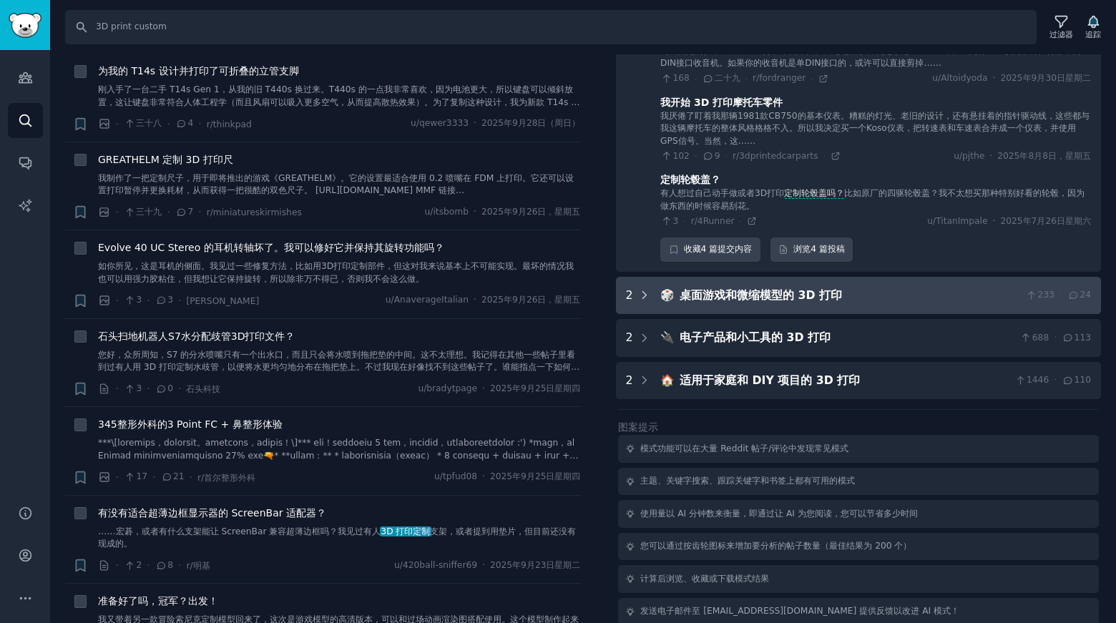
click at [646, 302] on icon at bounding box center [644, 295] width 13 height 13
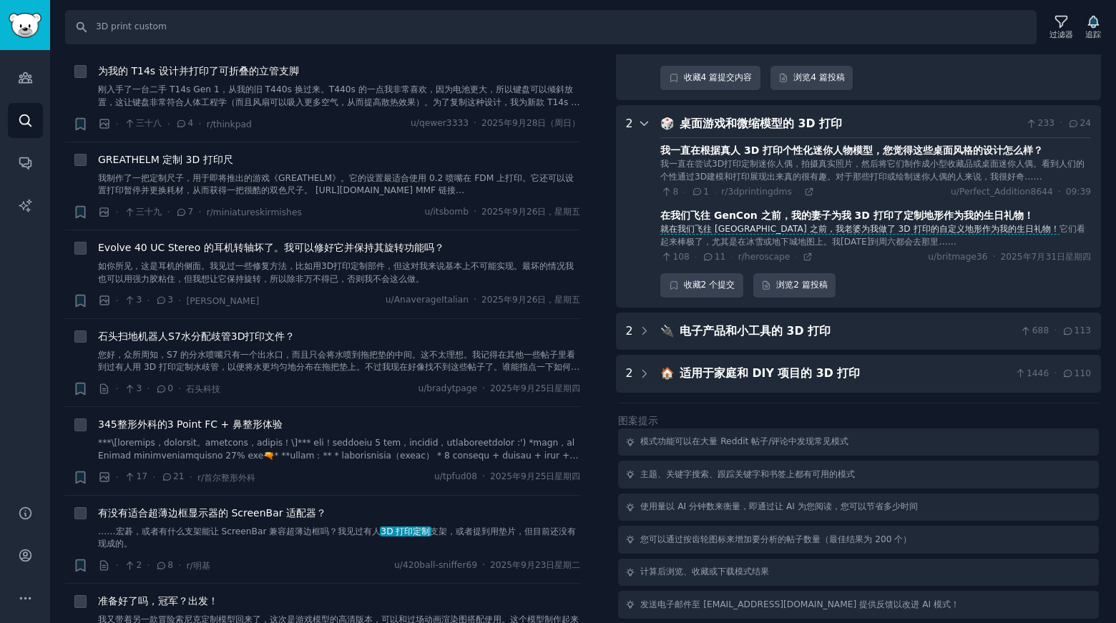
scroll to position [942, 0]
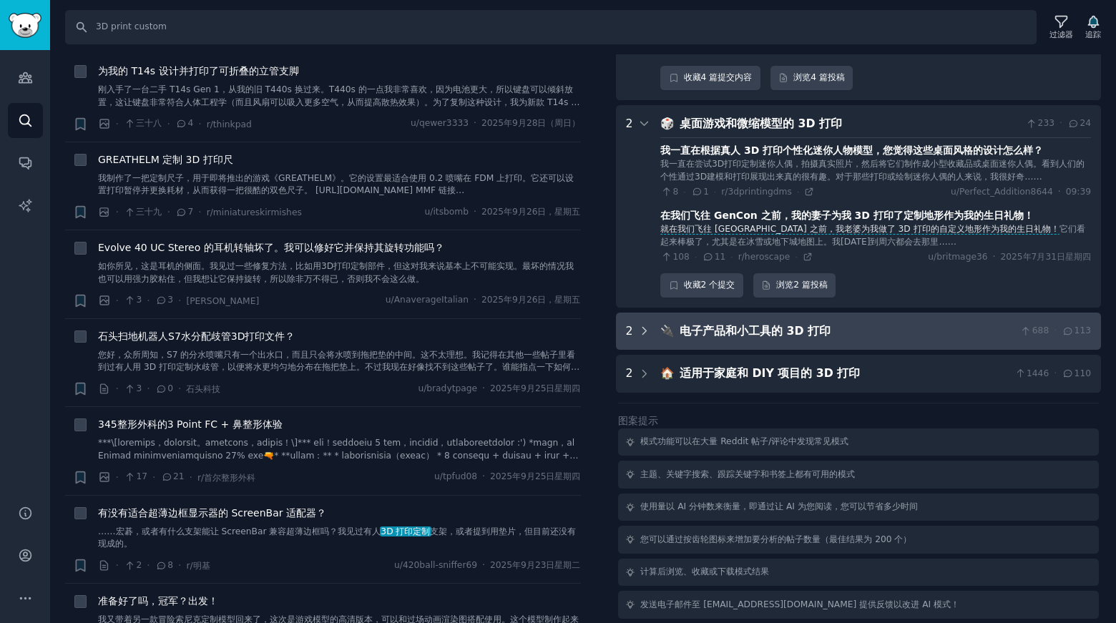
click at [645, 331] on icon at bounding box center [644, 331] width 13 height 13
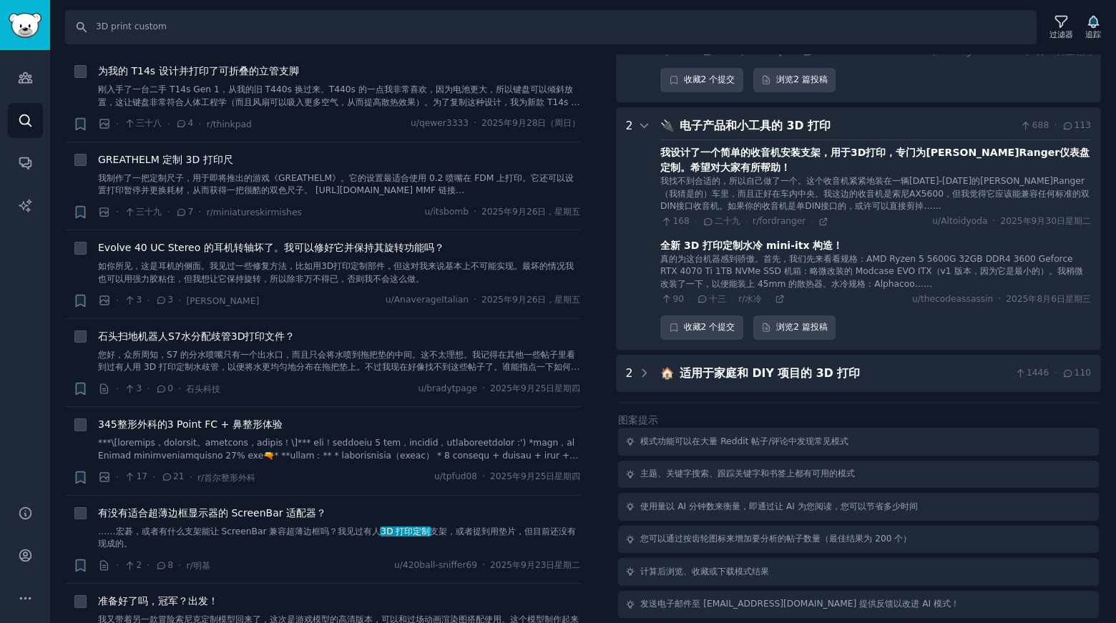
scroll to position [1147, 0]
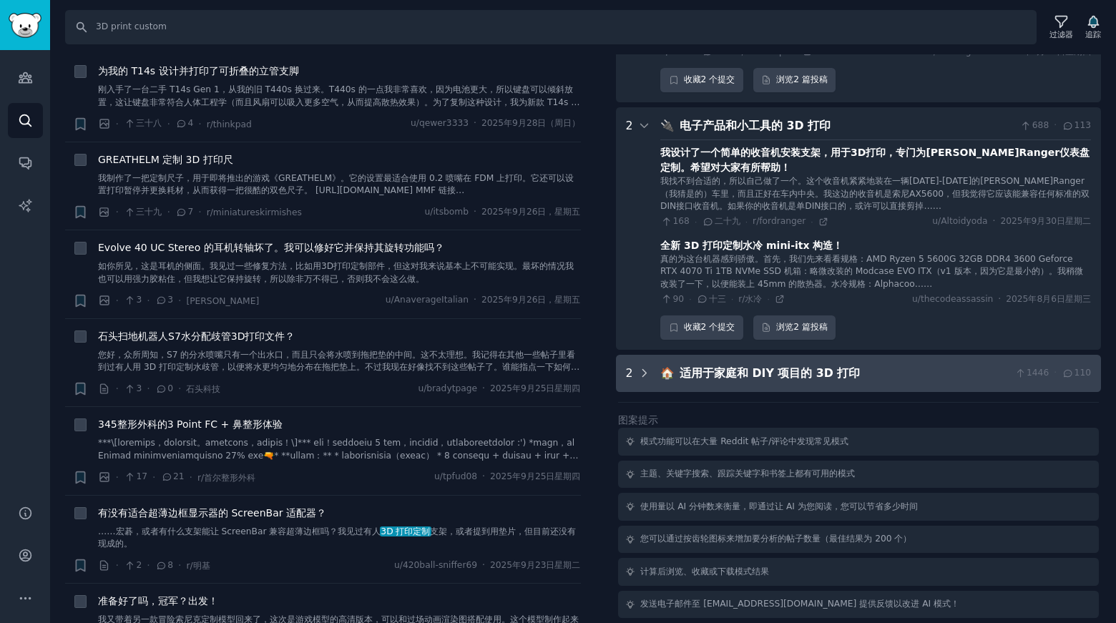
click at [643, 374] on icon at bounding box center [644, 373] width 13 height 13
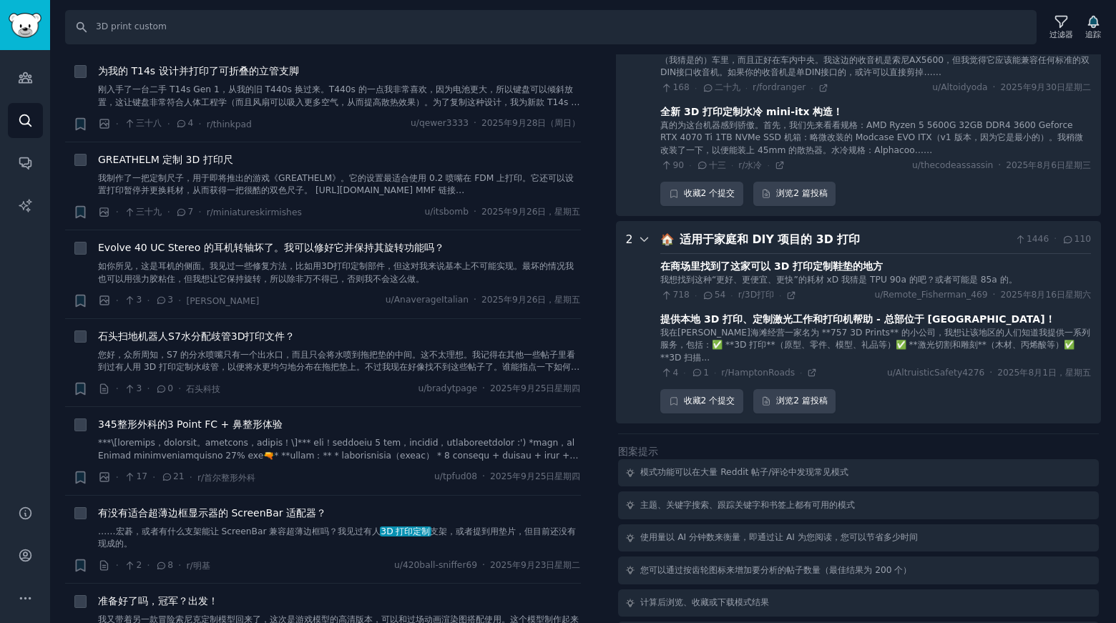
scroll to position [1312, 0]
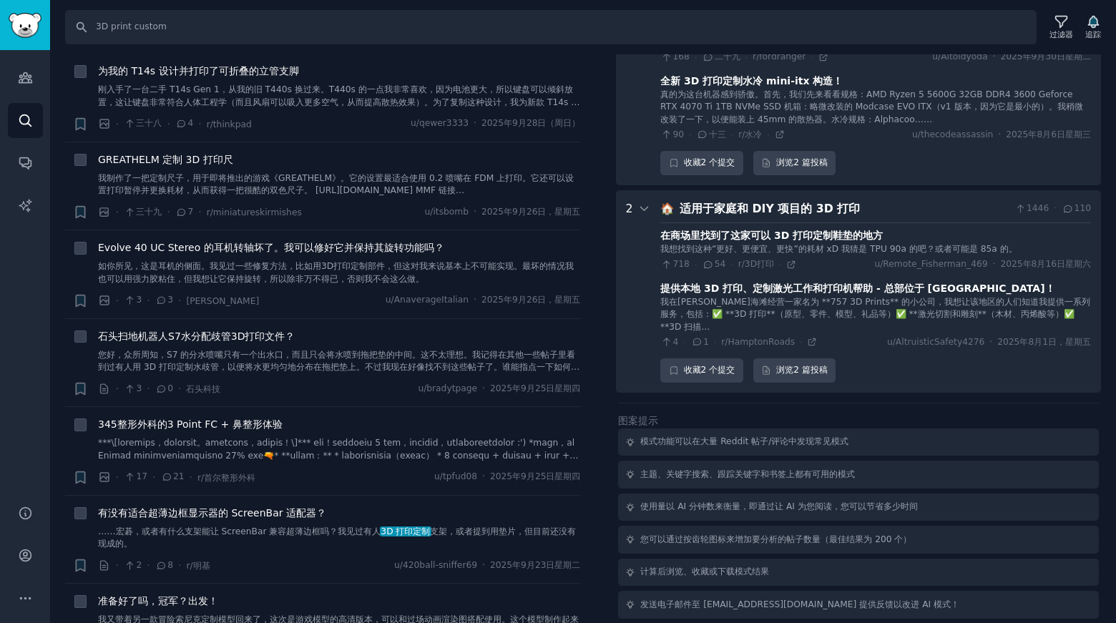
click at [700, 344] on icon at bounding box center [697, 342] width 13 height 10
click at [704, 343] on font "1" at bounding box center [706, 342] width 6 height 10
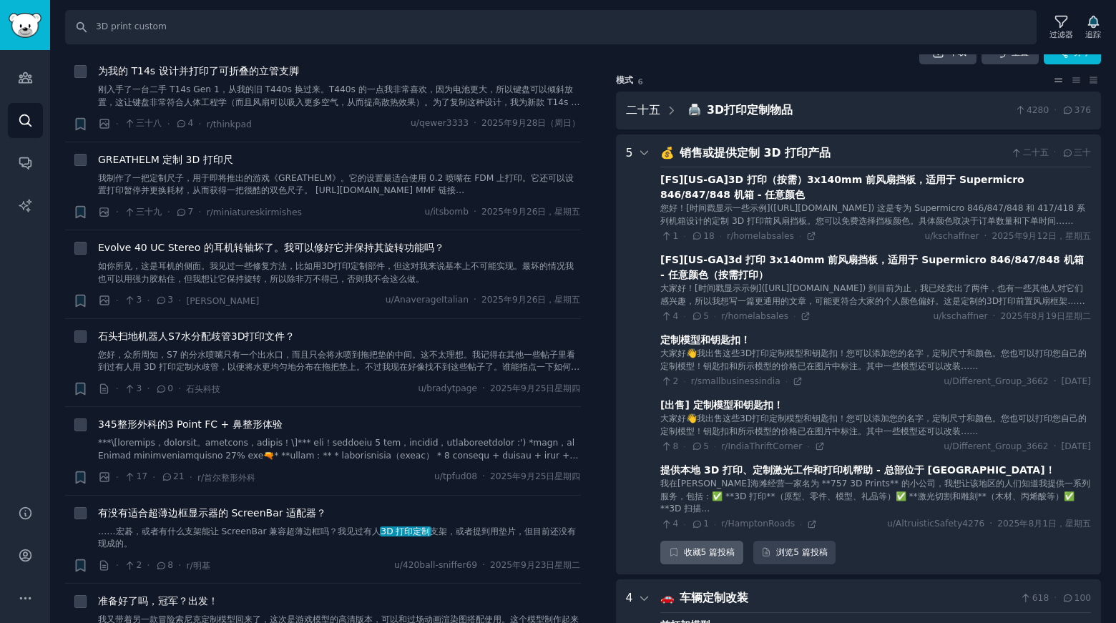
scroll to position [0, 0]
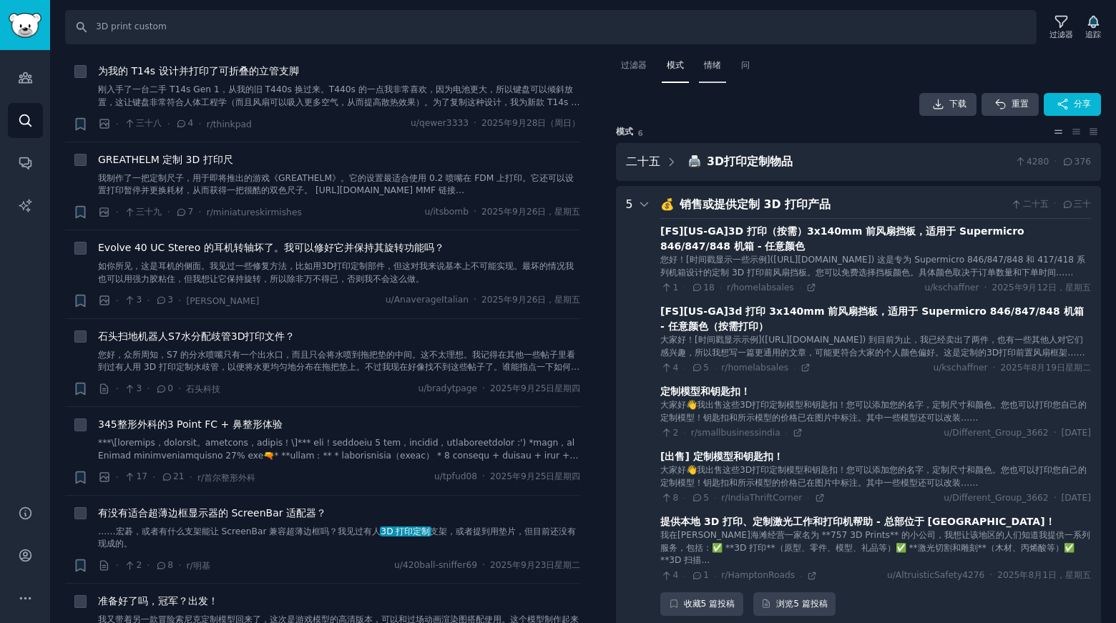
click at [723, 78] on div "情绪" at bounding box center [712, 68] width 27 height 29
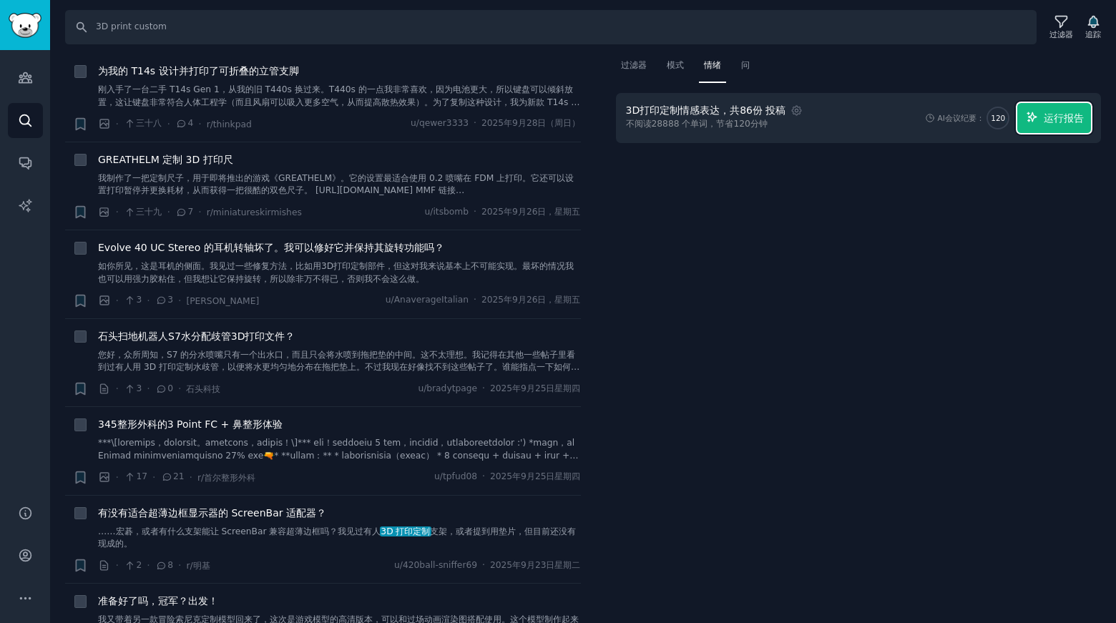
click at [1045, 114] on font "运行报告" at bounding box center [1064, 117] width 40 height 11
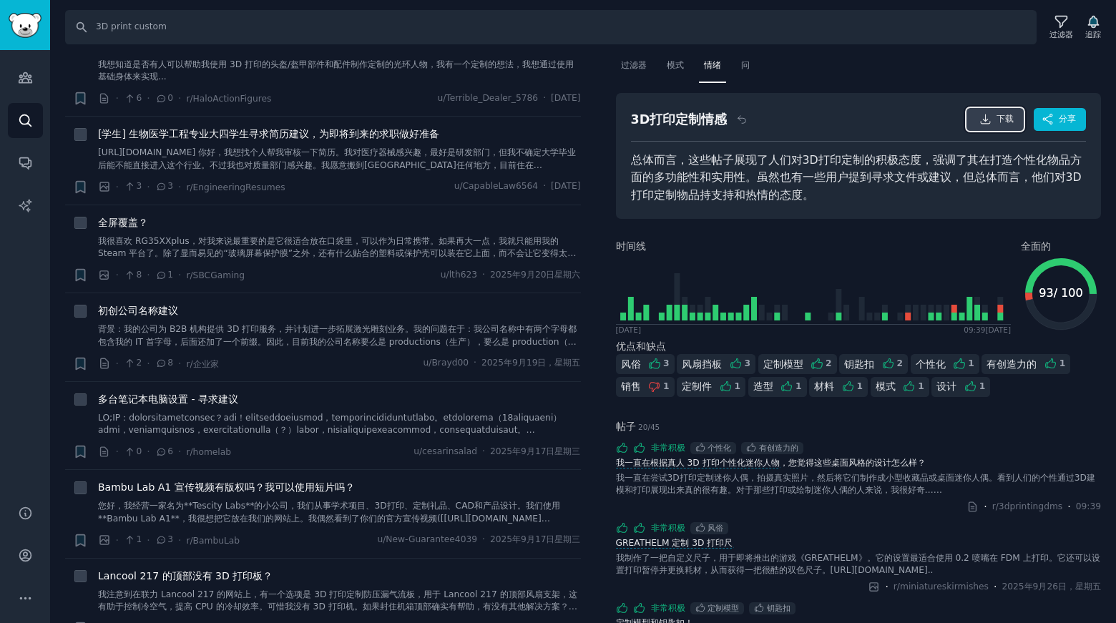
click at [999, 114] on font "下载" at bounding box center [1005, 119] width 17 height 10
click at [1066, 120] on font "分享" at bounding box center [1067, 119] width 17 height 10
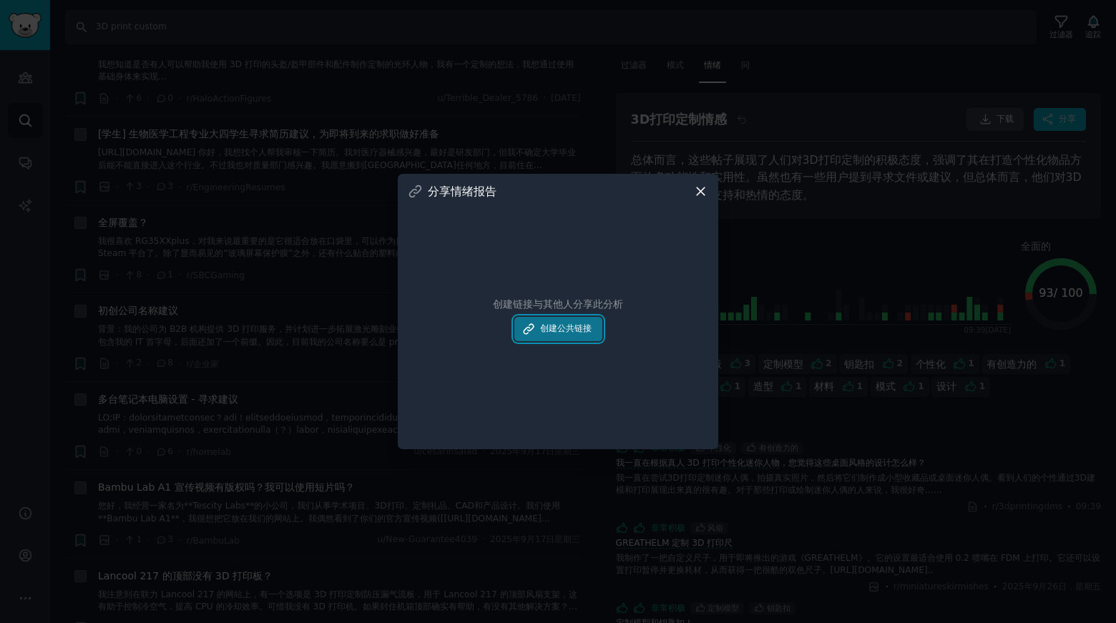
click at [574, 328] on font "创建公共链接" at bounding box center [566, 328] width 52 height 10
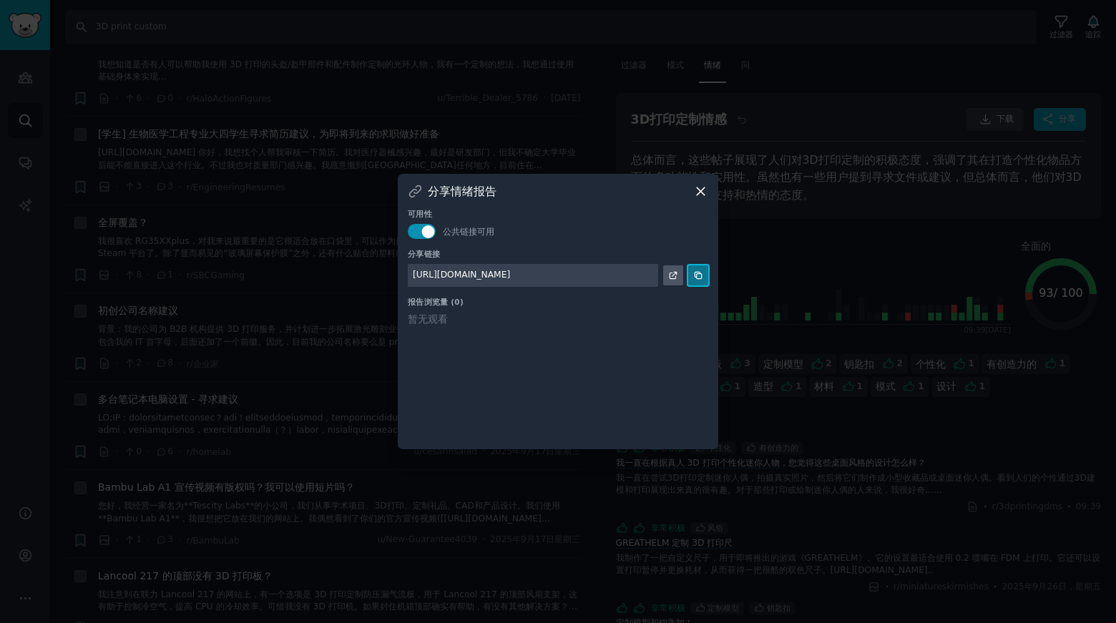
click at [700, 271] on icon at bounding box center [698, 276] width 10 height 10
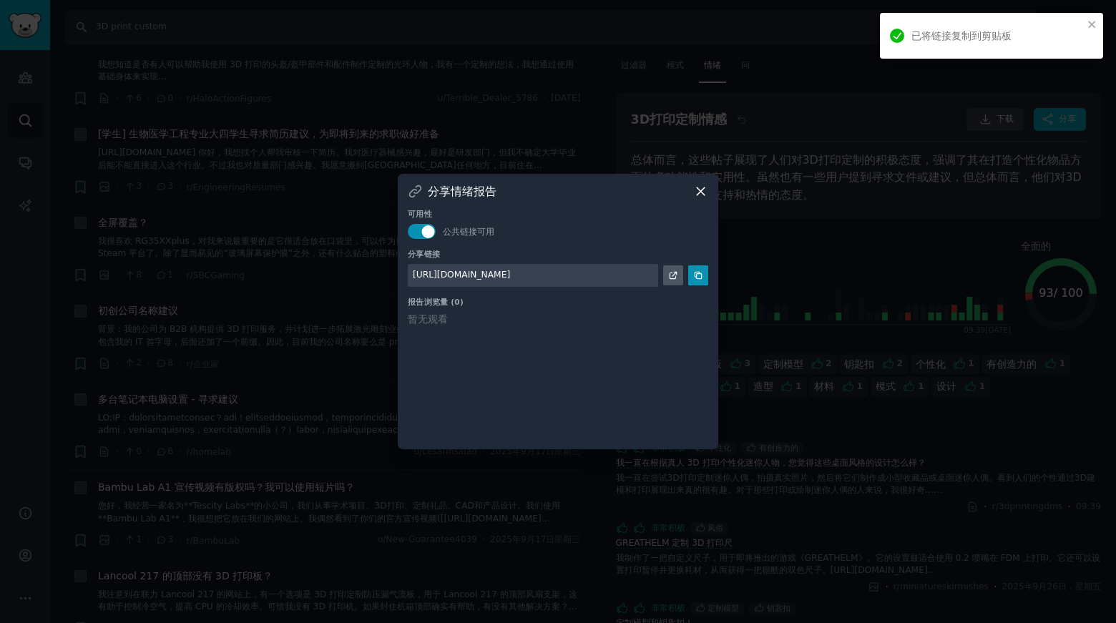
click at [701, 193] on icon at bounding box center [700, 191] width 15 height 15
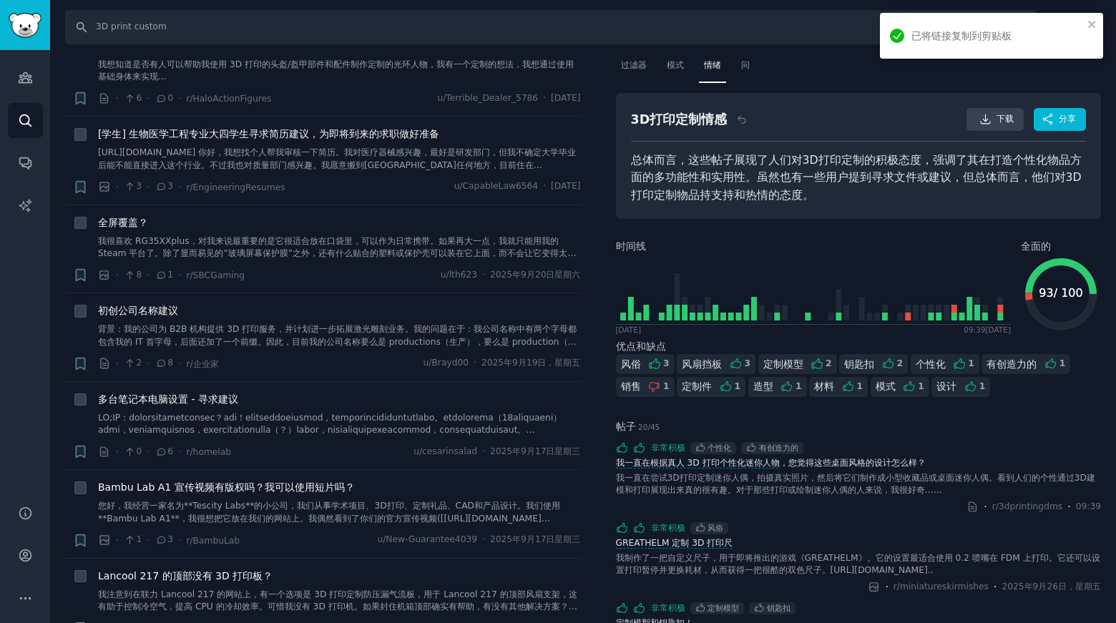
click at [1099, 26] on div "已将链接复制到剪贴板" at bounding box center [991, 36] width 223 height 46
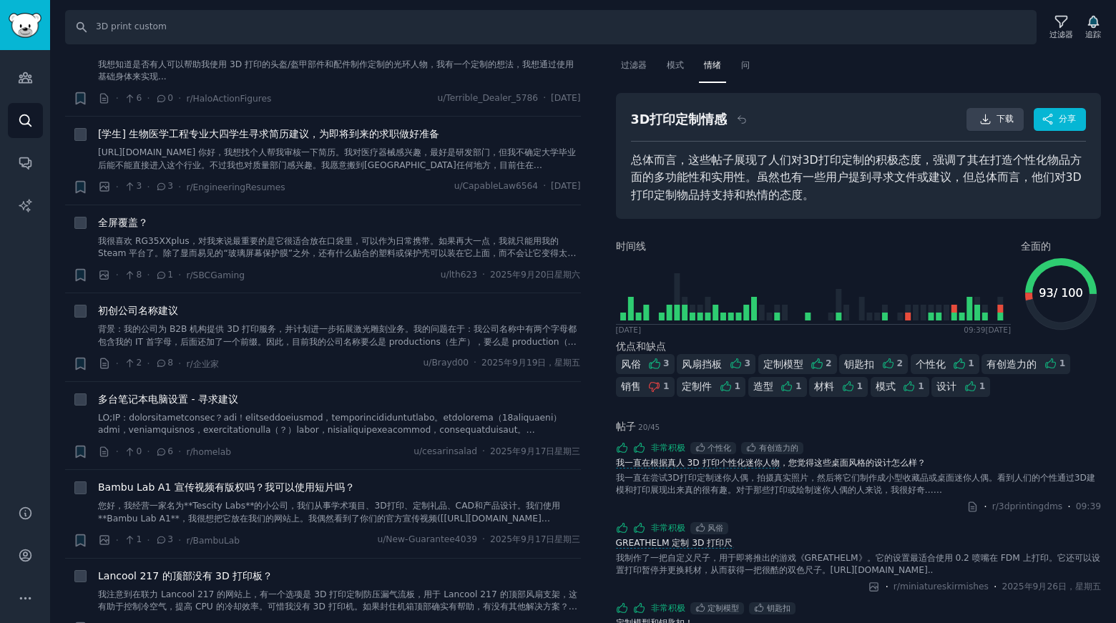
click at [1039, 259] on icon "93 / 100 93 / 100" at bounding box center [1061, 294] width 80 height 80
click at [1056, 302] on icon "93 / 100 93 / 100" at bounding box center [1061, 294] width 80 height 80
click at [640, 364] on div "风俗 3" at bounding box center [645, 364] width 59 height 20
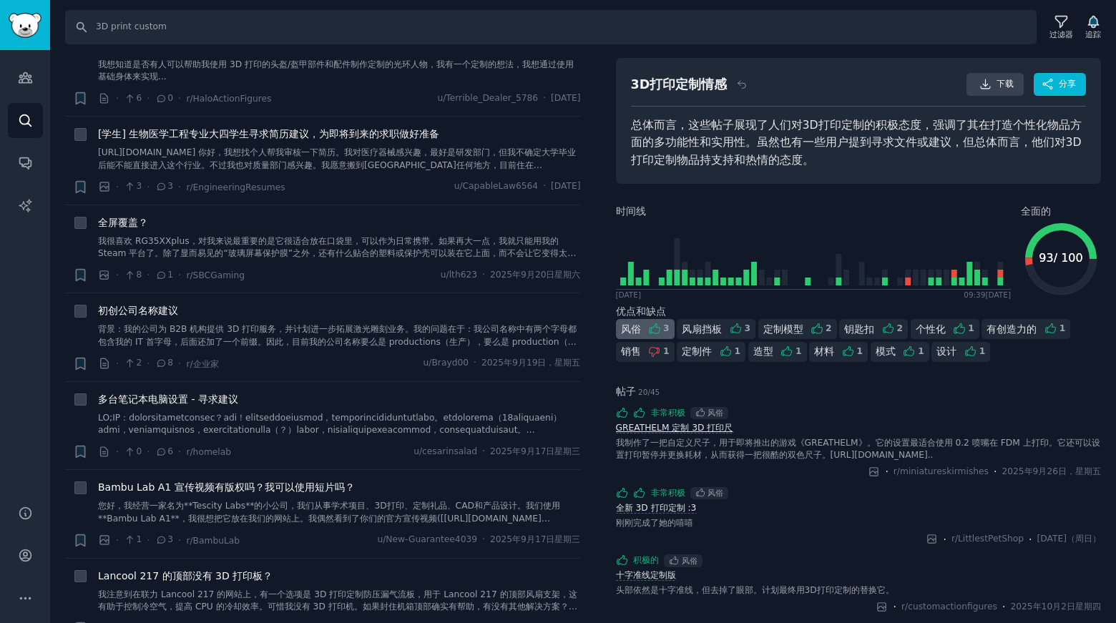
scroll to position [52, 0]
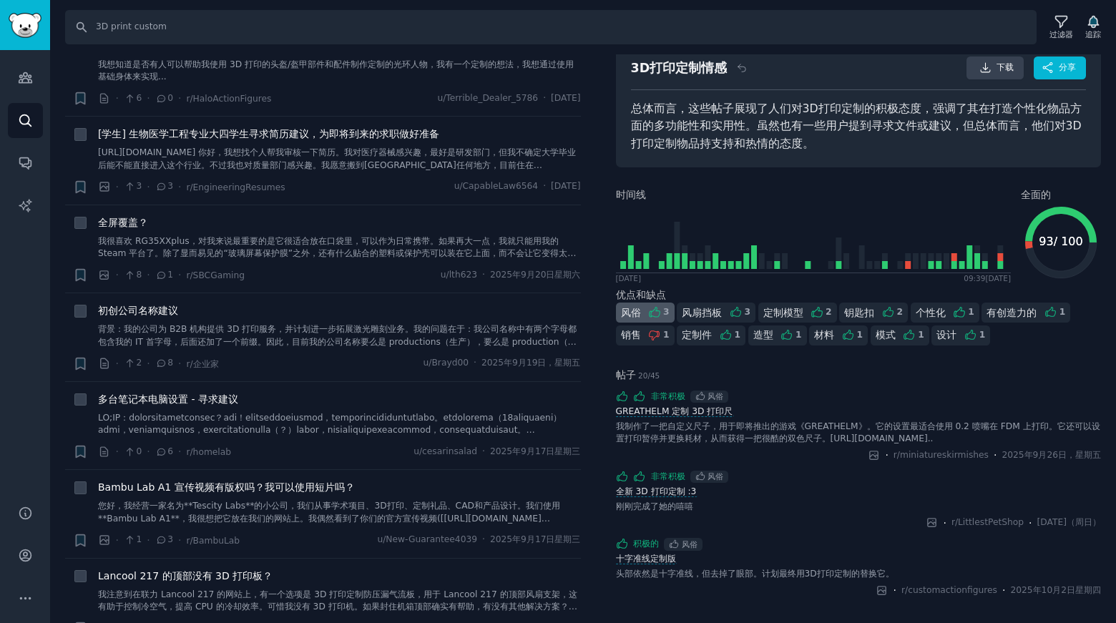
click at [791, 309] on font "定制模型" at bounding box center [784, 312] width 40 height 11
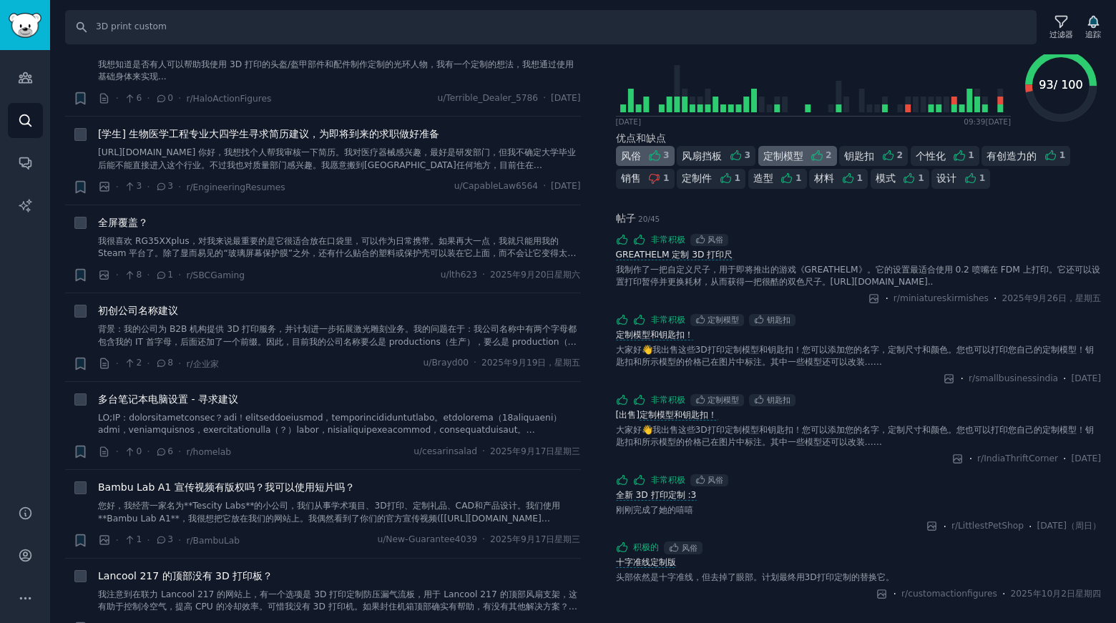
scroll to position [212, 0]
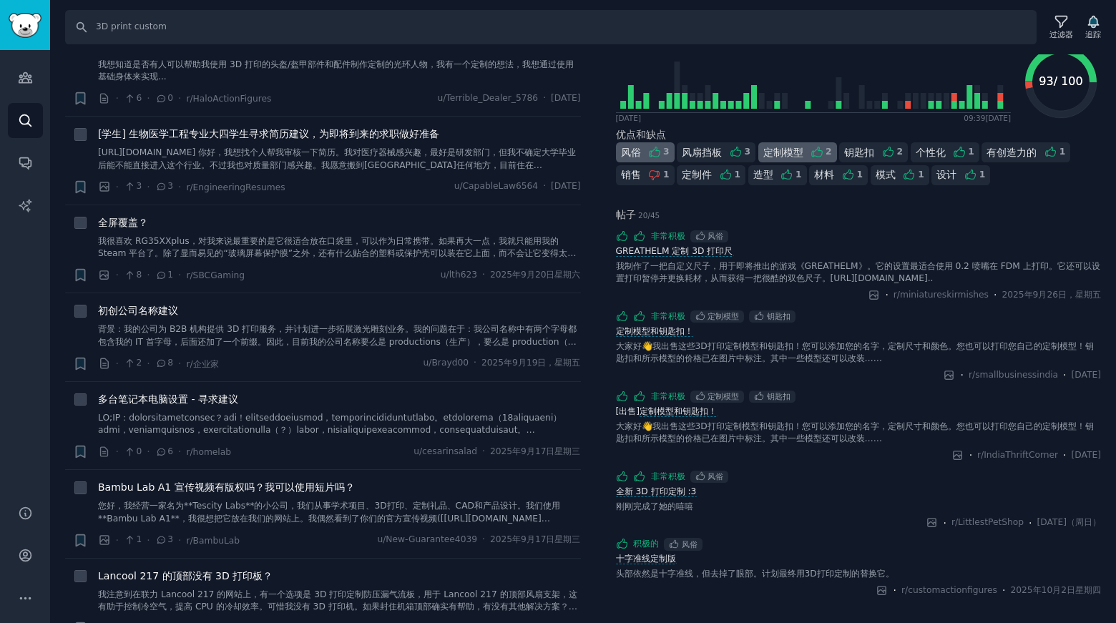
click at [867, 148] on font "钥匙扣" at bounding box center [859, 152] width 30 height 11
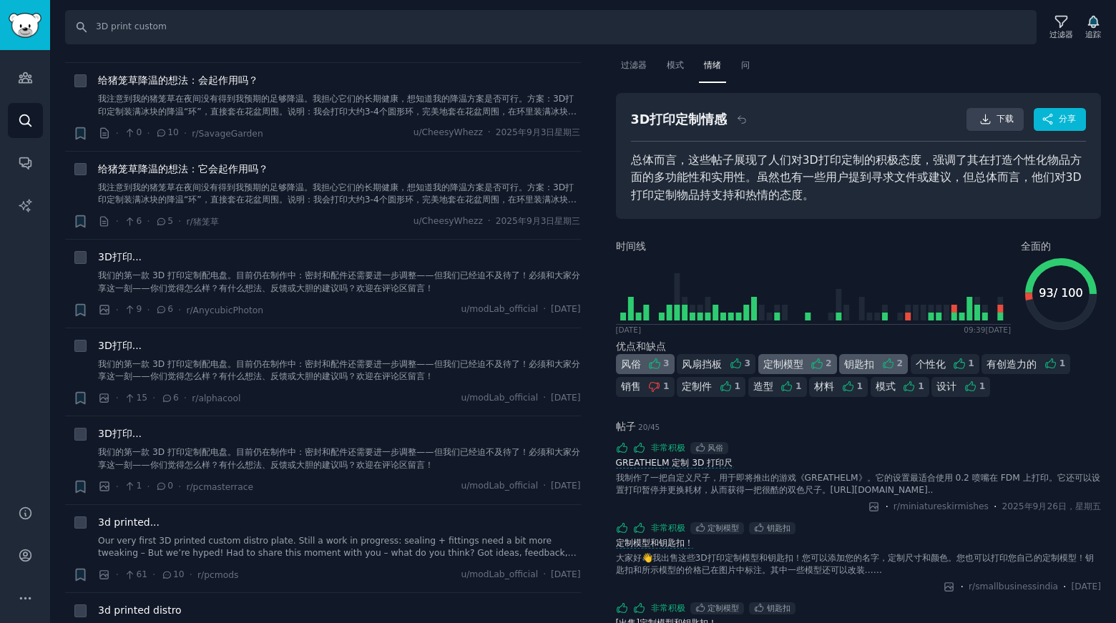
scroll to position [3077, 0]
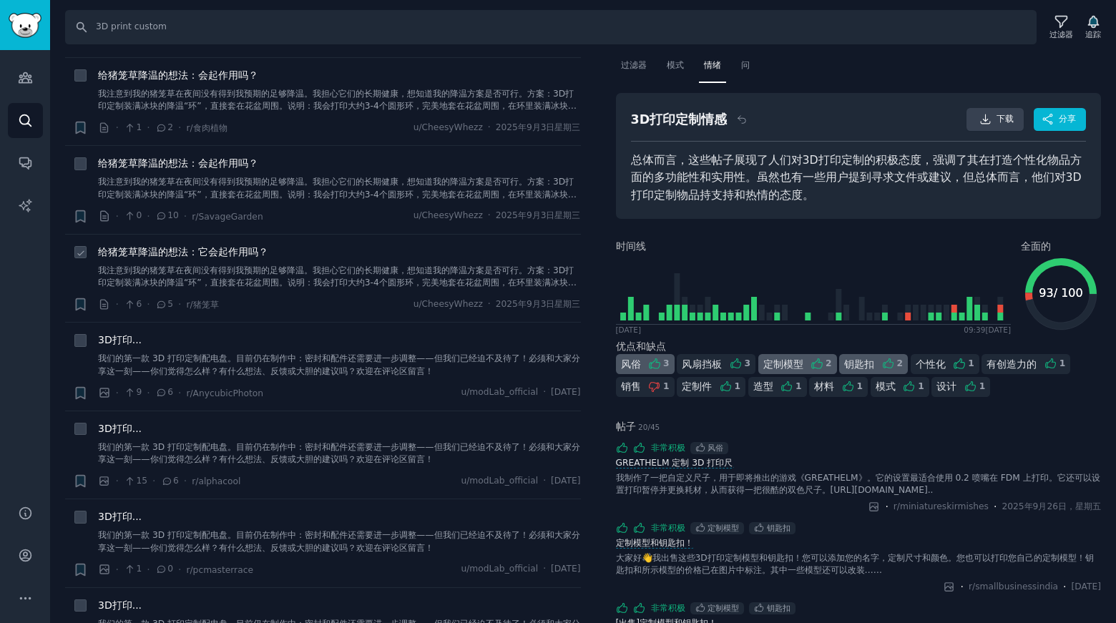
click at [193, 246] on font "给猪笼草降温的想法：它会起作用吗？" at bounding box center [183, 251] width 170 height 11
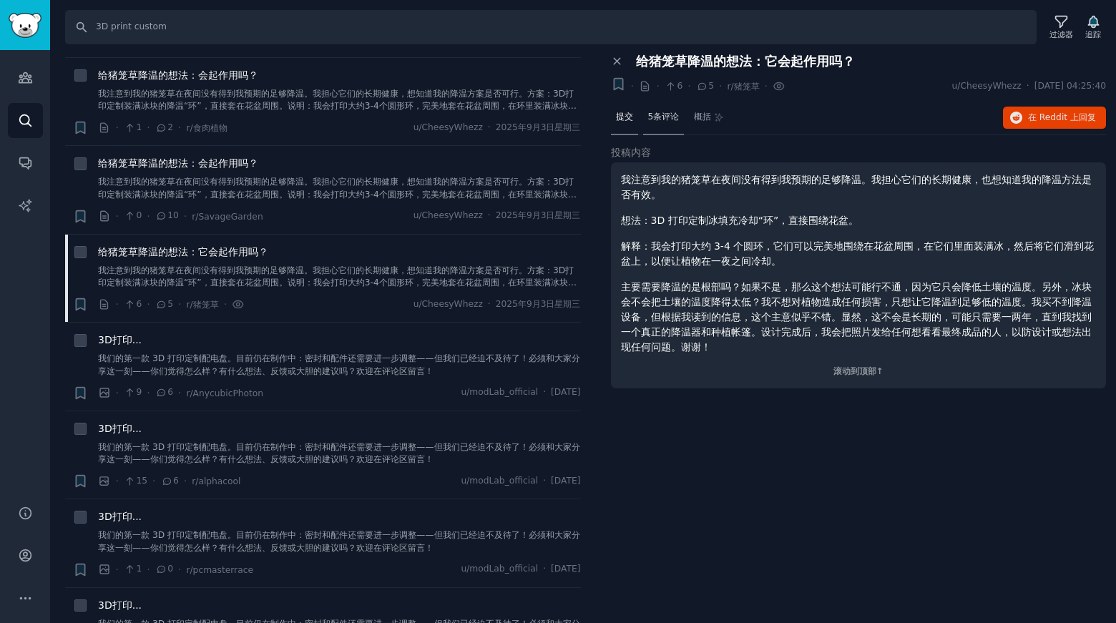
click at [668, 112] on font "5条评论" at bounding box center [663, 117] width 31 height 10
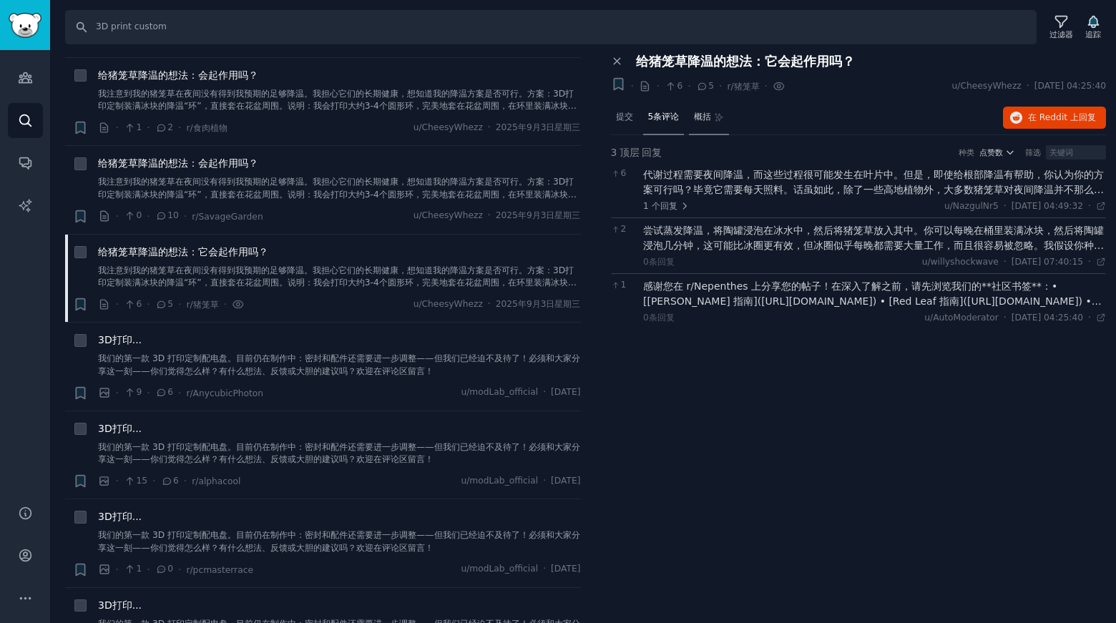
click at [709, 109] on div "概括" at bounding box center [709, 118] width 40 height 34
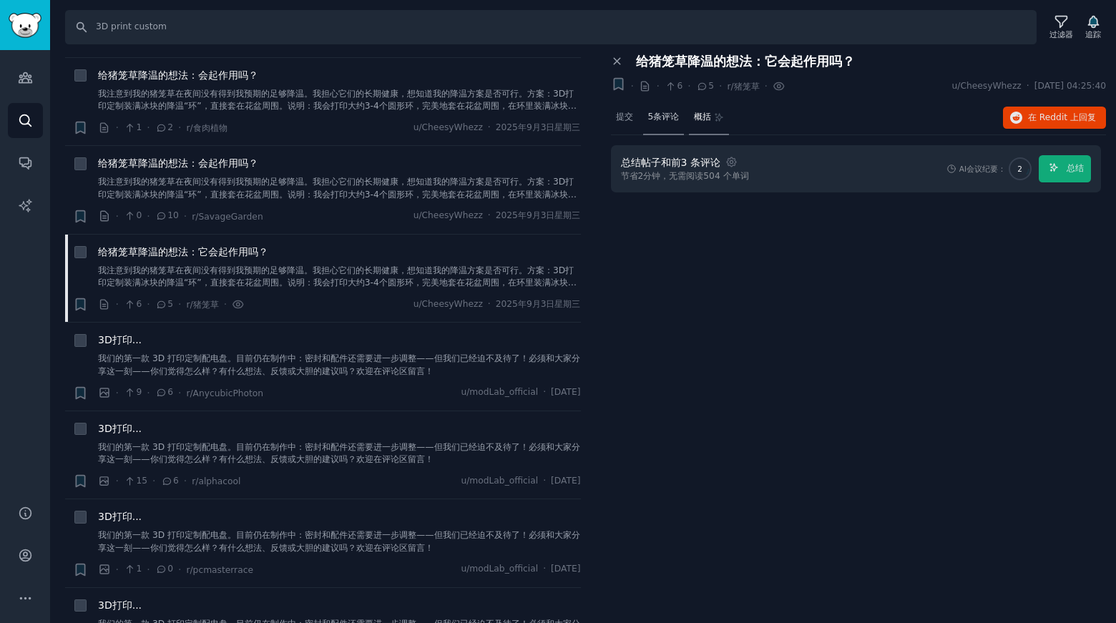
click at [663, 117] on font "5条评论" at bounding box center [663, 117] width 31 height 10
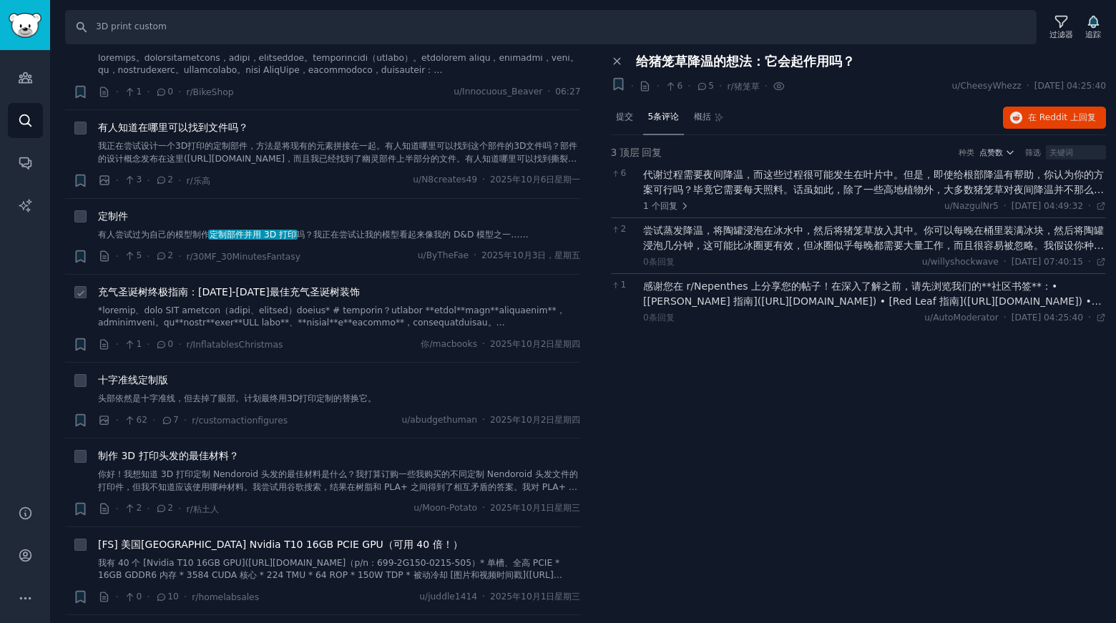
scroll to position [501, 0]
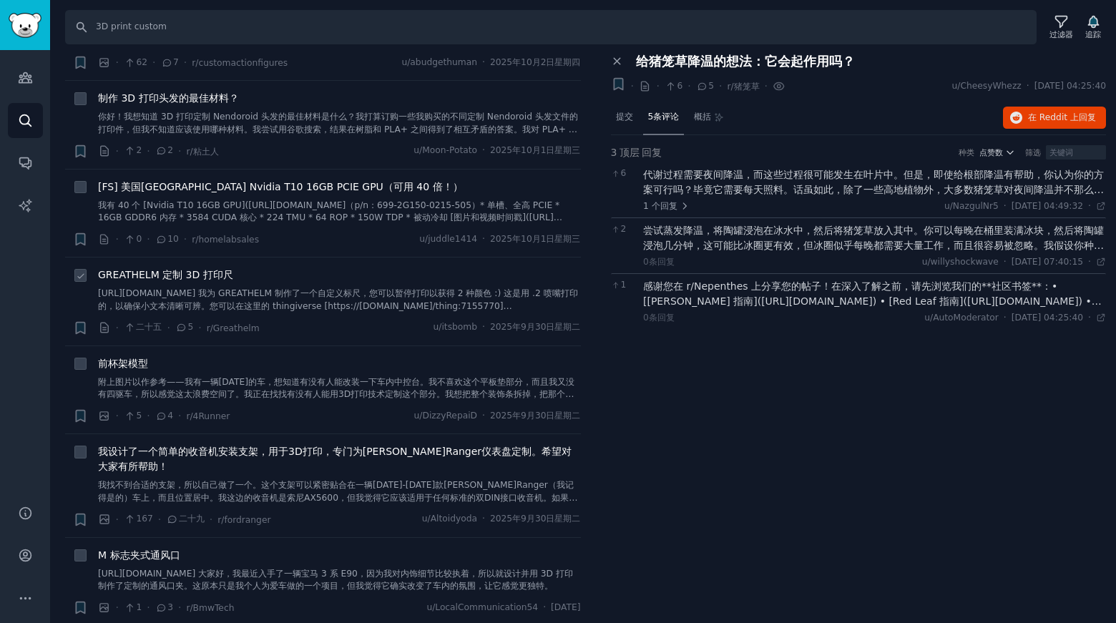
click at [201, 277] on font "GREATHELM 定制 3D 打印尺" at bounding box center [165, 274] width 135 height 11
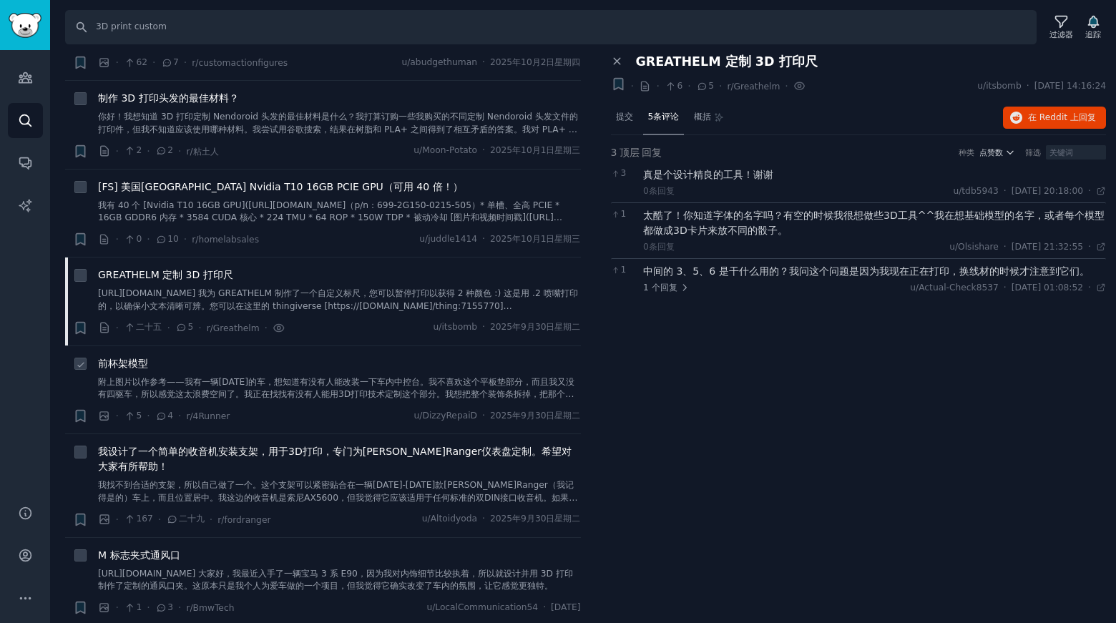
click at [125, 364] on font "前杯架模型" at bounding box center [123, 363] width 50 height 11
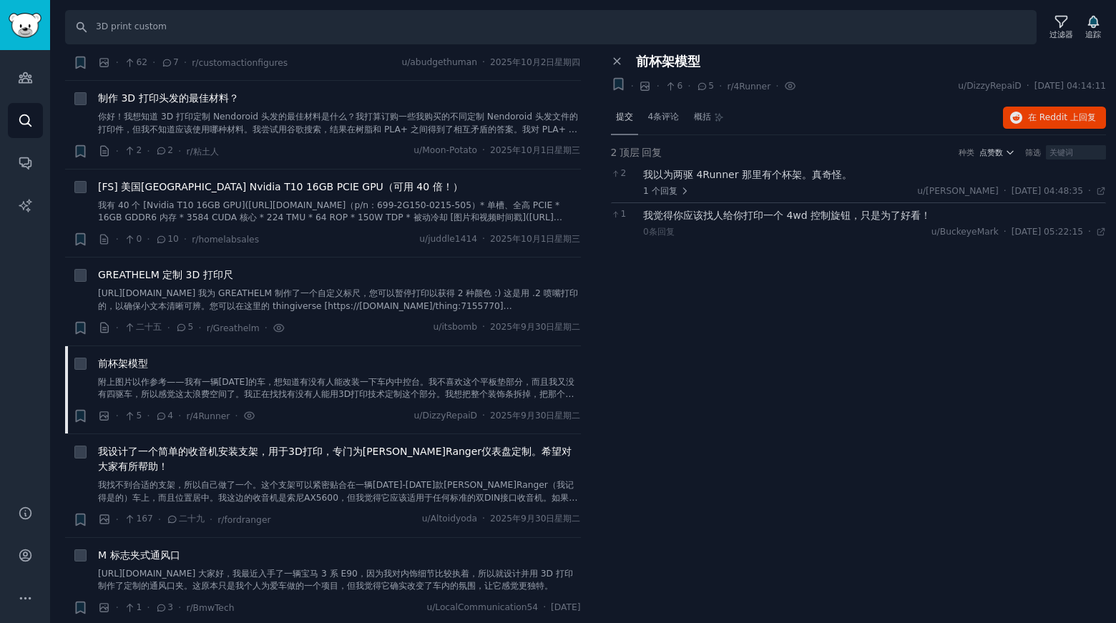
click at [614, 123] on div "提交" at bounding box center [624, 118] width 27 height 34
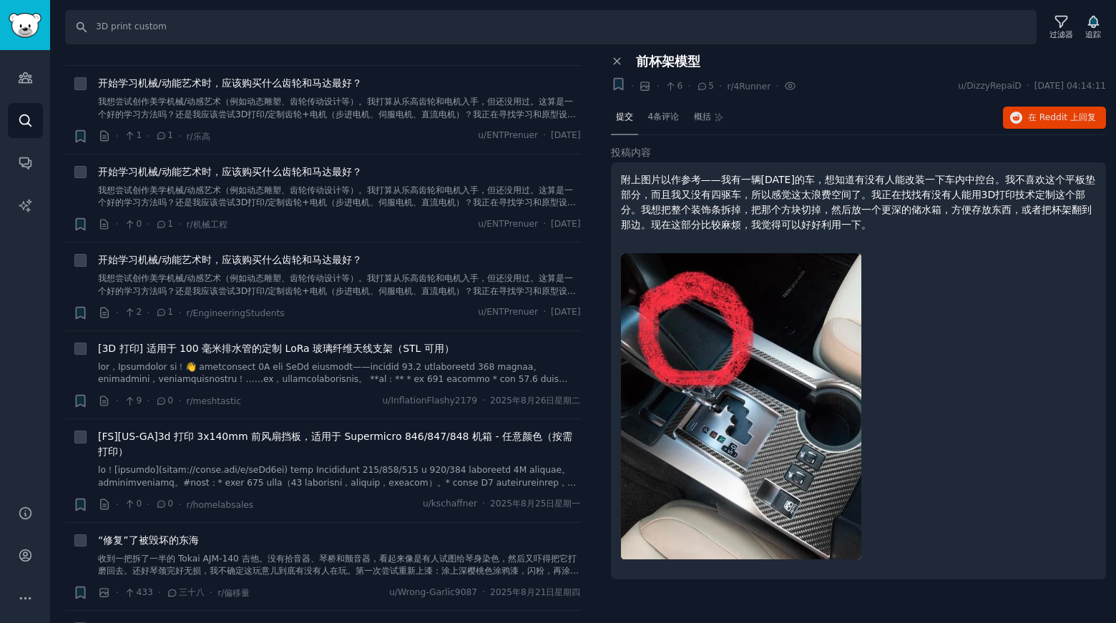
scroll to position [3578, 0]
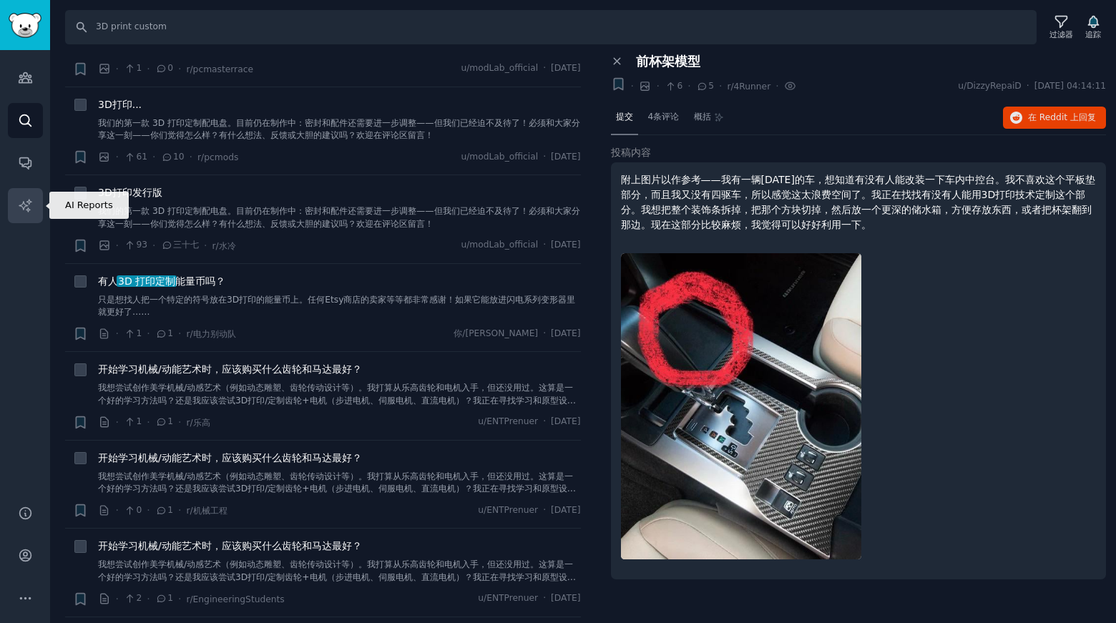
click at [20, 200] on icon "侧边栏" at bounding box center [25, 205] width 15 height 15
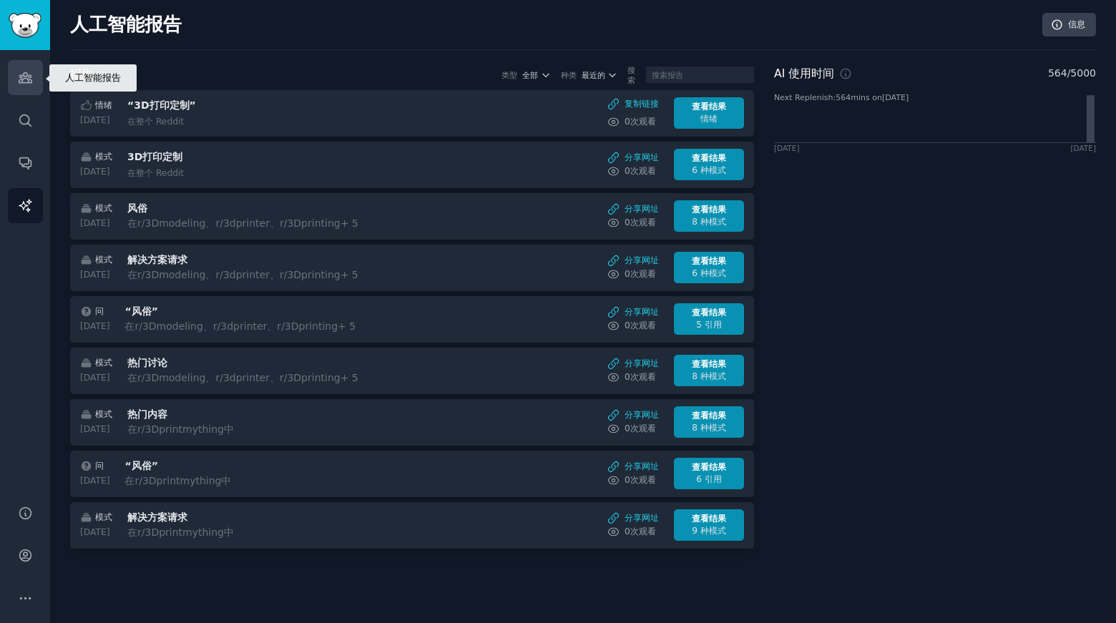
click at [35, 73] on link "受众" at bounding box center [25, 77] width 35 height 35
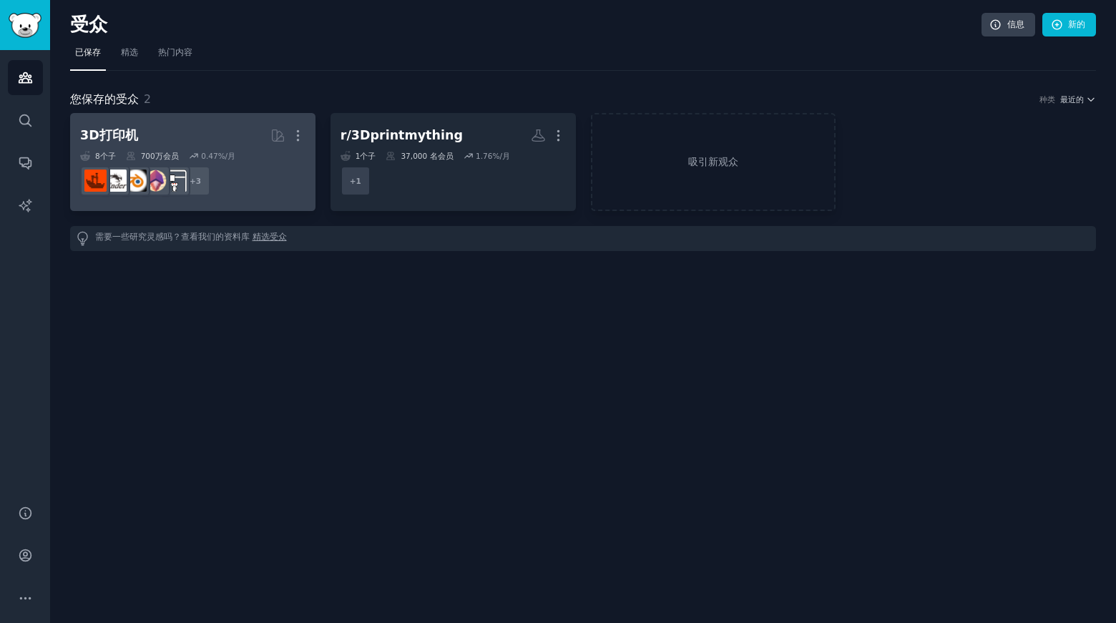
click at [205, 127] on h2 "3D打印机 更多的" at bounding box center [192, 135] width 225 height 25
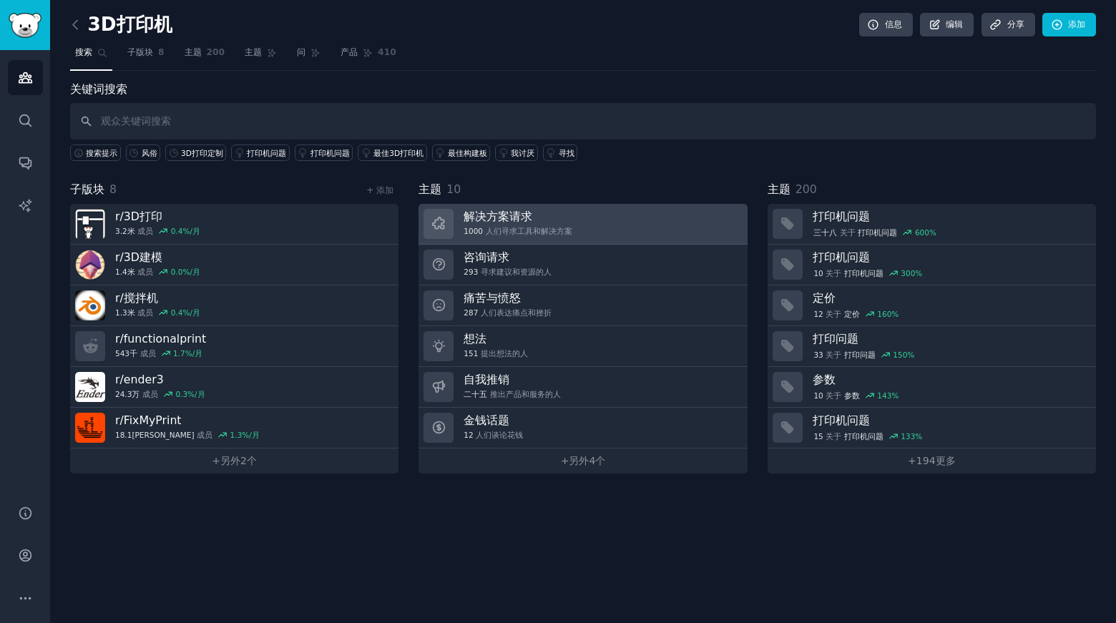
click at [527, 230] on font "人们寻求工具和解决方案" at bounding box center [529, 231] width 87 height 9
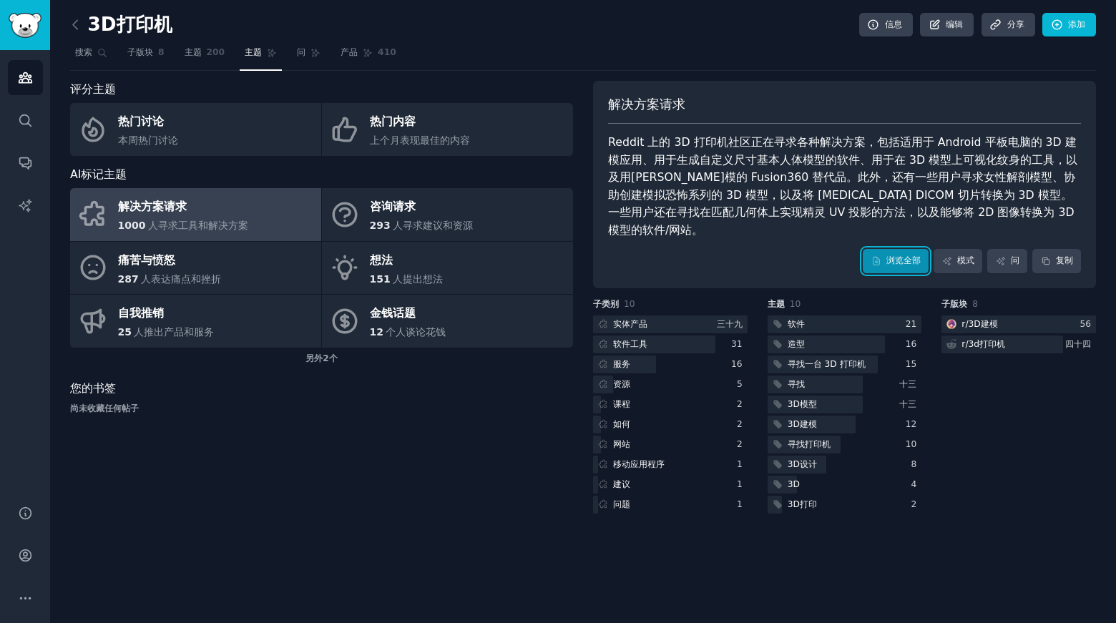
click at [895, 255] on font "浏览全部" at bounding box center [904, 260] width 34 height 10
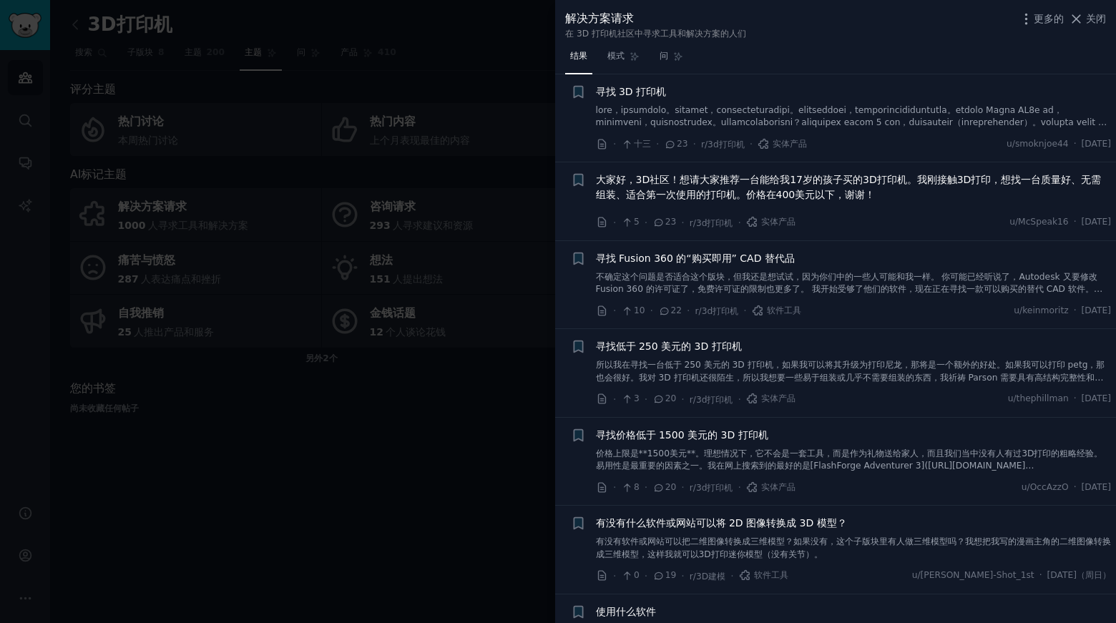
scroll to position [358, 0]
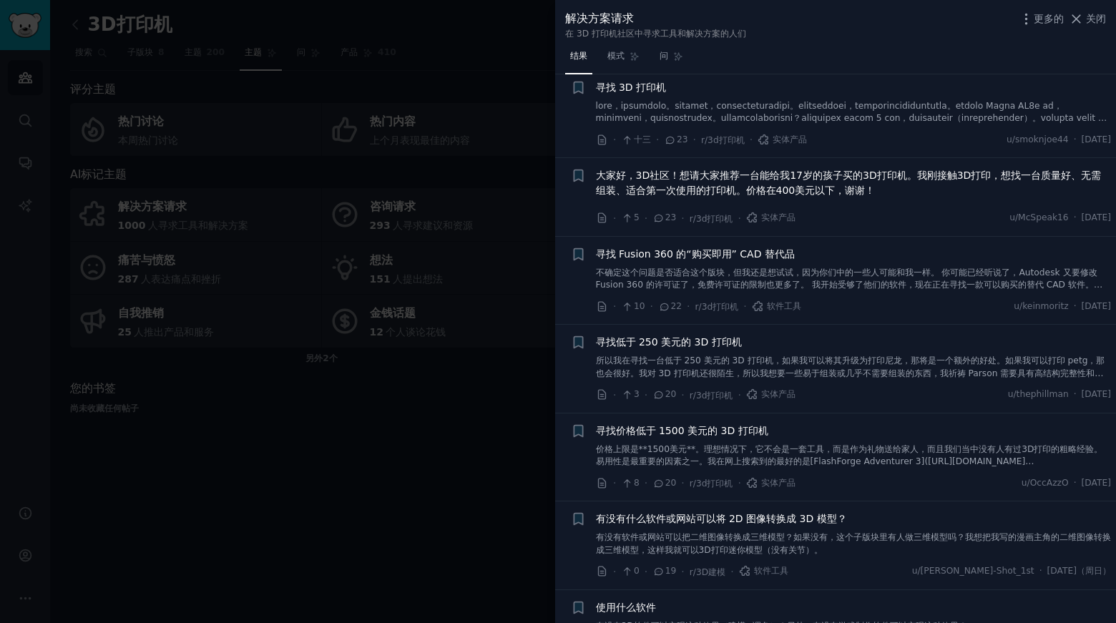
click at [374, 442] on div at bounding box center [558, 311] width 1116 height 623
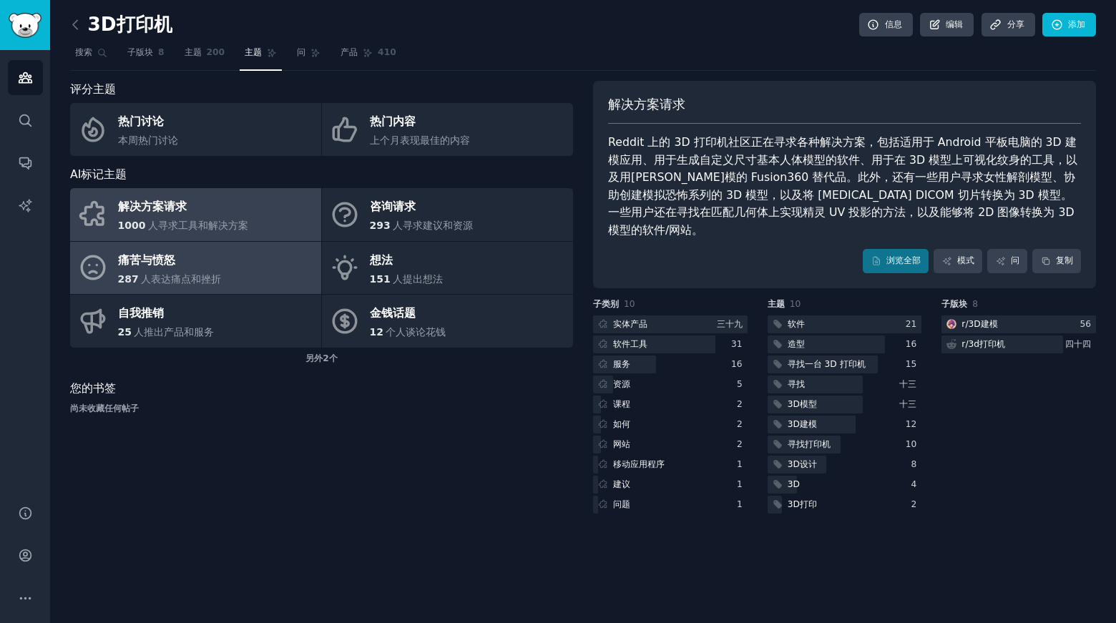
click at [169, 270] on div "痛苦与愤怒" at bounding box center [170, 260] width 104 height 23
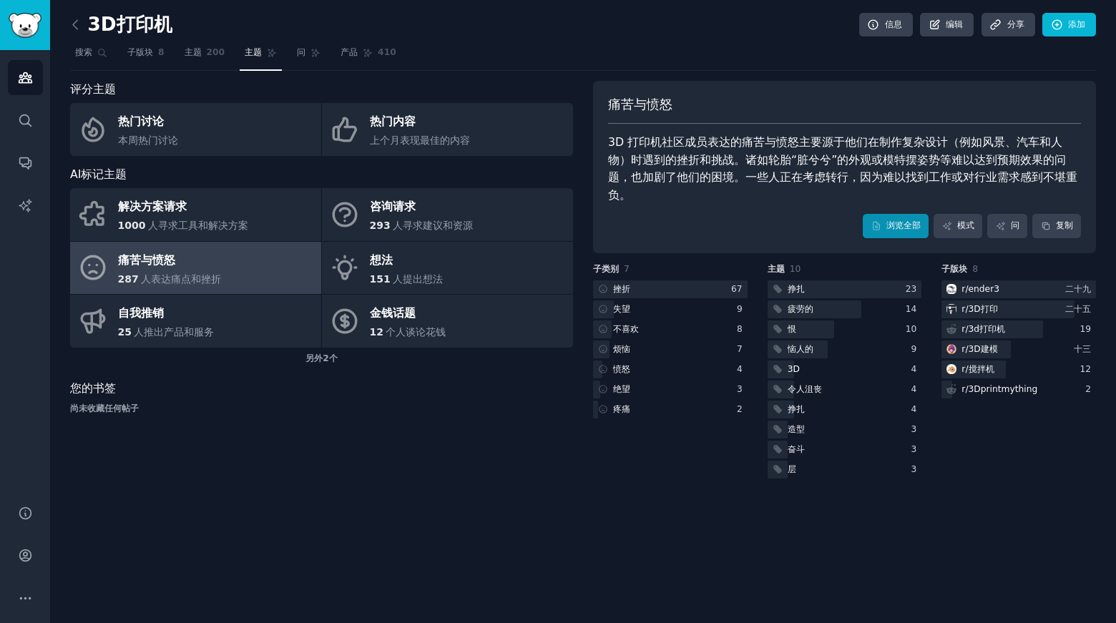
click at [927, 214] on div "浏览全部 模式 问 复制" at bounding box center [844, 226] width 473 height 24
click at [883, 214] on link "浏览全部" at bounding box center [896, 226] width 66 height 24
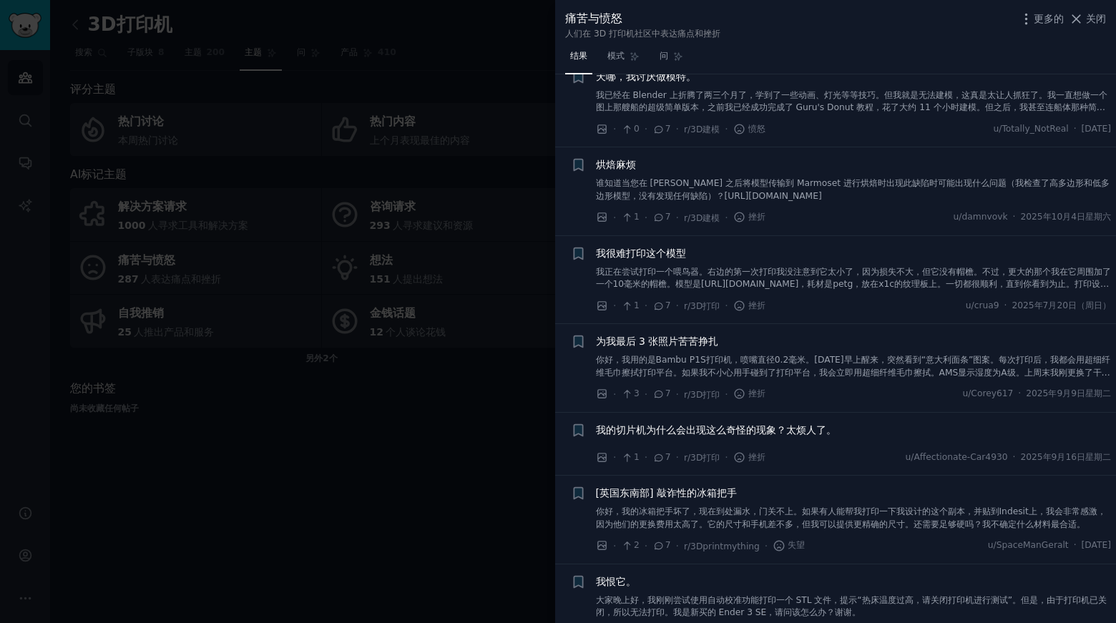
scroll to position [3435, 0]
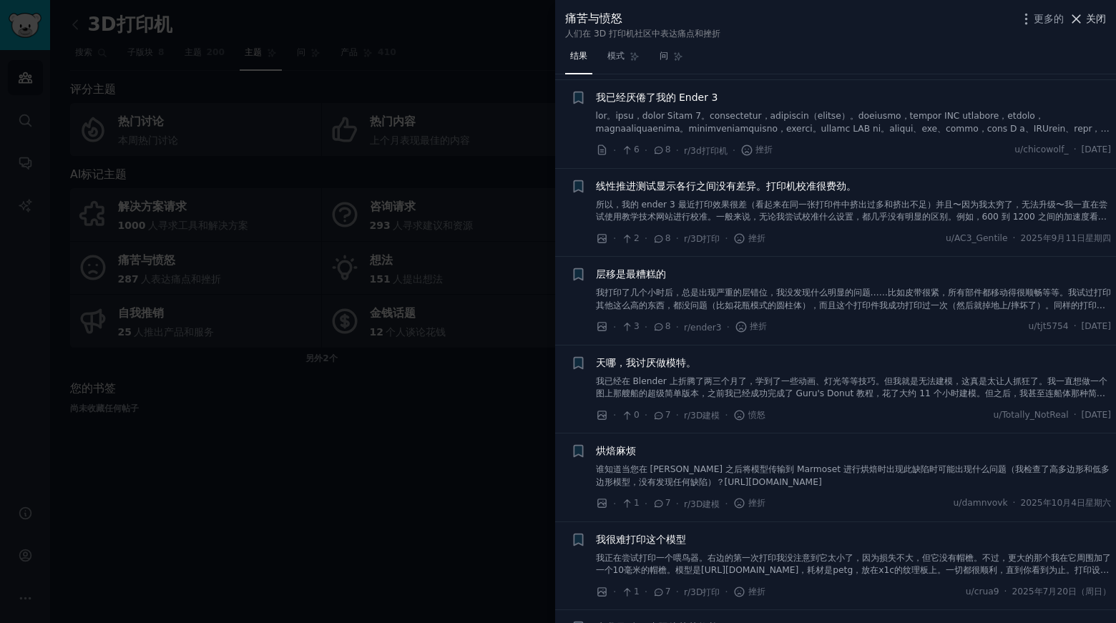
click at [1092, 17] on font "关闭" at bounding box center [1096, 18] width 20 height 11
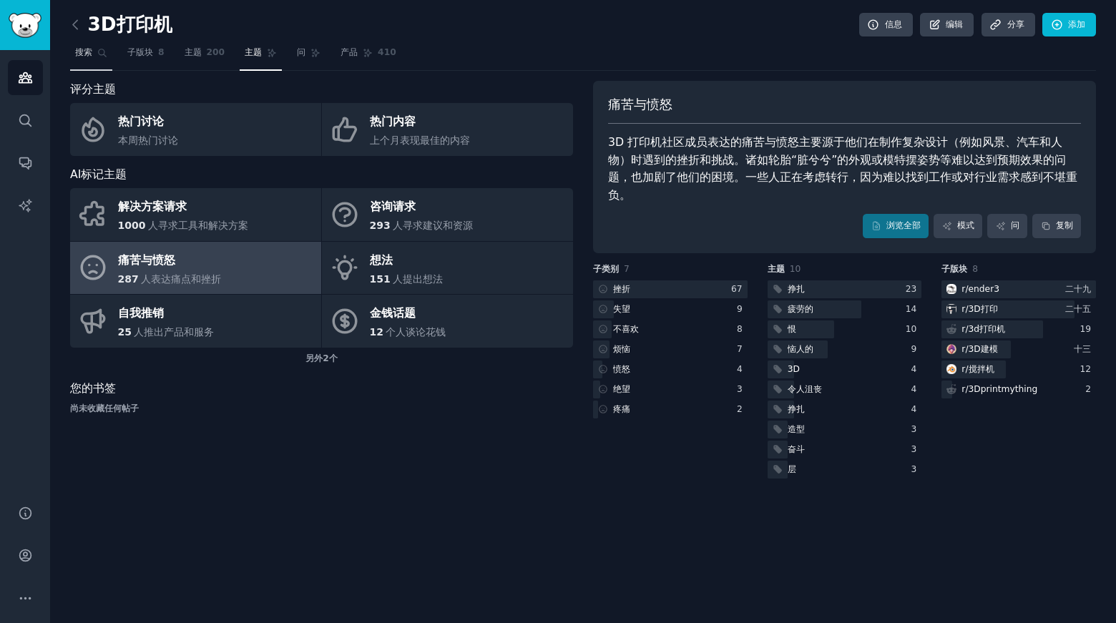
click at [87, 57] on font "搜索" at bounding box center [83, 52] width 17 height 10
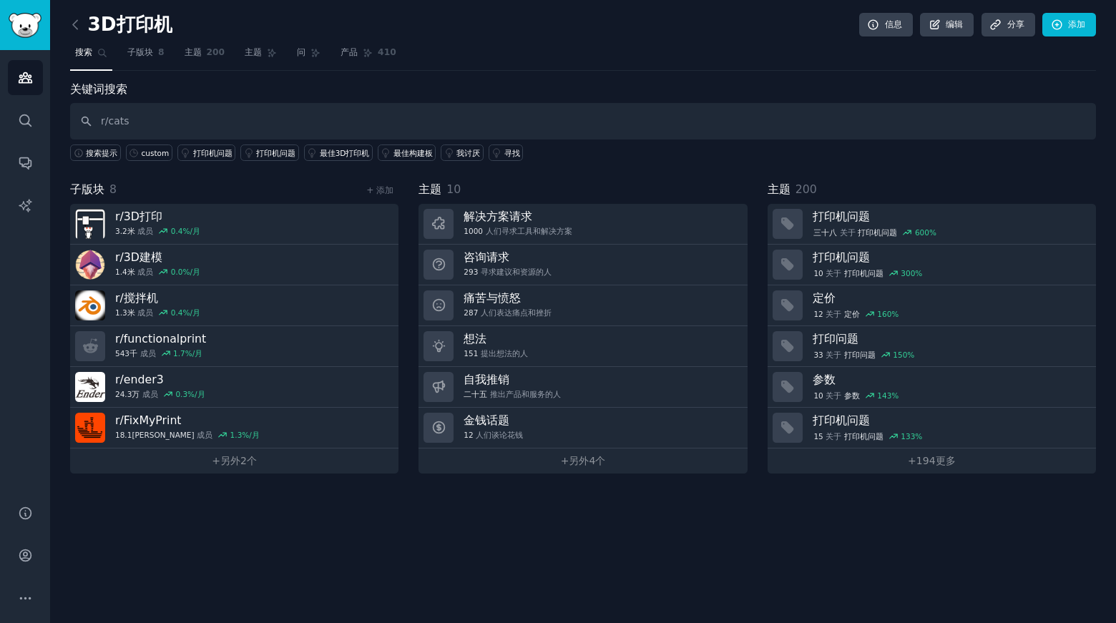
type input "r/cats"
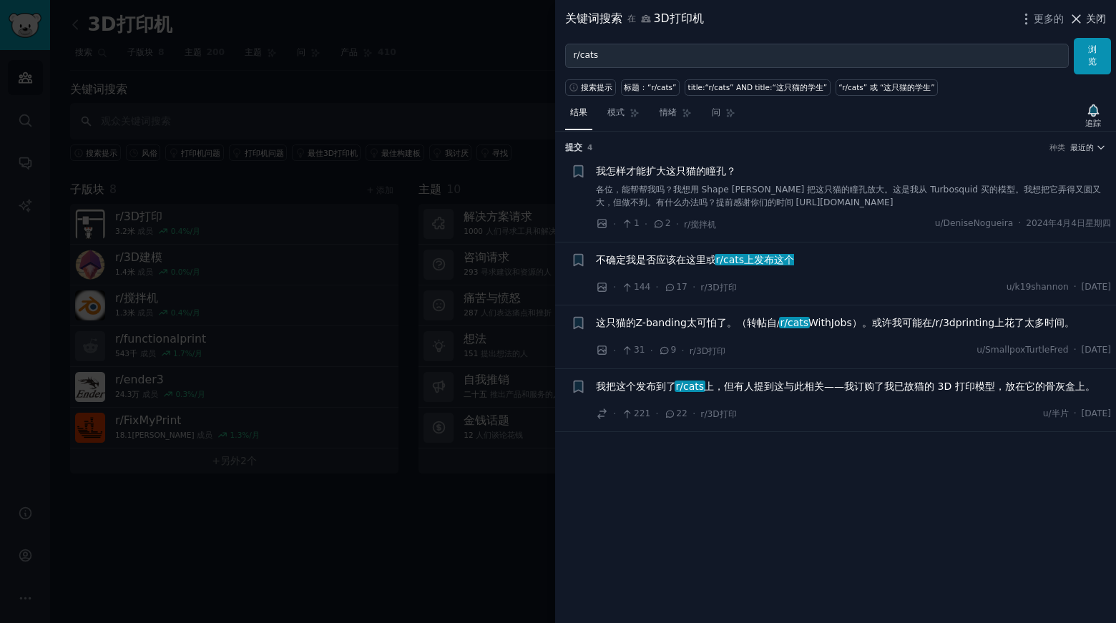
click at [1093, 19] on font "关闭" at bounding box center [1096, 18] width 20 height 11
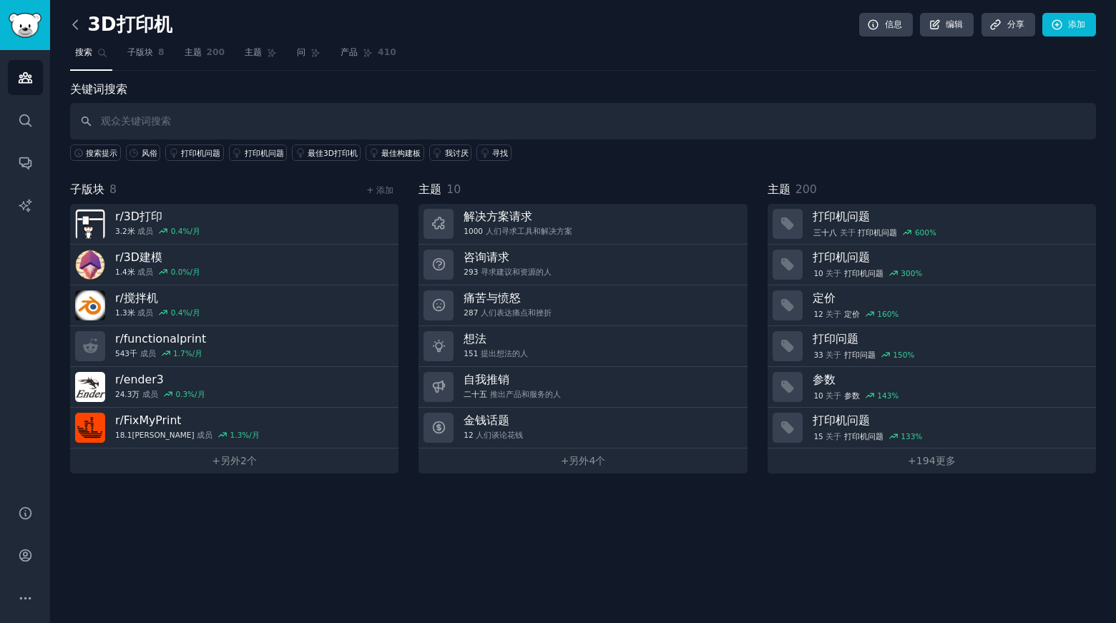
click at [77, 24] on icon at bounding box center [75, 24] width 15 height 15
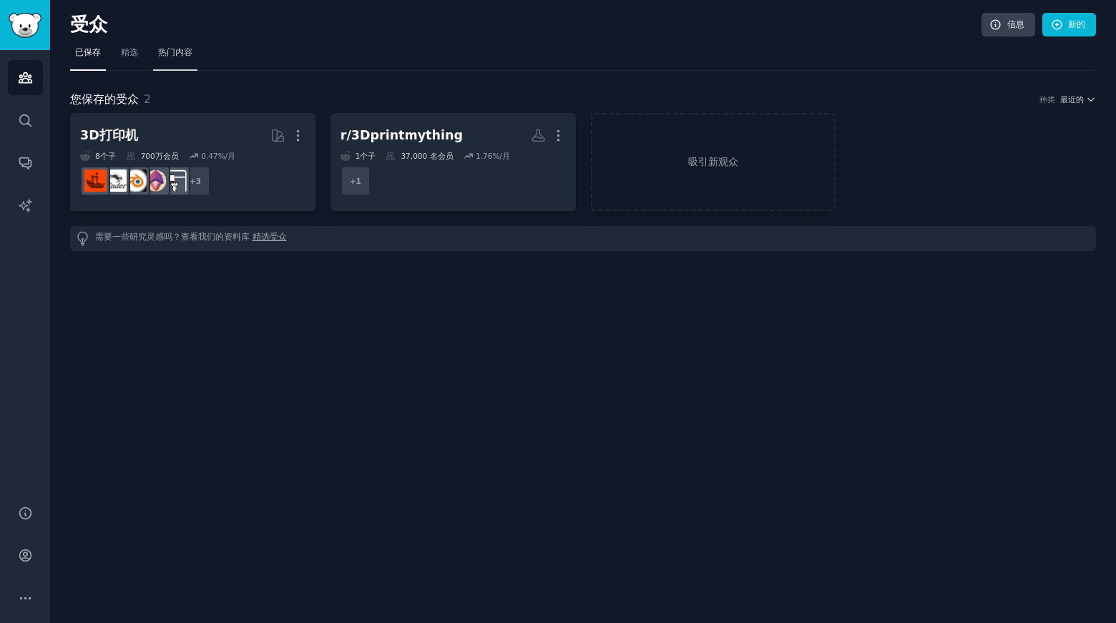
click at [173, 49] on font "热门内容" at bounding box center [175, 52] width 34 height 10
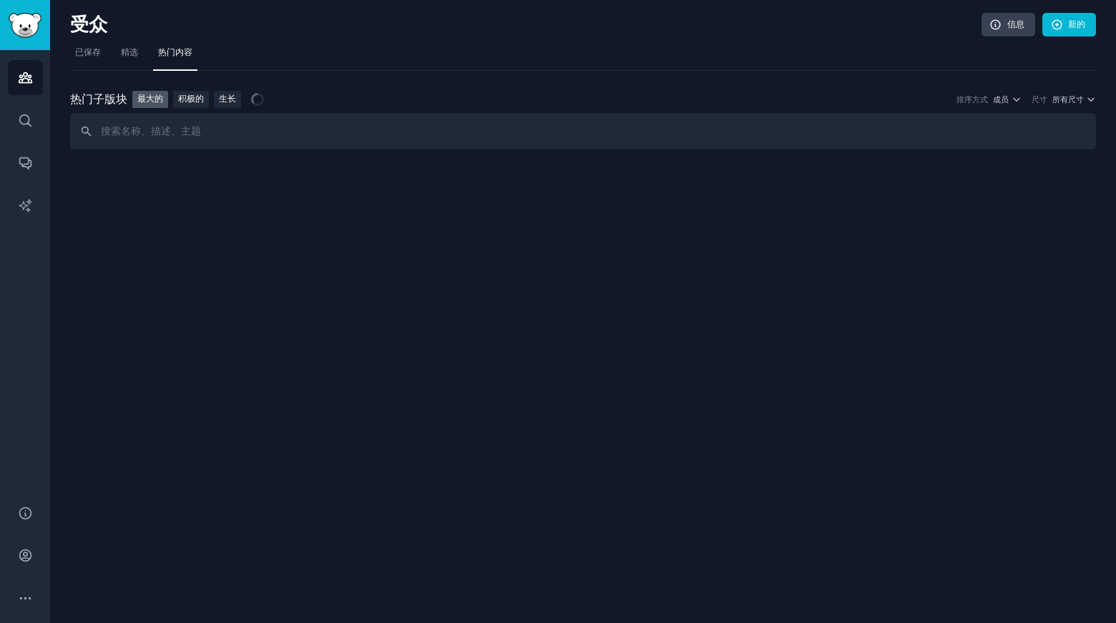
click at [227, 140] on input "text" at bounding box center [583, 131] width 1026 height 36
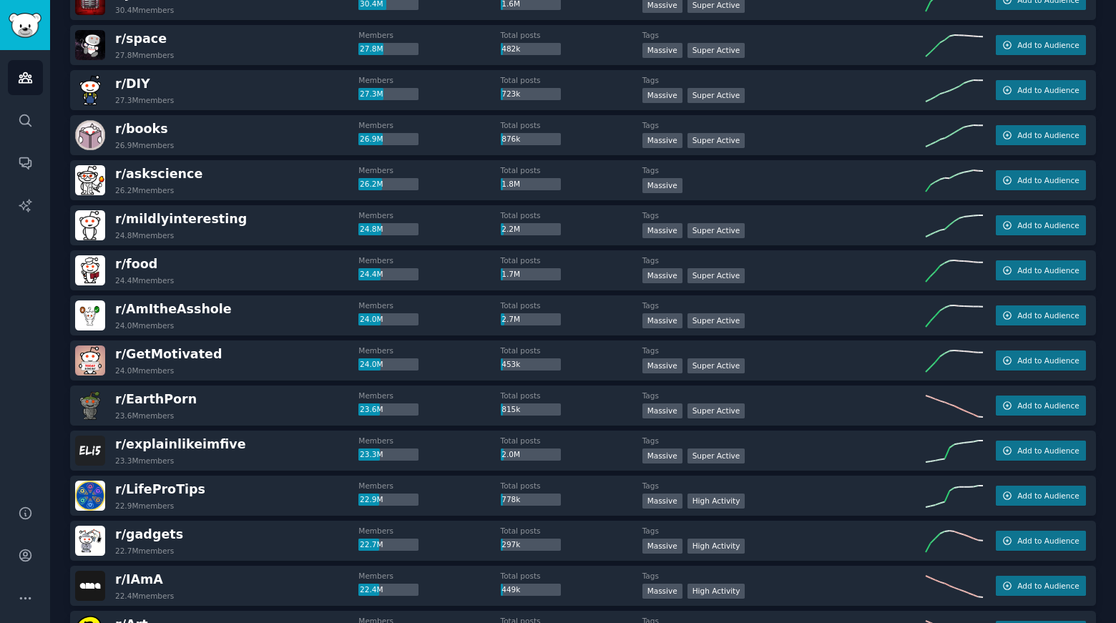
scroll to position [572, 0]
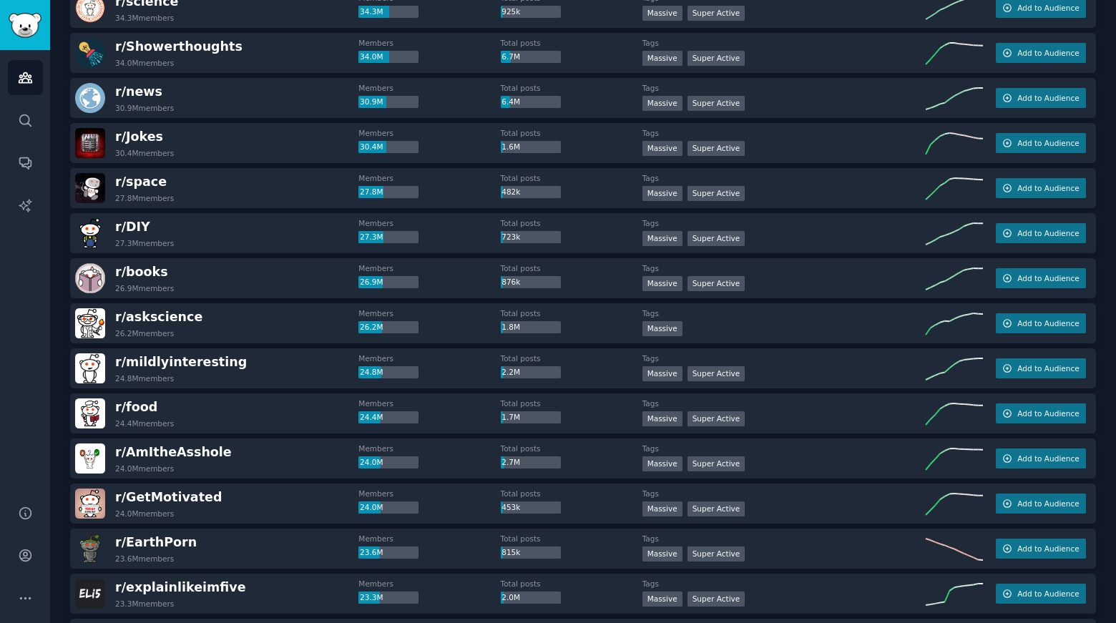
type input "r/cats"
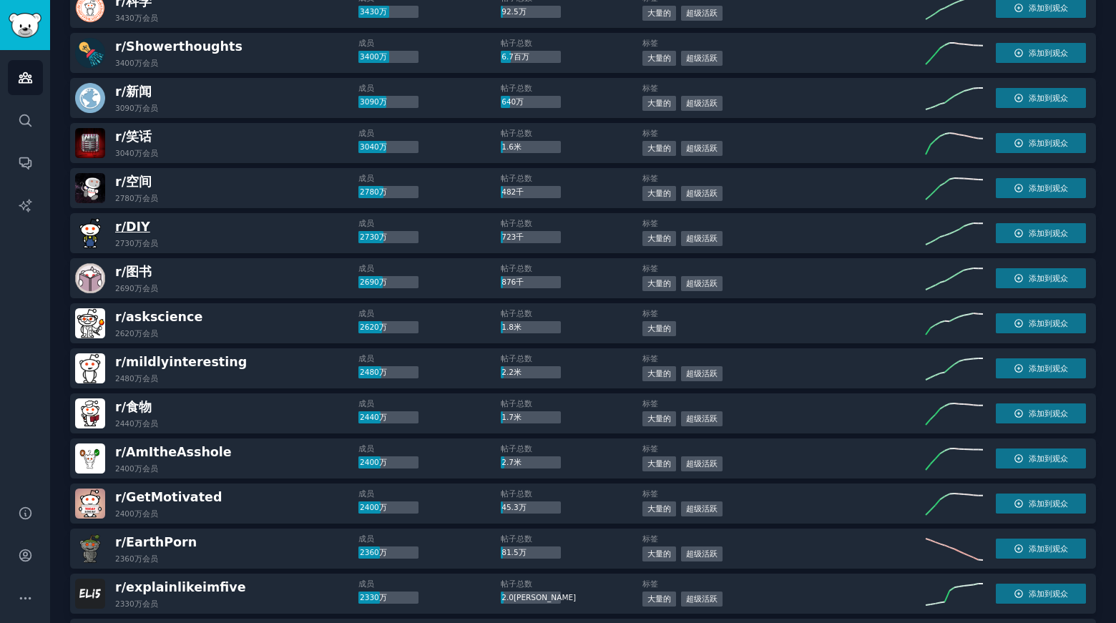
scroll to position [574, 0]
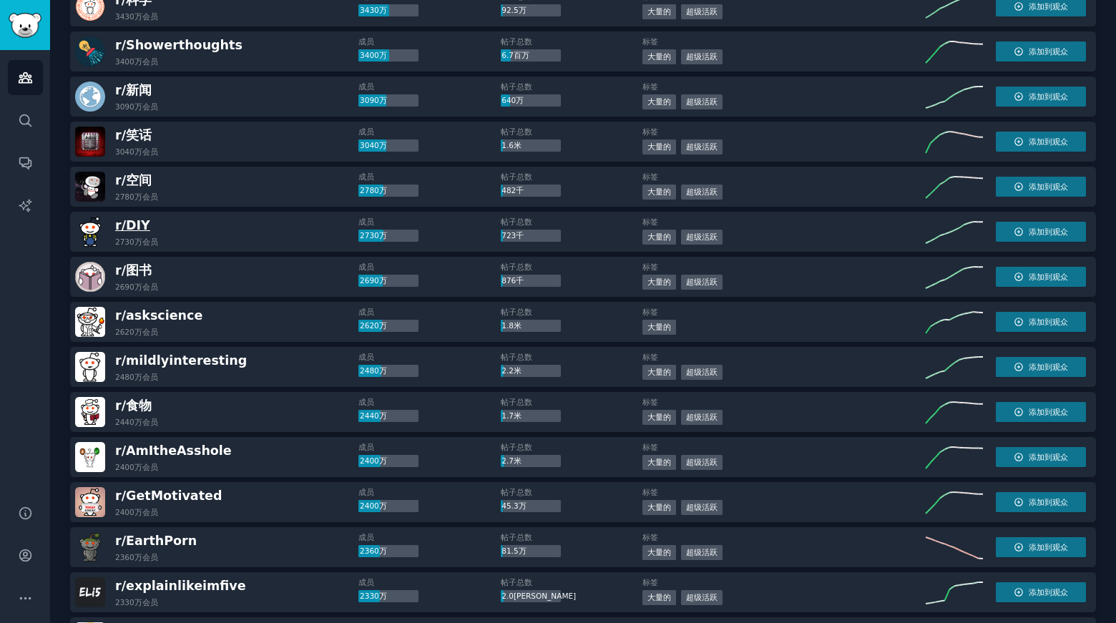
click at [137, 220] on font "DIY" at bounding box center [138, 225] width 24 height 14
click at [133, 225] on font "DIY" at bounding box center [138, 225] width 24 height 14
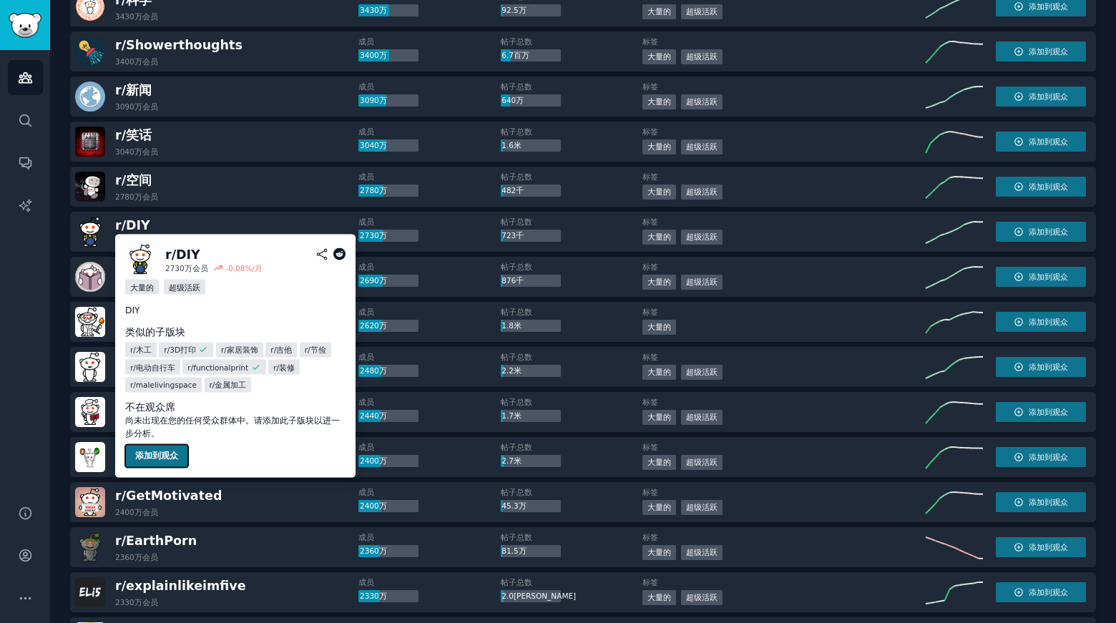
click at [165, 458] on font "添加到观众" at bounding box center [156, 456] width 43 height 10
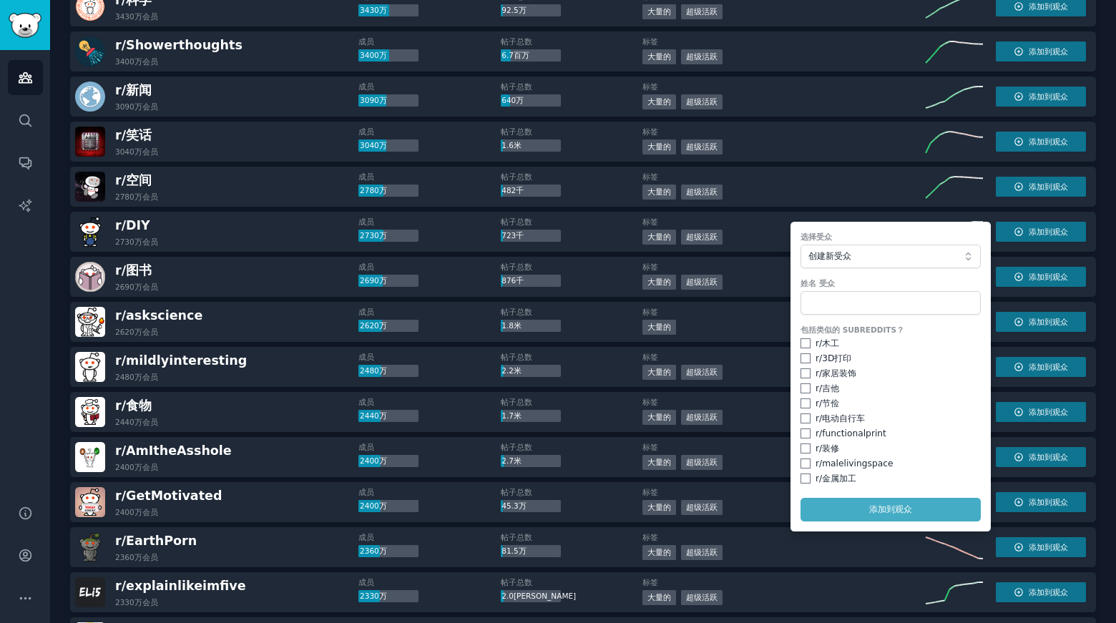
click at [902, 514] on form "选择受众 创建新受众 姓名 受众 包括类似的 Subreddits？ r/ 木工 r/ 3D打印 r/ 家居装饰 r/ 吉他 r/ 节俭 r/ 电动自行车 r…" at bounding box center [891, 377] width 200 height 310
click at [827, 296] on input "text" at bounding box center [891, 303] width 180 height 24
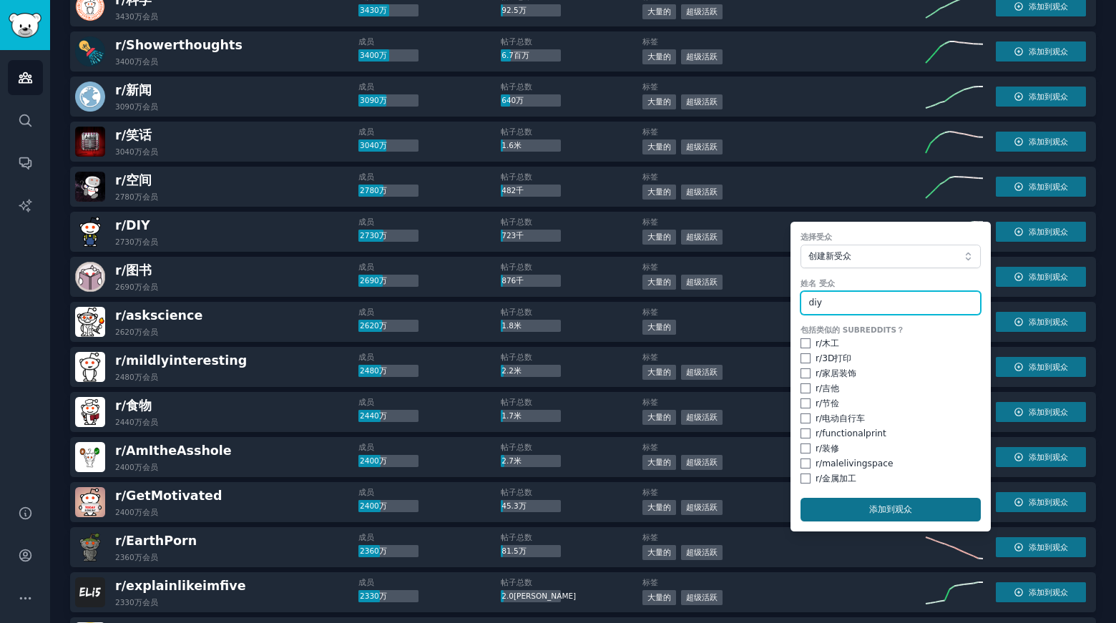
type input "diy"
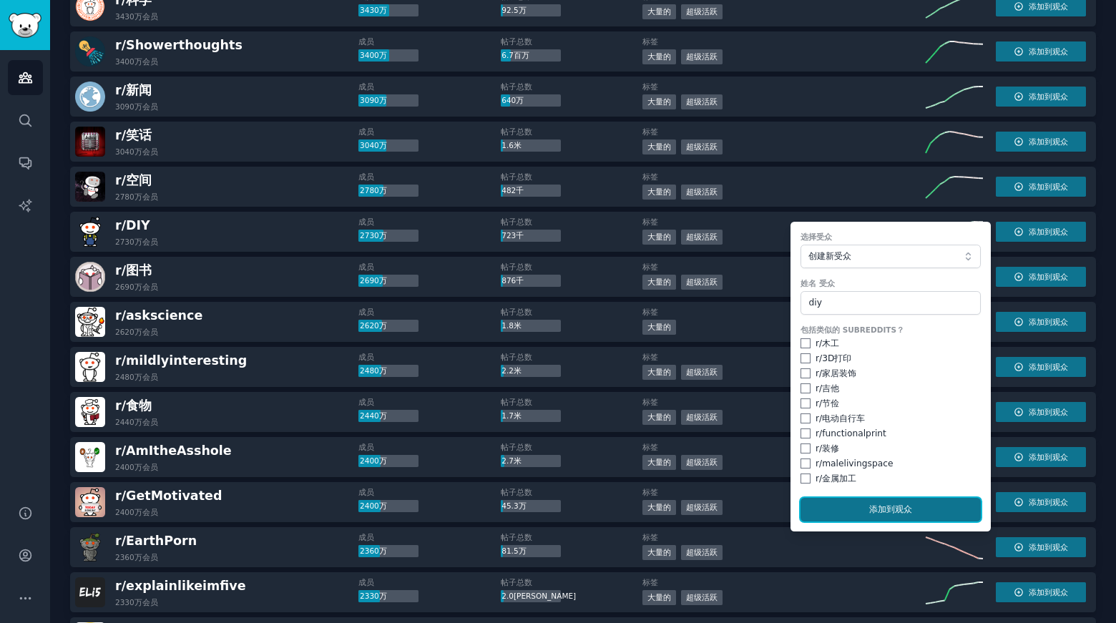
click at [902, 512] on font "到观众" at bounding box center [900, 510] width 26 height 10
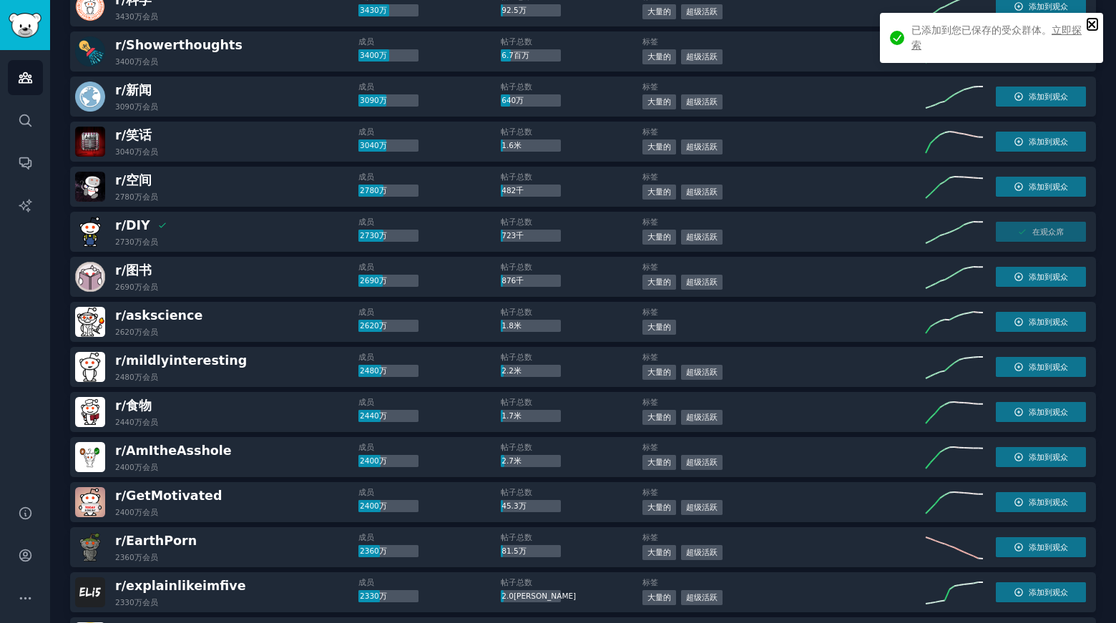
click at [1094, 21] on icon "关闭" at bounding box center [1091, 24] width 7 height 7
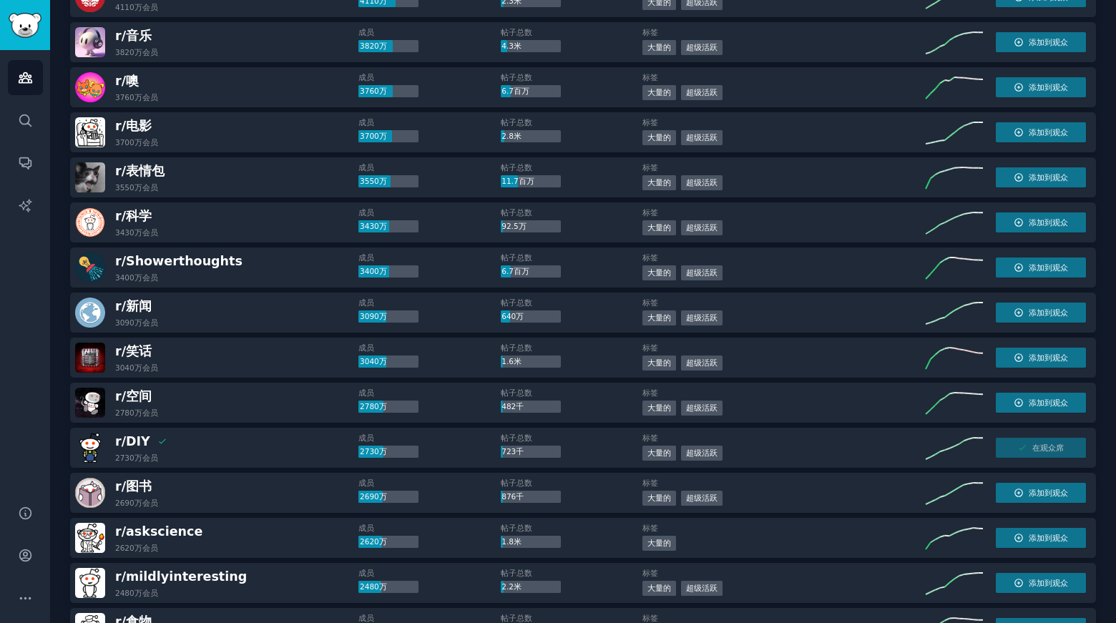
scroll to position [0, 0]
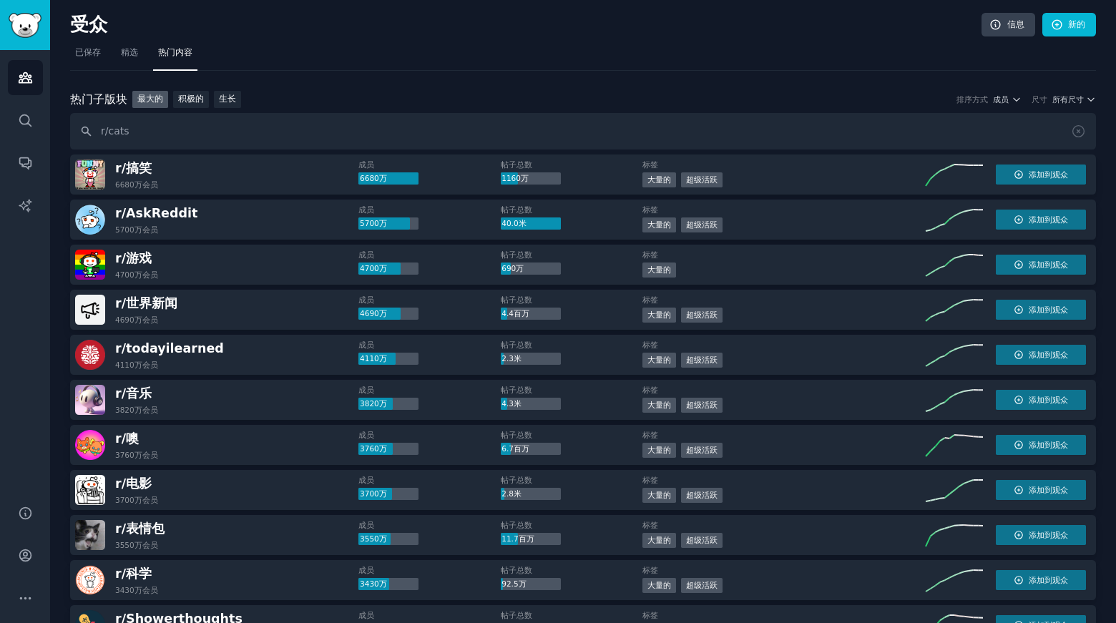
click at [144, 48] on nav "已保存 精选 热门内容" at bounding box center [583, 56] width 1026 height 29
click at [132, 51] on font "精选" at bounding box center [129, 52] width 17 height 10
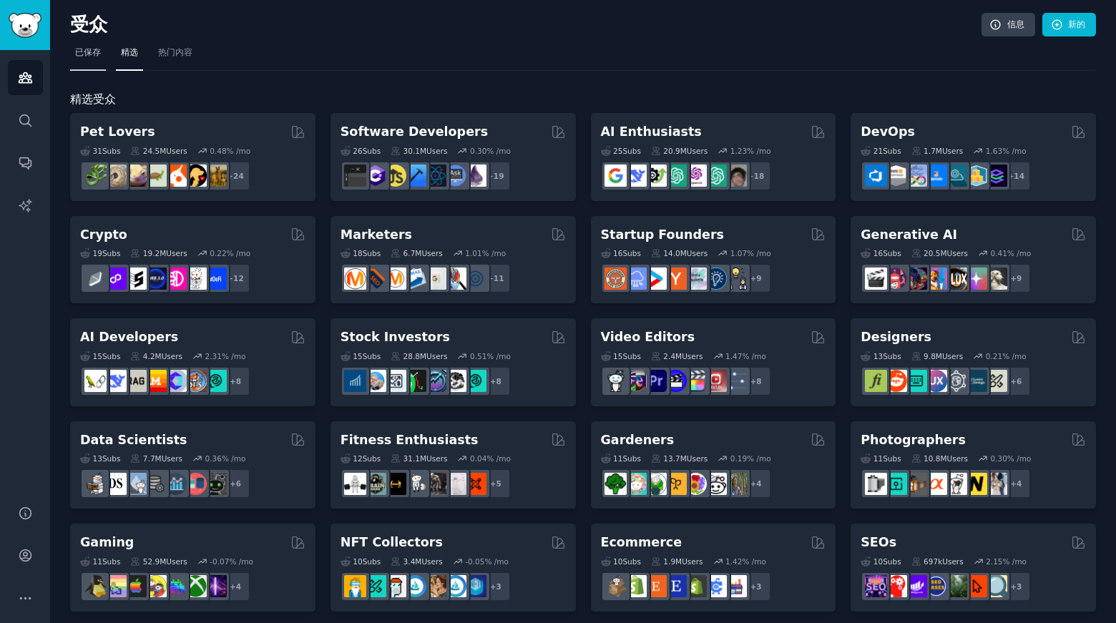
click at [81, 52] on font "已保存" at bounding box center [88, 52] width 26 height 10
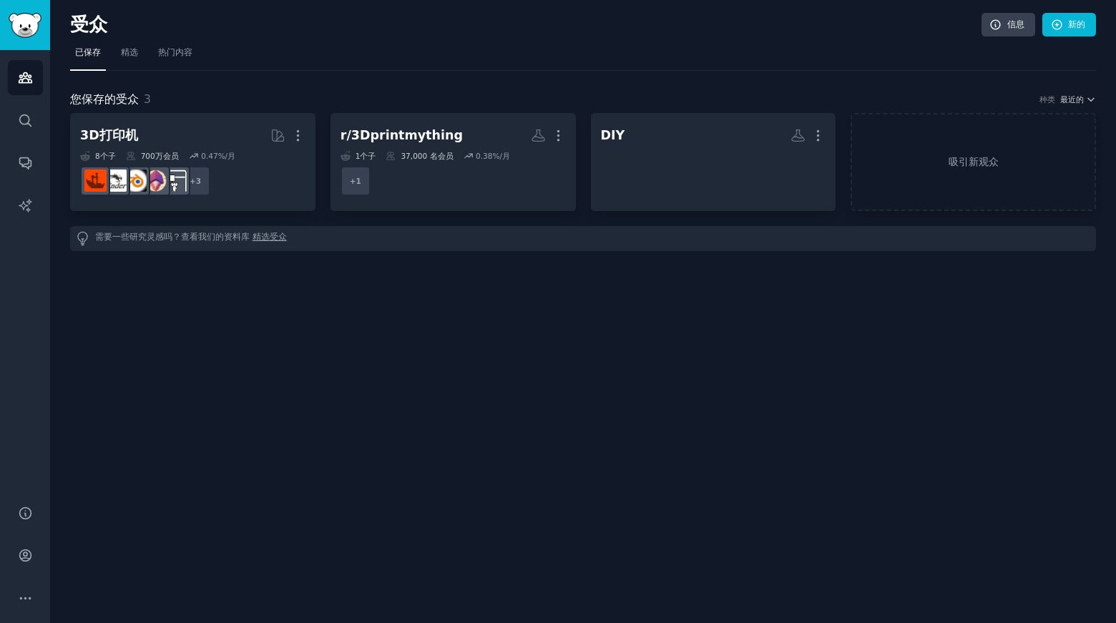
click at [574, 360] on div "受众 信息 新的 已保存 精选 热门内容 您保存的受众 3 种类 最近的 3D打印机 更多的 8 个子 ​ 700万 会员 0.47 %/月 r/functi…" at bounding box center [583, 311] width 1066 height 623
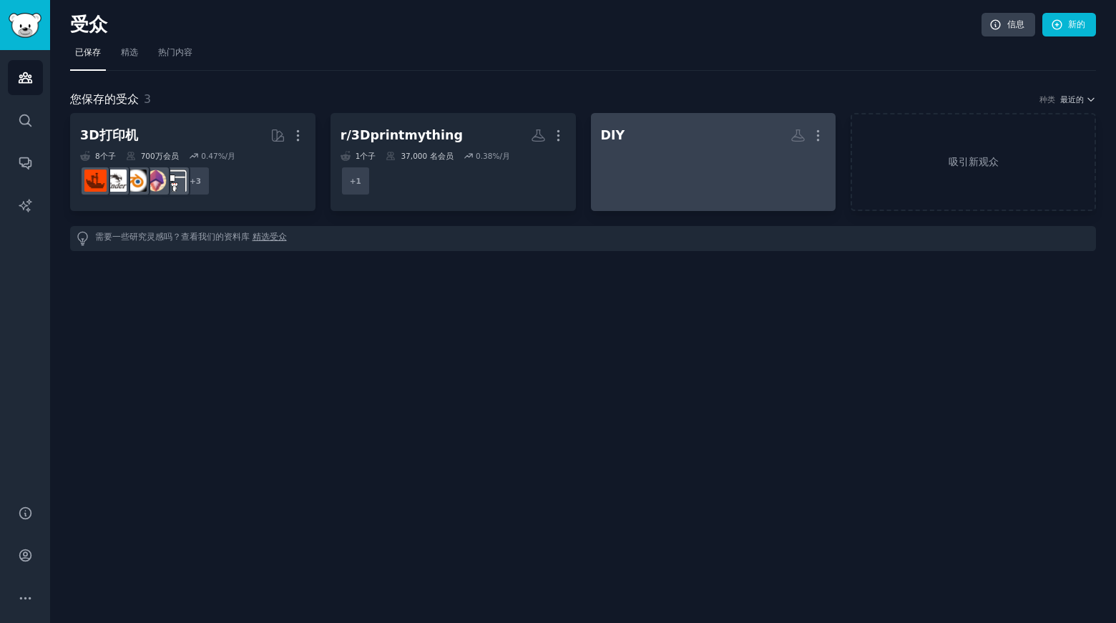
click at [652, 161] on div at bounding box center [713, 173] width 225 height 50
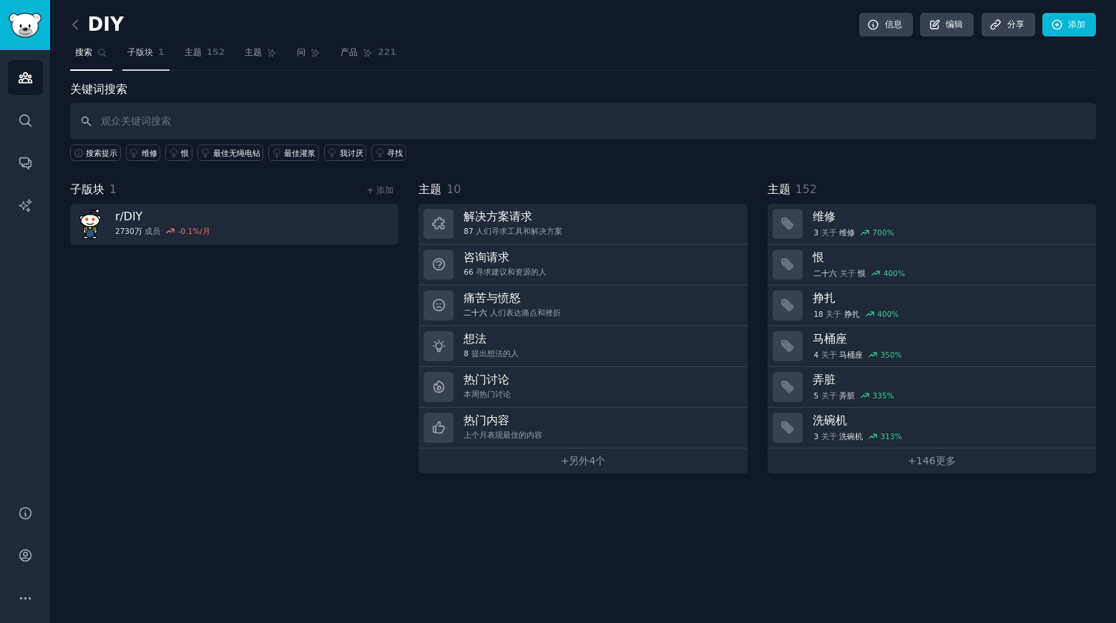
click at [138, 51] on font "子版块" at bounding box center [140, 52] width 26 height 10
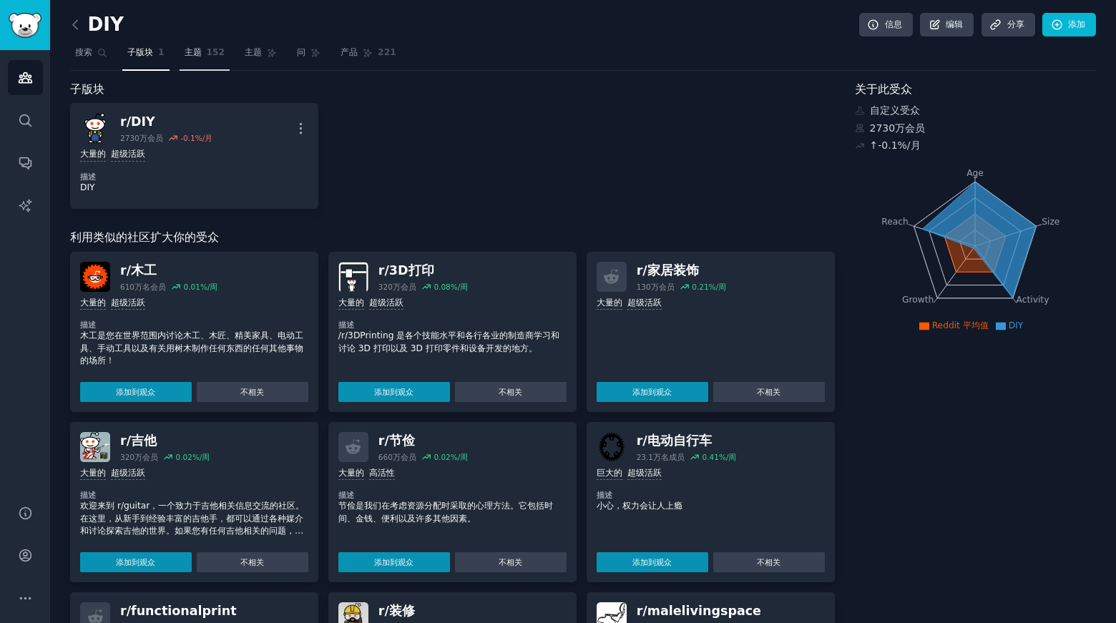
click at [203, 58] on link "主题 152" at bounding box center [205, 56] width 51 height 29
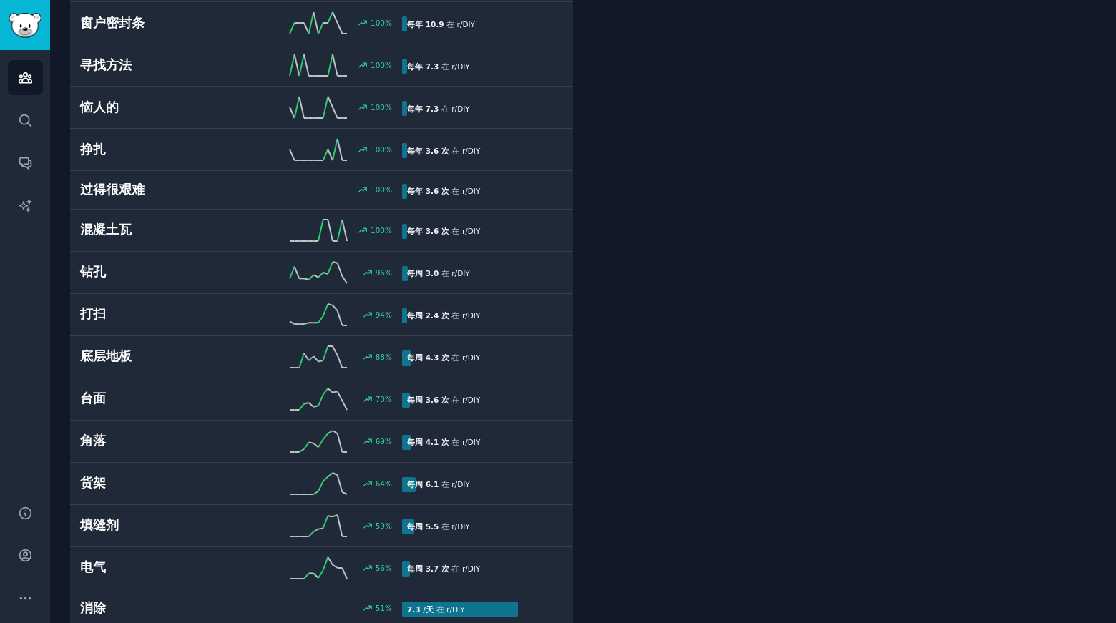
scroll to position [1073, 0]
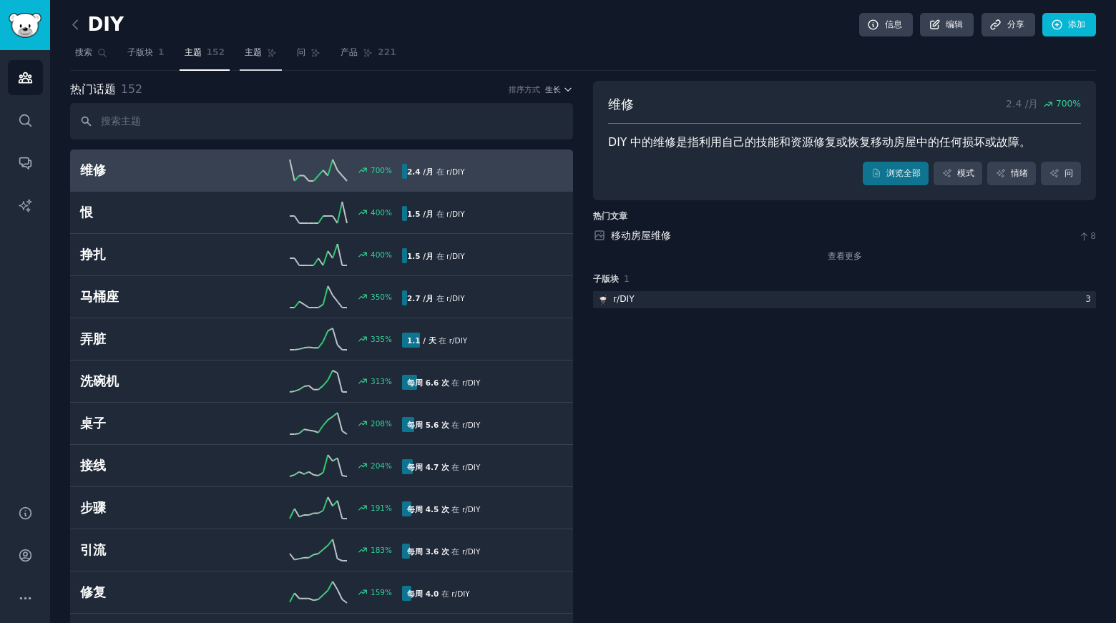
click at [250, 54] on font "主题" at bounding box center [253, 52] width 17 height 10
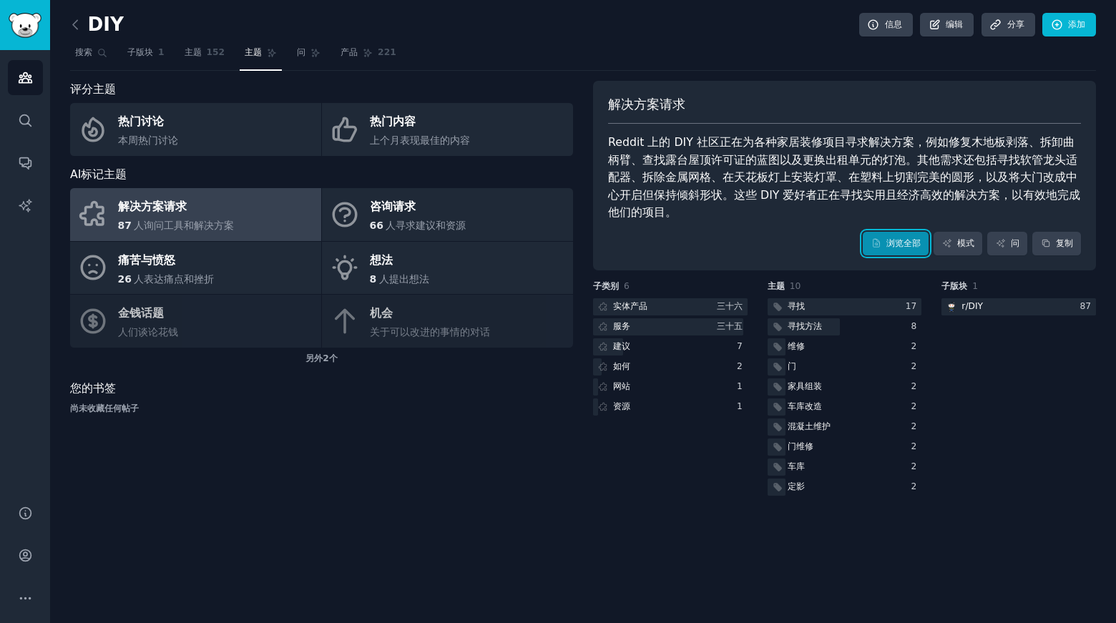
click at [895, 241] on font "浏览全部" at bounding box center [904, 243] width 34 height 10
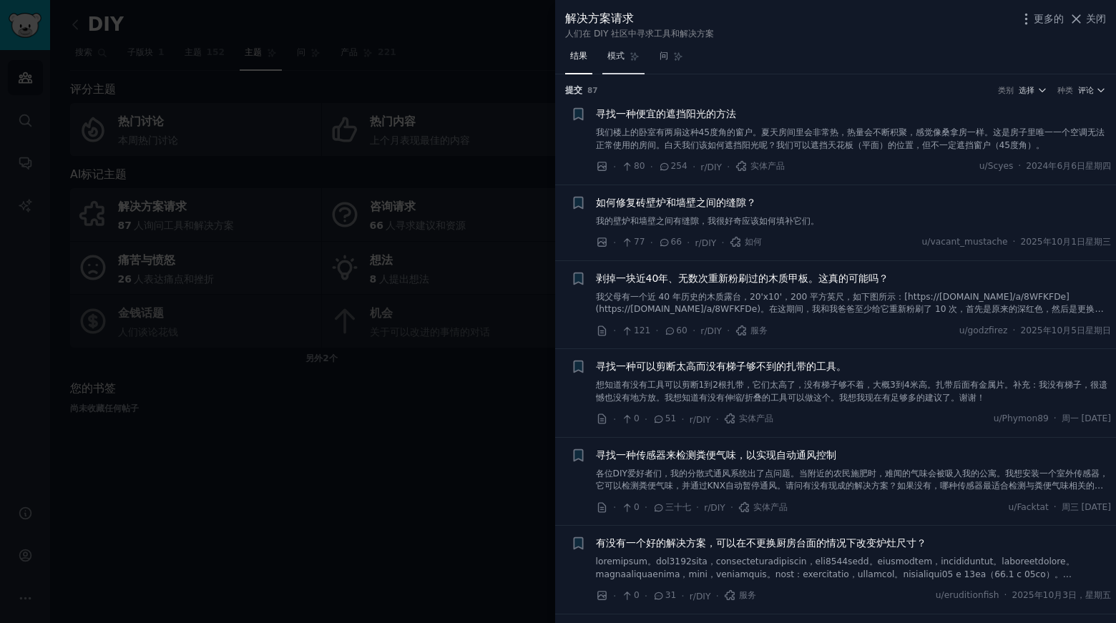
click at [620, 64] on link "模式" at bounding box center [624, 59] width 42 height 29
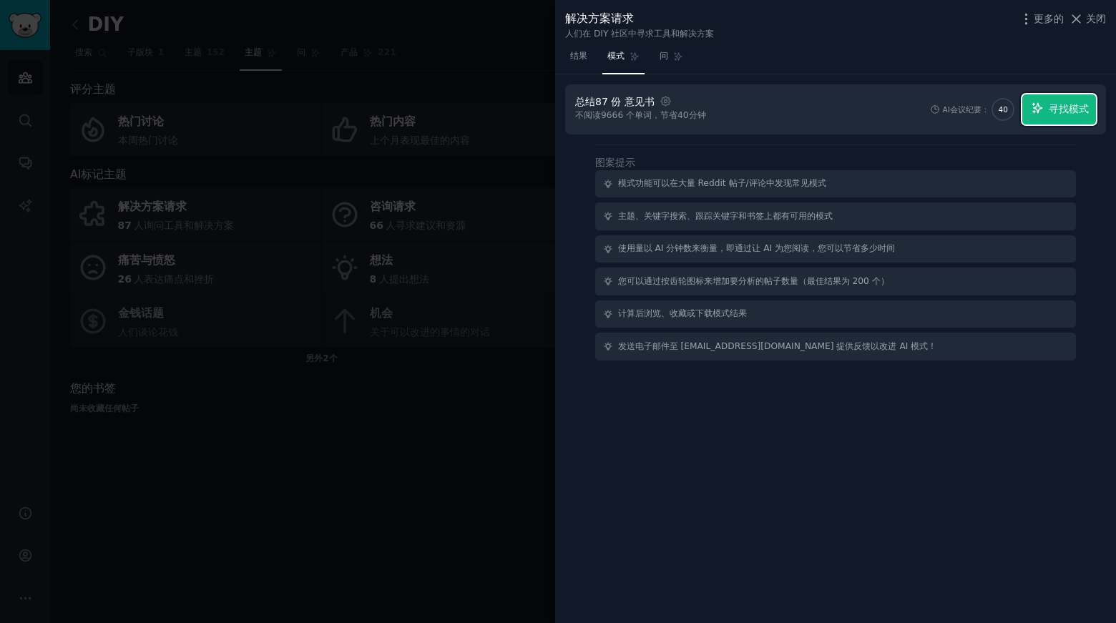
click at [1074, 109] on font "寻找模式" at bounding box center [1069, 108] width 40 height 11
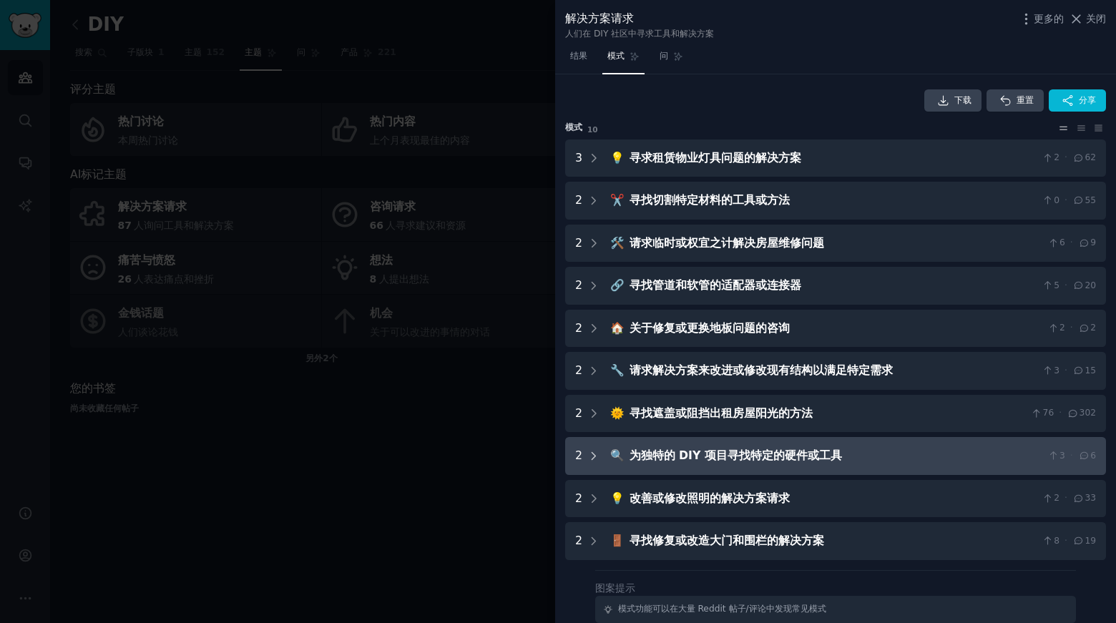
click at [588, 450] on icon at bounding box center [594, 456] width 13 height 13
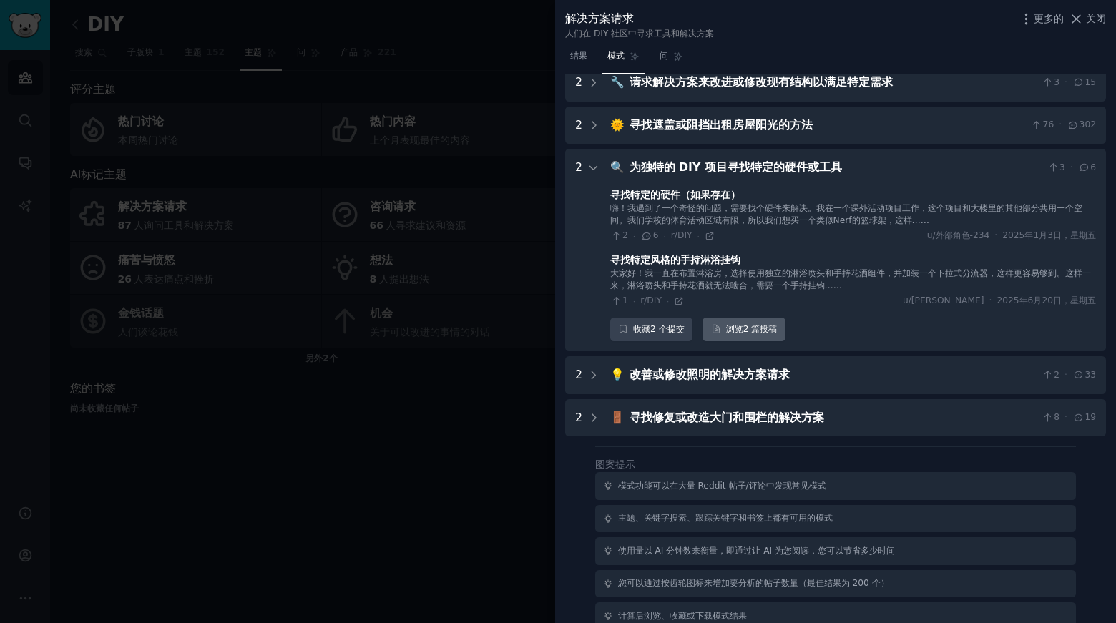
scroll to position [271, 0]
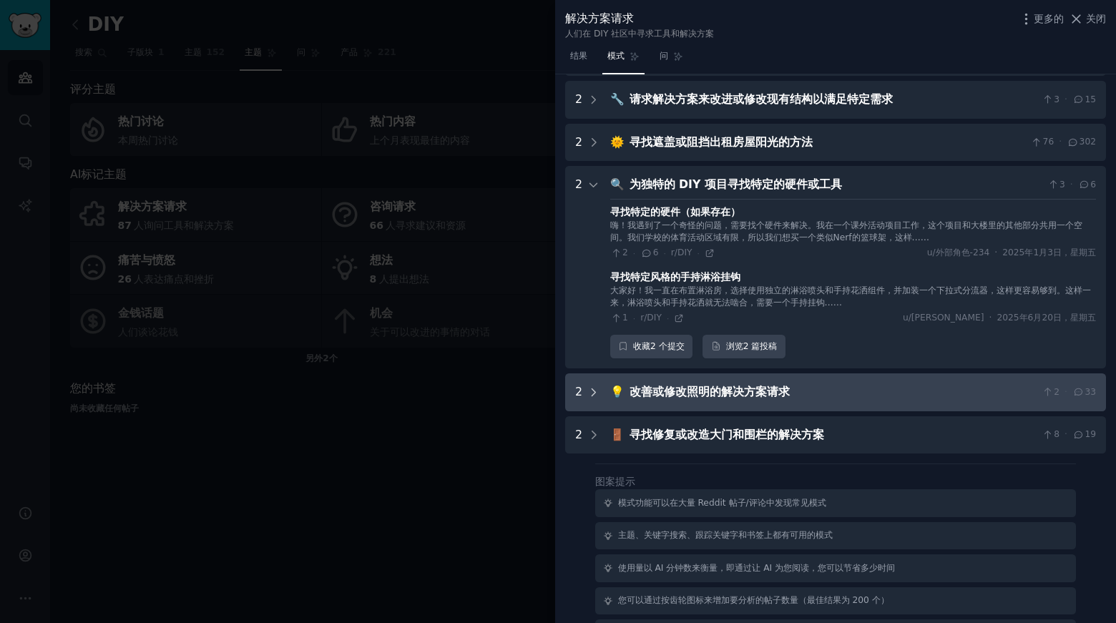
click at [593, 390] on icon at bounding box center [594, 392] width 13 height 13
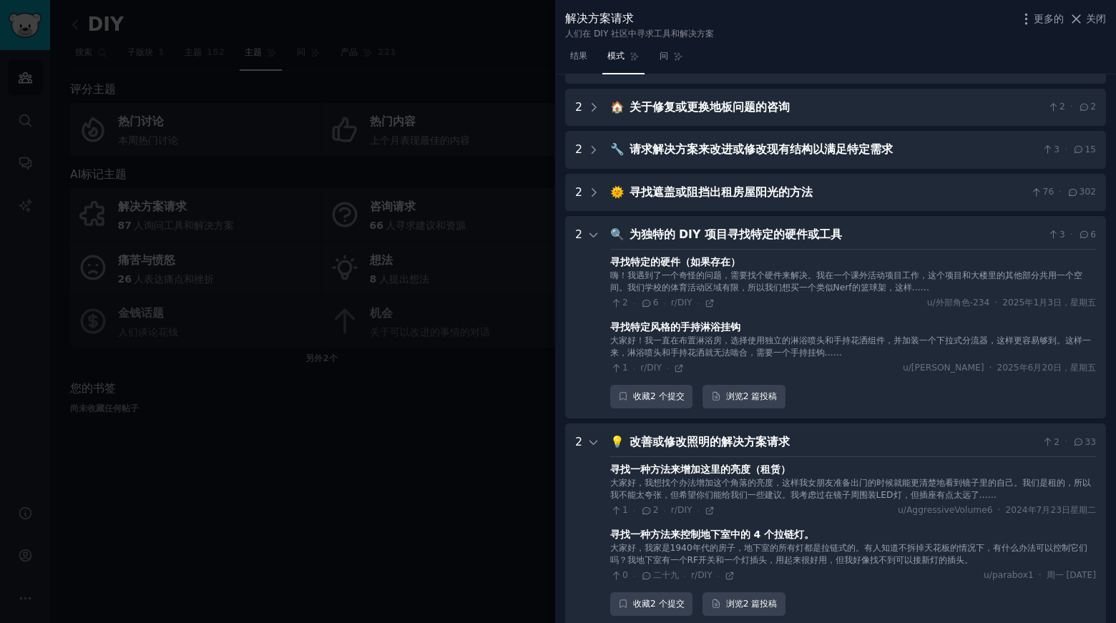
scroll to position [0, 0]
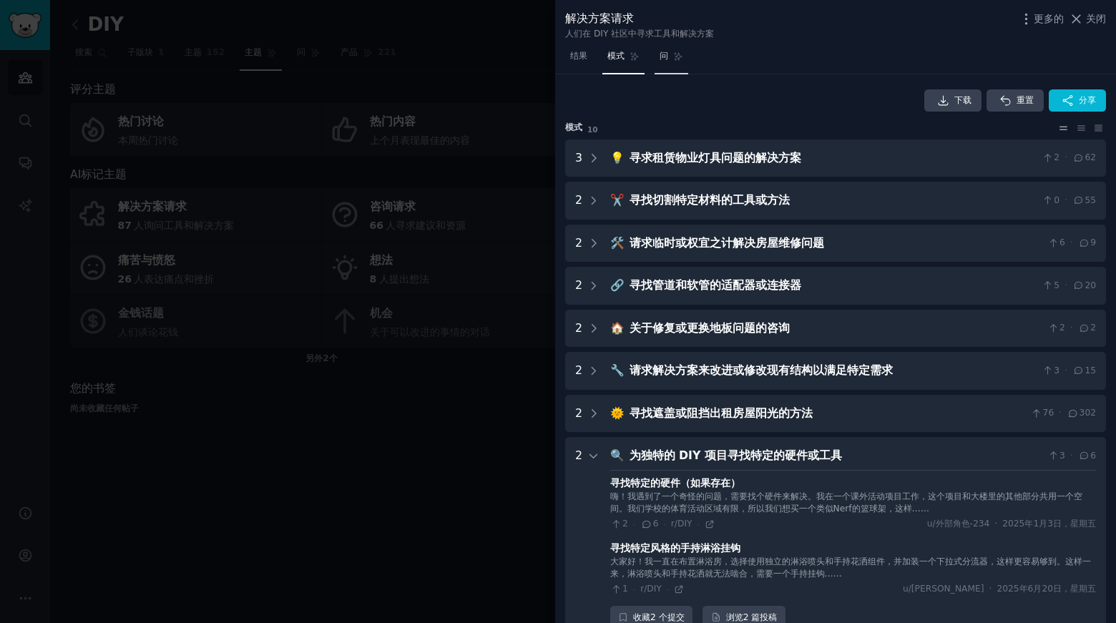
click at [666, 54] on font "问" at bounding box center [664, 56] width 9 height 10
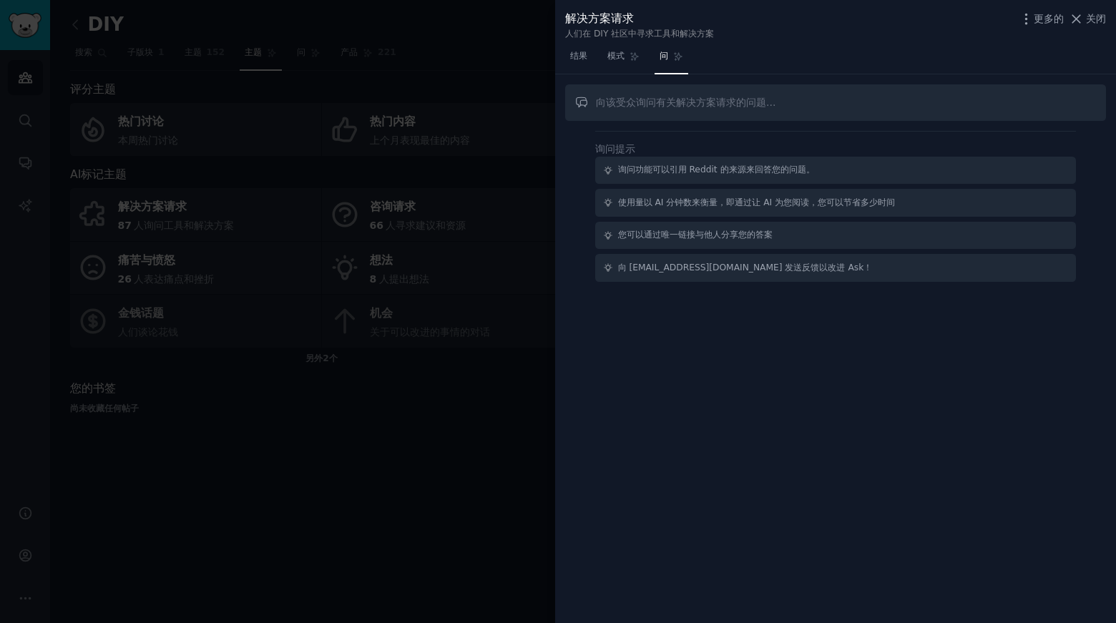
click at [688, 98] on input "text" at bounding box center [835, 102] width 541 height 36
type input "3D print"
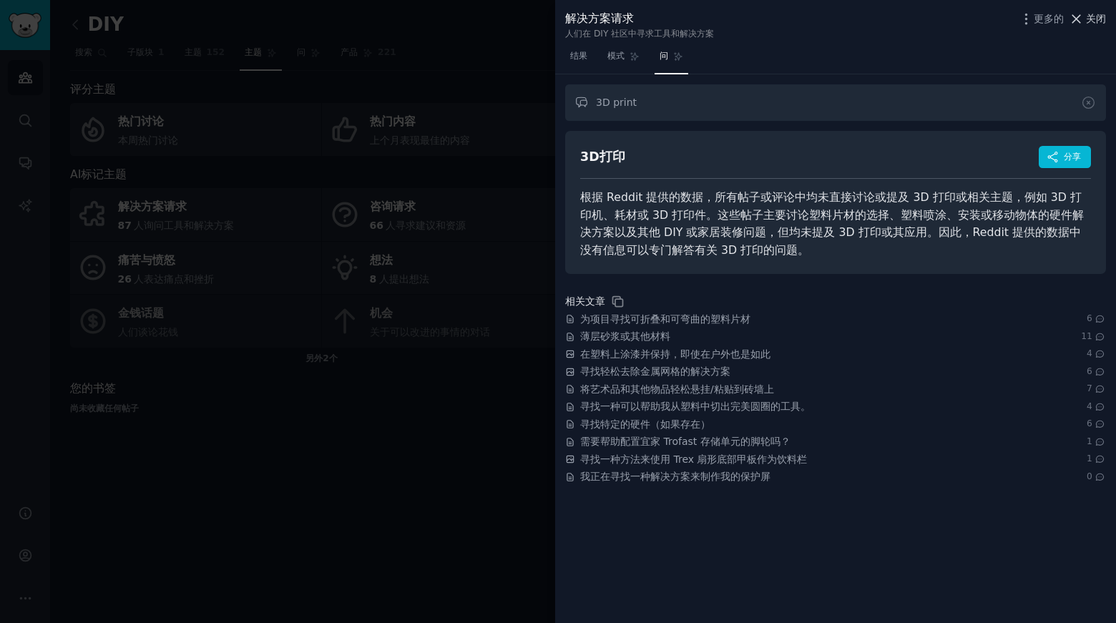
click at [1087, 17] on font "关闭" at bounding box center [1096, 18] width 20 height 11
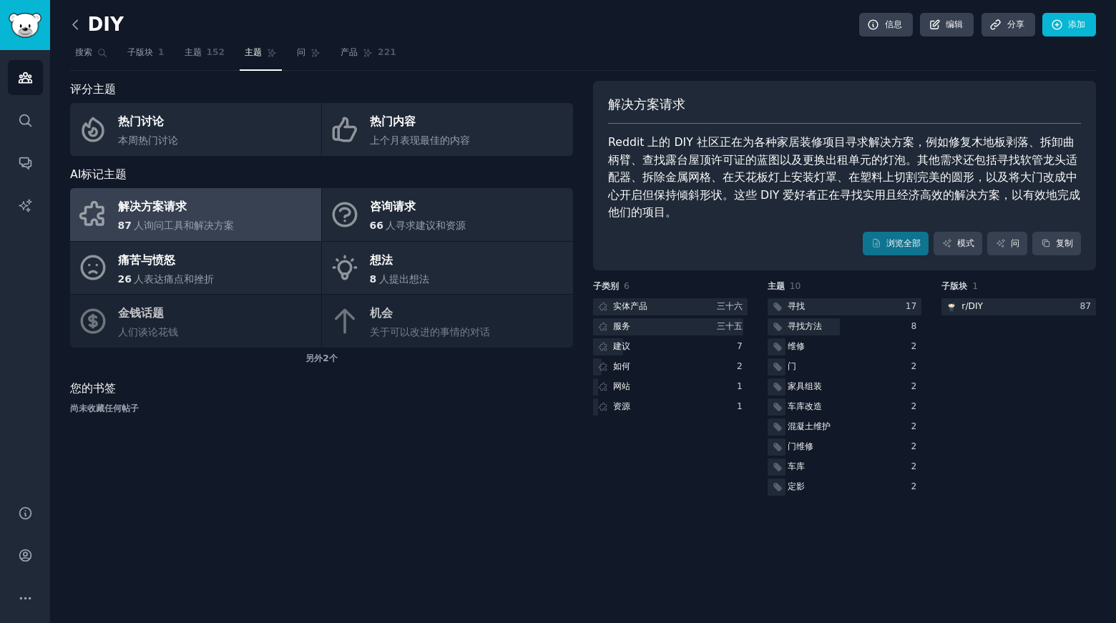
click at [77, 25] on icon at bounding box center [75, 24] width 15 height 15
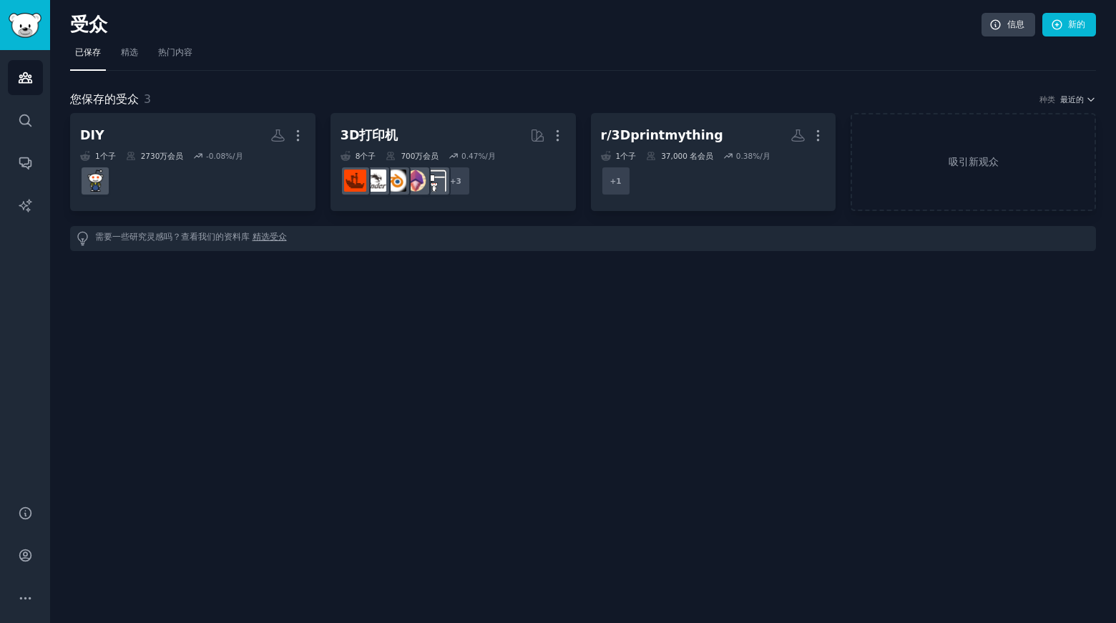
click at [453, 301] on div "受众 信息 新的 已保存 精选 热门内容 您保存的受众 3 种类 最近的 DIY 更多的 1 个子 2730万 会员 -0.08 %/月 3D打印机 更多的 …" at bounding box center [583, 311] width 1066 height 623
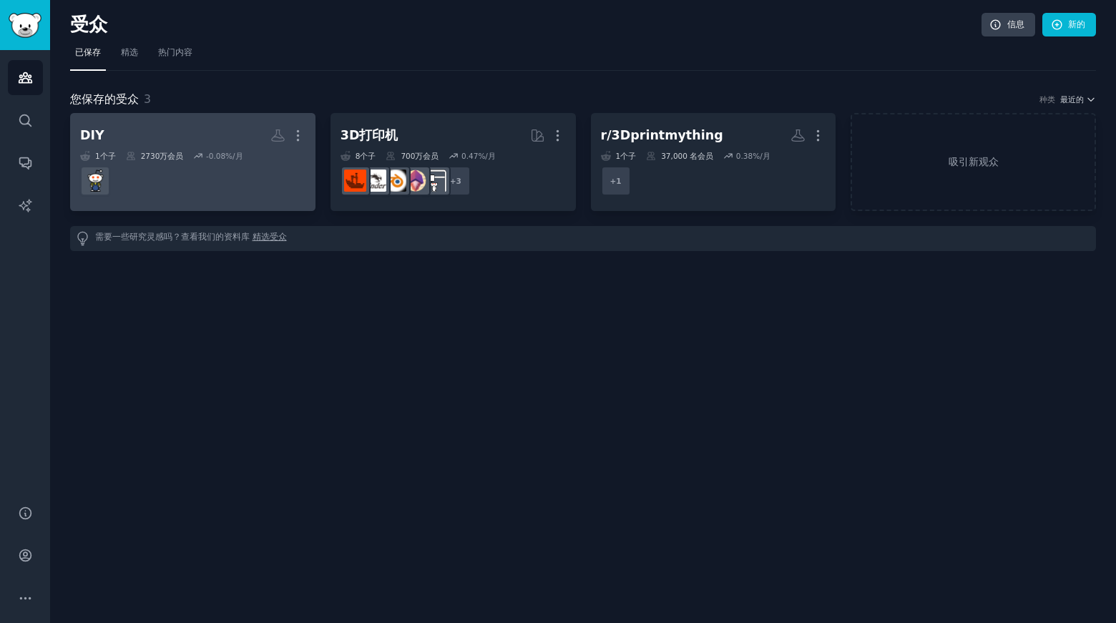
click at [162, 176] on dd at bounding box center [192, 181] width 225 height 40
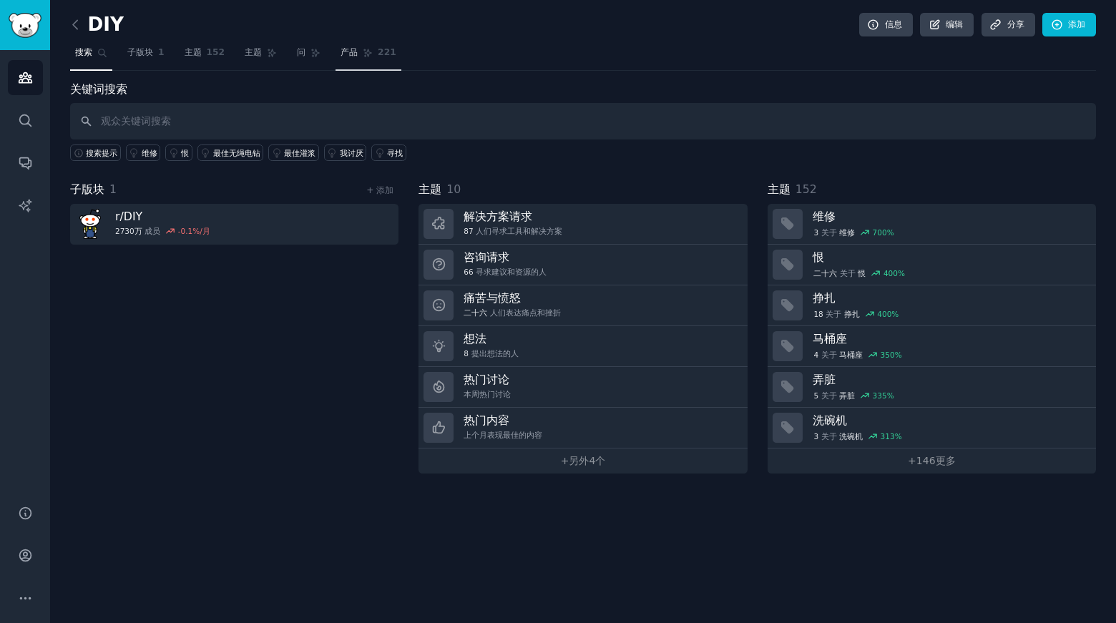
click at [351, 56] on font "产品" at bounding box center [349, 52] width 17 height 10
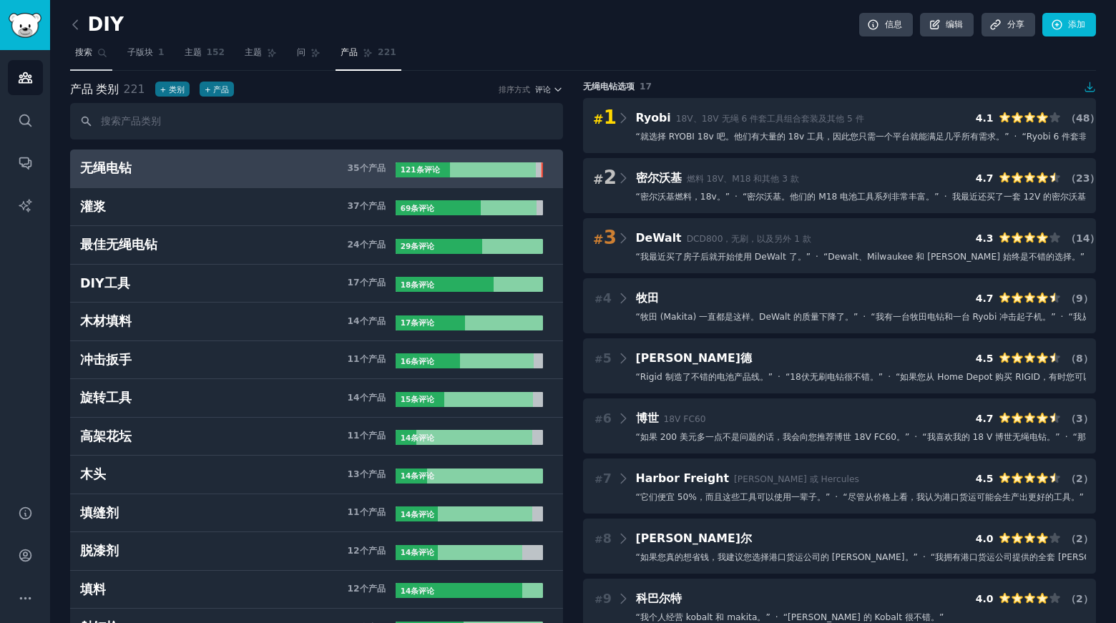
click at [90, 54] on font "搜索" at bounding box center [83, 52] width 17 height 10
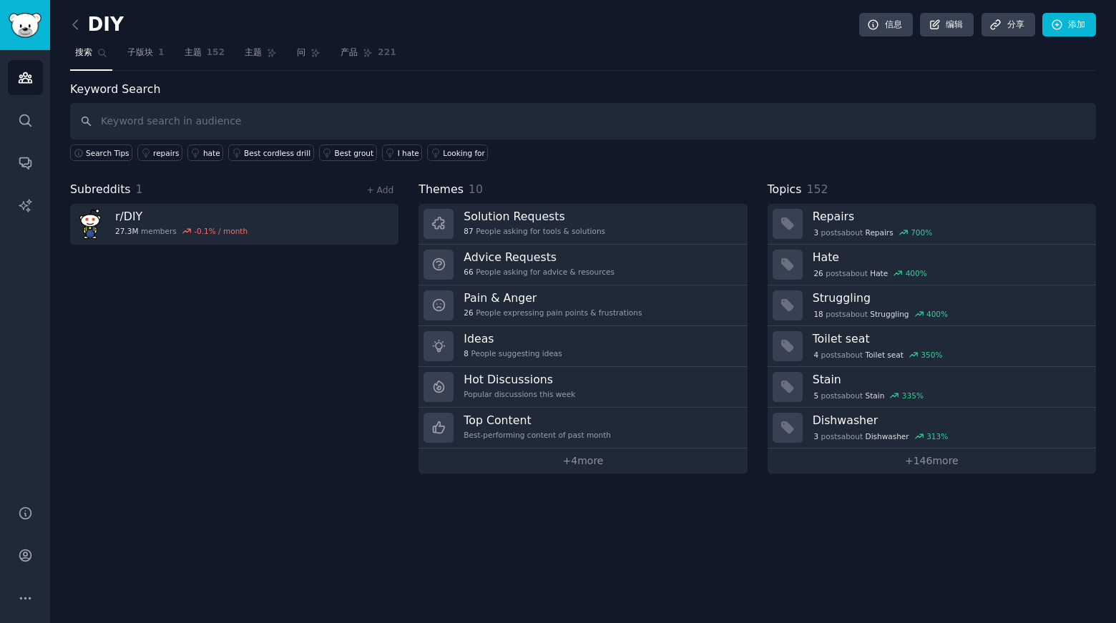
click at [151, 118] on input "text" at bounding box center [583, 121] width 1026 height 36
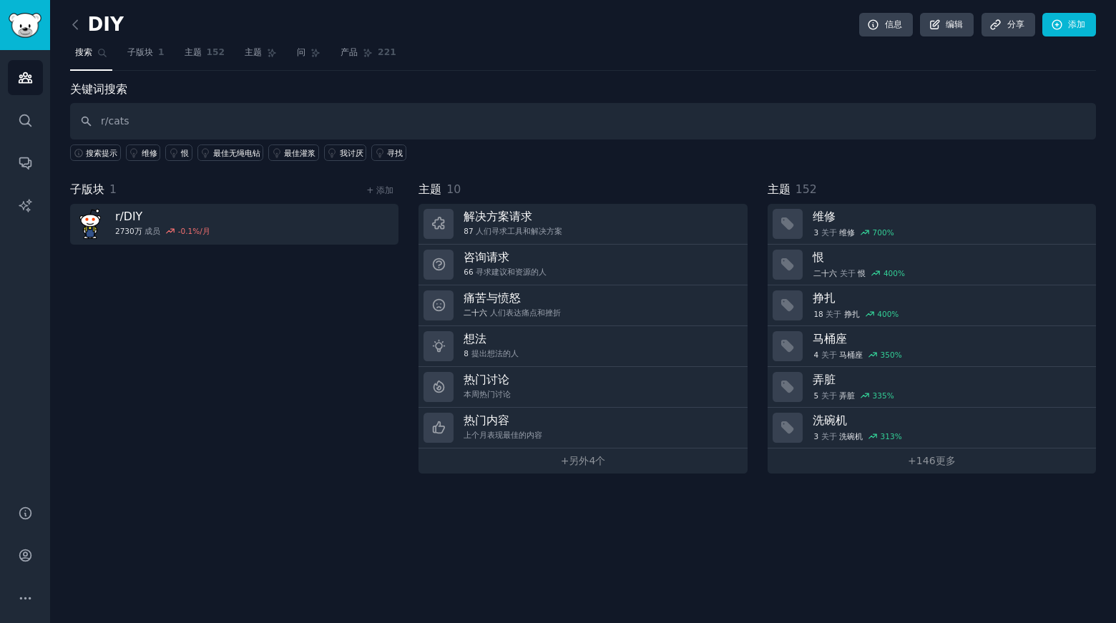
type input "r/cats"
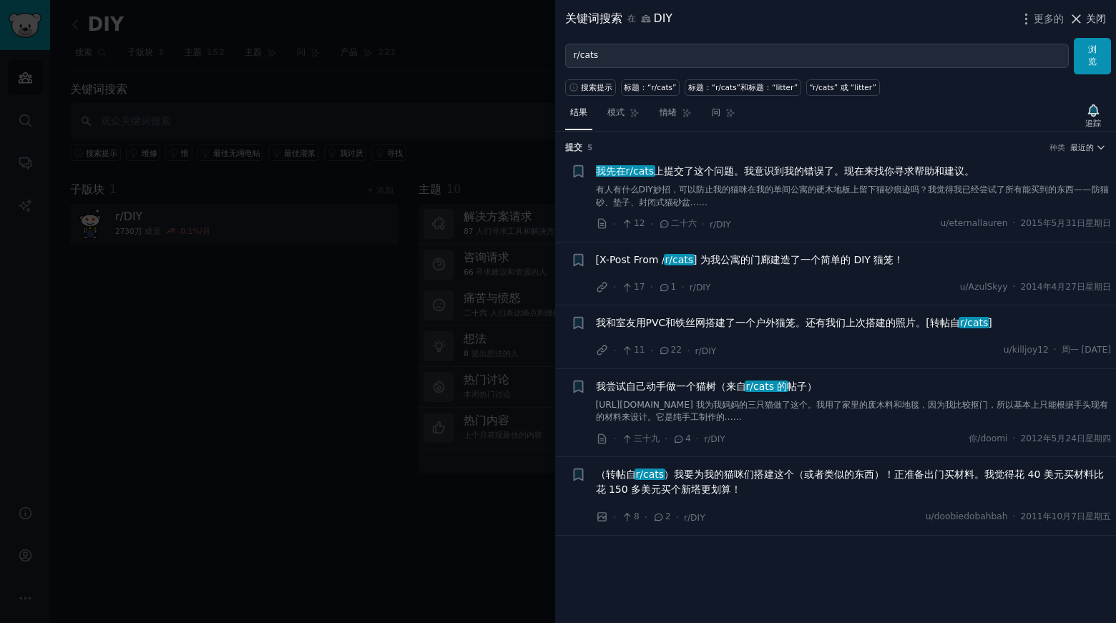
click at [1097, 19] on font "关闭" at bounding box center [1096, 18] width 20 height 11
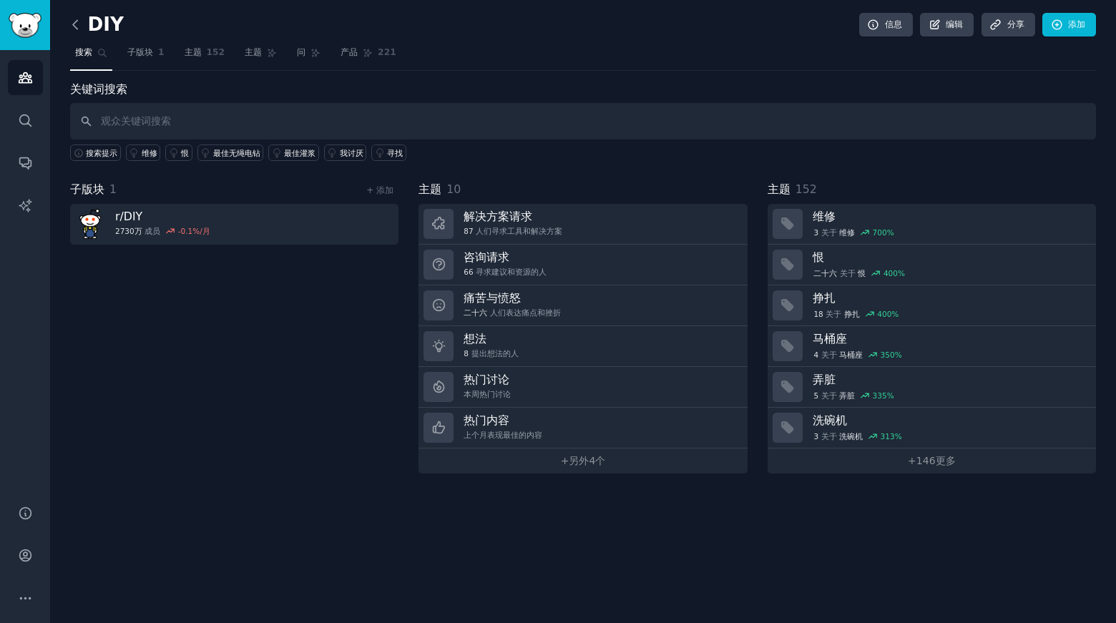
click at [77, 31] on icon at bounding box center [75, 24] width 15 height 15
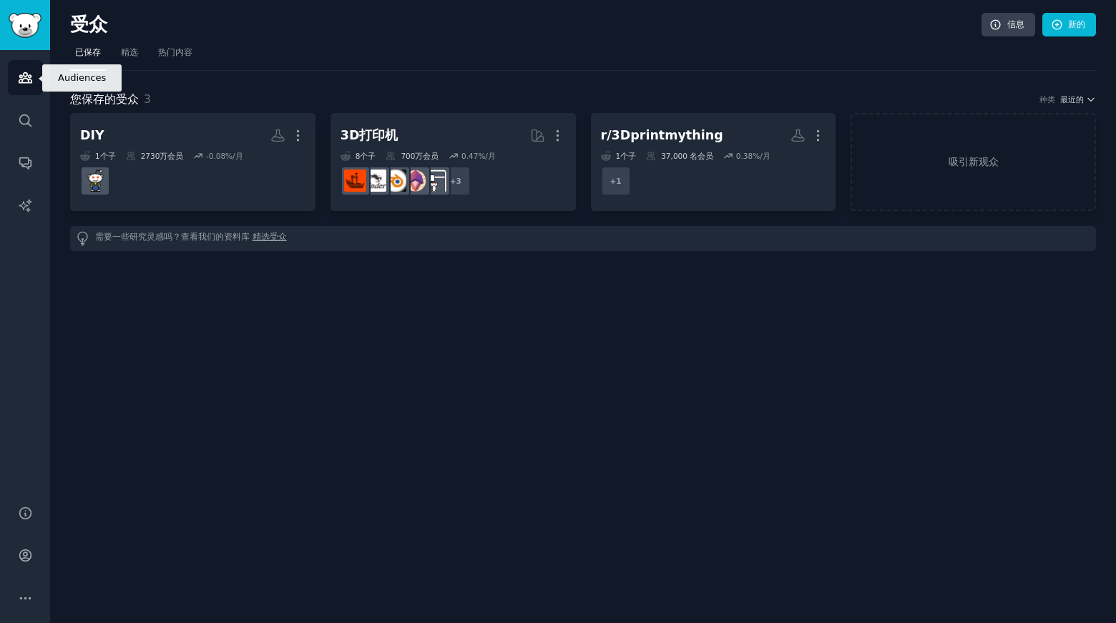
click at [28, 74] on icon "侧边栏" at bounding box center [25, 77] width 15 height 15
click at [965, 156] on font "吸引新观众" at bounding box center [974, 161] width 50 height 11
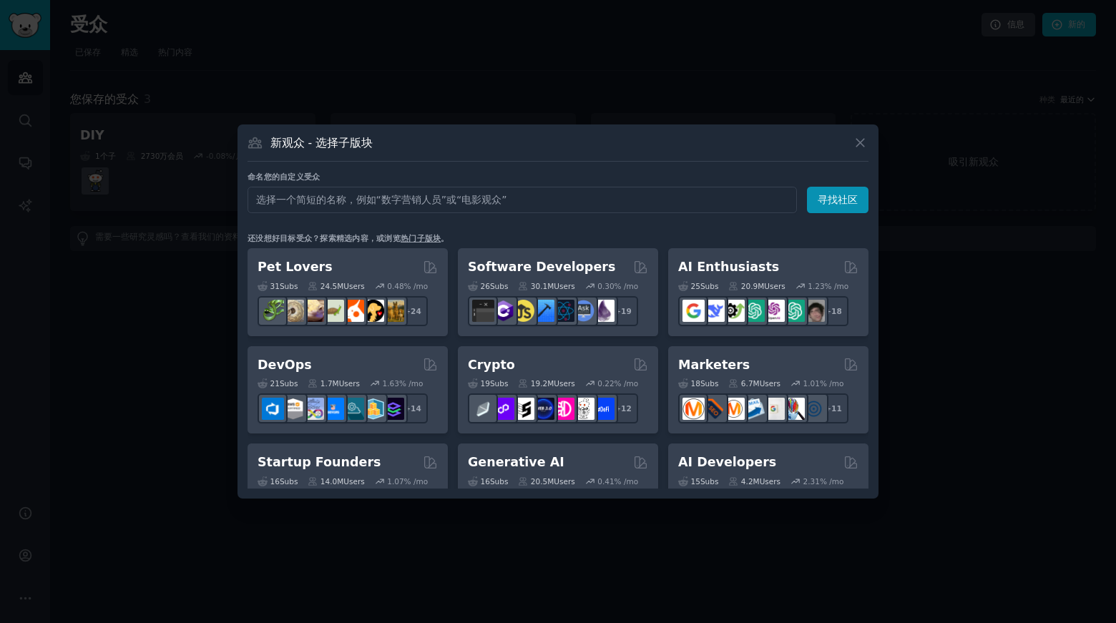
click at [364, 194] on input "text" at bounding box center [523, 200] width 550 height 26
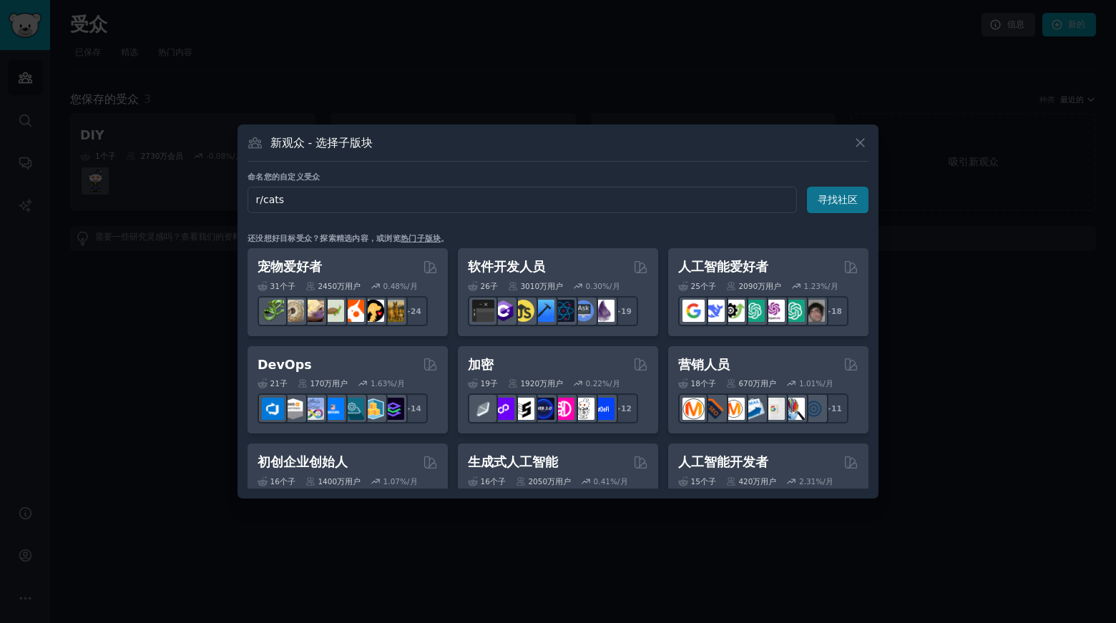
type input "r/cats"
click at [842, 198] on font "寻找社区" at bounding box center [838, 199] width 40 height 11
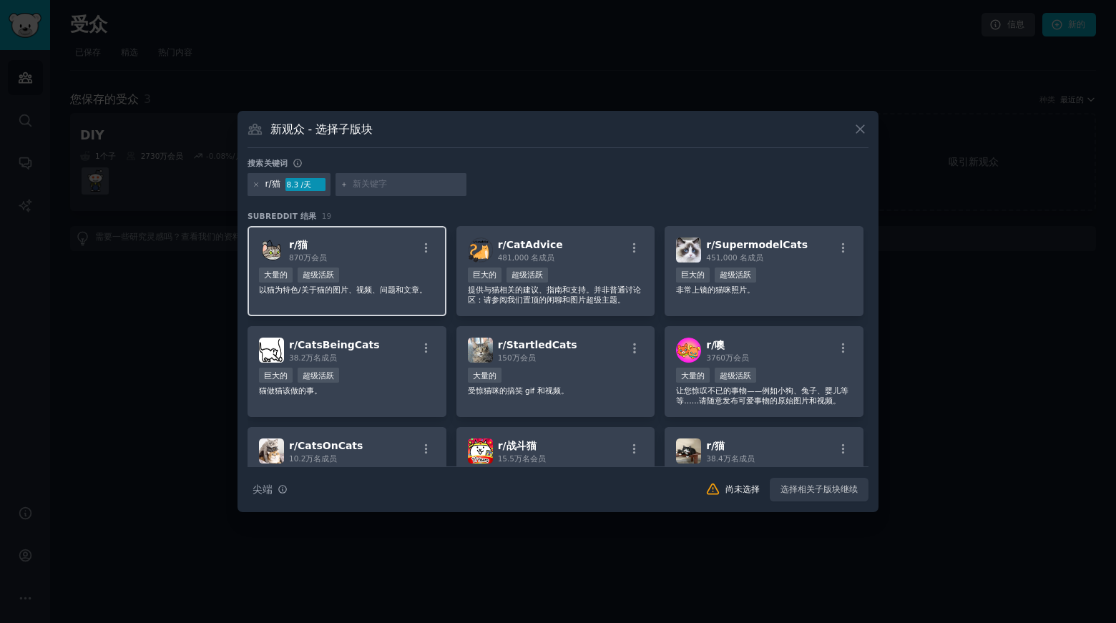
click at [338, 251] on div "r/ 猫 870万 会员" at bounding box center [347, 250] width 176 height 25
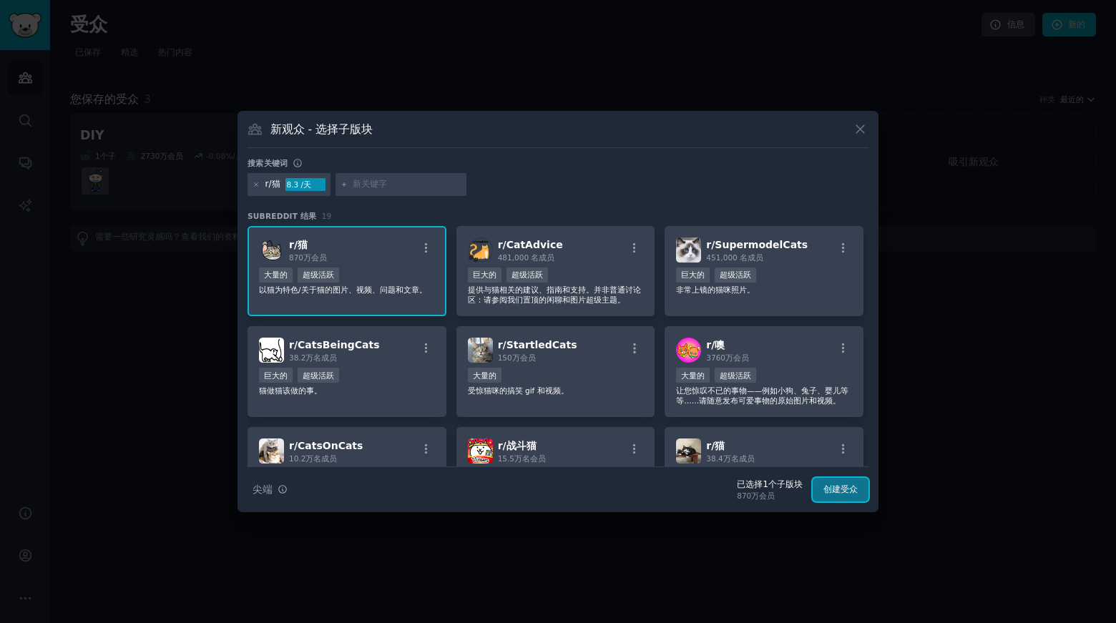
click at [840, 487] on font "创建受众" at bounding box center [841, 489] width 34 height 10
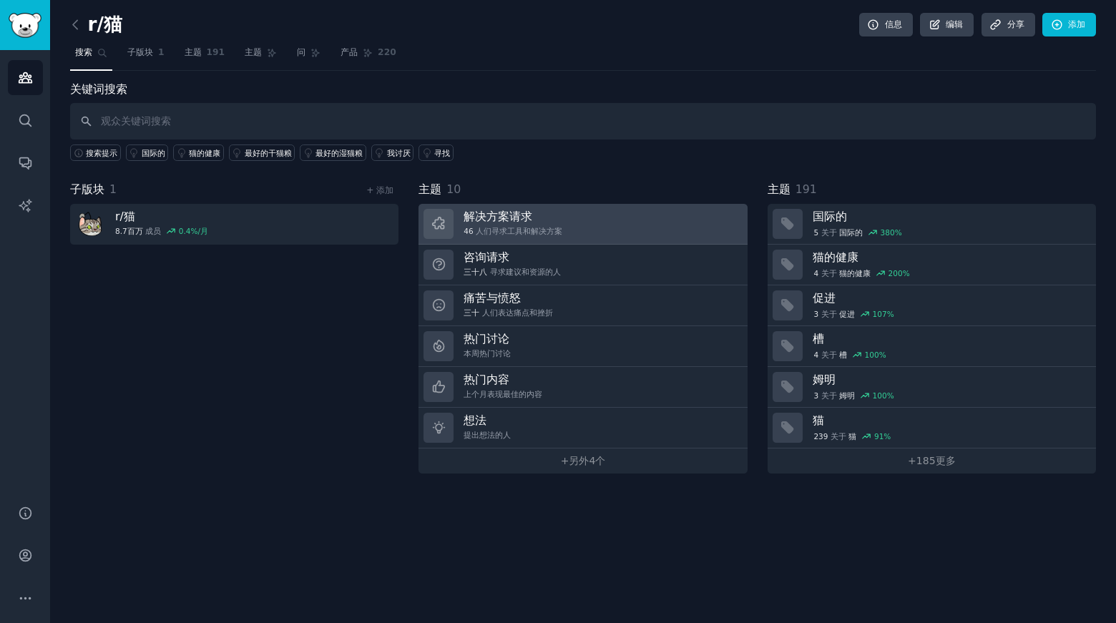
click at [542, 225] on div "解决方案请求 46 人们寻求工具和解决方案" at bounding box center [513, 224] width 99 height 30
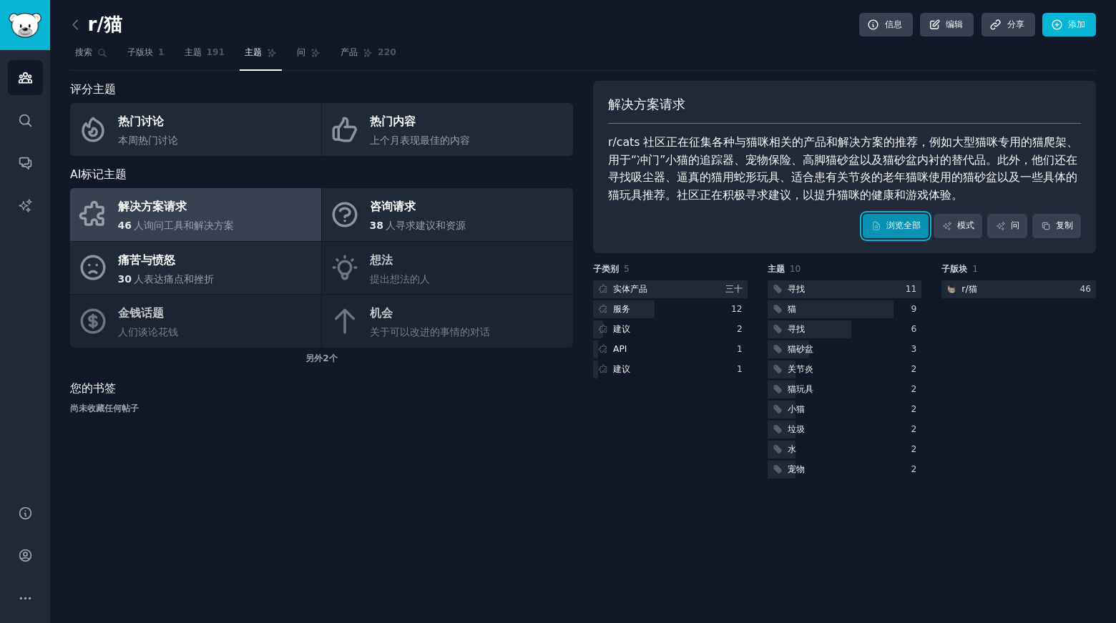
click at [906, 224] on font "浏览全部" at bounding box center [904, 225] width 34 height 10
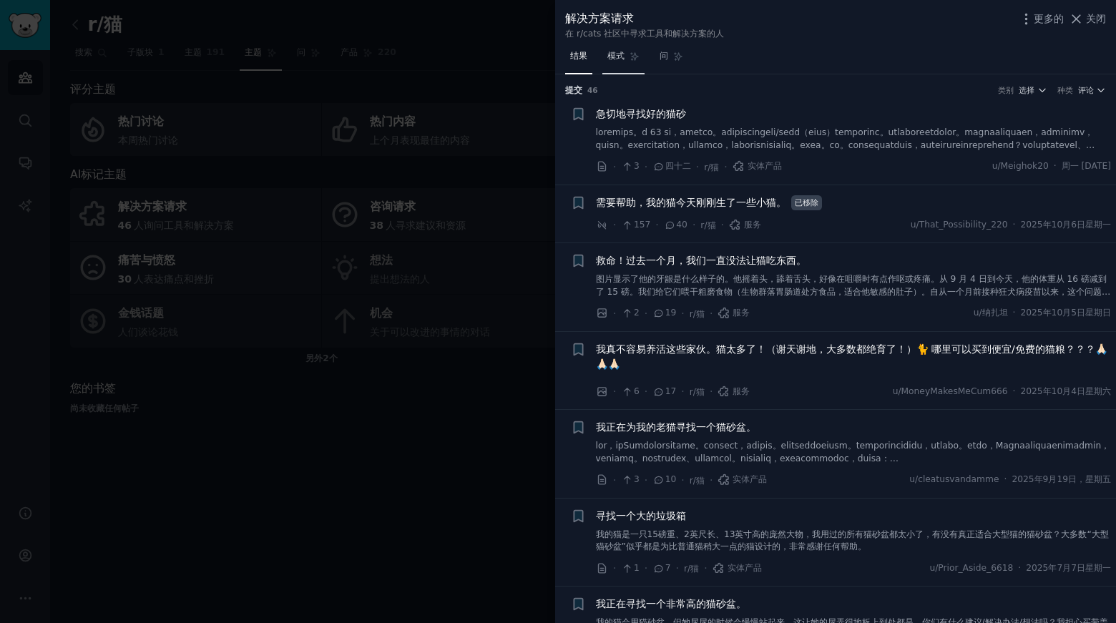
click at [628, 58] on link "模式" at bounding box center [624, 59] width 42 height 29
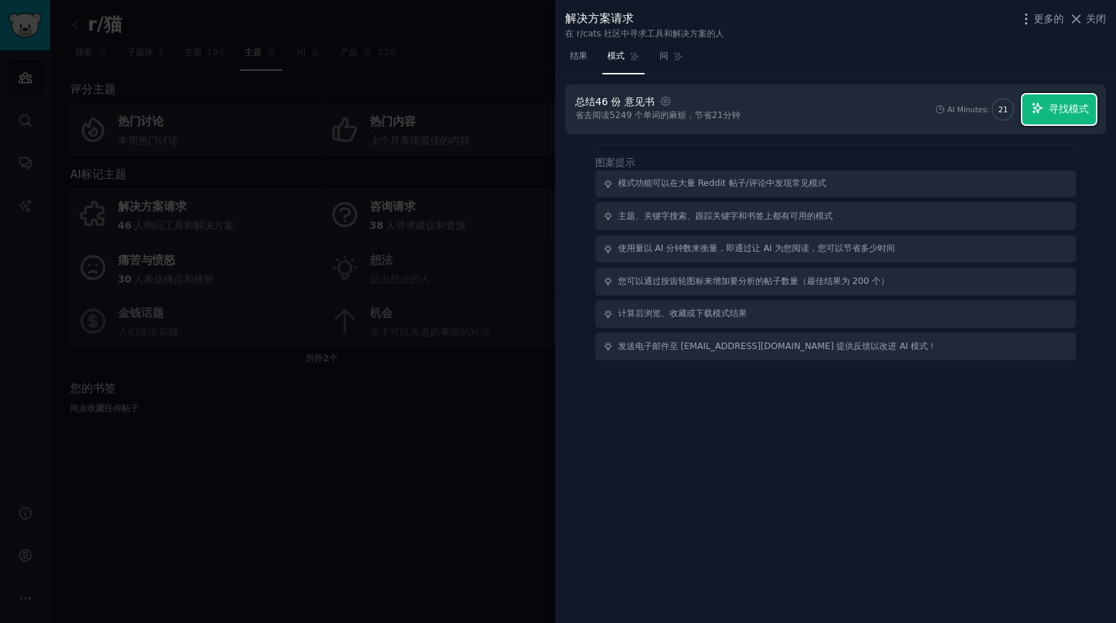
click at [1057, 112] on font "寻找模式" at bounding box center [1069, 108] width 40 height 11
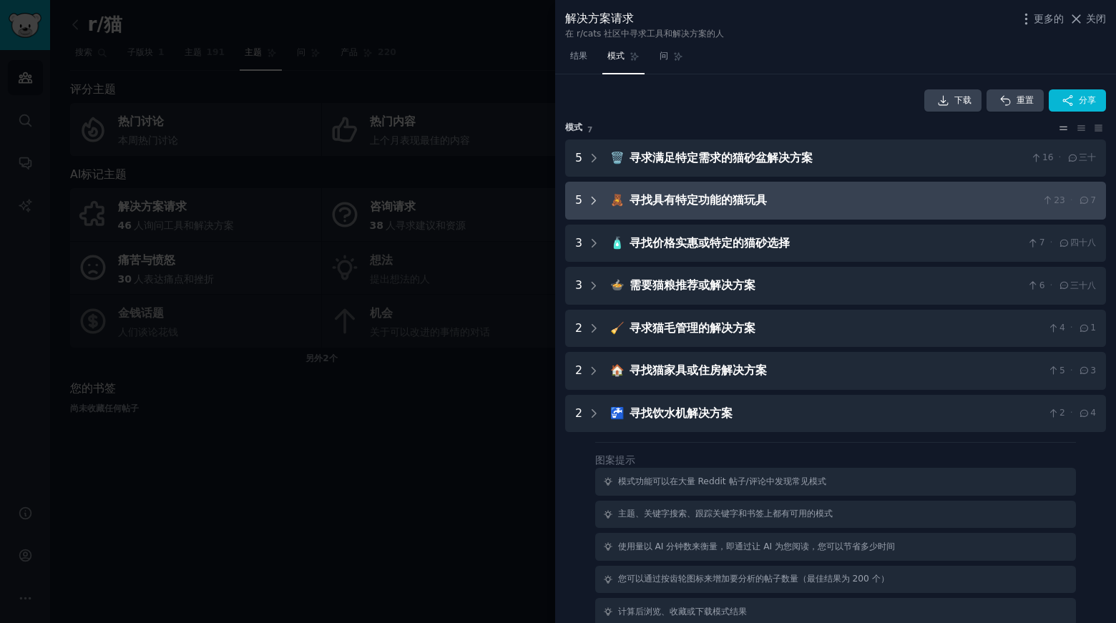
click at [595, 200] on icon at bounding box center [595, 200] width 4 height 7
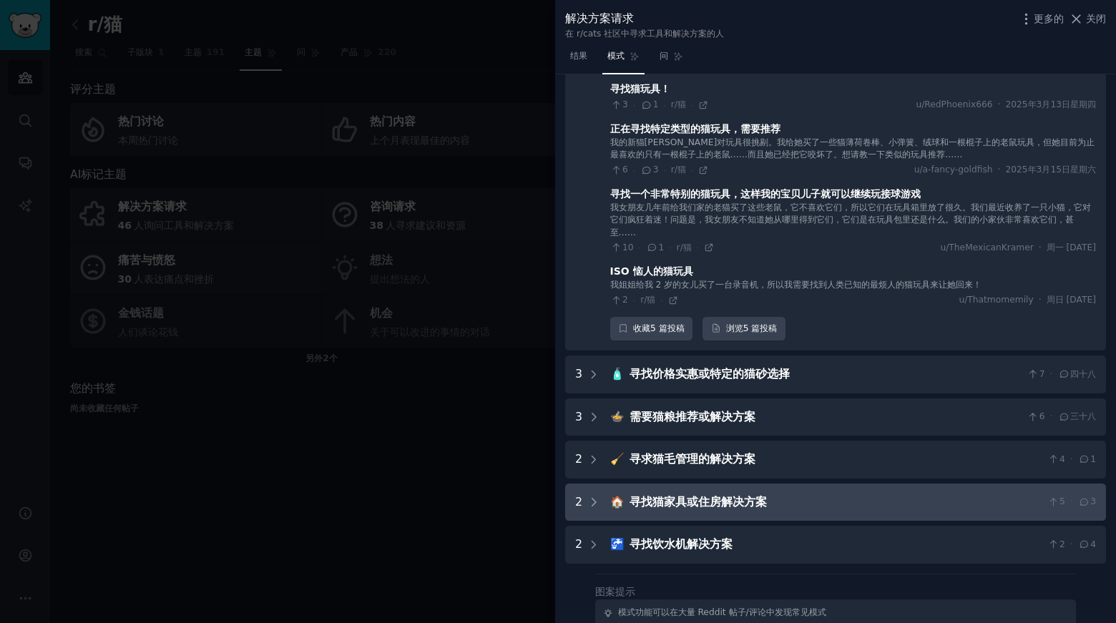
scroll to position [322, 0]
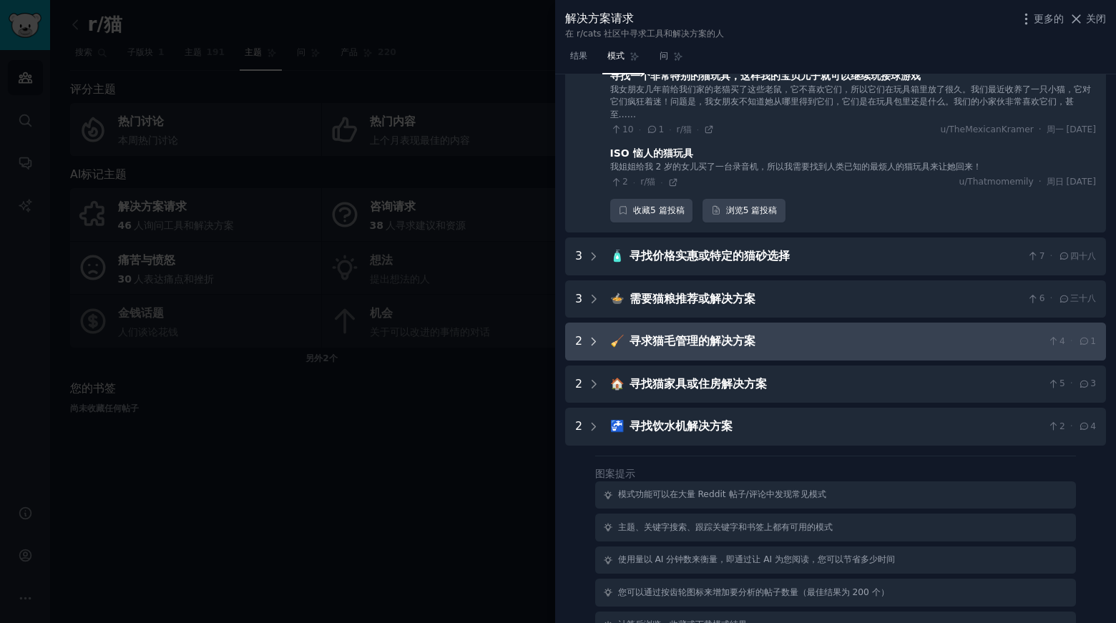
click at [595, 340] on icon at bounding box center [594, 342] width 13 height 13
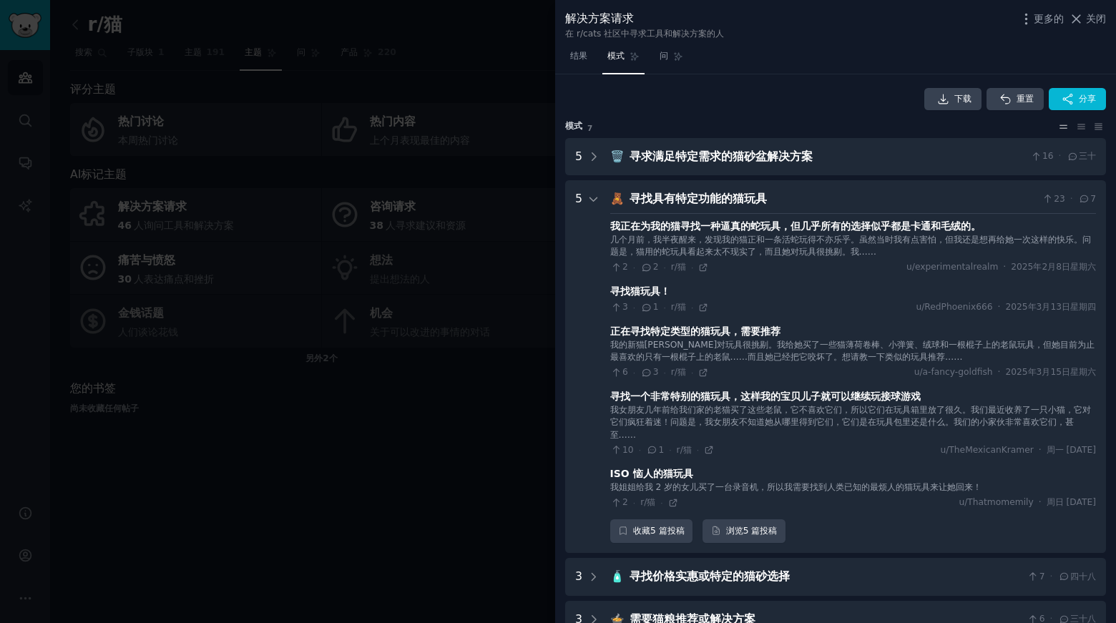
scroll to position [0, 0]
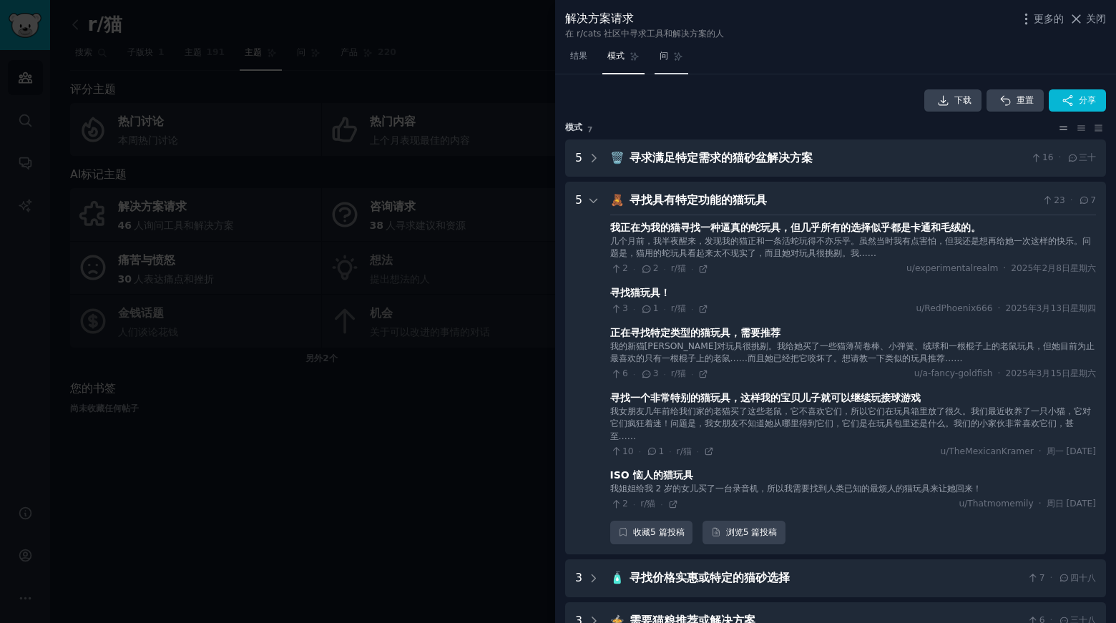
click at [667, 57] on font "问" at bounding box center [664, 56] width 9 height 10
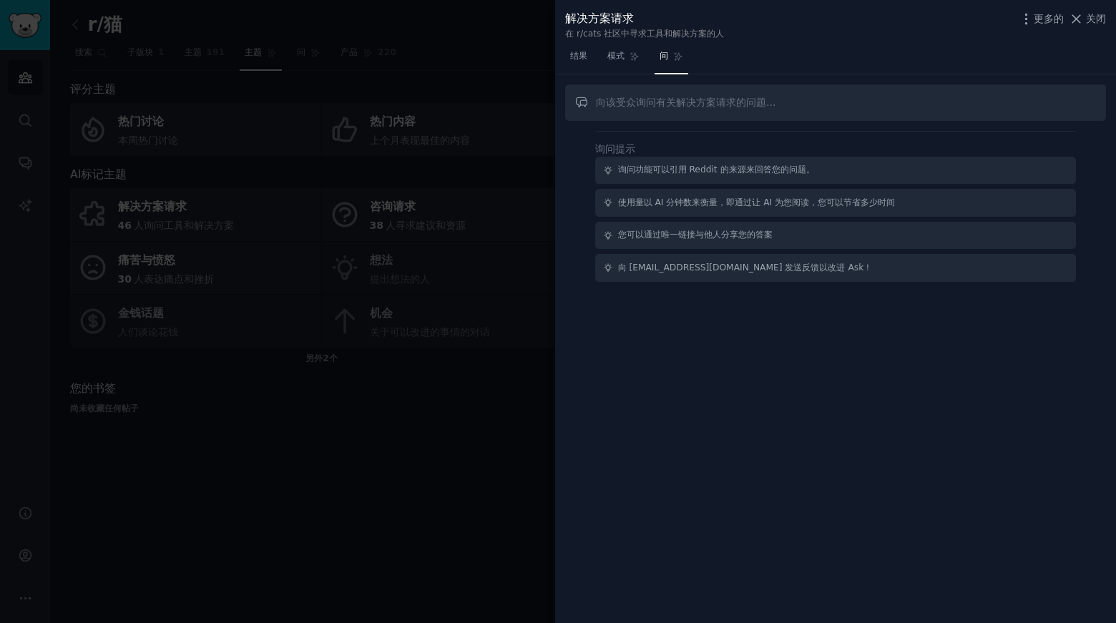
click at [680, 101] on input "text" at bounding box center [835, 102] width 541 height 36
type input "3D"
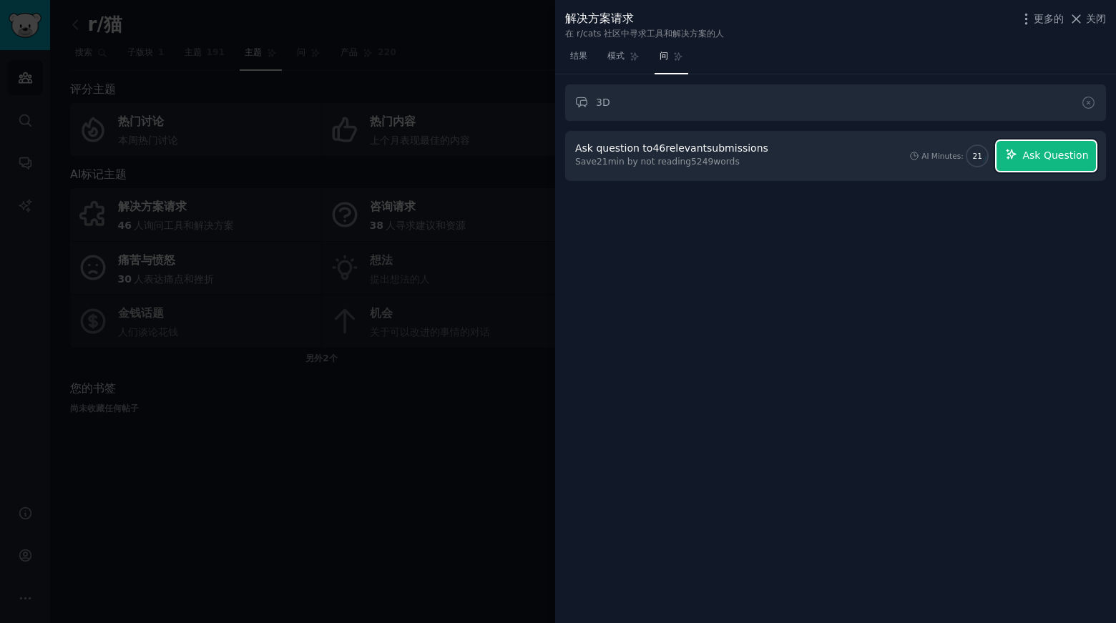
click at [1056, 151] on button "Ask Question" at bounding box center [1046, 156] width 99 height 30
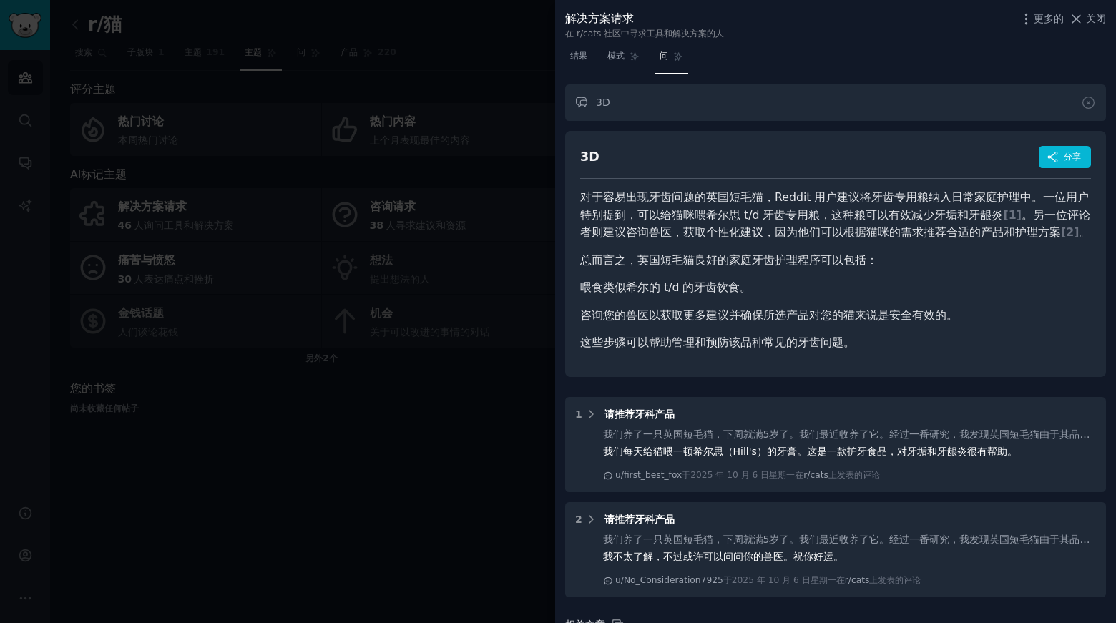
scroll to position [212, 0]
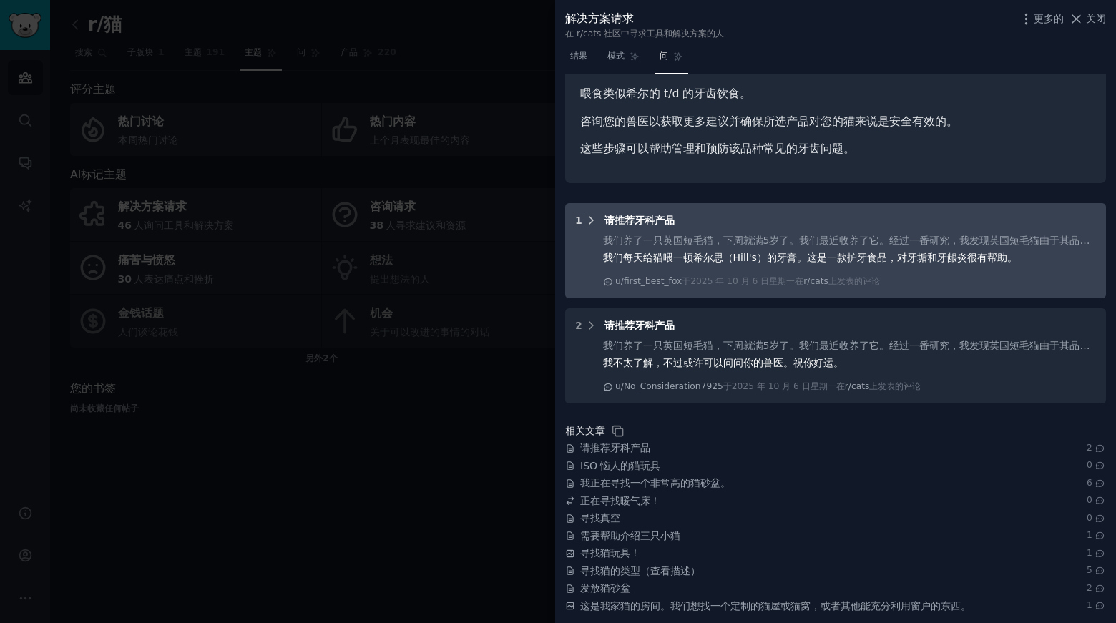
click at [588, 223] on icon at bounding box center [591, 220] width 13 height 13
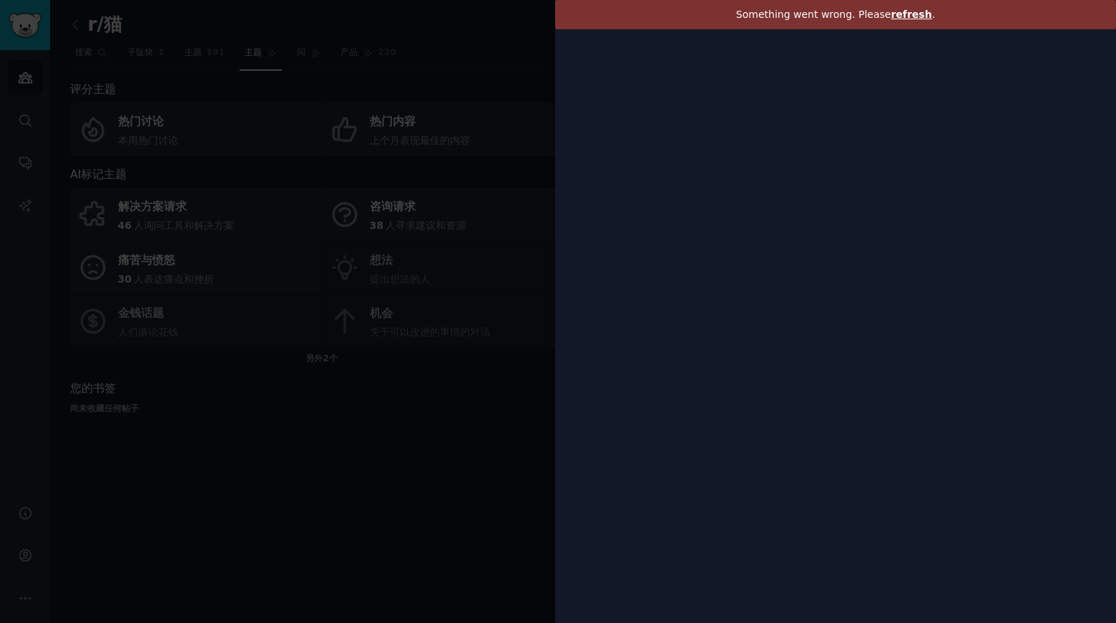
click at [907, 13] on span "refresh" at bounding box center [911, 14] width 41 height 11
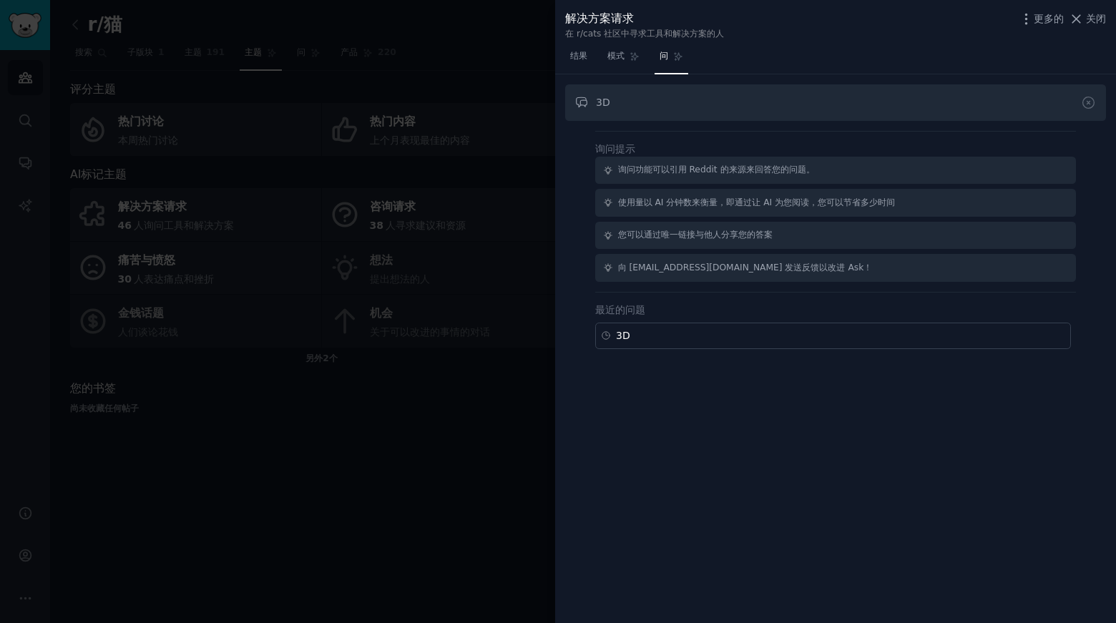
type input "3D"
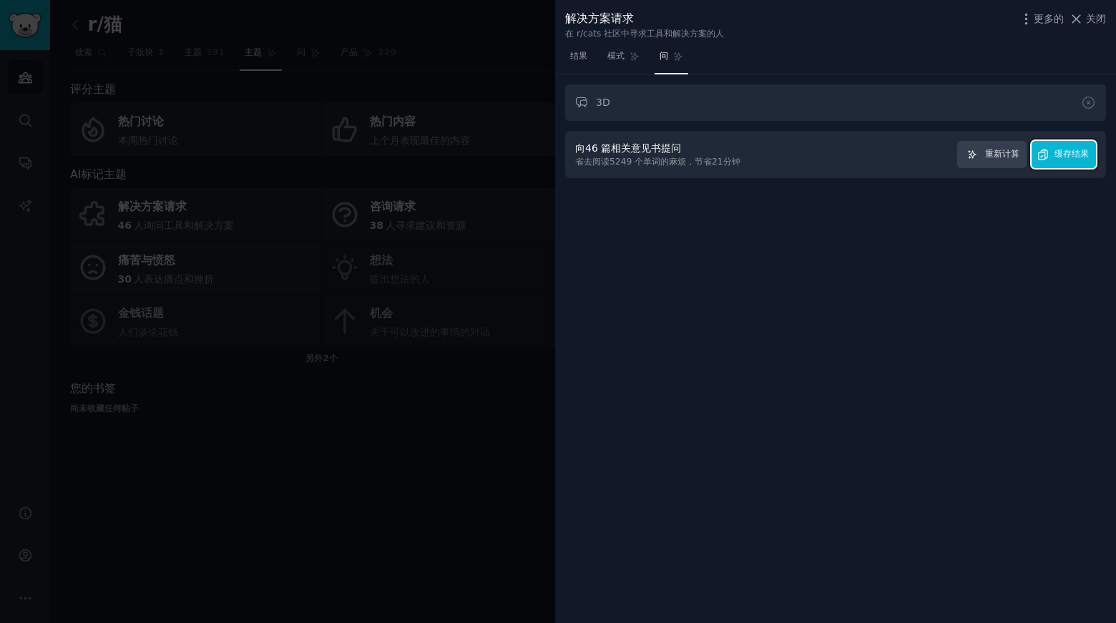
click at [1064, 152] on font "缓存结果" at bounding box center [1072, 154] width 34 height 10
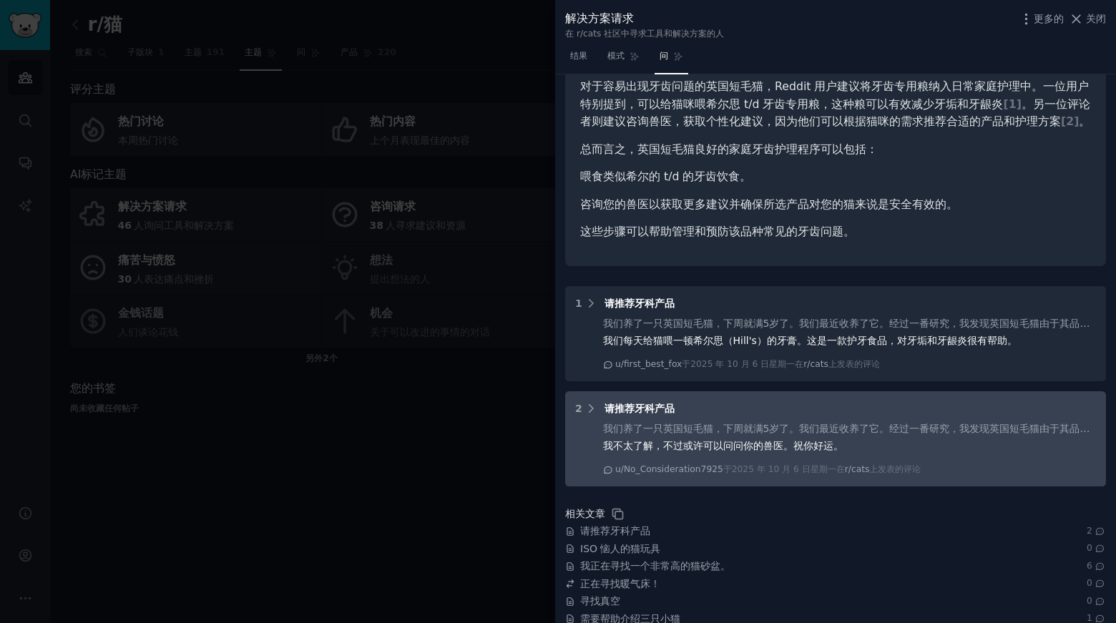
scroll to position [212, 0]
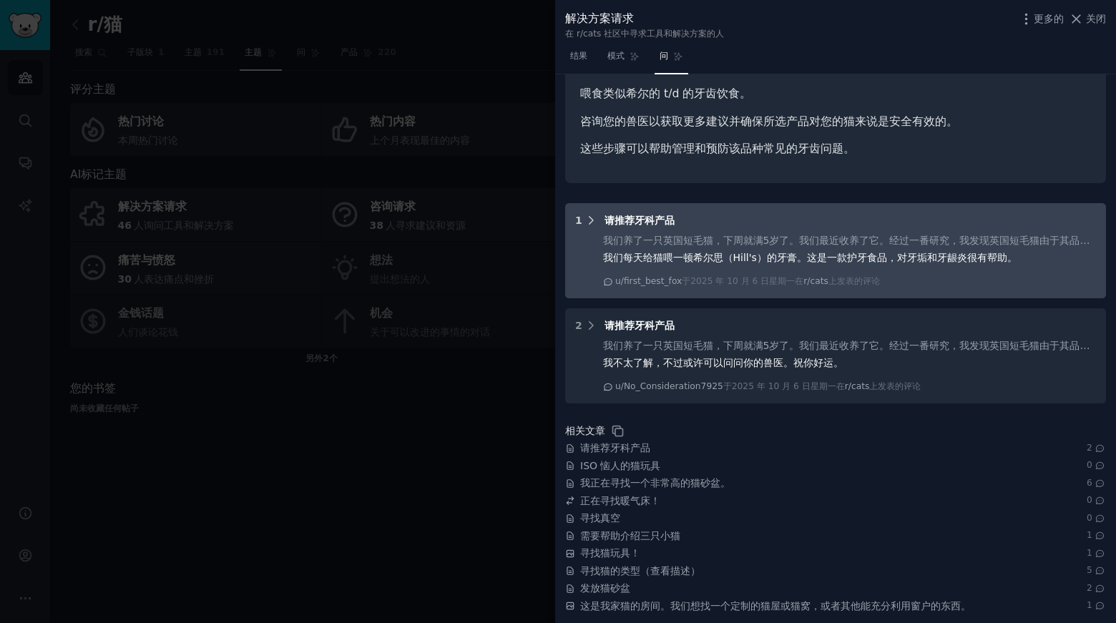
click at [587, 223] on icon at bounding box center [591, 220] width 13 height 13
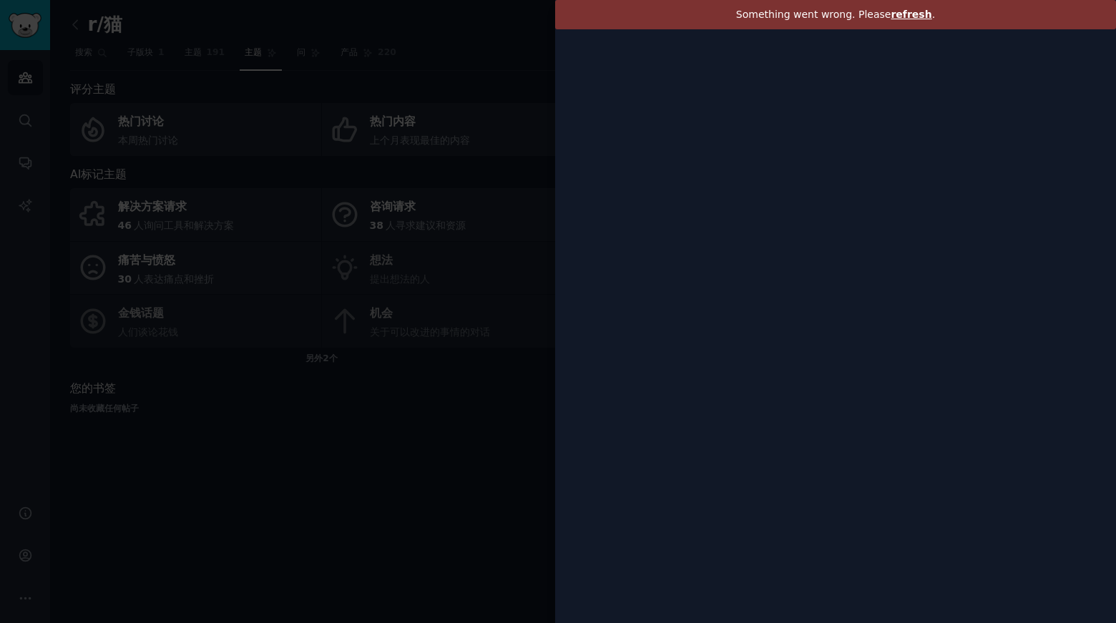
click at [910, 17] on span "refresh" at bounding box center [911, 14] width 41 height 11
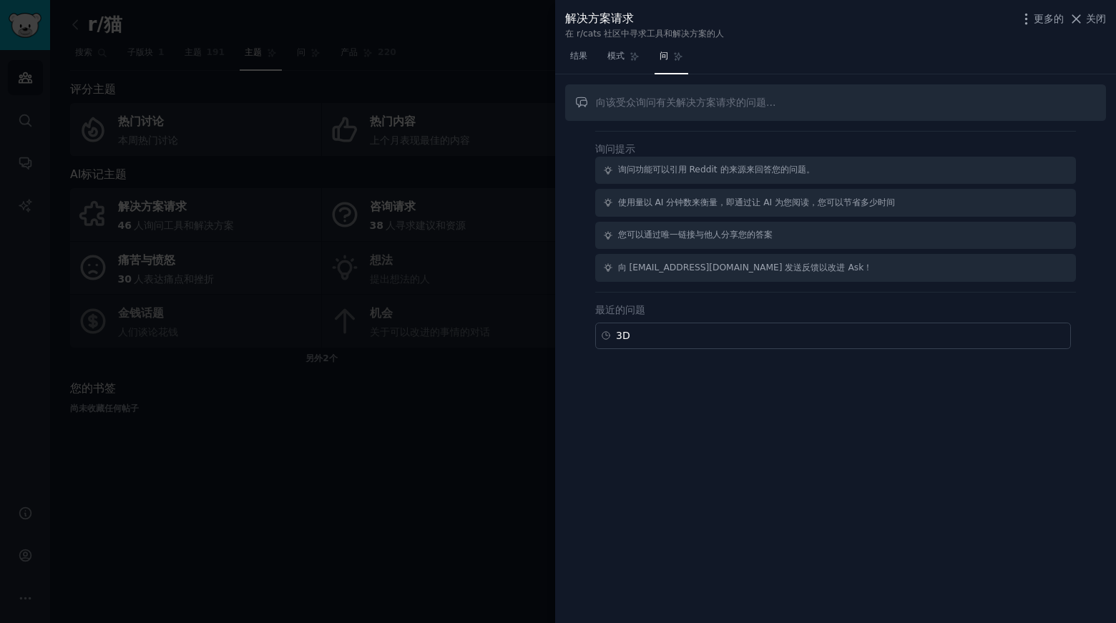
click at [711, 102] on input "text" at bounding box center [835, 102] width 541 height 36
type input "3D print"
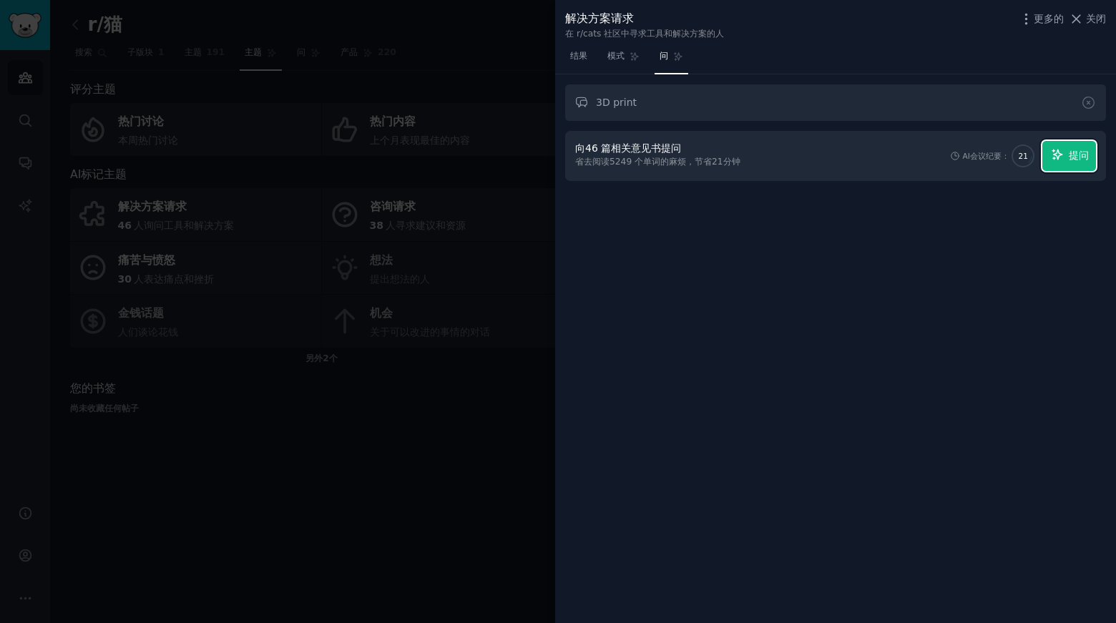
click at [1063, 150] on icon "button" at bounding box center [1057, 154] width 13 height 13
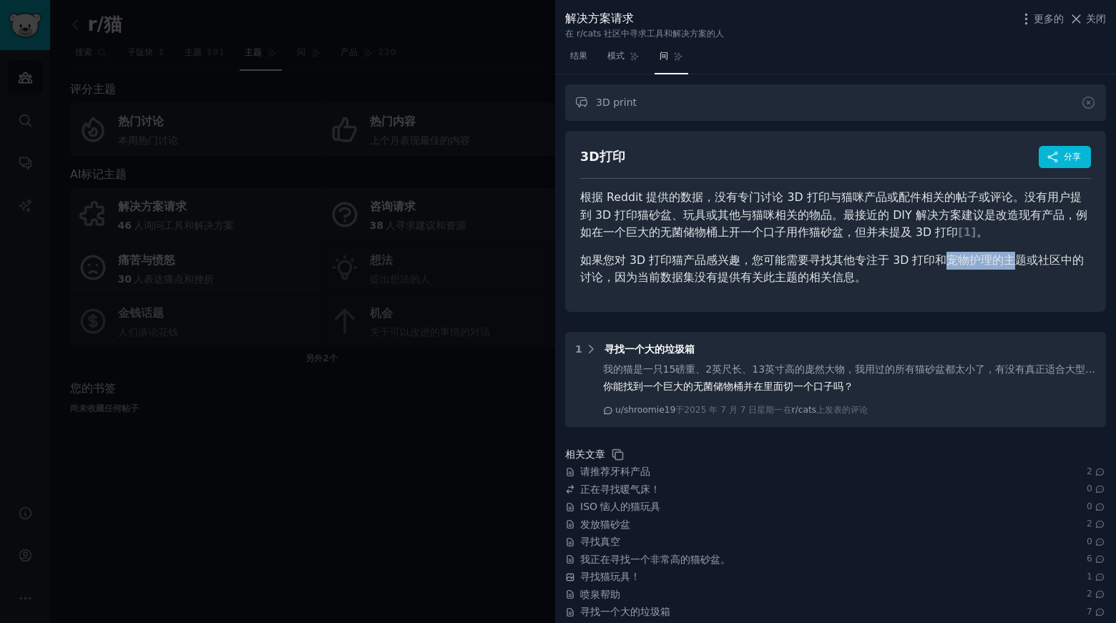
drag, startPoint x: 937, startPoint y: 259, endPoint x: 1003, endPoint y: 258, distance: 65.8
click at [1003, 258] on font "如果您对 3D 打印猫产品感兴趣，您可能需要寻找其他专注于 3D 打印和宠物护理的主题或社区中的讨论，因为当前数据集没有提供有关此主题的相关信息。" at bounding box center [832, 268] width 504 height 31
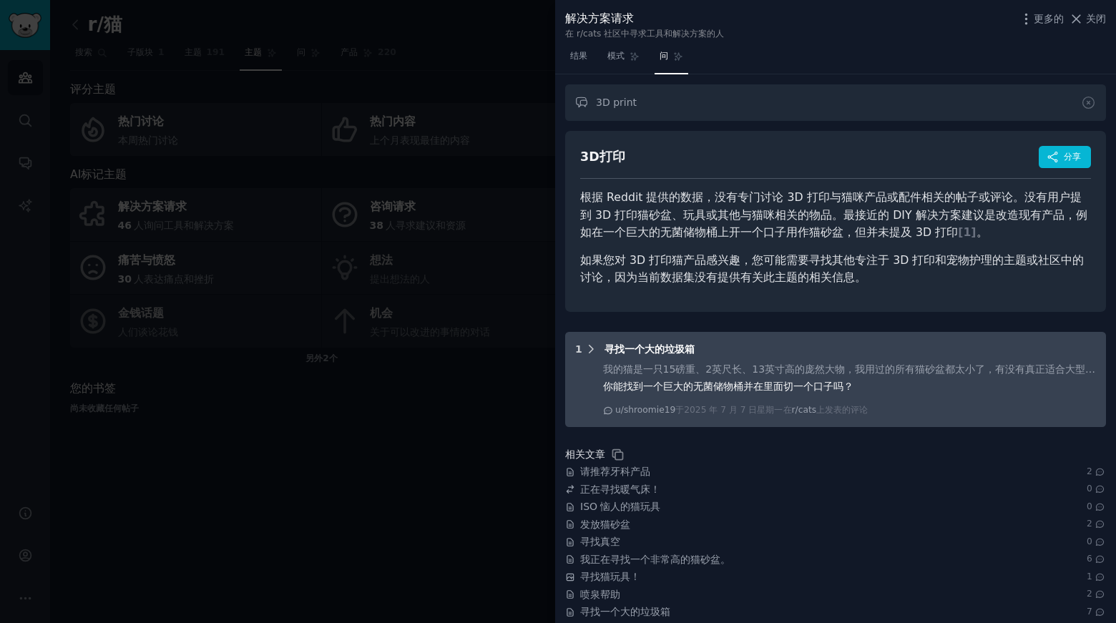
click at [590, 349] on icon at bounding box center [591, 349] width 13 height 13
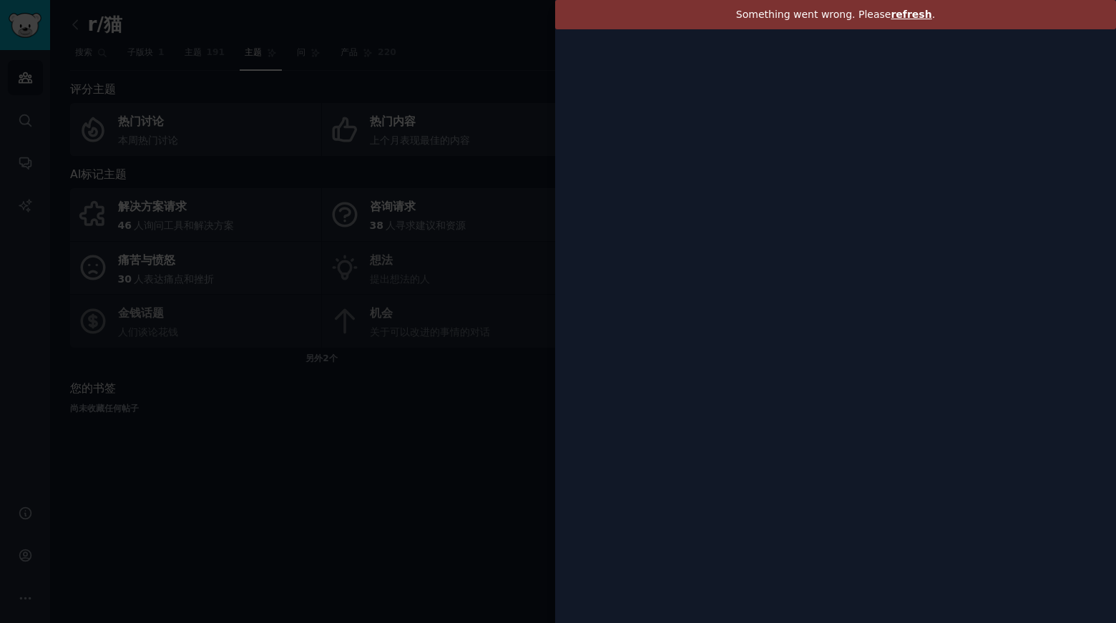
click at [900, 15] on span "refresh" at bounding box center [911, 14] width 41 height 11
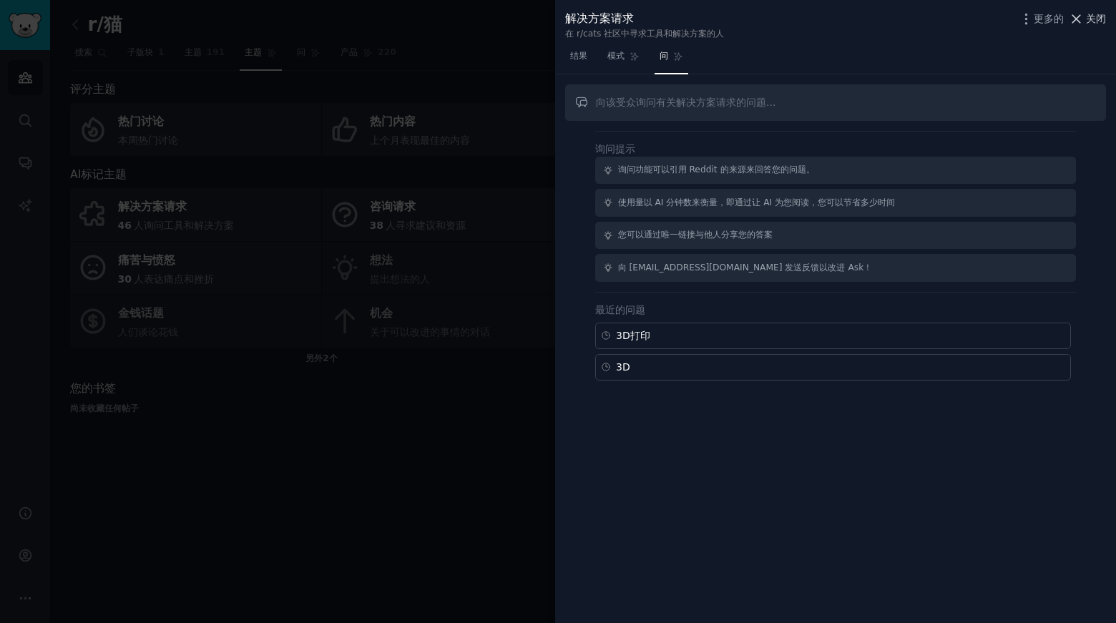
click at [1081, 19] on icon at bounding box center [1076, 18] width 15 height 15
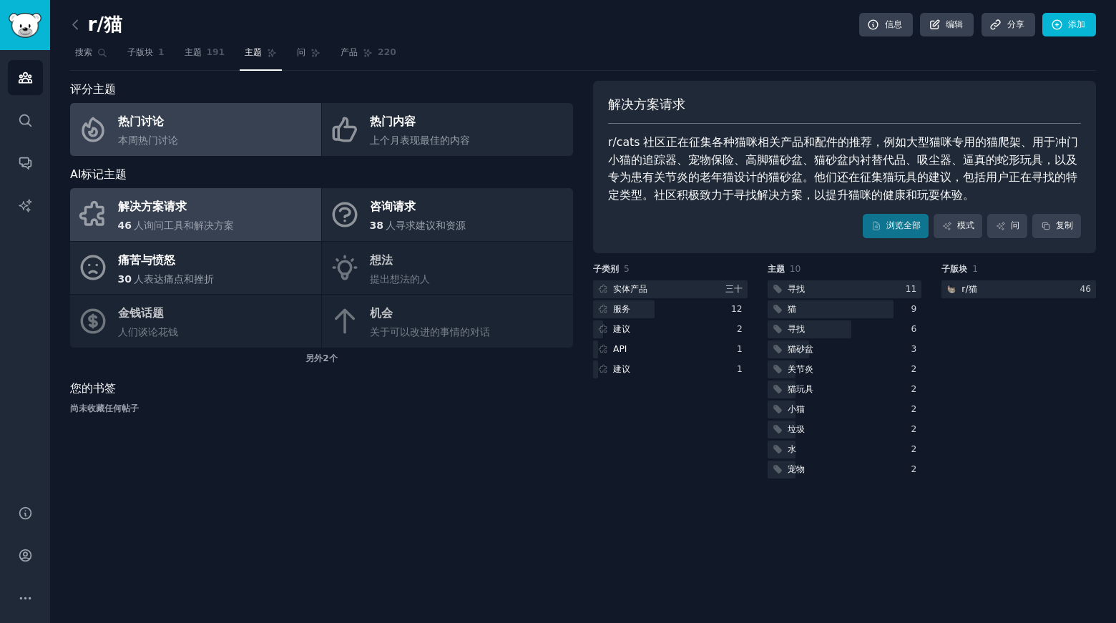
click at [232, 136] on link "热门讨论 本周热门讨论" at bounding box center [195, 129] width 251 height 53
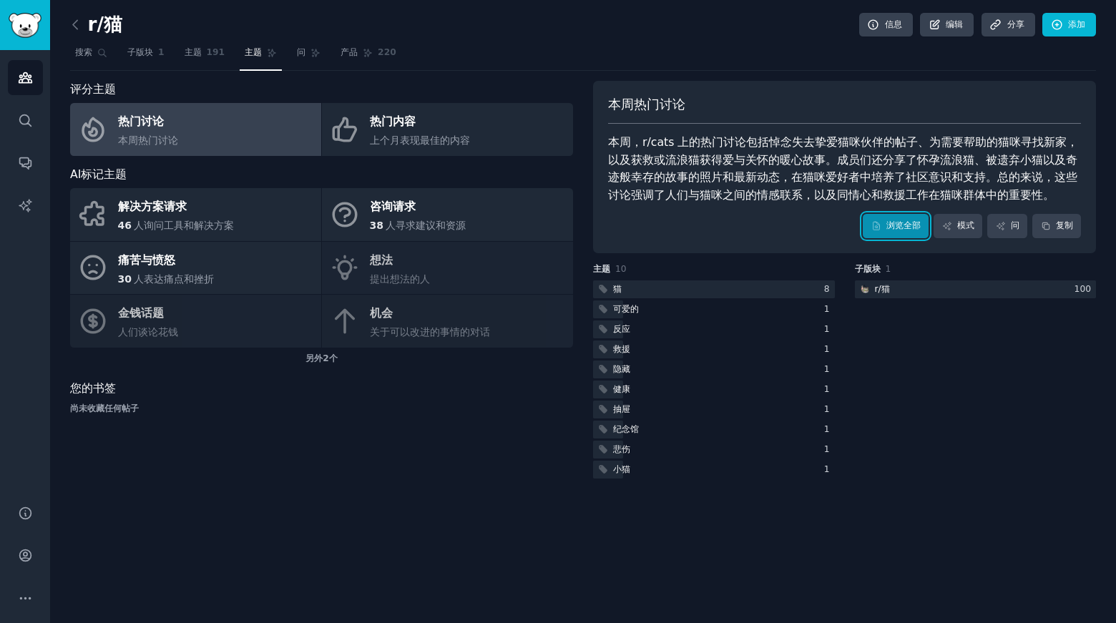
click at [900, 221] on font "浏览全部" at bounding box center [904, 225] width 34 height 10
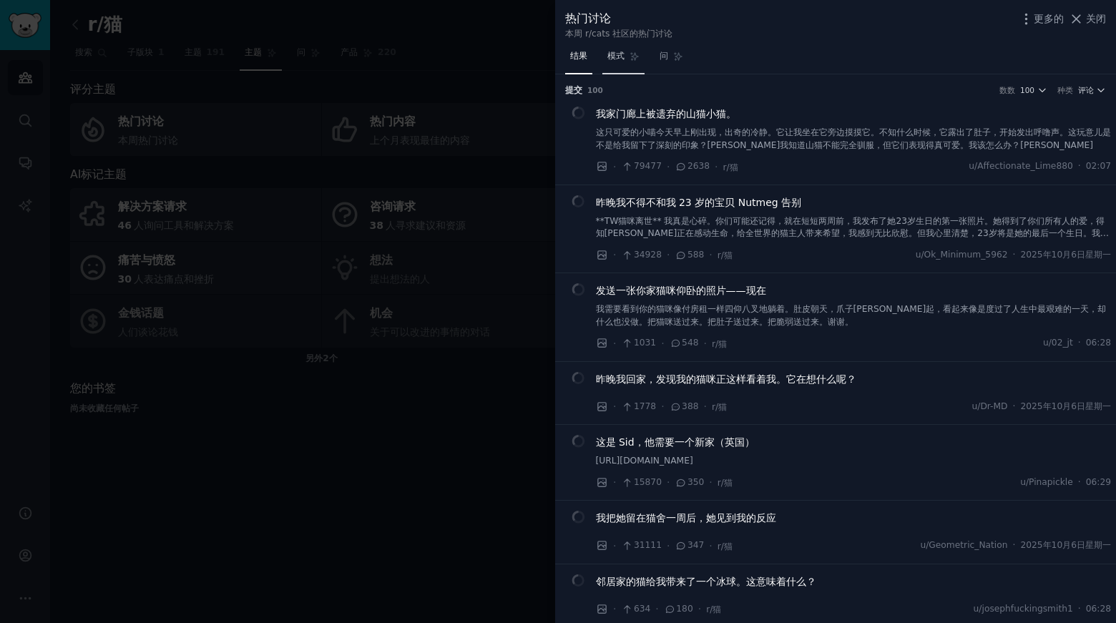
click at [626, 52] on link "模式" at bounding box center [624, 59] width 42 height 29
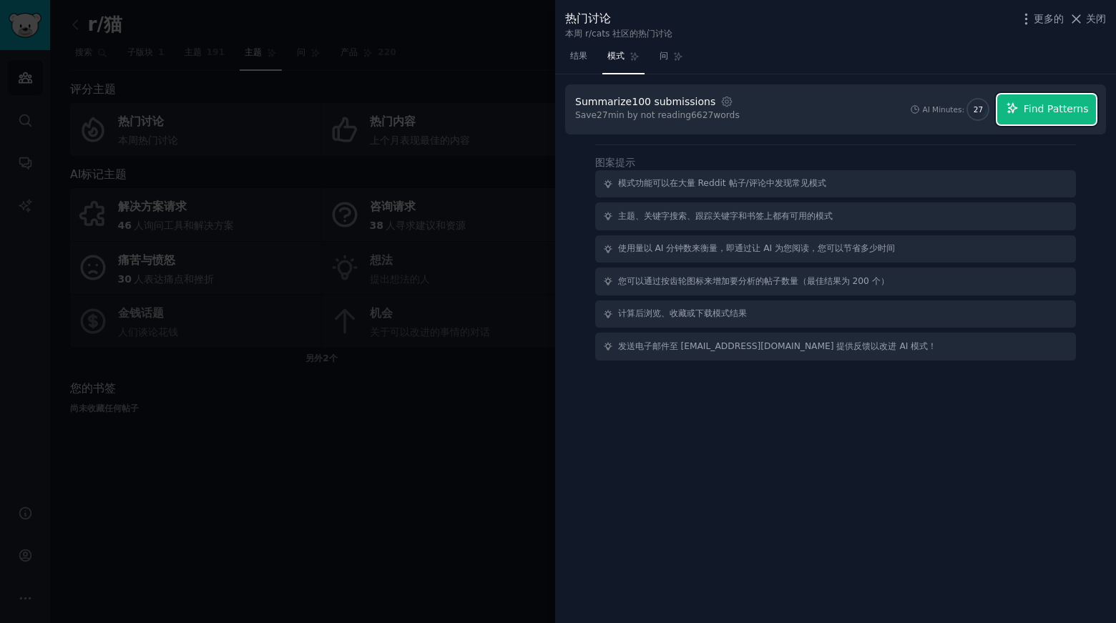
click at [1050, 101] on button "Find Patterns" at bounding box center [1047, 109] width 99 height 30
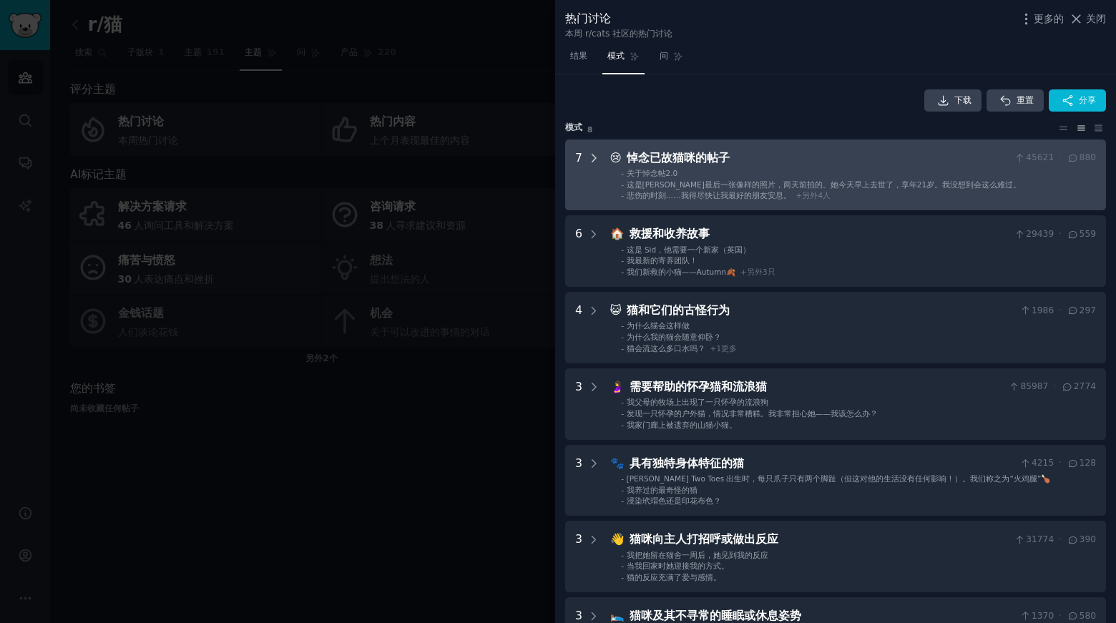
click at [590, 154] on icon at bounding box center [594, 158] width 13 height 13
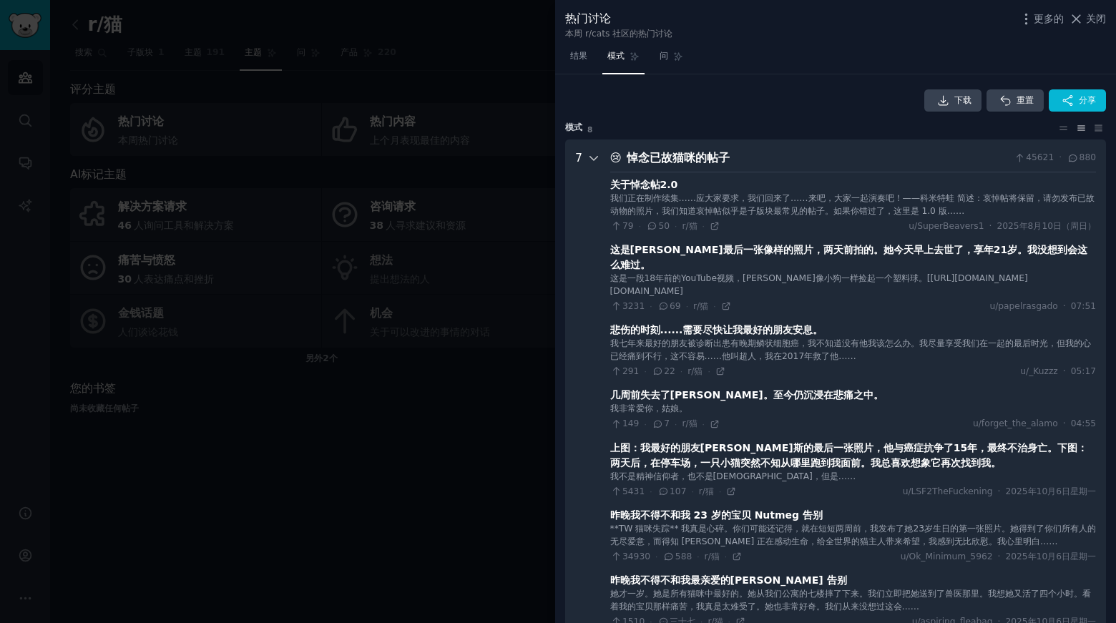
scroll to position [286, 0]
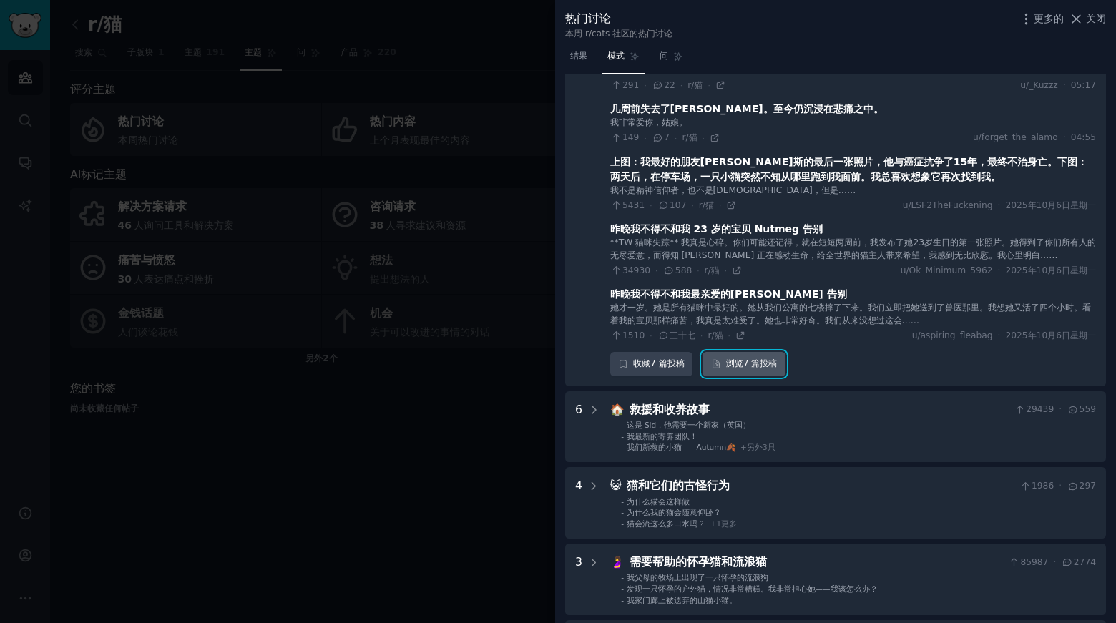
click at [752, 358] on font "7 篇" at bounding box center [752, 364] width 17 height 13
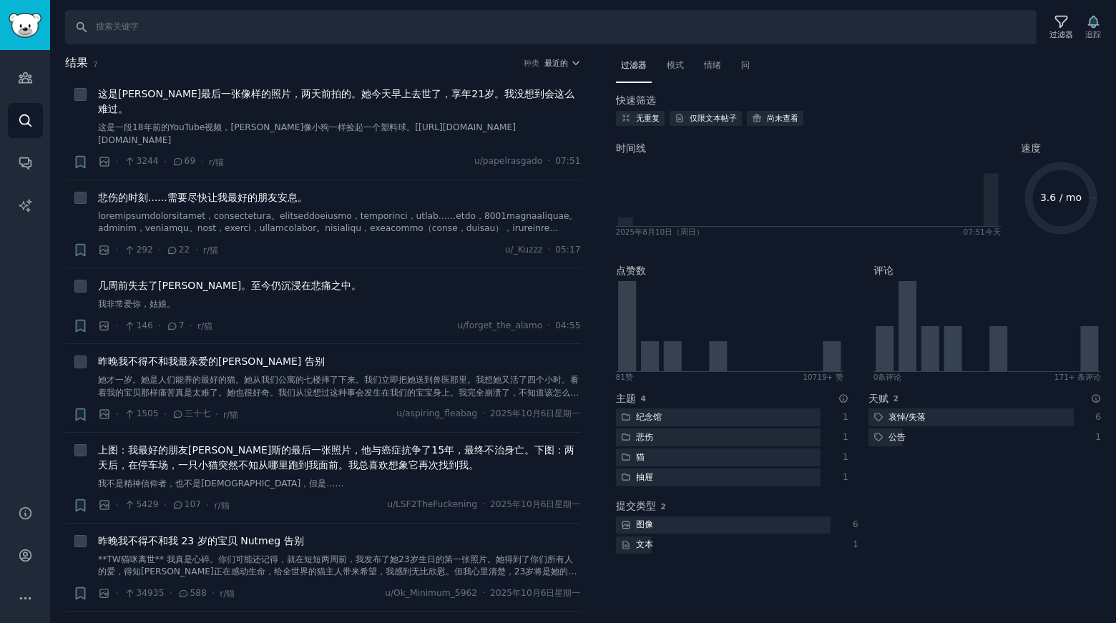
click at [552, 55] on h2 "结果 7 种类 最近的" at bounding box center [323, 63] width 516 height 18
click at [556, 64] on font "最近的" at bounding box center [557, 63] width 24 height 9
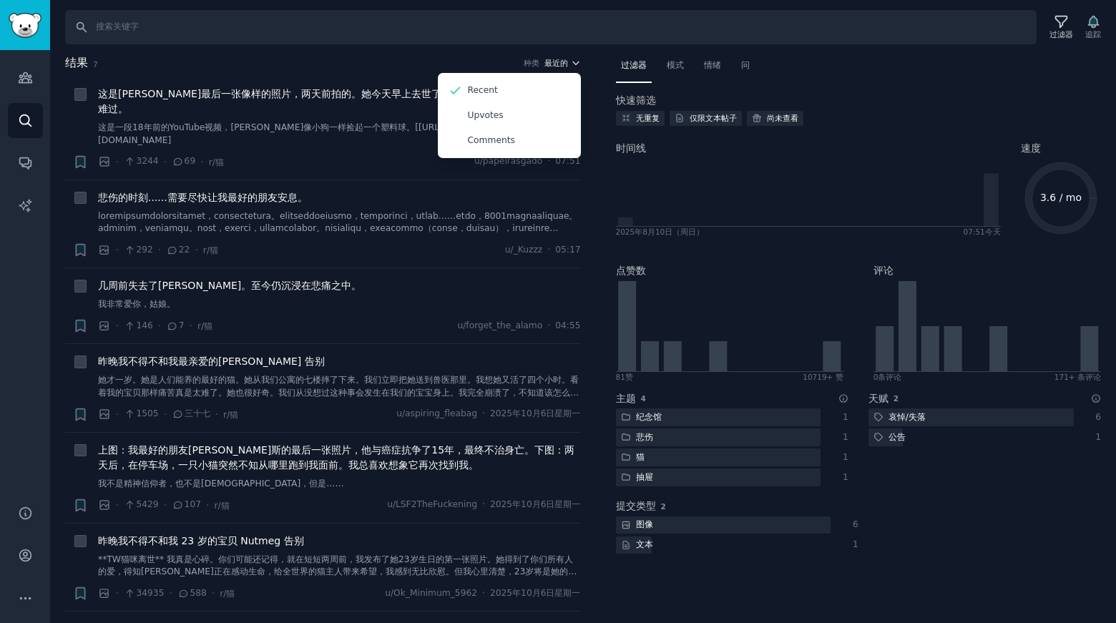
click at [557, 64] on font "最近的" at bounding box center [557, 63] width 24 height 9
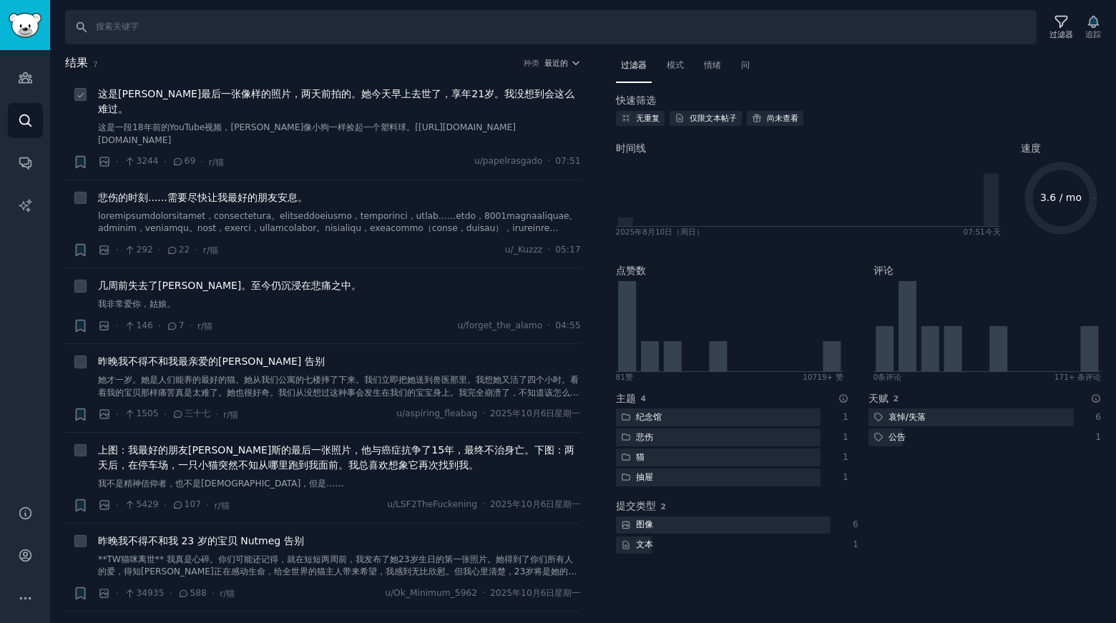
click at [176, 158] on icon at bounding box center [179, 161] width 8 height 6
click at [157, 94] on font "这是莉萝最后一张像样的照片，两天前拍的。她今天早上去世了，享年21岁。我没想到会这么难过。" at bounding box center [336, 101] width 477 height 26
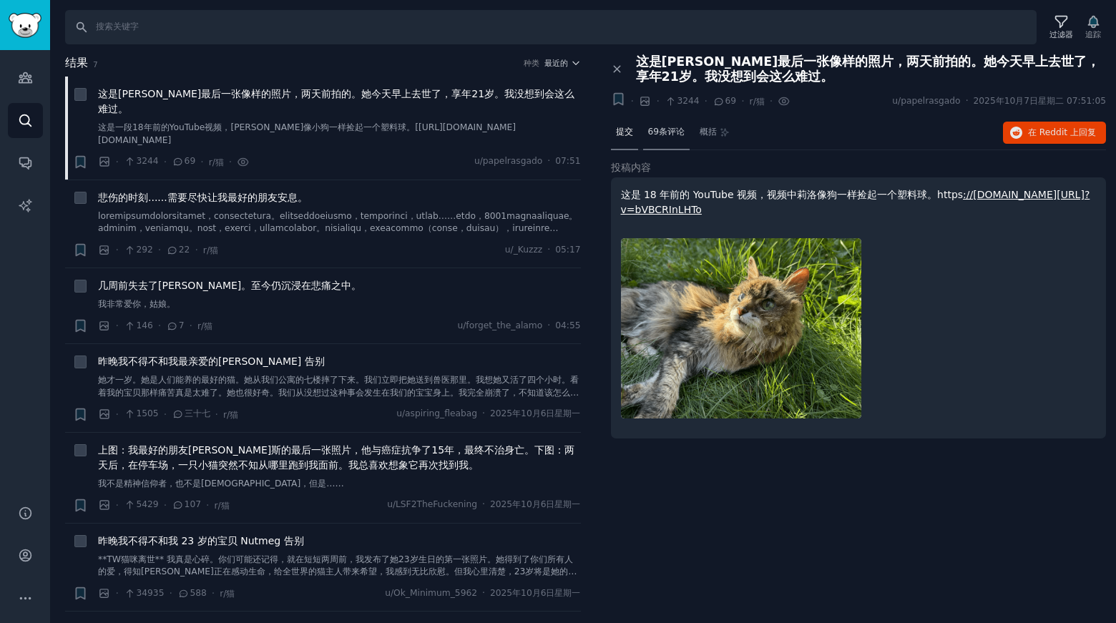
click at [671, 136] on font "69条评论" at bounding box center [666, 132] width 37 height 10
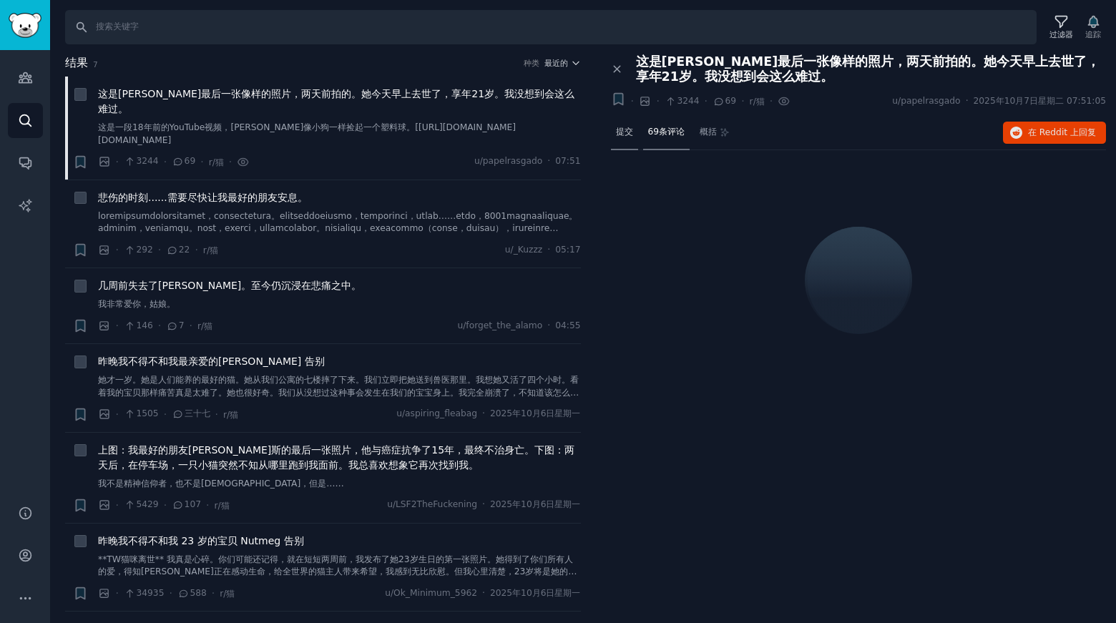
click at [625, 130] on font "提交" at bounding box center [624, 132] width 17 height 10
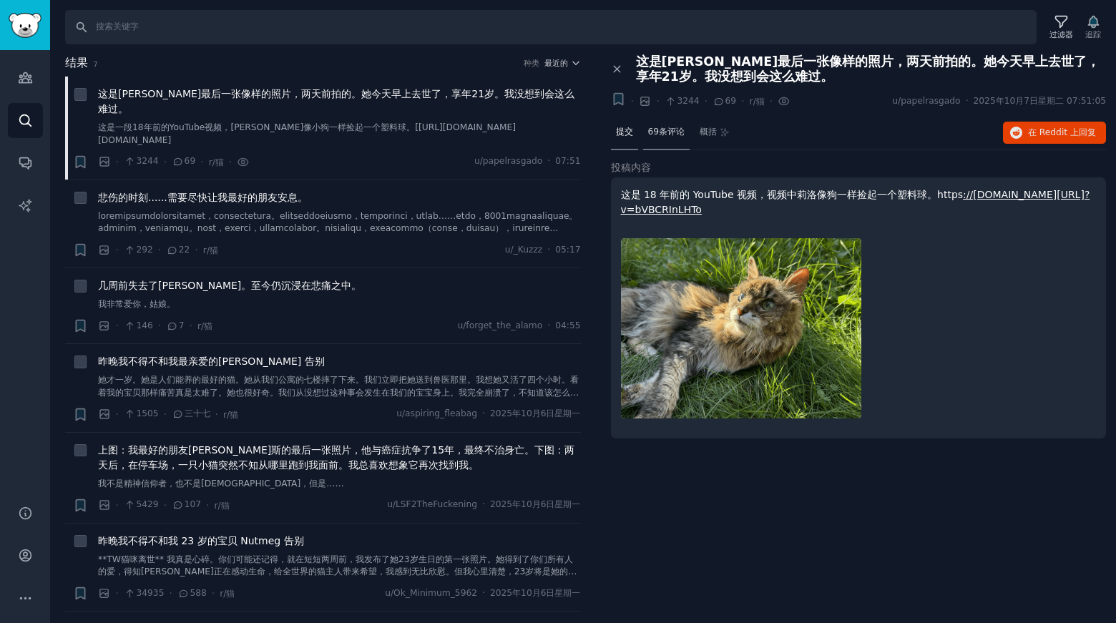
click at [658, 134] on font "69条评论" at bounding box center [666, 132] width 37 height 10
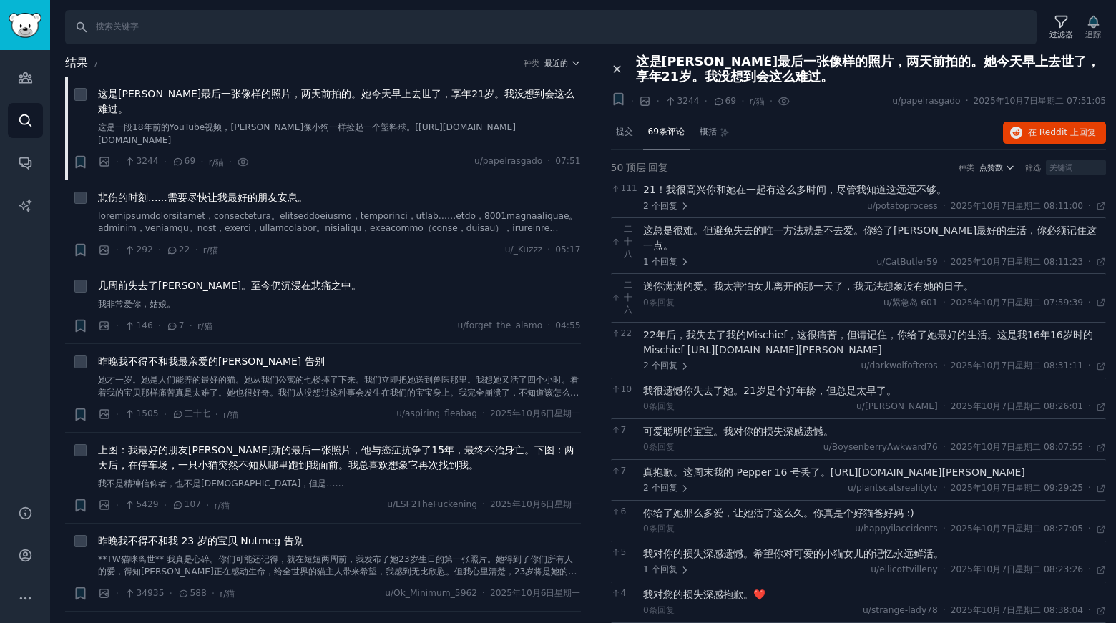
click at [615, 67] on icon at bounding box center [617, 69] width 6 height 6
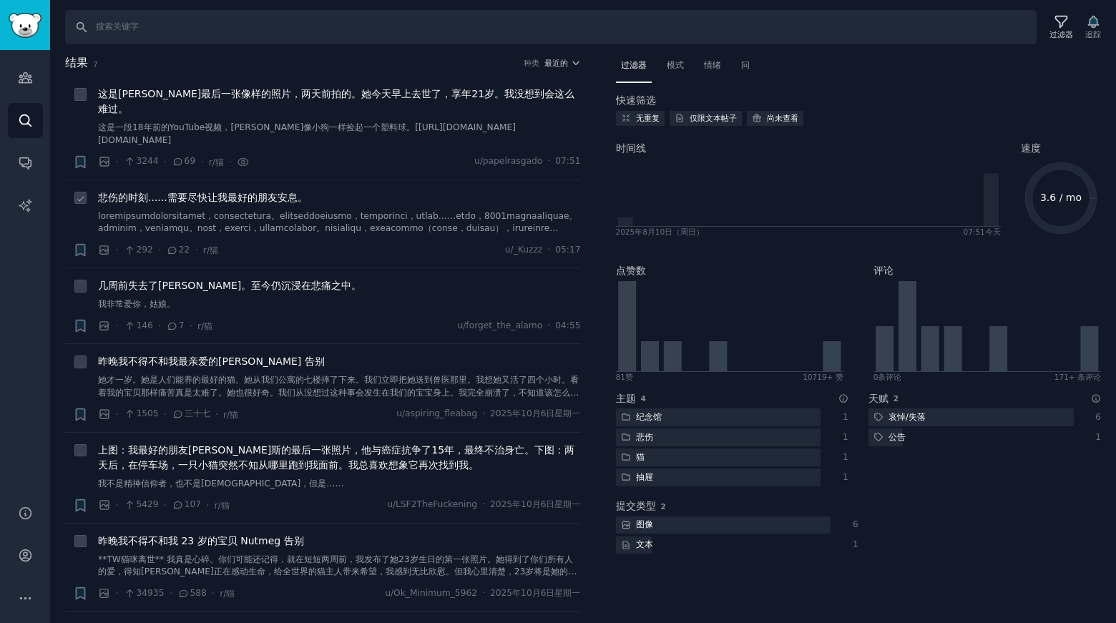
click at [198, 192] on font "悲伤的时刻......需要尽快让我最好的朋友安息。" at bounding box center [203, 197] width 210 height 11
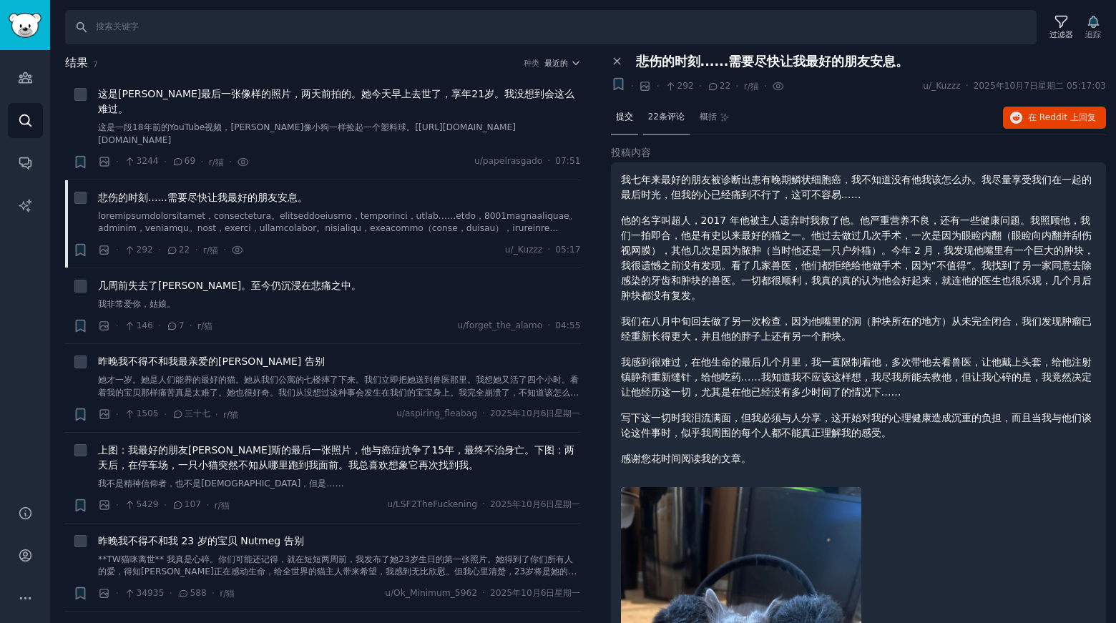
click at [678, 107] on div "22条评论" at bounding box center [666, 118] width 47 height 34
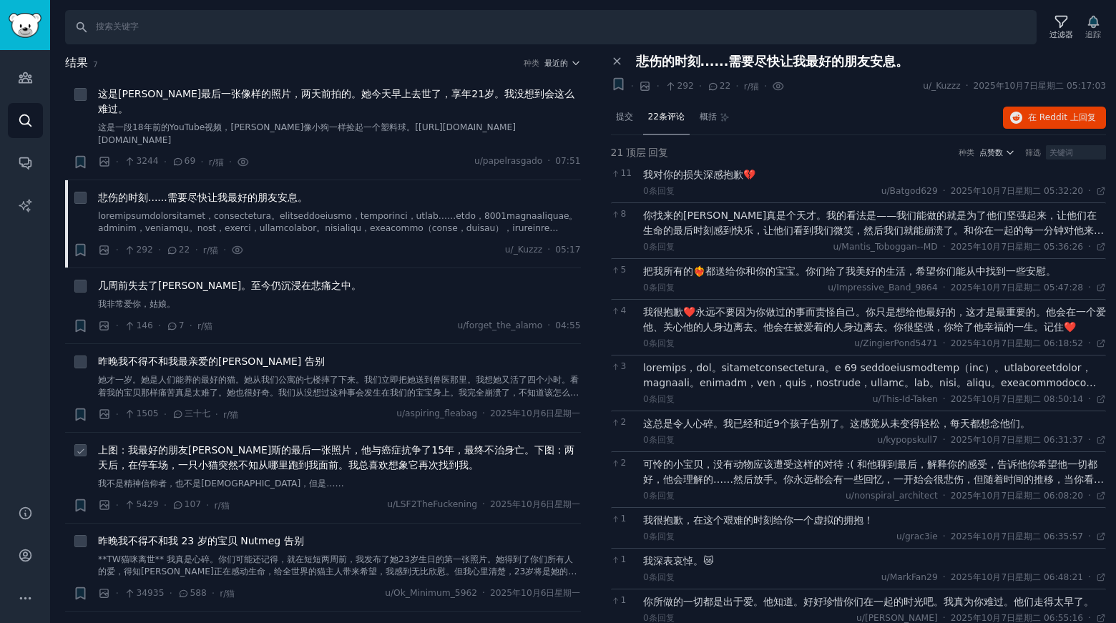
click at [230, 444] on font "上图：我最好的朋友格斯的最后一张照片，他与癌症抗争了15年，最终不治身亡。下图：两天后，在停车场，一只小猫突然不知从哪里跑到我面前。我总喜欢想象它再次找到我。" at bounding box center [336, 457] width 477 height 26
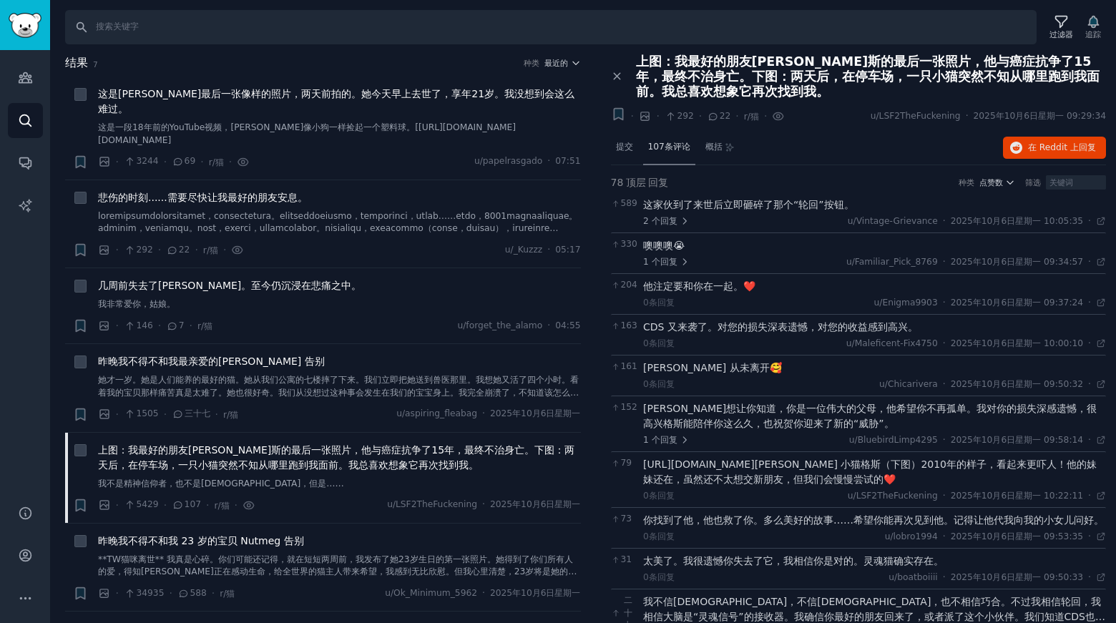
click at [683, 144] on font "107条评论" at bounding box center [669, 147] width 42 height 10
click at [627, 146] on font "提交" at bounding box center [624, 147] width 17 height 10
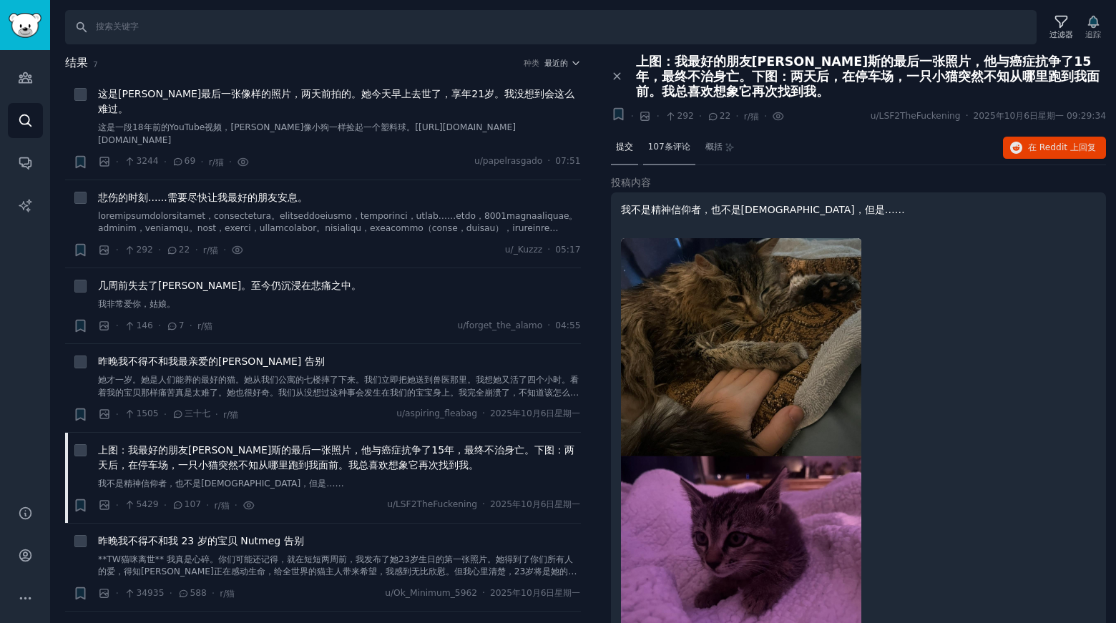
click at [683, 146] on font "107条评论" at bounding box center [669, 147] width 42 height 10
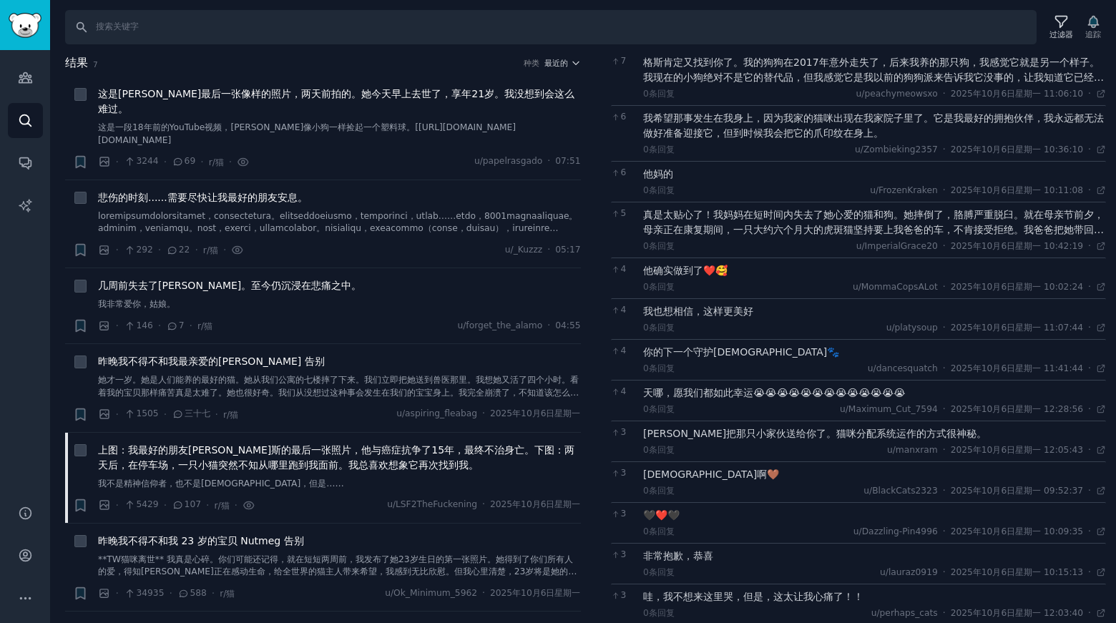
scroll to position [731, 0]
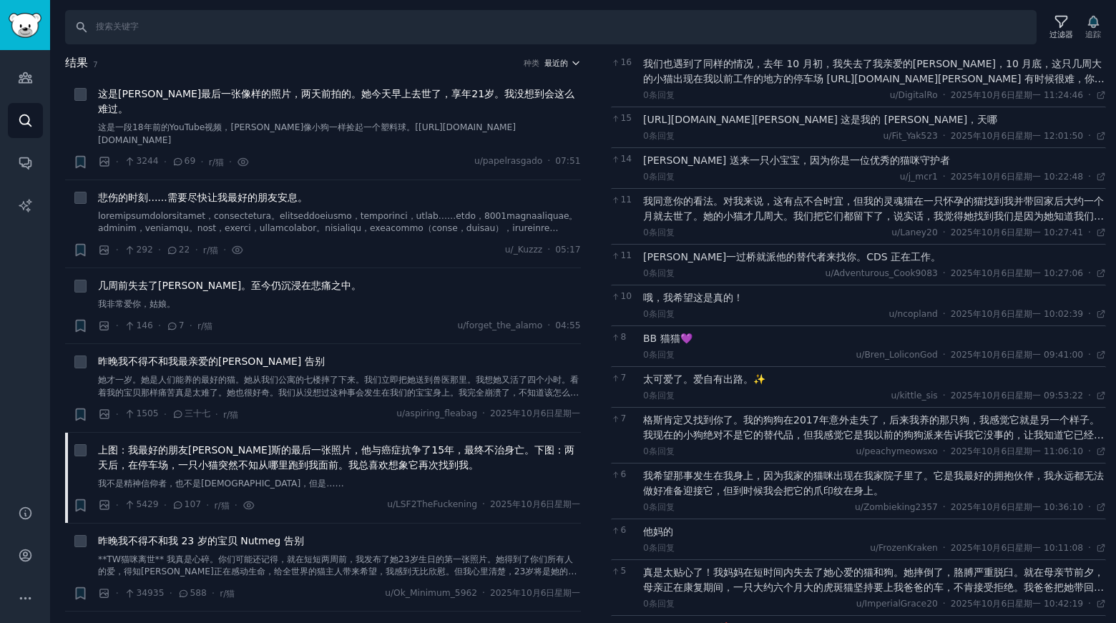
click at [571, 67] on icon "button" at bounding box center [576, 63] width 10 height 10
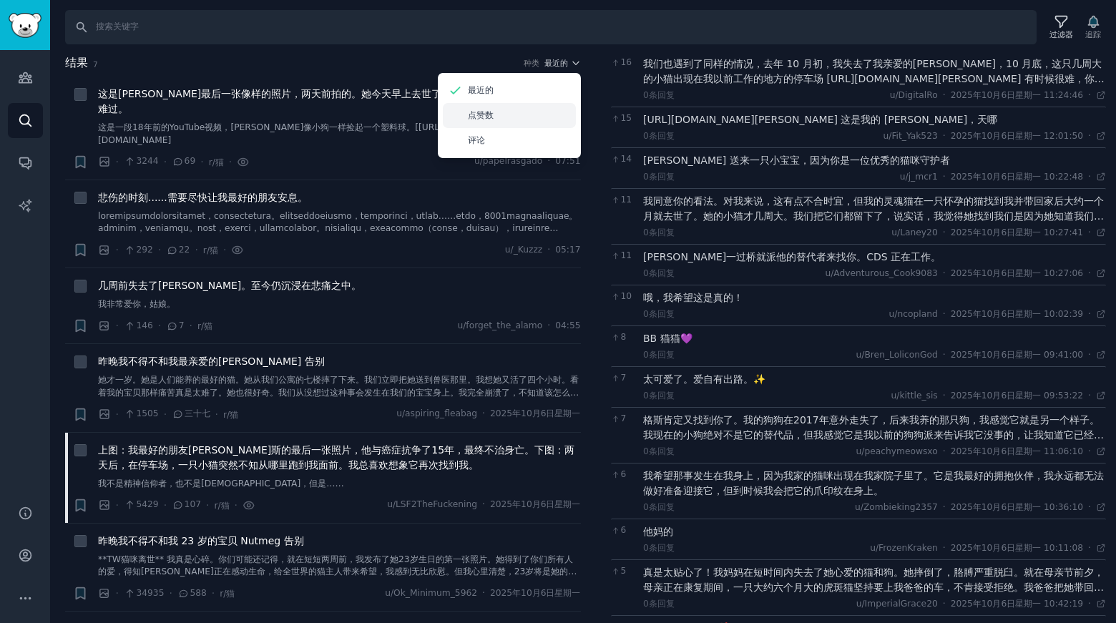
click at [506, 115] on div "点赞数" at bounding box center [509, 115] width 133 height 25
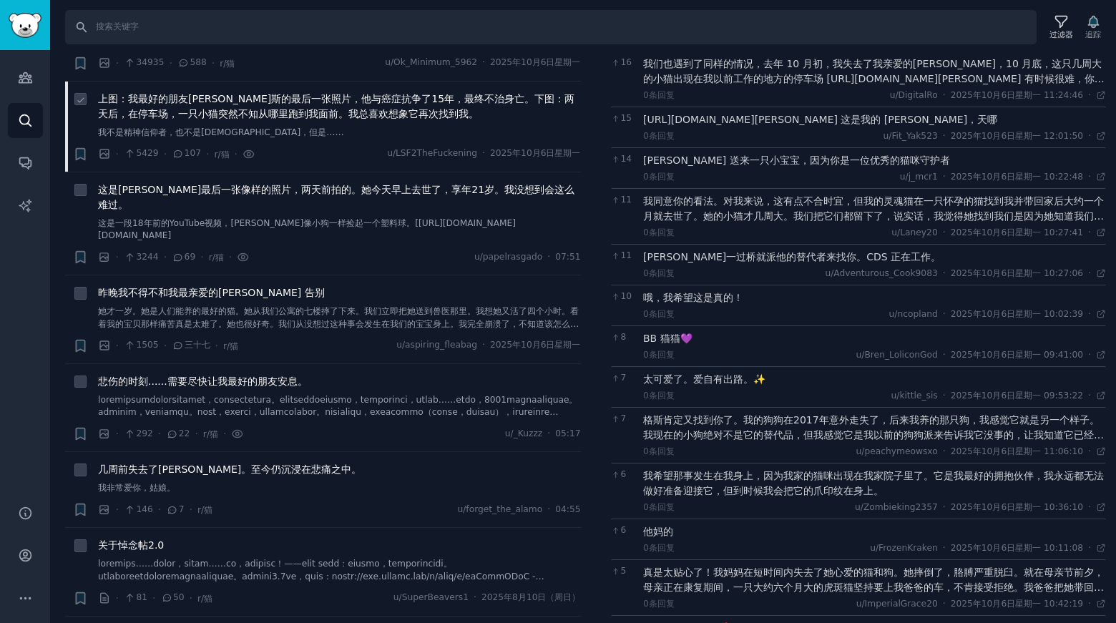
scroll to position [112, 0]
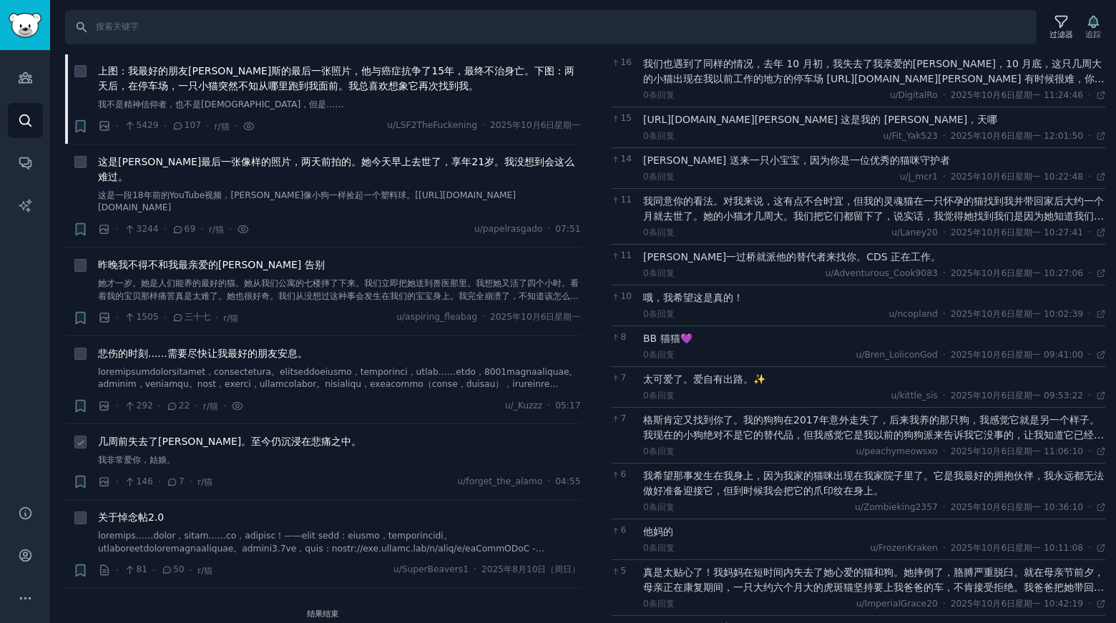
click at [238, 436] on font "几周前失去了苏琪。至今仍沉浸在悲痛之中。" at bounding box center [229, 441] width 263 height 11
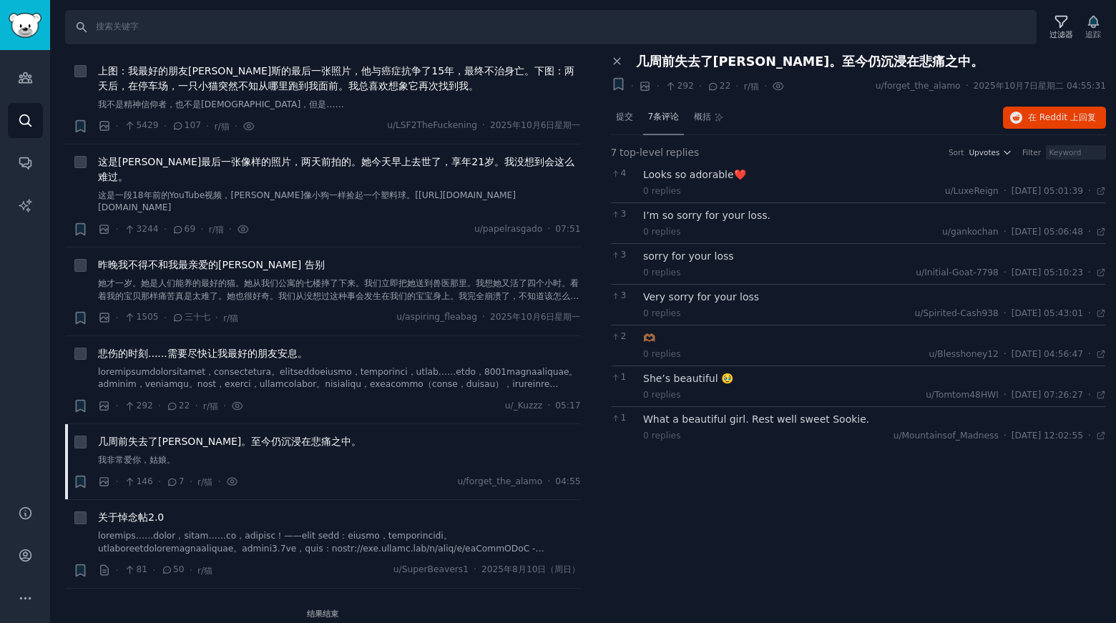
click at [663, 114] on font "7条评论" at bounding box center [663, 117] width 31 height 10
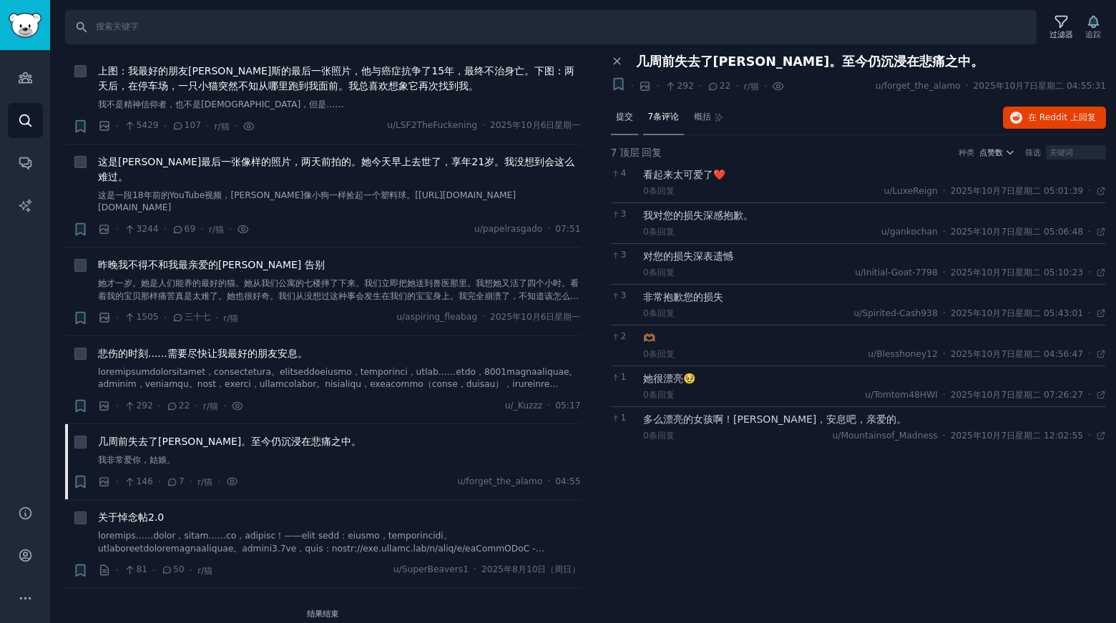
click at [626, 116] on font "提交" at bounding box center [624, 117] width 17 height 10
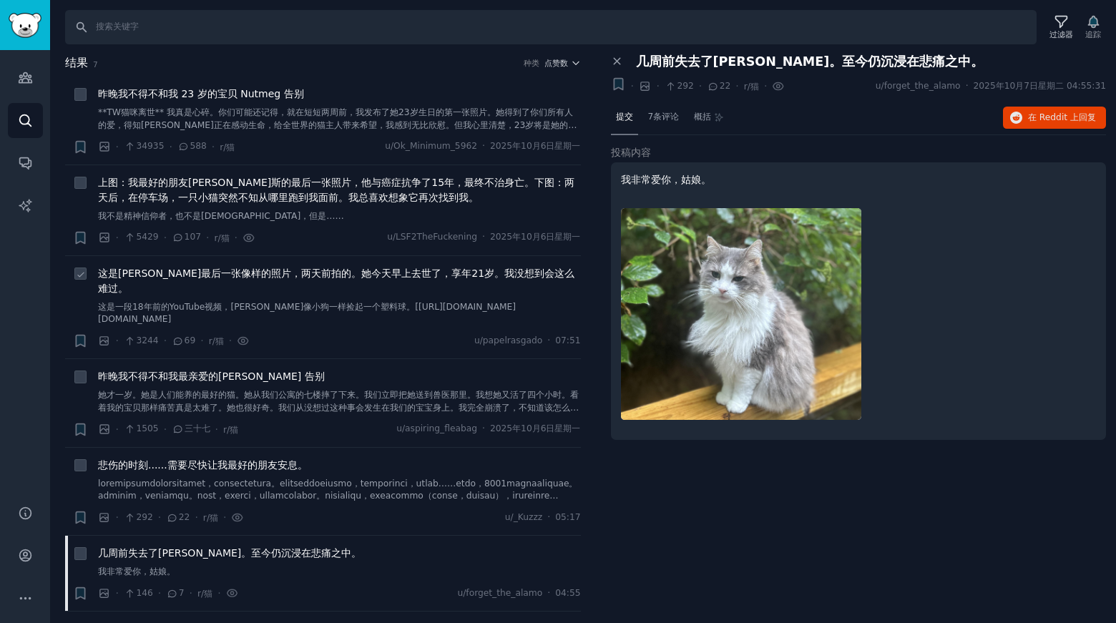
click at [364, 268] on font "这是莉萝最后一张像样的照片，两天前拍的。她今天早上去世了，享年21岁。我没想到会这么难过。" at bounding box center [336, 281] width 477 height 26
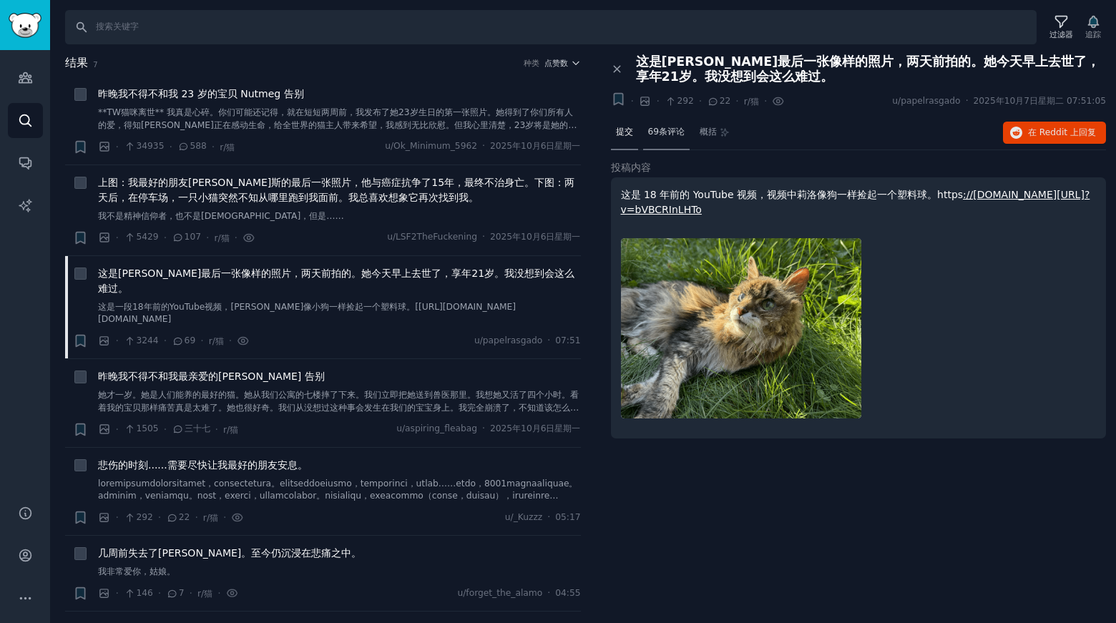
click at [667, 135] on font "69条评论" at bounding box center [666, 132] width 37 height 10
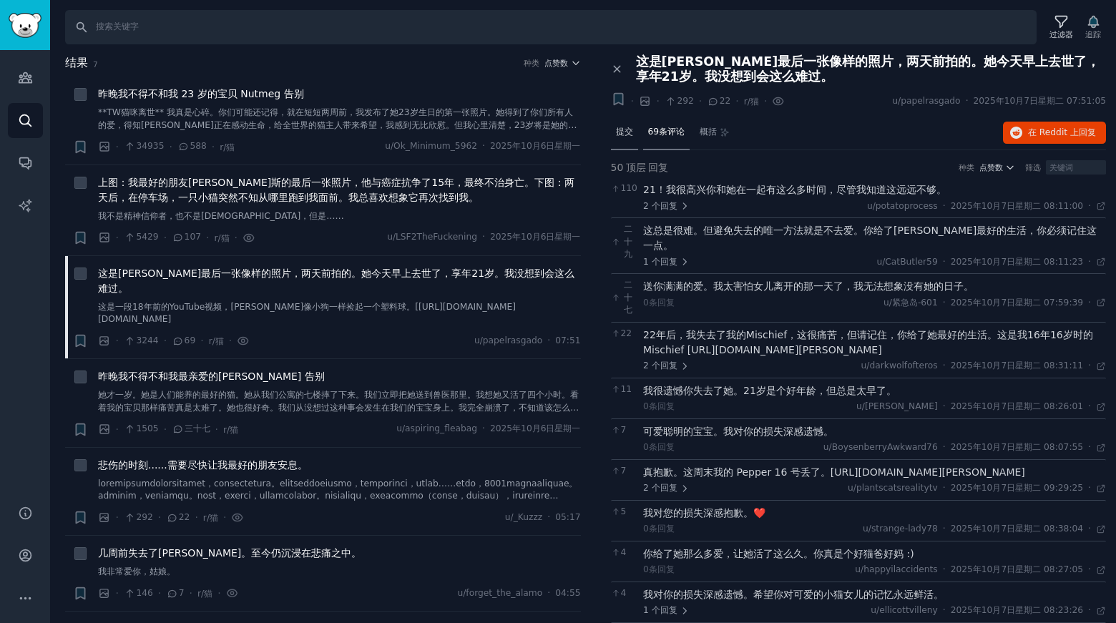
click at [628, 123] on div "提交" at bounding box center [624, 133] width 27 height 34
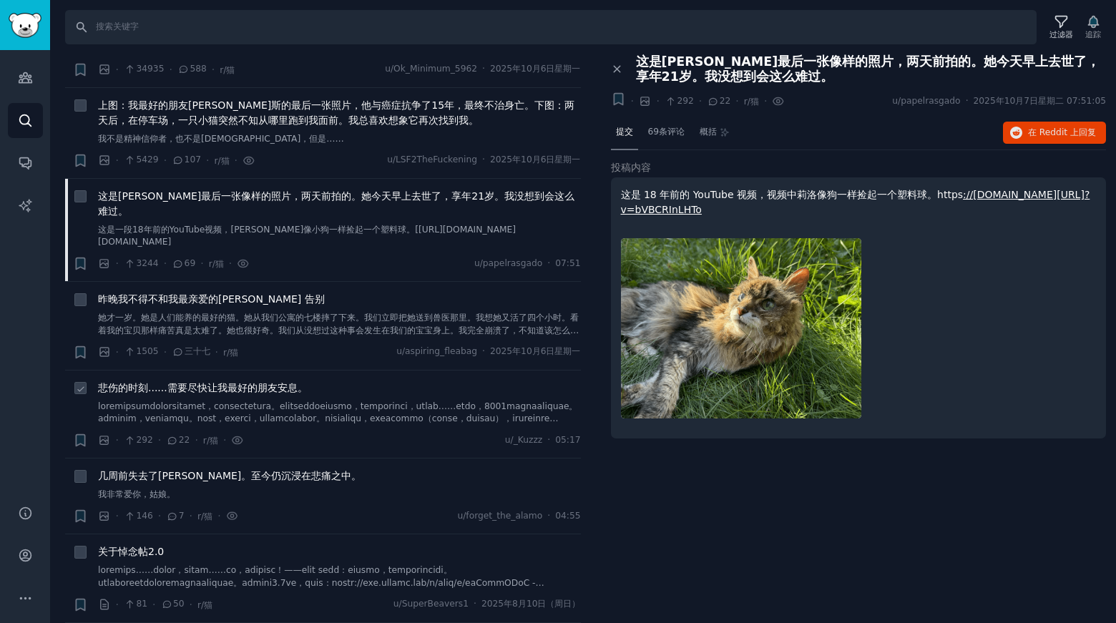
scroll to position [112, 0]
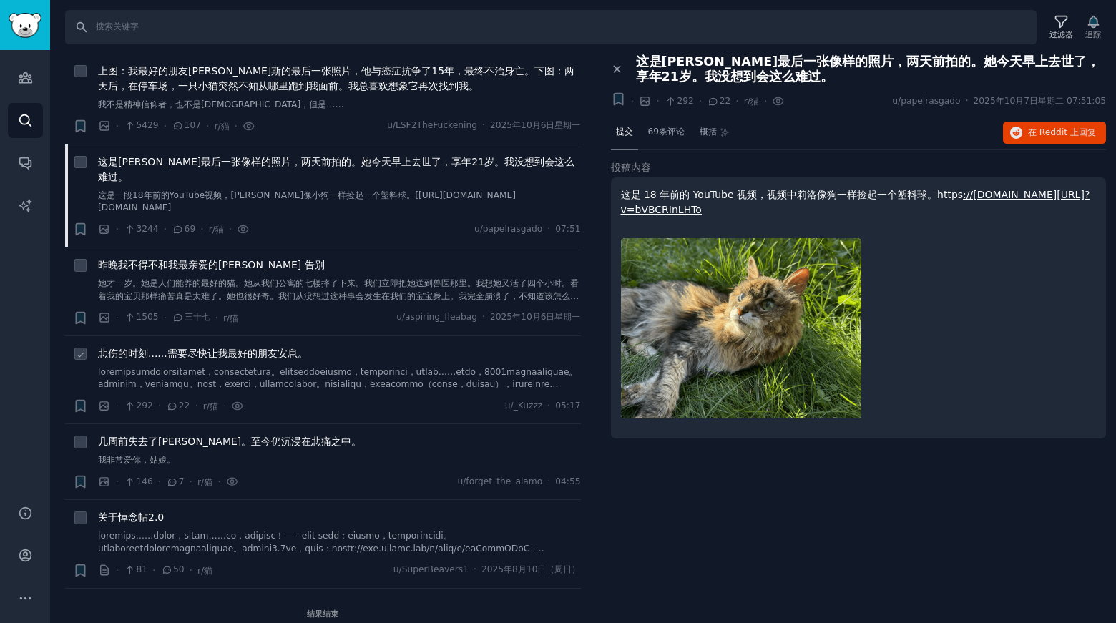
click at [207, 348] on font "悲伤的时刻......需要尽快让我最好的朋友安息。" at bounding box center [203, 353] width 210 height 11
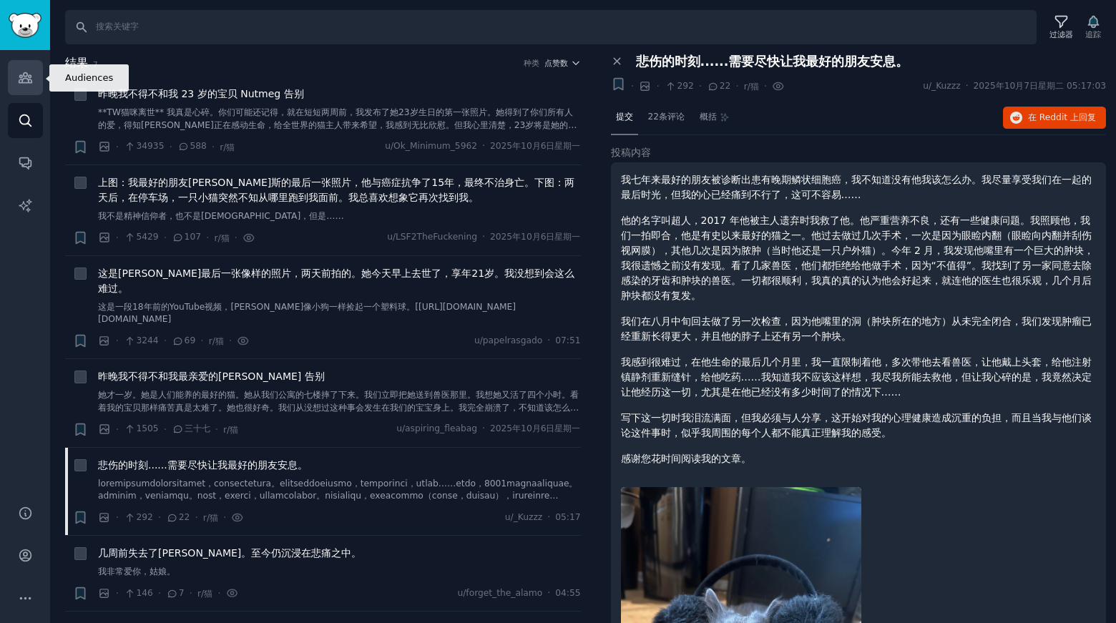
click at [19, 82] on icon "侧边栏" at bounding box center [25, 78] width 13 height 10
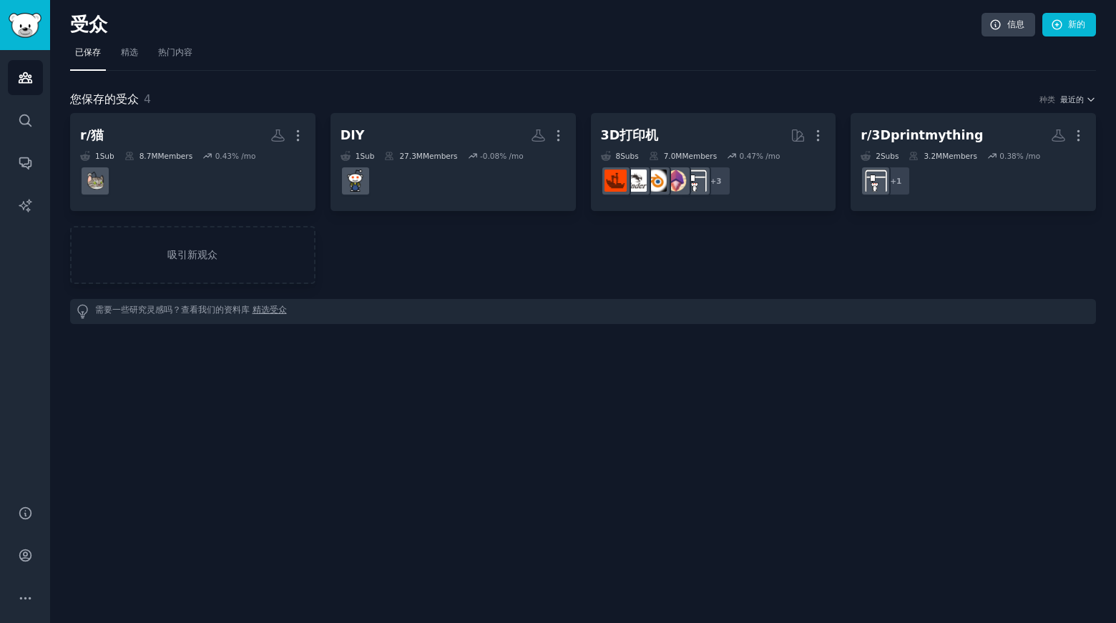
click at [187, 161] on dd at bounding box center [192, 181] width 225 height 40
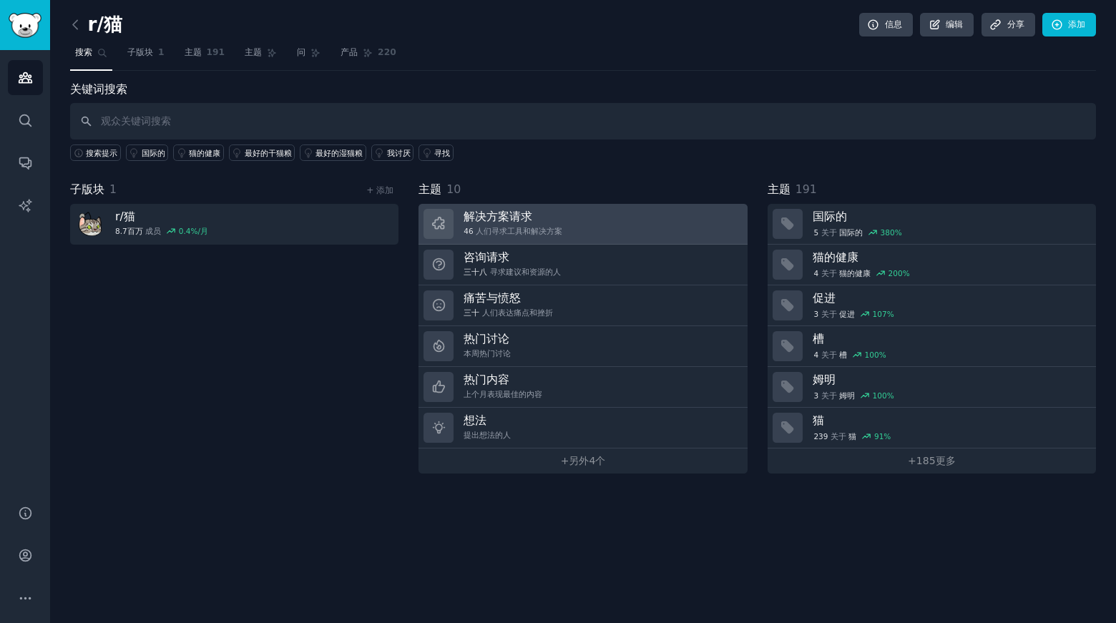
click at [528, 231] on font "人们寻求工具和解决方案" at bounding box center [519, 231] width 87 height 9
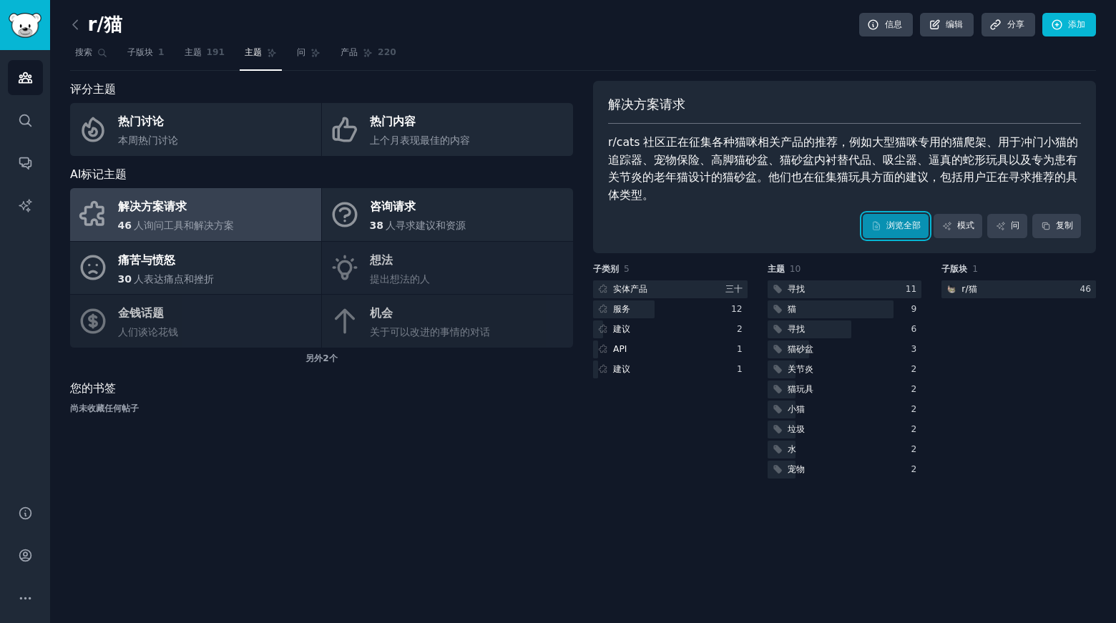
click at [890, 223] on font "浏览全部" at bounding box center [904, 225] width 34 height 10
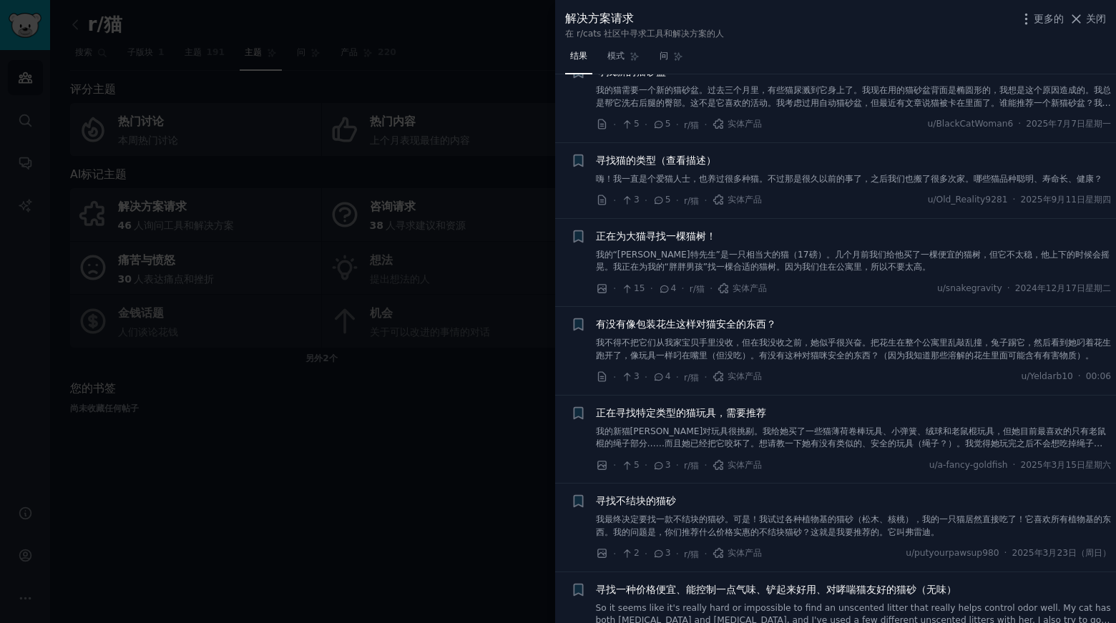
scroll to position [859, 0]
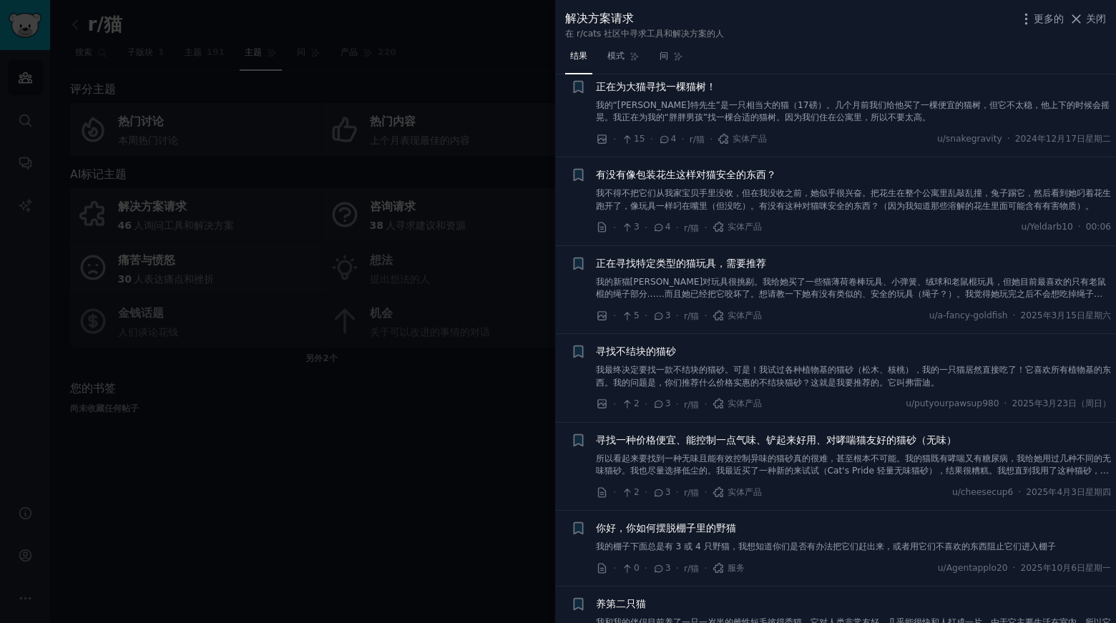
click at [711, 269] on font "正在寻找特定类型的猫玩具，需要推荐" at bounding box center [681, 263] width 170 height 11
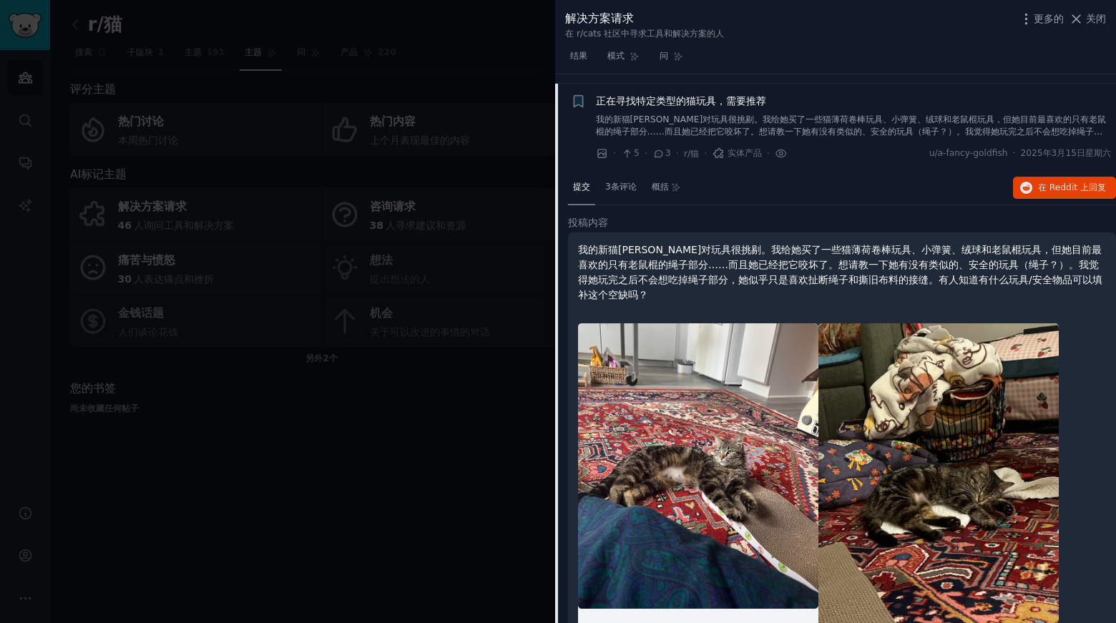
scroll to position [971, 0]
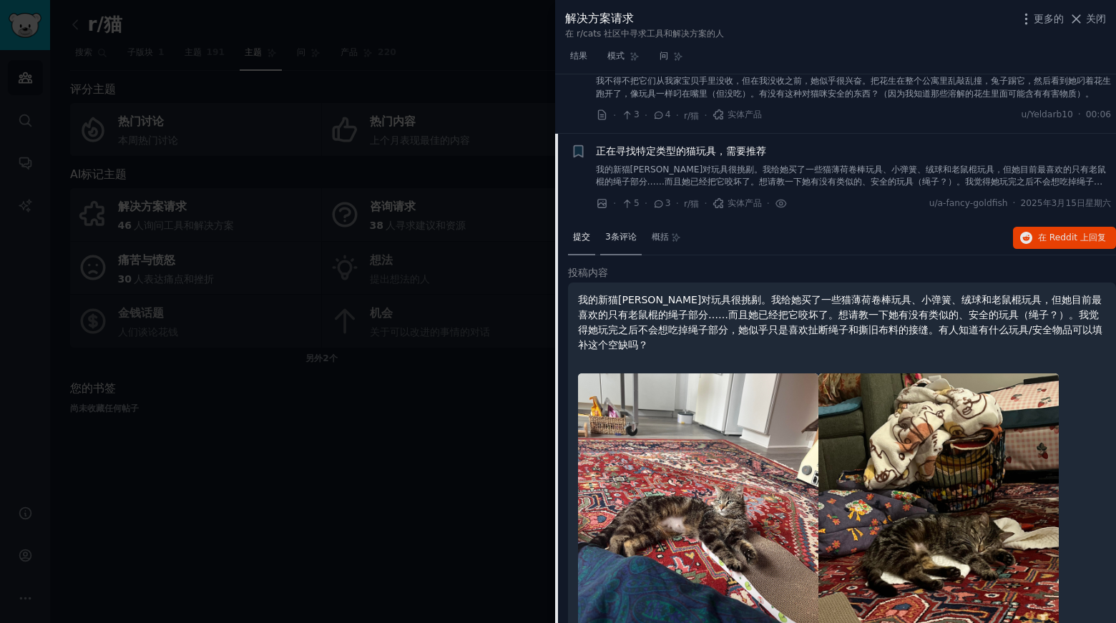
click at [628, 242] on font "3条评论" at bounding box center [620, 237] width 31 height 10
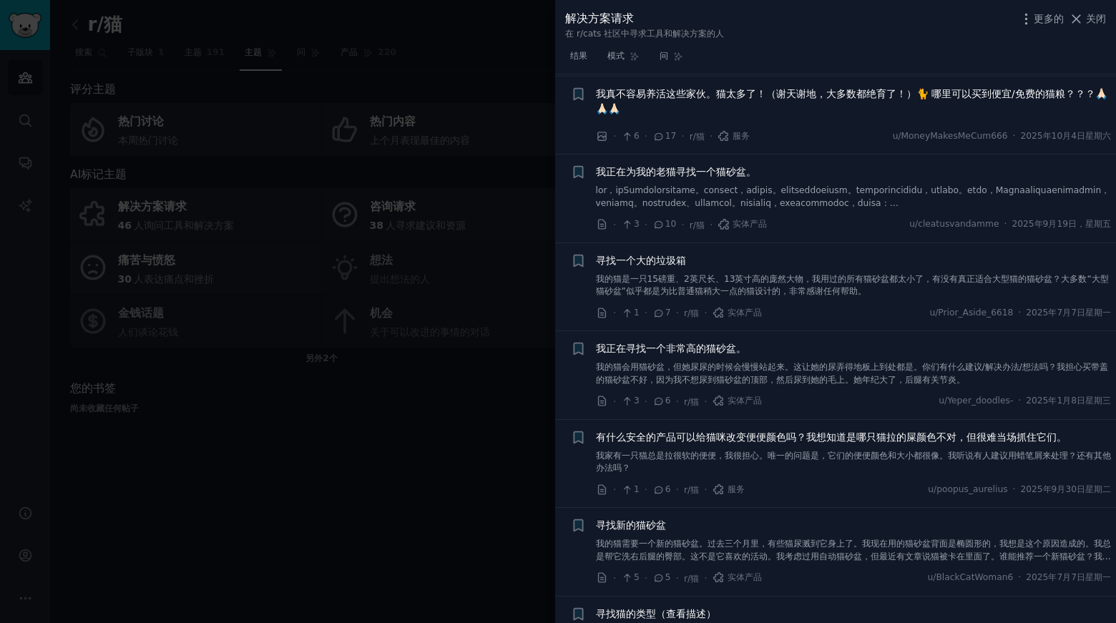
scroll to position [0, 0]
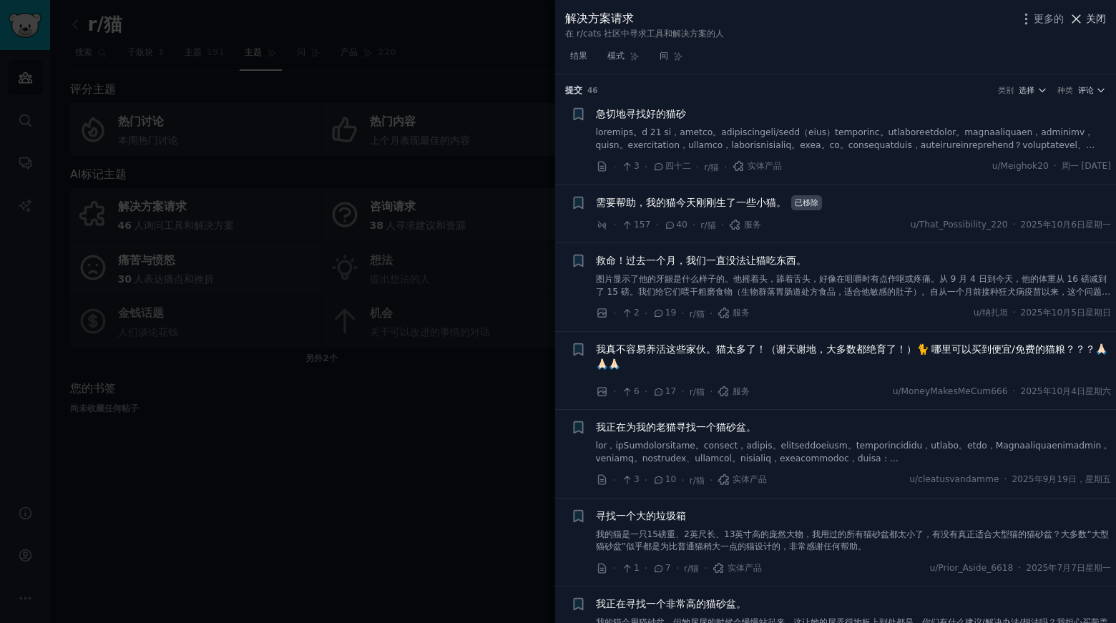
click at [1100, 15] on font "关闭" at bounding box center [1096, 18] width 20 height 11
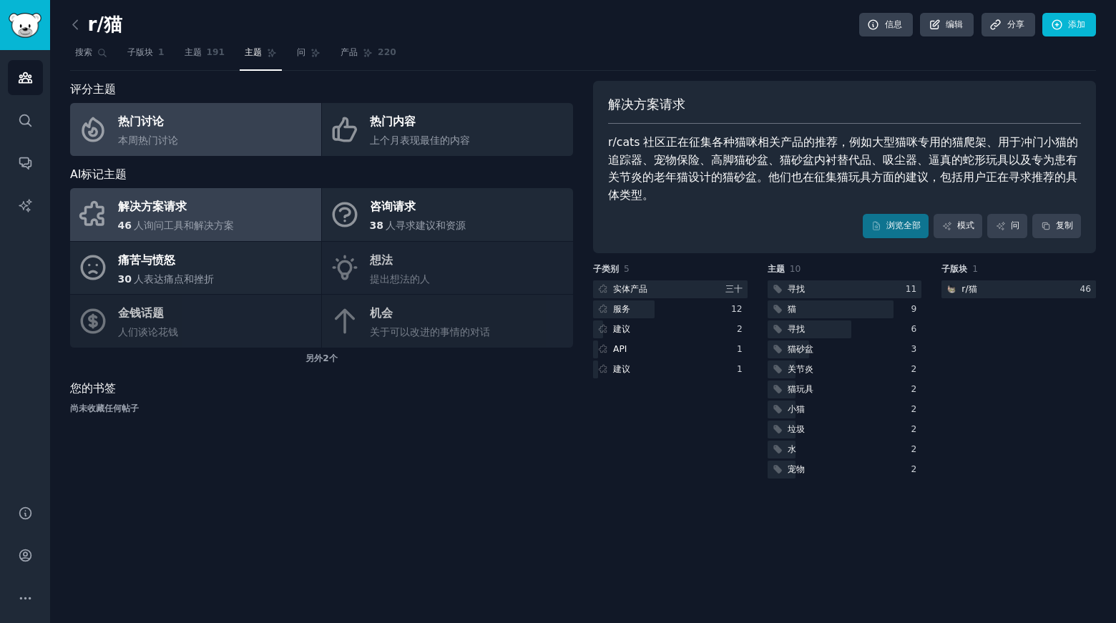
click at [212, 130] on link "热门讨论 本周热门讨论" at bounding box center [195, 129] width 251 height 53
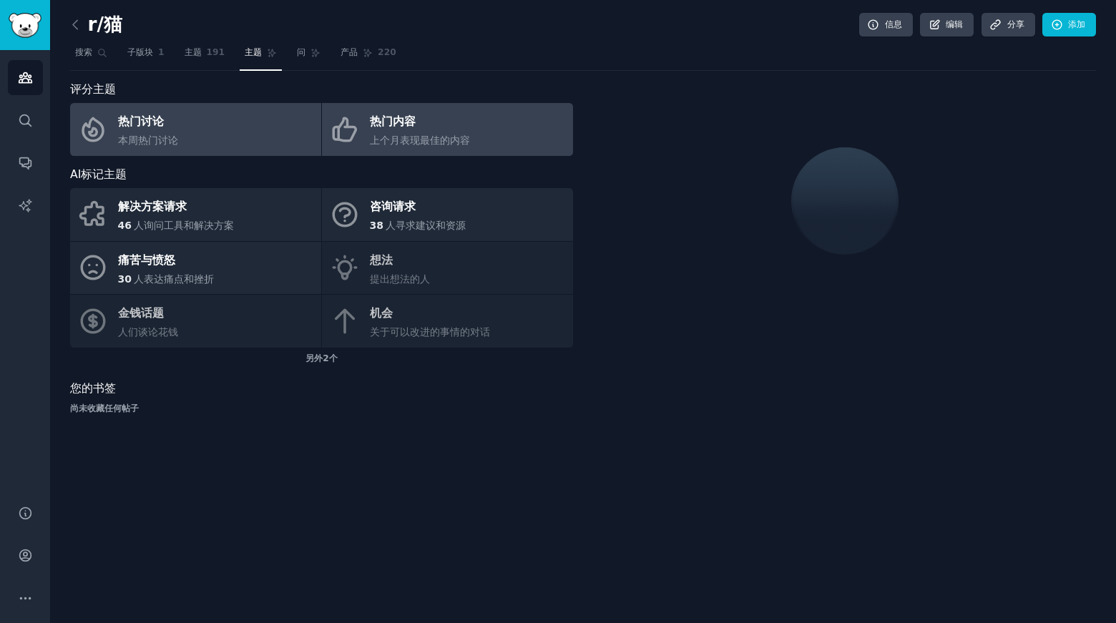
click at [449, 140] on font "上个月表现最佳的内容" at bounding box center [420, 140] width 100 height 11
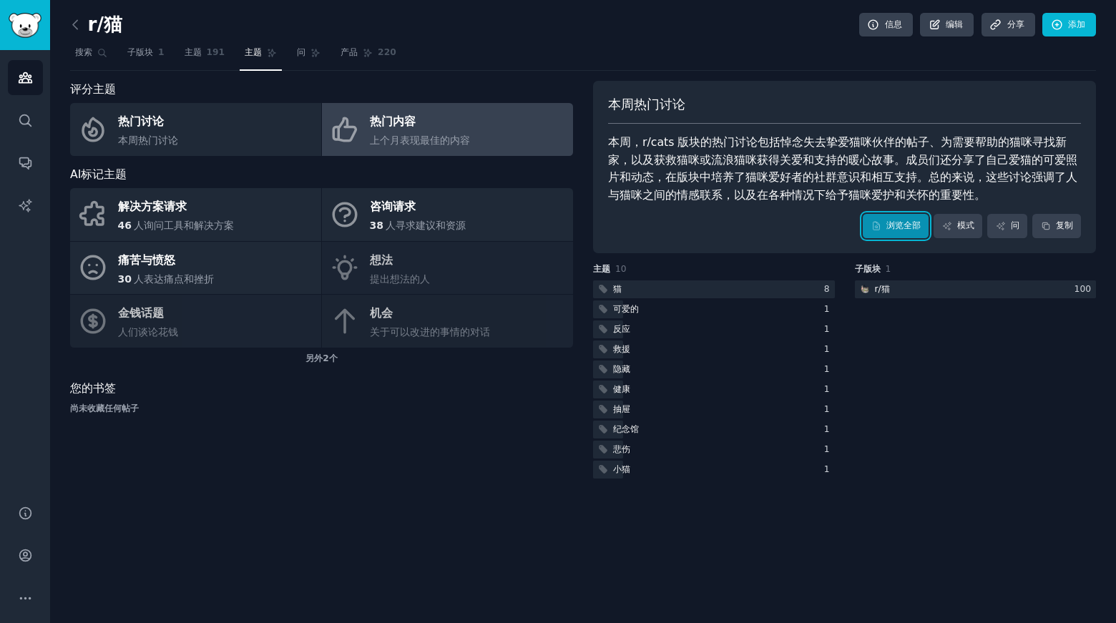
click at [890, 225] on font "浏览全部" at bounding box center [904, 225] width 34 height 10
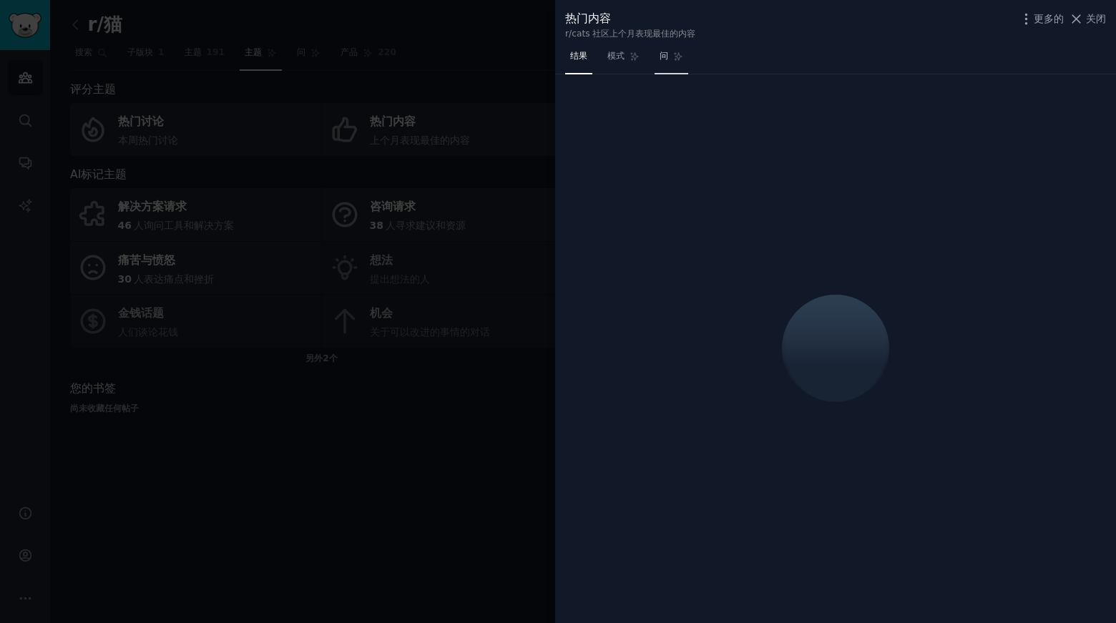
click at [658, 57] on link "问" at bounding box center [672, 59] width 34 height 29
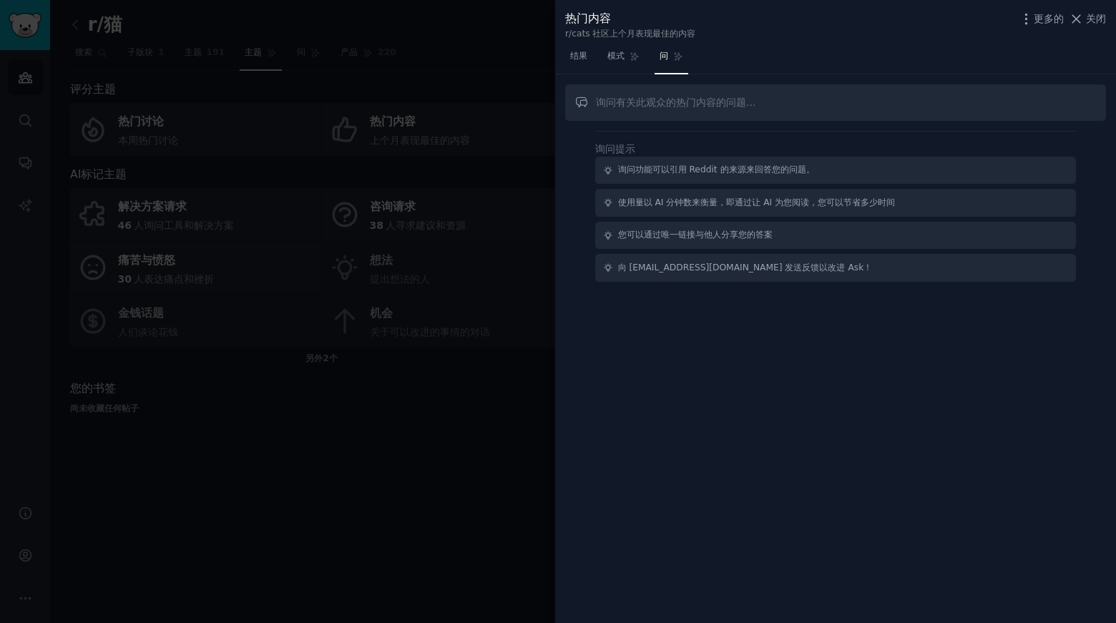
click at [729, 91] on input "text" at bounding box center [835, 102] width 541 height 36
type input "Feeding accessories"
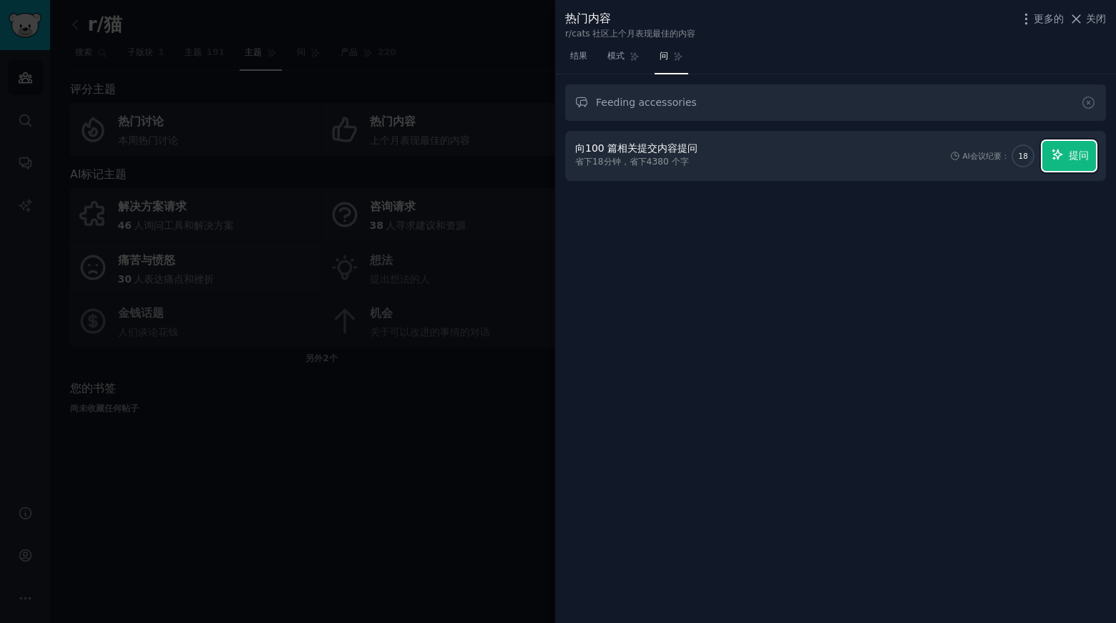
click at [1071, 155] on font "提问" at bounding box center [1079, 155] width 20 height 11
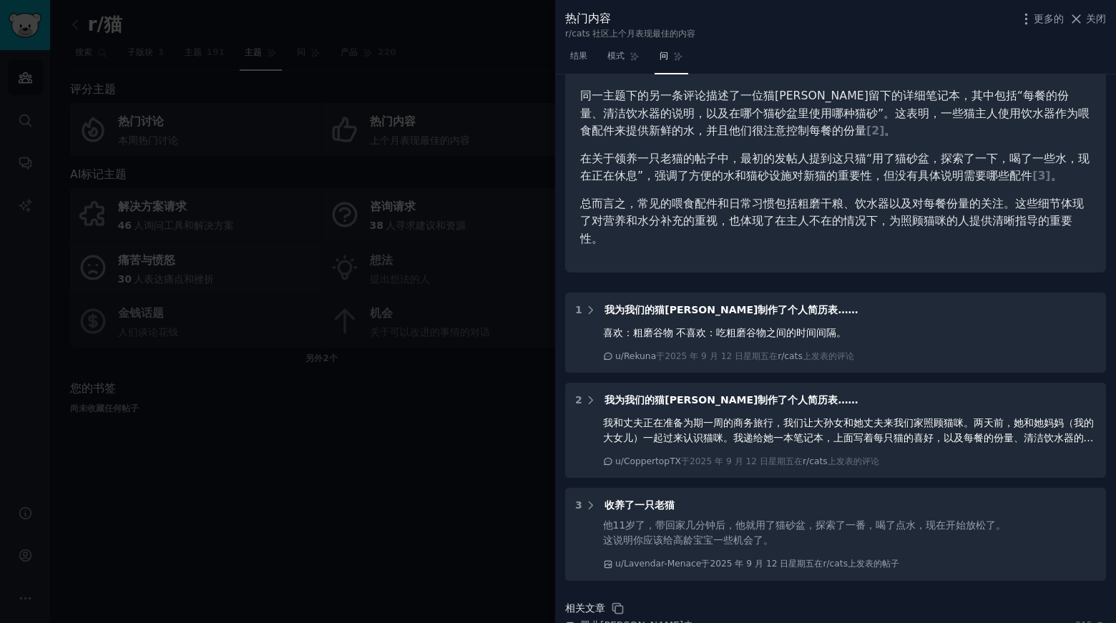
scroll to position [215, 0]
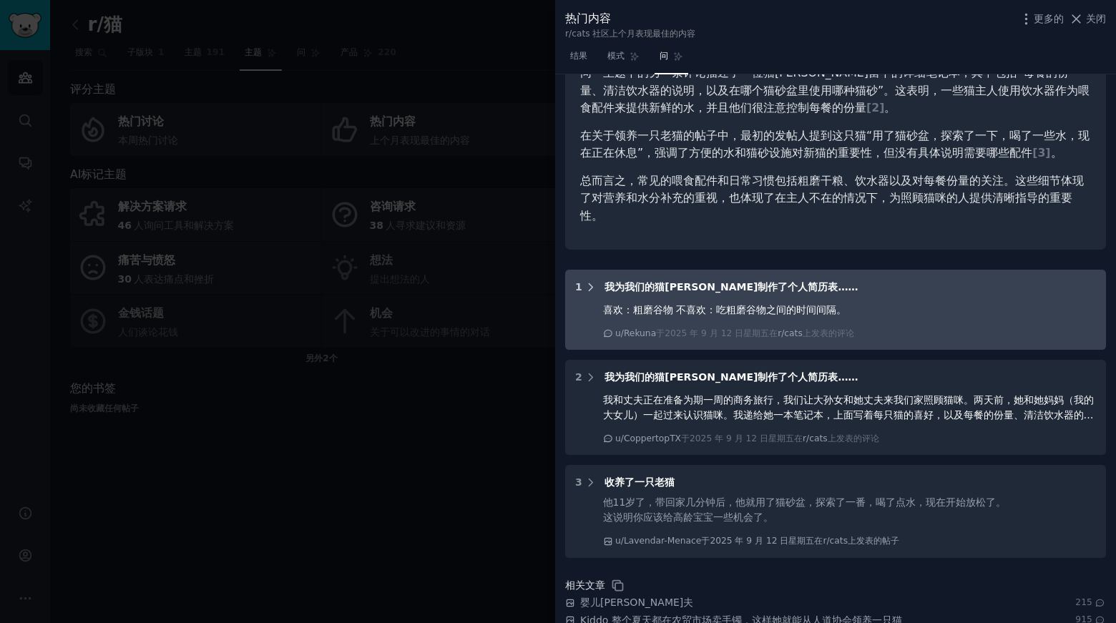
click at [585, 281] on icon at bounding box center [591, 287] width 13 height 13
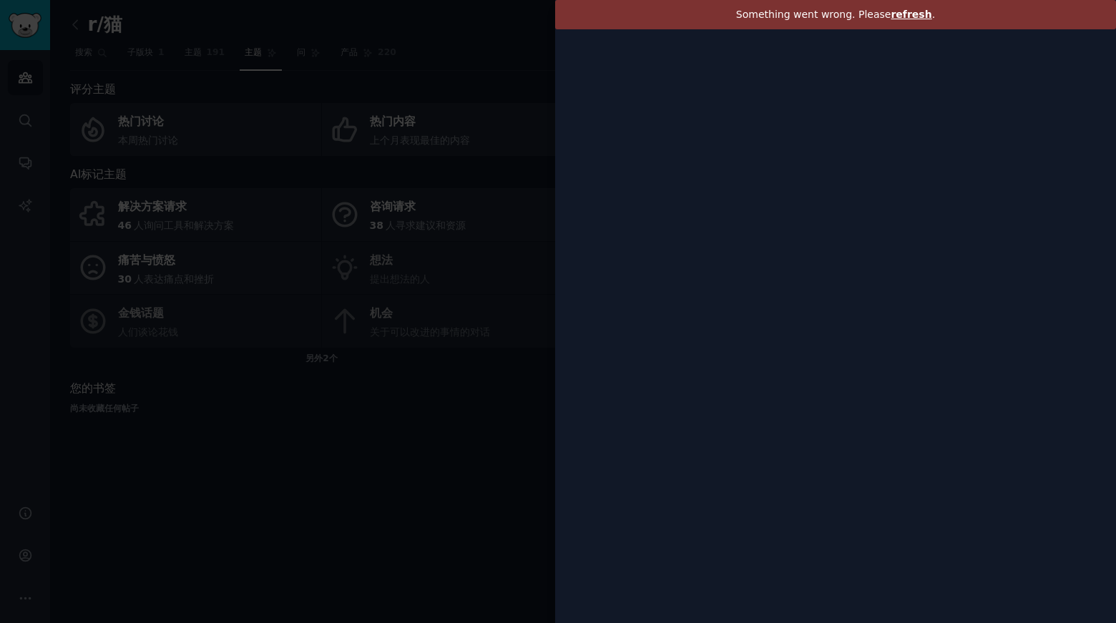
click at [907, 10] on span "refresh" at bounding box center [911, 14] width 41 height 11
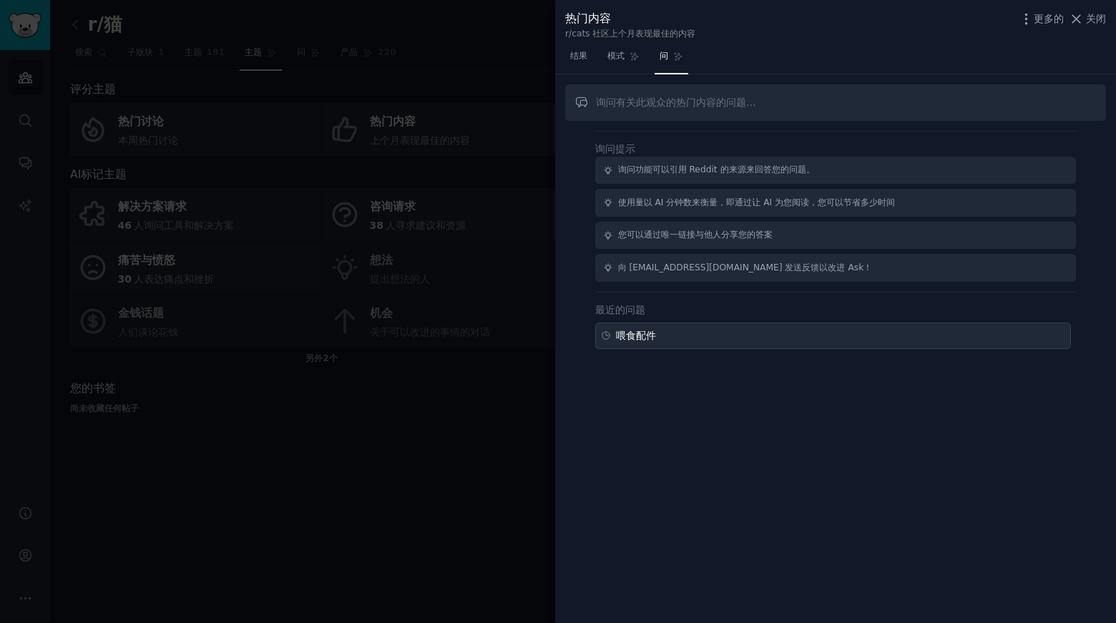
click at [663, 339] on div "喂食配件" at bounding box center [833, 336] width 476 height 26
type input "Feeding accessories"
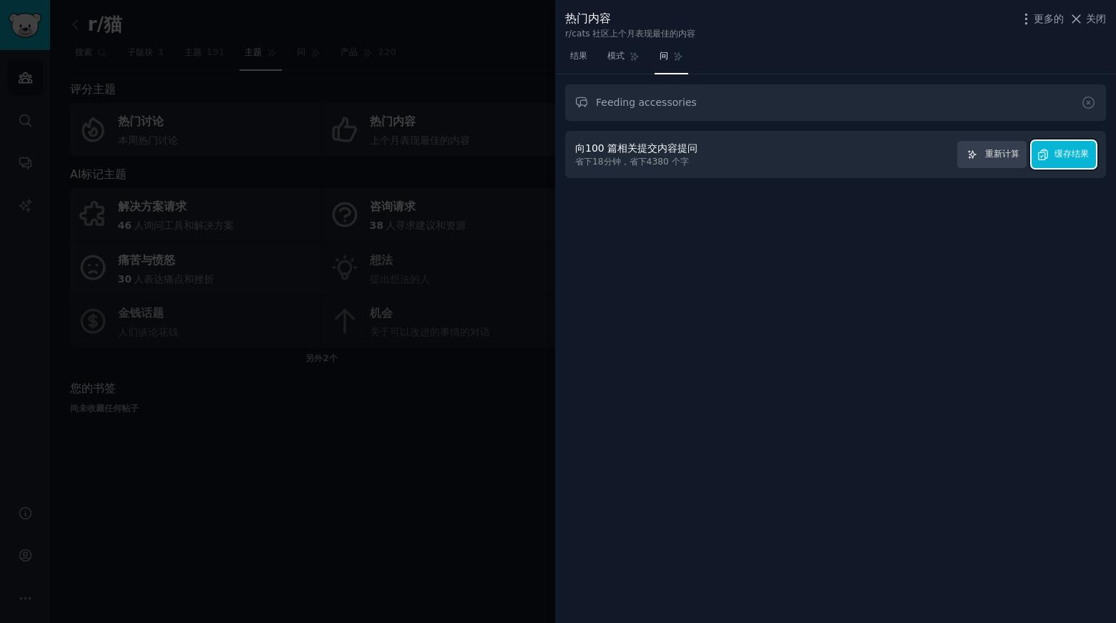
click at [1077, 159] on font "缓存结果" at bounding box center [1072, 154] width 34 height 10
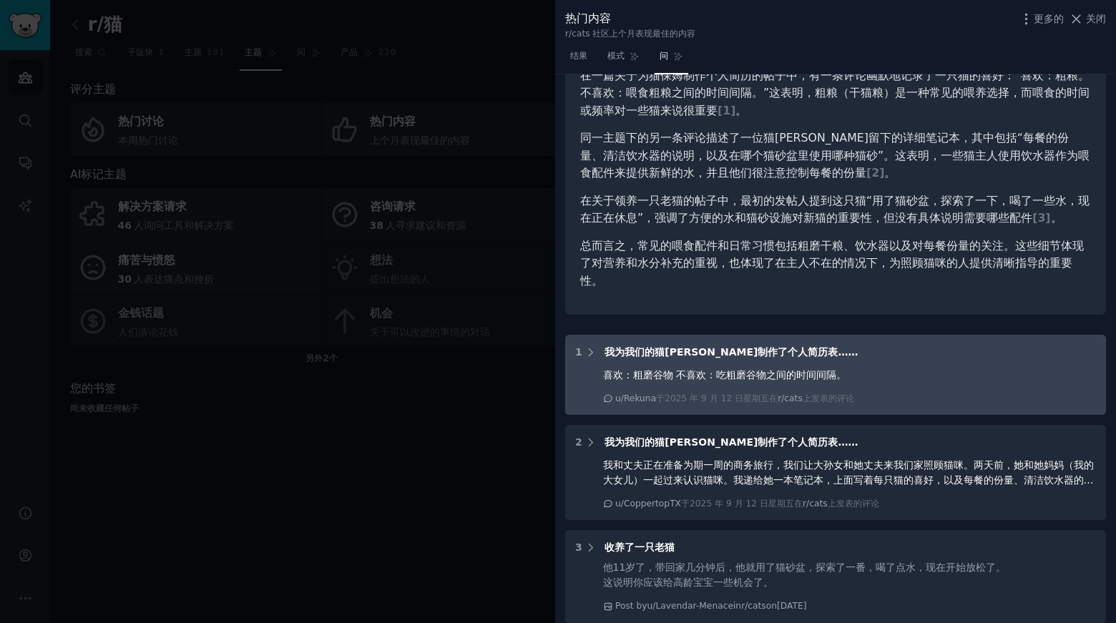
scroll to position [215, 0]
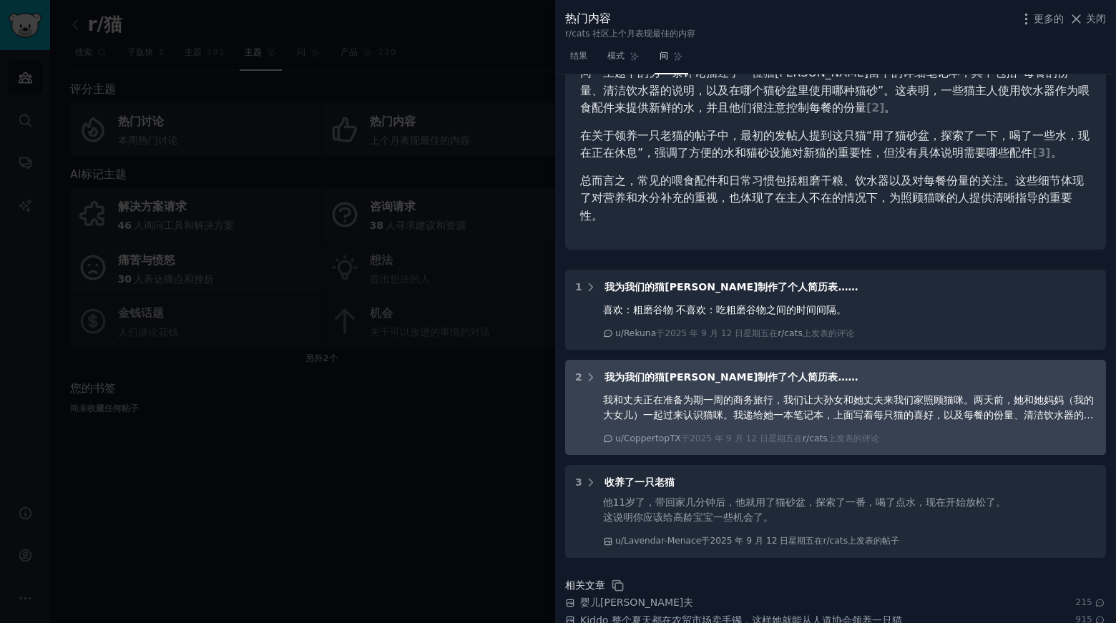
click at [632, 371] on font "我为我们的猫[PERSON_NAME]制作了个人简历表……" at bounding box center [731, 376] width 253 height 11
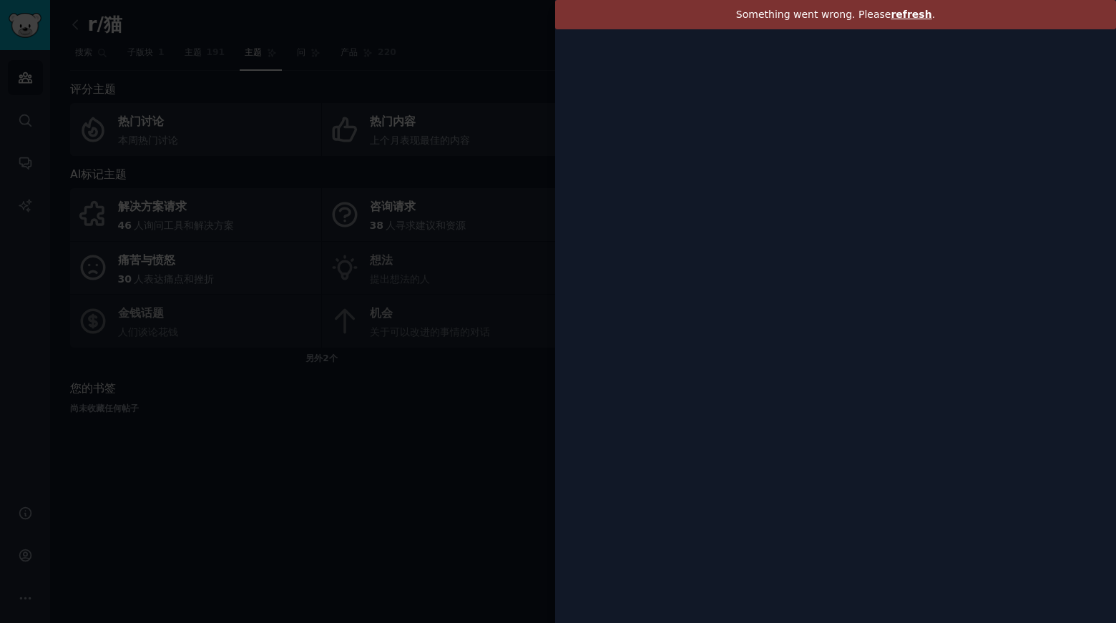
click at [912, 13] on span "refresh" at bounding box center [911, 14] width 41 height 11
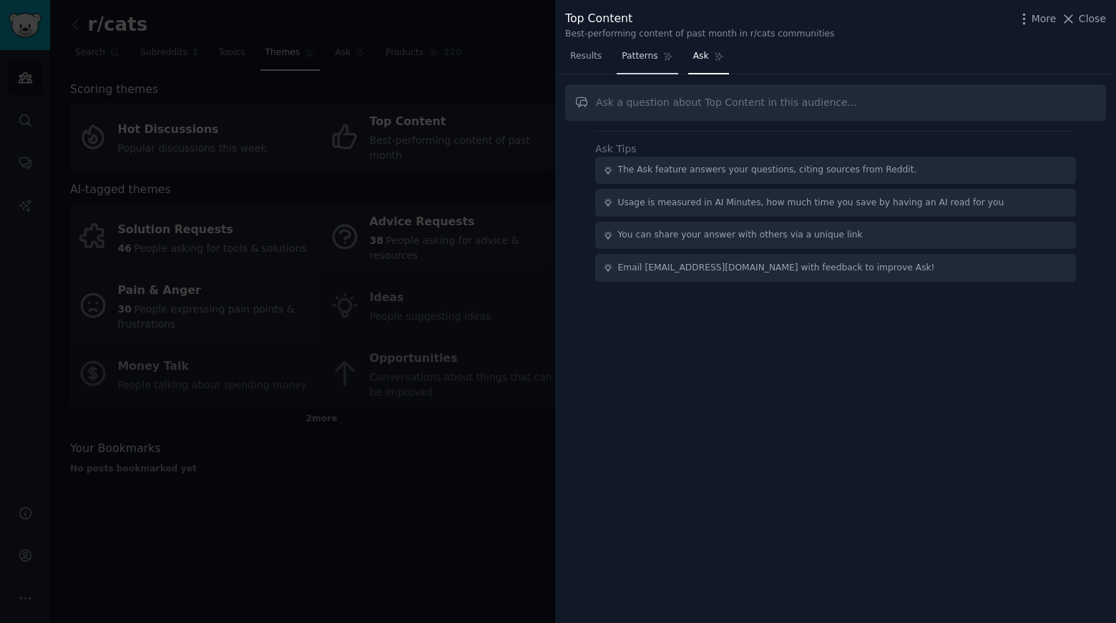
click at [640, 55] on span "Patterns" at bounding box center [640, 56] width 36 height 13
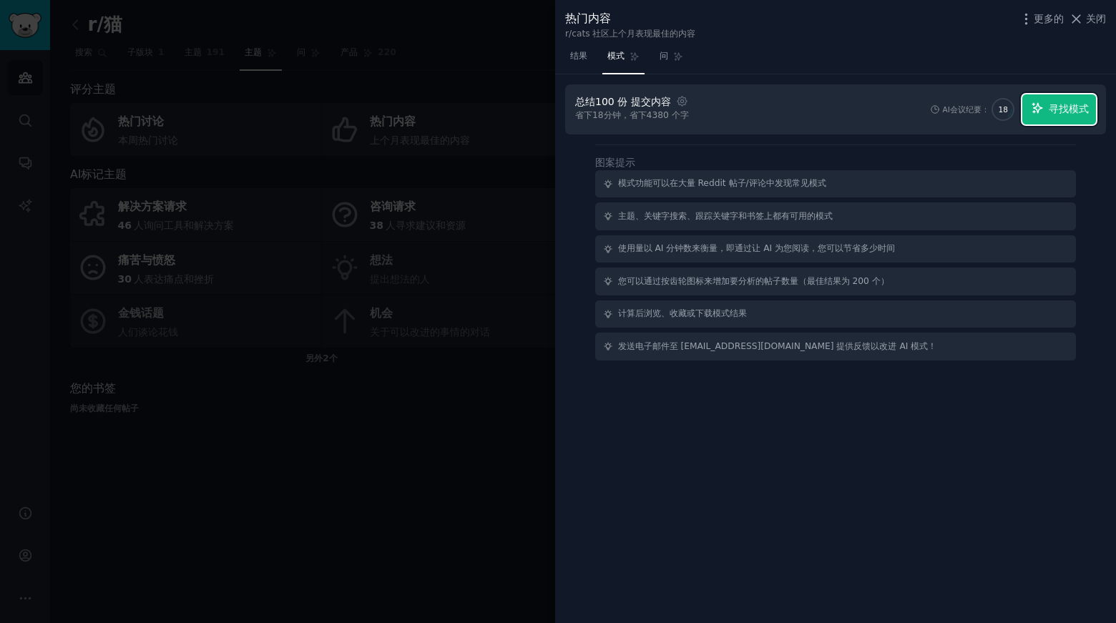
click at [1073, 109] on font "寻找模式" at bounding box center [1069, 108] width 40 height 11
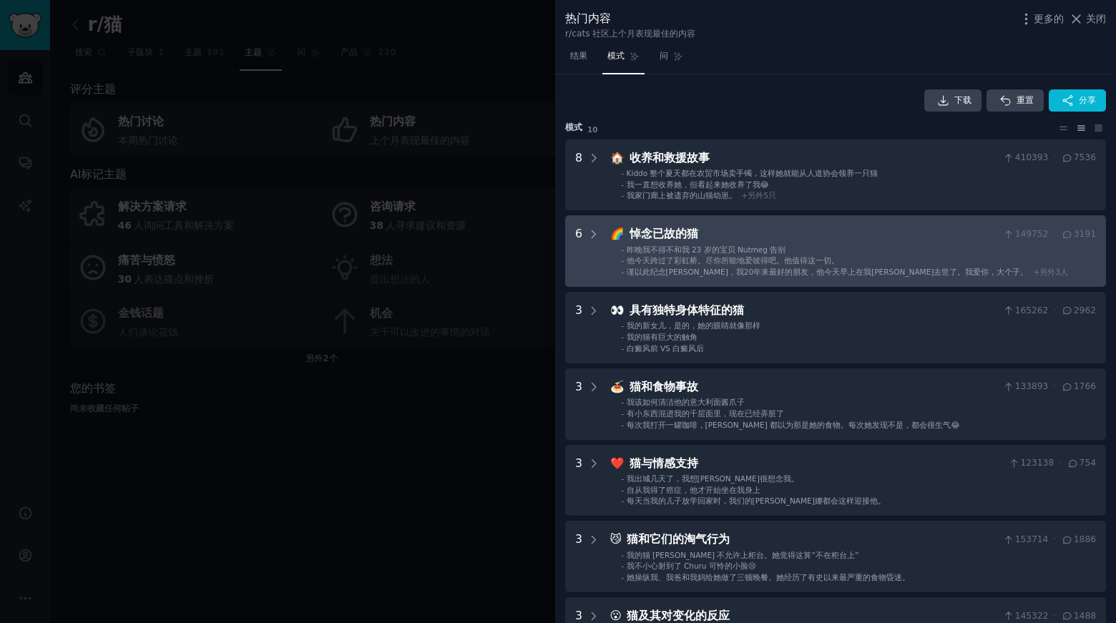
click at [584, 235] on div "6" at bounding box center [587, 251] width 25 height 52
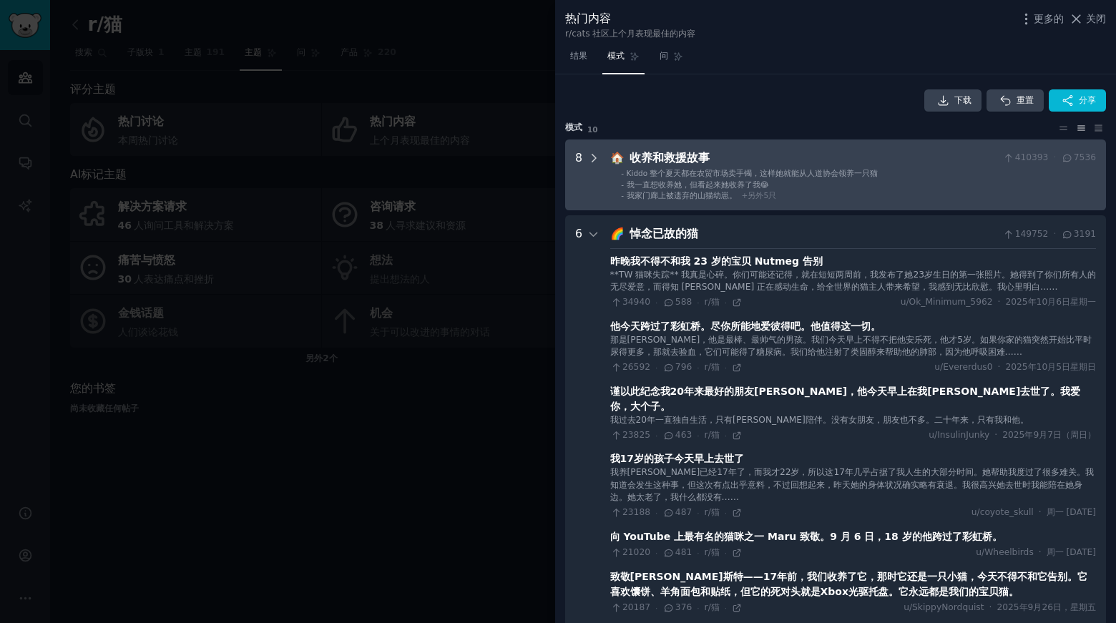
click at [590, 154] on icon at bounding box center [594, 158] width 13 height 13
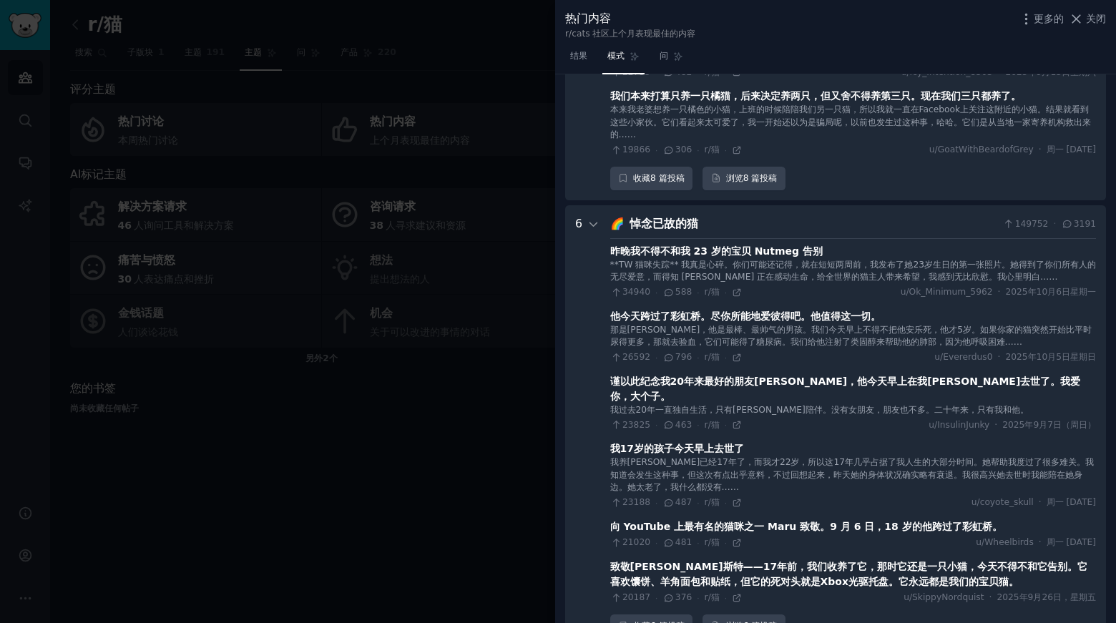
scroll to position [852, 0]
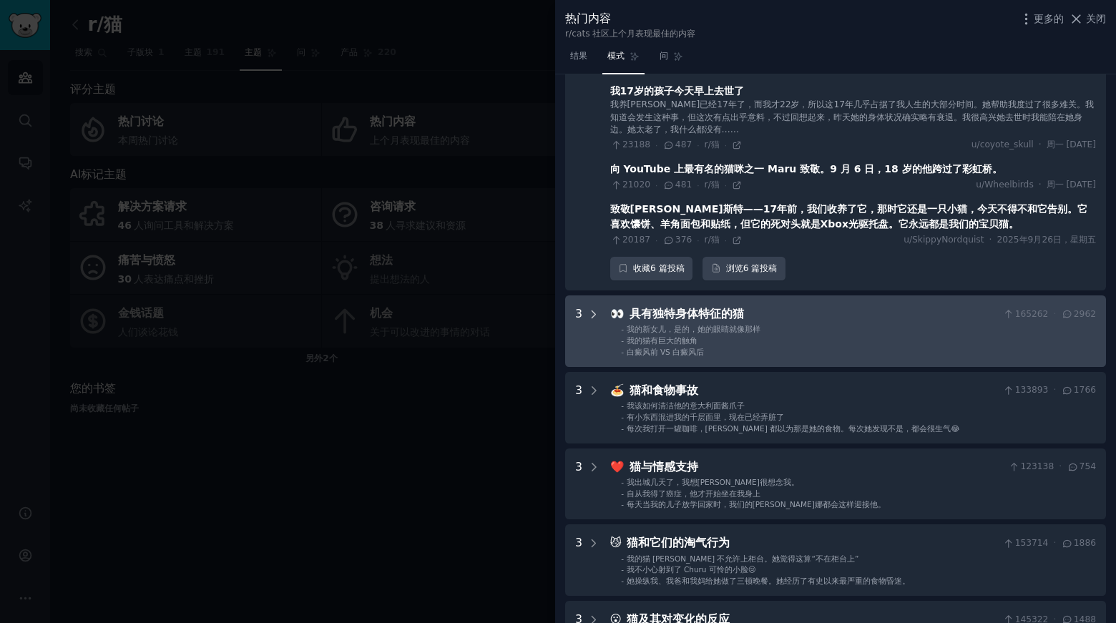
click at [588, 308] on icon at bounding box center [594, 314] width 13 height 13
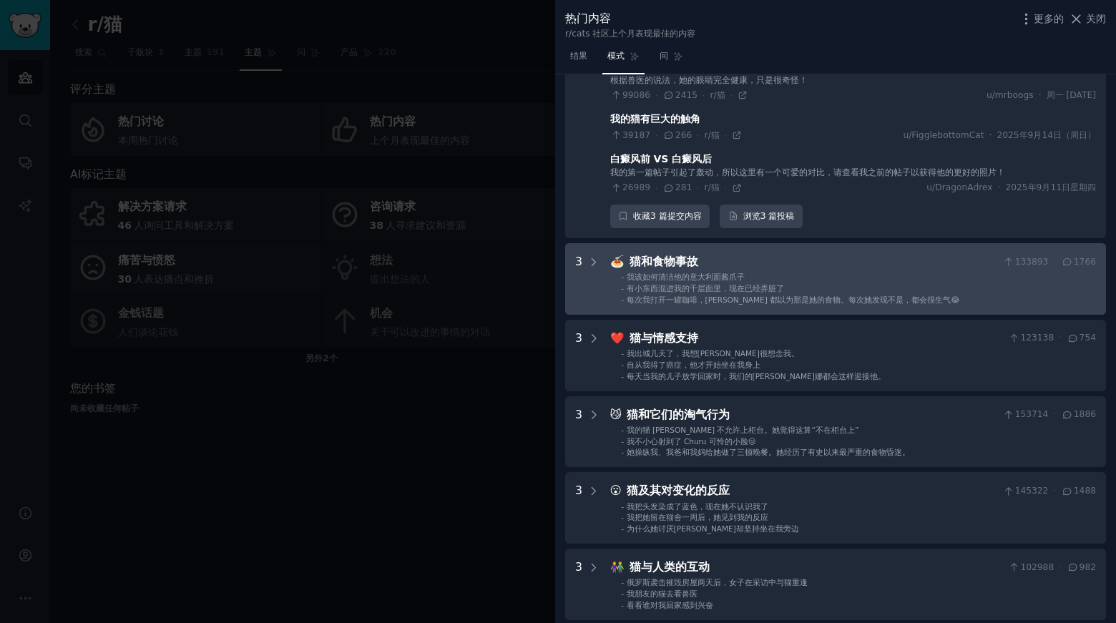
scroll to position [1130, 0]
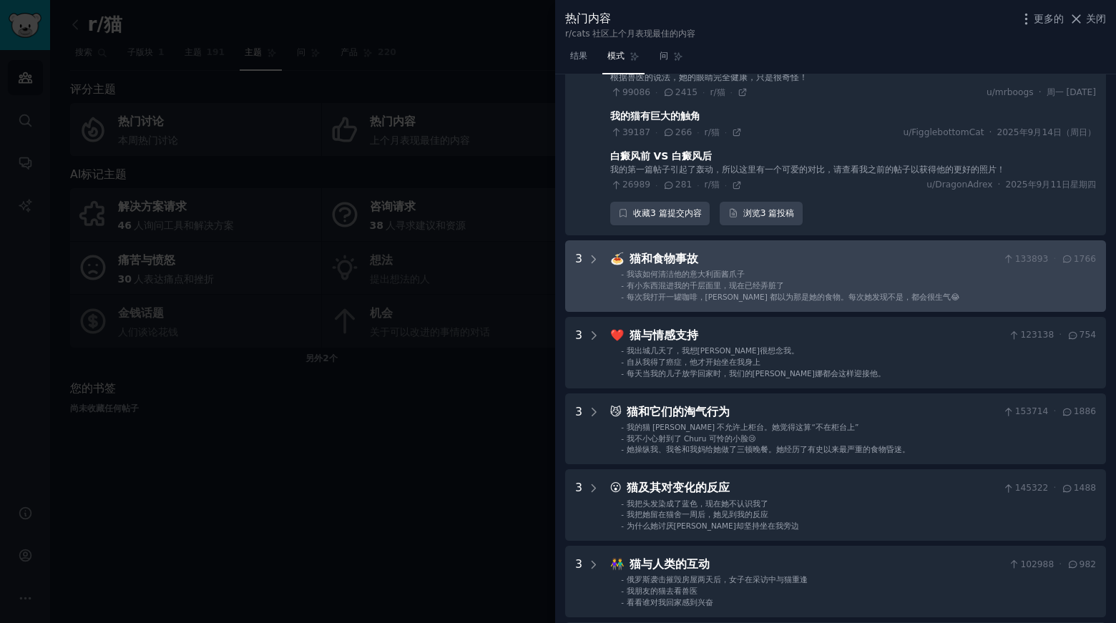
click at [580, 252] on font "3" at bounding box center [578, 259] width 7 height 14
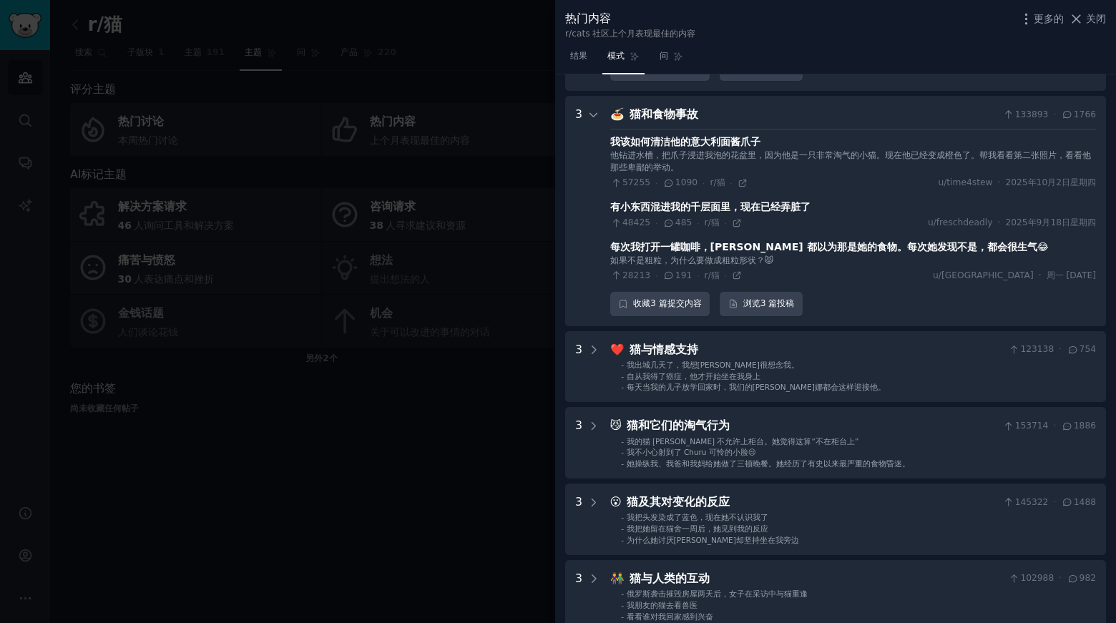
scroll to position [1281, 0]
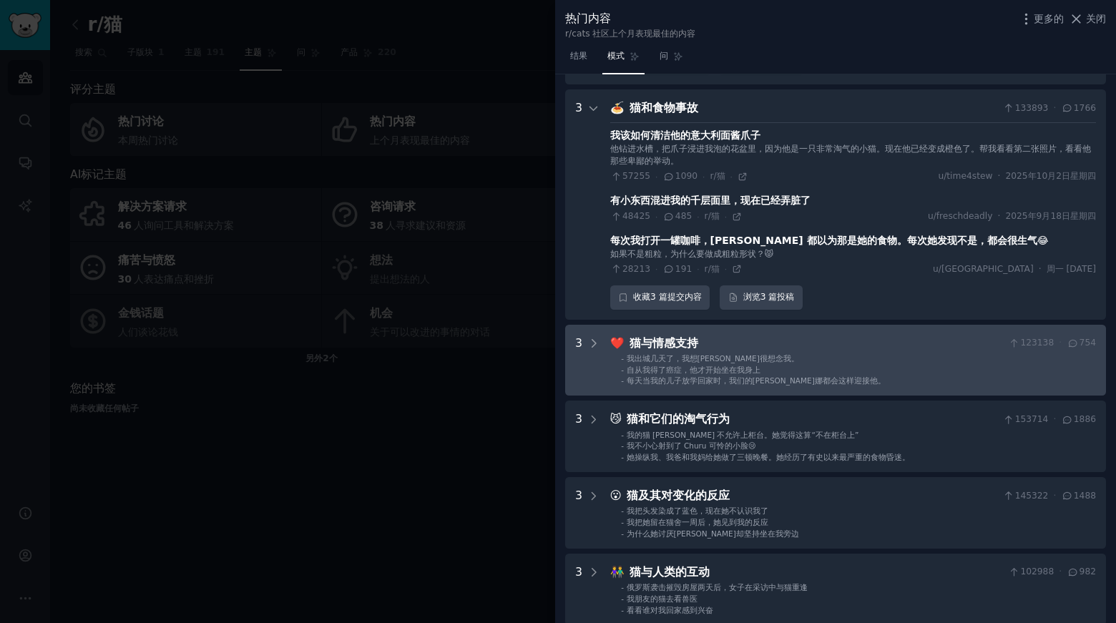
click at [586, 335] on div "3" at bounding box center [587, 361] width 25 height 52
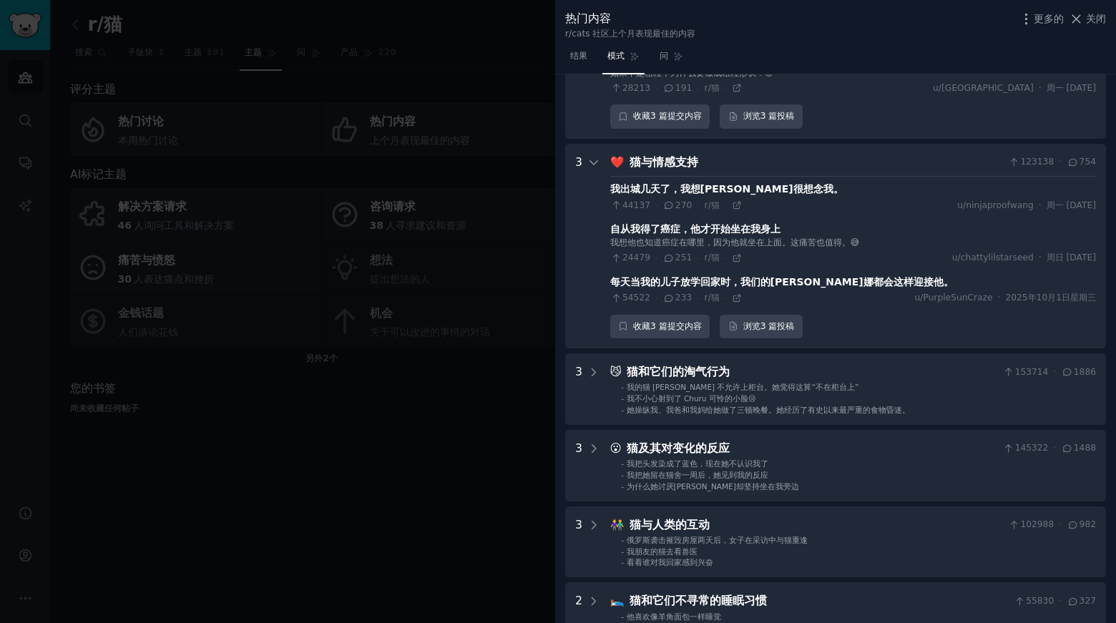
scroll to position [1445, 0]
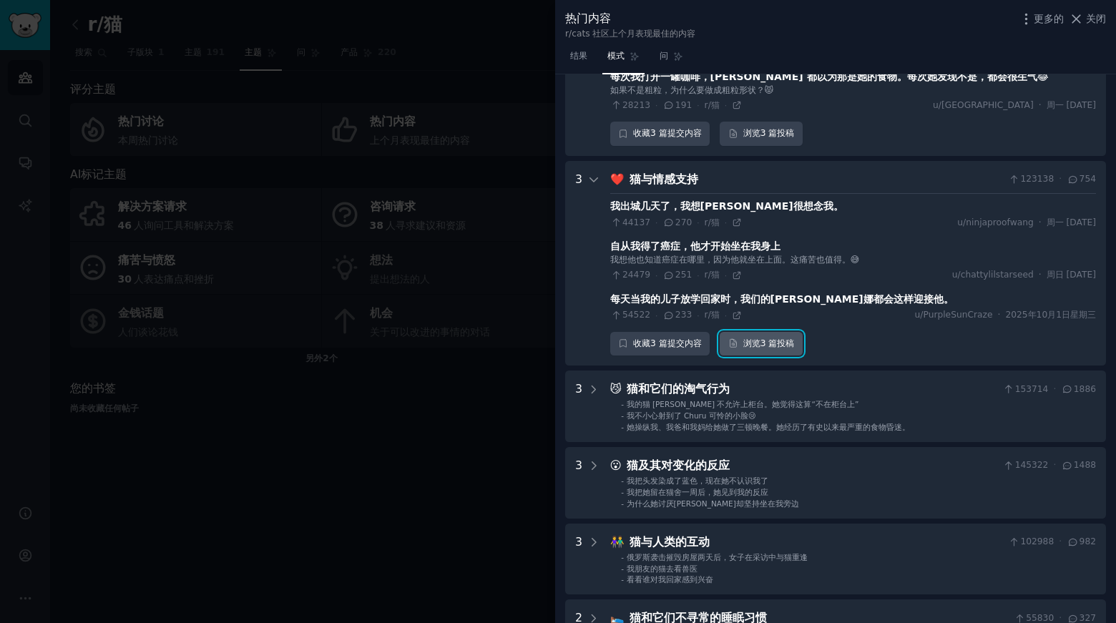
click at [774, 338] on font "3 篇" at bounding box center [769, 343] width 17 height 10
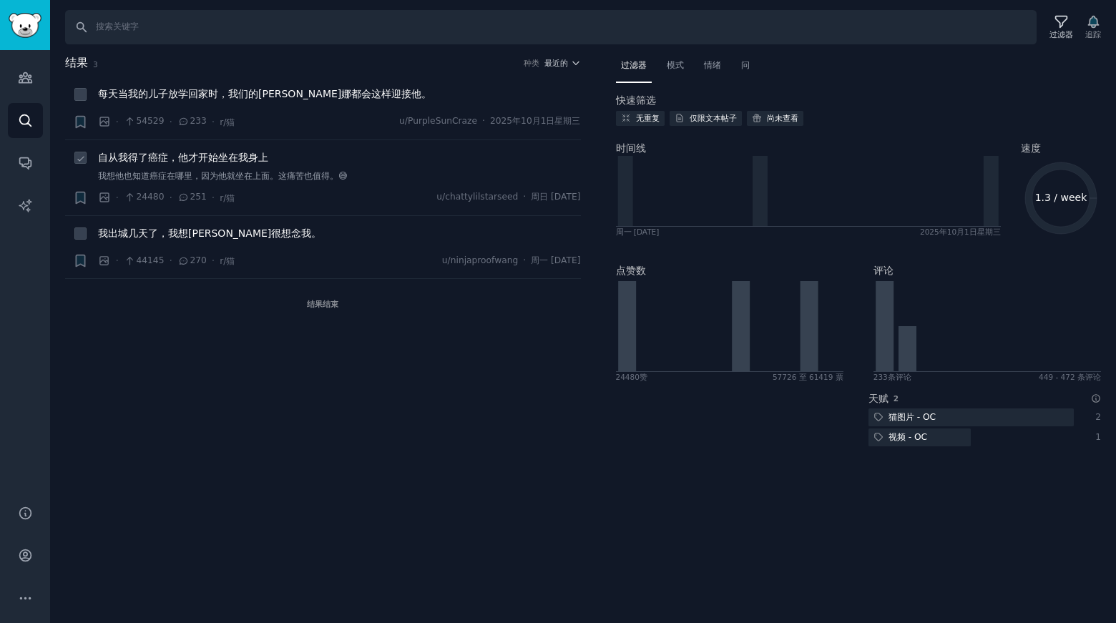
click at [179, 197] on icon at bounding box center [183, 198] width 13 height 10
click at [165, 94] on font "每天当我的儿子放学回家时，我们的[PERSON_NAME]娜都会这样迎接他。" at bounding box center [264, 93] width 333 height 11
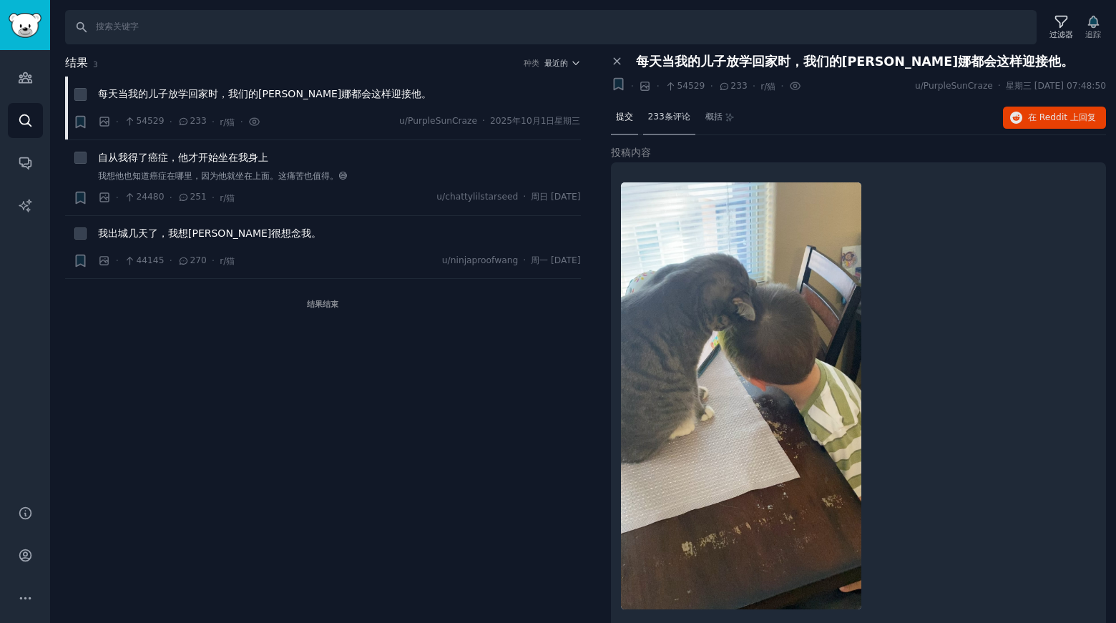
click at [664, 121] on font "233条评论" at bounding box center [669, 117] width 42 height 10
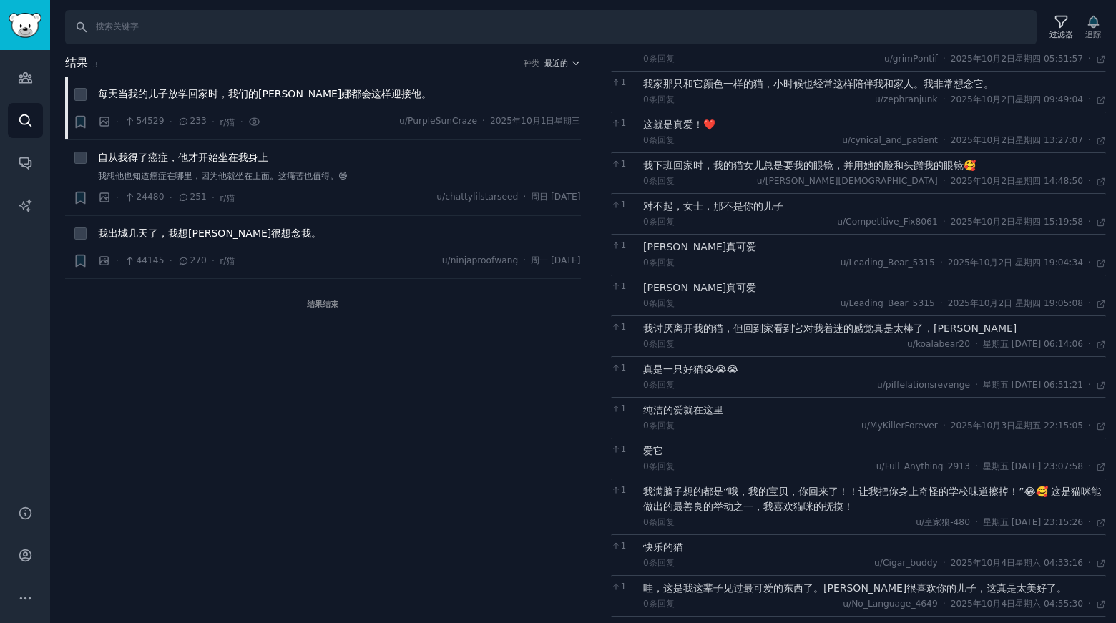
scroll to position [5228, 0]
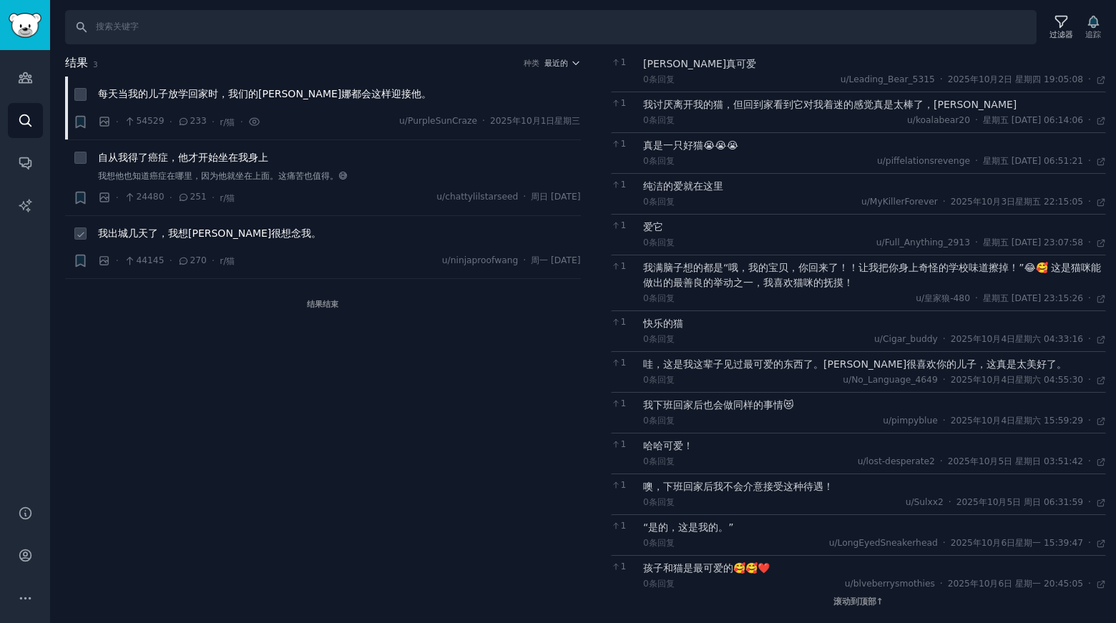
click at [241, 232] on font "我出城几天了，我想[PERSON_NAME]很想念我。" at bounding box center [209, 233] width 223 height 11
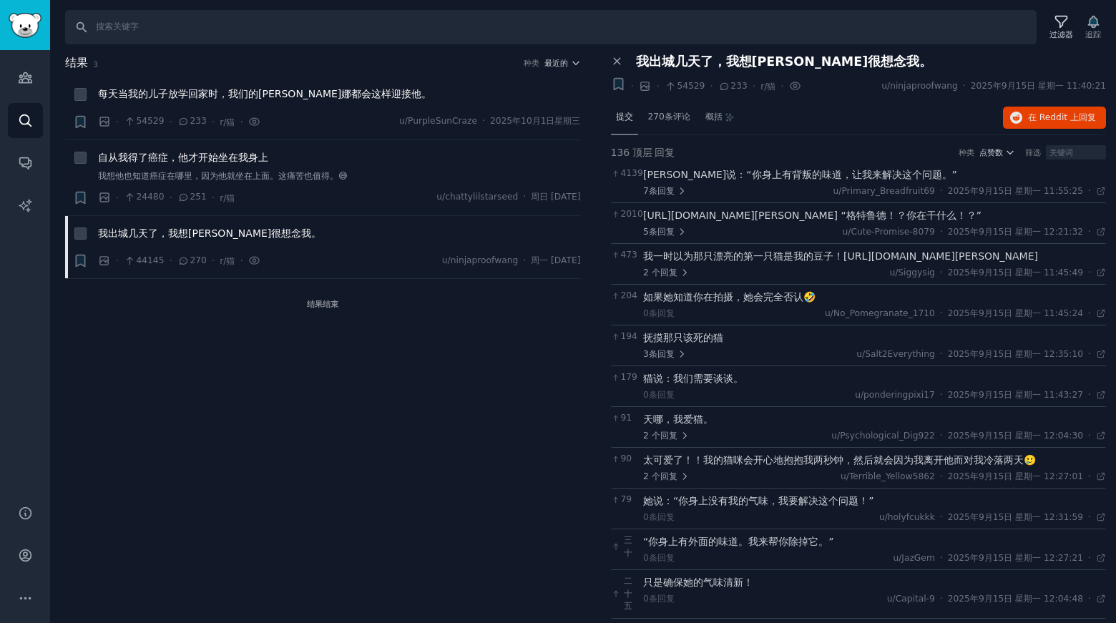
click at [633, 119] on div "提交" at bounding box center [624, 118] width 27 height 34
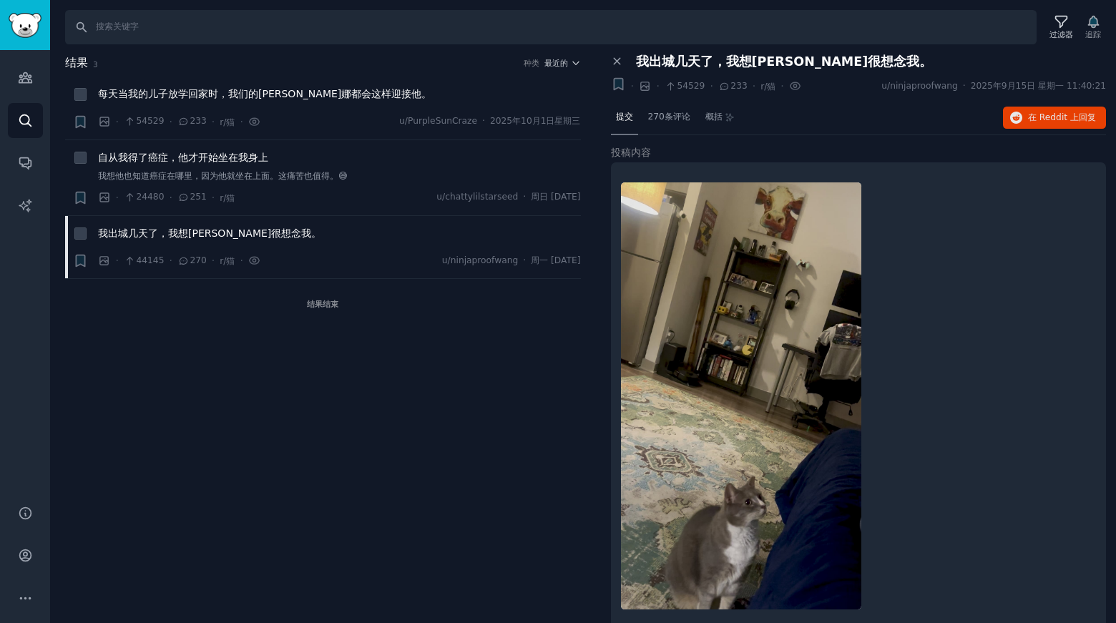
scroll to position [21, 0]
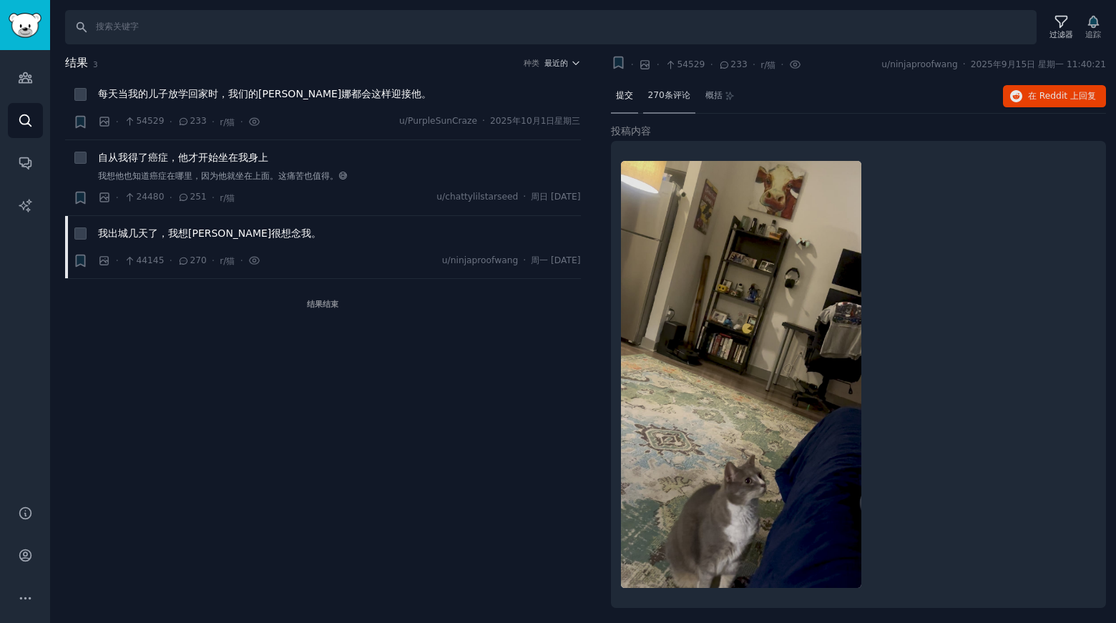
click at [661, 94] on font "270条评论" at bounding box center [669, 95] width 42 height 10
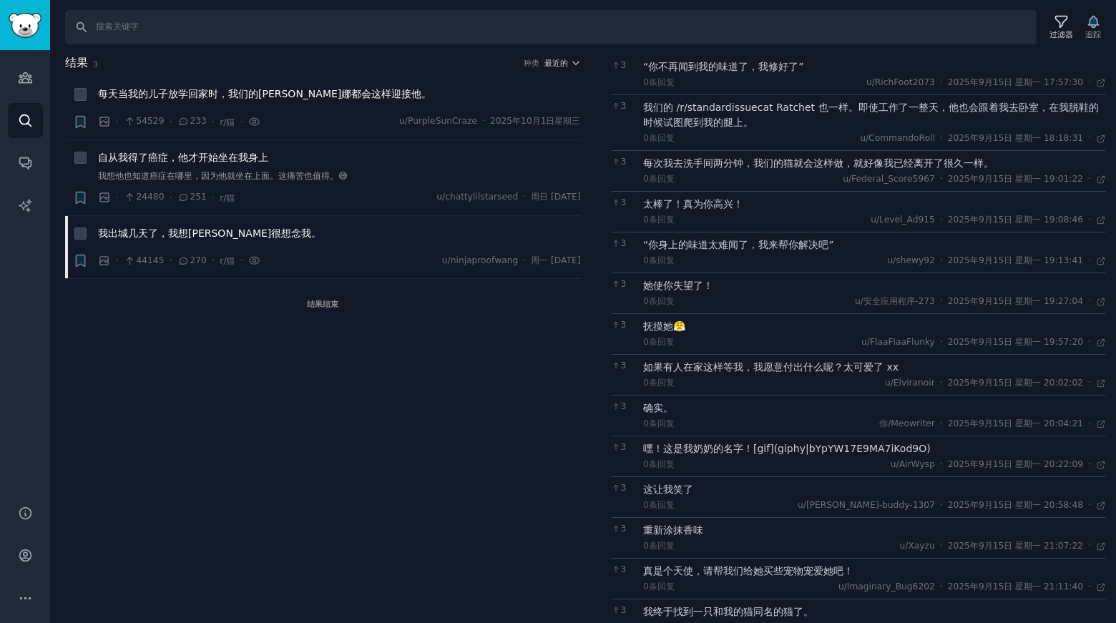
scroll to position [2455, 0]
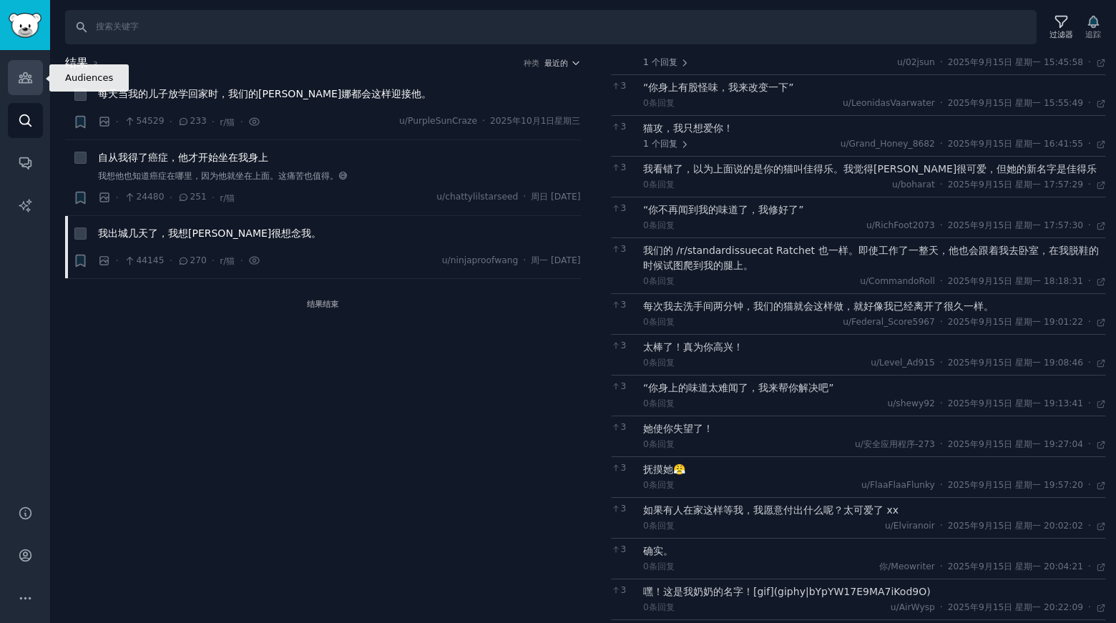
click at [30, 87] on link "受众" at bounding box center [25, 77] width 35 height 35
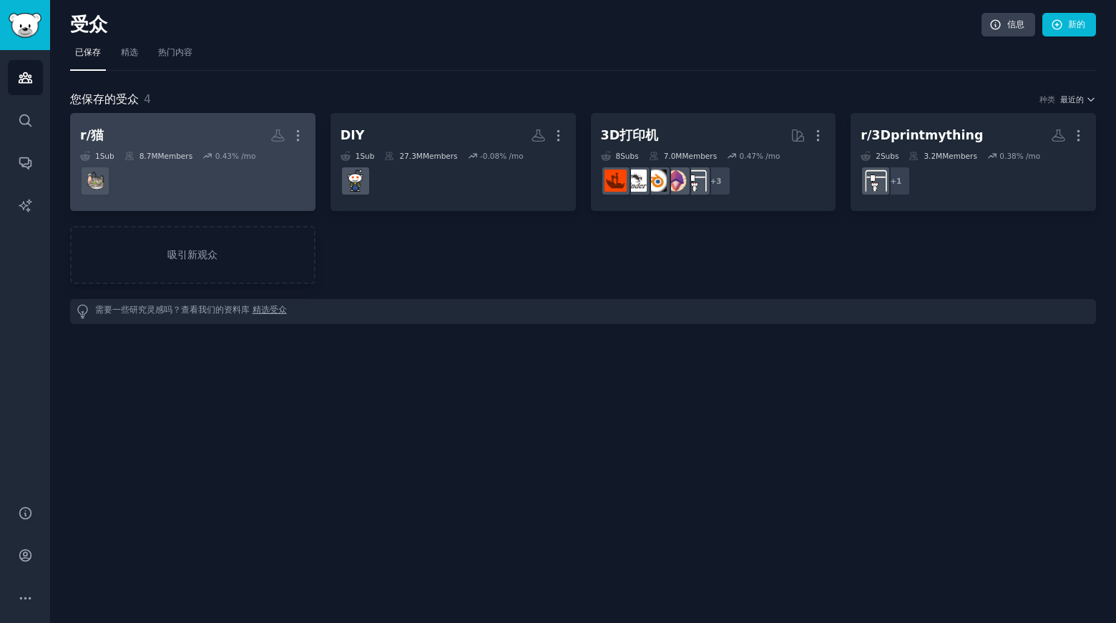
click at [180, 147] on h2 "r/猫 更多的" at bounding box center [192, 135] width 225 height 25
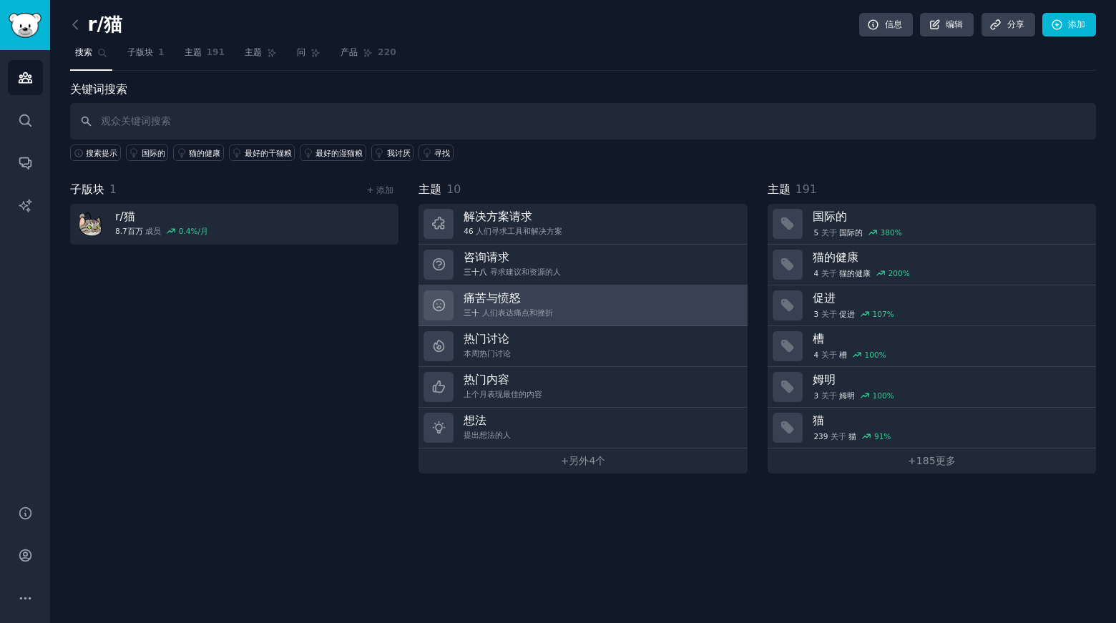
click at [575, 301] on link "痛苦与愤怒 三十 人们表达痛点和挫折" at bounding box center [583, 306] width 328 height 41
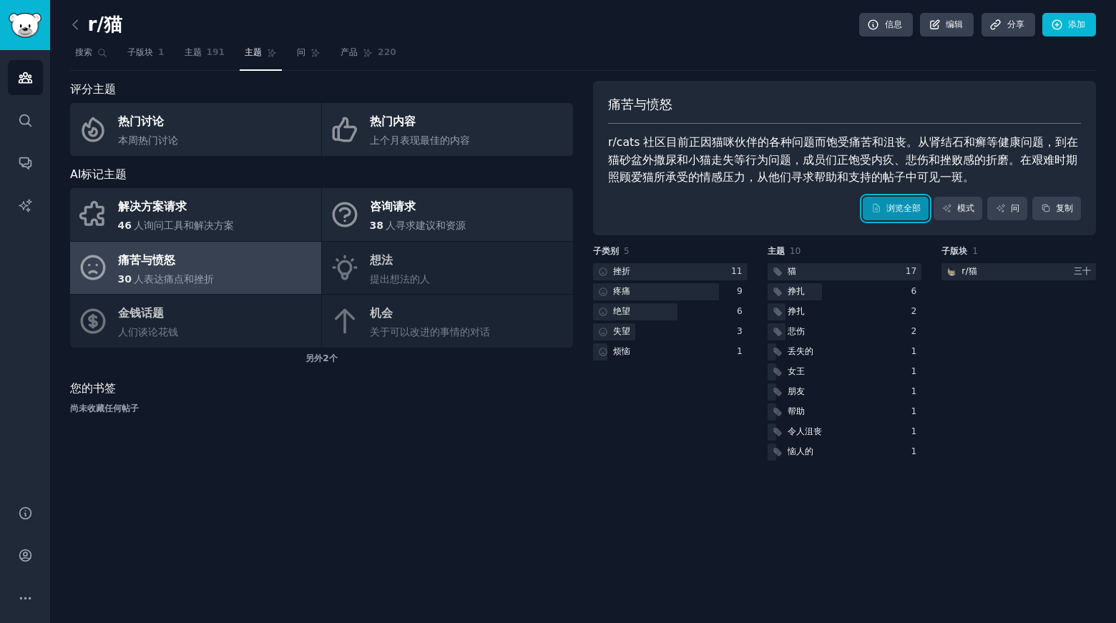
click at [877, 209] on icon at bounding box center [877, 208] width 10 height 10
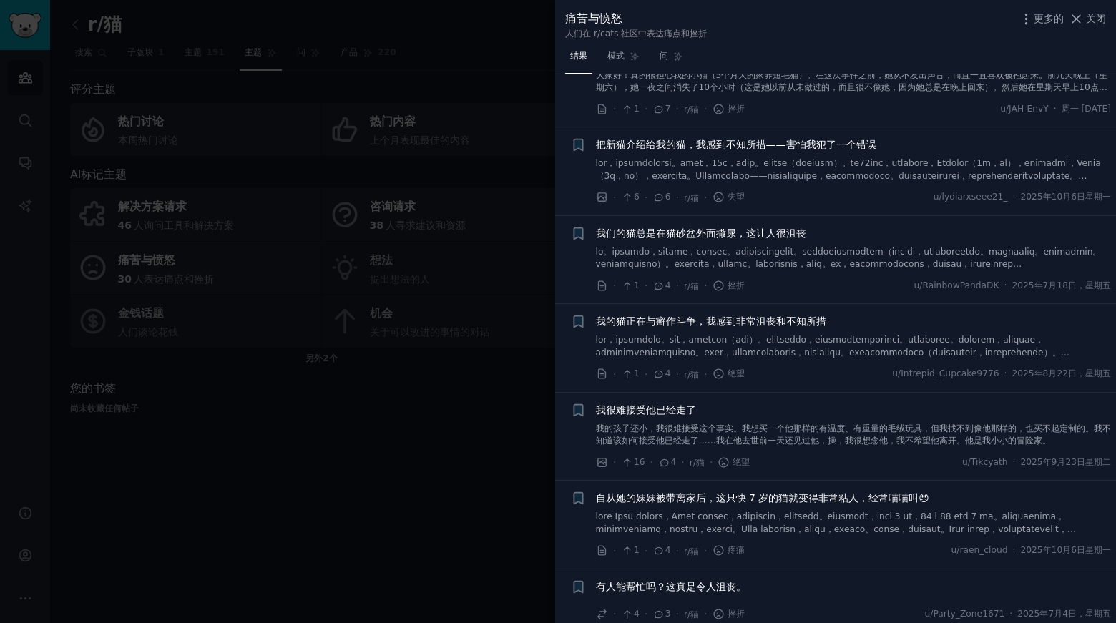
scroll to position [1073, 0]
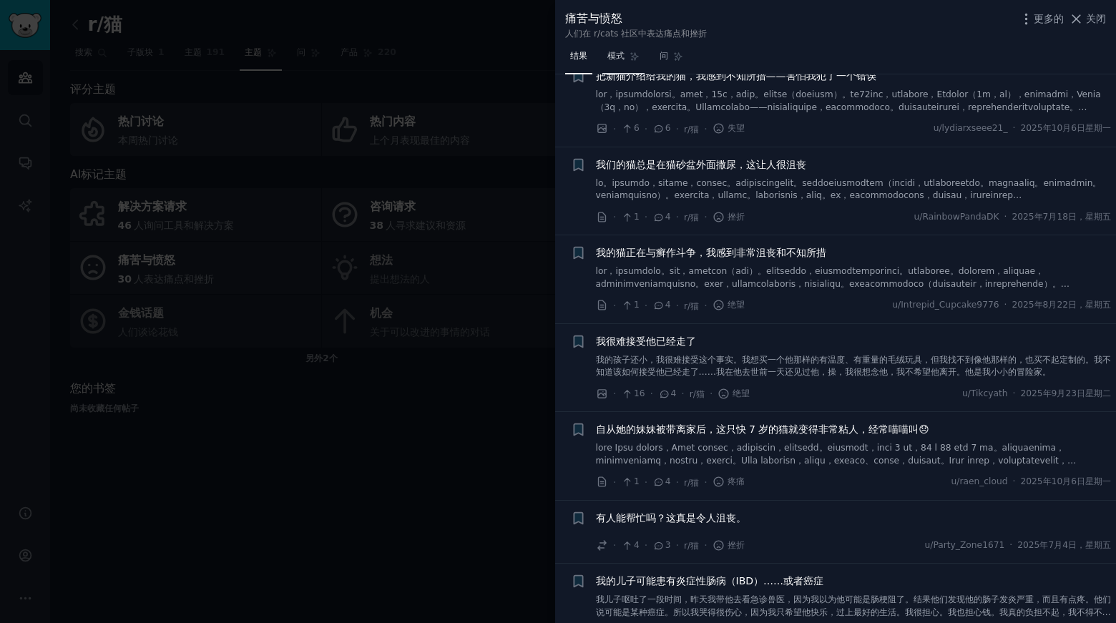
click at [626, 57] on link "模式" at bounding box center [624, 59] width 42 height 29
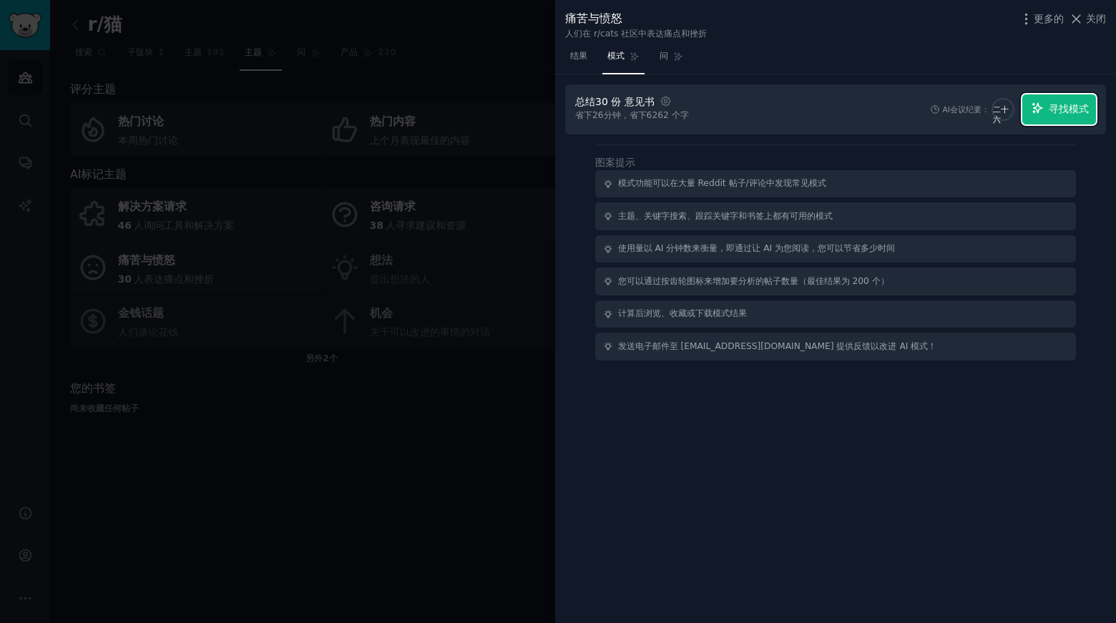
click at [1065, 110] on font "寻找模式" at bounding box center [1069, 108] width 40 height 11
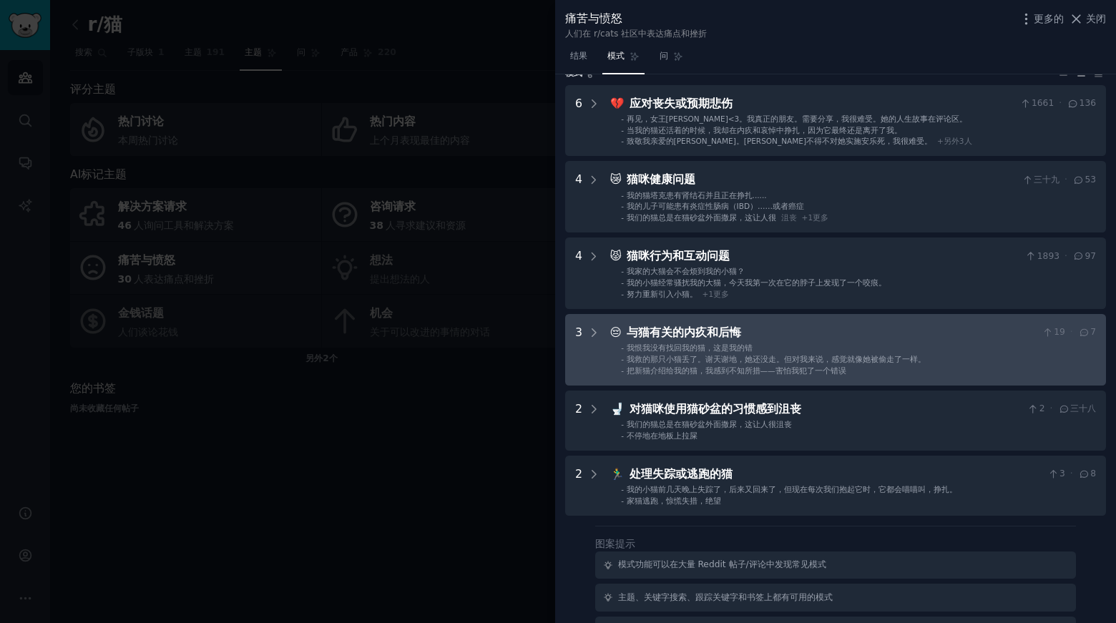
scroll to position [72, 0]
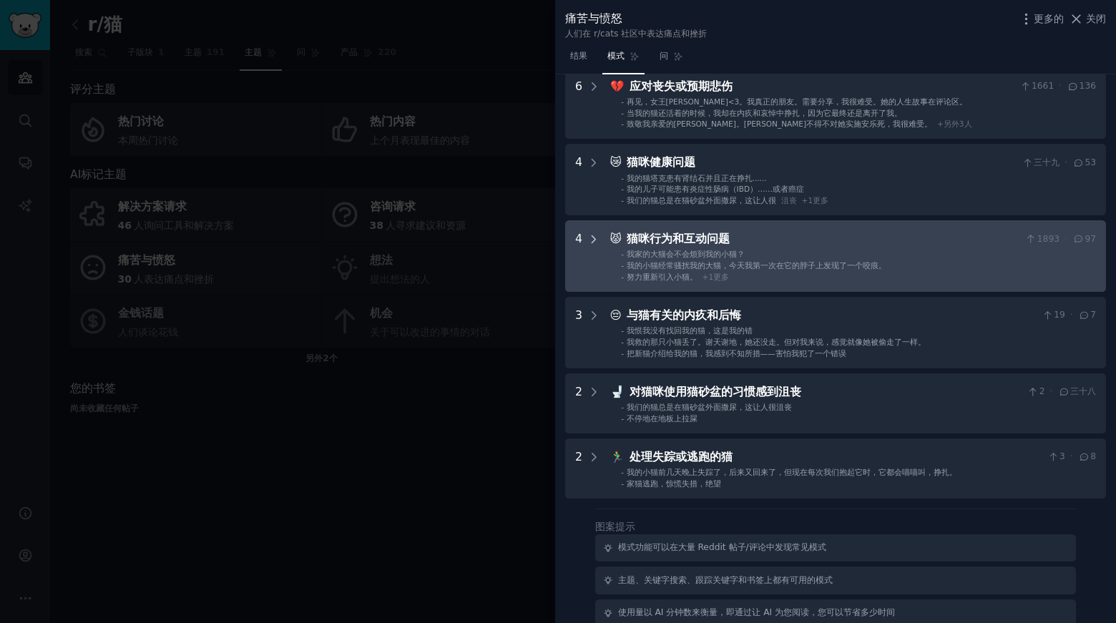
click at [595, 240] on icon at bounding box center [594, 239] width 13 height 13
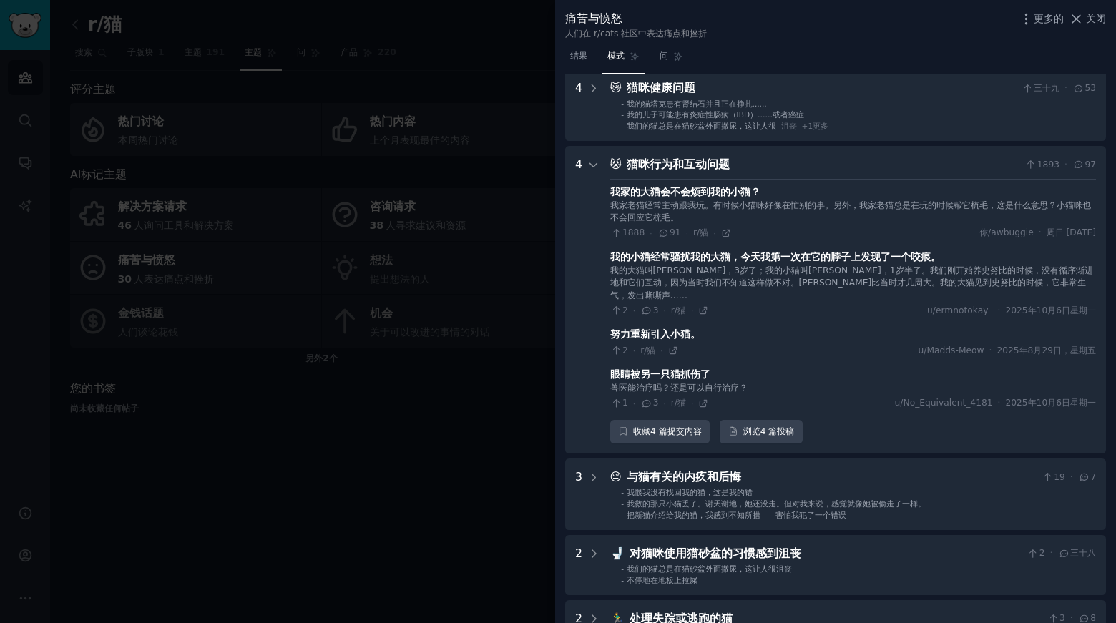
scroll to position [218, 0]
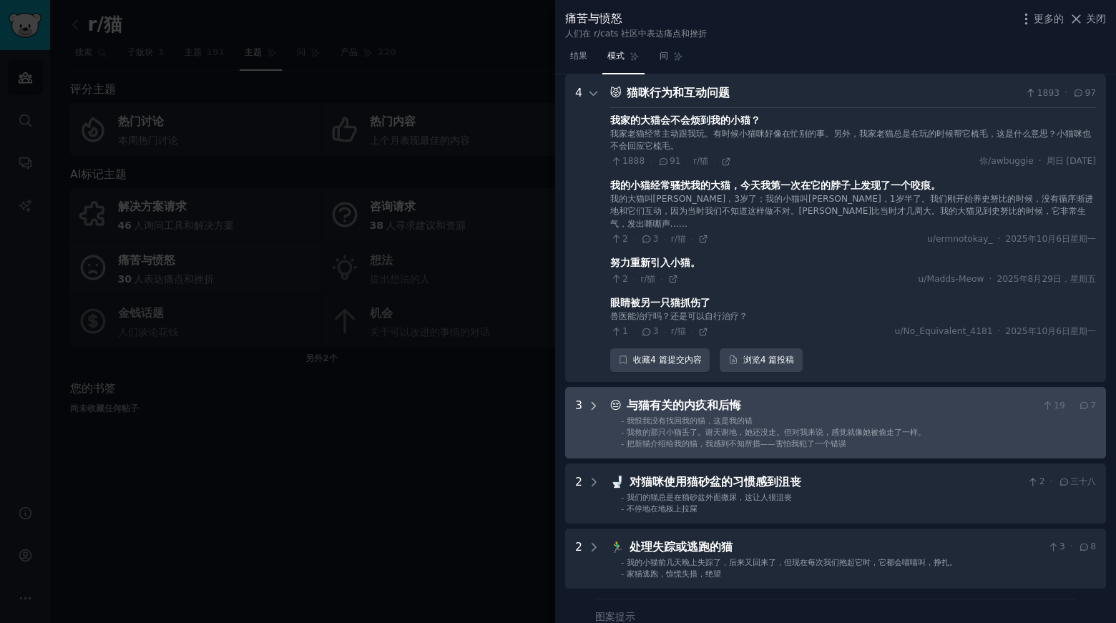
click at [598, 400] on icon at bounding box center [594, 406] width 13 height 13
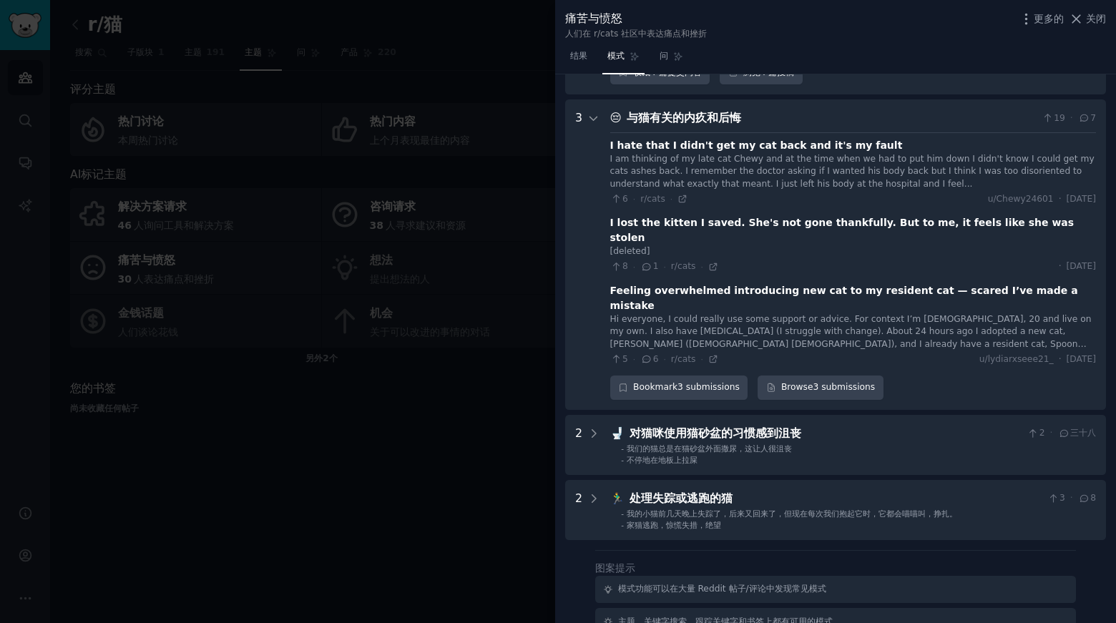
scroll to position [518, 0]
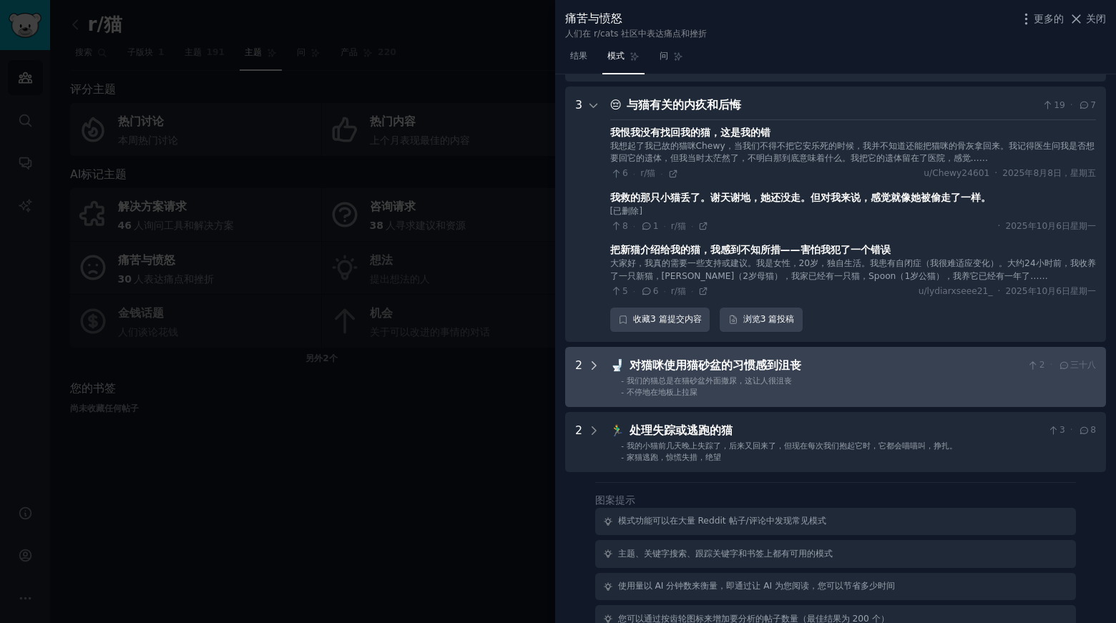
click at [590, 359] on icon at bounding box center [594, 365] width 13 height 13
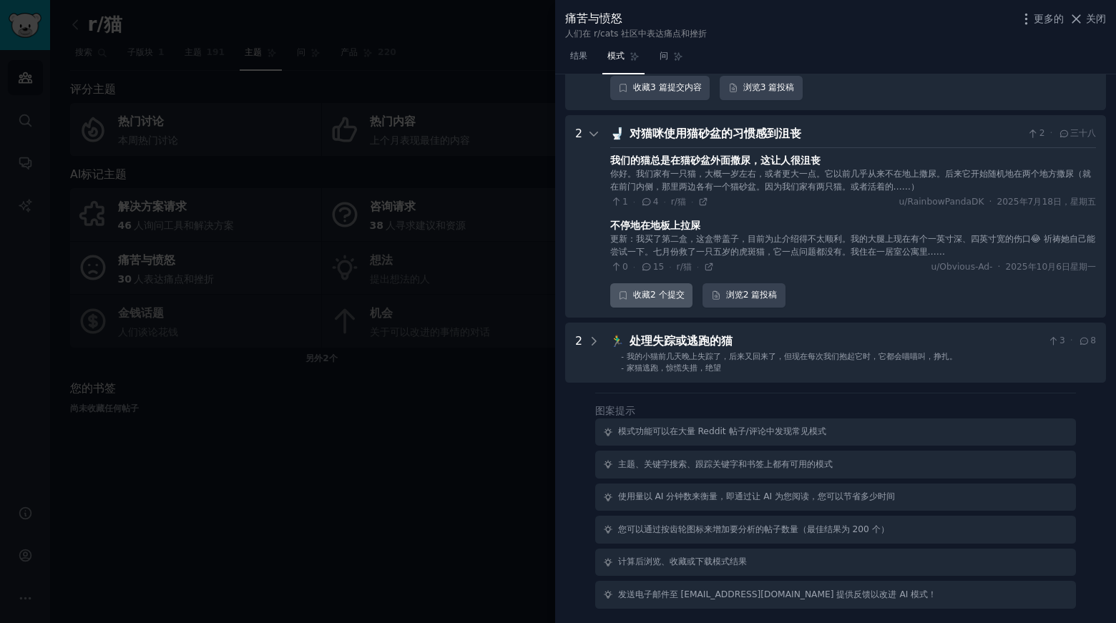
scroll to position [738, 0]
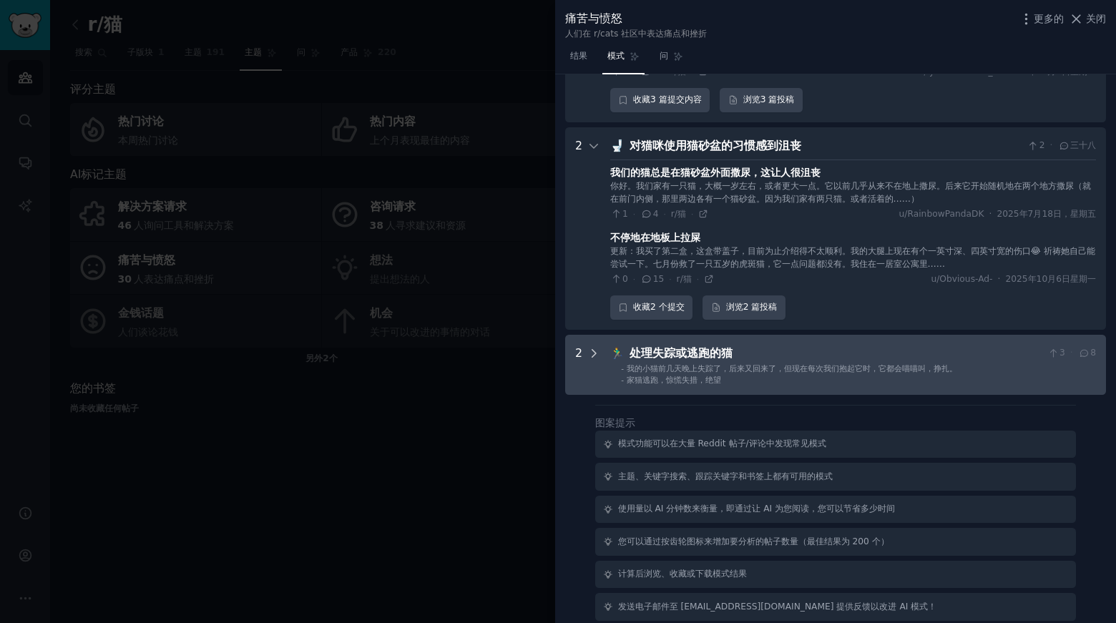
click at [588, 347] on icon at bounding box center [594, 353] width 13 height 13
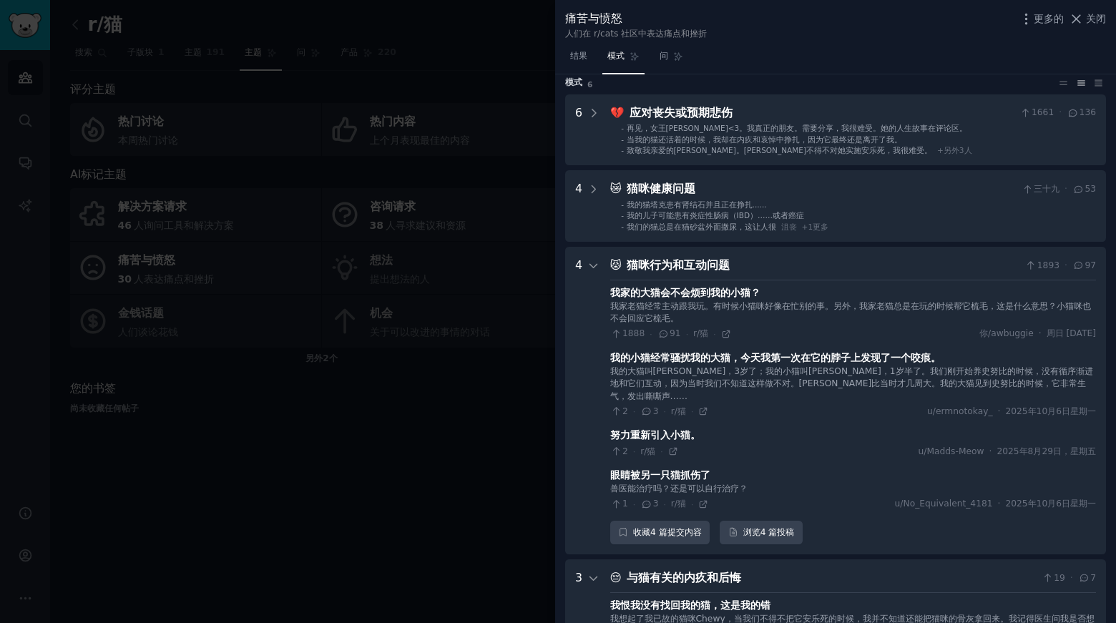
scroll to position [0, 0]
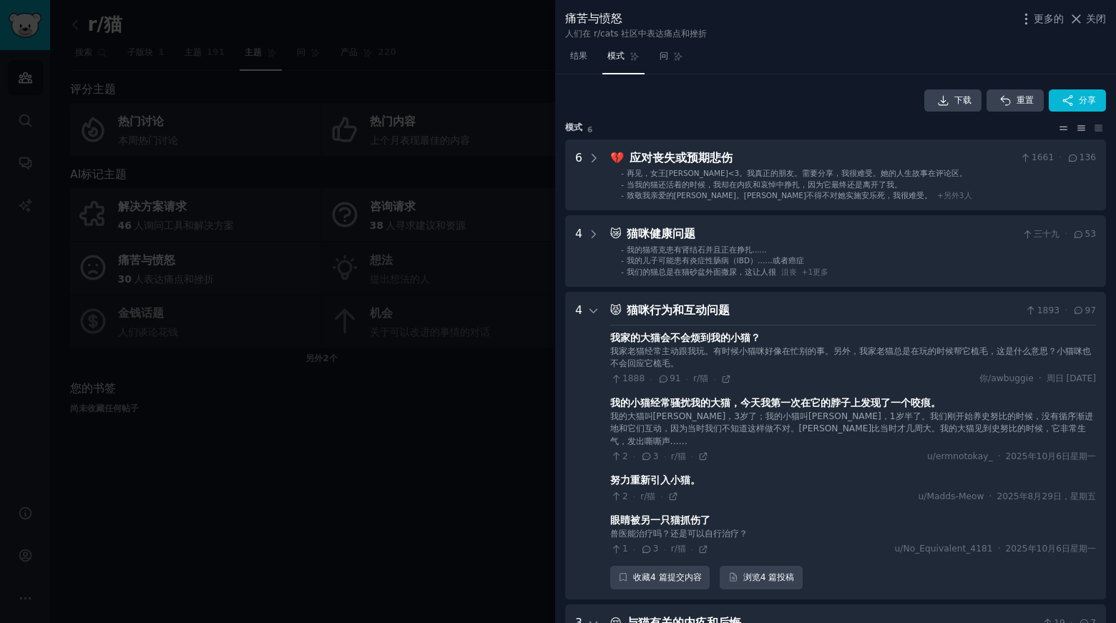
click at [1061, 130] on icon at bounding box center [1064, 128] width 7 height 3
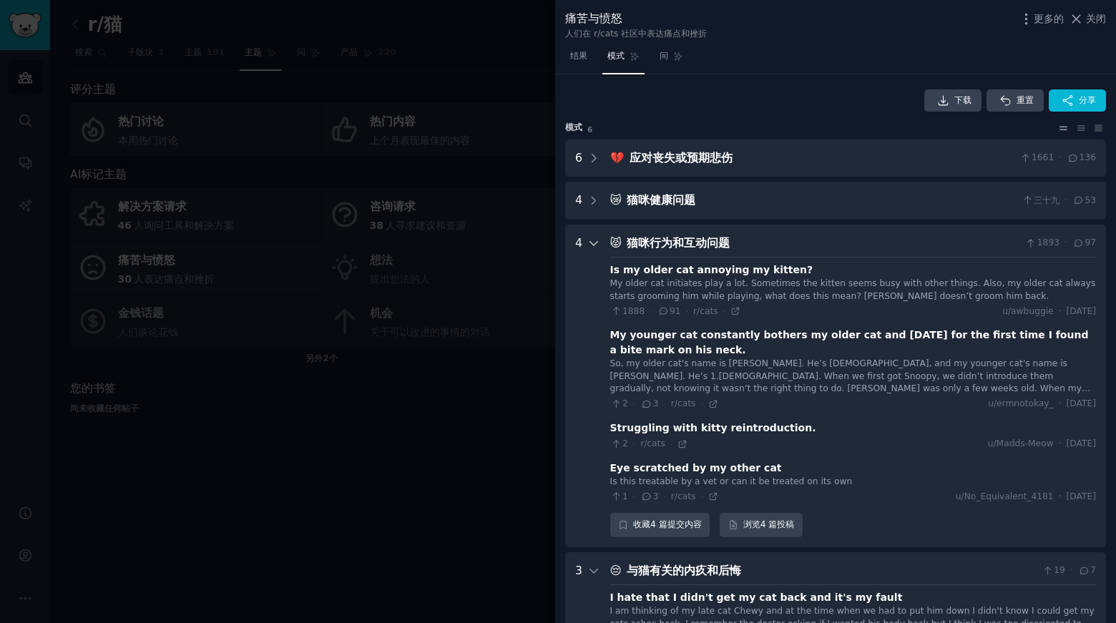
click at [593, 240] on icon at bounding box center [594, 243] width 13 height 13
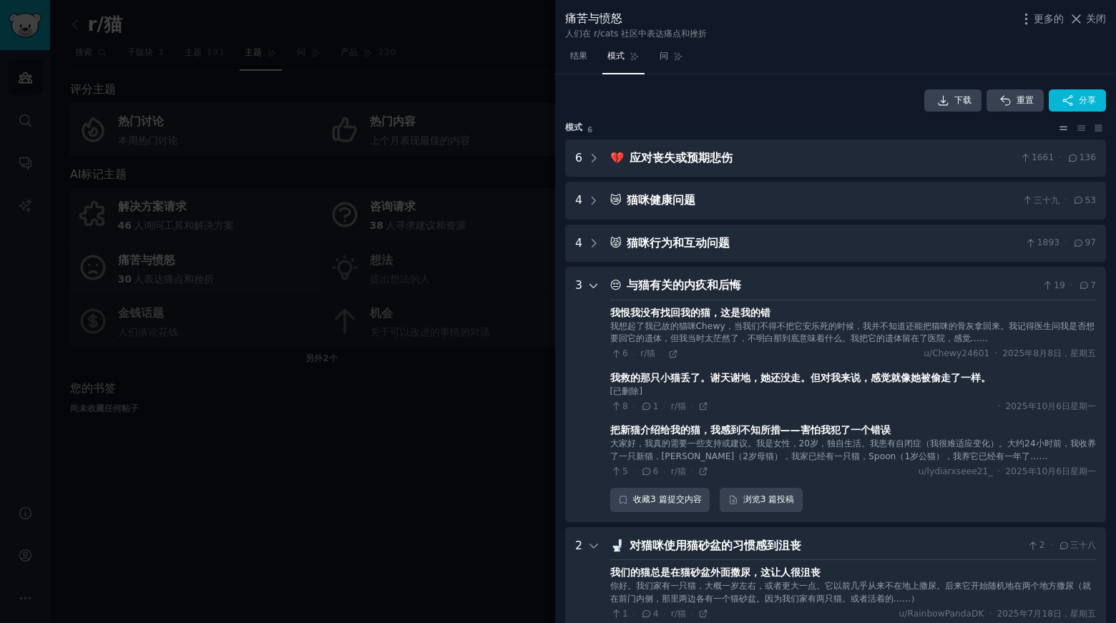
click at [588, 281] on icon at bounding box center [594, 286] width 13 height 13
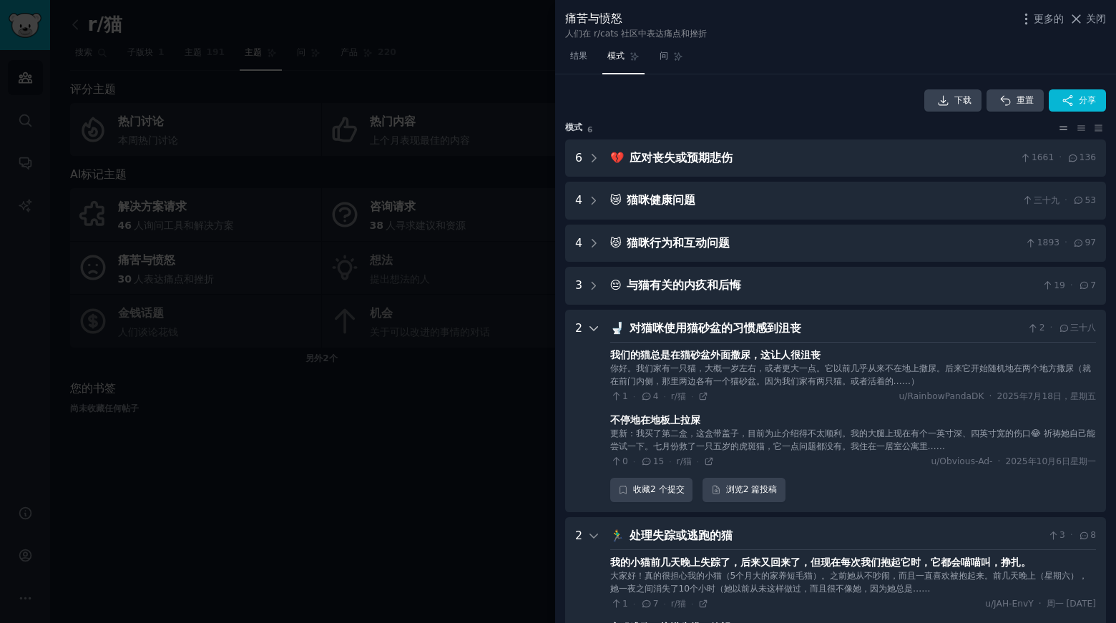
click at [595, 323] on icon at bounding box center [594, 328] width 13 height 13
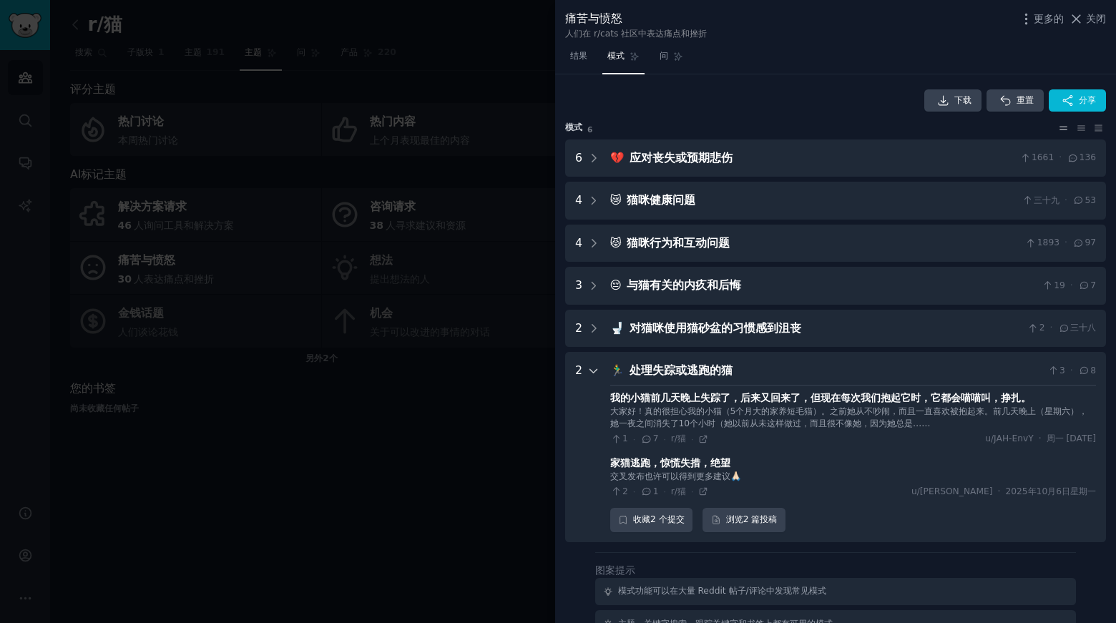
click at [595, 371] on icon at bounding box center [594, 371] width 13 height 13
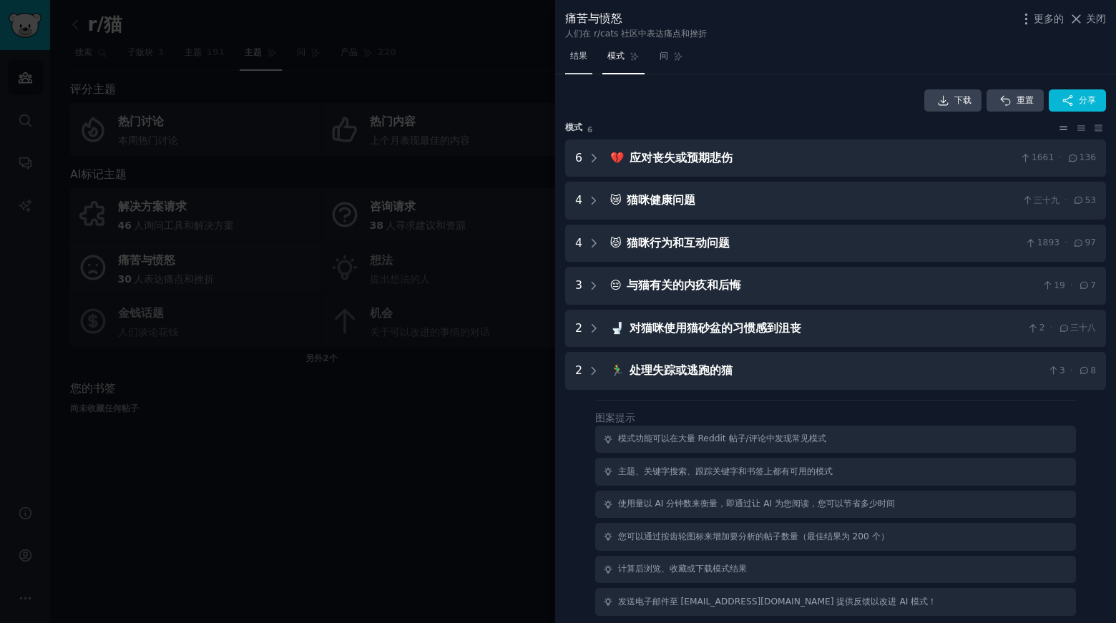
click at [583, 53] on font "结果" at bounding box center [578, 56] width 17 height 10
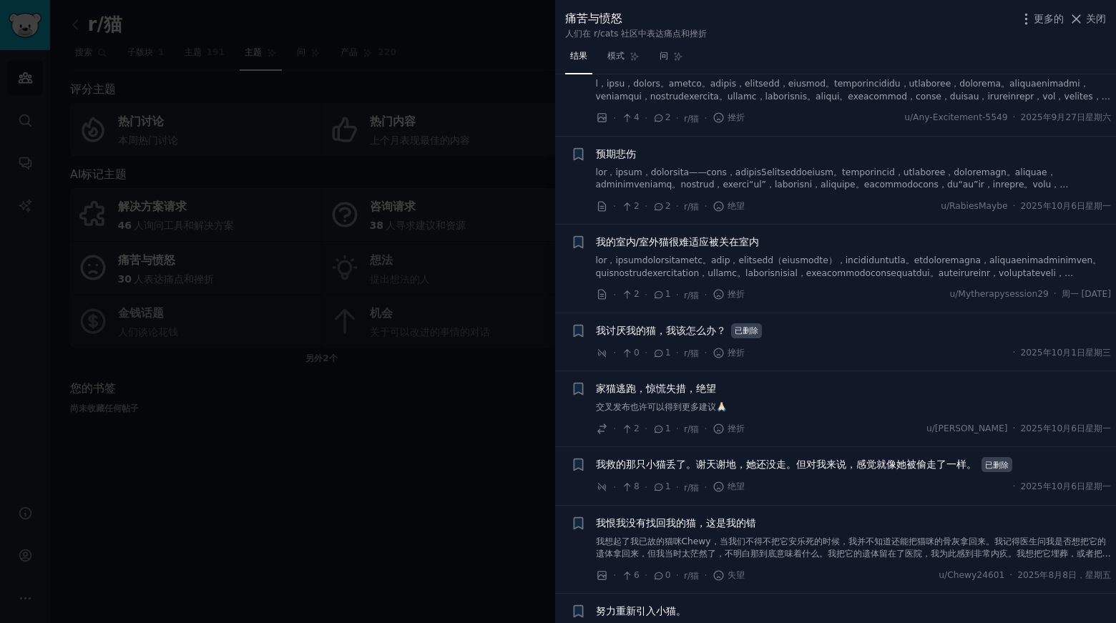
scroll to position [1939, 0]
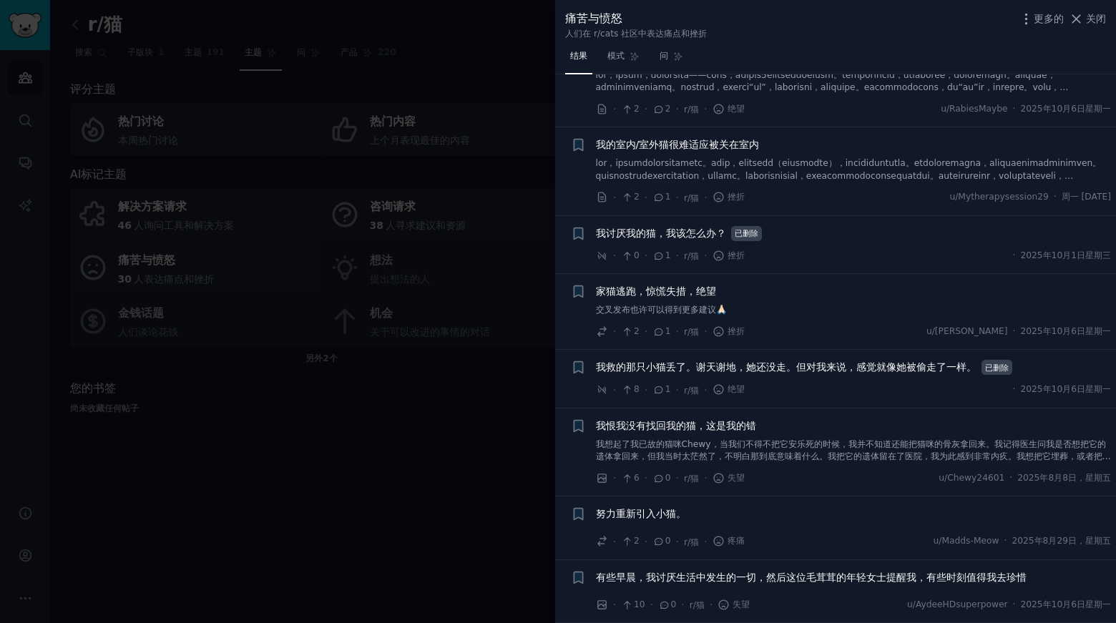
click at [1030, 10] on div "更多的 关闭" at bounding box center [1063, 19] width 88 height 18
drag, startPoint x: 1030, startPoint y: 18, endPoint x: 1042, endPoint y: 17, distance: 11.5
click at [1030, 18] on icon "button" at bounding box center [1026, 18] width 15 height 15
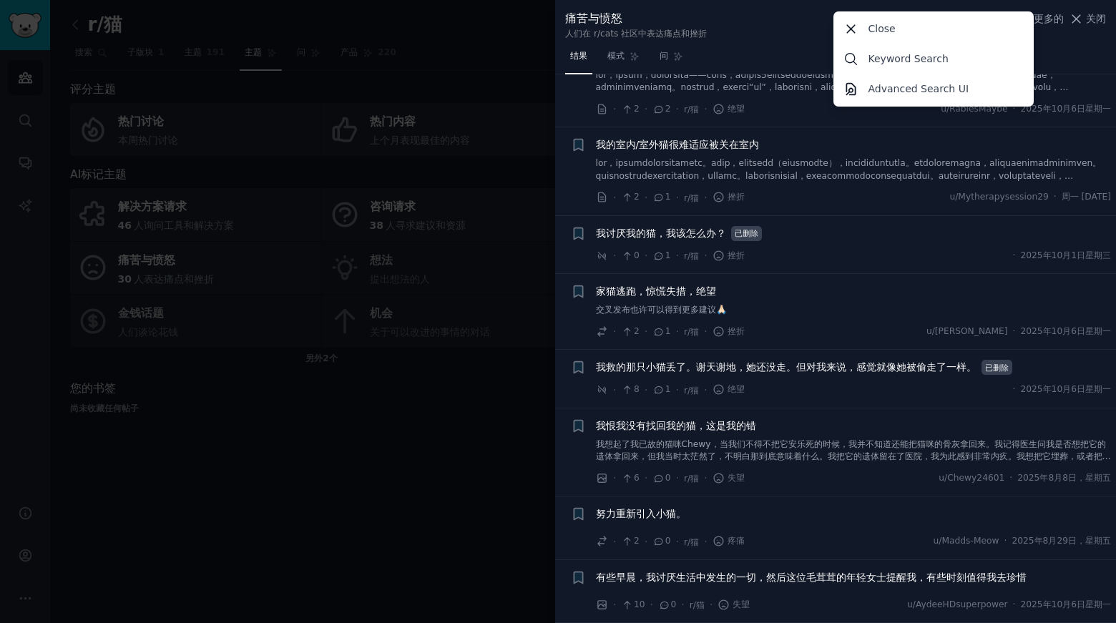
click at [1068, 14] on div "更多的 Close Keyword Search Advanced Search UI 关闭" at bounding box center [1063, 19] width 88 height 18
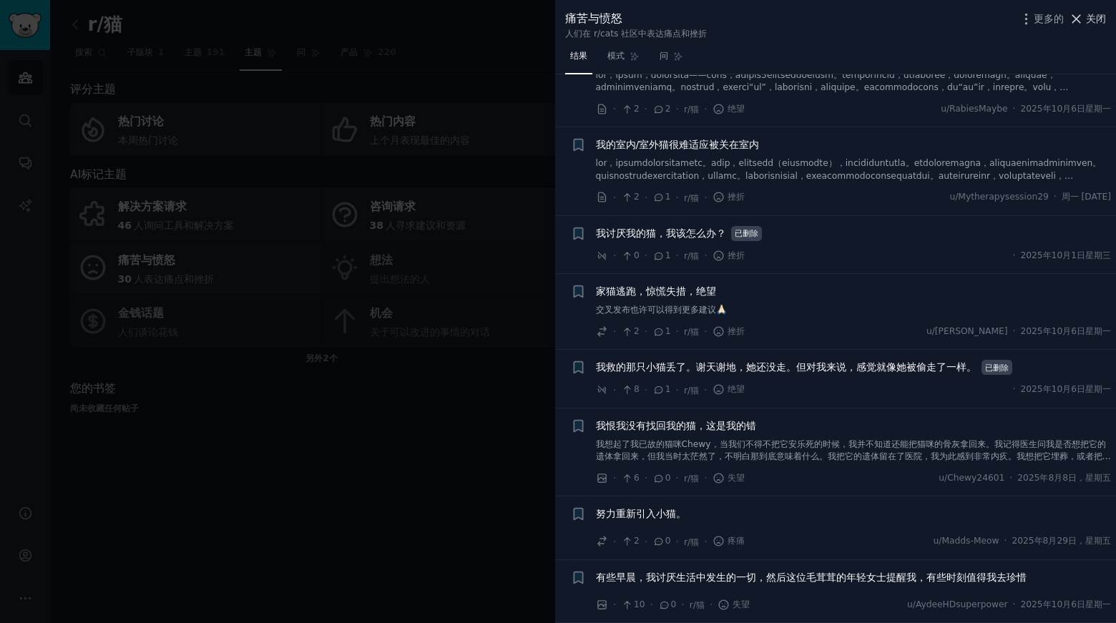
click at [1086, 18] on font "关闭" at bounding box center [1096, 18] width 20 height 11
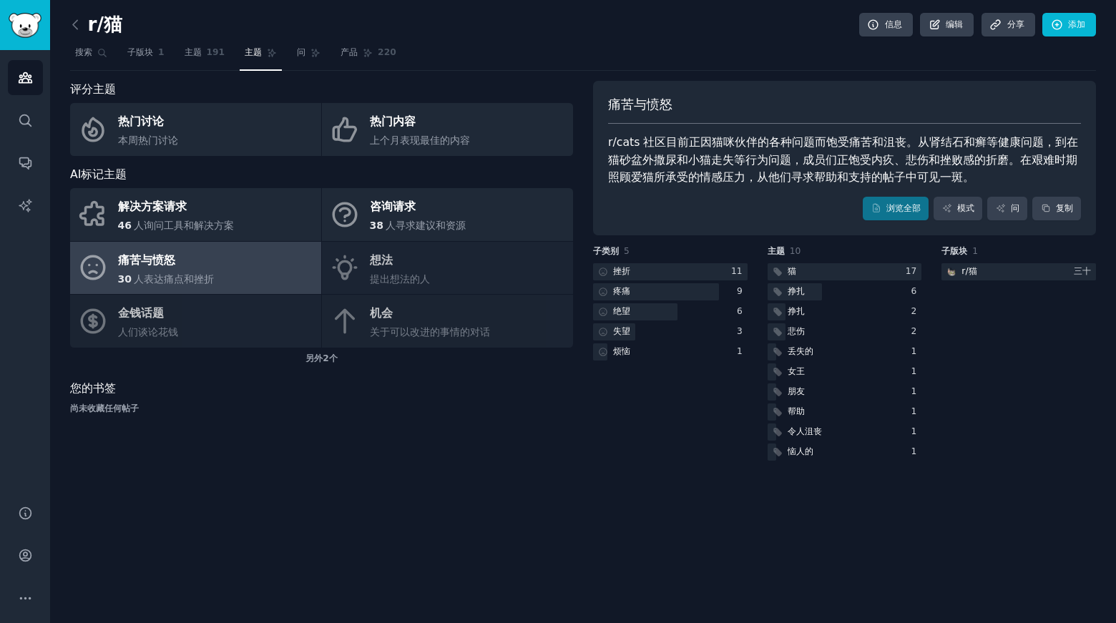
click at [417, 273] on div "解决方案请求 46 人询问工具和解决方案 咨询请求 38 人寻求建议和资源 痛苦与愤怒 30 人表达痛点和挫折 想法 提出想法的人 金钱话题 人们谈论花钱 机…" at bounding box center [321, 268] width 503 height 160
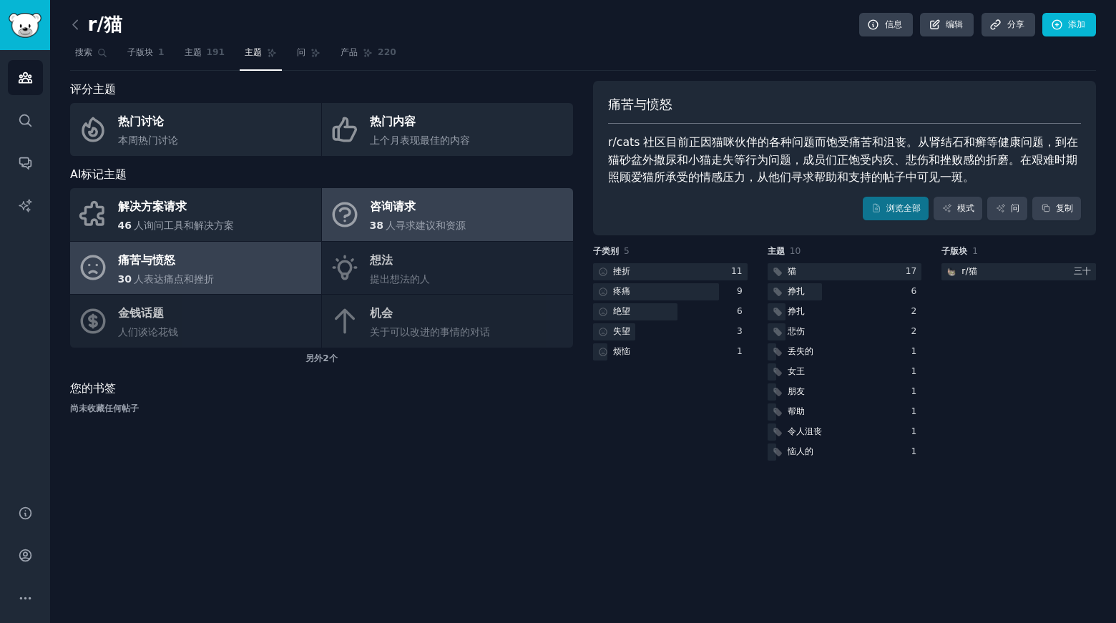
click at [444, 209] on div "咨询请求" at bounding box center [418, 207] width 97 height 23
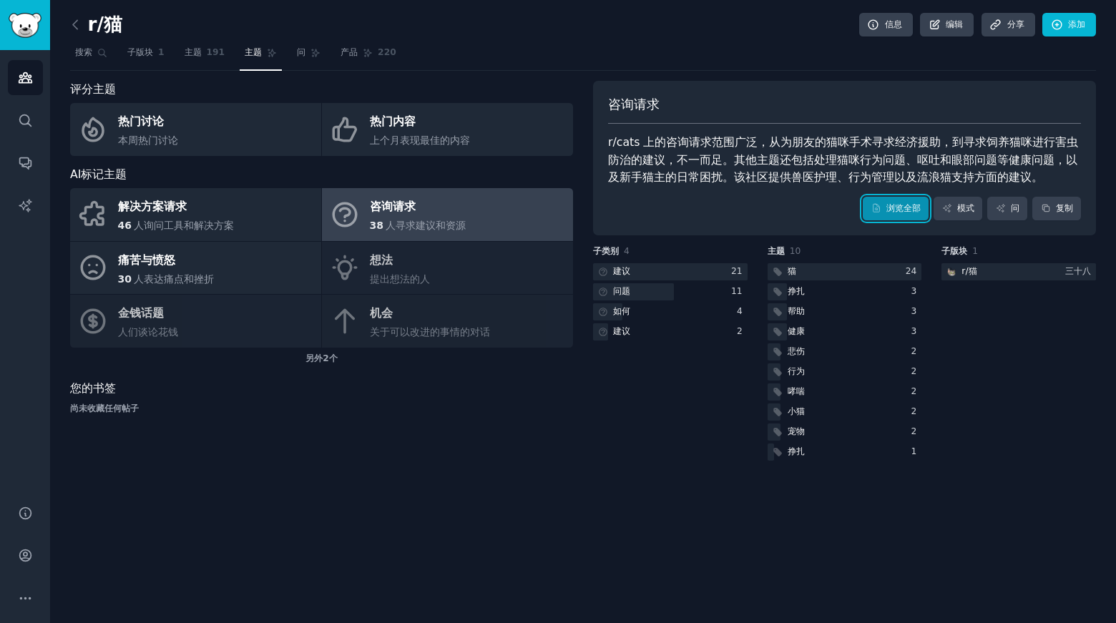
click at [891, 208] on font "浏览全部" at bounding box center [904, 208] width 34 height 10
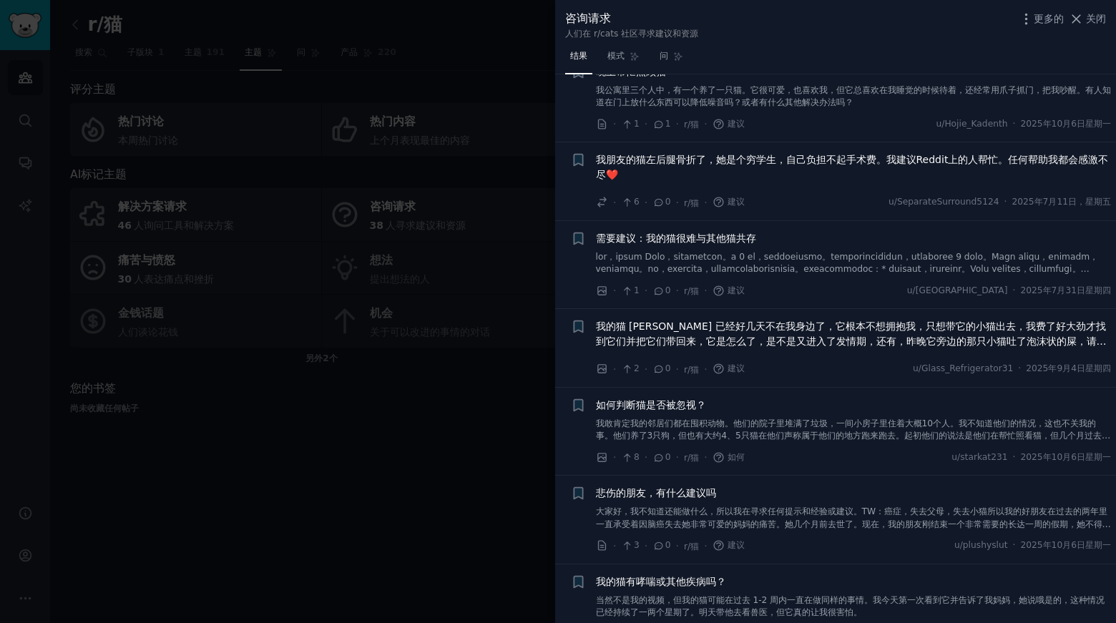
scroll to position [2651, 0]
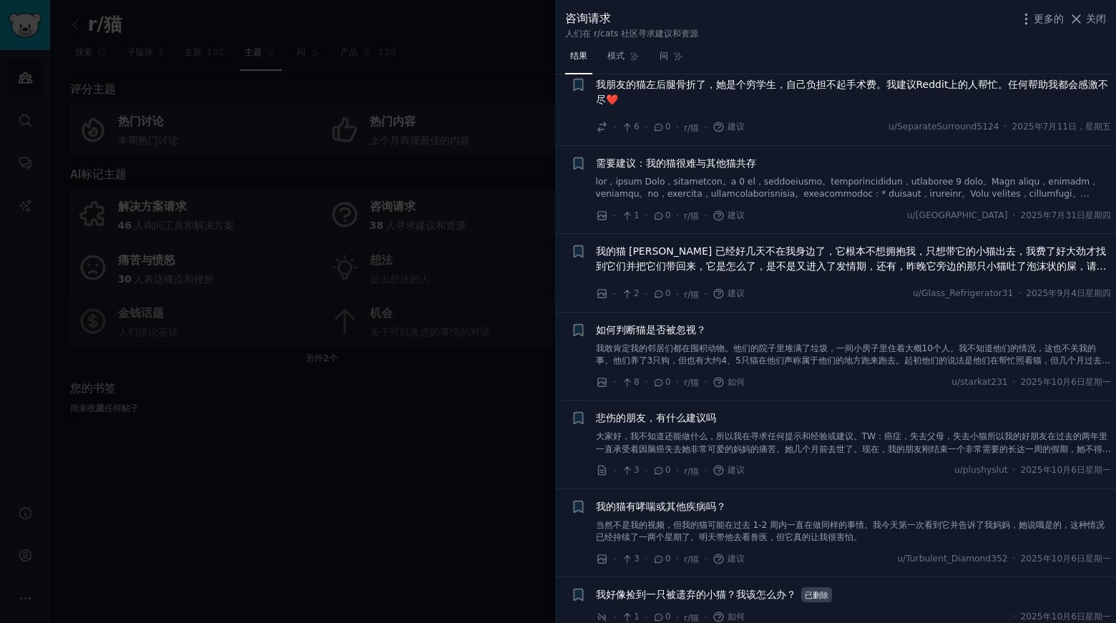
click at [1086, 19] on font "关闭" at bounding box center [1096, 18] width 20 height 11
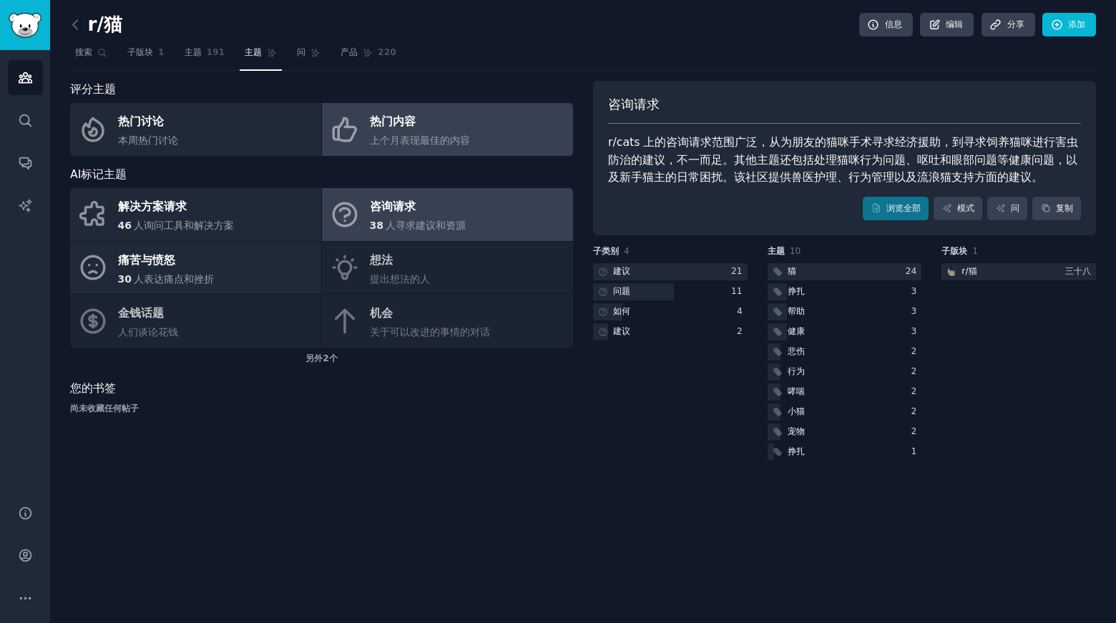
click at [431, 135] on font "上个月表现最佳的内容" at bounding box center [420, 140] width 100 height 11
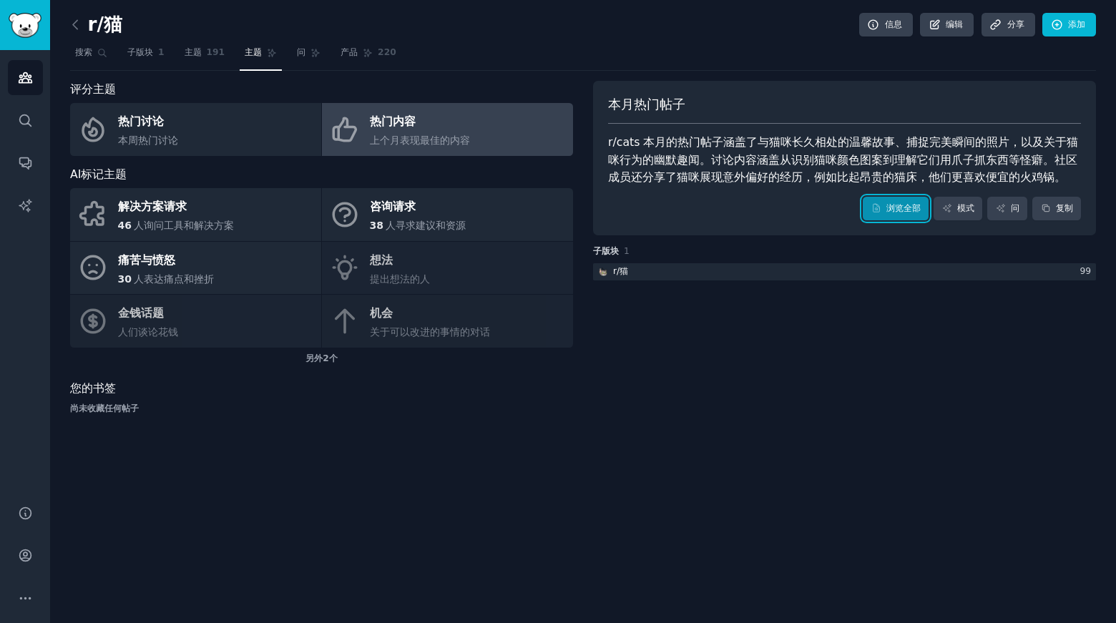
click at [907, 213] on font "浏览全部" at bounding box center [904, 208] width 34 height 10
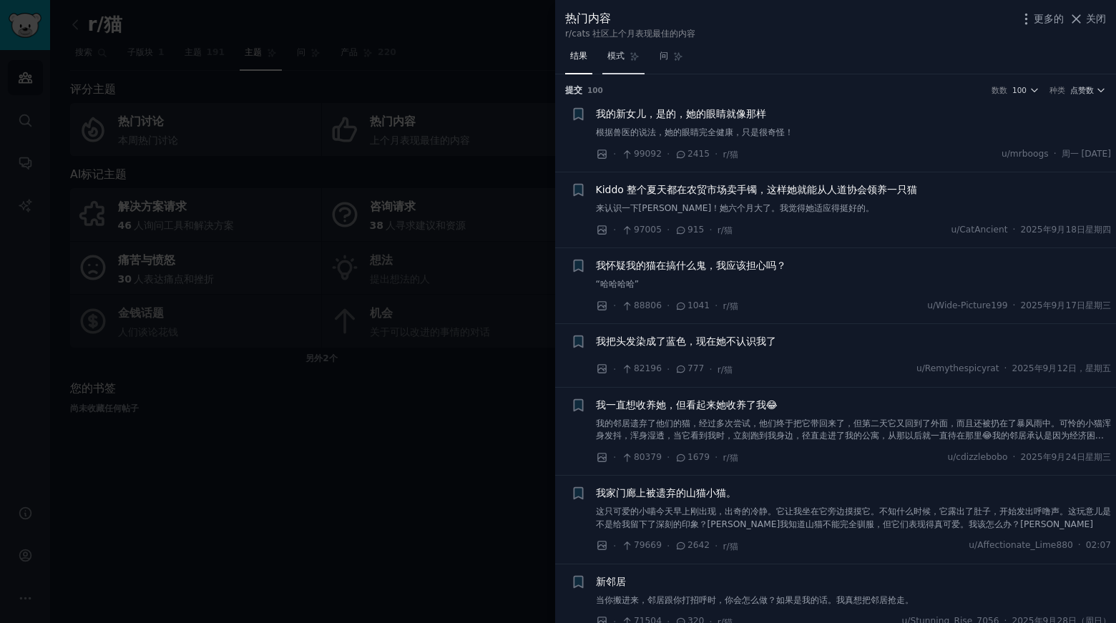
click at [626, 64] on link "模式" at bounding box center [624, 59] width 42 height 29
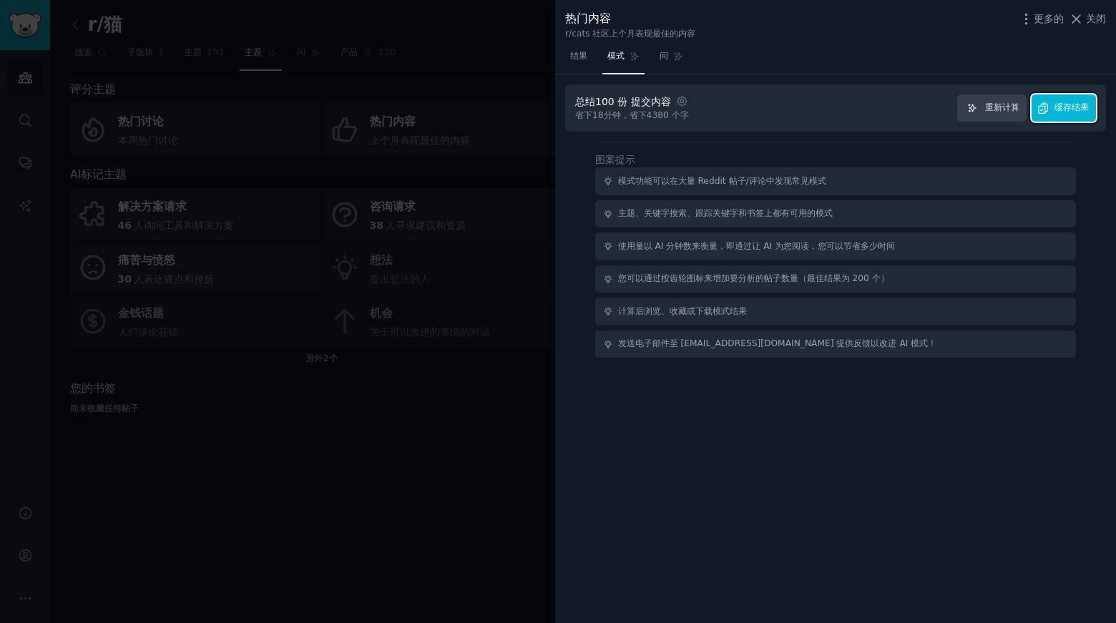
click at [1069, 109] on font "缓存结果" at bounding box center [1072, 107] width 34 height 10
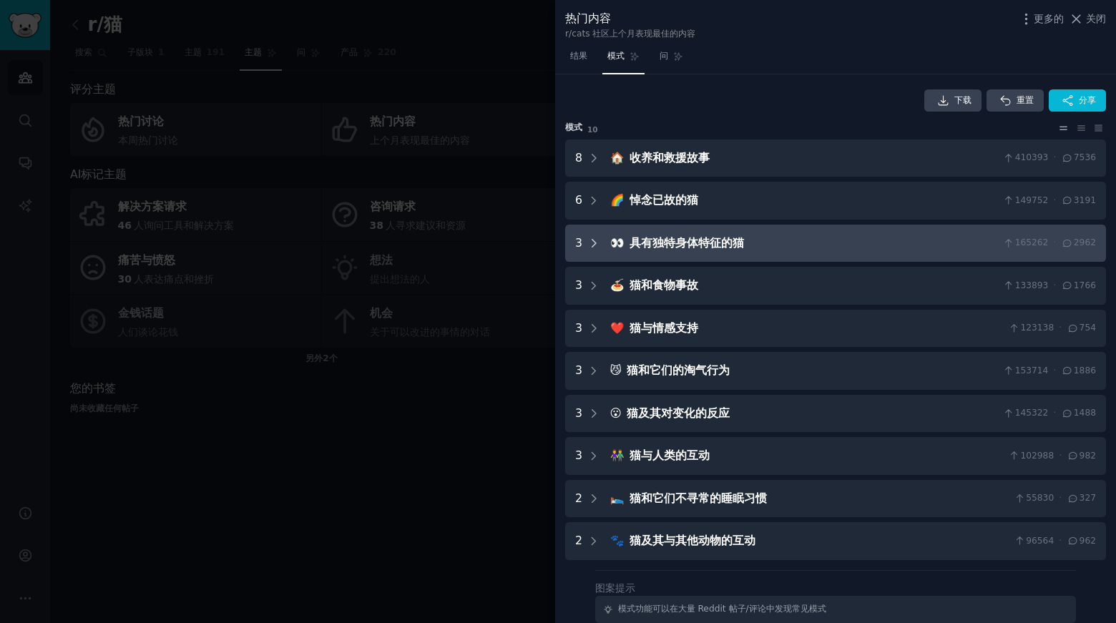
click at [590, 243] on icon at bounding box center [594, 243] width 13 height 13
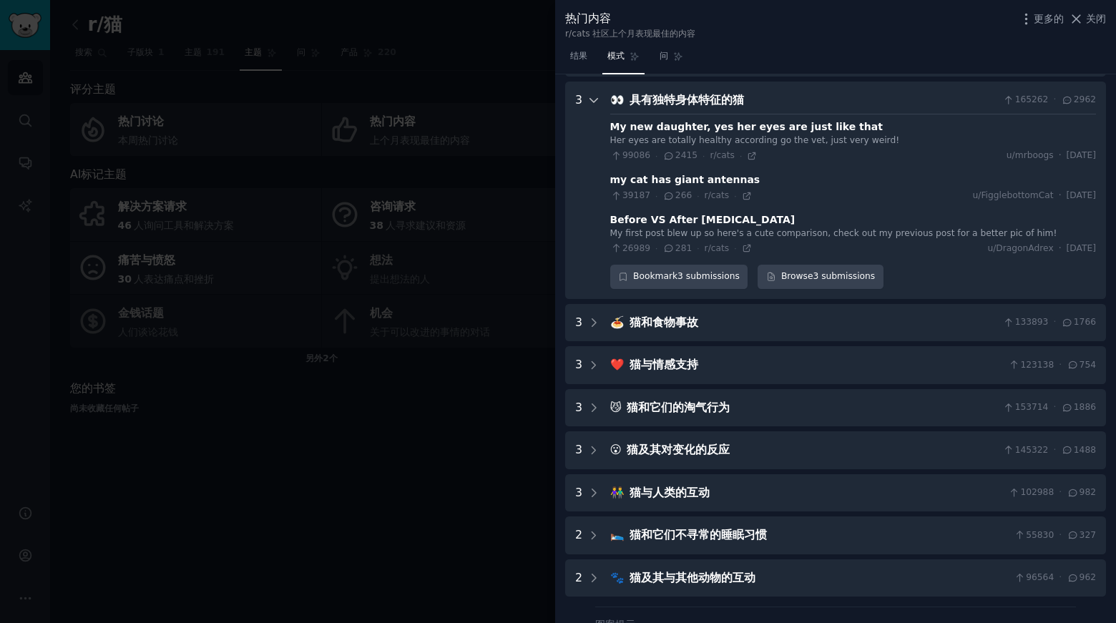
scroll to position [150, 0]
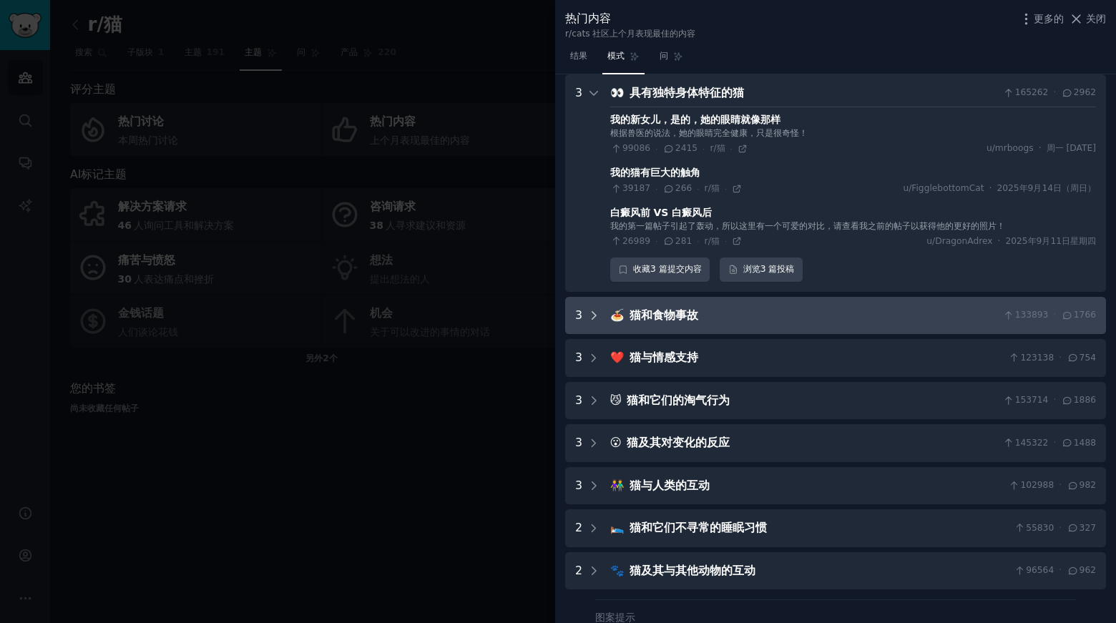
click at [595, 311] on icon at bounding box center [594, 315] width 13 height 13
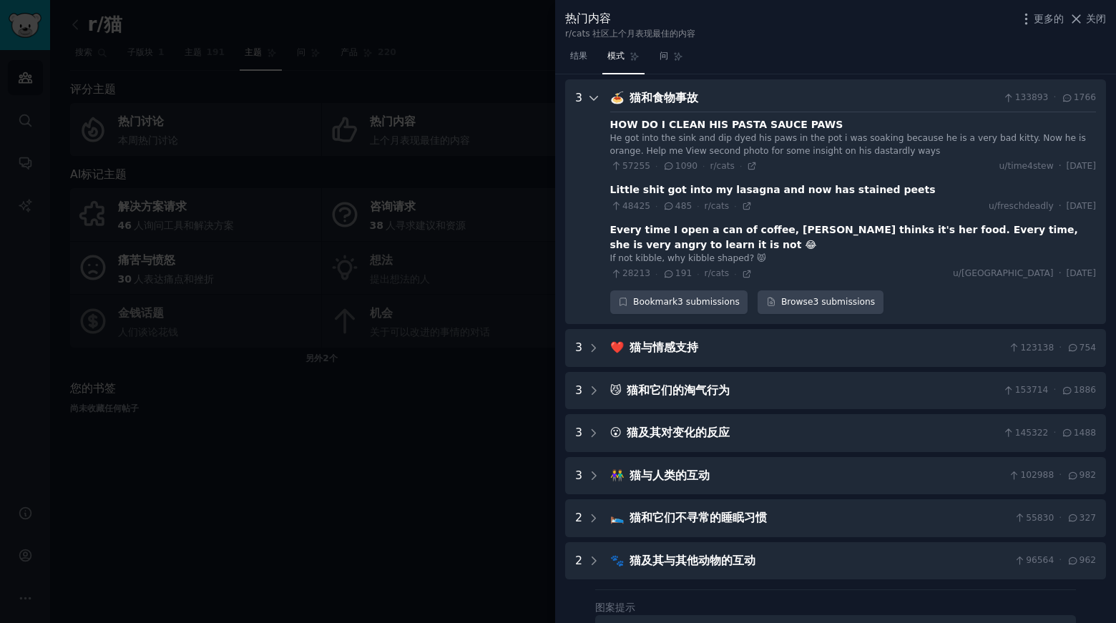
scroll to position [373, 0]
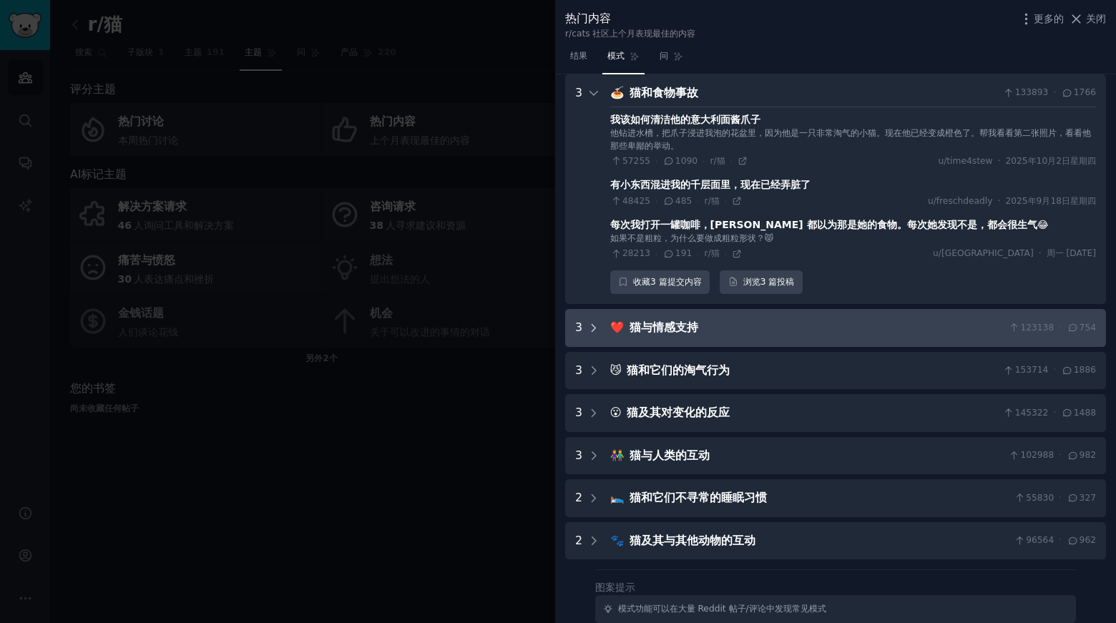
click at [593, 328] on icon at bounding box center [594, 328] width 13 height 13
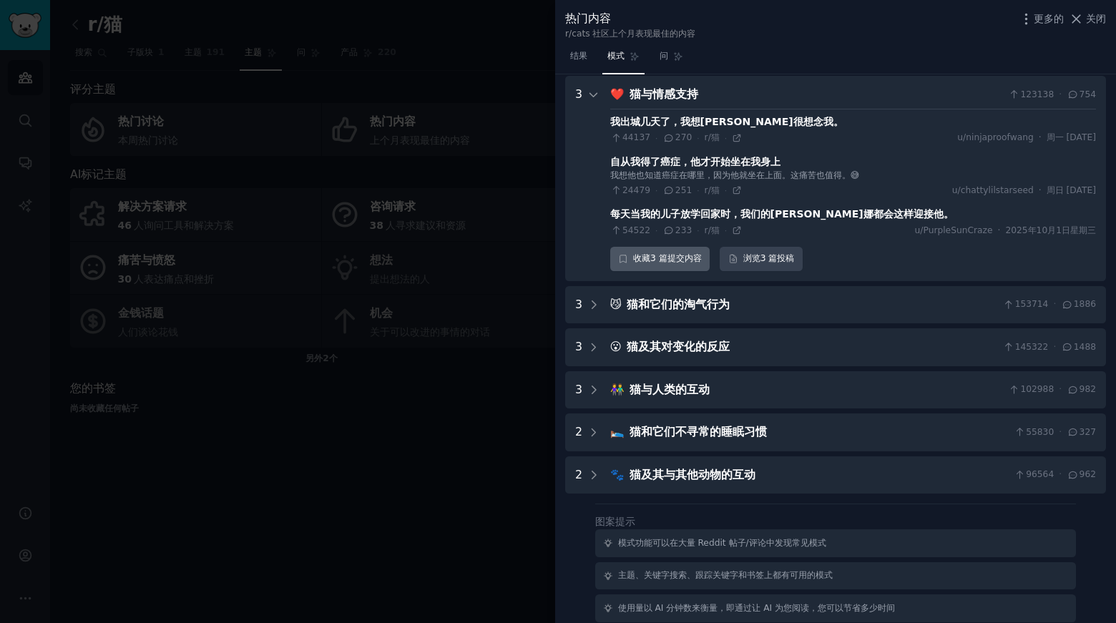
scroll to position [608, 0]
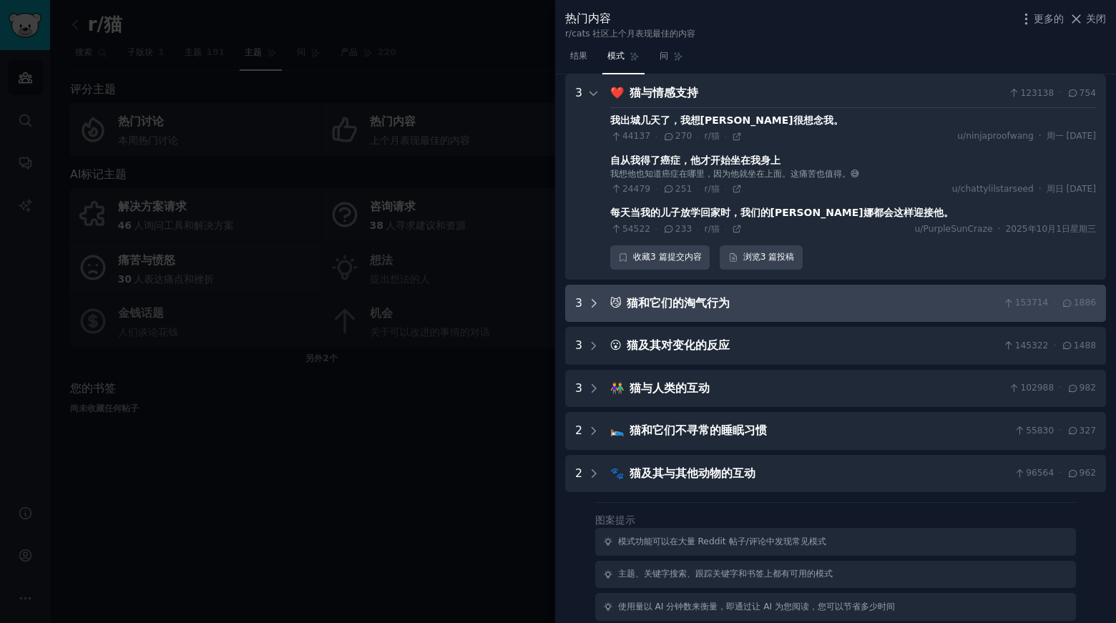
click at [594, 298] on icon at bounding box center [594, 303] width 13 height 13
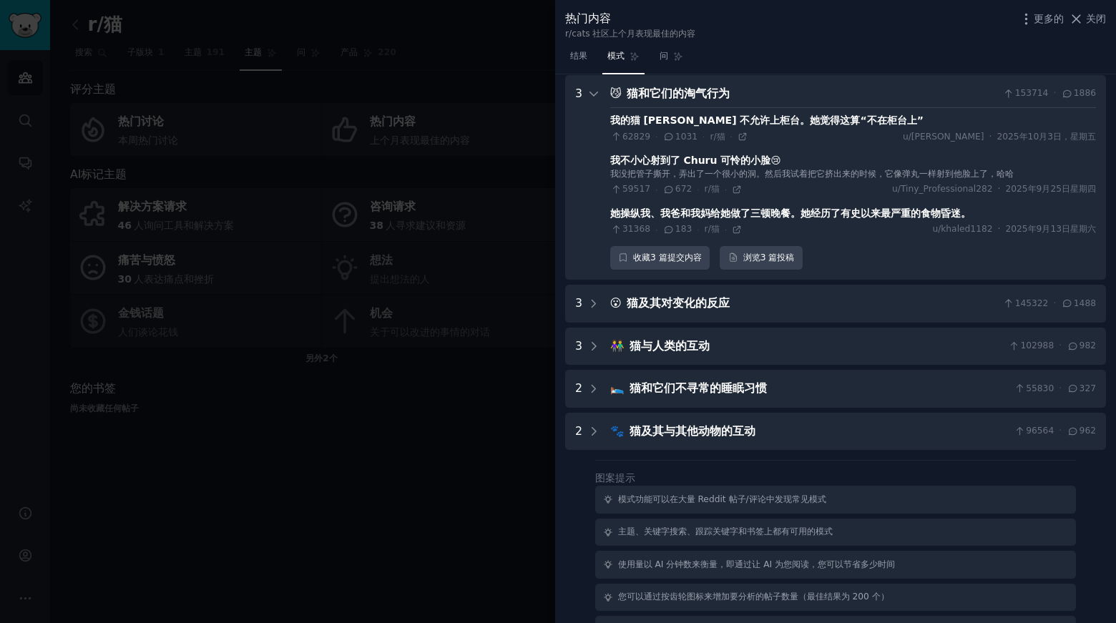
scroll to position [818, 0]
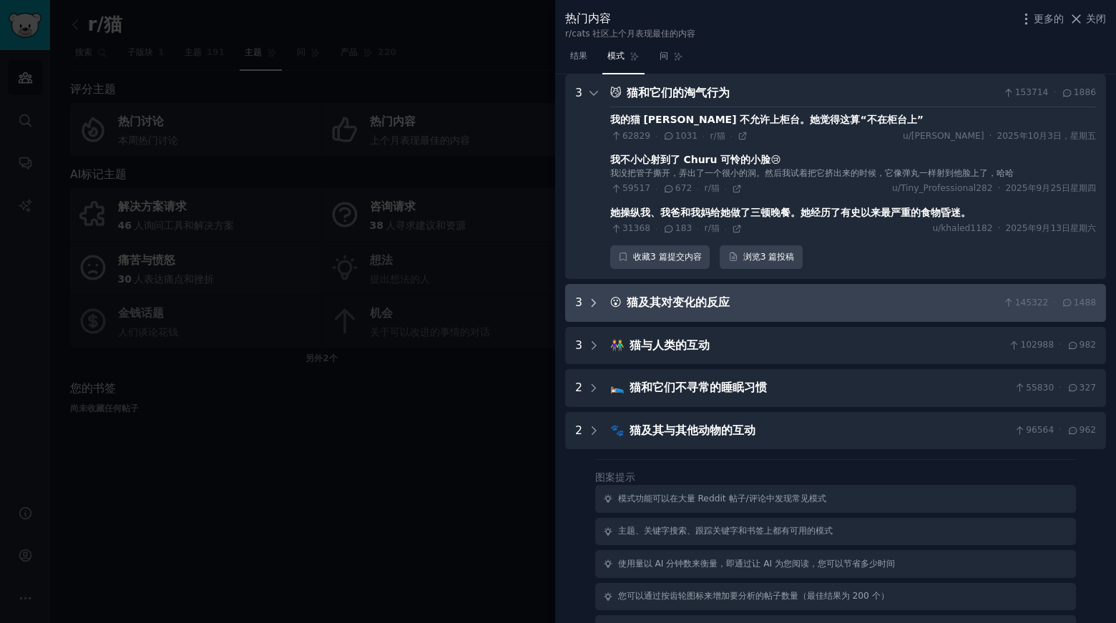
click at [590, 303] on icon at bounding box center [594, 303] width 13 height 13
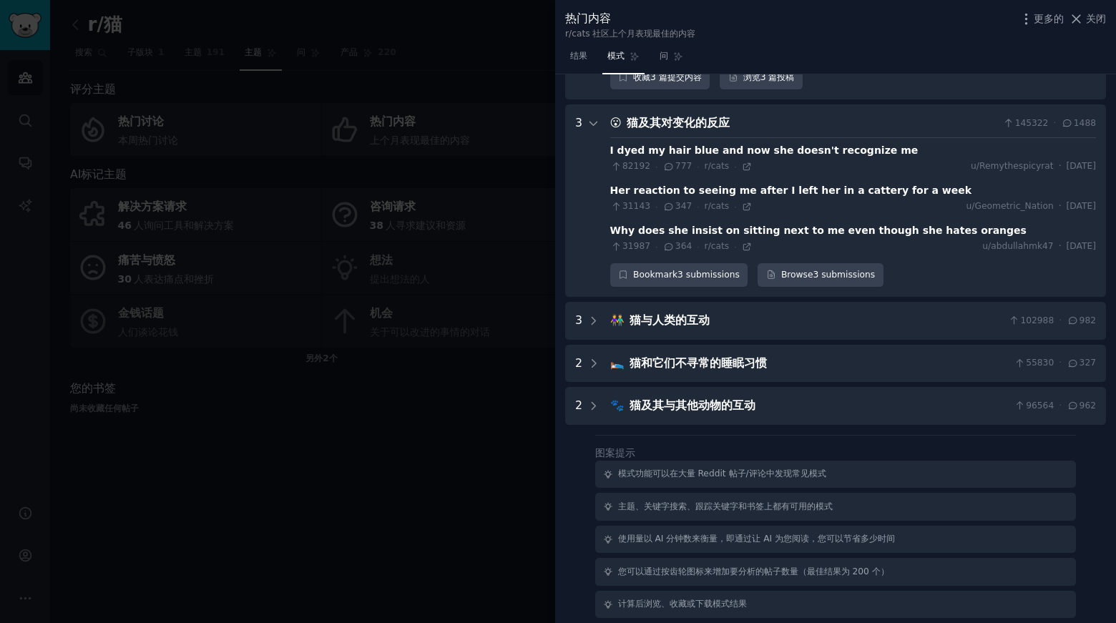
scroll to position [1028, 0]
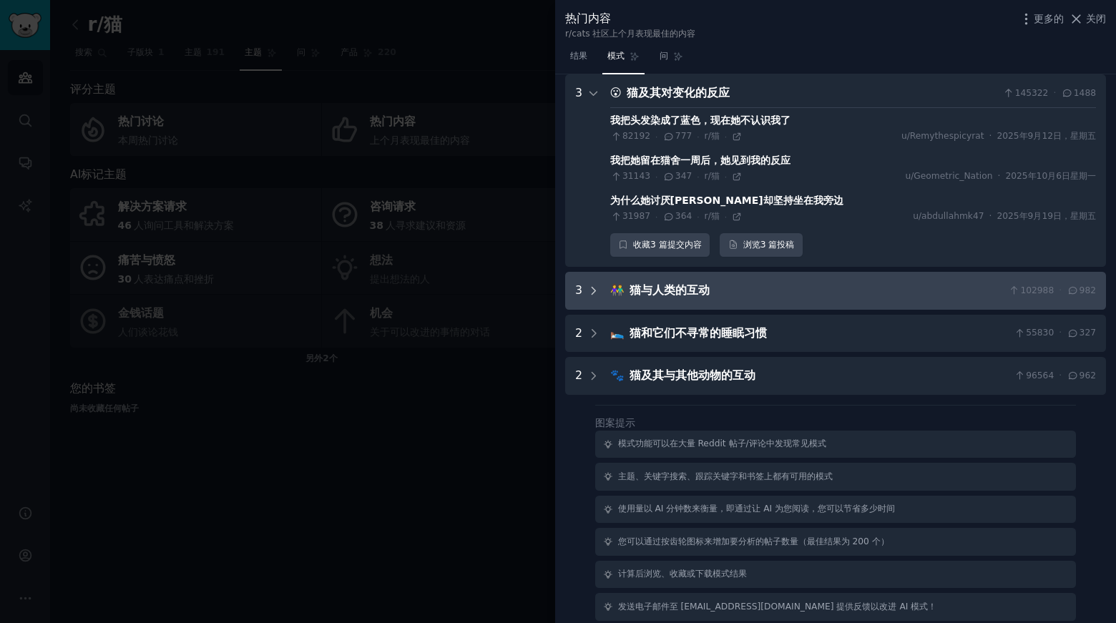
click at [588, 291] on icon at bounding box center [594, 291] width 13 height 13
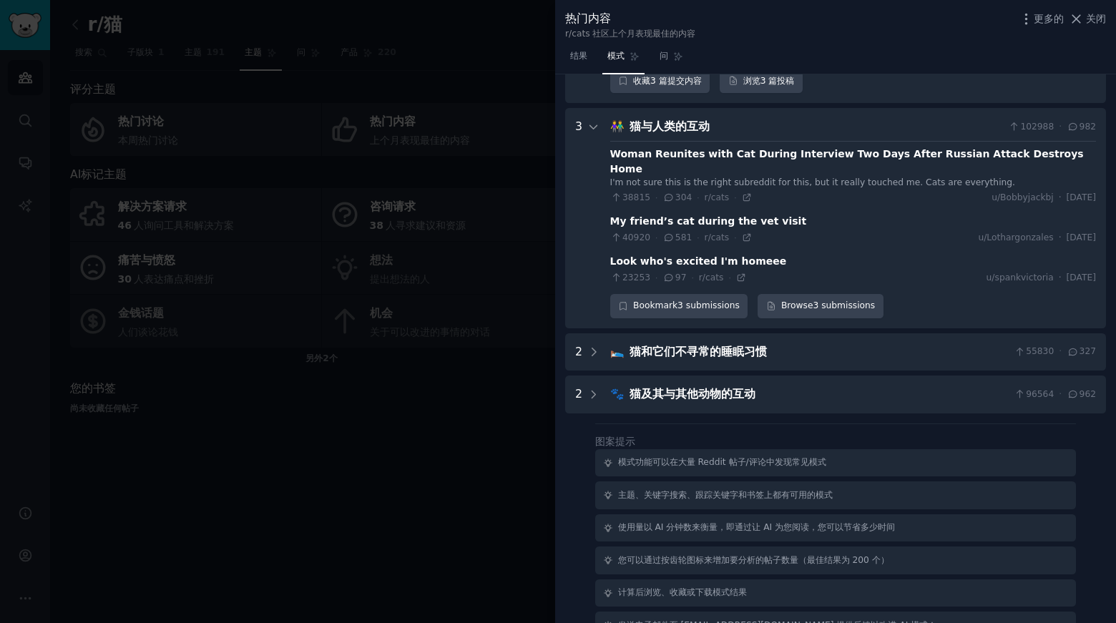
scroll to position [1207, 0]
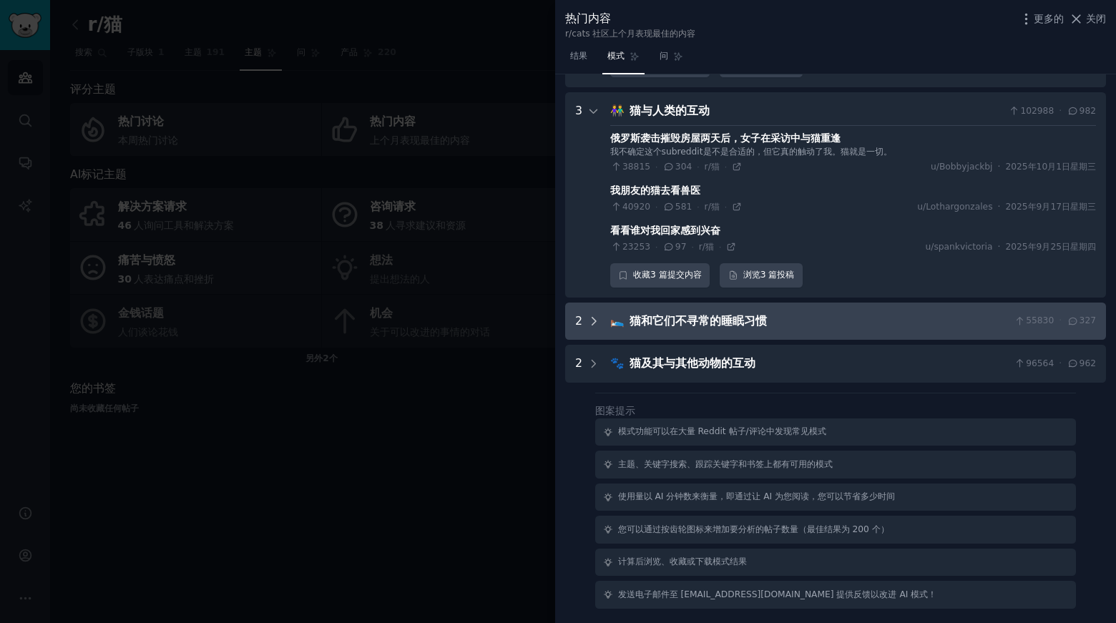
click at [593, 321] on icon at bounding box center [594, 321] width 13 height 13
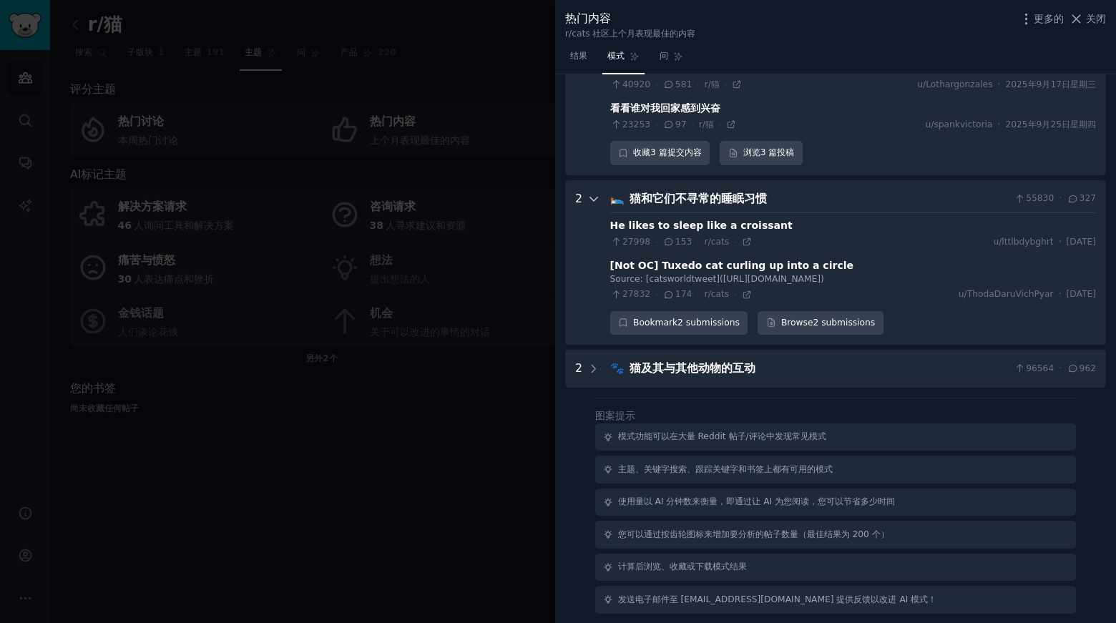
scroll to position [1335, 0]
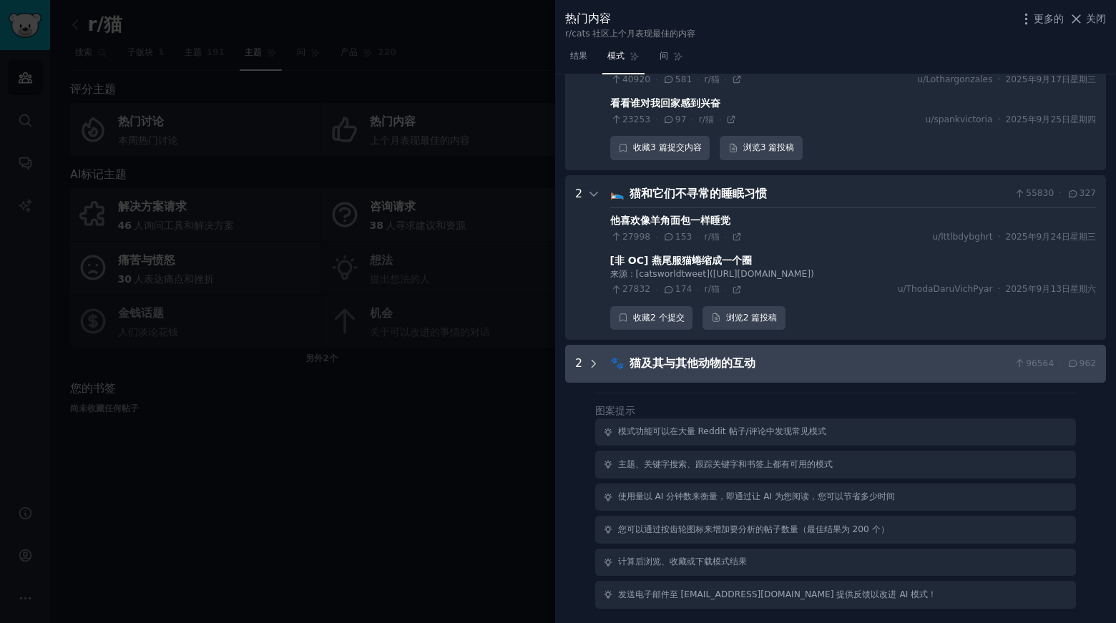
click at [593, 358] on icon at bounding box center [594, 364] width 13 height 13
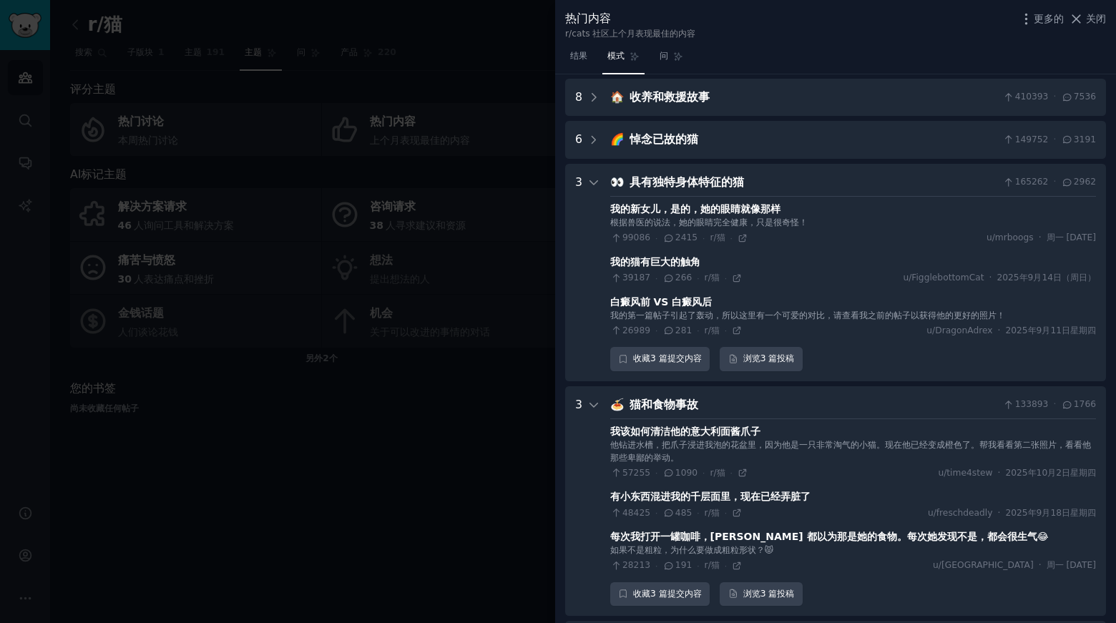
scroll to position [0, 0]
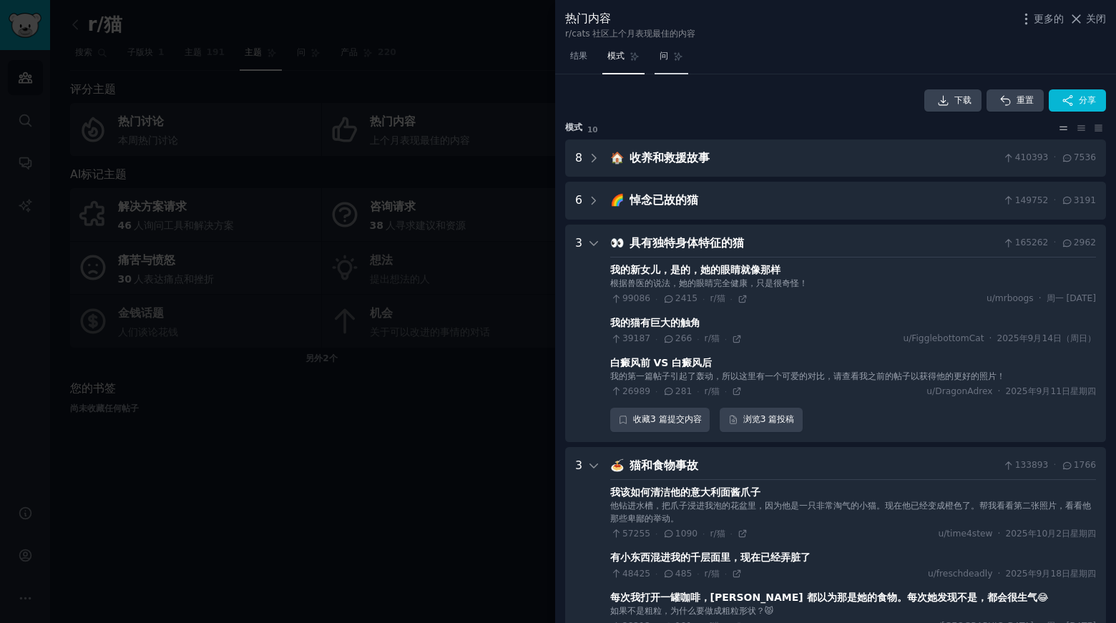
click at [660, 58] on link "问" at bounding box center [672, 59] width 34 height 29
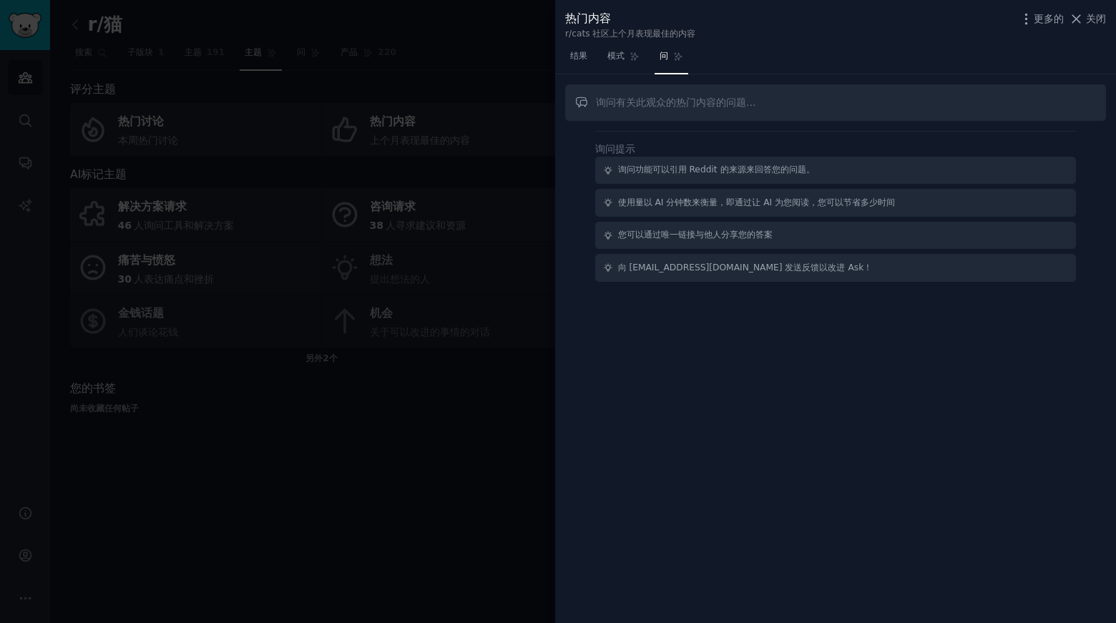
click at [779, 109] on input "text" at bounding box center [835, 102] width 541 height 36
type input "toy"
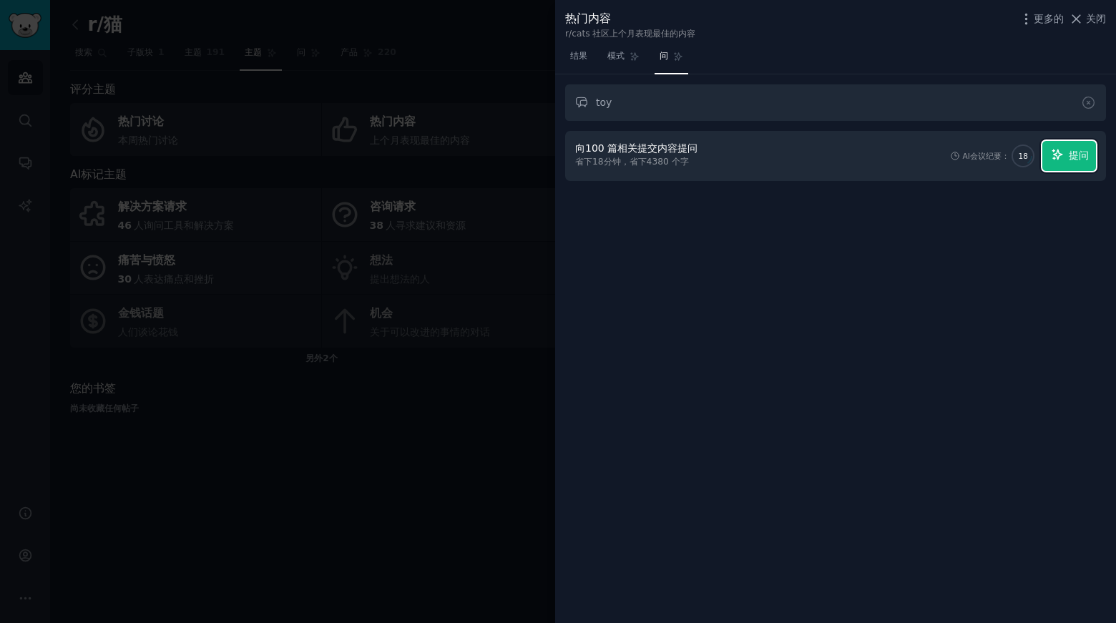
click at [1081, 159] on font "提问" at bounding box center [1079, 155] width 20 height 11
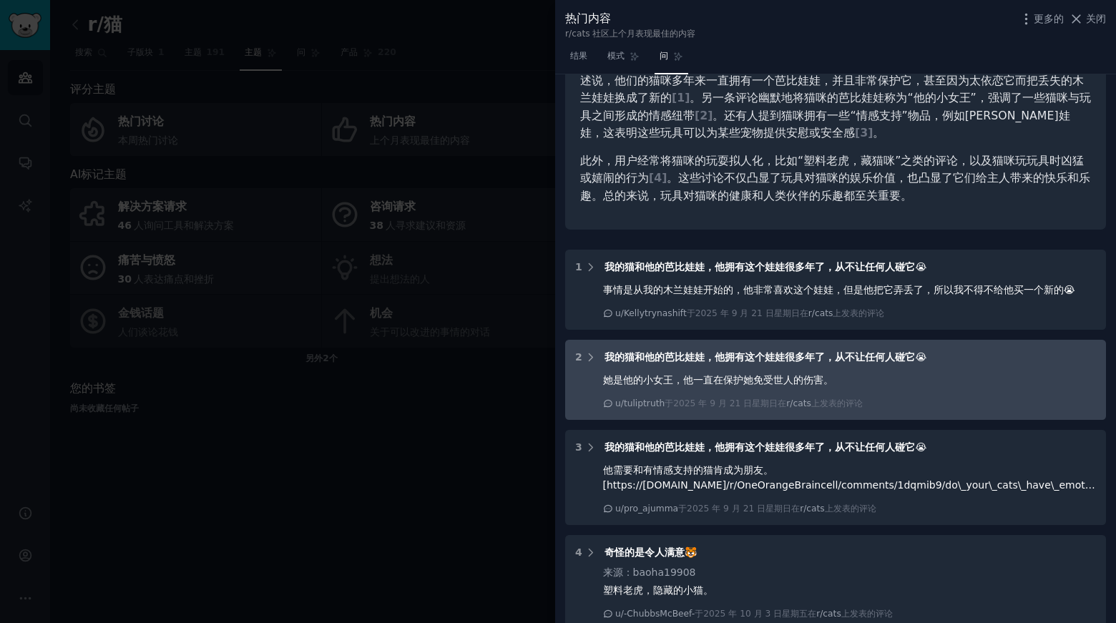
scroll to position [72, 0]
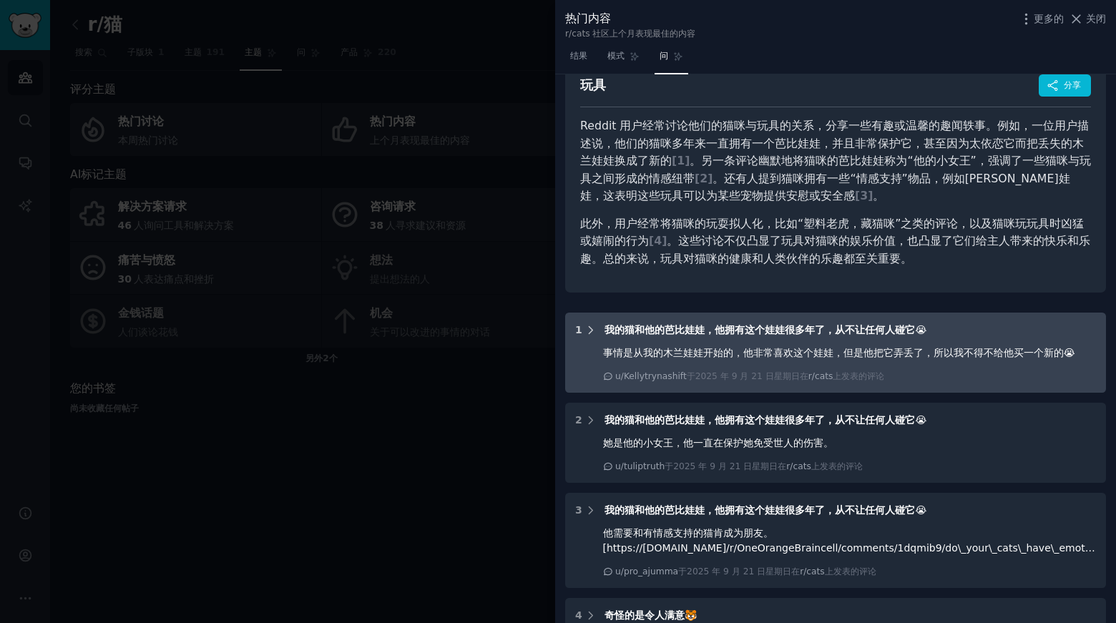
click at [589, 333] on icon at bounding box center [591, 330] width 13 height 13
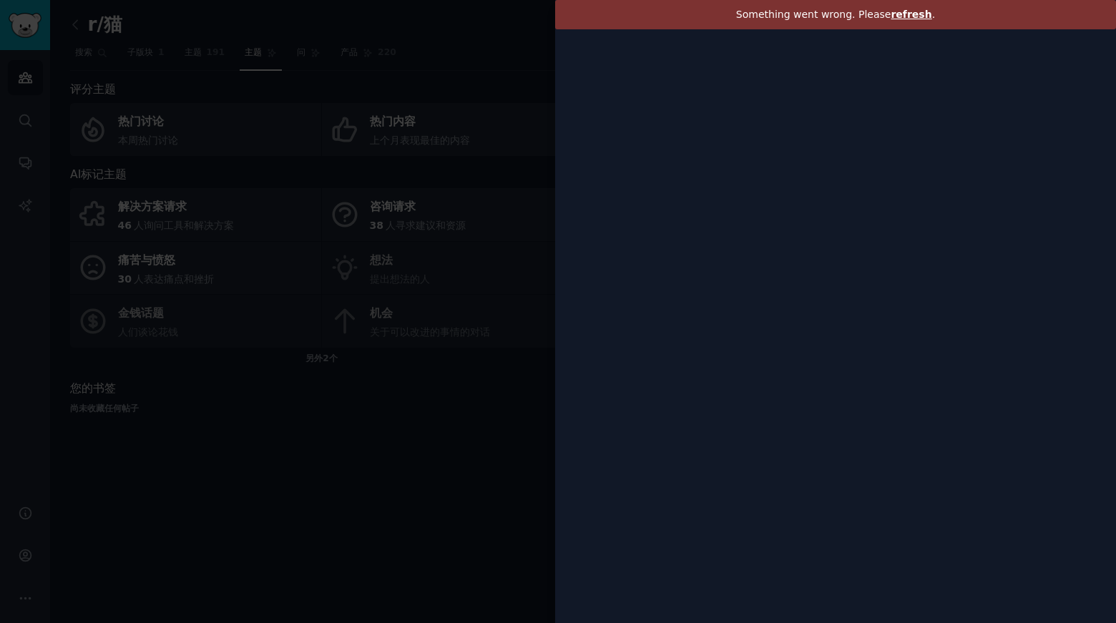
click at [905, 16] on span "refresh" at bounding box center [911, 14] width 41 height 11
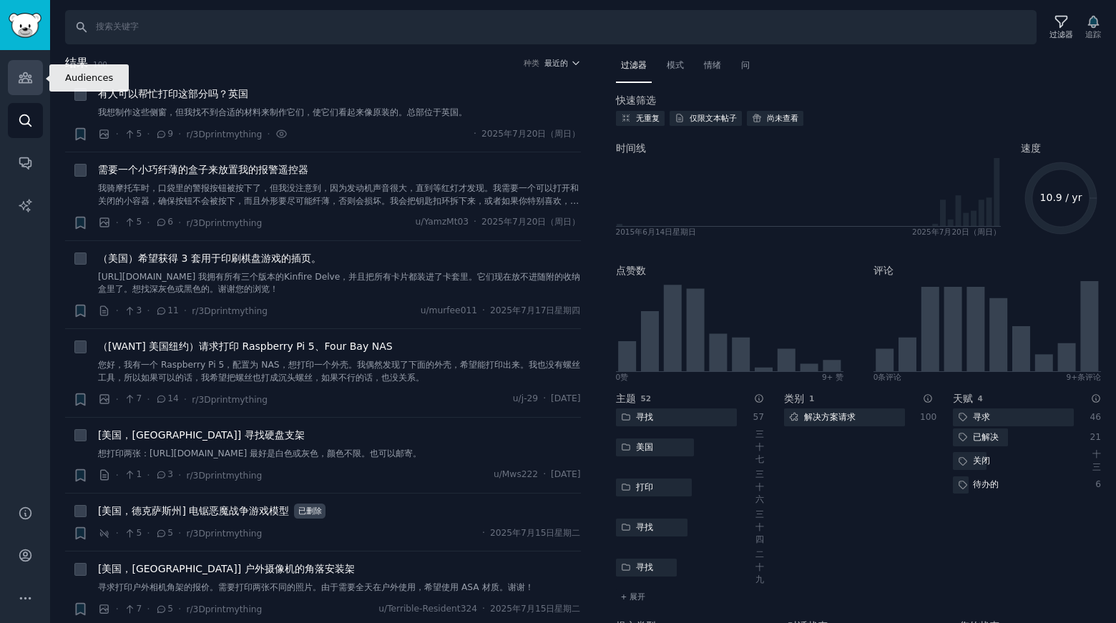
click at [30, 87] on link "受众" at bounding box center [25, 77] width 35 height 35
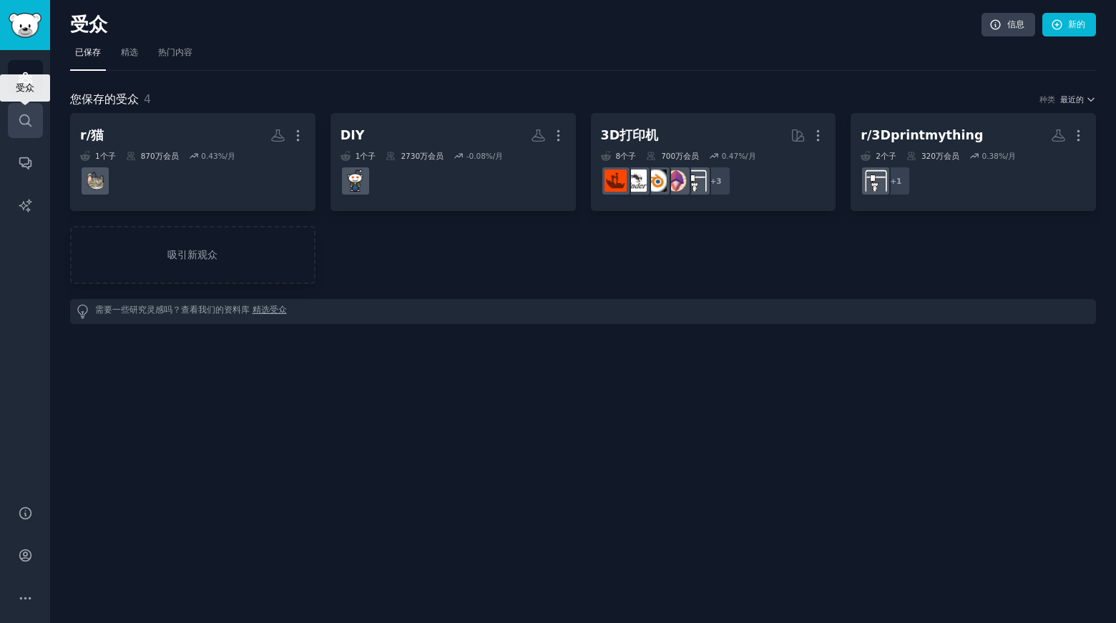
click at [26, 131] on link "搜索" at bounding box center [25, 120] width 35 height 35
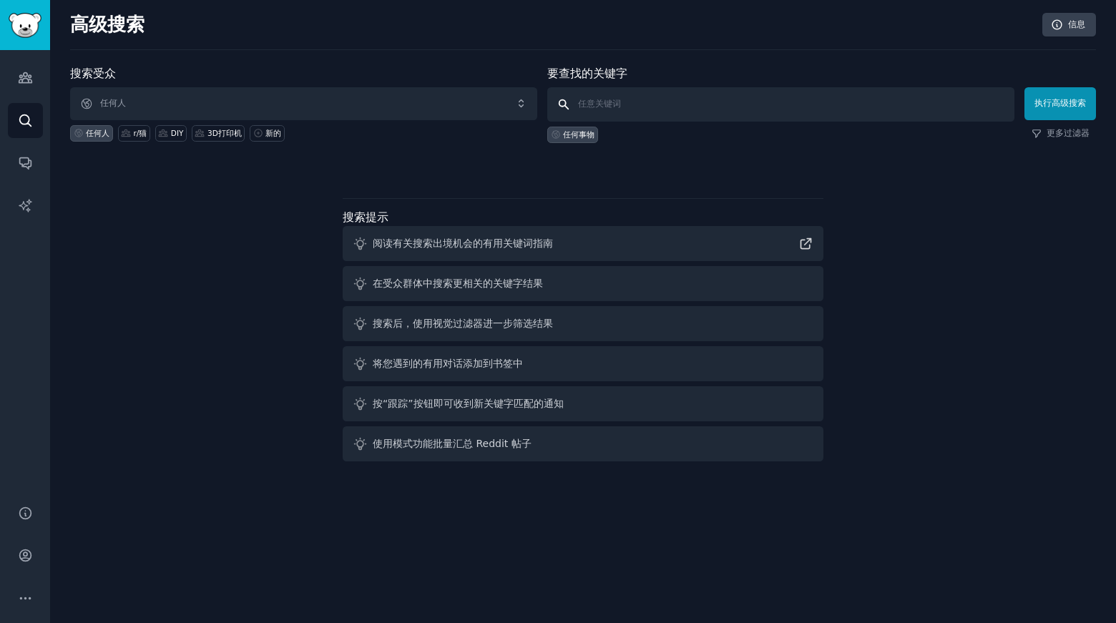
click at [609, 102] on input "text" at bounding box center [780, 104] width 467 height 34
type input "f"
click at [640, 106] on input "text" at bounding box center [780, 104] width 467 height 34
click at [666, 107] on input "text" at bounding box center [780, 104] width 467 height 34
type input "toy custom"
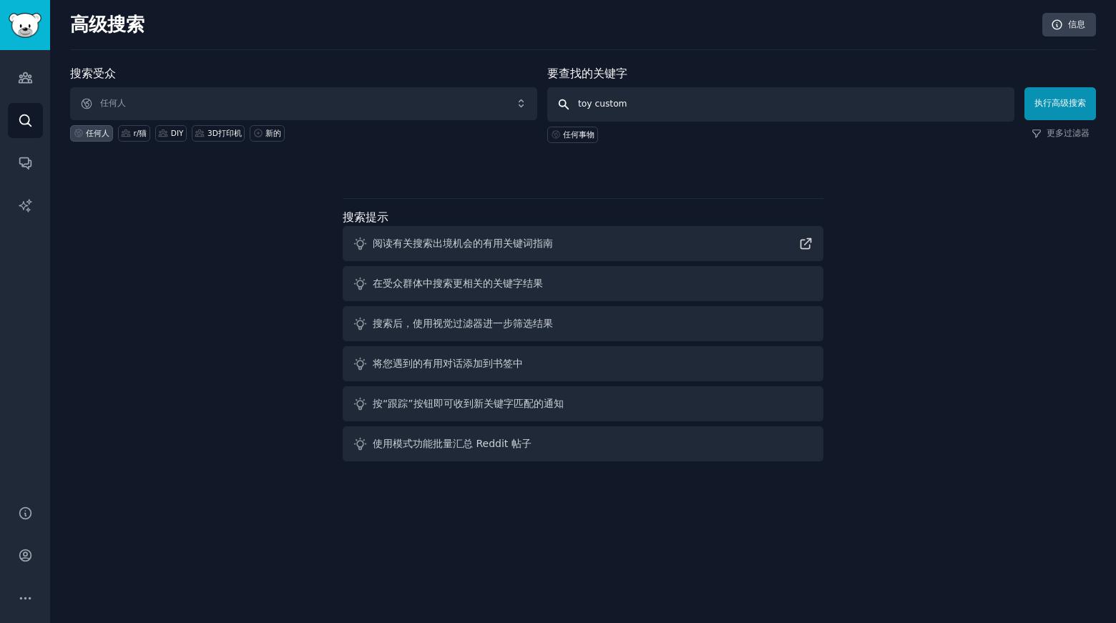
click button "执行高级搜索" at bounding box center [1061, 103] width 72 height 33
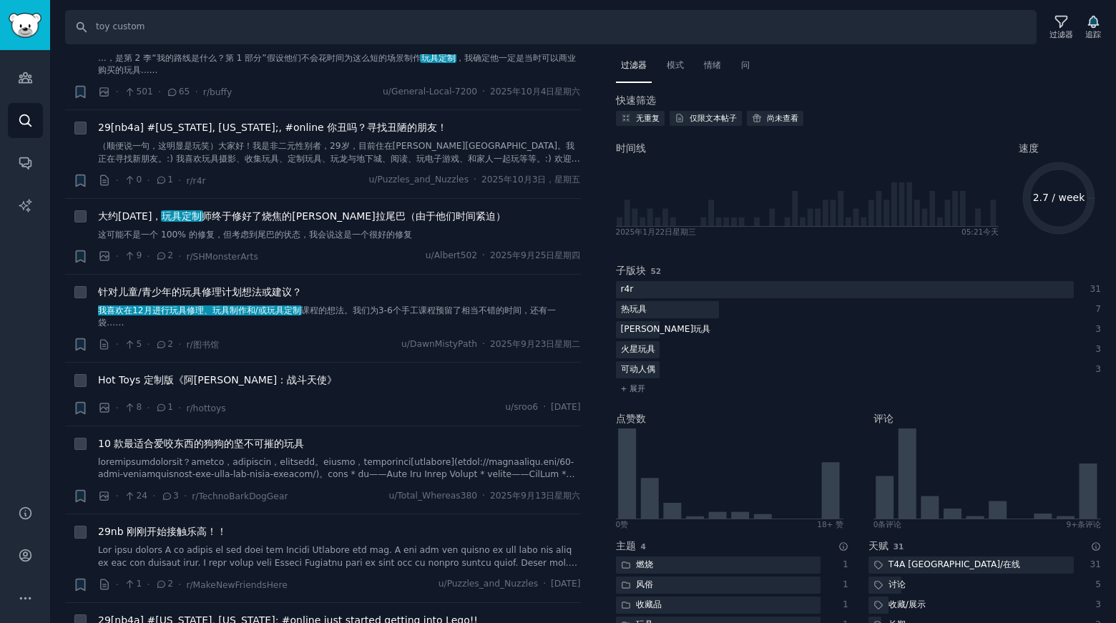
scroll to position [286, 0]
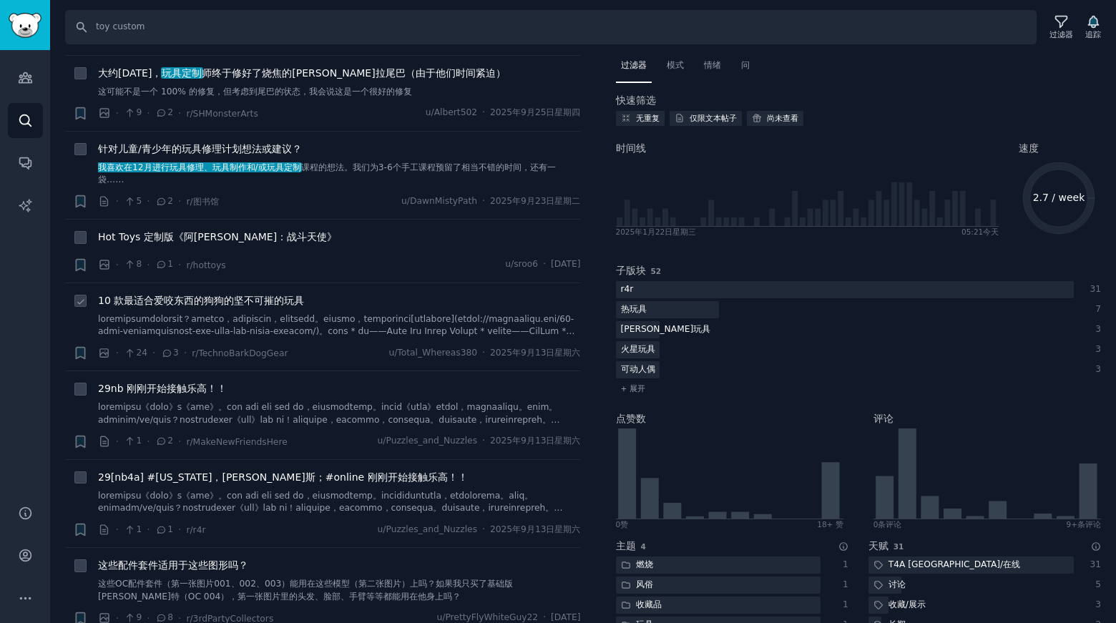
click at [255, 299] on font "10 款最适合爱咬东西的狗狗的坚不可摧的玩具" at bounding box center [201, 300] width 206 height 11
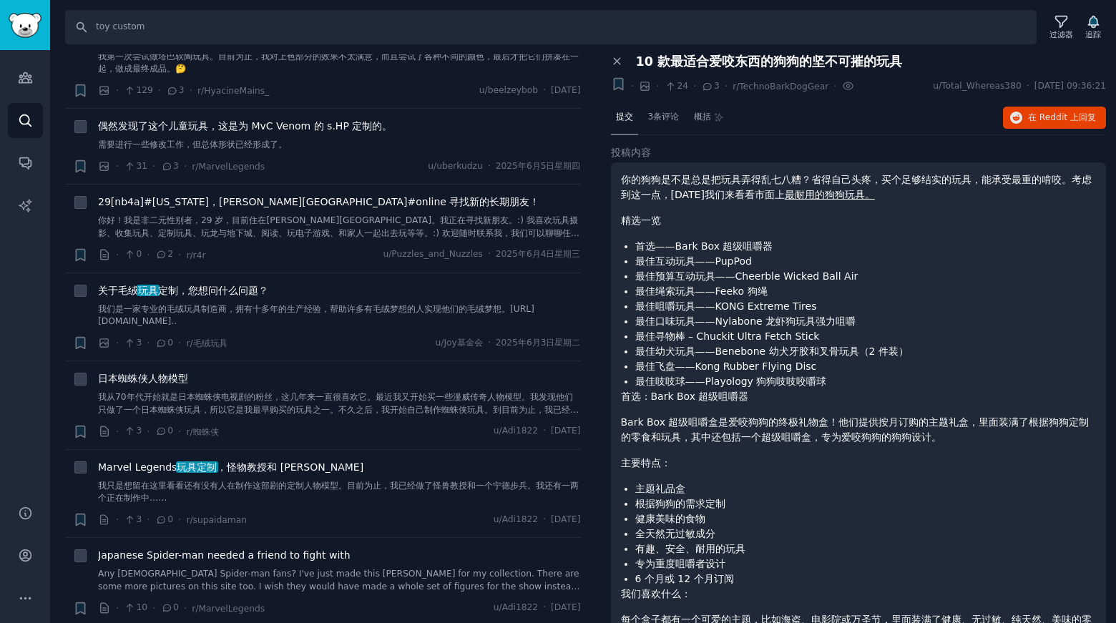
scroll to position [5797, 0]
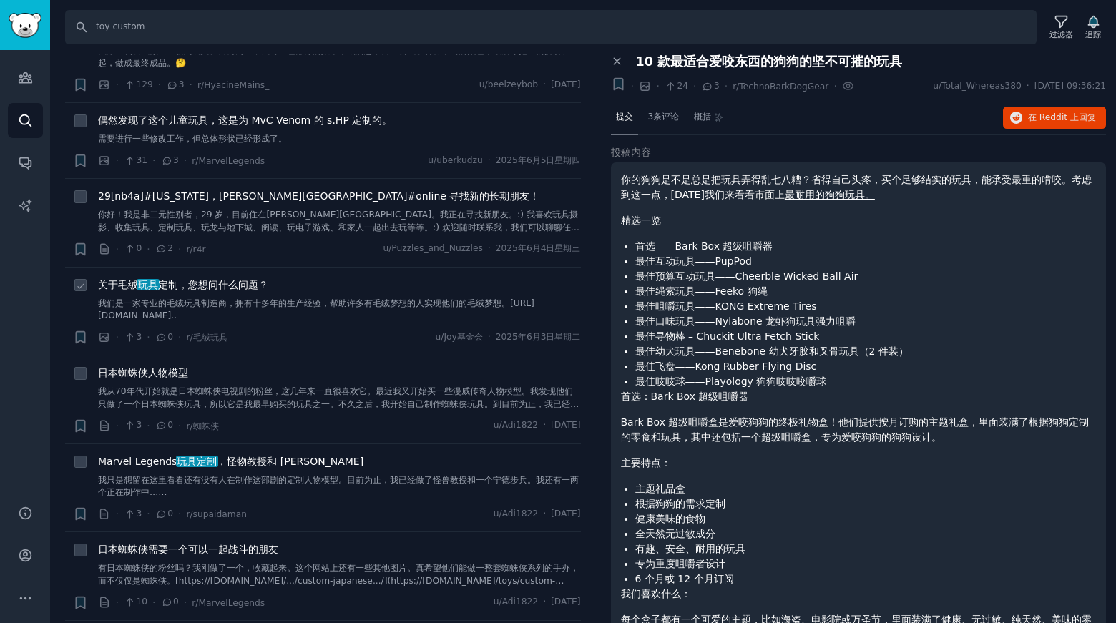
click at [248, 279] on font "定制，您想问什么问题？" at bounding box center [213, 284] width 110 height 11
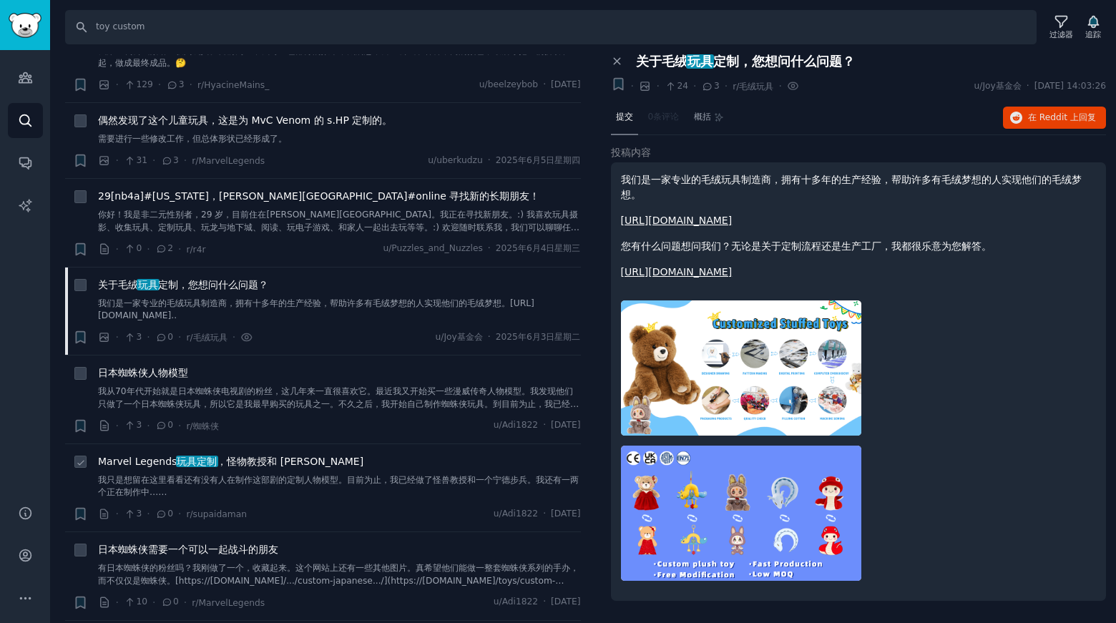
scroll to position [6011, 0]
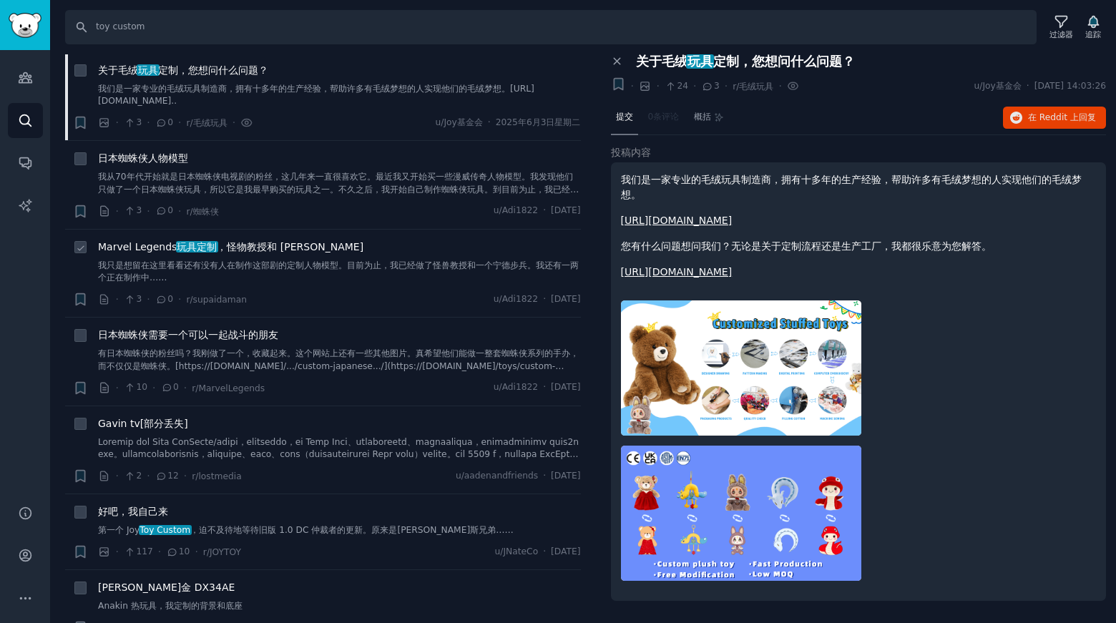
click at [244, 241] on font "，怪物教授和 [PERSON_NAME]" at bounding box center [290, 246] width 147 height 11
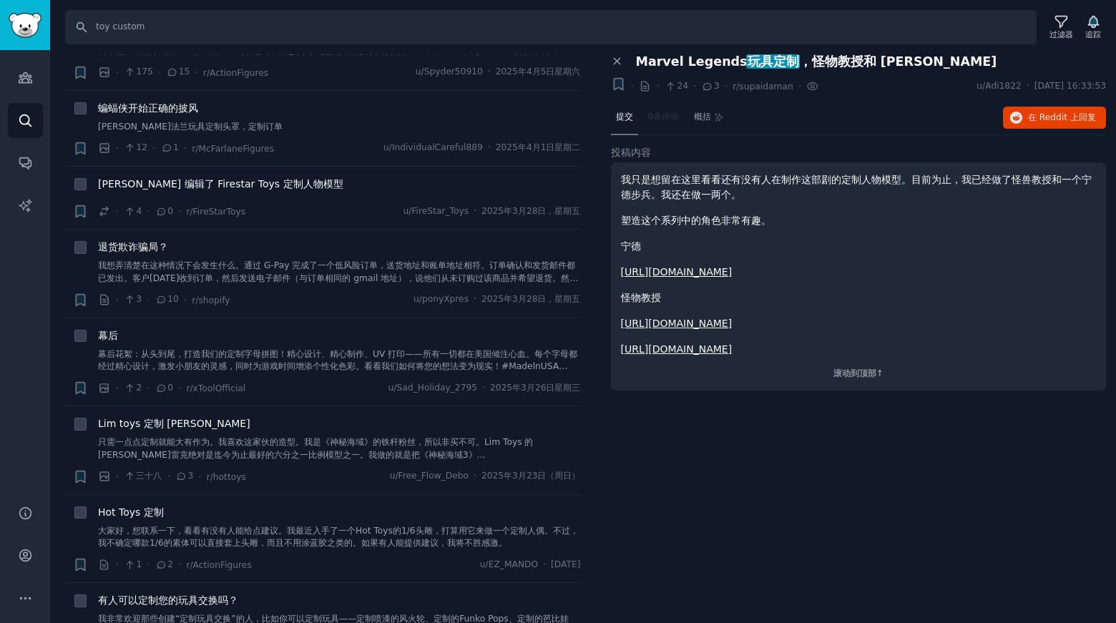
scroll to position [7228, 0]
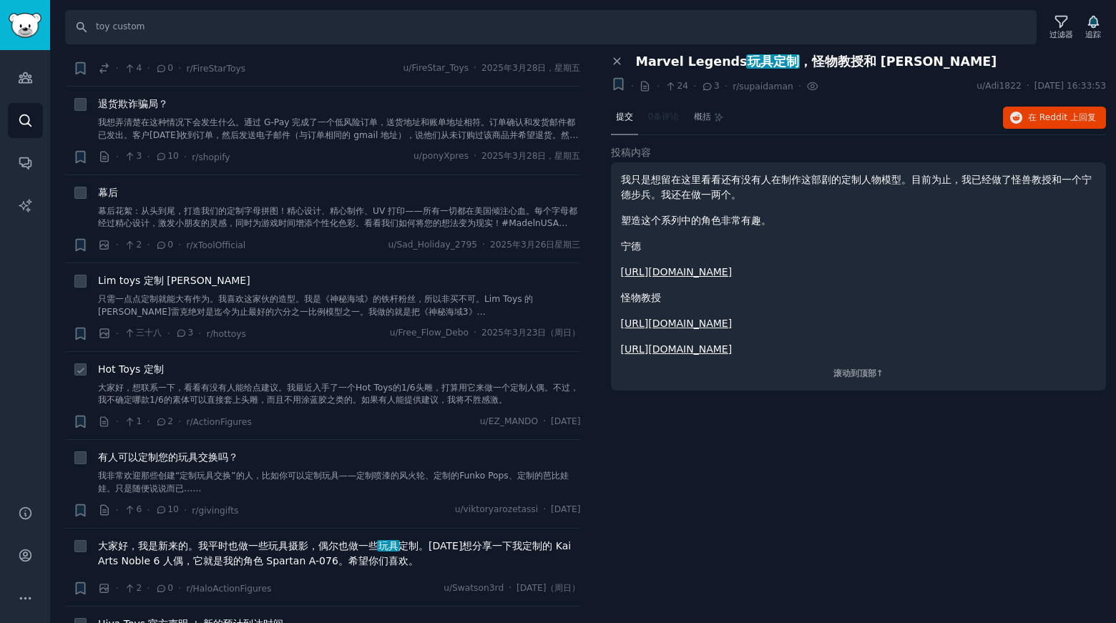
click at [295, 362] on div "Hot Toys 定制 大家好，想联系一下，看看有没有人能给点建议。我最近入手了一个Hot Toys的1/6头雕，打算用它来做一个定制人偶。不过，我不确定哪款…" at bounding box center [339, 384] width 483 height 45
click at [154, 364] on font "Hot Toys 定制" at bounding box center [131, 369] width 66 height 11
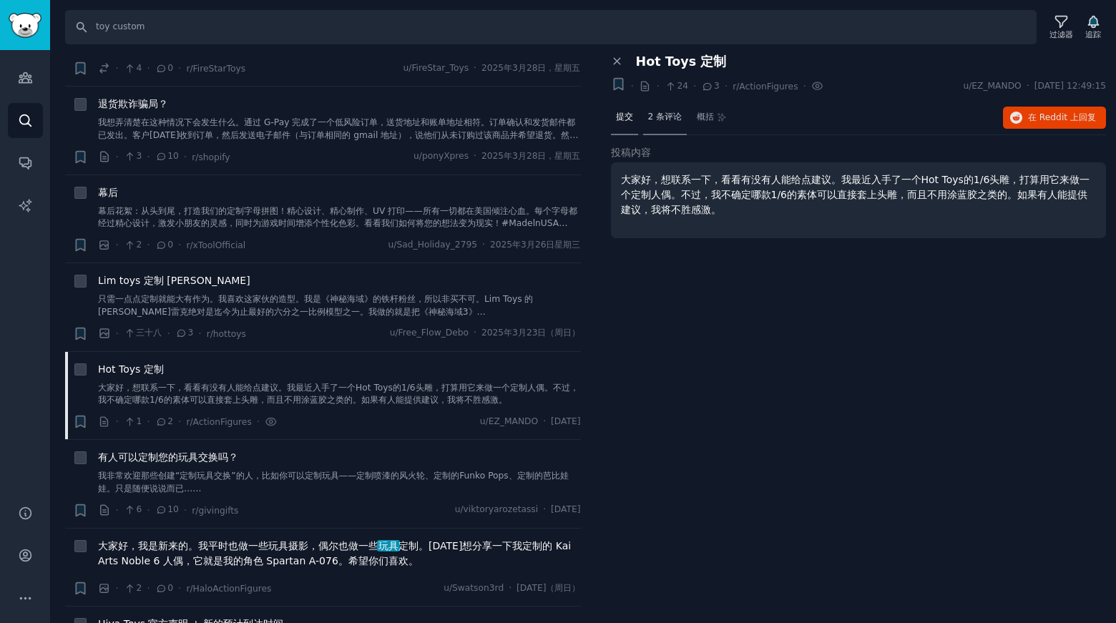
click at [671, 122] on font "2 条评论" at bounding box center [665, 117] width 34 height 10
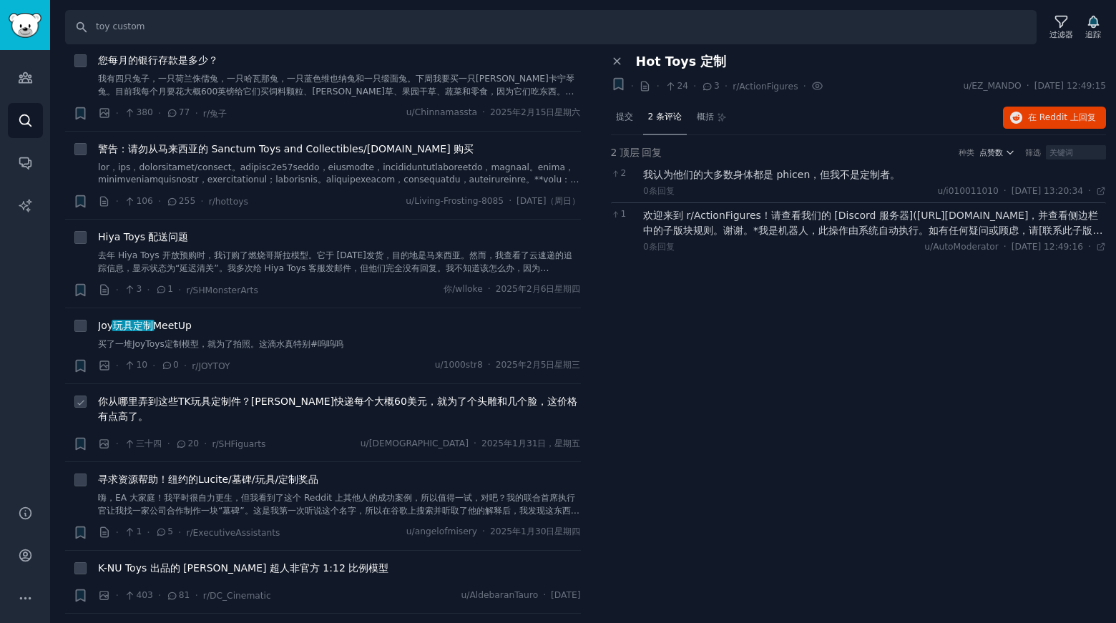
scroll to position [7957, 0]
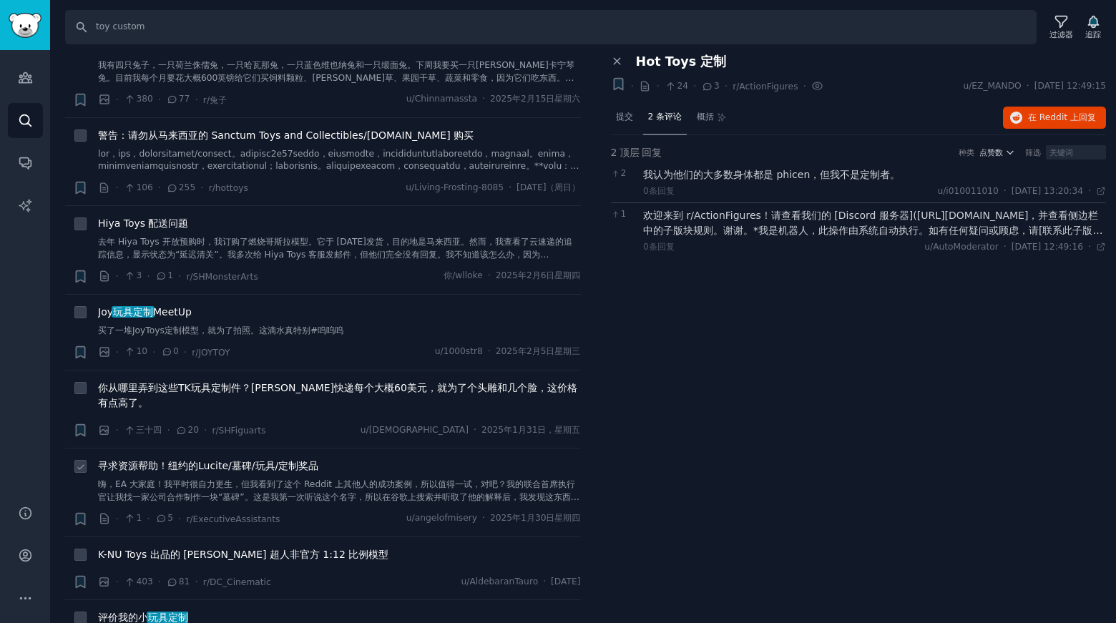
click at [238, 460] on font "寻求资源帮助！纽约的Lucite/墓碑/玩具/定制奖品" at bounding box center [208, 465] width 220 height 11
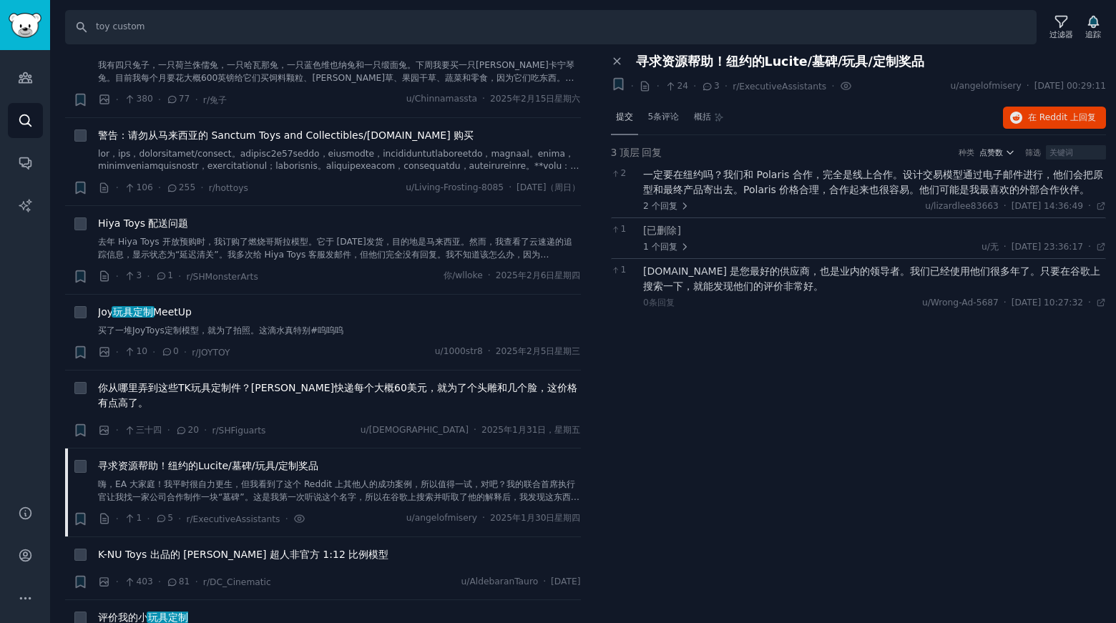
click at [624, 117] on font "提交" at bounding box center [624, 117] width 17 height 10
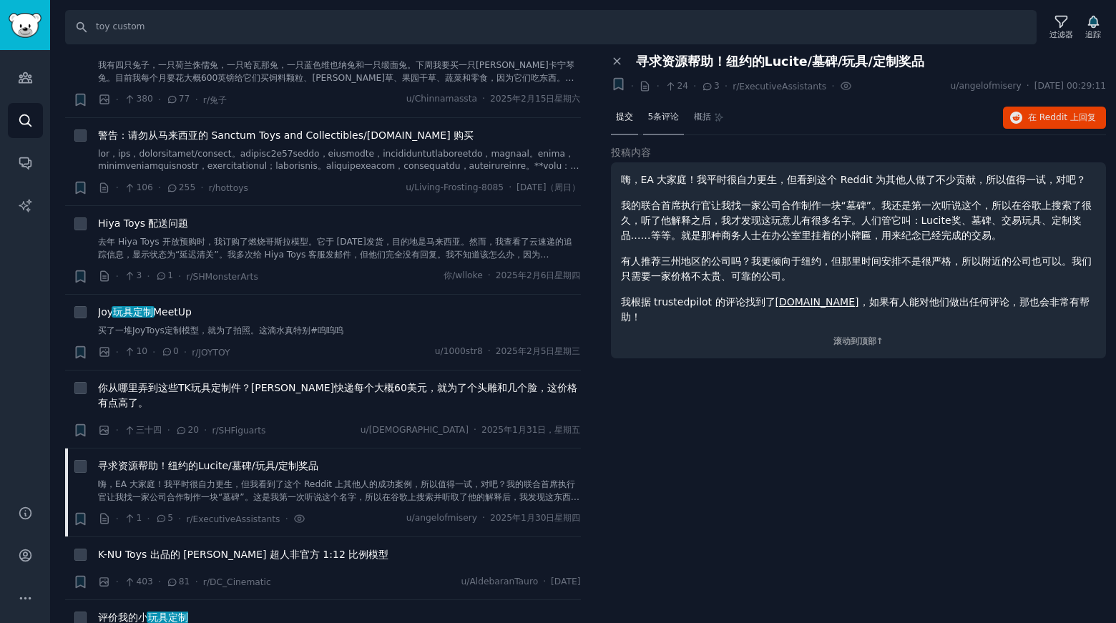
click at [660, 121] on font "5条评论" at bounding box center [663, 117] width 31 height 10
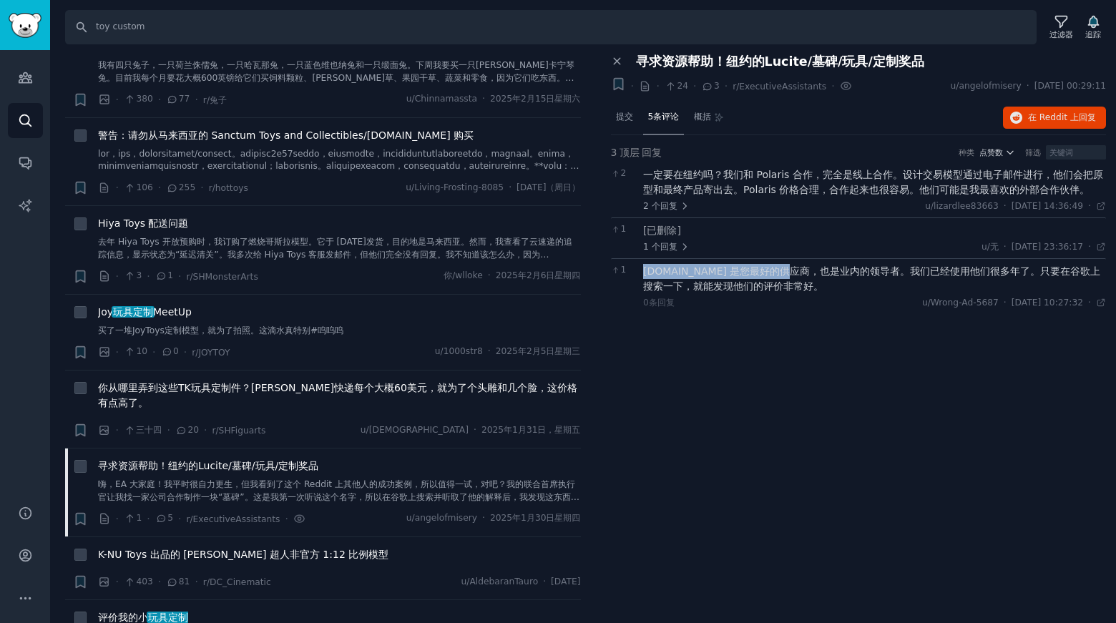
drag, startPoint x: 751, startPoint y: 271, endPoint x: 645, endPoint y: 278, distance: 106.1
click at [645, 278] on div "[DOMAIN_NAME] 是您最好的供应商，也是业内的领导者。我们已经使用他们很多年了。只要在谷歌上搜索一下，就能发现他们的评价非常好。" at bounding box center [874, 279] width 463 height 30
copy font "[DOMAIN_NAME]"
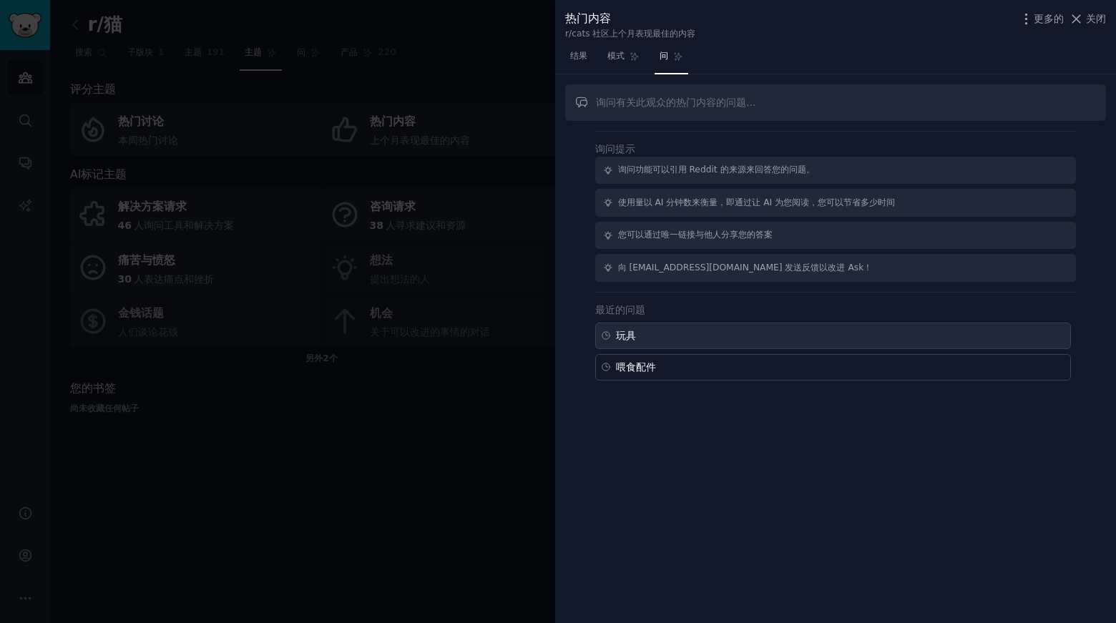
click at [703, 342] on div "玩具" at bounding box center [833, 336] width 476 height 26
type input "toy"
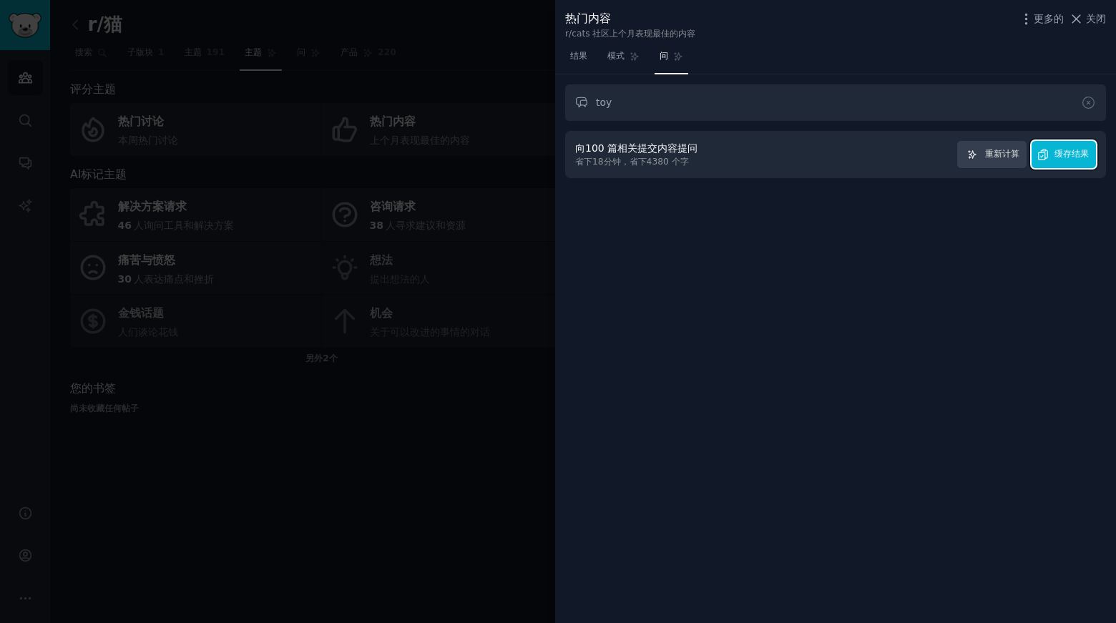
click at [1052, 155] on button "缓存结果" at bounding box center [1064, 155] width 64 height 28
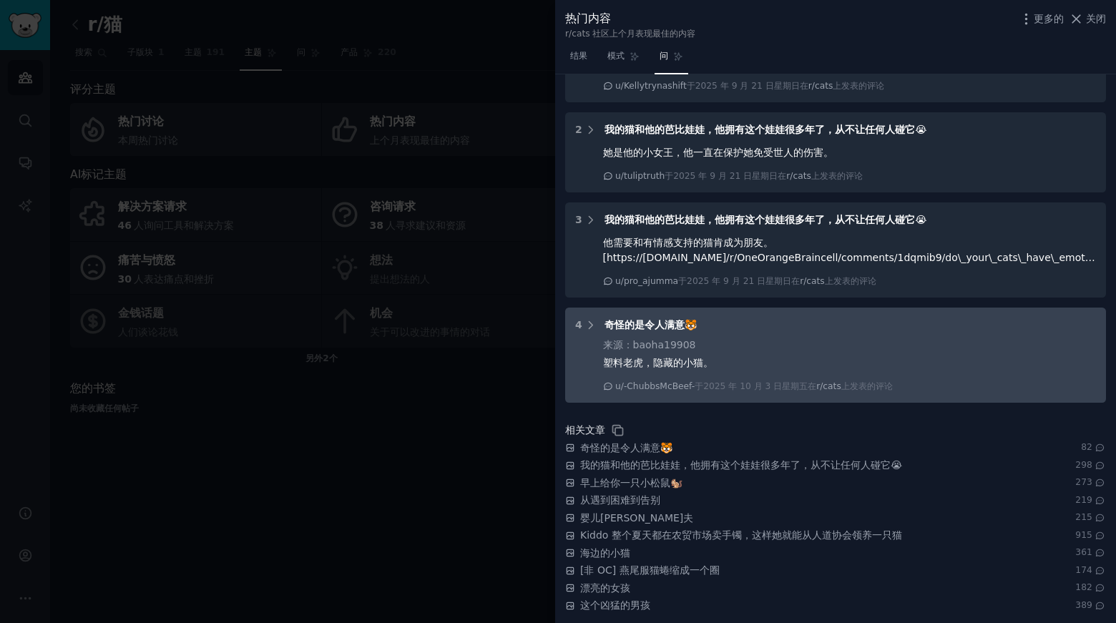
scroll to position [291, 0]
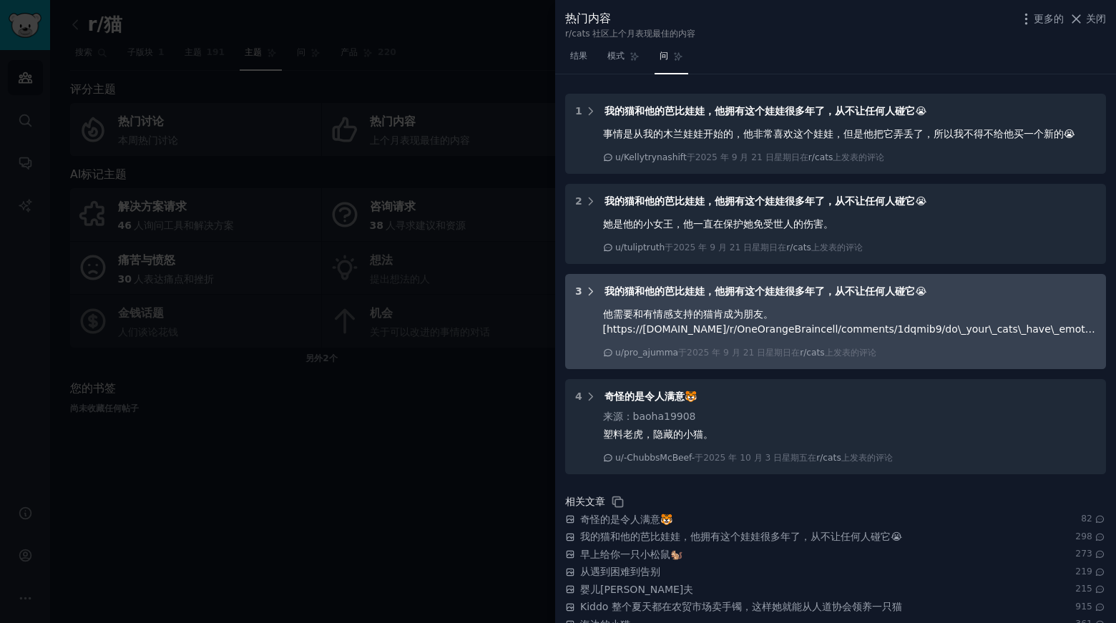
click at [591, 292] on icon at bounding box center [592, 291] width 4 height 7
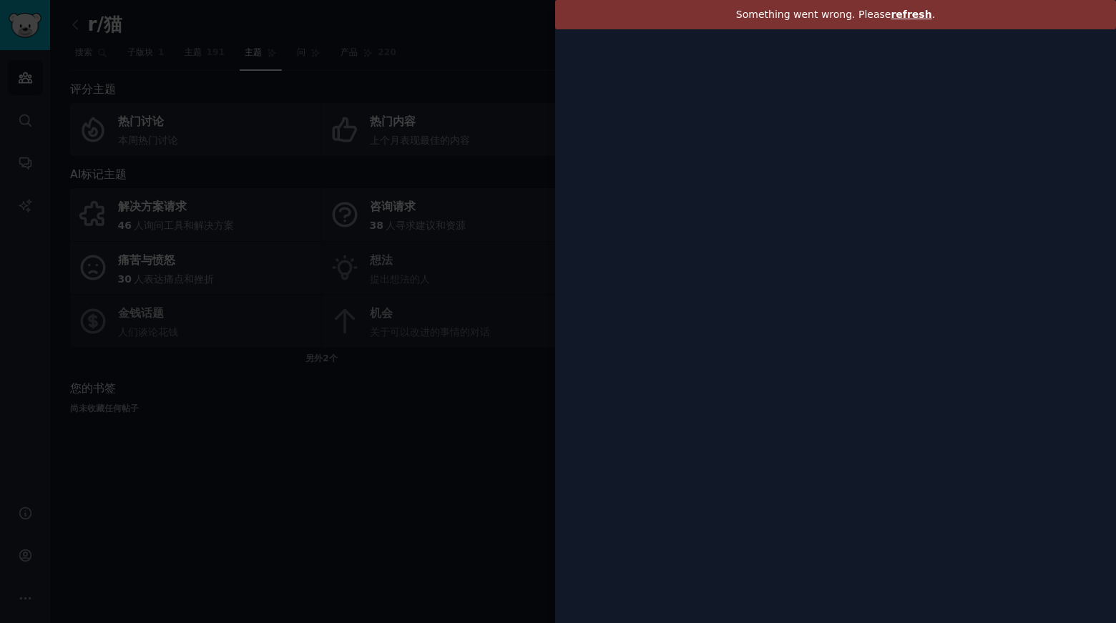
click at [896, 11] on span "refresh" at bounding box center [911, 14] width 41 height 11
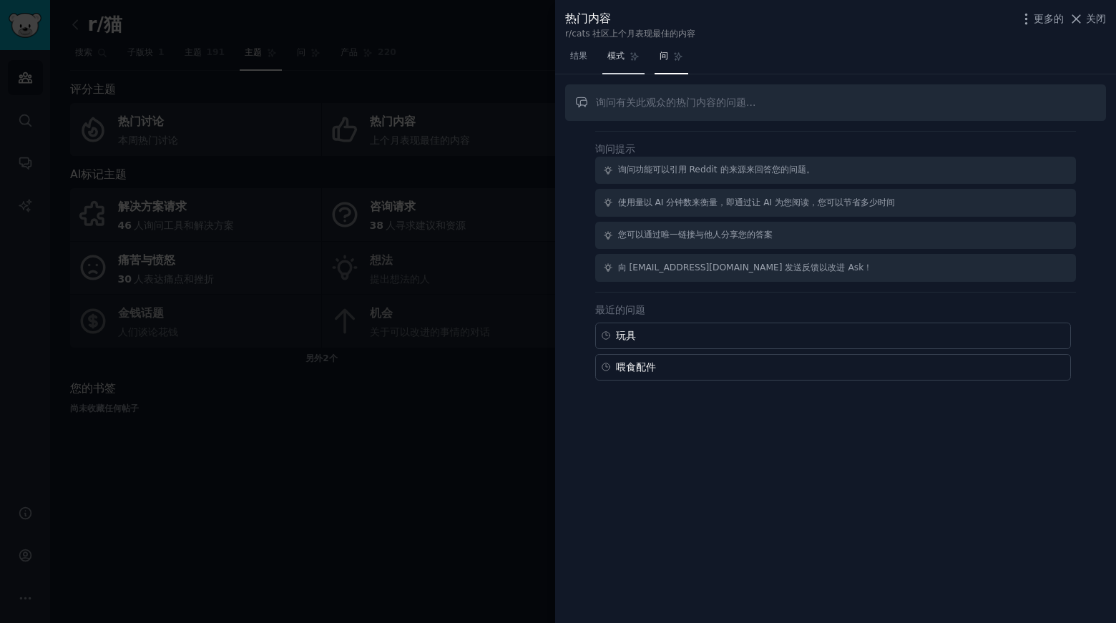
click at [615, 61] on font "模式" at bounding box center [616, 56] width 17 height 10
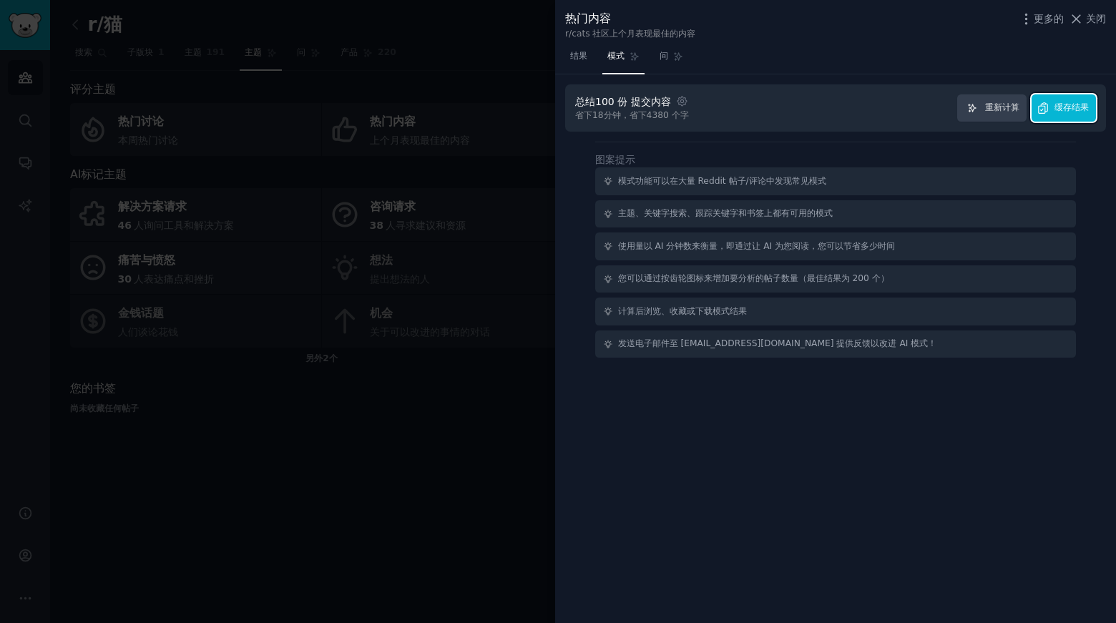
click at [1072, 109] on font "缓存结果" at bounding box center [1072, 107] width 34 height 10
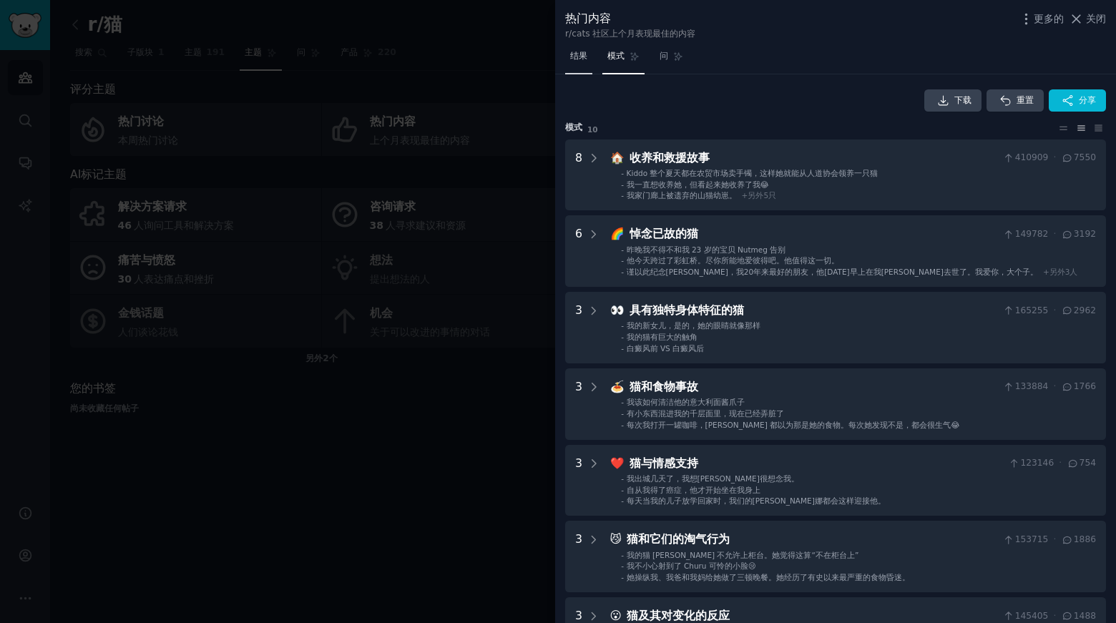
click at [570, 52] on font "结果" at bounding box center [578, 56] width 17 height 10
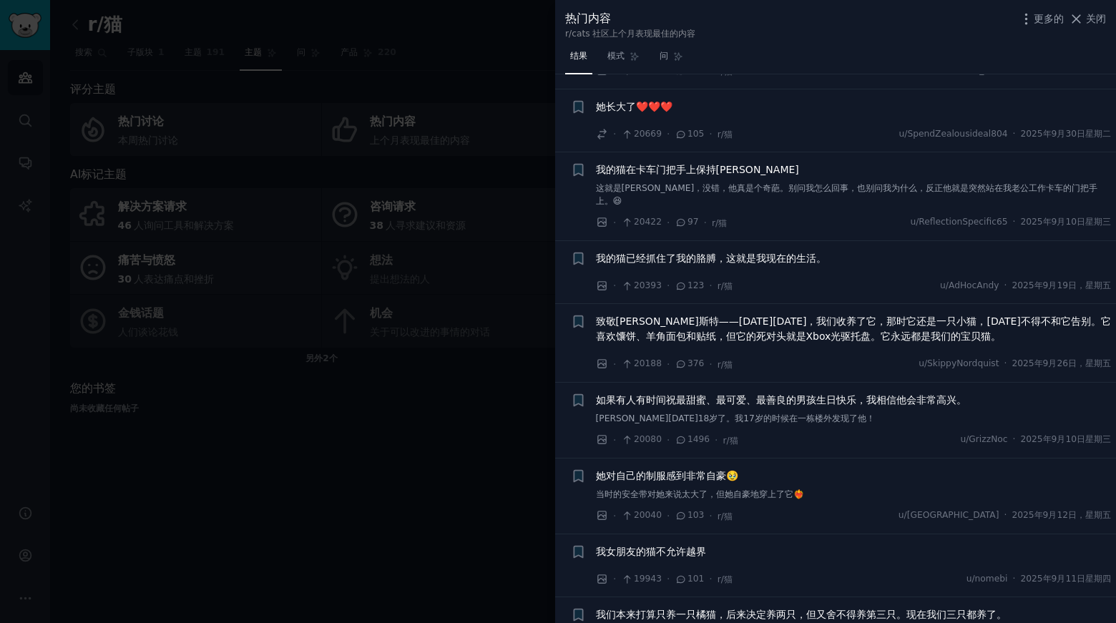
scroll to position [6660, 0]
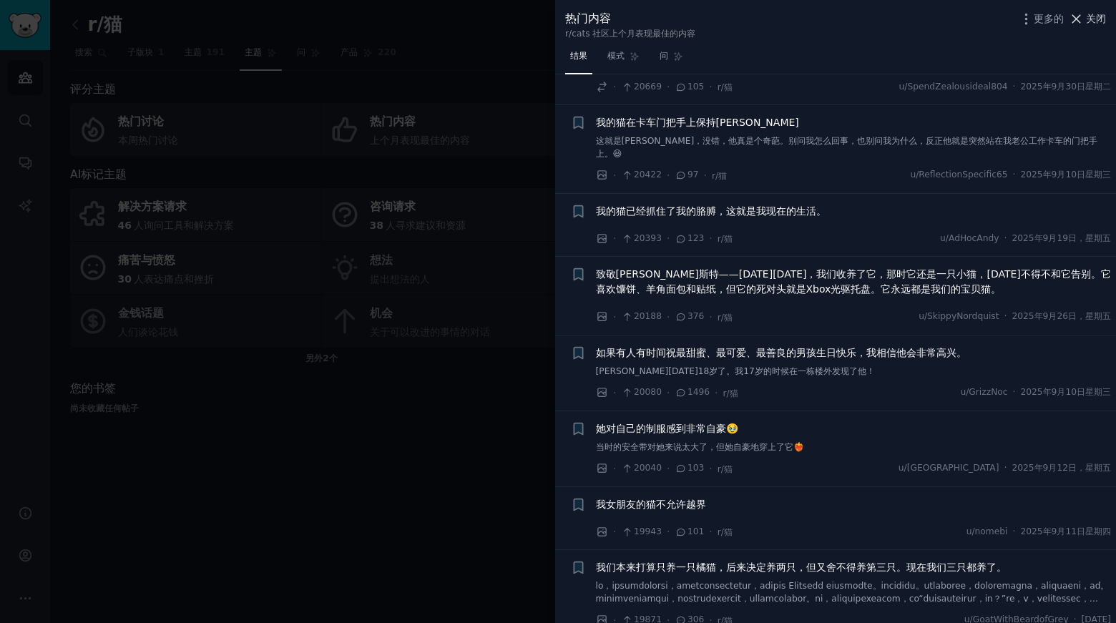
click at [1099, 21] on font "关闭" at bounding box center [1096, 18] width 20 height 11
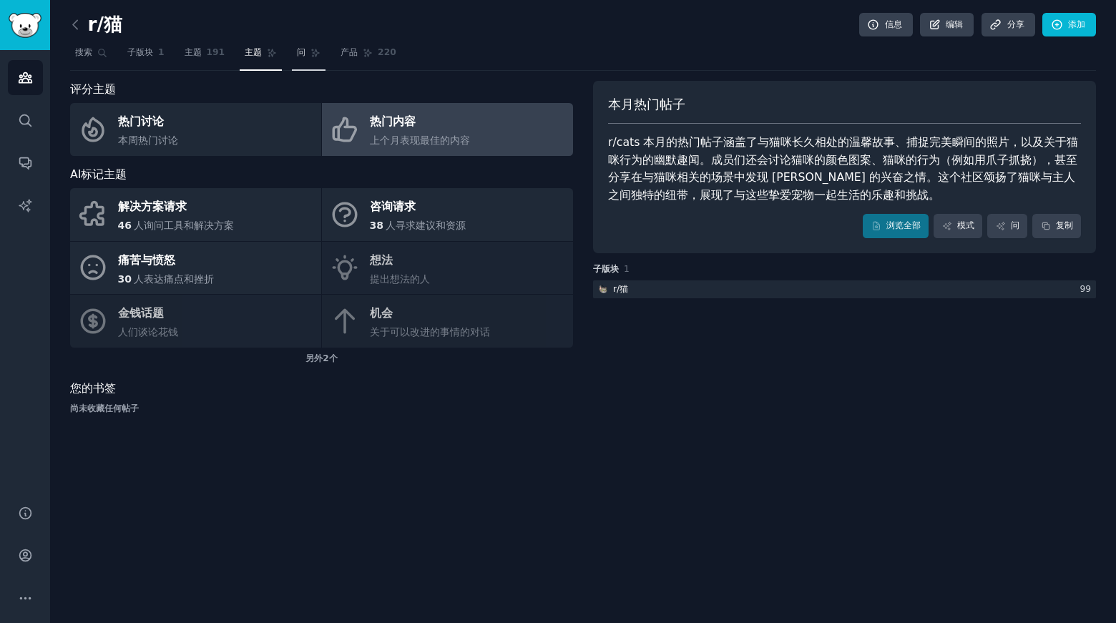
click at [298, 54] on font "问" at bounding box center [301, 52] width 9 height 10
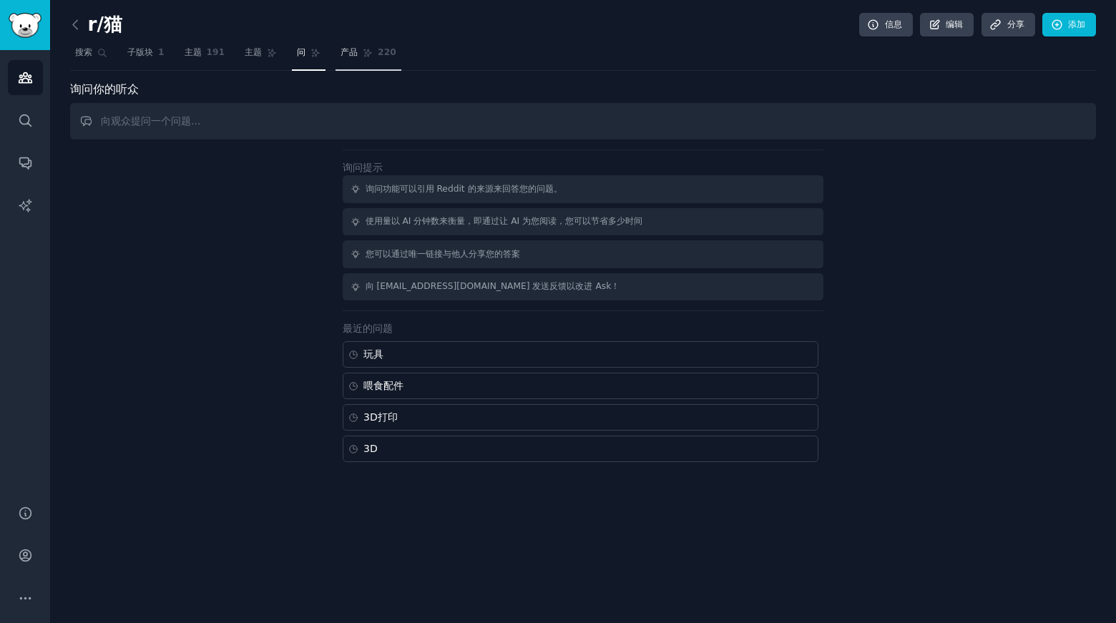
click at [379, 59] on link "产品 220" at bounding box center [369, 56] width 66 height 29
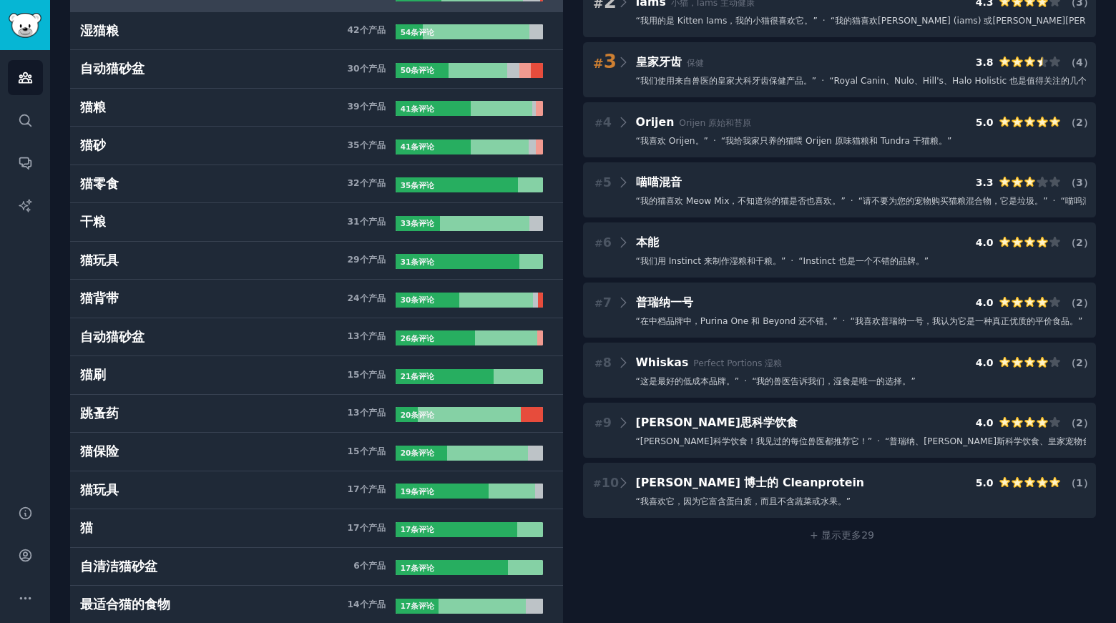
scroll to position [215, 0]
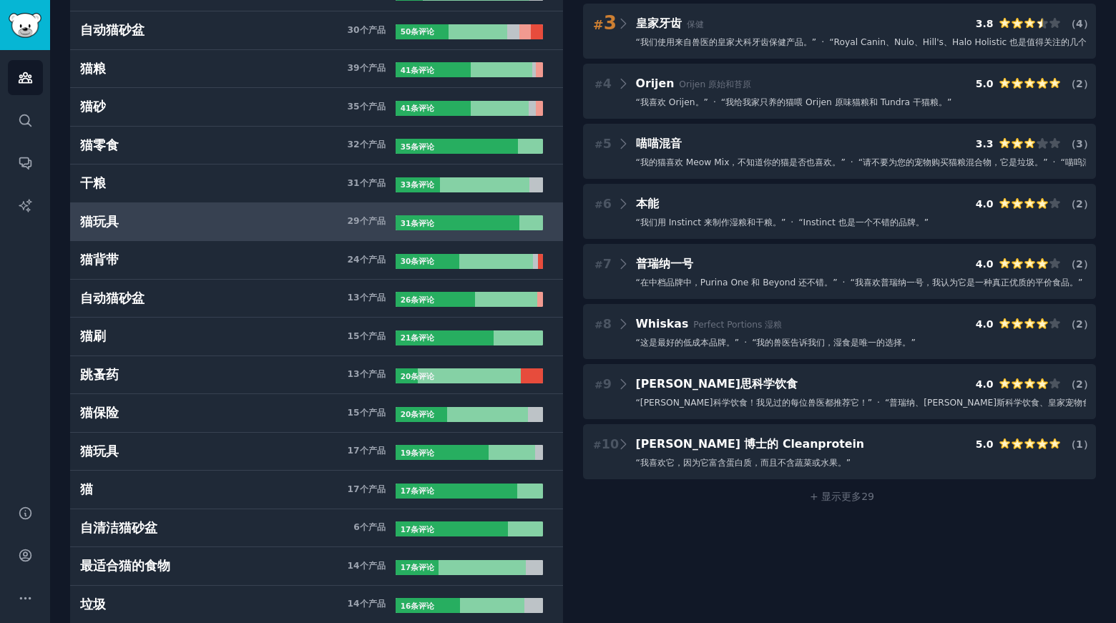
click at [137, 227] on h3 "猫玩具 29 个 产品" at bounding box center [238, 222] width 316 height 18
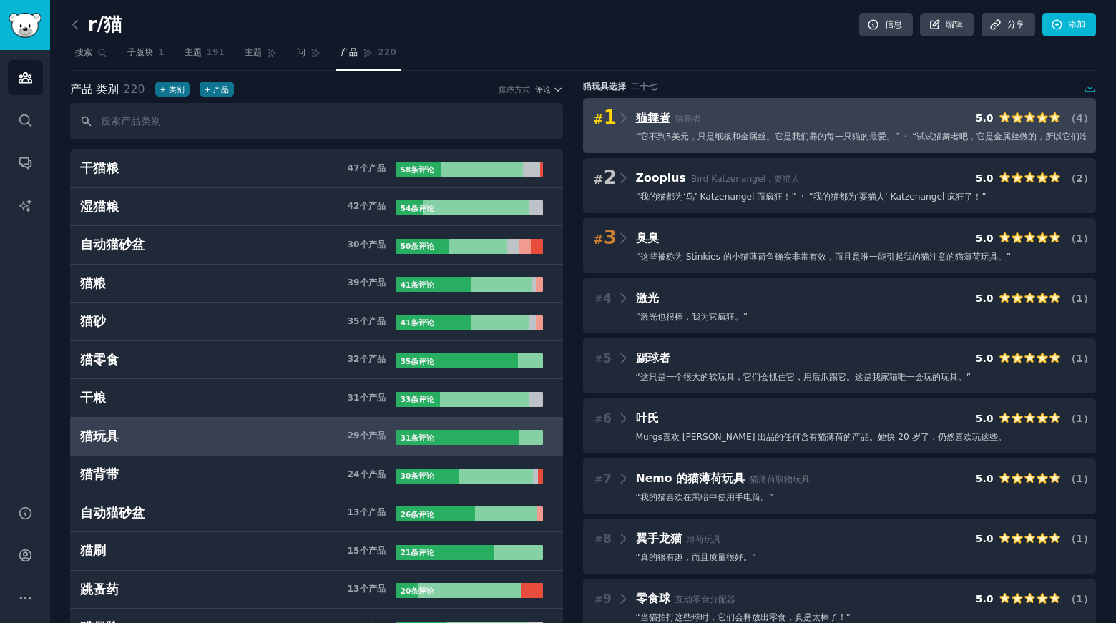
click at [648, 122] on font "猫舞者" at bounding box center [653, 118] width 34 height 14
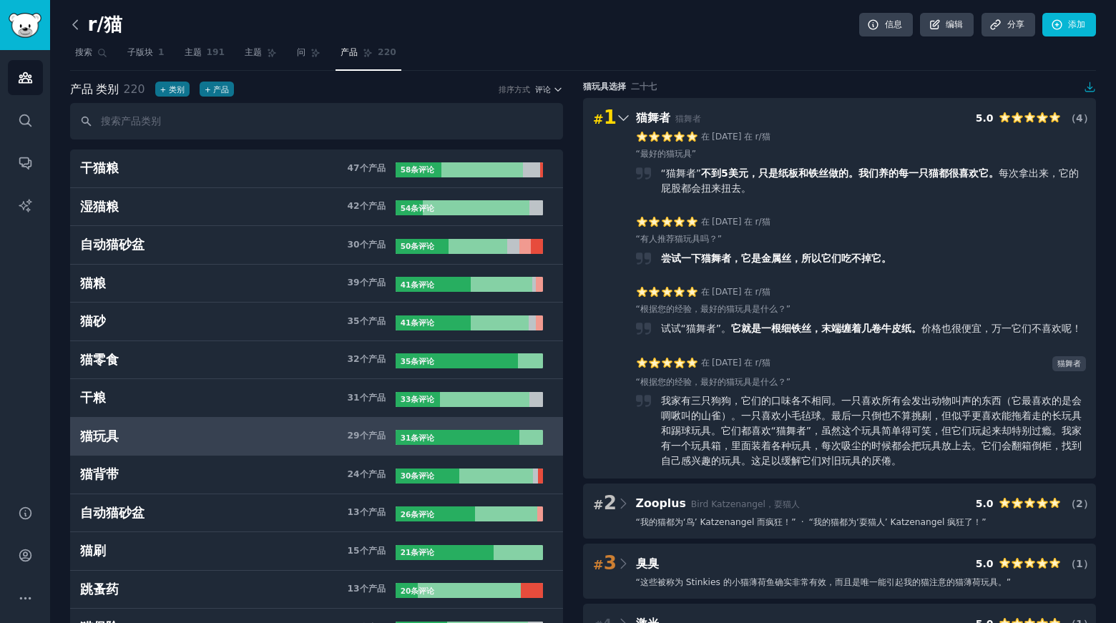
click at [79, 28] on icon at bounding box center [75, 24] width 15 height 15
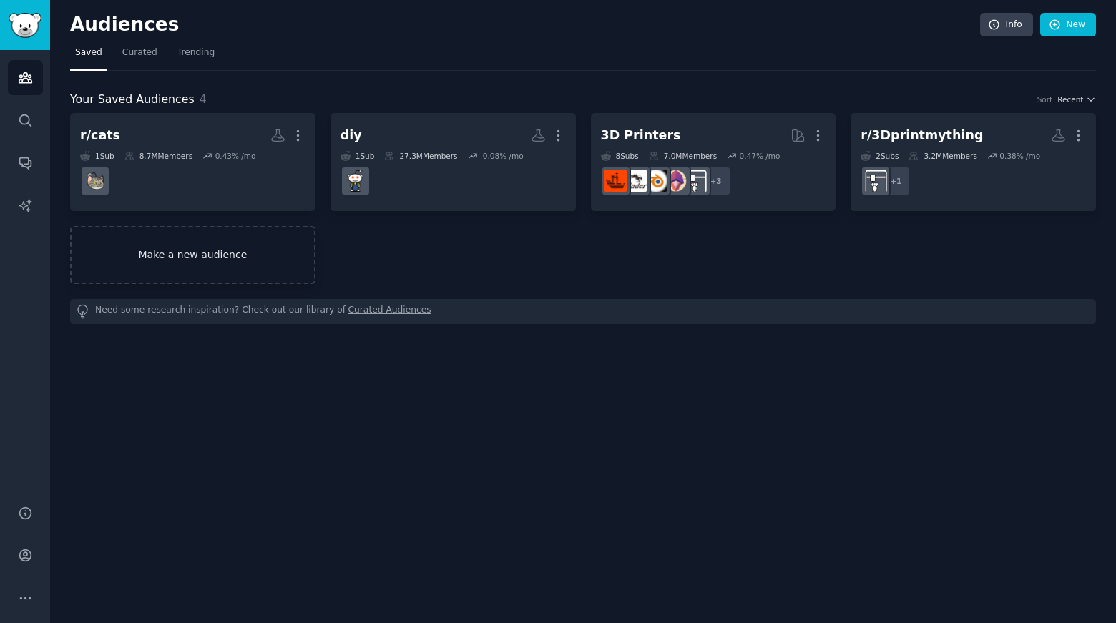
click at [213, 248] on link "Make a new audience" at bounding box center [192, 255] width 245 height 58
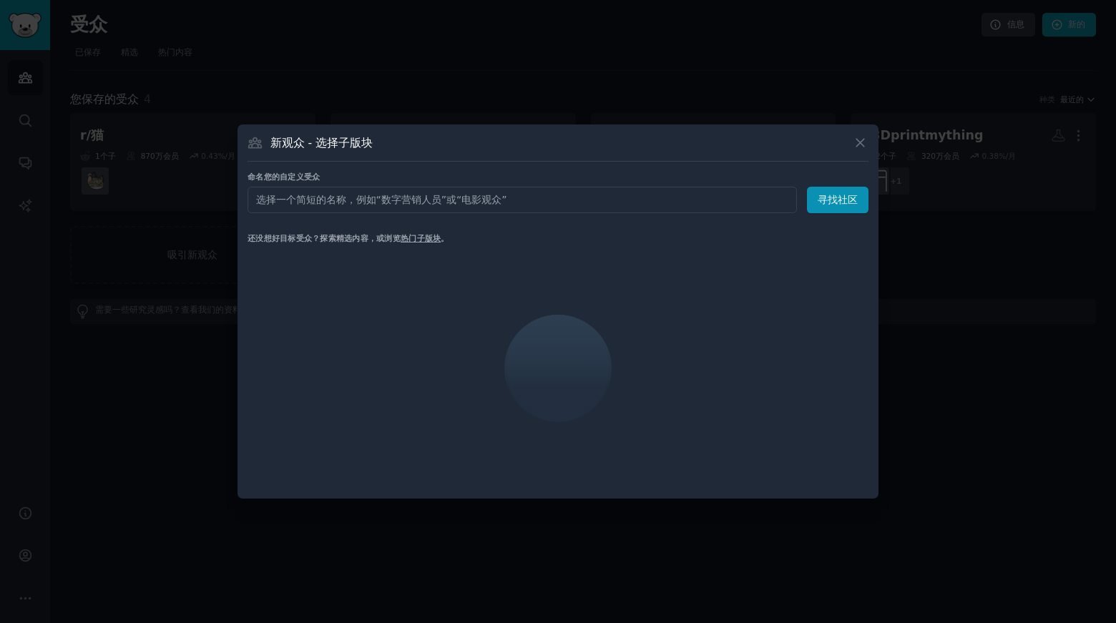
click at [326, 198] on input "text" at bounding box center [523, 200] width 550 height 26
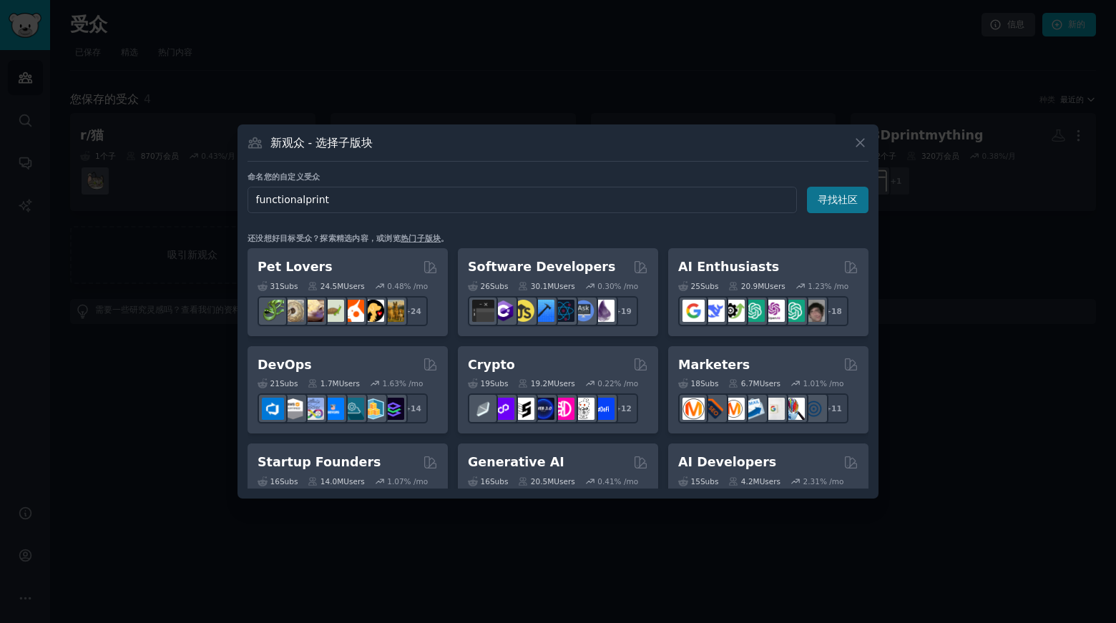
type input "functionalprint"
click at [837, 203] on font "寻找社区" at bounding box center [838, 199] width 40 height 11
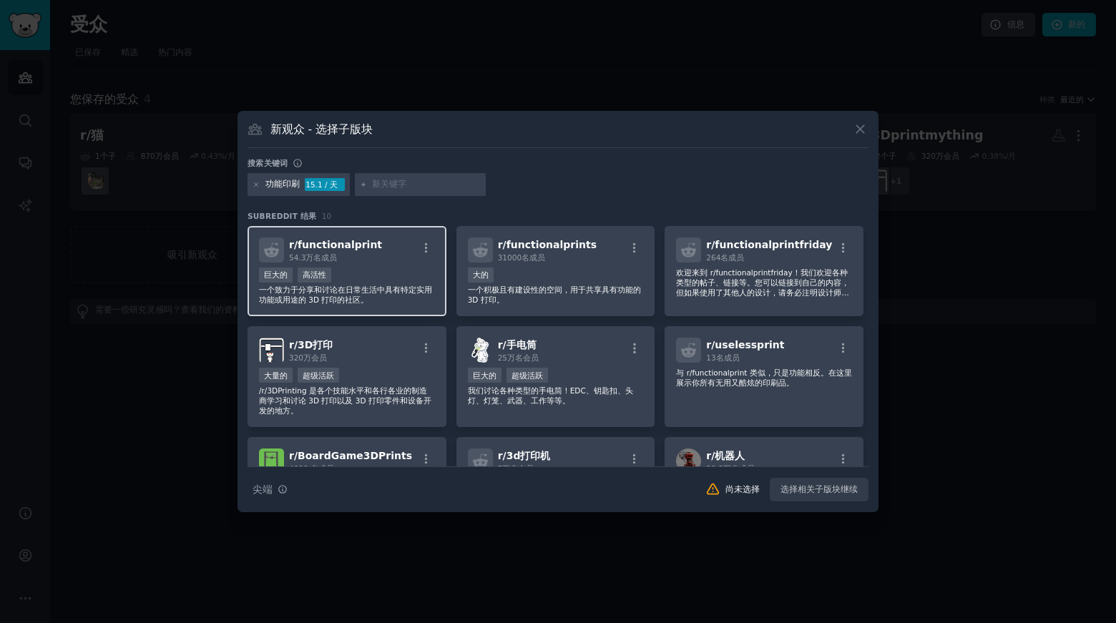
click at [354, 247] on font "functionalprint" at bounding box center [340, 244] width 84 height 11
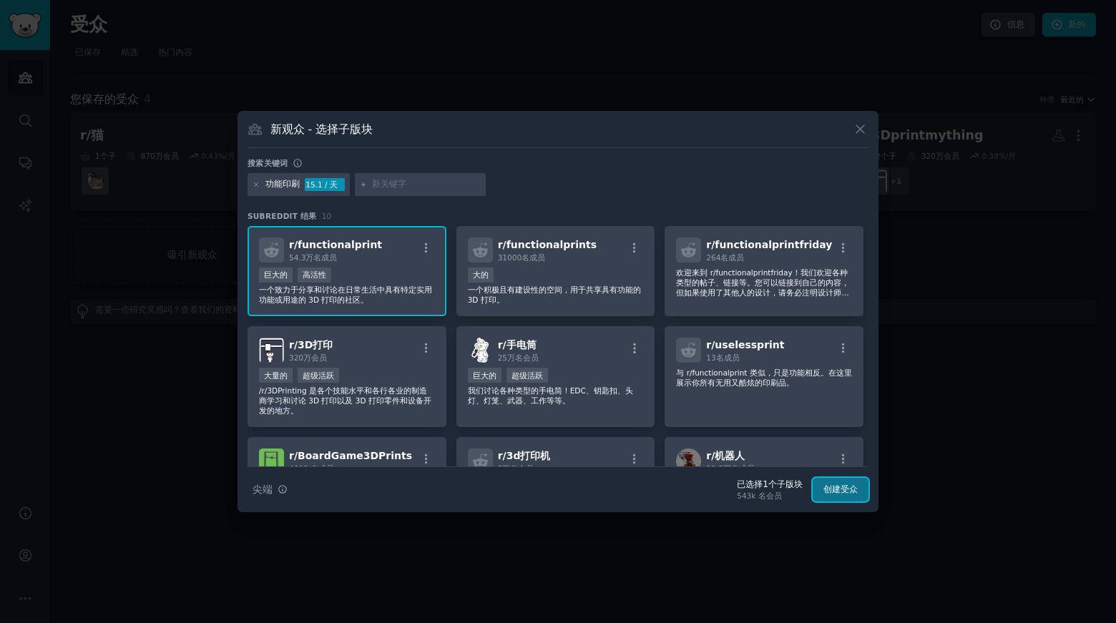
click at [834, 490] on font "创建受众" at bounding box center [841, 489] width 34 height 10
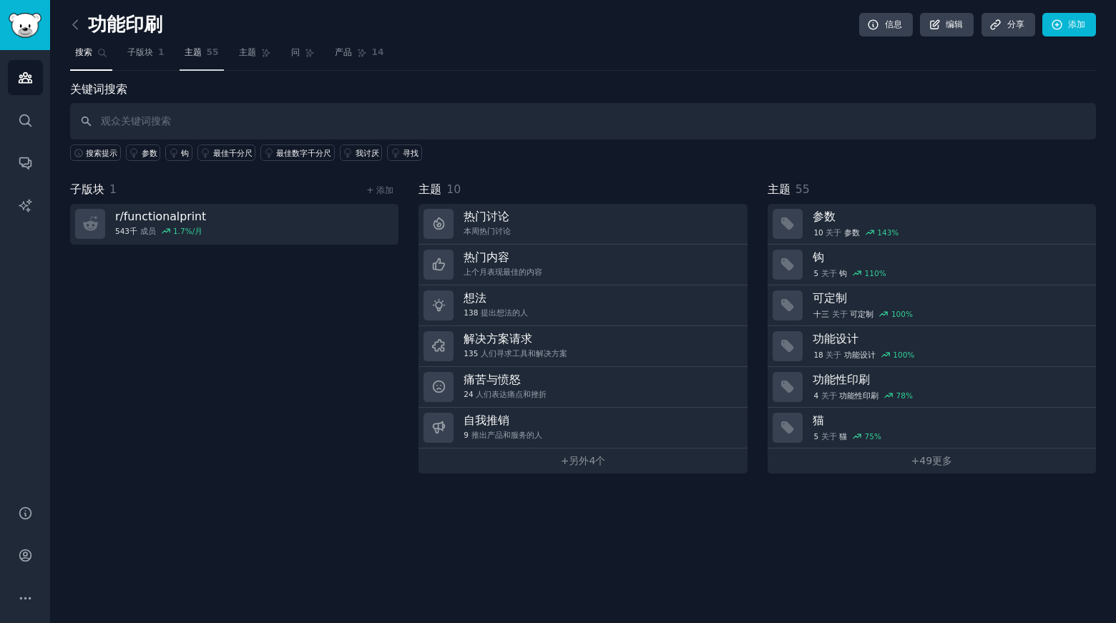
click at [188, 47] on font "主题" at bounding box center [193, 52] width 17 height 10
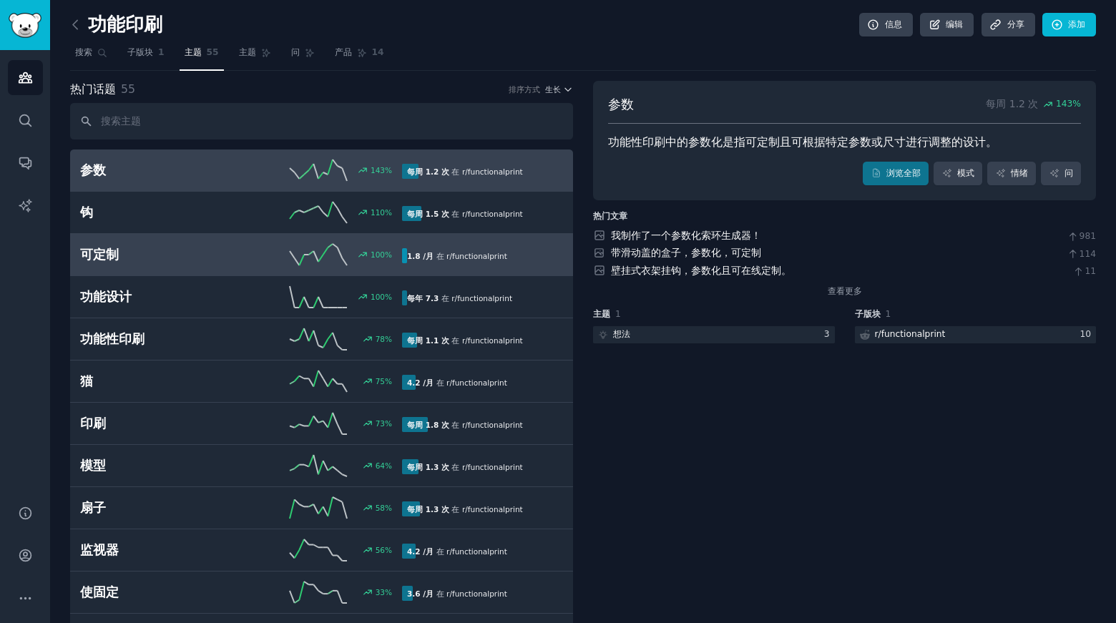
click at [230, 255] on h2 "可定制" at bounding box center [160, 255] width 161 height 18
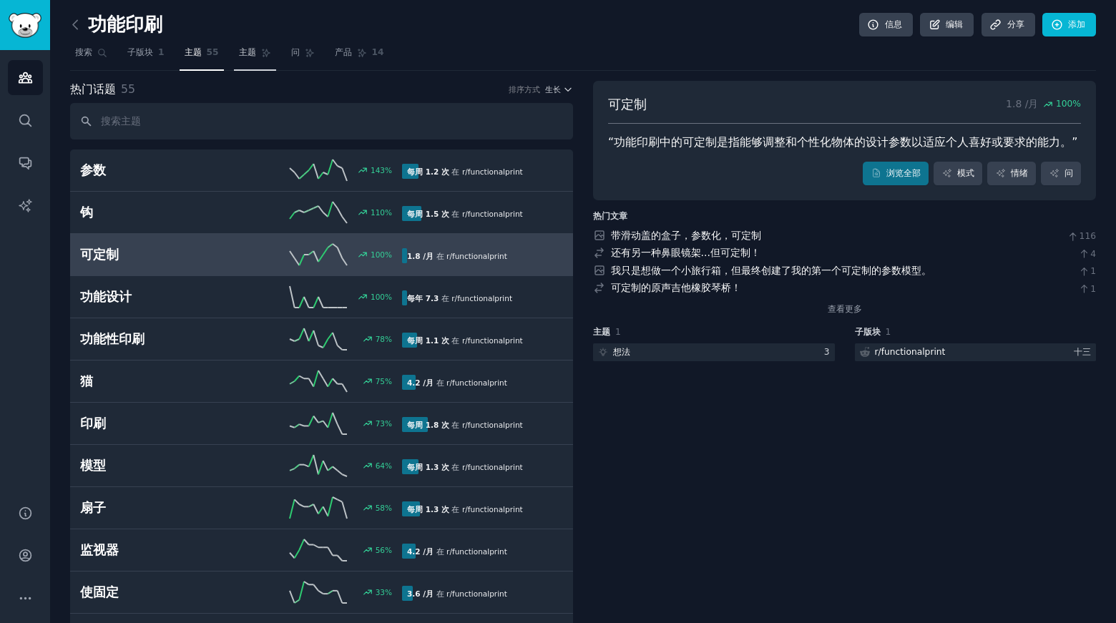
click at [250, 54] on font "主题" at bounding box center [247, 52] width 17 height 10
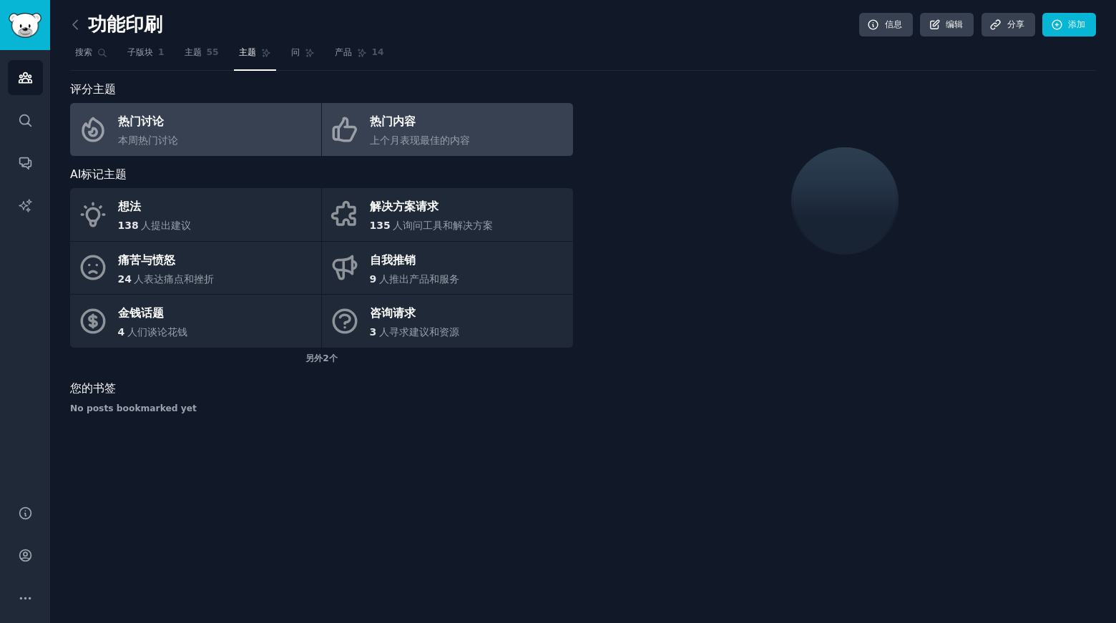
click at [397, 136] on font "上个月表现最佳的内容" at bounding box center [420, 140] width 100 height 11
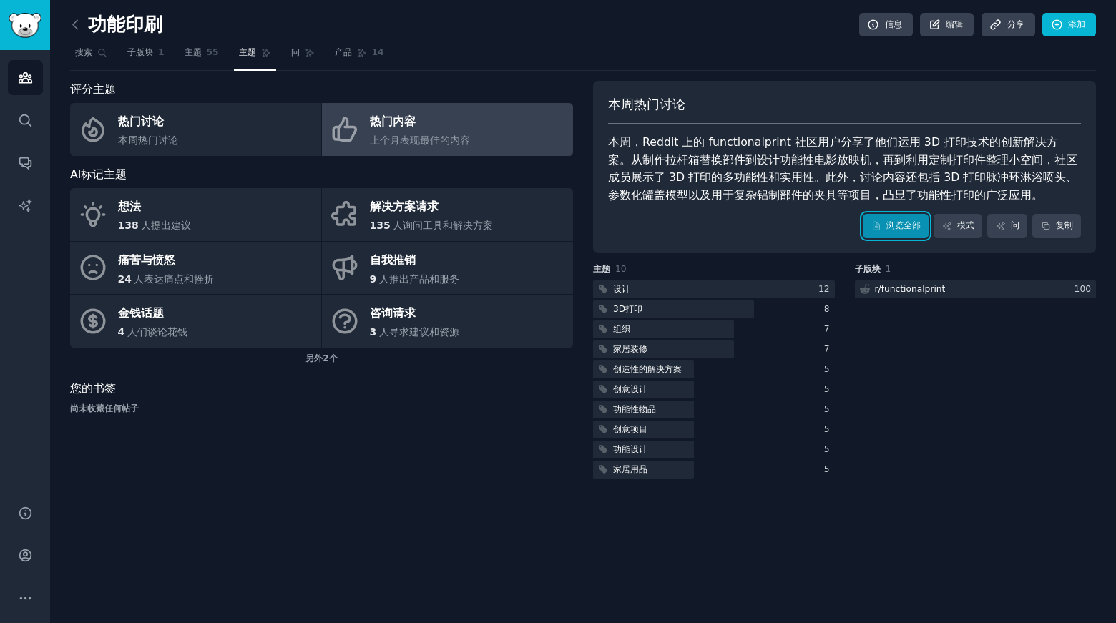
click at [898, 225] on font "浏览全部" at bounding box center [904, 225] width 34 height 10
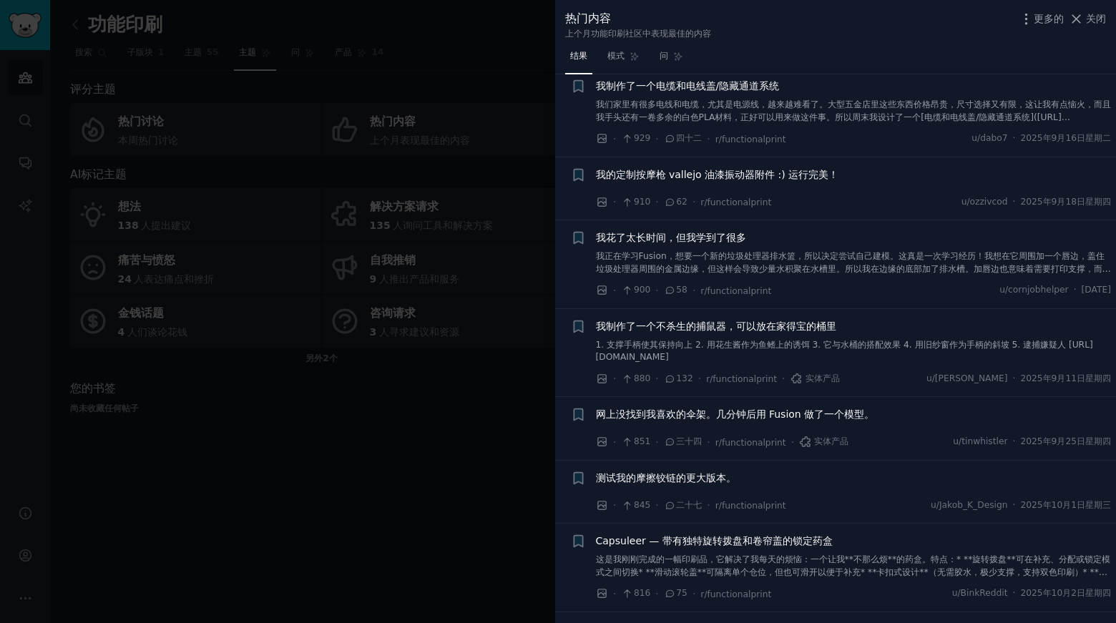
scroll to position [1932, 0]
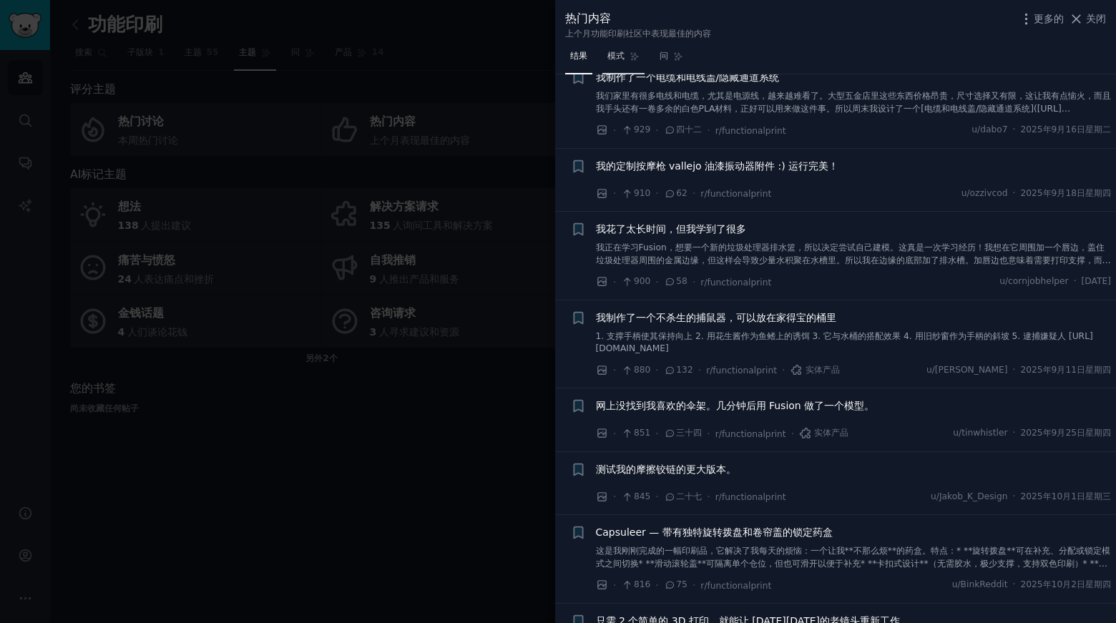
click at [625, 62] on span "模式" at bounding box center [616, 56] width 17 height 13
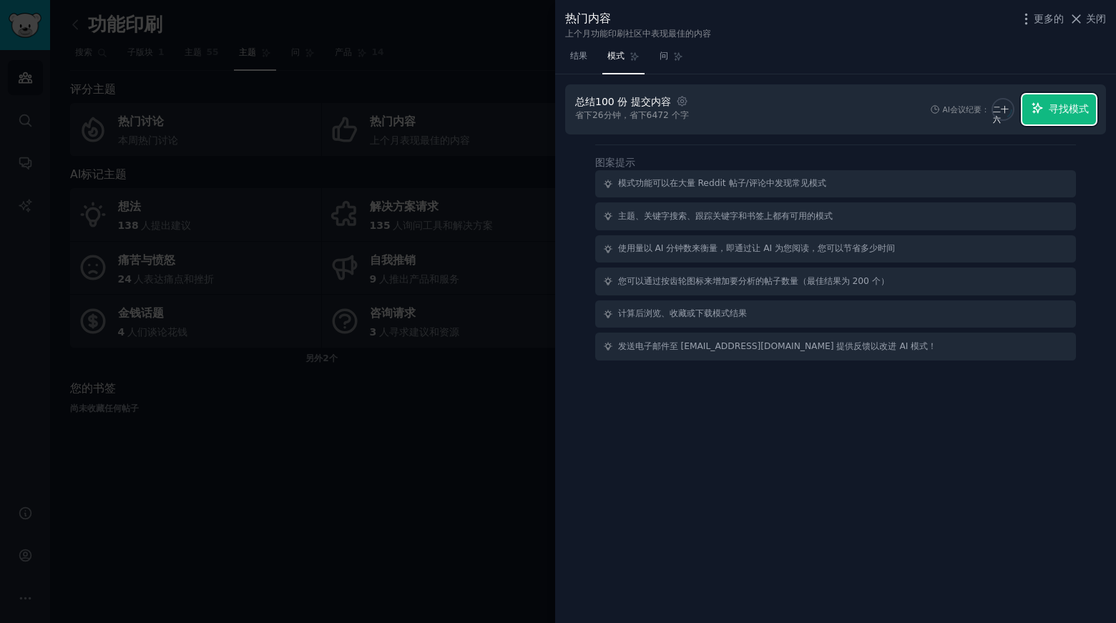
click at [1063, 108] on font "寻找模式" at bounding box center [1069, 108] width 40 height 11
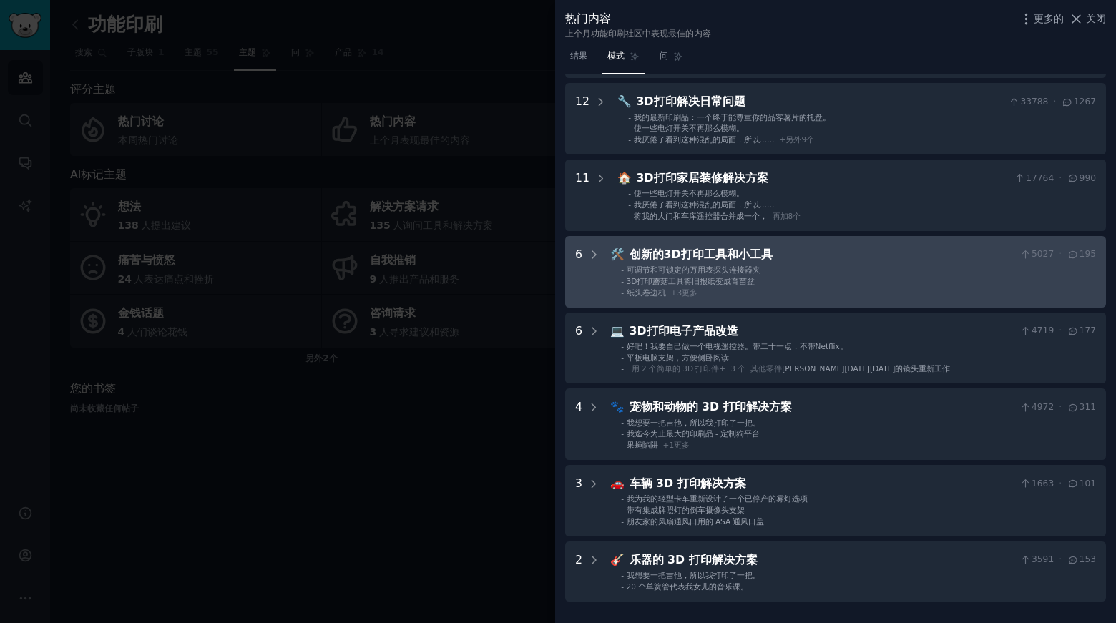
scroll to position [215, 0]
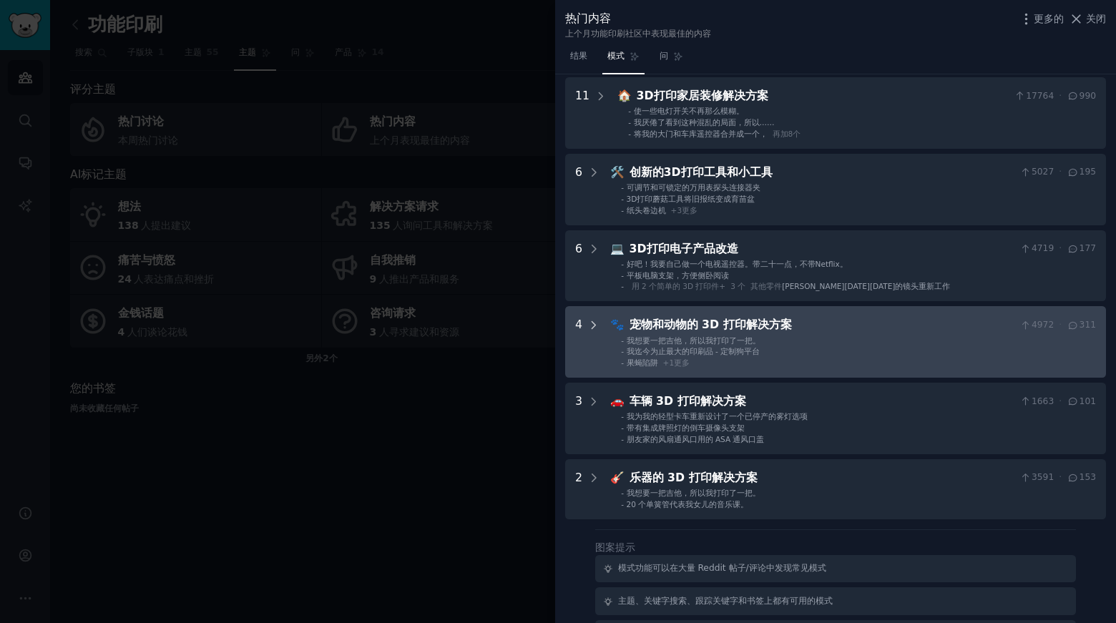
click at [594, 326] on icon at bounding box center [595, 324] width 4 height 7
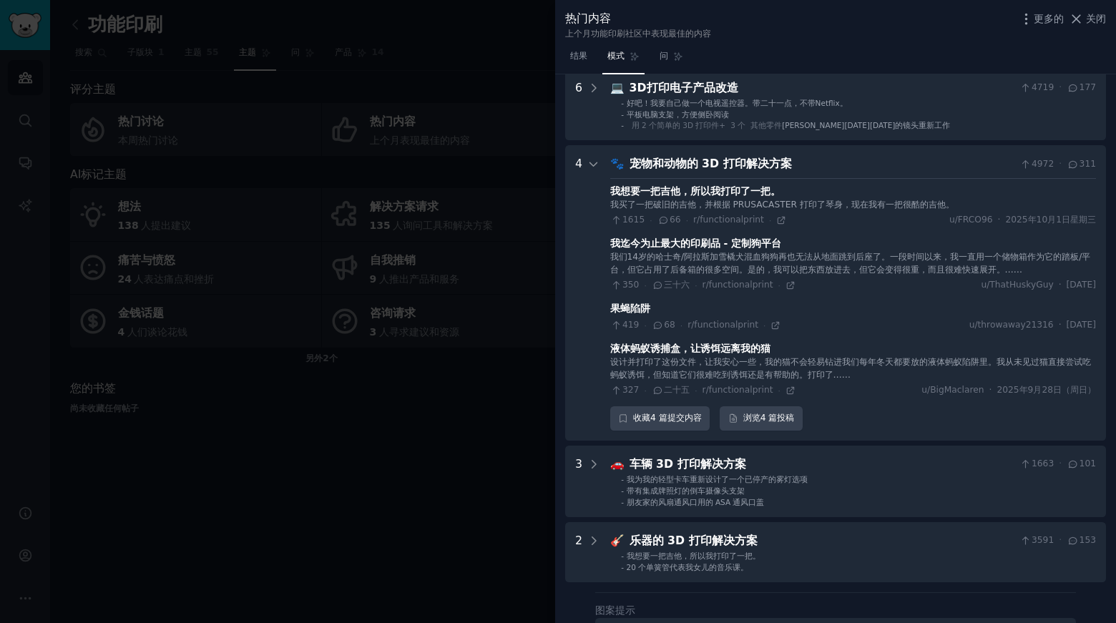
scroll to position [447, 0]
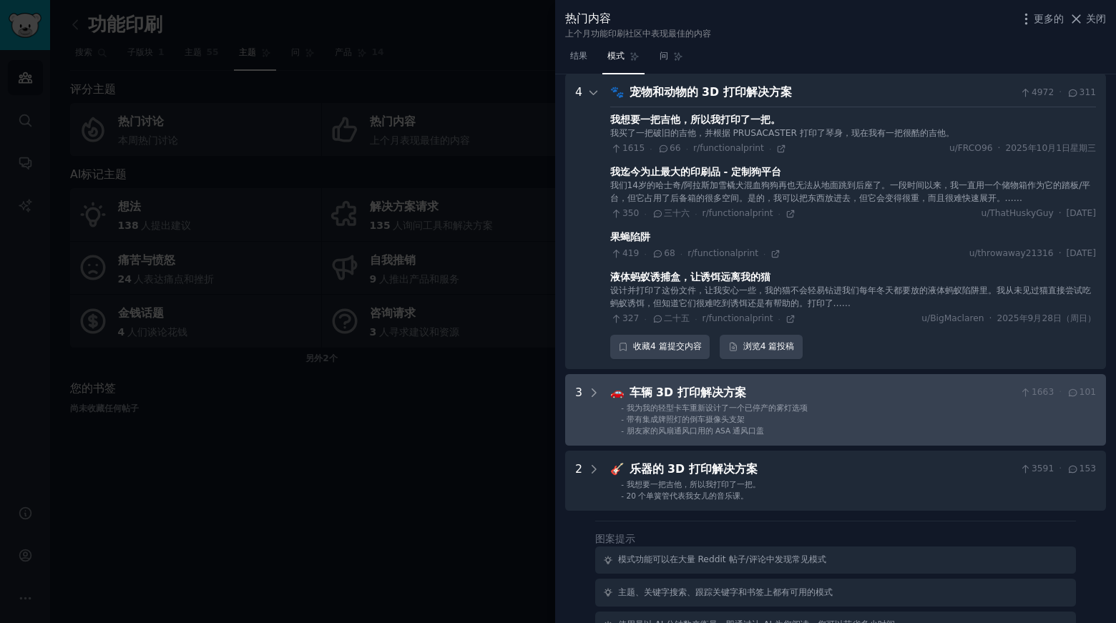
click at [581, 386] on font "3" at bounding box center [578, 393] width 7 height 14
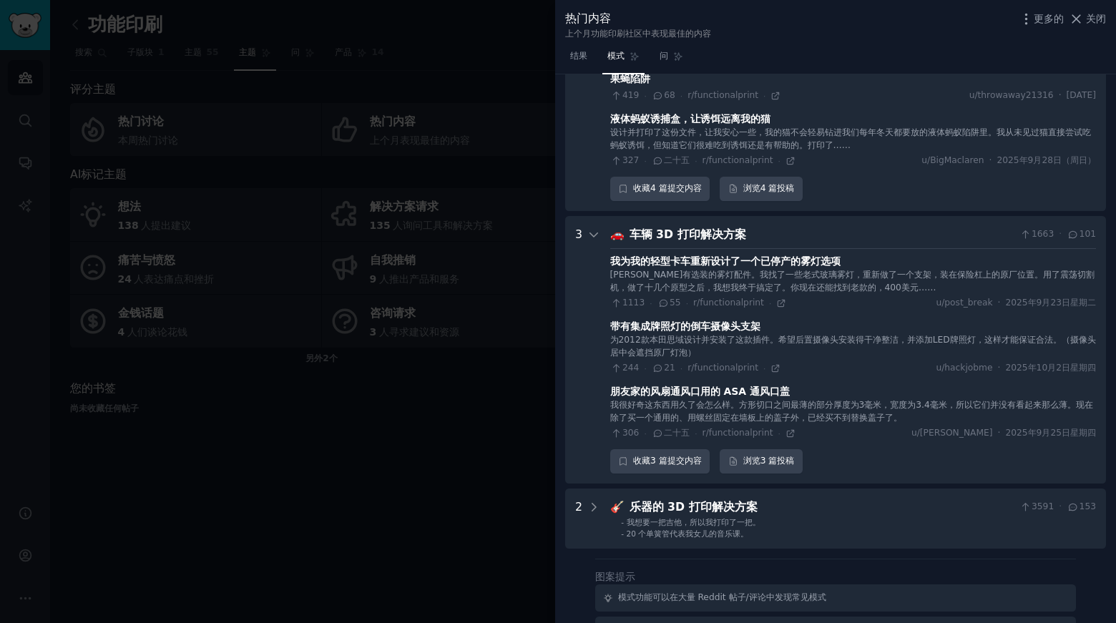
scroll to position [604, 0]
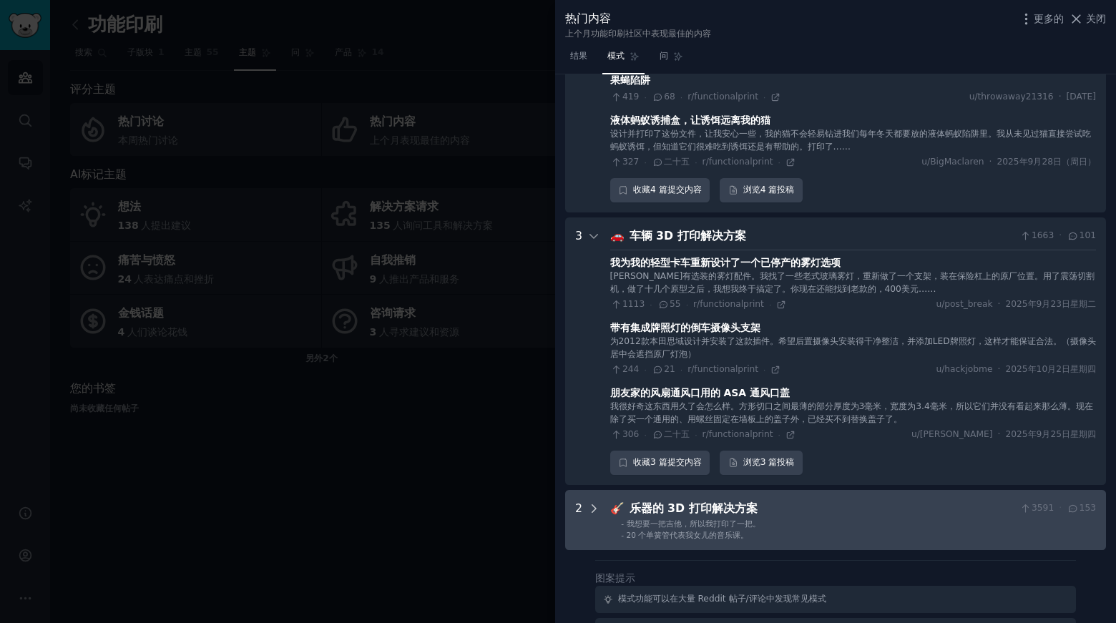
click at [588, 509] on icon at bounding box center [594, 508] width 13 height 13
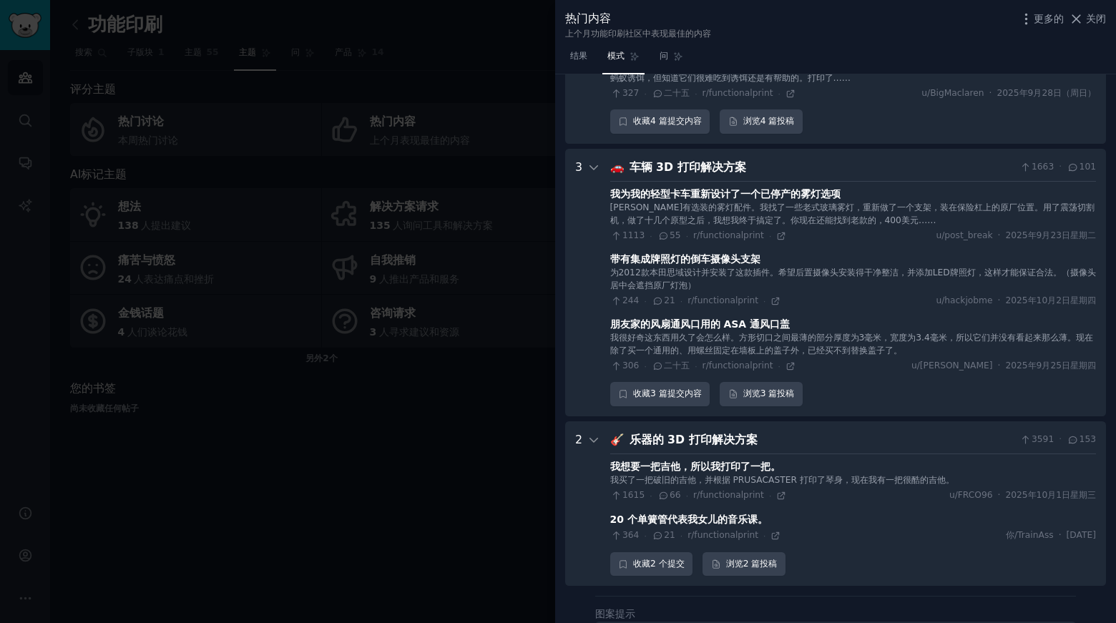
scroll to position [662, 0]
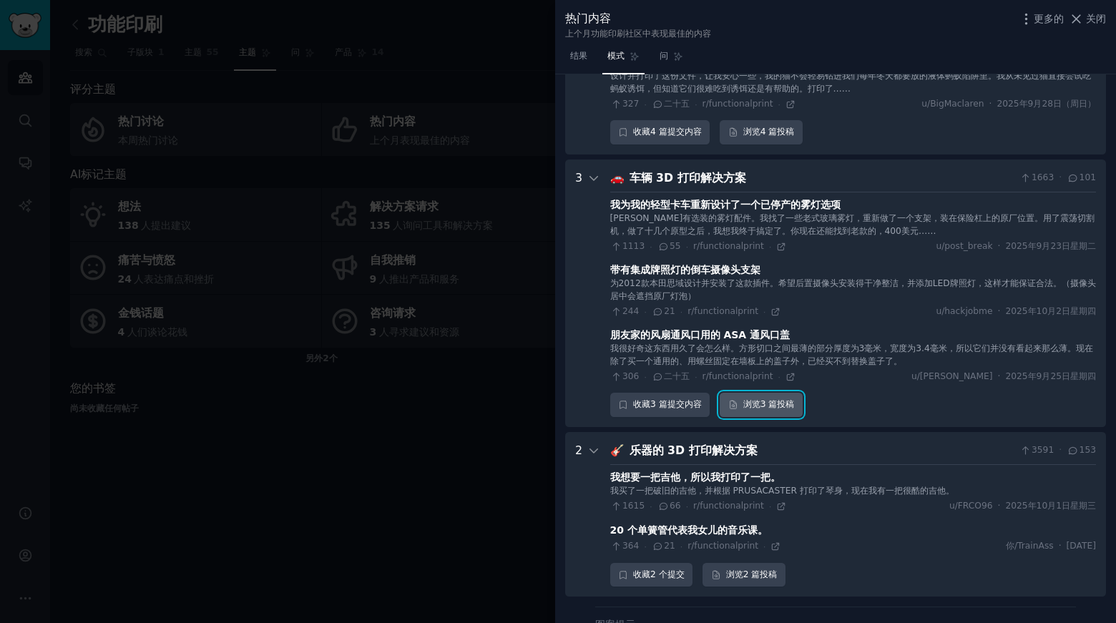
click at [774, 401] on font "3 篇" at bounding box center [769, 404] width 17 height 10
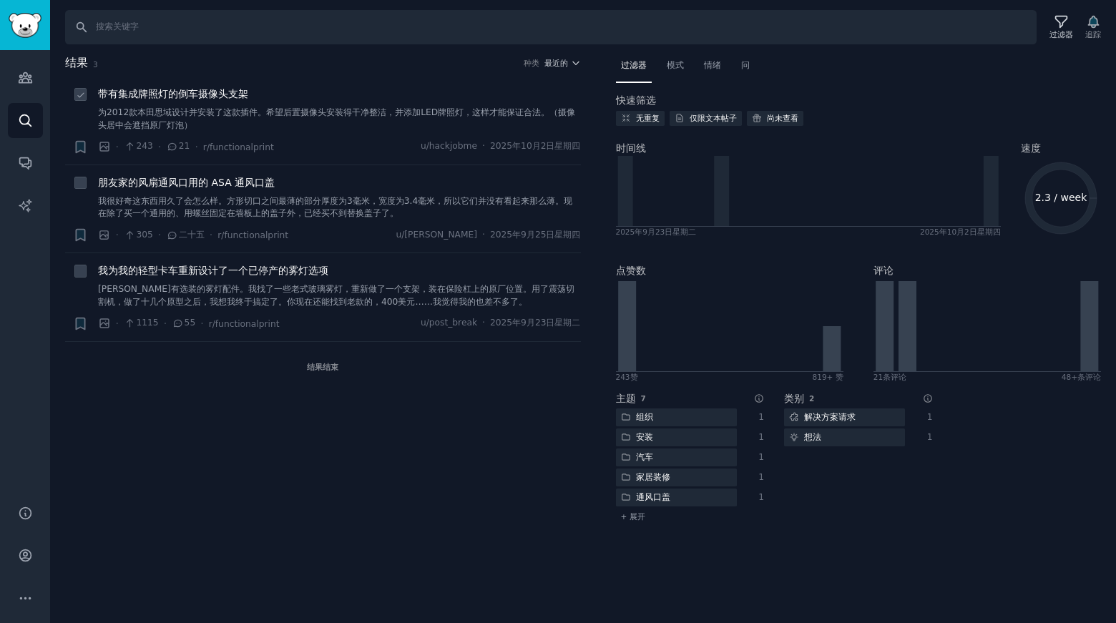
click at [168, 92] on font "带有集成牌照灯的倒车摄像头支架" at bounding box center [173, 93] width 150 height 11
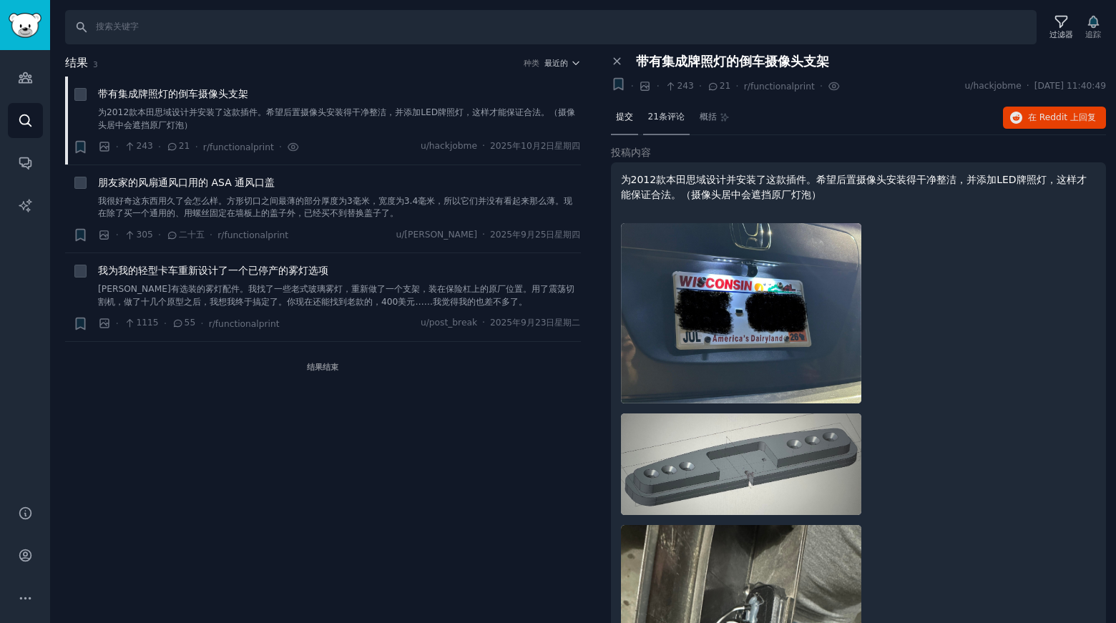
click at [672, 119] on font "21条评论" at bounding box center [666, 117] width 37 height 10
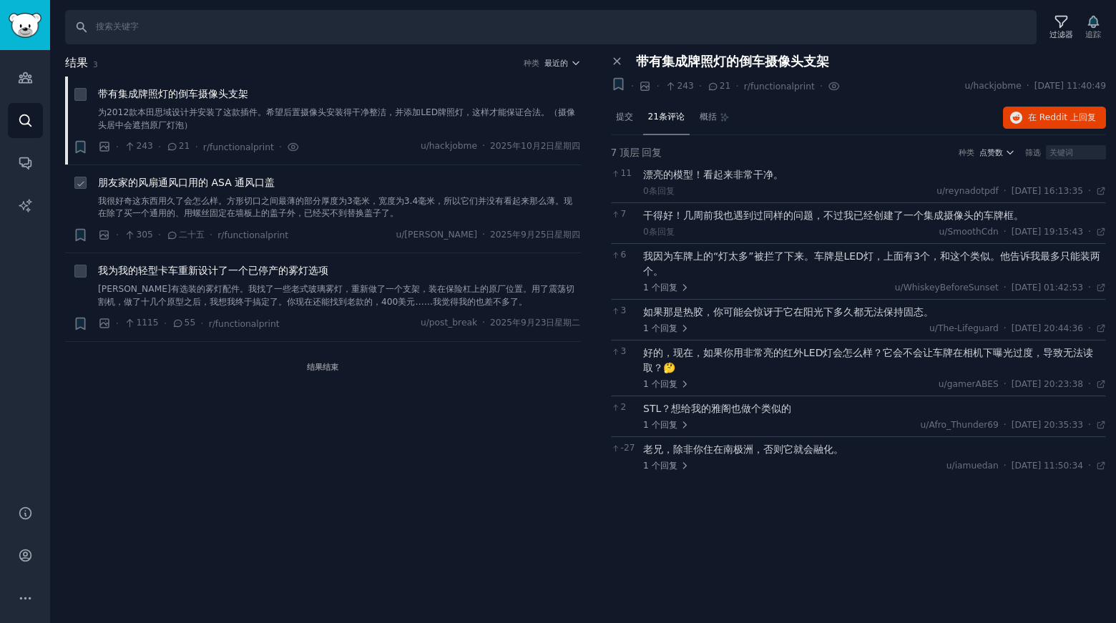
click at [201, 180] on font "朋友家的风扇通风口用的 ASA 通风口盖" at bounding box center [186, 182] width 177 height 11
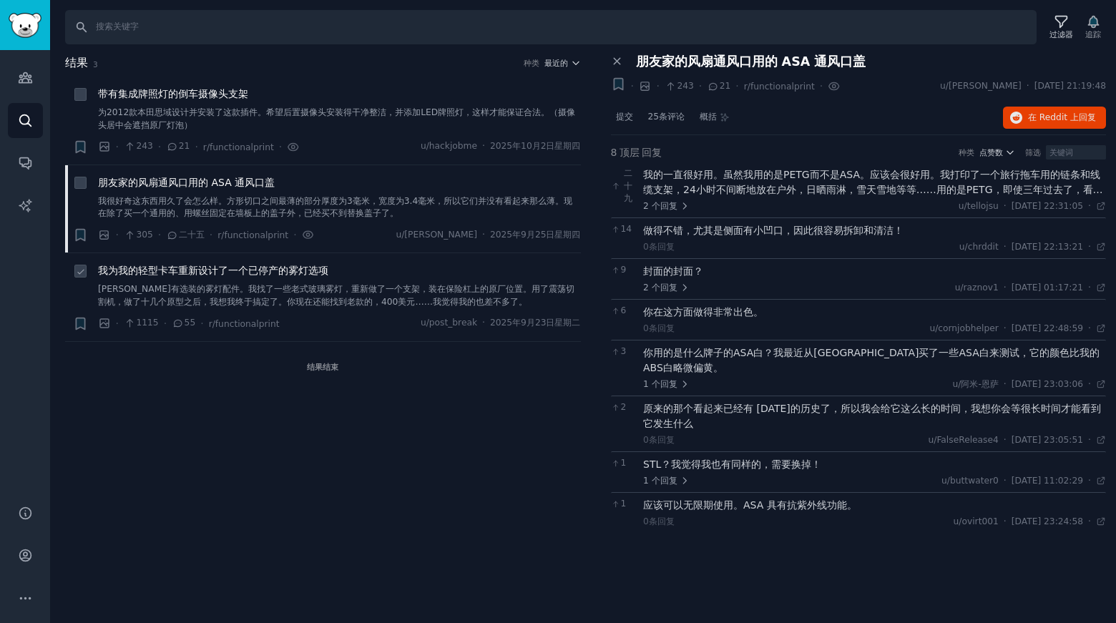
click at [266, 272] on font "我为我的轻型卡车重新设计了一个已停产的雾灯选项" at bounding box center [213, 270] width 230 height 11
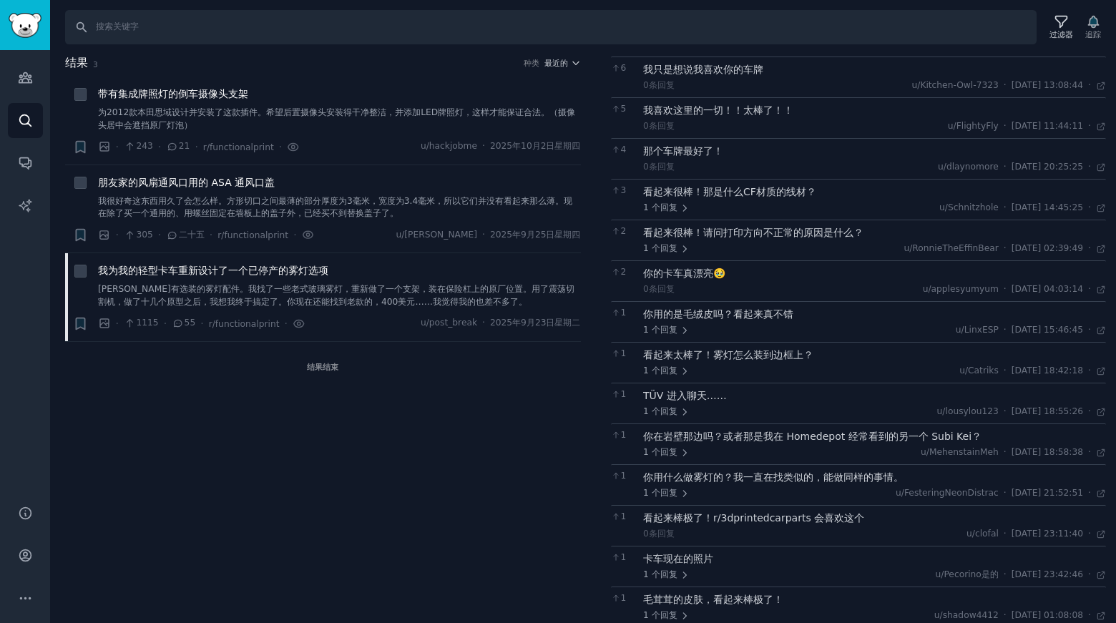
scroll to position [526, 0]
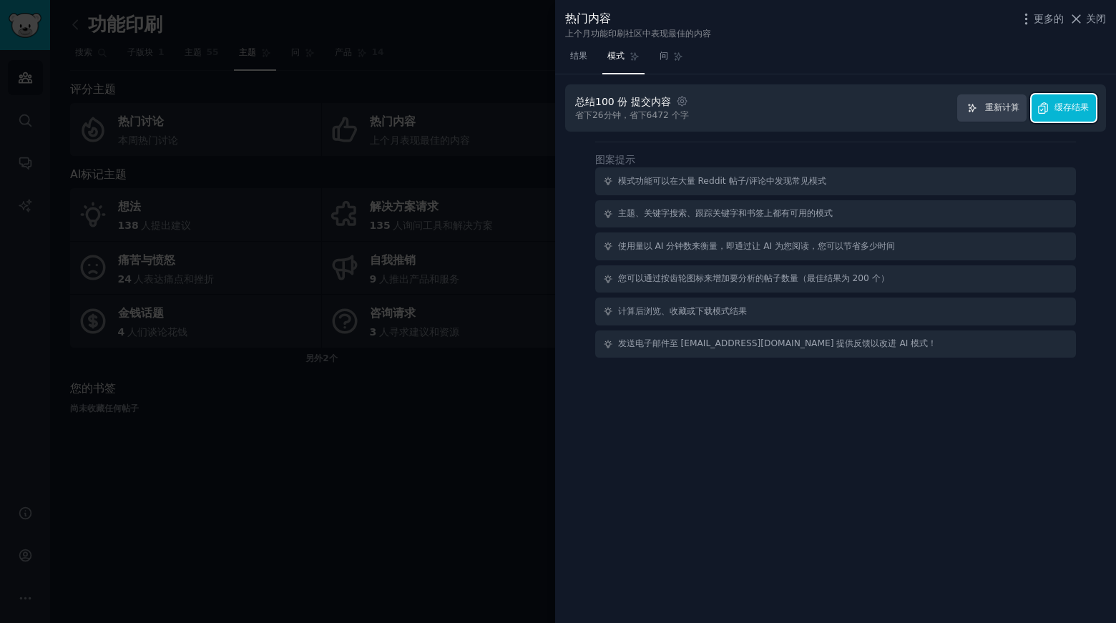
click at [1063, 104] on font "缓存结果" at bounding box center [1072, 107] width 34 height 10
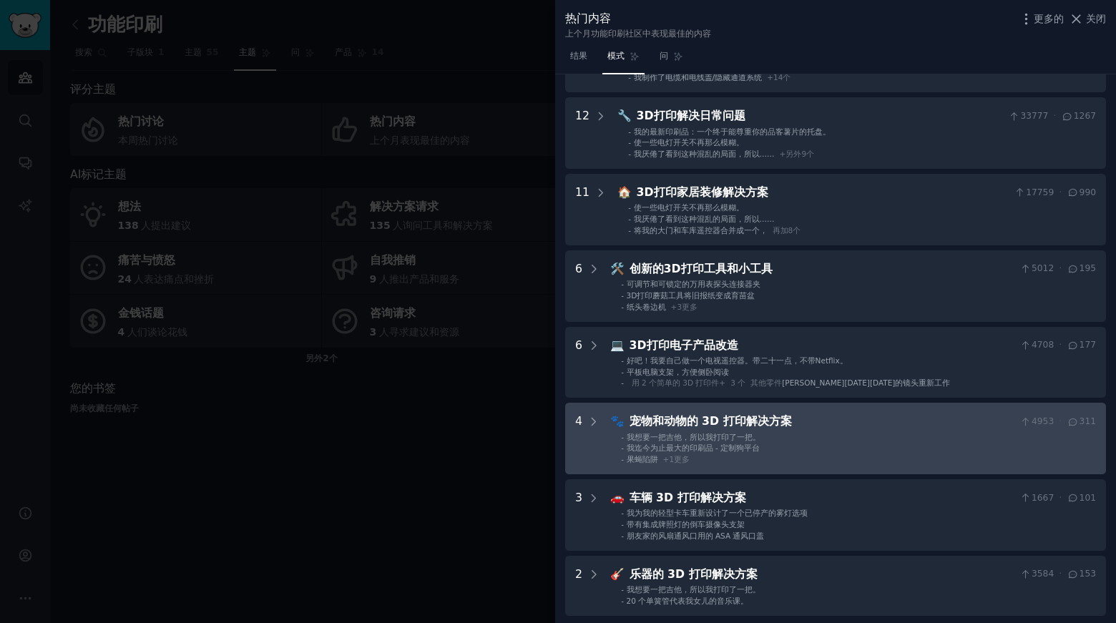
scroll to position [72, 0]
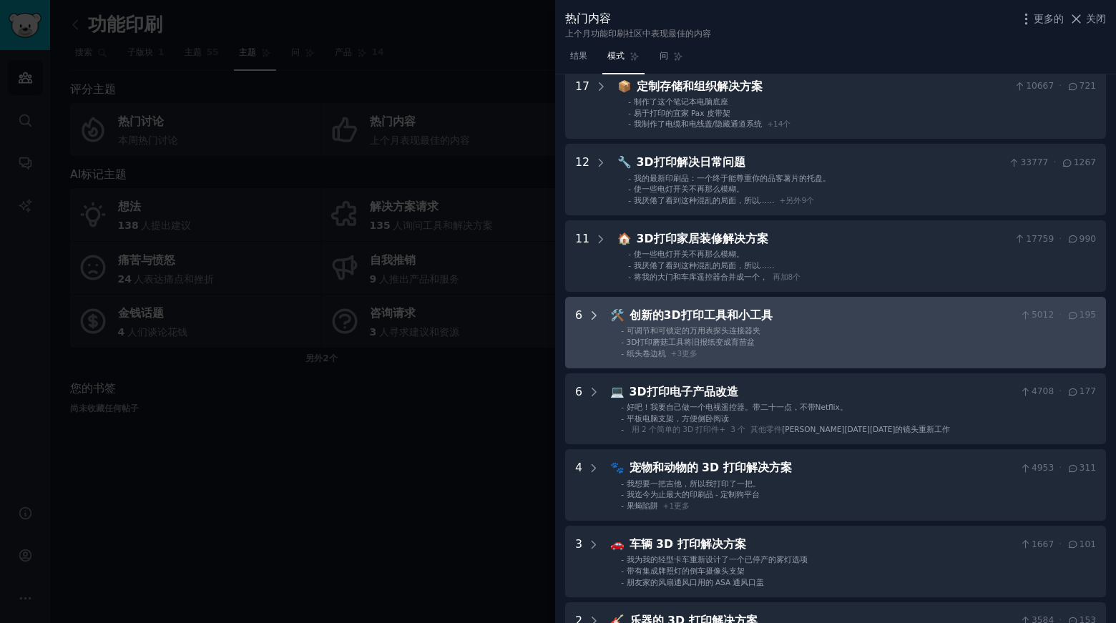
click at [593, 318] on icon at bounding box center [595, 315] width 4 height 7
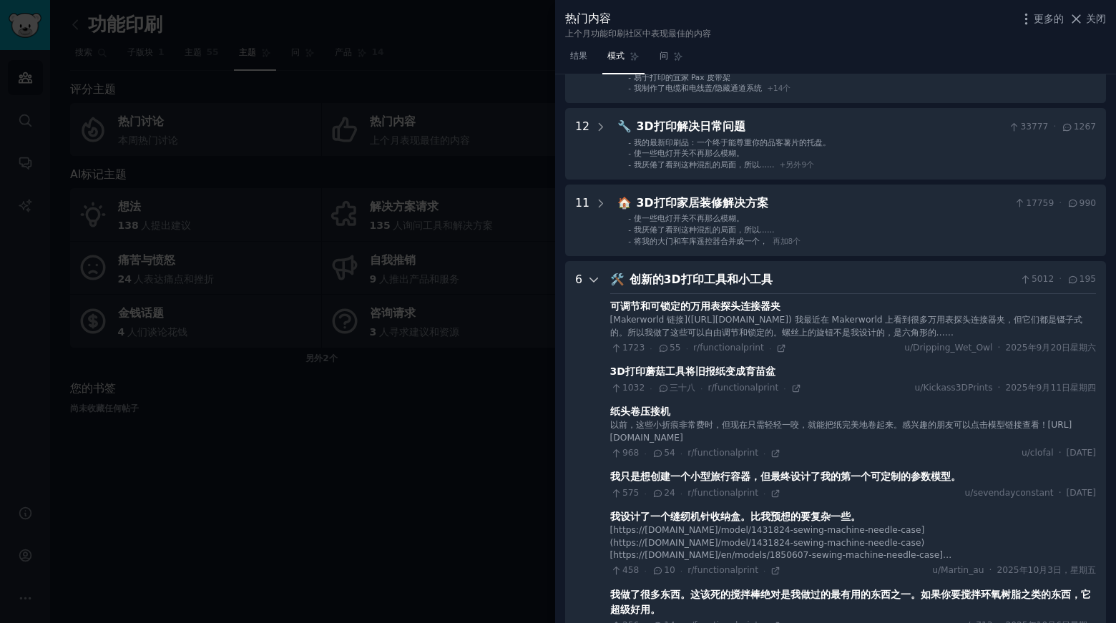
scroll to position [79, 0]
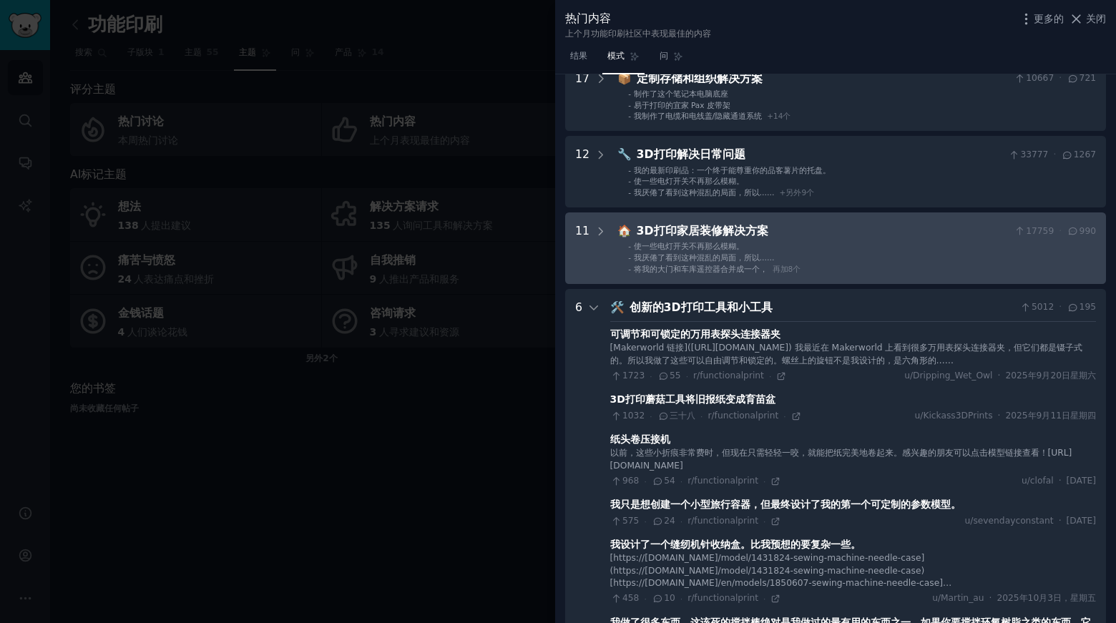
click at [608, 228] on Improvement "11 🏠 3D打印家居装修解决方案 17759 · 990 - 使一些电灯开关不再那么模糊。 - 我厌倦了看到这种混乱的局面，所以…… - 将我的大门和车库遥…" at bounding box center [835, 249] width 541 height 72
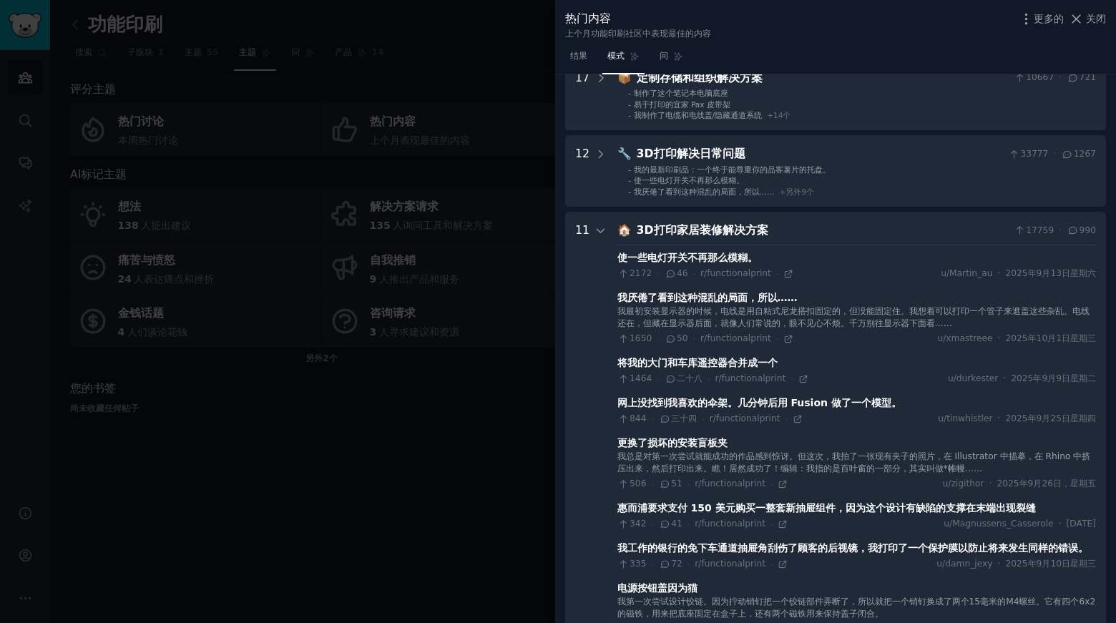
scroll to position [0, 0]
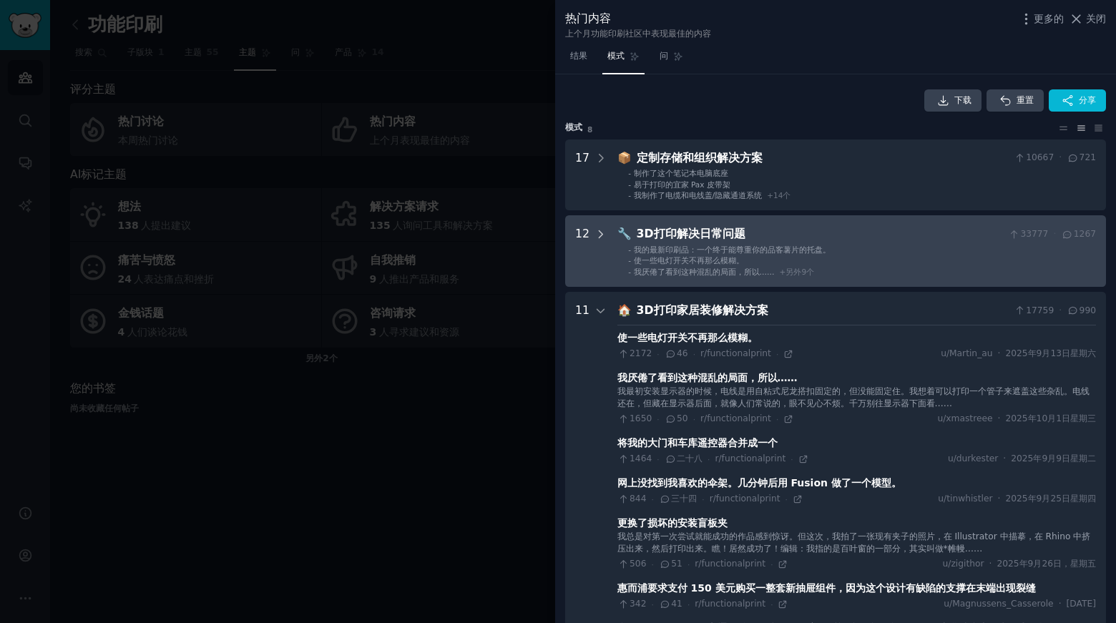
click at [595, 238] on icon at bounding box center [601, 234] width 13 height 13
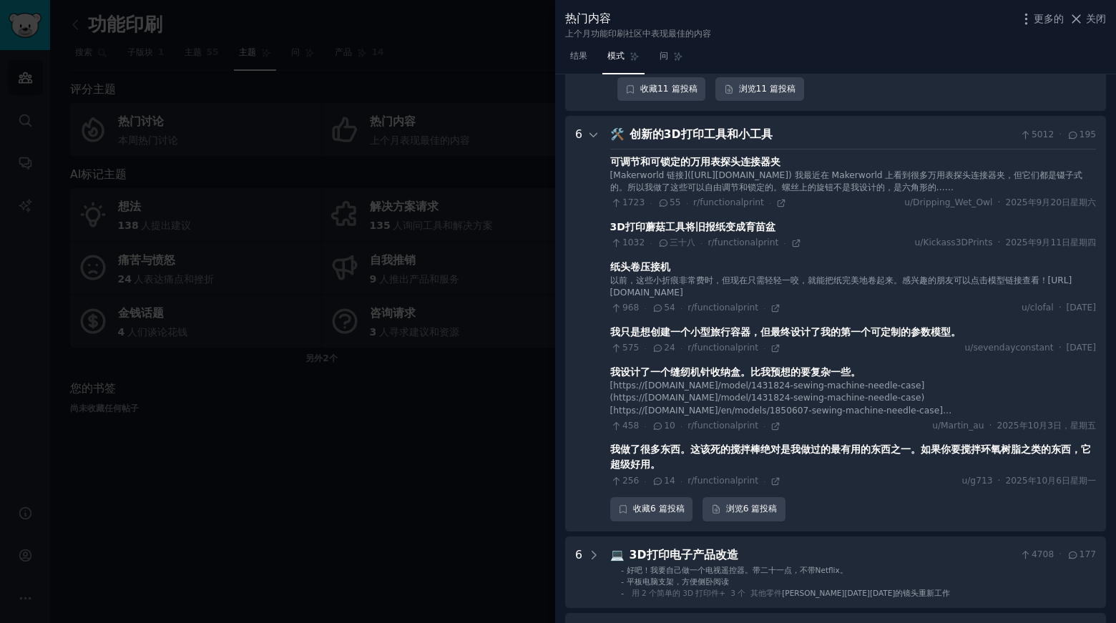
scroll to position [1716, 0]
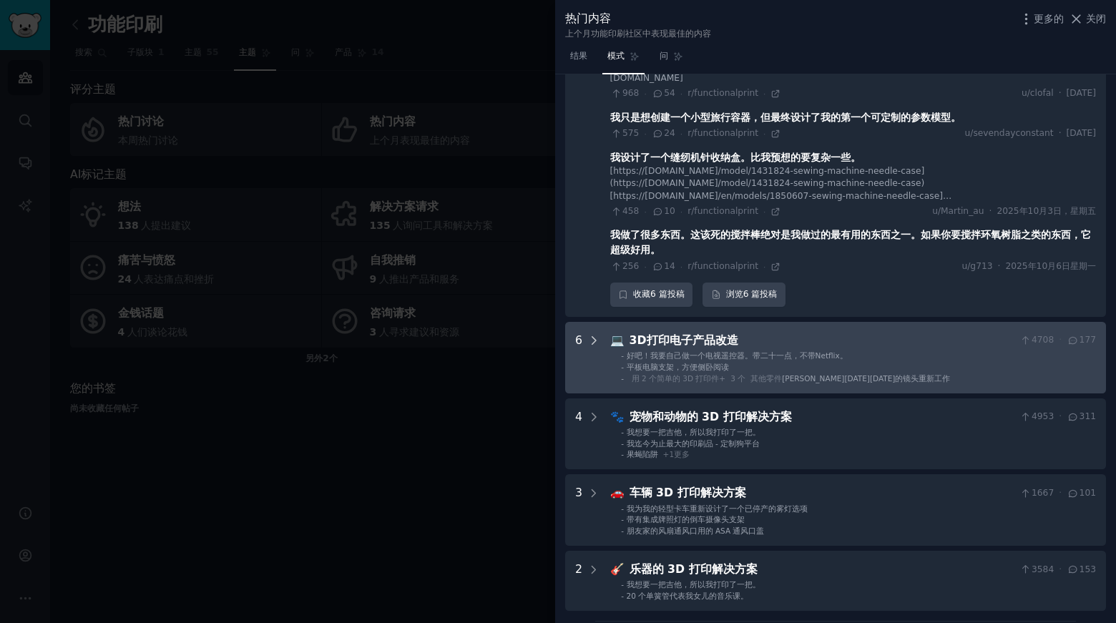
click at [590, 347] on icon at bounding box center [594, 340] width 13 height 13
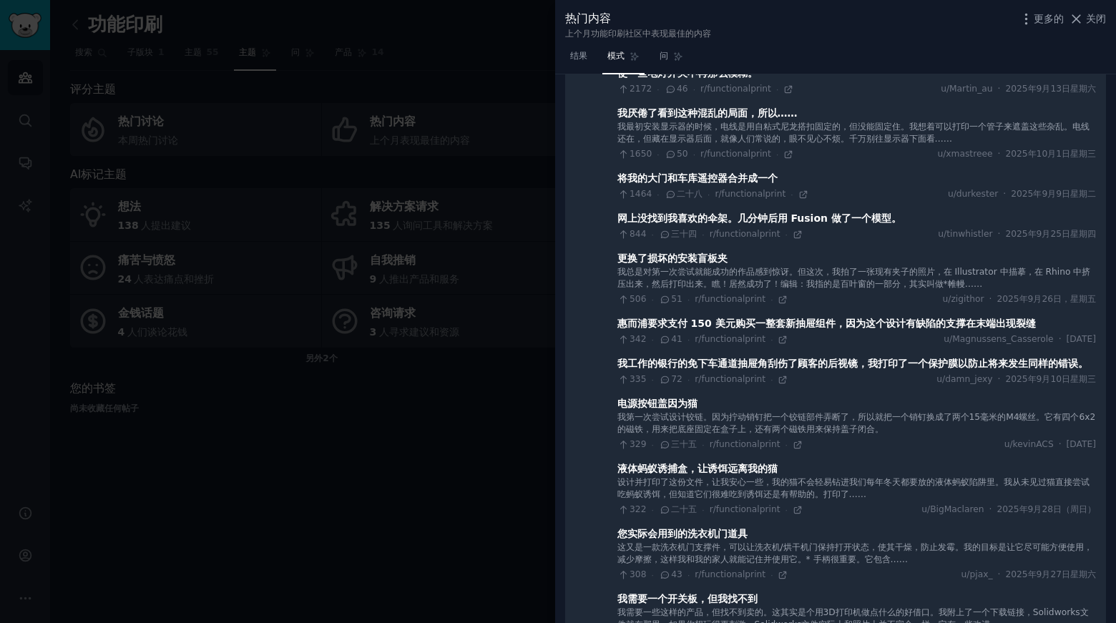
scroll to position [903, 0]
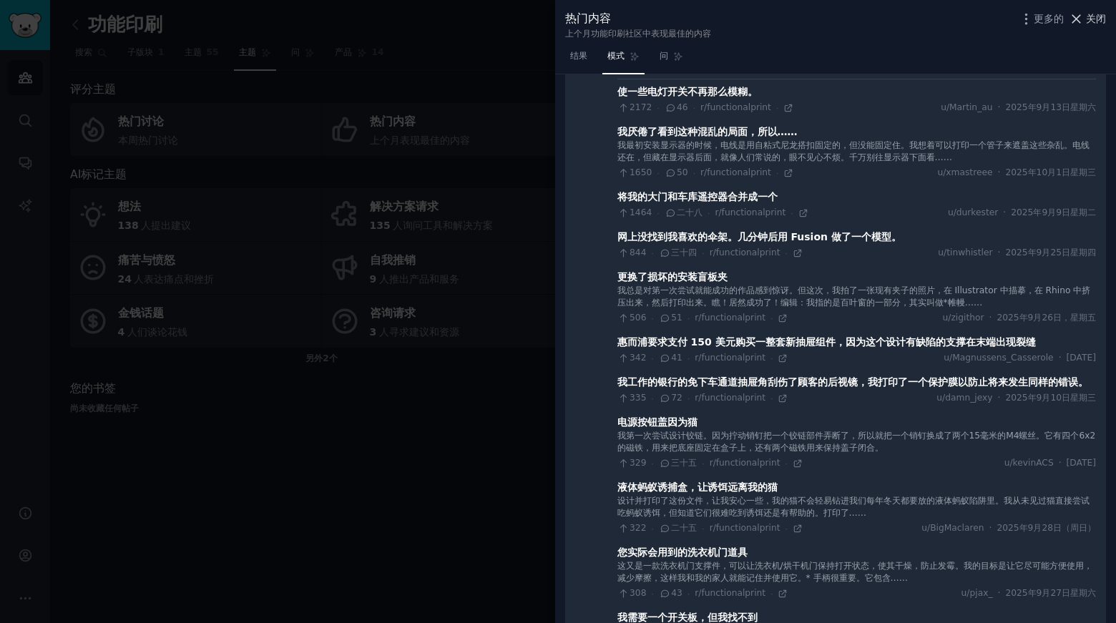
click at [1101, 16] on font "关闭" at bounding box center [1096, 18] width 20 height 11
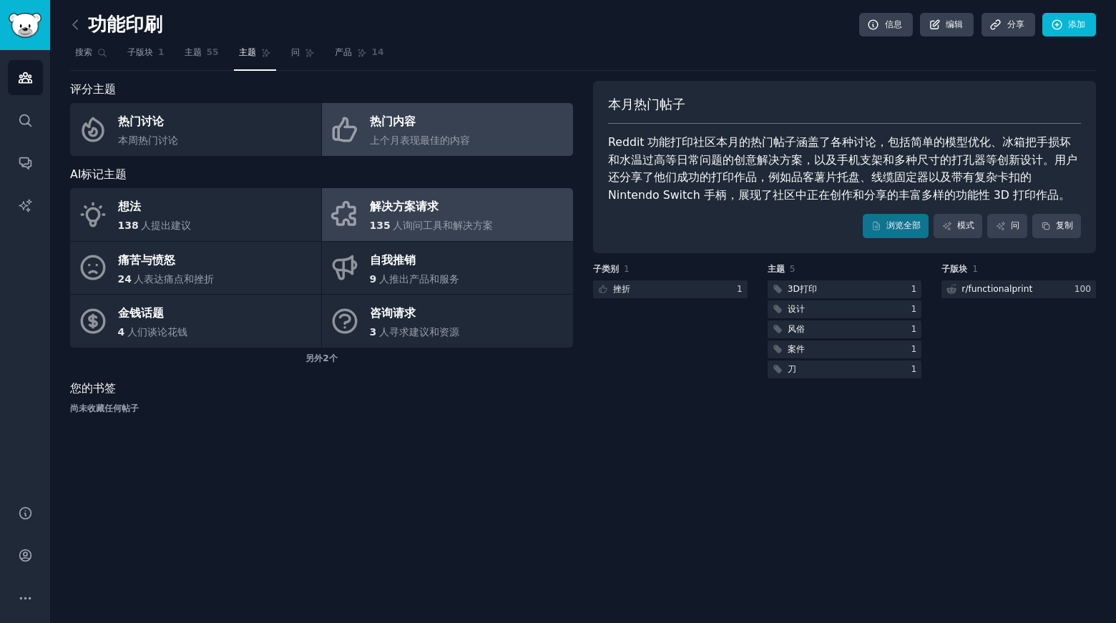
click at [403, 216] on div "解决方案请求" at bounding box center [432, 207] width 124 height 23
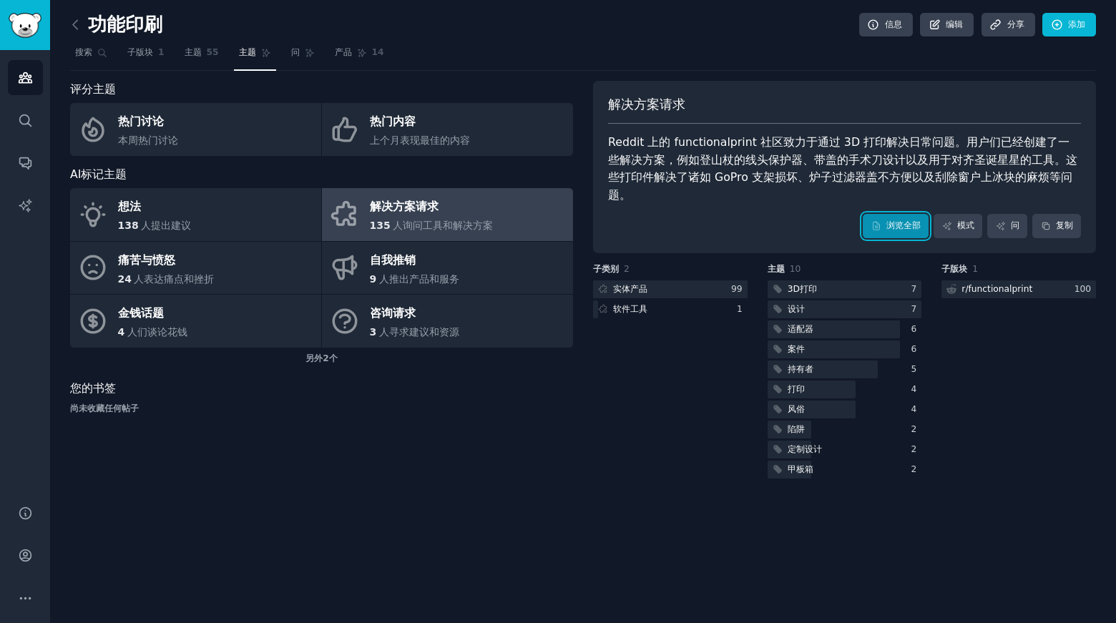
click at [891, 220] on font "浏览全部" at bounding box center [904, 225] width 34 height 10
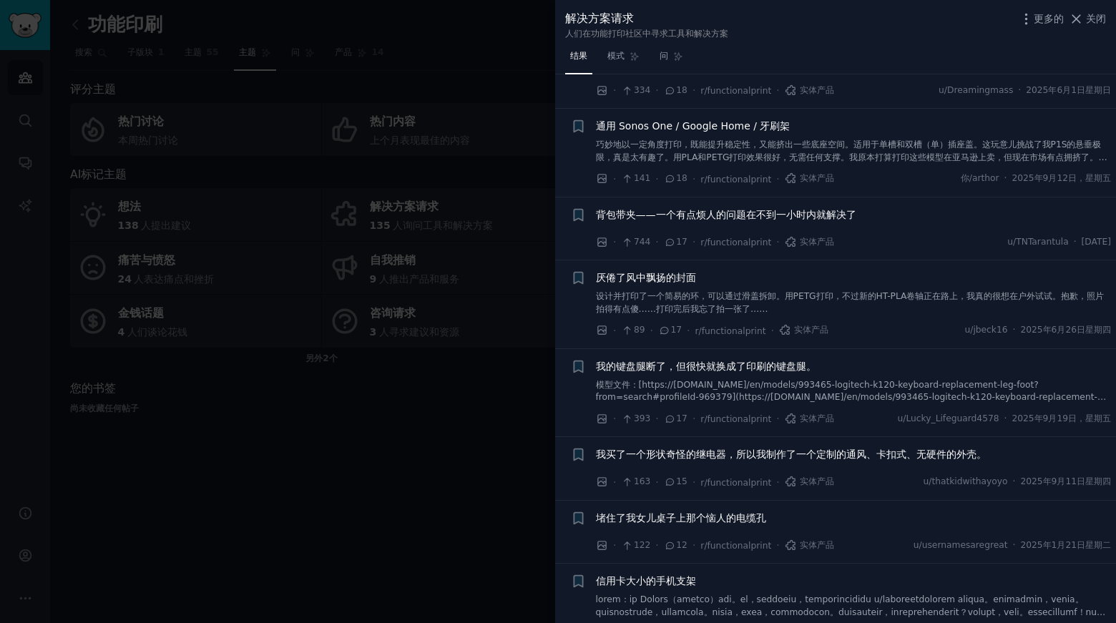
scroll to position [3006, 0]
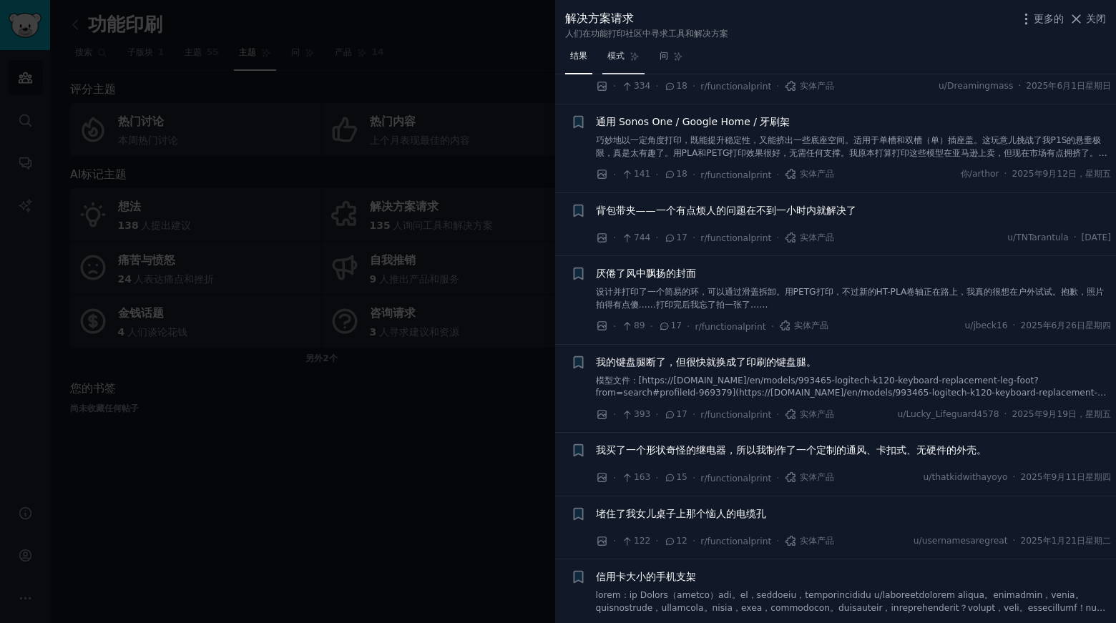
click at [619, 62] on span "模式" at bounding box center [616, 56] width 17 height 13
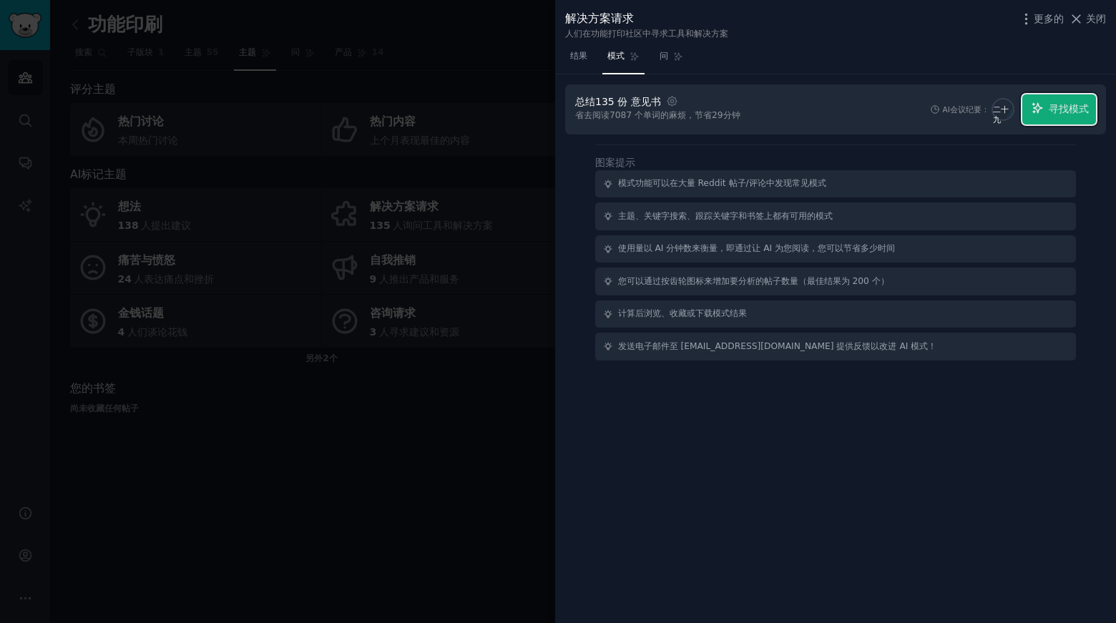
click at [1058, 111] on font "寻找模式" at bounding box center [1069, 108] width 40 height 11
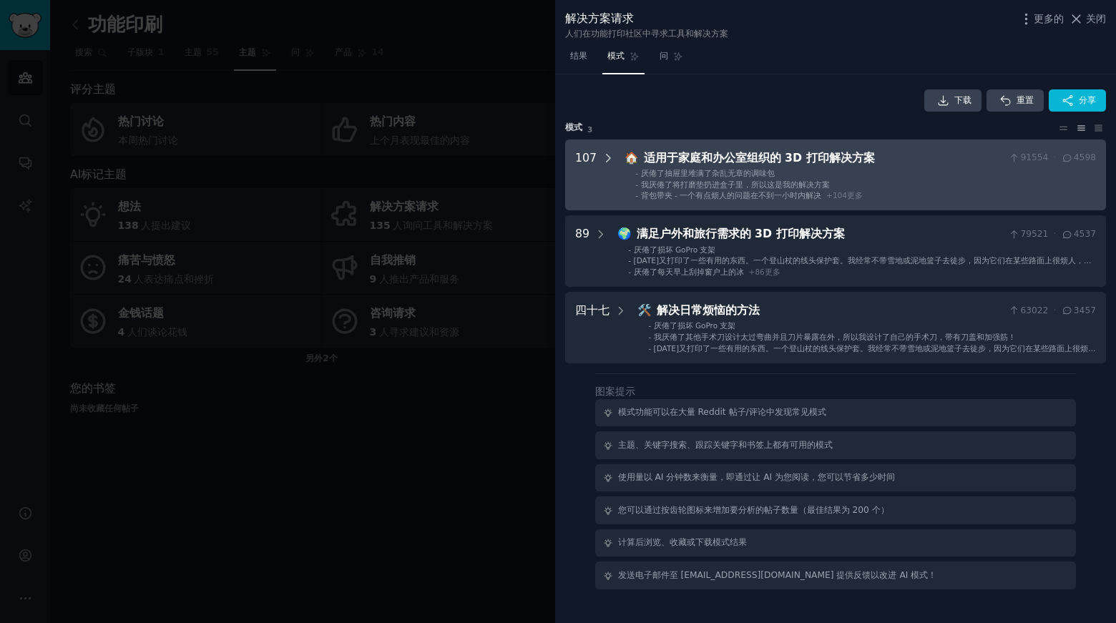
click at [607, 156] on icon at bounding box center [609, 158] width 4 height 7
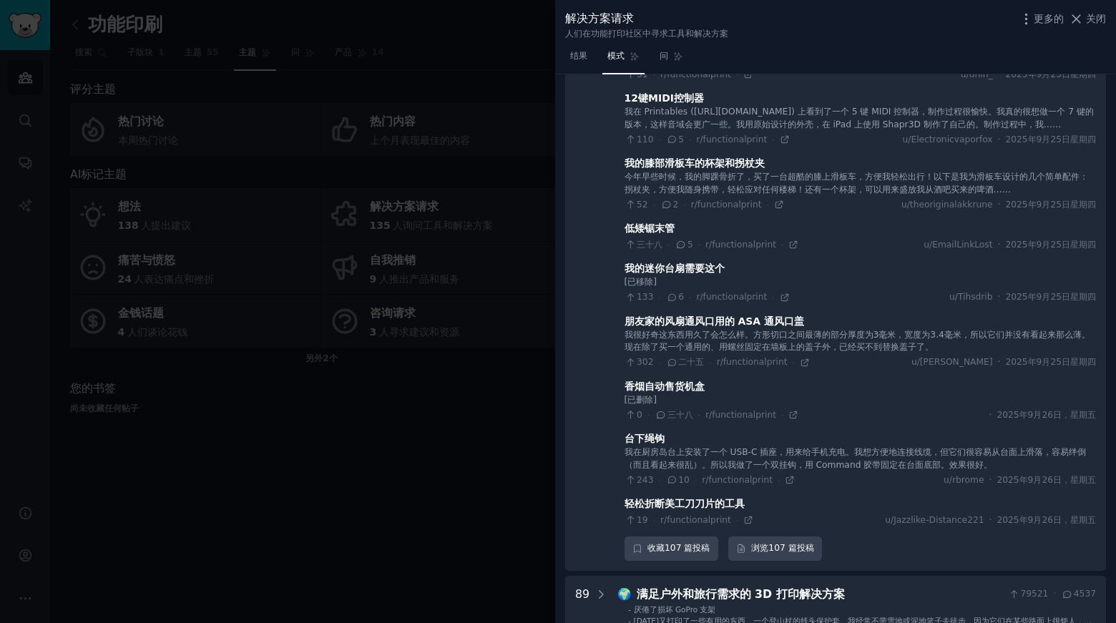
scroll to position [6005, 0]
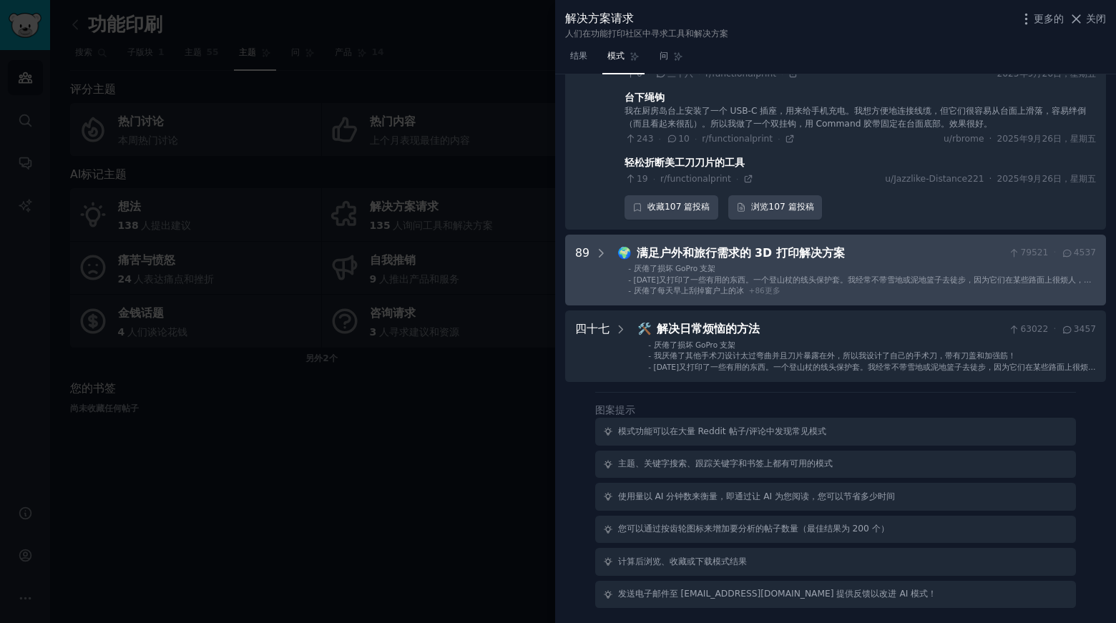
click at [606, 306] on Needs "89 🌍 满足户外和旅行需求的 3D 打印解决方案 79521 · 4537 - 厌倦了损坏 GoPro 支架 - [DATE]又打印了一些有用的东西。一个登…" at bounding box center [835, 271] width 541 height 72
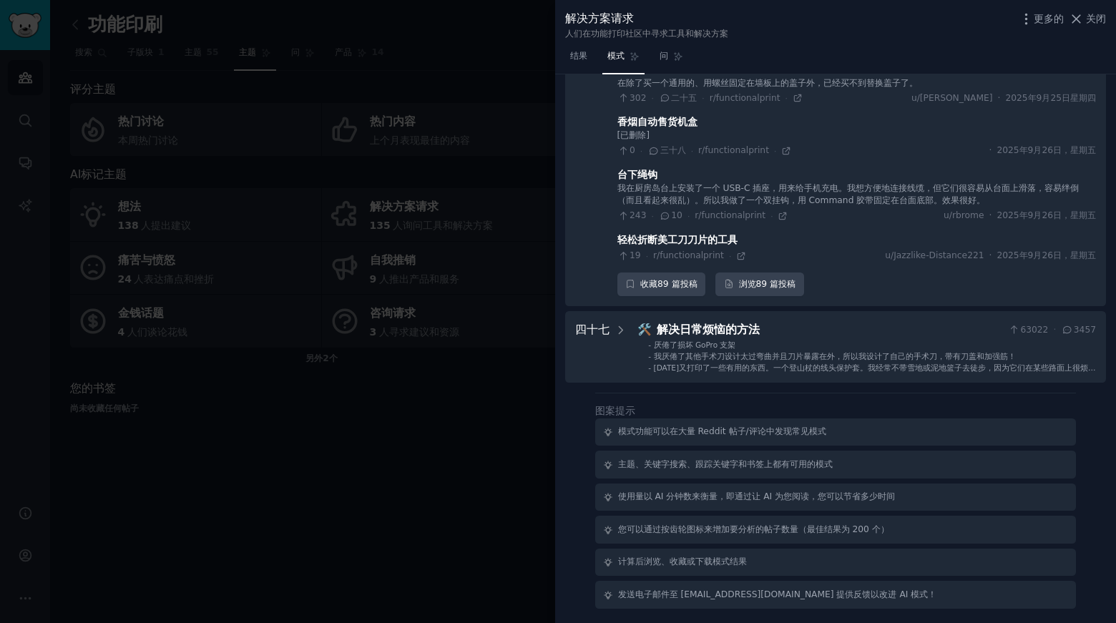
scroll to position [11167, 0]
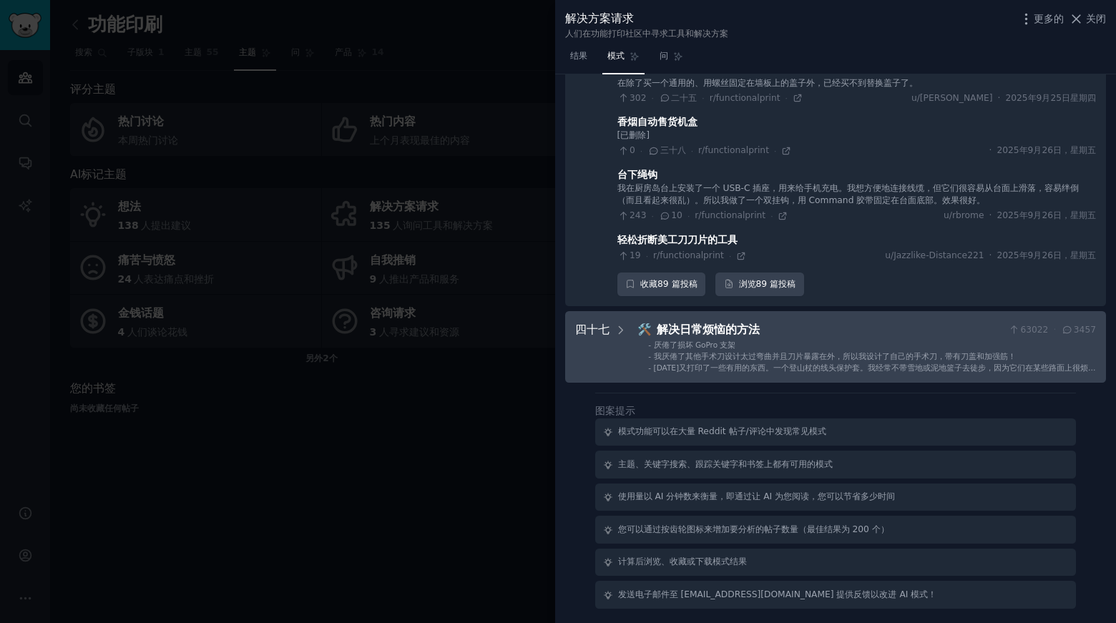
click at [630, 336] on Problems "四十七 🛠️ 解决日常烦恼的方法 63022 · 3457 - 厌倦了损坏 GoPro 支架 - 我厌倦了其他手术刀设计太过弯曲并且刀片暴露在外，所以我设计了…" at bounding box center [835, 347] width 541 height 72
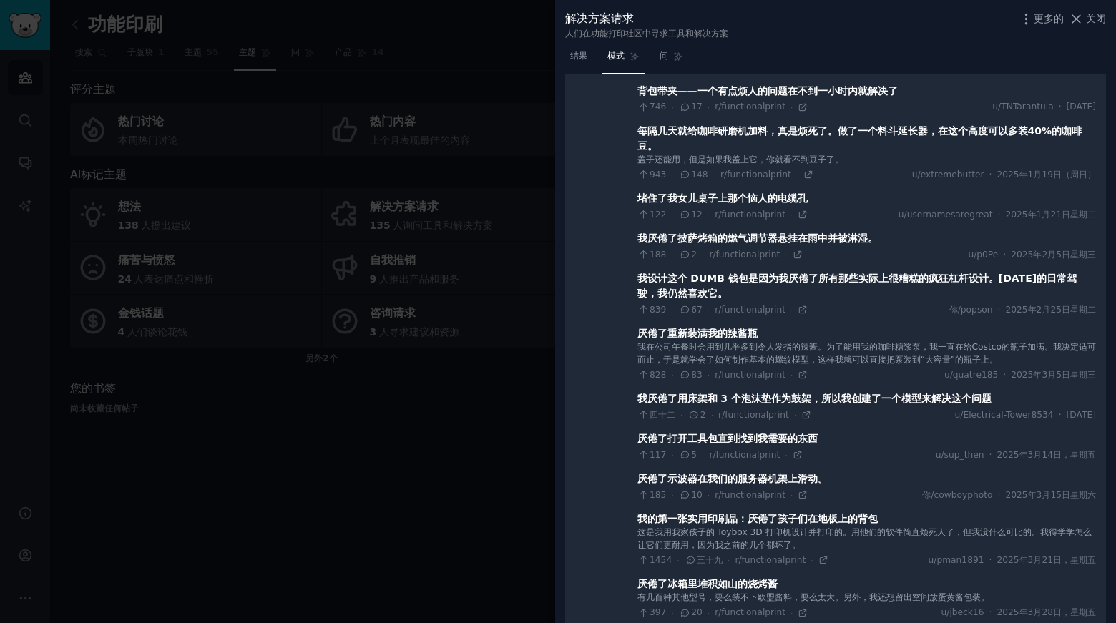
scroll to position [11975, 0]
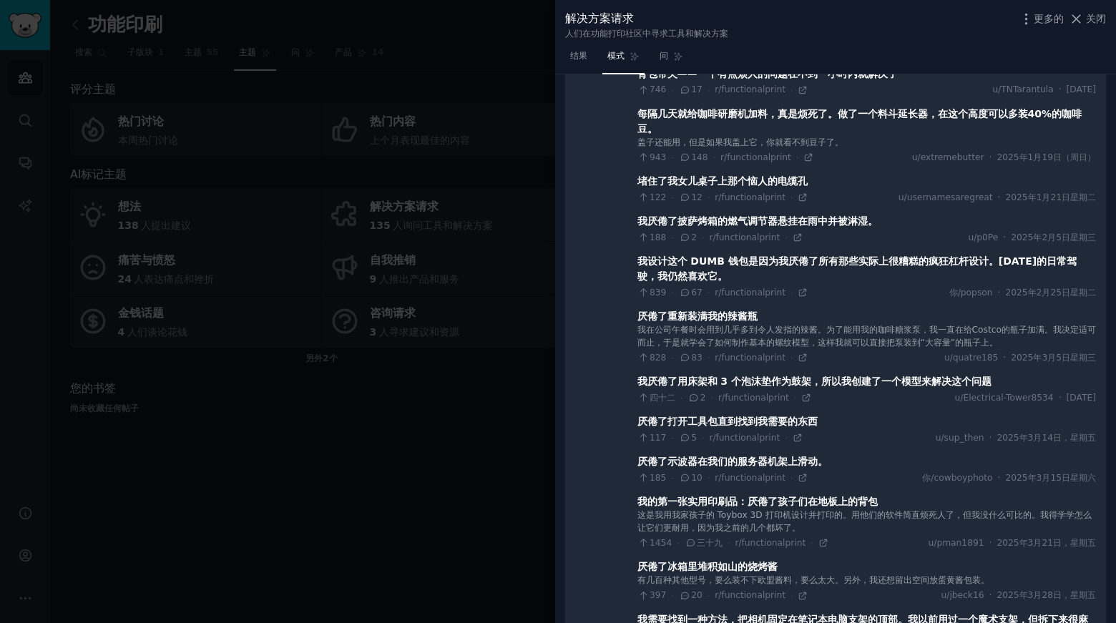
click at [729, 135] on font "每隔几天就给咖啡研磨机加料，真是烦死了。做了一个料斗延长器，在这个高度可以多装40%的咖啡豆。" at bounding box center [860, 121] width 445 height 26
click at [648, 135] on font "每隔几天就给咖啡研磨机加料，真是烦死了。做了一个料斗延长器，在这个高度可以多装40%的咖啡豆。" at bounding box center [860, 121] width 445 height 26
click at [699, 162] on font "148" at bounding box center [699, 157] width 16 height 10
click at [655, 135] on font "每隔几天就给咖啡研磨机加料，真是烦死了。做了一个料斗延长器，在这个高度可以多装40%的咖啡豆。" at bounding box center [860, 121] width 445 height 26
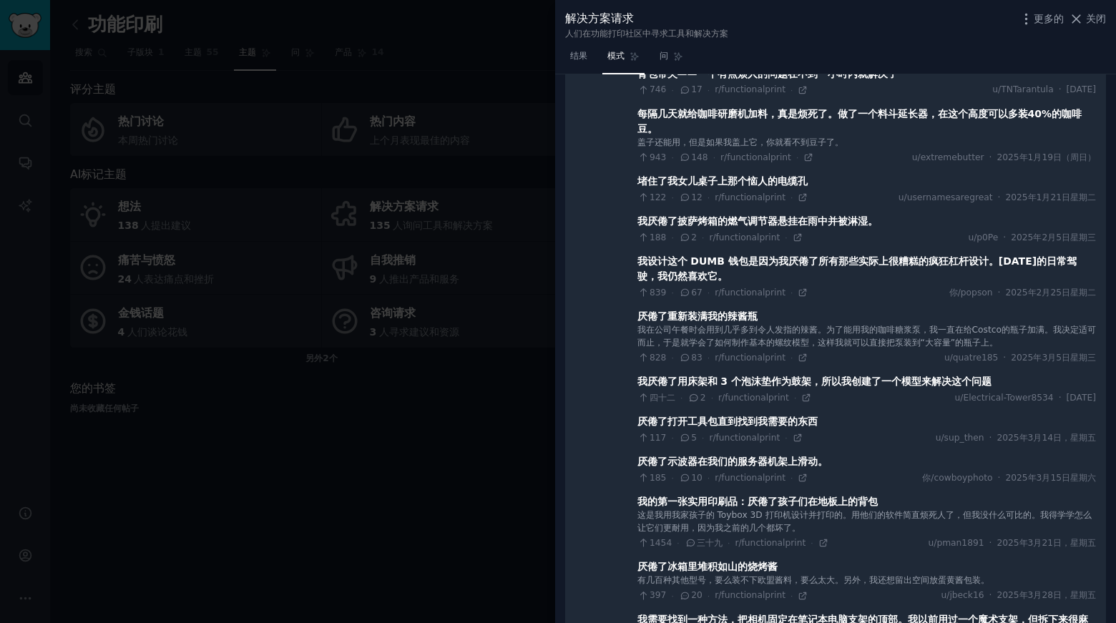
click at [668, 147] on font "盖子还能用，但是如果我盖上它，你就看不到豆子了。" at bounding box center [741, 142] width 206 height 10
click at [651, 135] on font "每隔几天就给咖啡研磨机加料，真是烦死了。做了一个料斗延长器，在这个高度可以多装40%的咖啡豆。" at bounding box center [860, 121] width 445 height 26
click at [656, 162] on font "943" at bounding box center [658, 157] width 16 height 10
click at [695, 162] on font "148" at bounding box center [699, 157] width 16 height 10
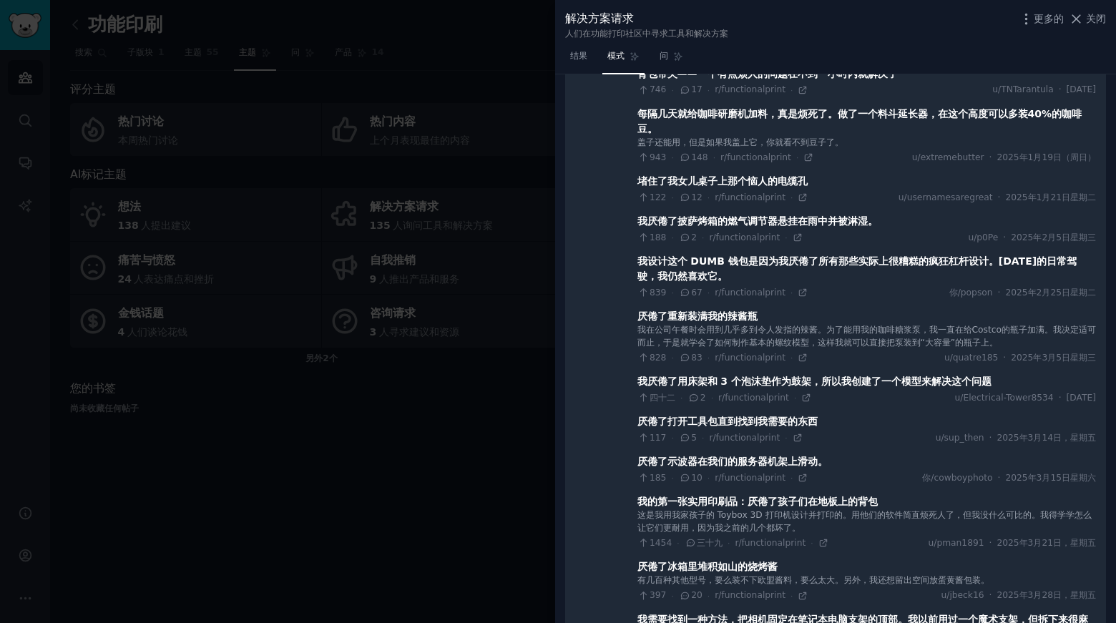
click at [679, 137] on div "每隔几天就给咖啡研磨机加料，真是烦死了。做了一个料斗延长器，在这个高度可以多装40%的咖啡豆。" at bounding box center [867, 122] width 459 height 30
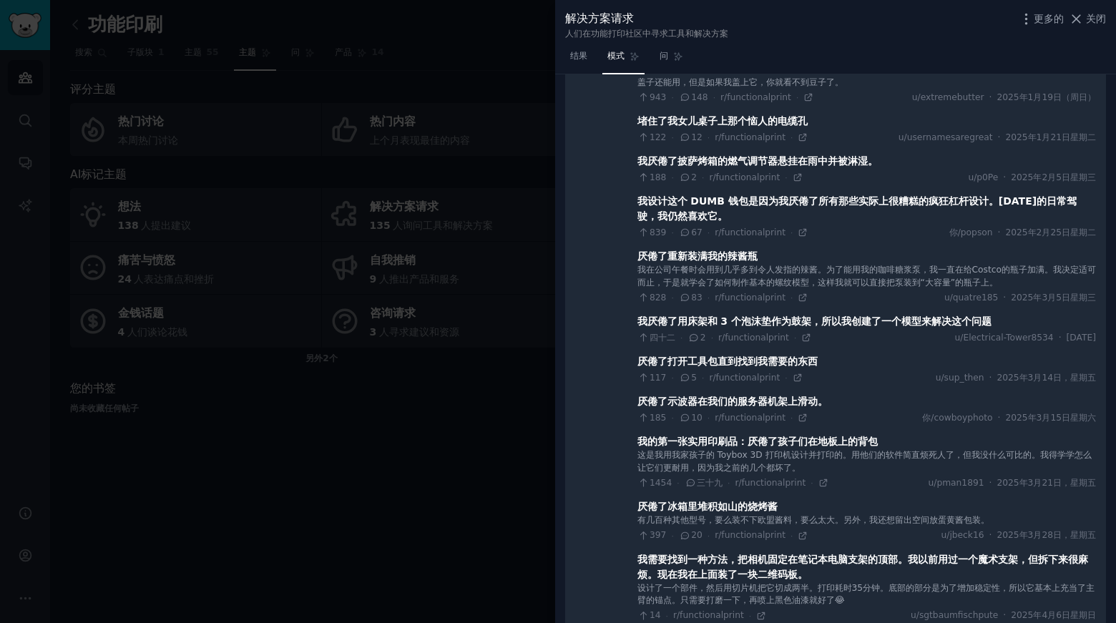
scroll to position [12047, 0]
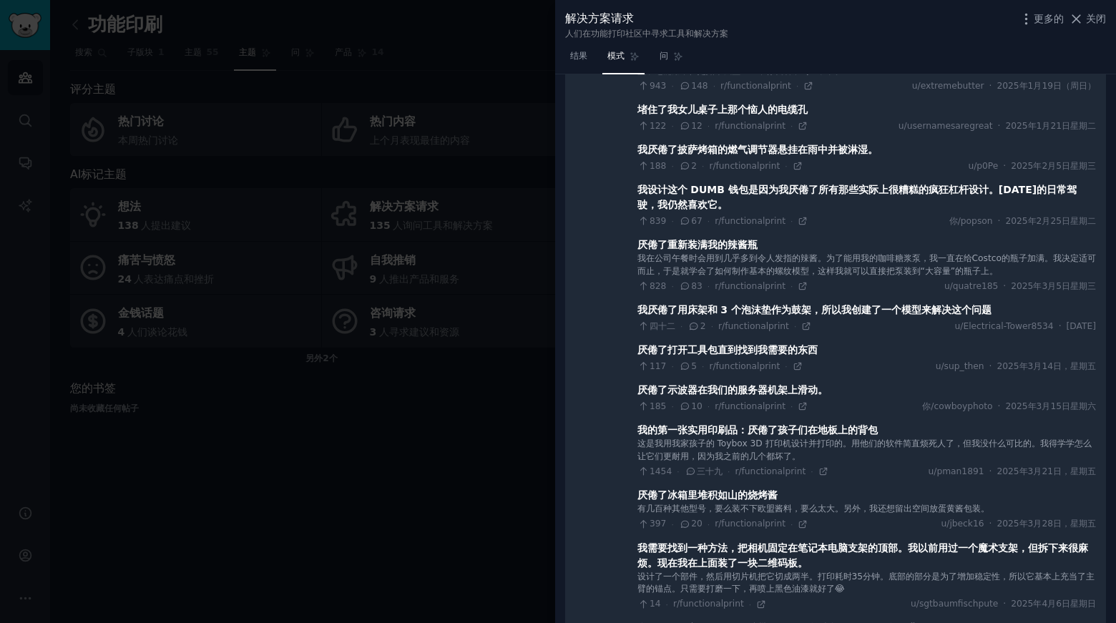
click at [653, 76] on font "盖子还能用，但是如果我盖上它，你就看不到豆子了。" at bounding box center [741, 71] width 206 height 10
click at [683, 76] on font "盖子还能用，但是如果我盖上它，你就看不到豆子了。" at bounding box center [741, 71] width 206 height 10
click at [672, 63] on font "每隔几天就给咖啡研磨机加料，真是烦死了。做了一个料斗延长器，在这个高度可以多装40%的咖啡豆。" at bounding box center [860, 49] width 445 height 26
click at [877, 63] on font "每隔几天就给咖啡研磨机加料，真是烦死了。做了一个料斗延长器，在这个高度可以多装40%的咖啡豆。" at bounding box center [860, 49] width 445 height 26
click at [668, 65] on div "每隔几天就给咖啡研磨机加料，真是烦死了。做了一个料斗延长器，在这个高度可以多装40%的咖啡豆。" at bounding box center [867, 50] width 459 height 30
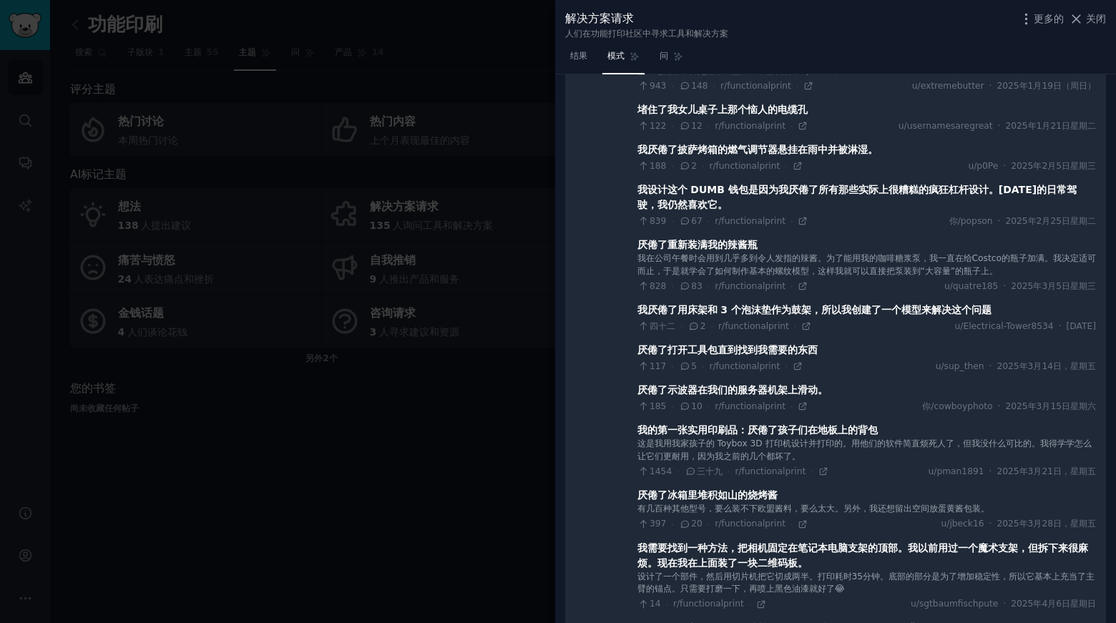
click at [658, 65] on div "每隔几天就给咖啡研磨机加料，真是烦死了。做了一个料斗延长器，在这个高度可以多装40%的咖啡豆。" at bounding box center [867, 50] width 459 height 30
drag, startPoint x: 698, startPoint y: 211, endPoint x: 762, endPoint y: 213, distance: 63.7
click at [762, 63] on font "每隔几天就给咖啡研磨机加料，真是烦死了。做了一个料斗延长器，在这个高度可以多装40%的咖啡豆。" at bounding box center [860, 49] width 445 height 26
copy font "咖啡研磨机加料"
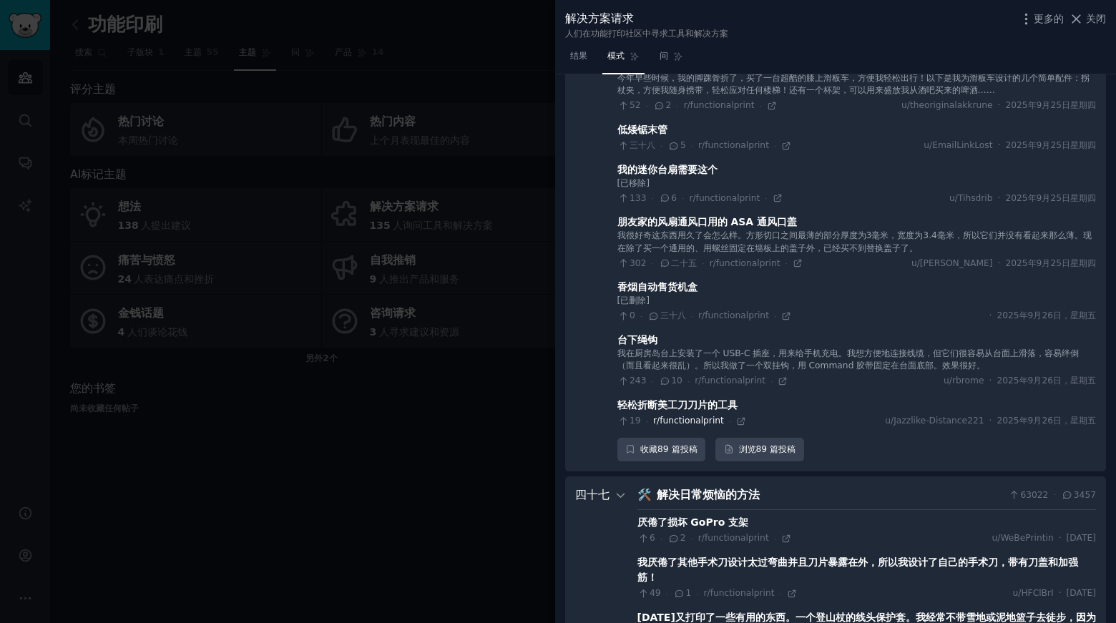
scroll to position [11188, 0]
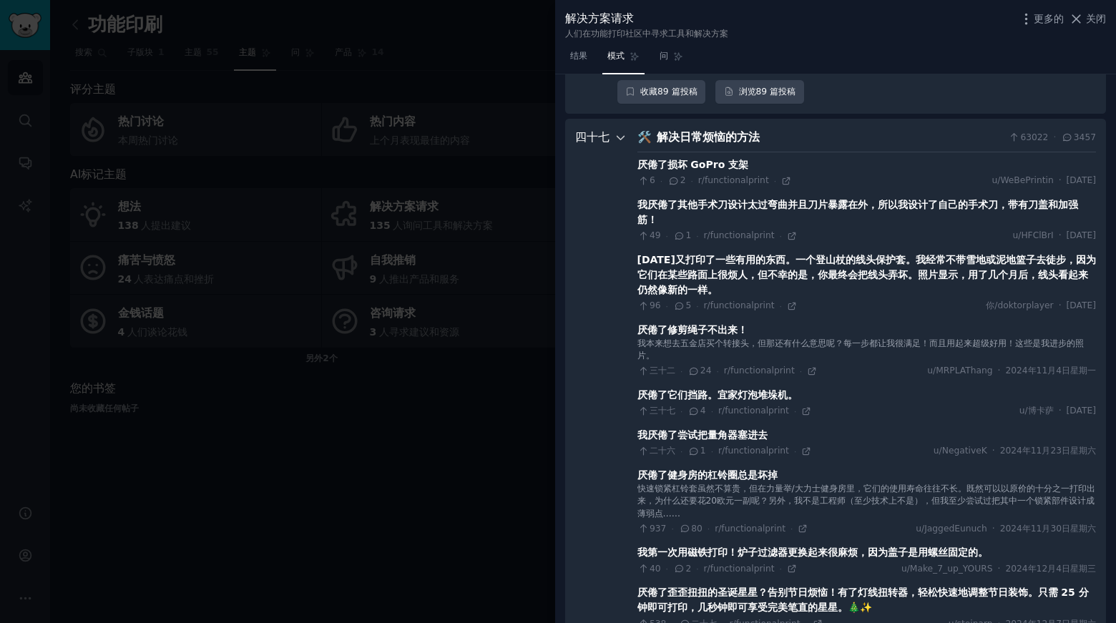
click at [615, 145] on icon at bounding box center [621, 138] width 13 height 13
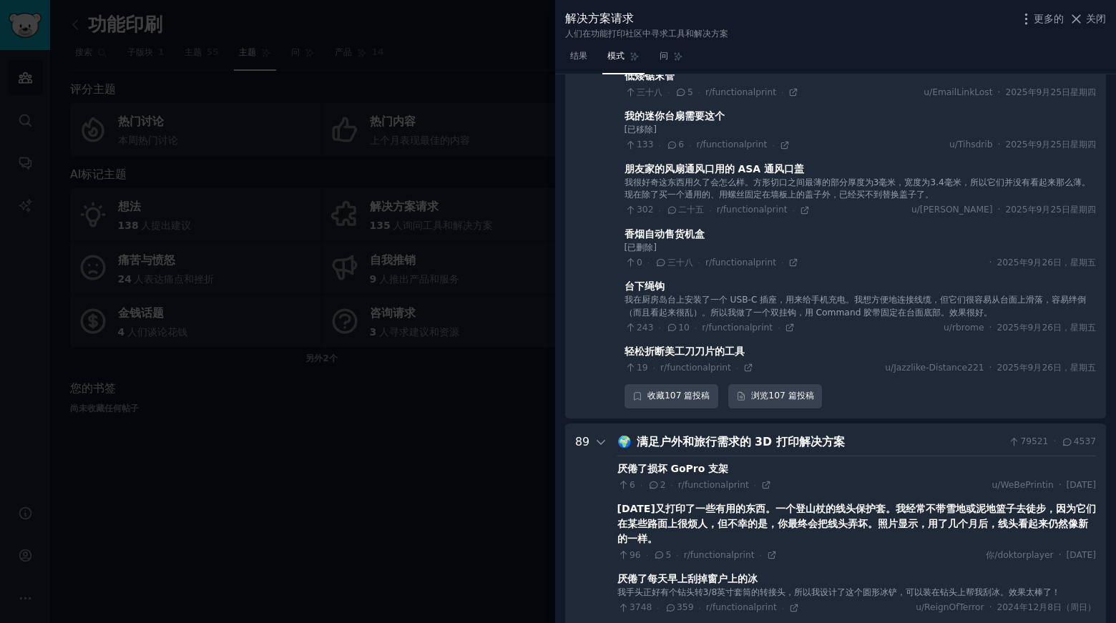
scroll to position [5943, 0]
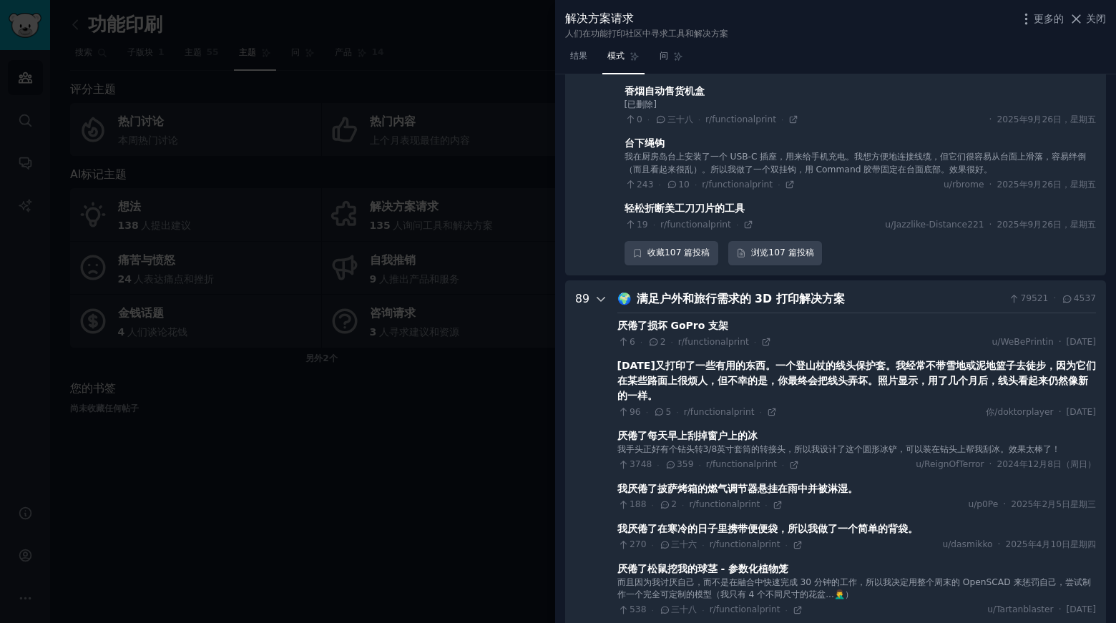
click at [602, 306] on icon at bounding box center [601, 299] width 13 height 13
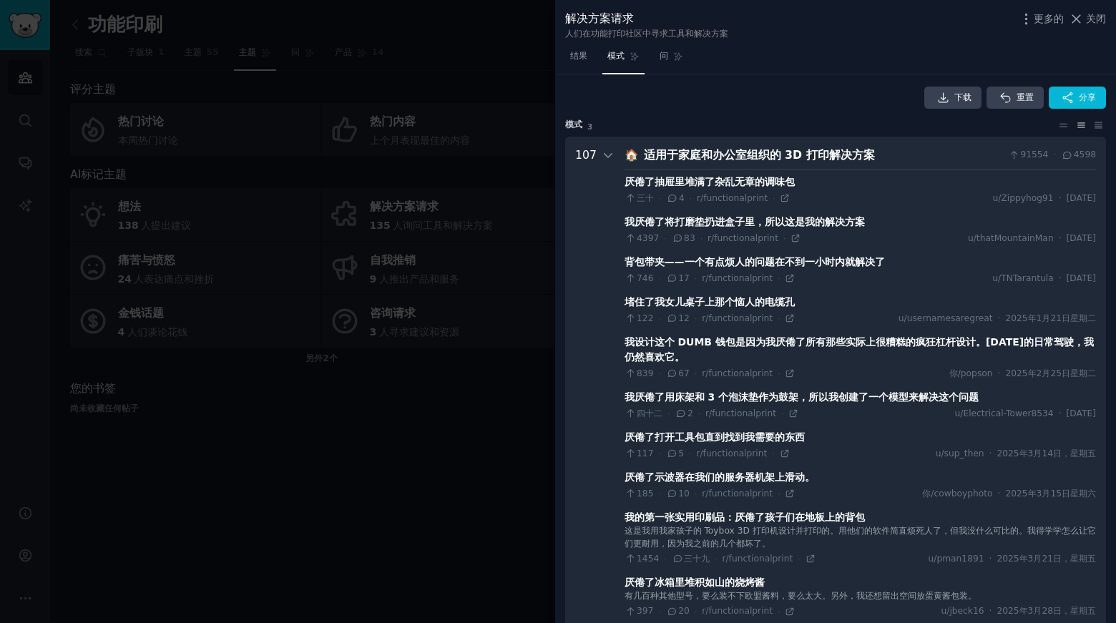
scroll to position [0, 0]
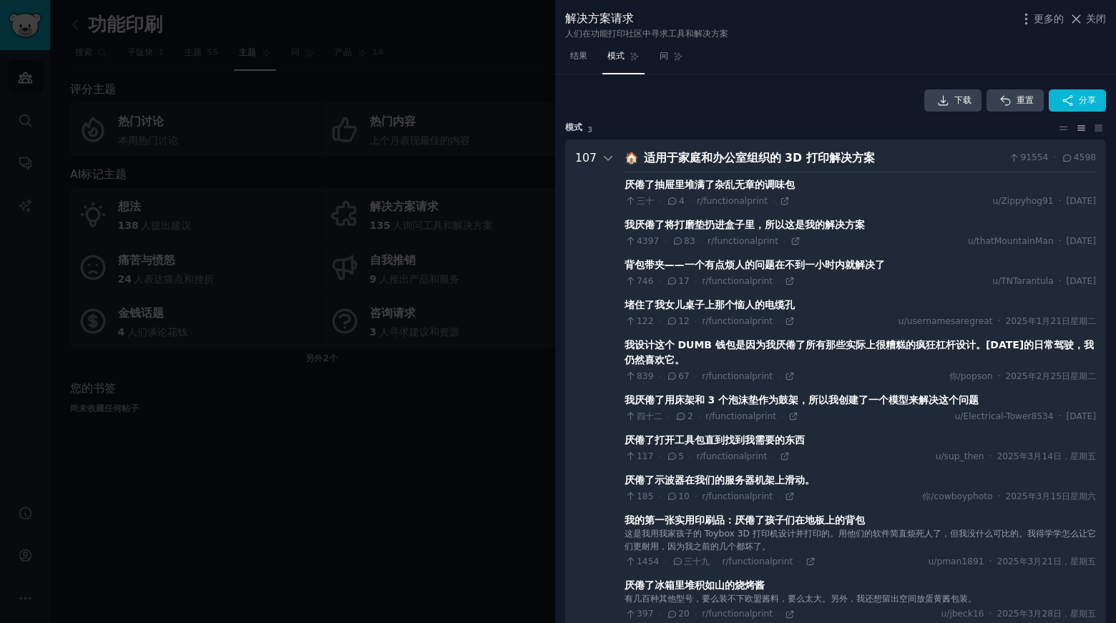
click at [603, 159] on icon at bounding box center [608, 158] width 13 height 13
